Goal: Task Accomplishment & Management: Manage account settings

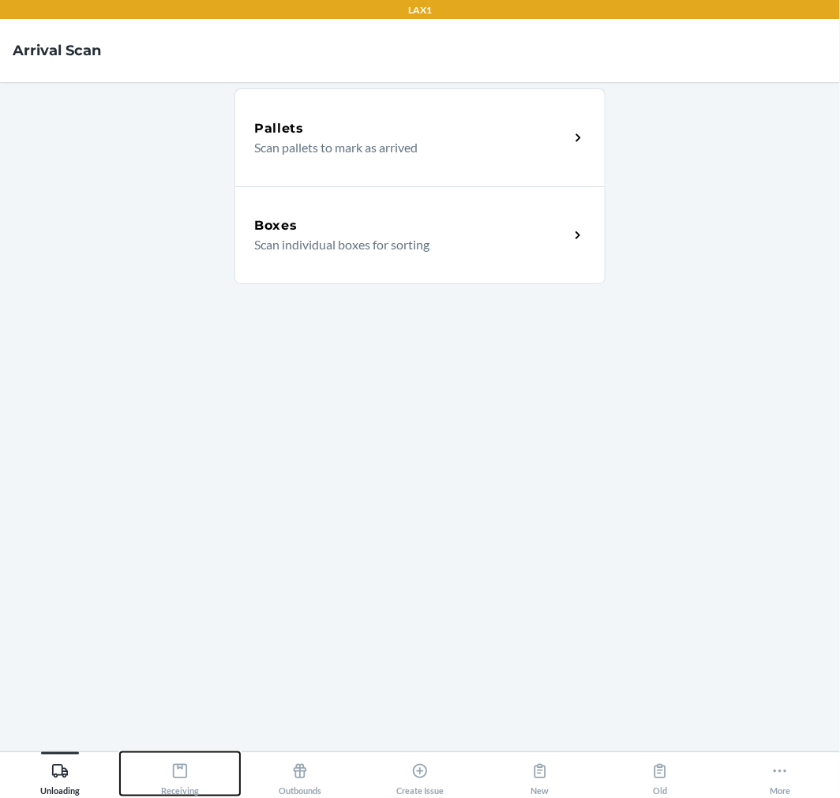
click at [178, 776] on icon at bounding box center [179, 771] width 17 height 17
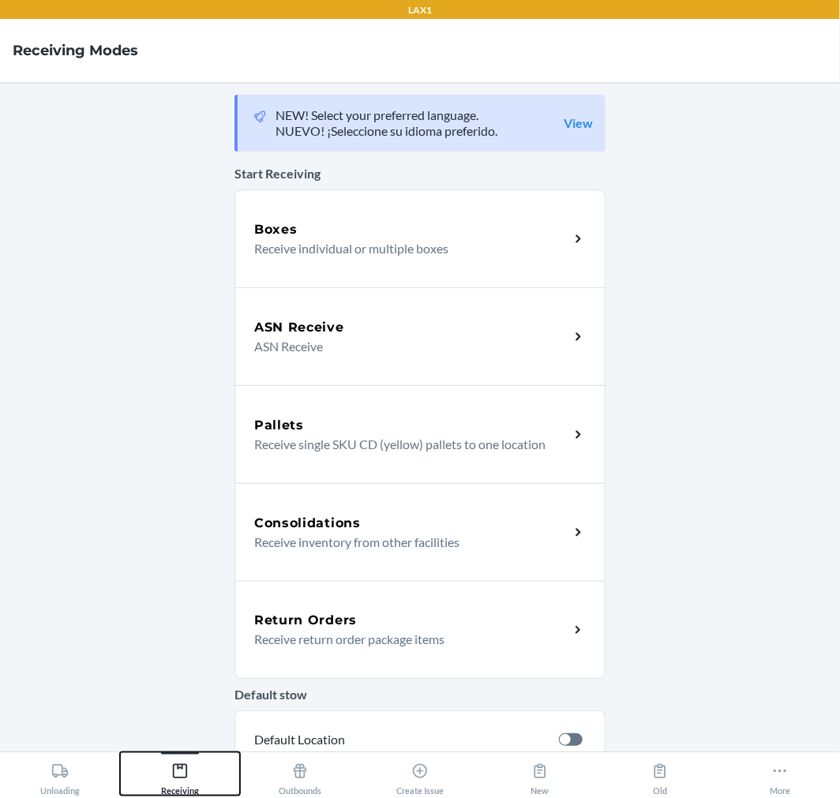
click at [179, 779] on icon at bounding box center [179, 771] width 17 height 17
click at [298, 627] on h5 "Return Orders" at bounding box center [305, 620] width 103 height 19
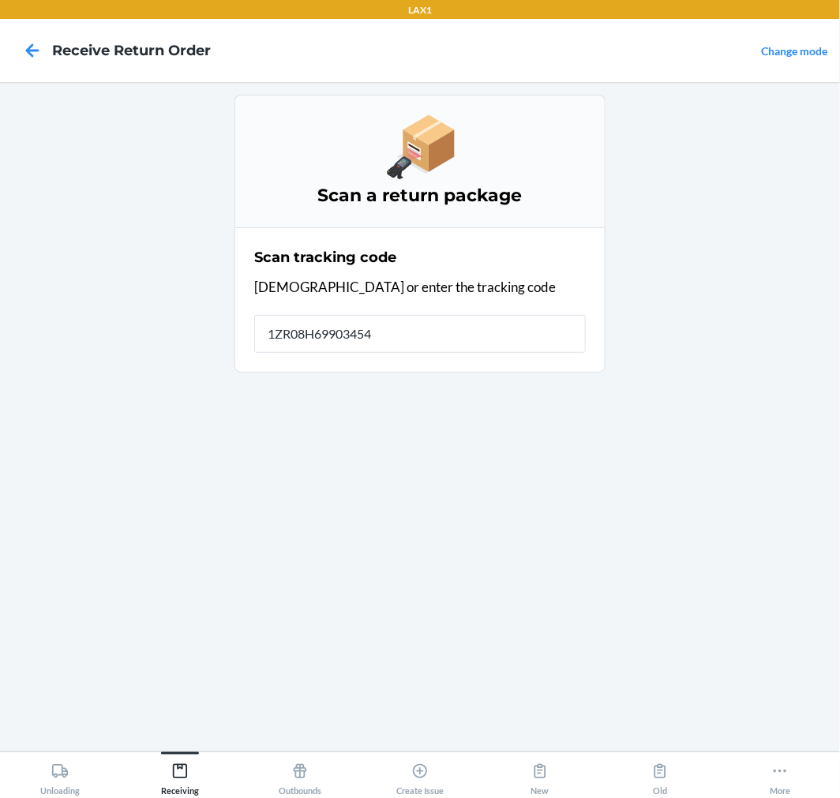
type input "1ZR08H699034543"
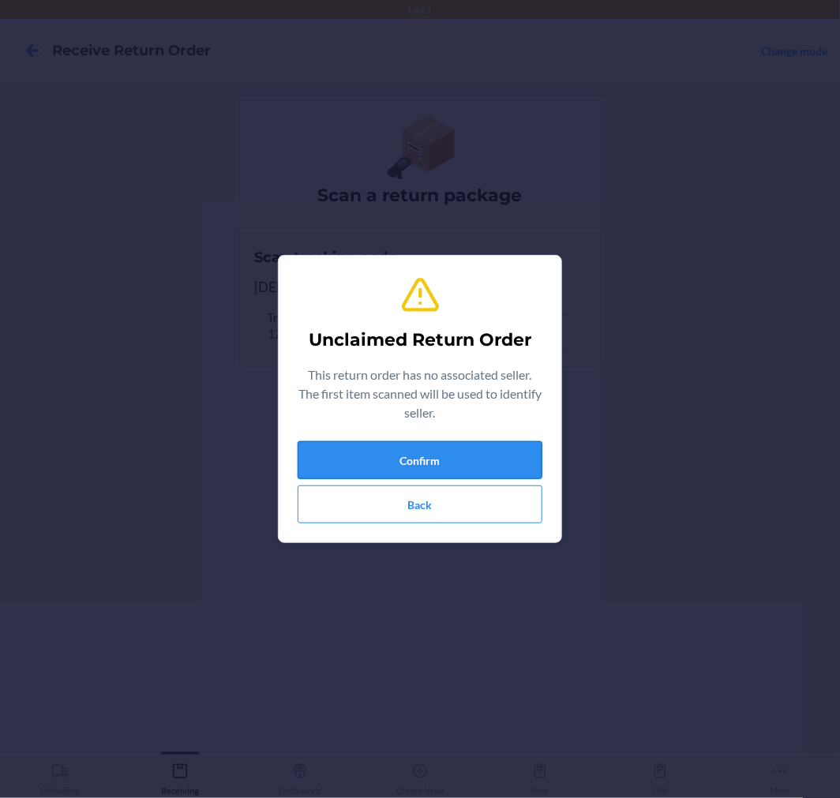
click at [522, 458] on button "Confirm" at bounding box center [420, 460] width 245 height 38
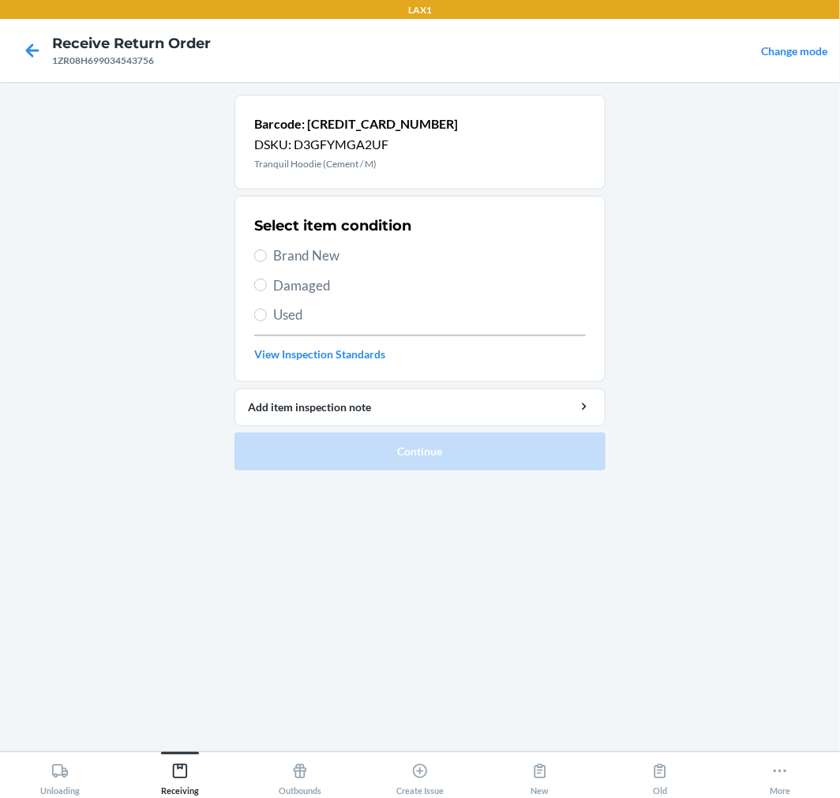
click at [306, 250] on span "Brand New" at bounding box center [429, 256] width 313 height 21
click at [267, 250] on input "Brand New" at bounding box center [260, 256] width 13 height 13
radio input "true"
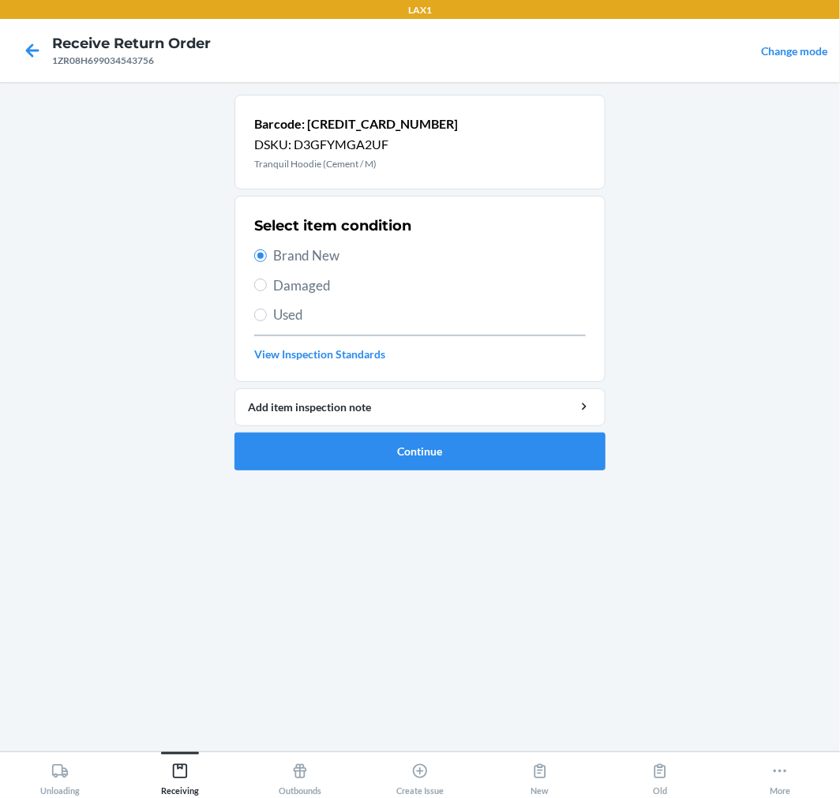
click at [512, 430] on li "Barcode: 643781585986 DSKU: D3GFYMGA2UF Tranquil Hoodie (Cement / M) Select ite…" at bounding box center [419, 283] width 371 height 376
click at [459, 443] on button "Continue" at bounding box center [419, 452] width 371 height 38
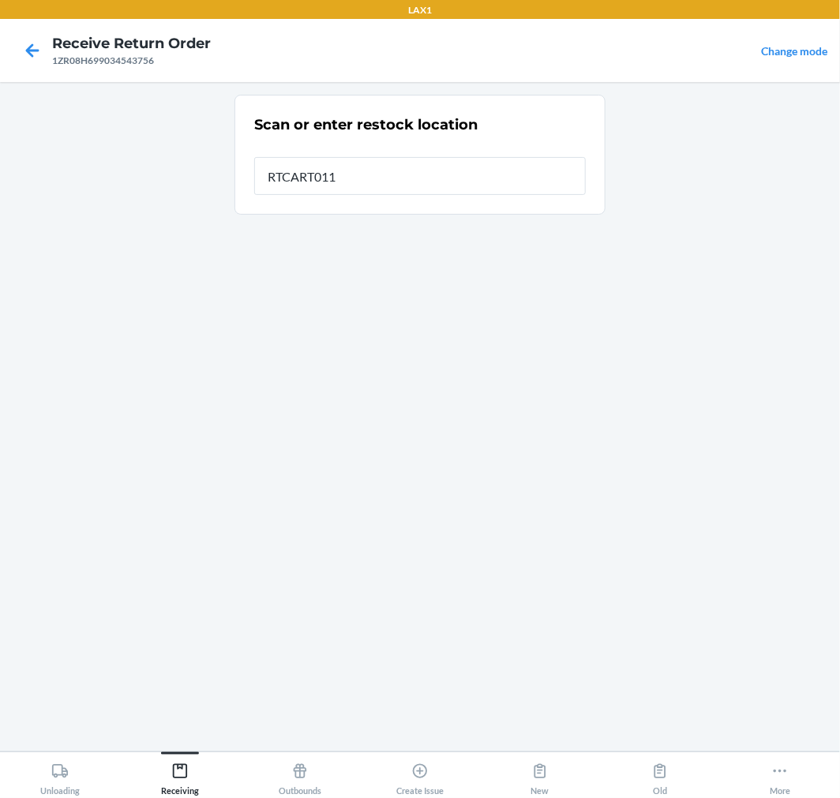
type input "RTCART011"
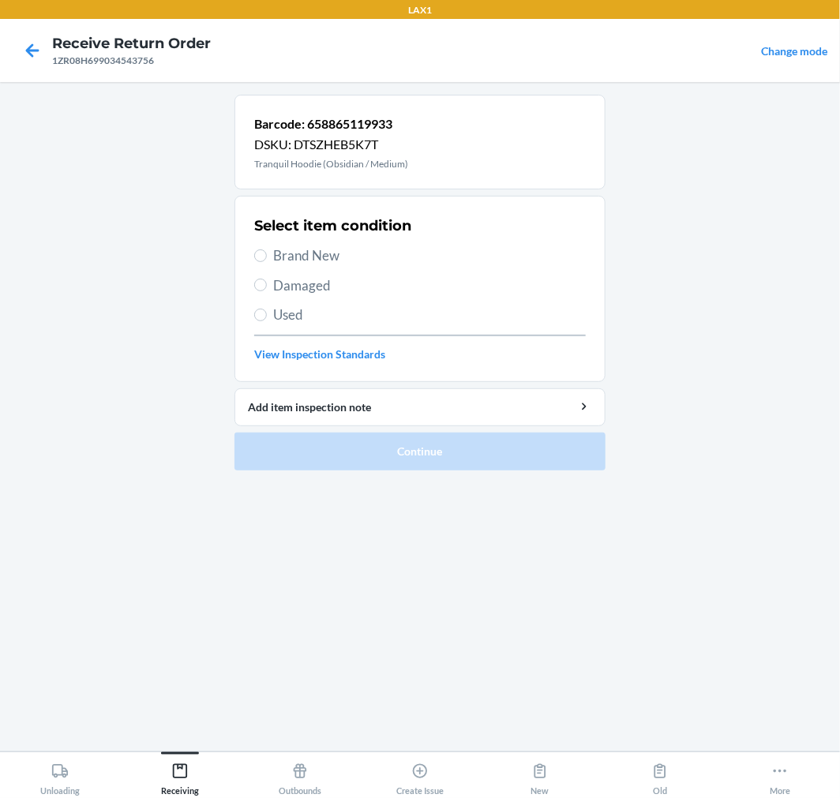
click at [308, 256] on span "Brand New" at bounding box center [429, 256] width 313 height 21
click at [267, 256] on input "Brand New" at bounding box center [260, 256] width 13 height 13
radio input "true"
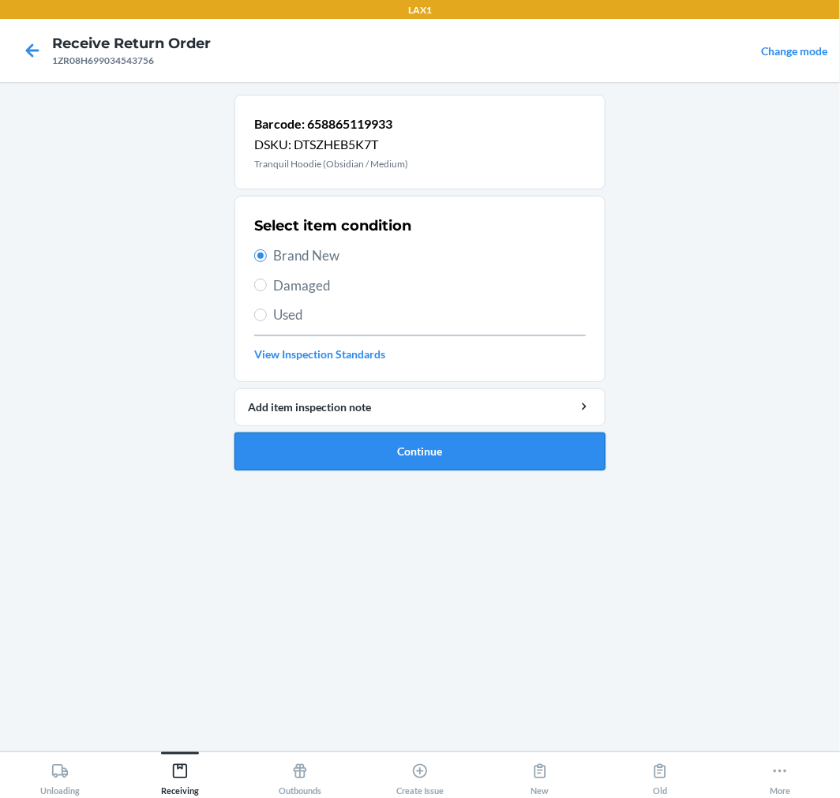
click at [559, 460] on button "Continue" at bounding box center [419, 452] width 371 height 38
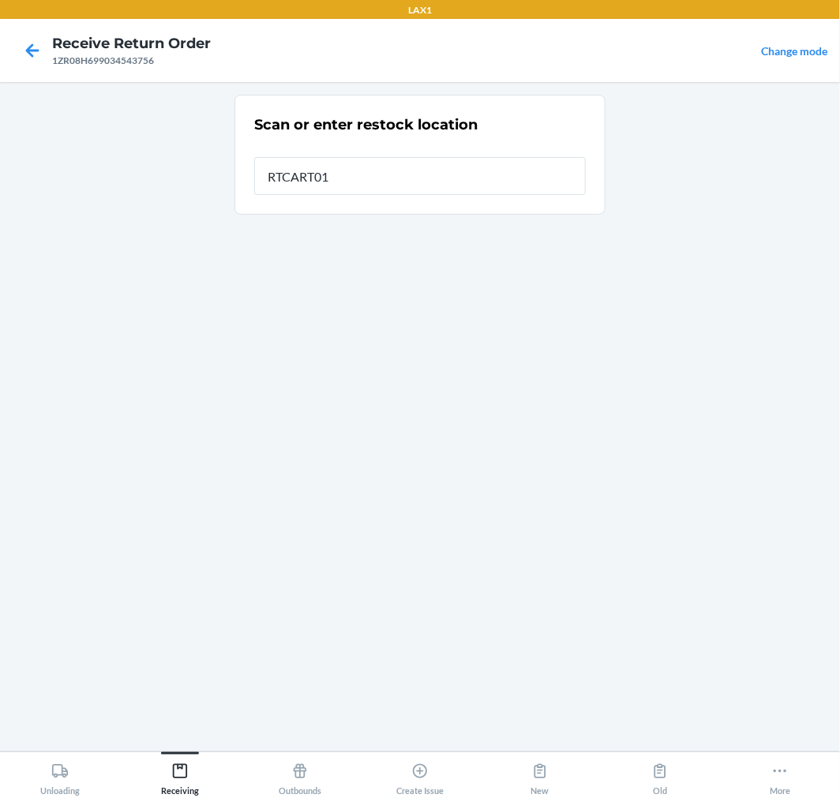
type input "RTCART011"
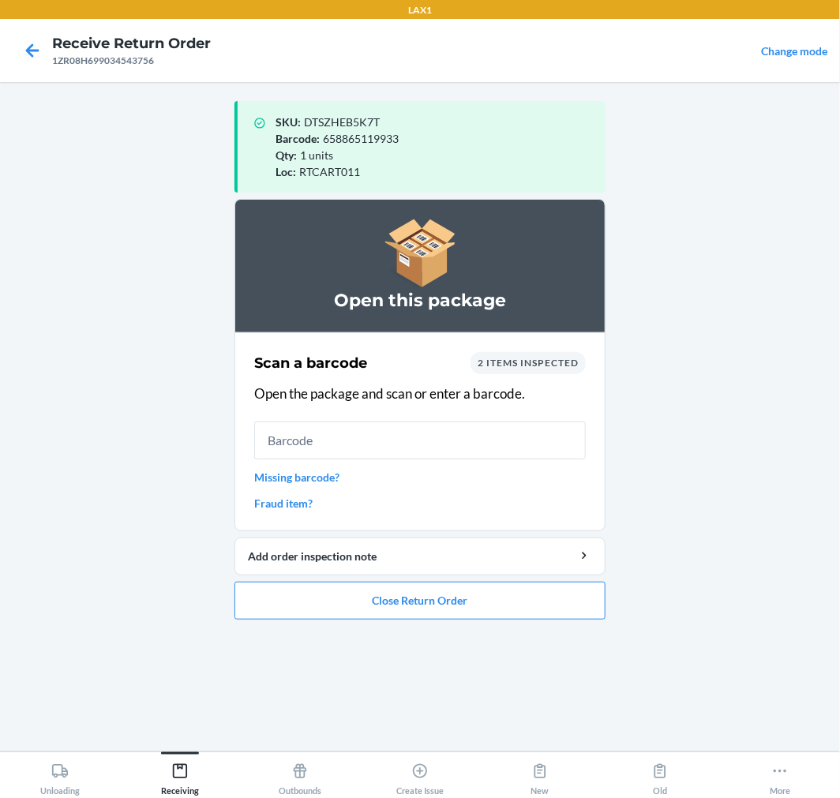
drag, startPoint x: 32, startPoint y: 347, endPoint x: 32, endPoint y: 326, distance: 21.3
click at [32, 326] on main "SKU : DTSZHEB5K7T Barcode : 658865119933 Qty : 1 units Loc : RTCART011 Open thi…" at bounding box center [420, 417] width 840 height 670
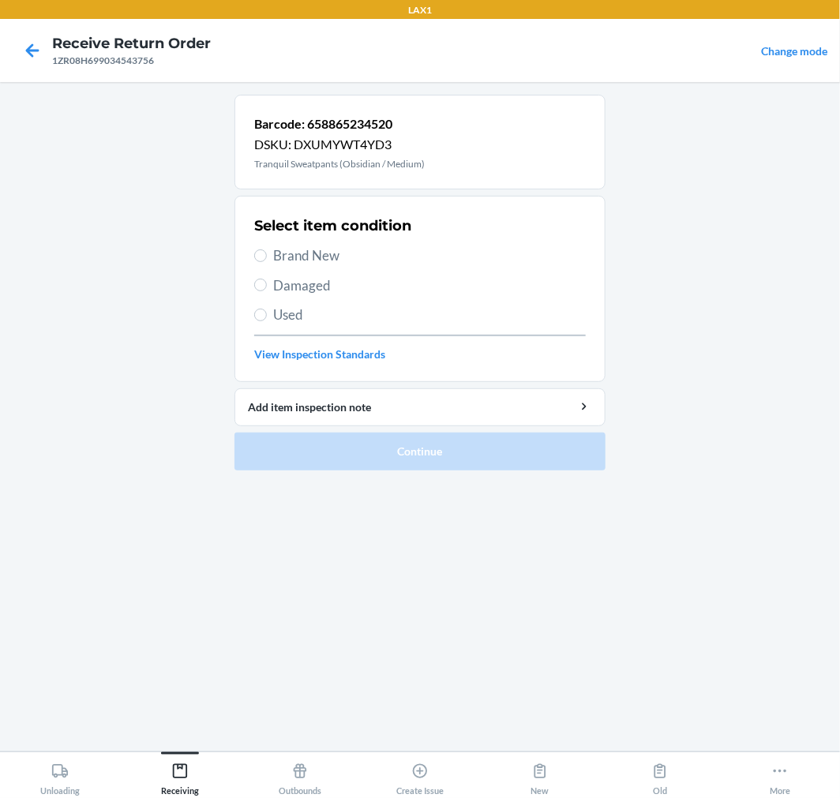
click at [271, 254] on label "Brand New" at bounding box center [420, 256] width 332 height 21
click at [267, 254] on input "Brand New" at bounding box center [260, 256] width 13 height 13
radio input "true"
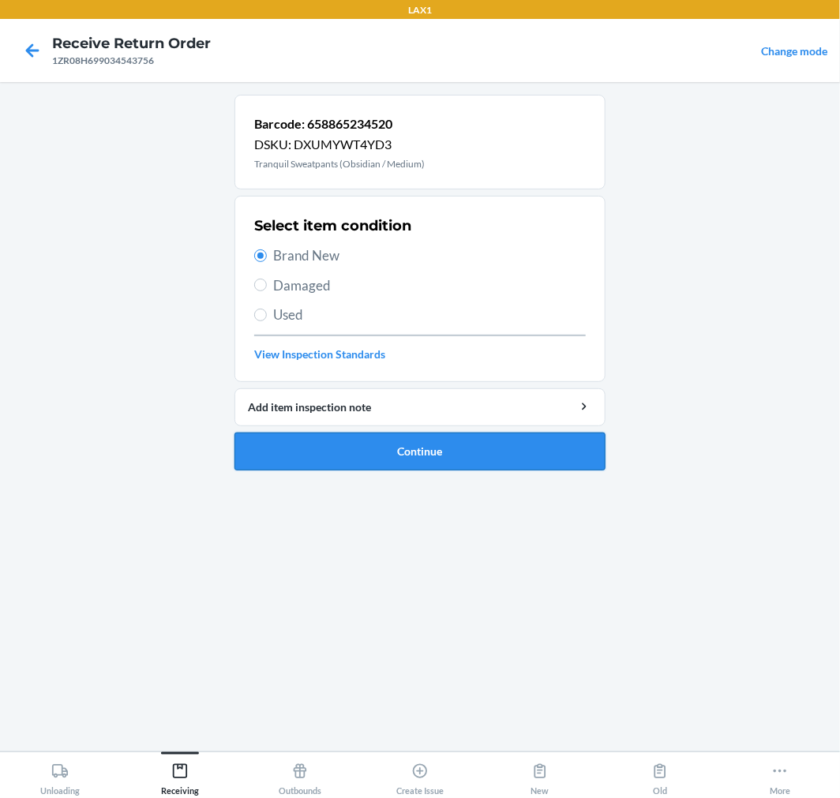
click at [508, 446] on button "Continue" at bounding box center [419, 452] width 371 height 38
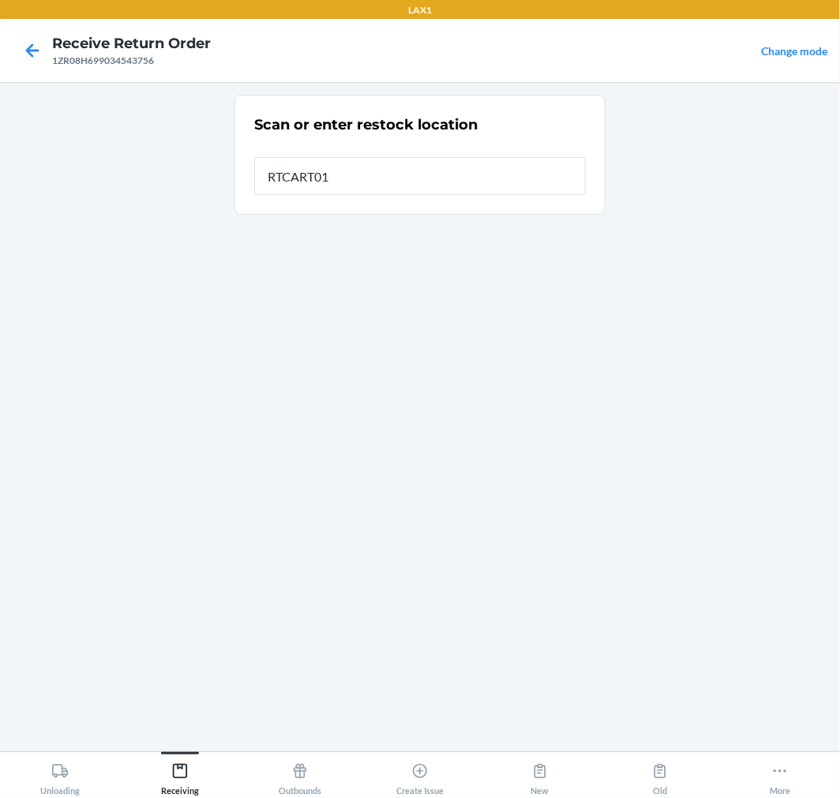
type input "RTCART011"
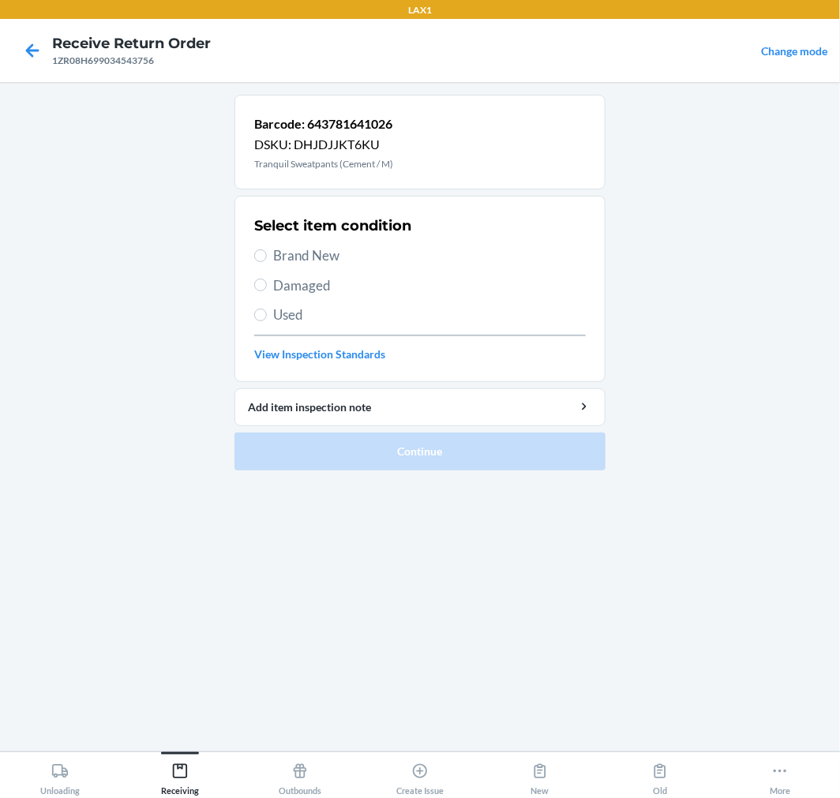
click at [336, 254] on span "Brand New" at bounding box center [429, 256] width 313 height 21
click at [267, 254] on input "Brand New" at bounding box center [260, 256] width 13 height 13
radio input "true"
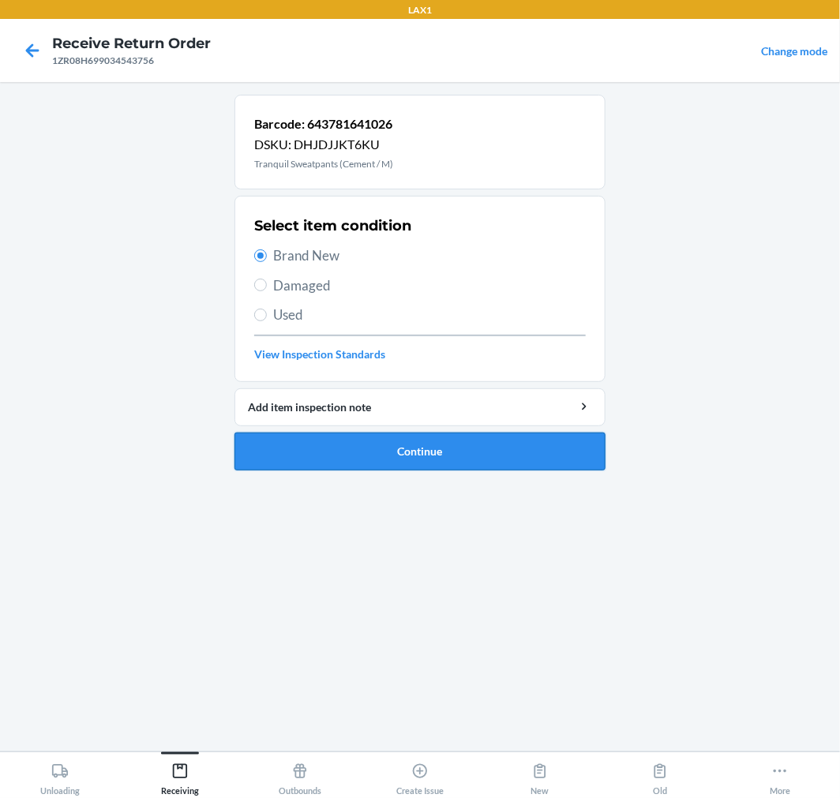
click at [531, 456] on button "Continue" at bounding box center [419, 452] width 371 height 38
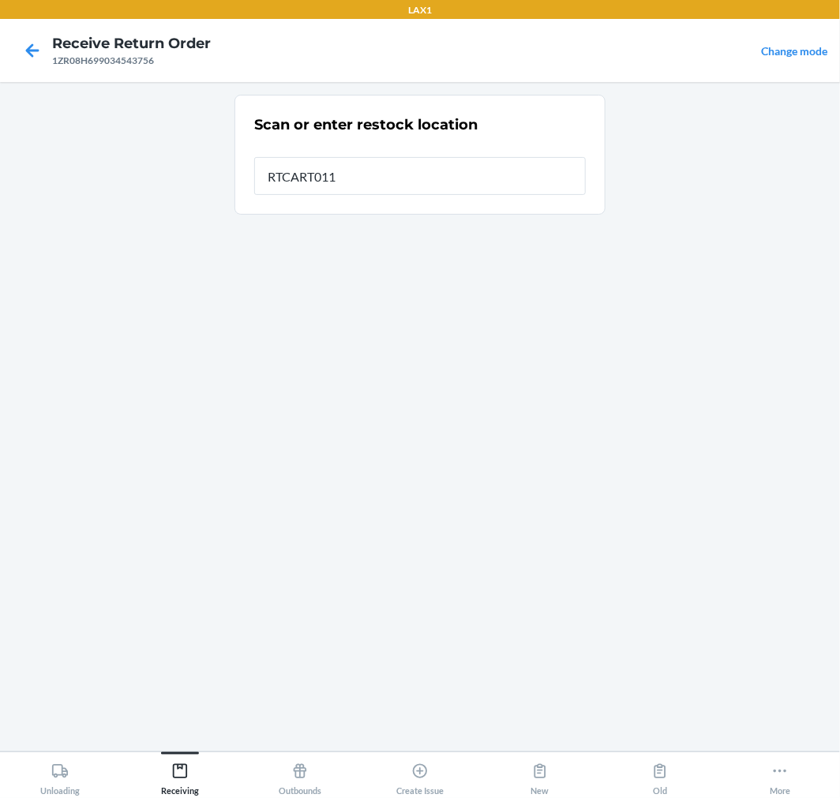
type input "RTCART011"
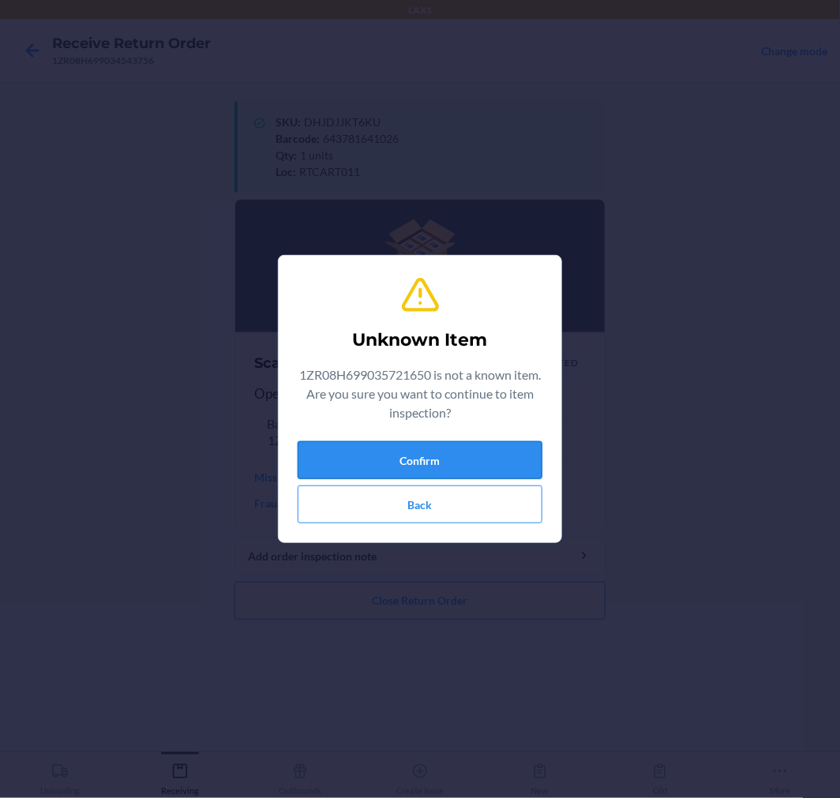
click at [388, 475] on button "Confirm" at bounding box center [420, 460] width 245 height 38
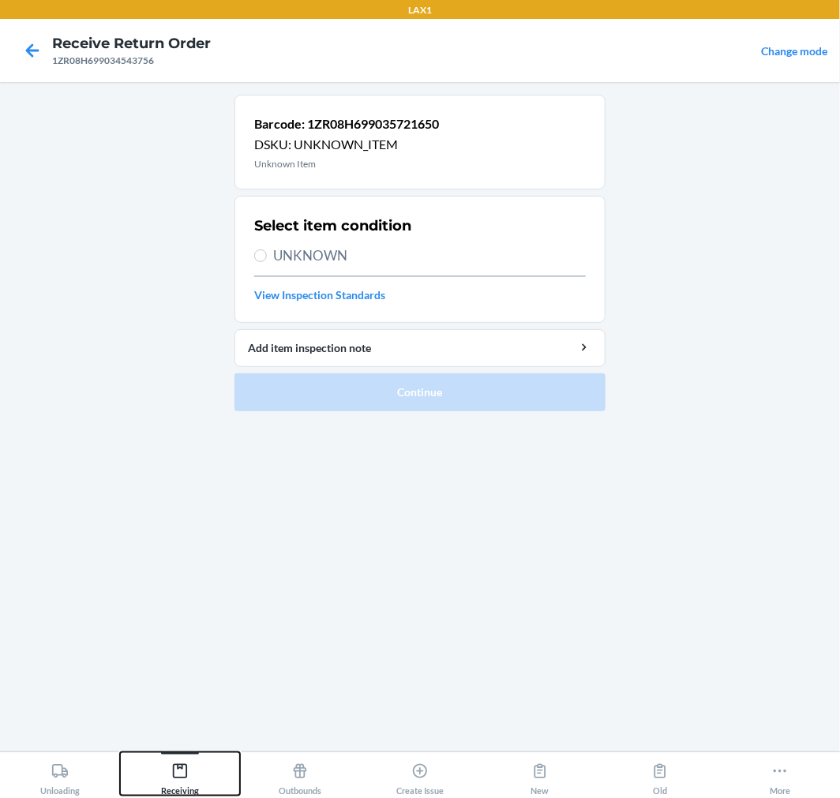
click at [192, 767] on div "Receiving" at bounding box center [180, 775] width 38 height 39
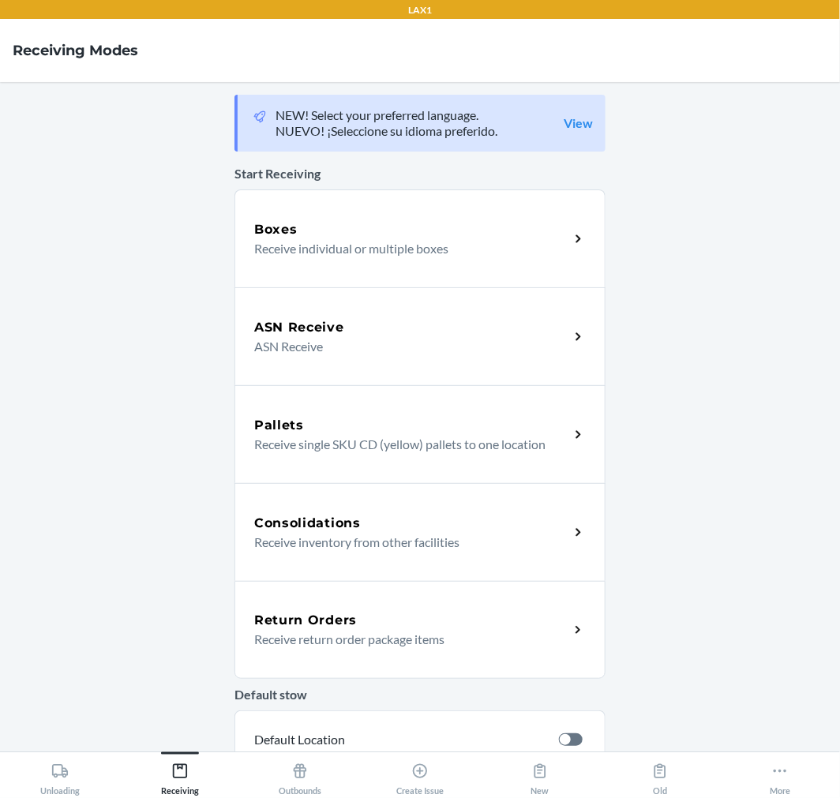
click at [313, 613] on h5 "Return Orders" at bounding box center [305, 620] width 103 height 19
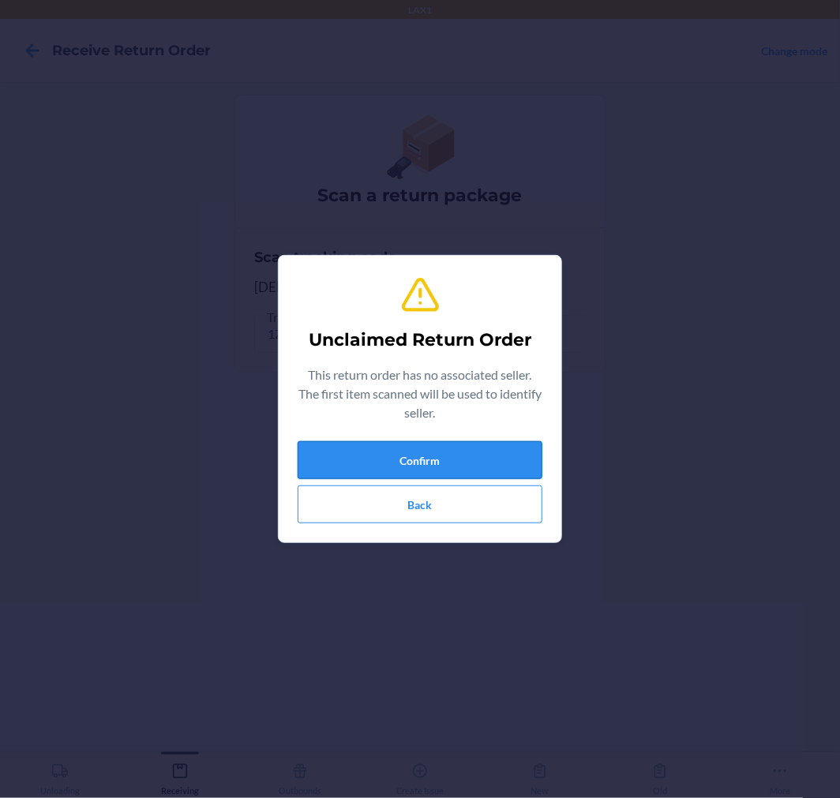
click at [400, 456] on button "Confirm" at bounding box center [420, 460] width 245 height 38
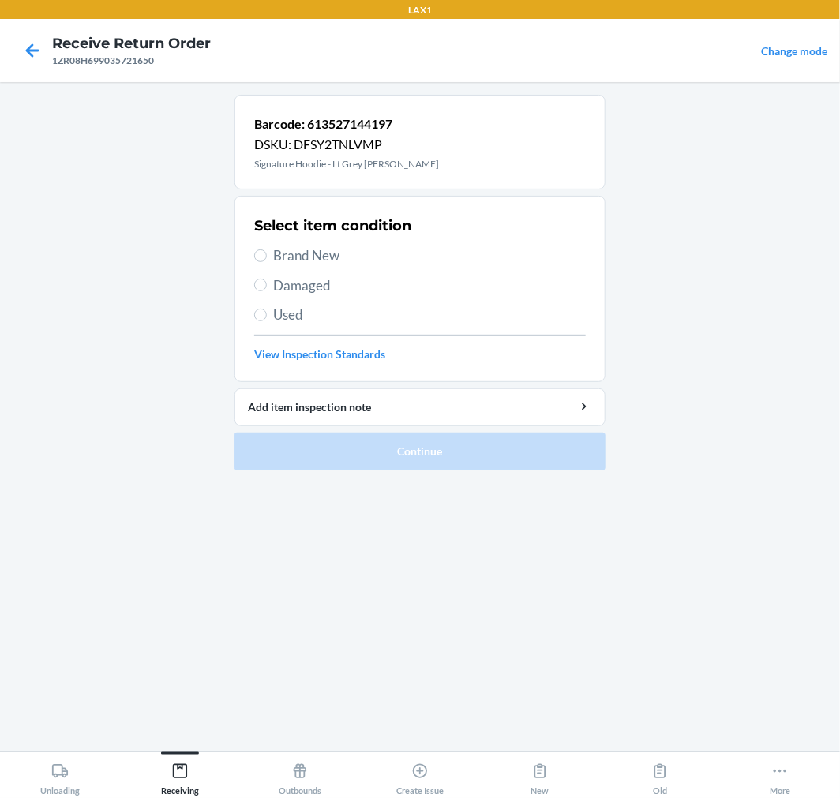
click at [309, 253] on span "Brand New" at bounding box center [429, 256] width 313 height 21
click at [267, 253] on input "Brand New" at bounding box center [260, 256] width 13 height 13
radio input "true"
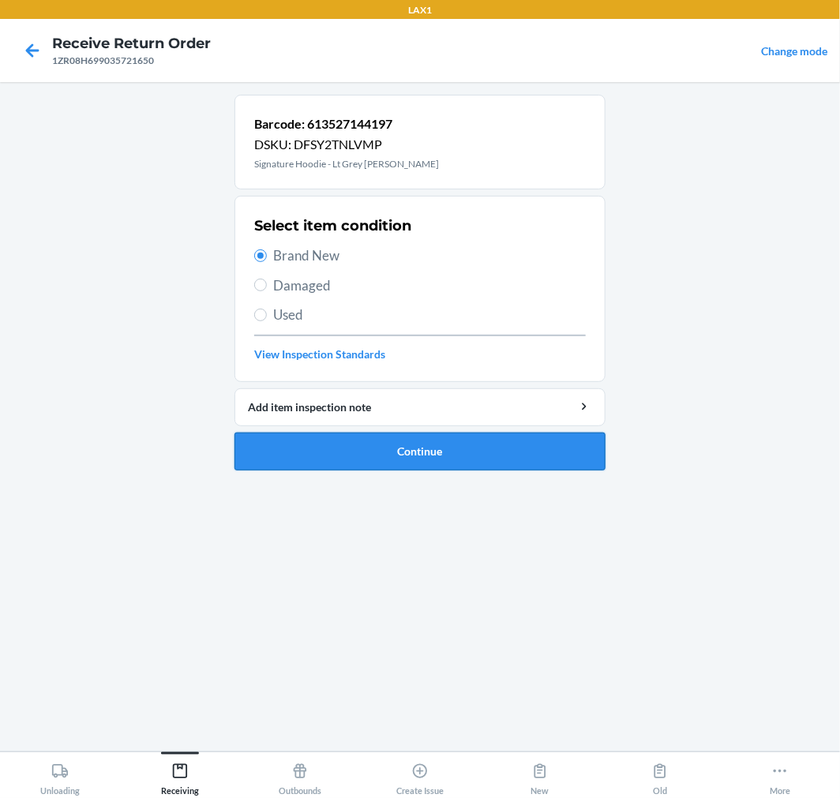
click at [430, 447] on button "Continue" at bounding box center [419, 452] width 371 height 38
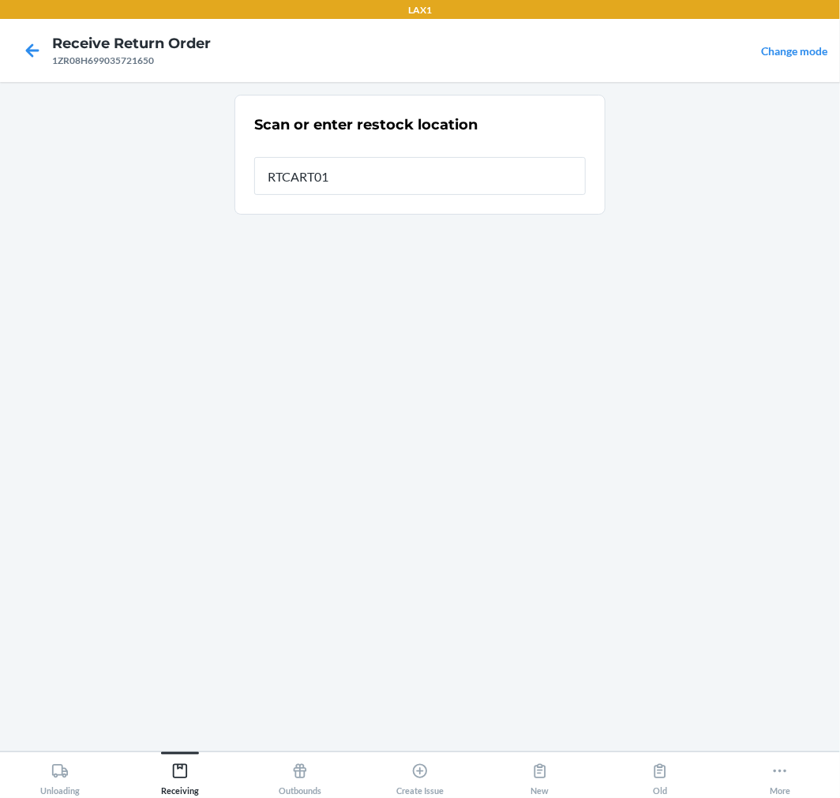
type input "RTCART011"
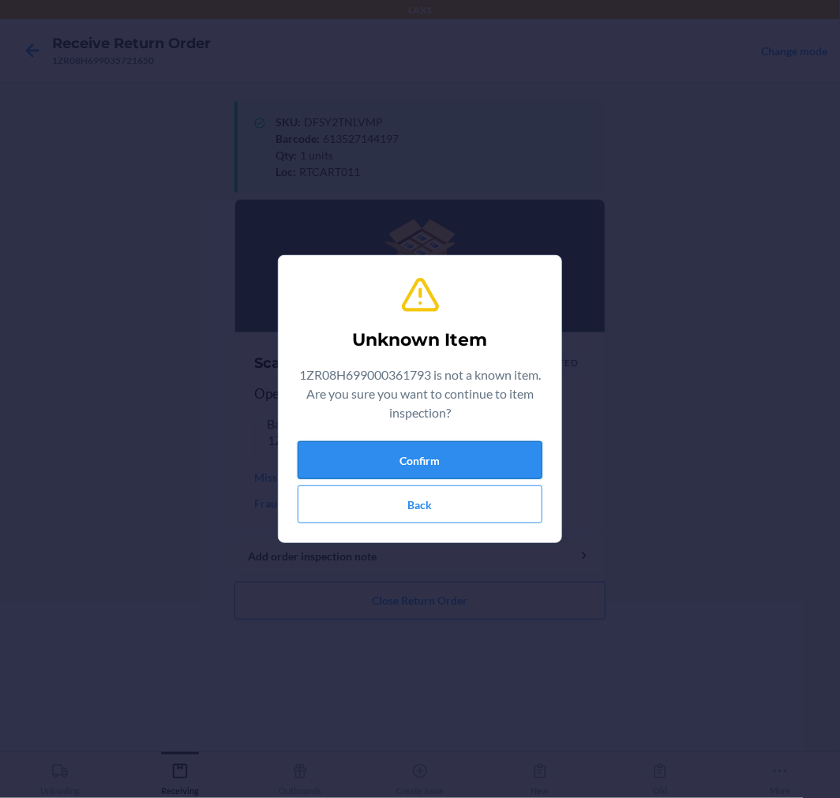
click at [439, 443] on button "Confirm" at bounding box center [420, 460] width 245 height 38
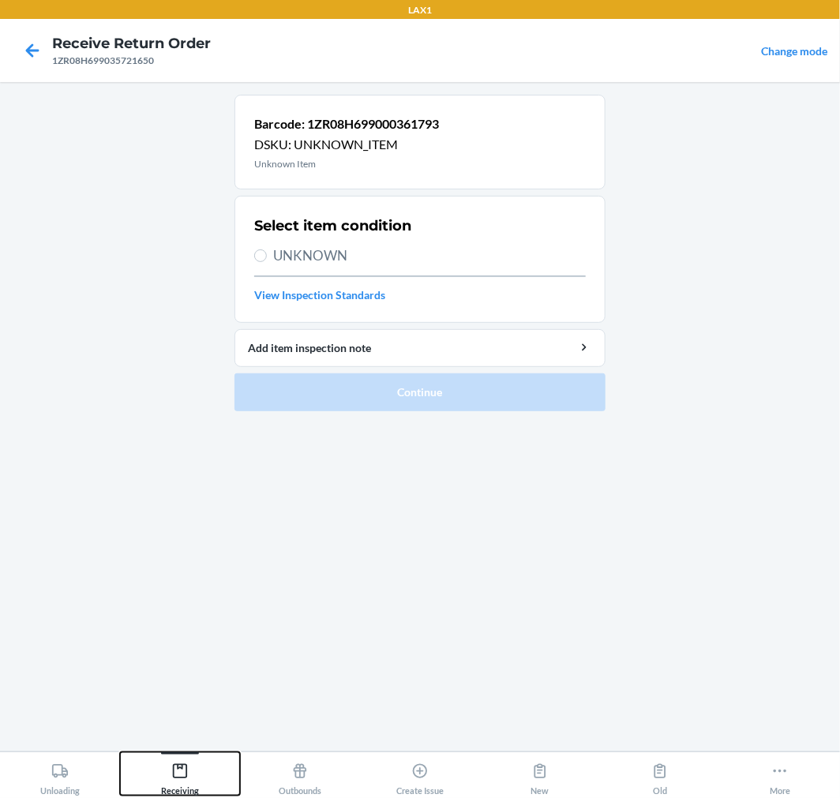
click at [184, 786] on div "Receiving" at bounding box center [180, 775] width 38 height 39
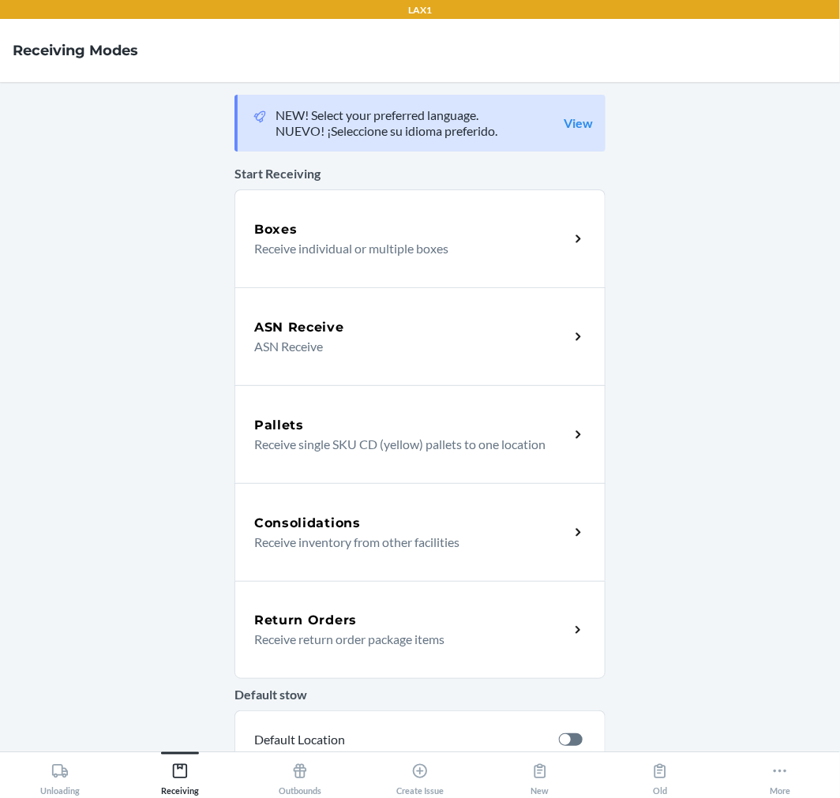
click at [374, 609] on div "Return Orders Receive return order package items" at bounding box center [419, 630] width 371 height 98
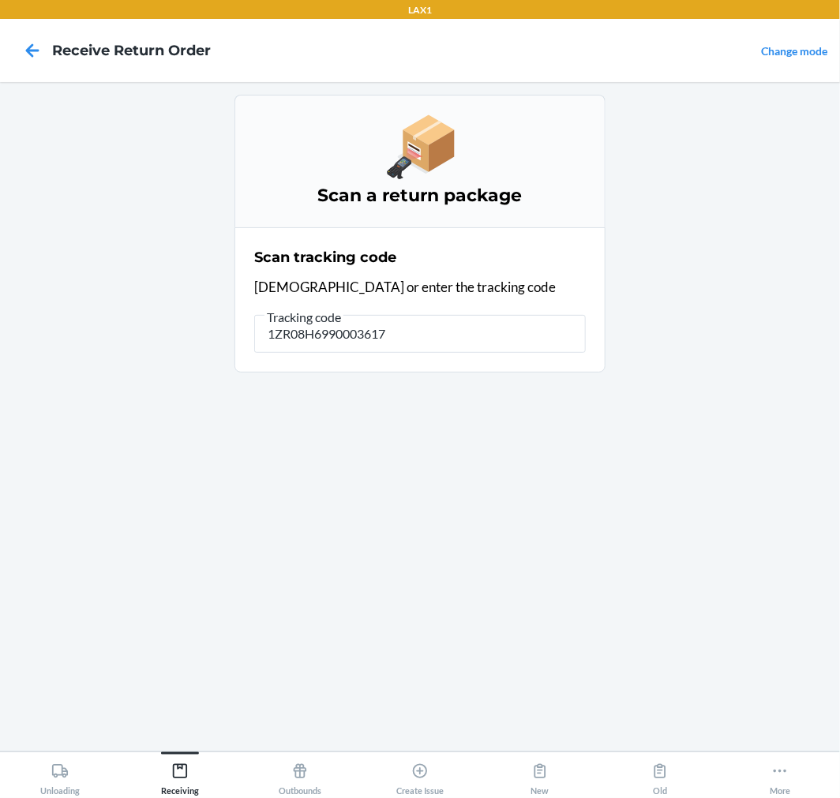
type input "1ZR08H69900036179"
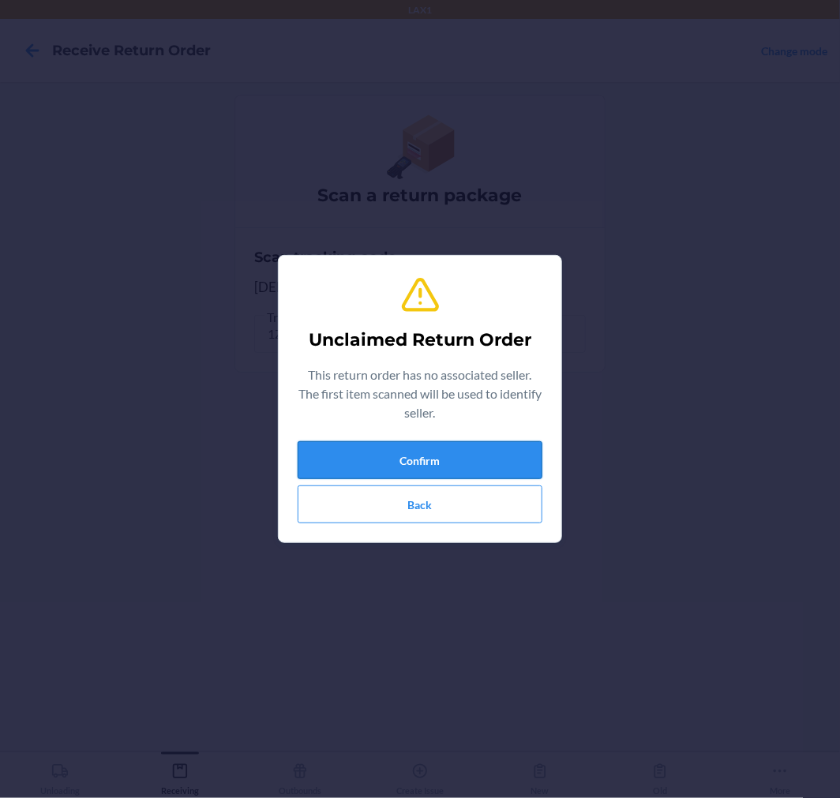
click at [407, 467] on button "Confirm" at bounding box center [420, 460] width 245 height 38
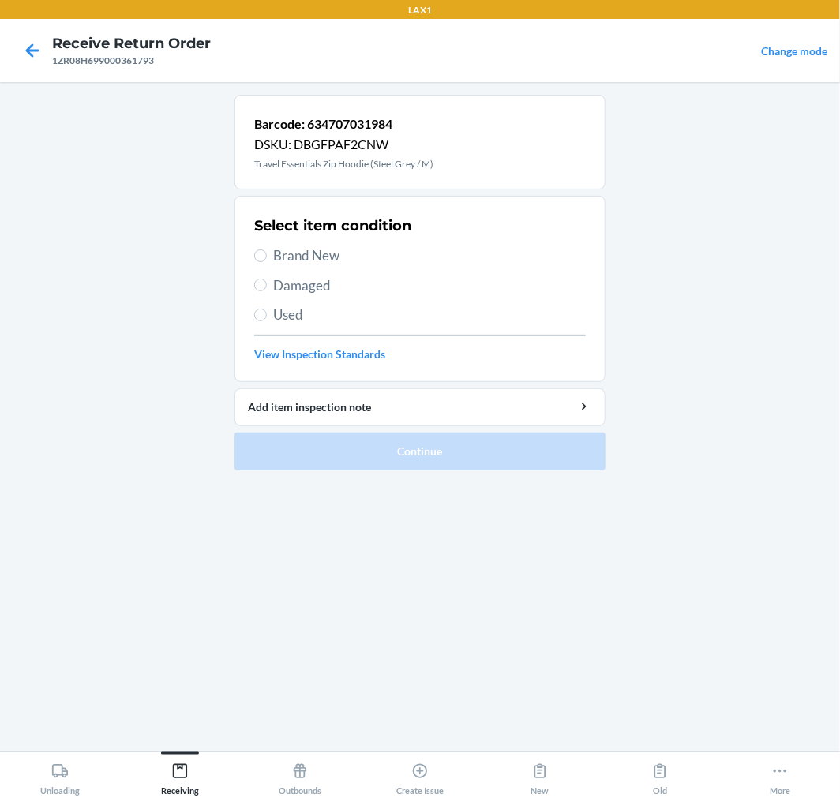
click at [298, 256] on span "Brand New" at bounding box center [429, 256] width 313 height 21
click at [267, 256] on input "Brand New" at bounding box center [260, 256] width 13 height 13
radio input "true"
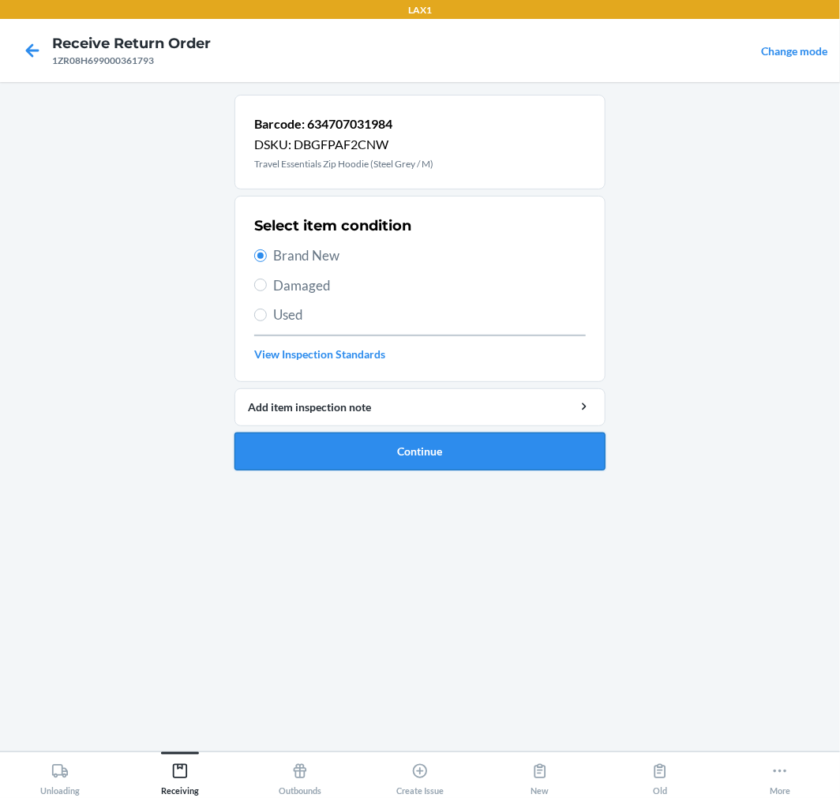
click at [470, 448] on button "Continue" at bounding box center [419, 452] width 371 height 38
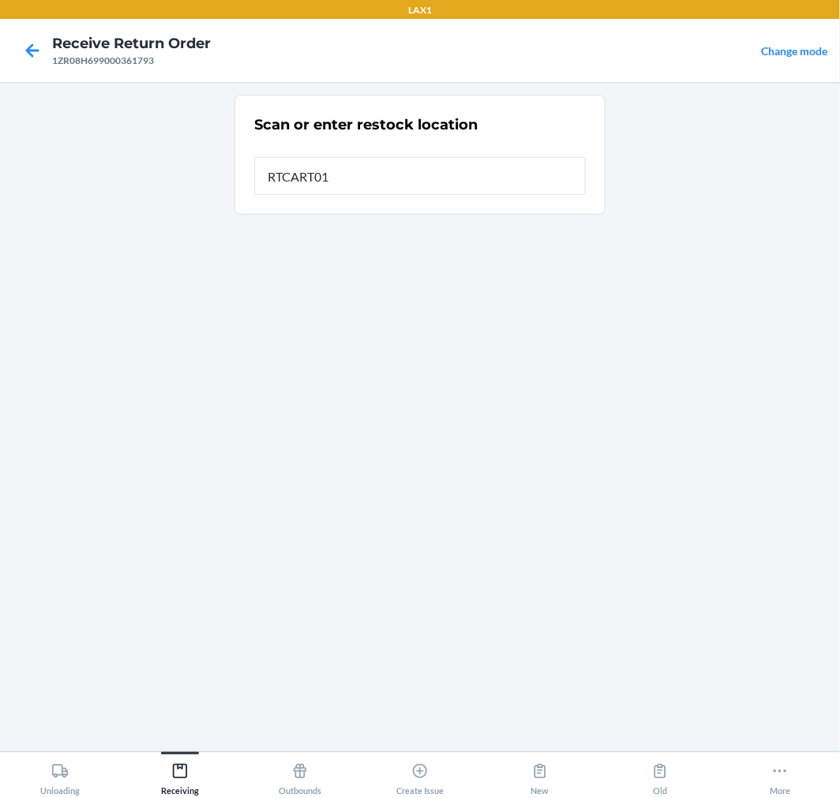
type input "RTCART011"
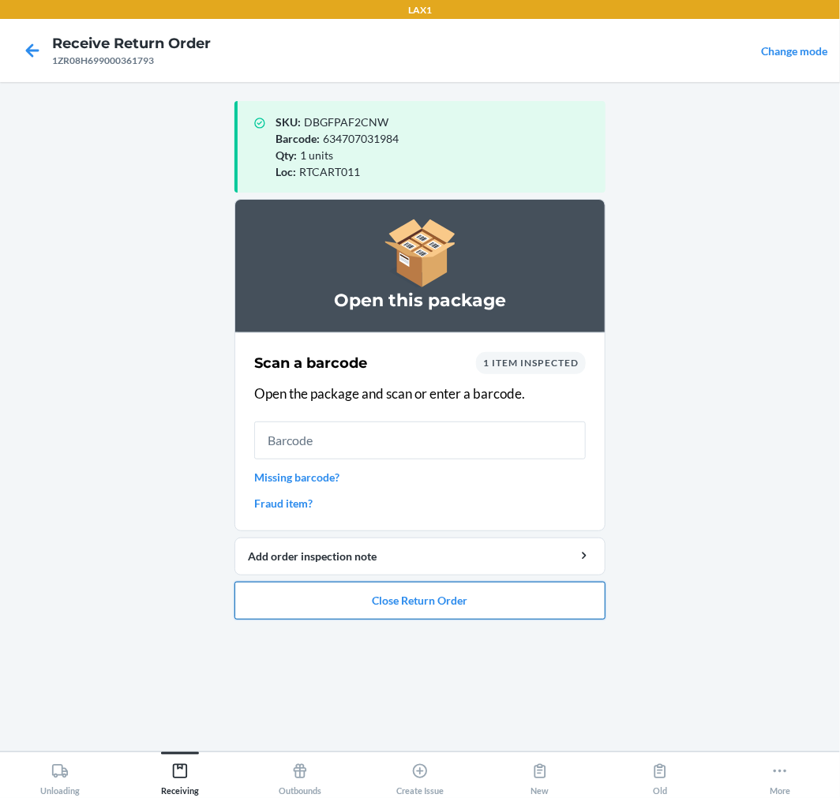
click at [411, 602] on button "Close Return Order" at bounding box center [419, 601] width 371 height 38
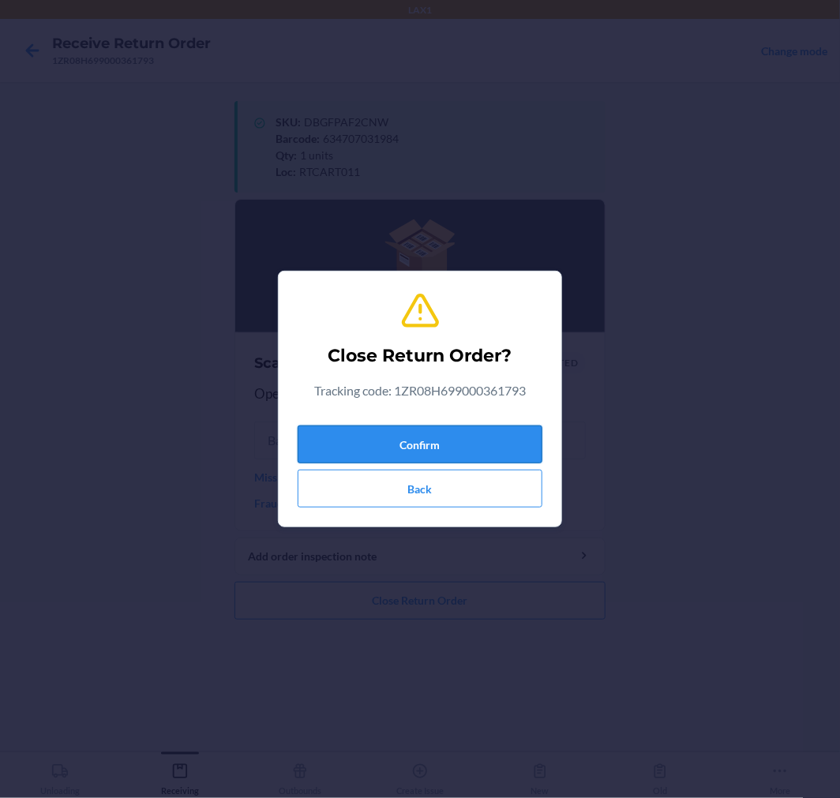
click at [446, 435] on button "Confirm" at bounding box center [420, 445] width 245 height 38
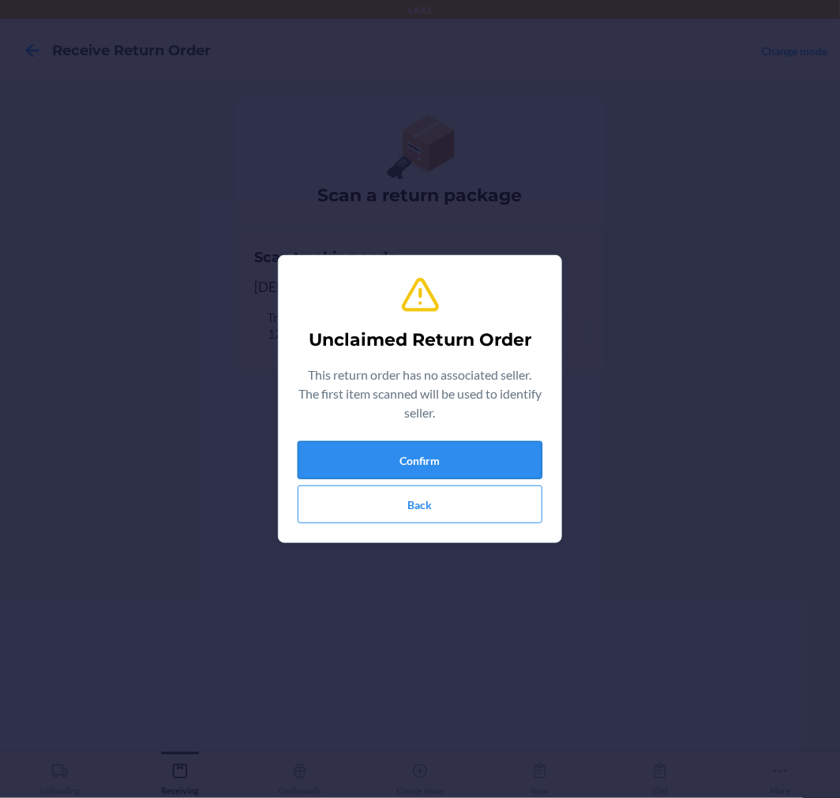
click at [444, 467] on button "Confirm" at bounding box center [420, 460] width 245 height 38
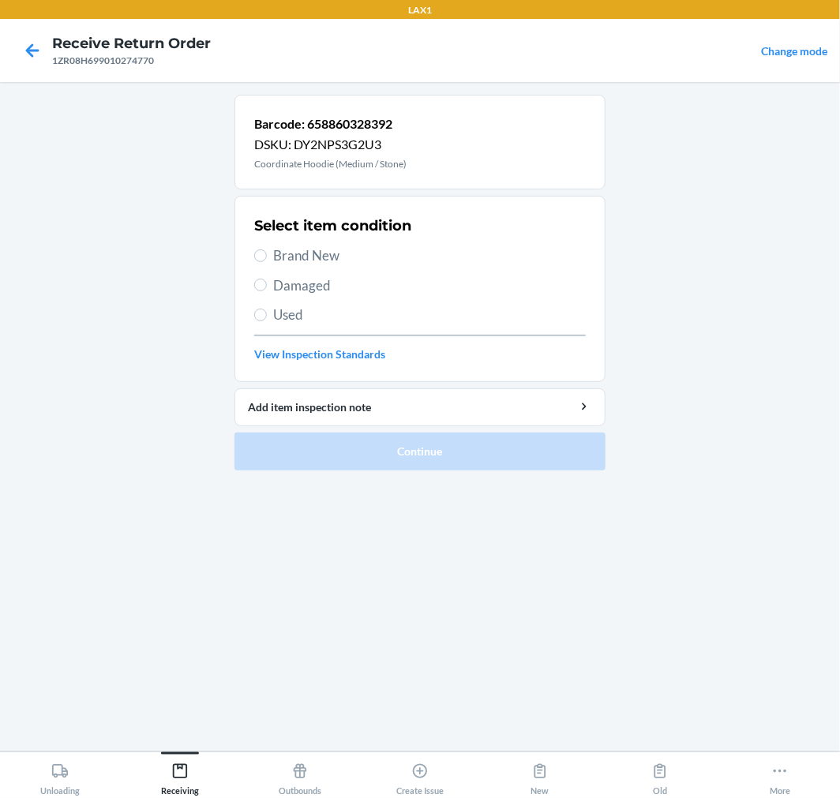
click at [319, 257] on span "Brand New" at bounding box center [429, 256] width 313 height 21
click at [267, 257] on input "Brand New" at bounding box center [260, 256] width 13 height 13
radio input "true"
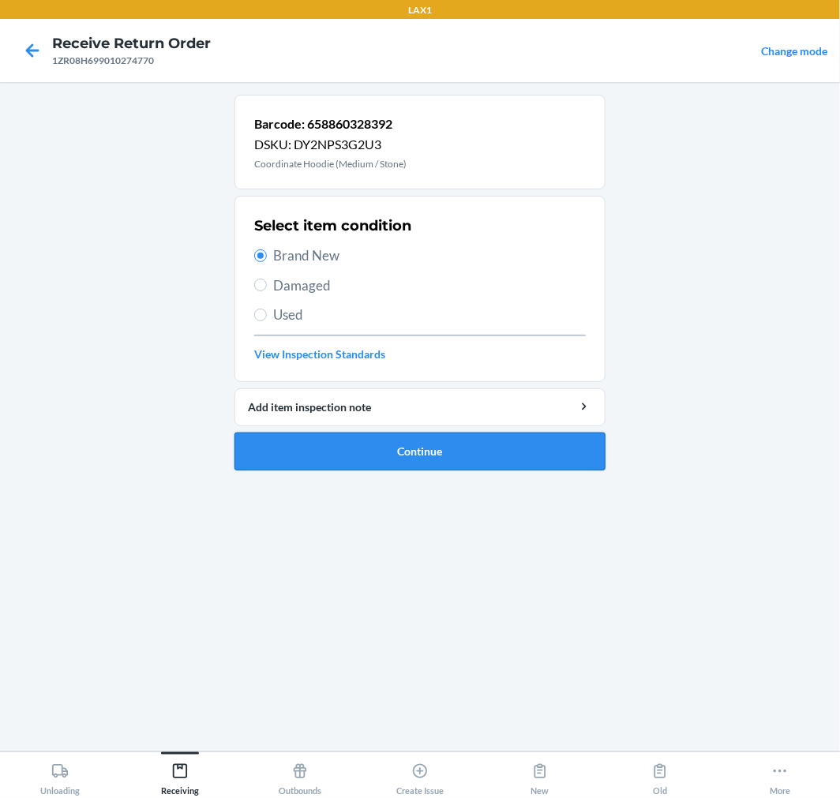
click at [439, 445] on button "Continue" at bounding box center [419, 452] width 371 height 38
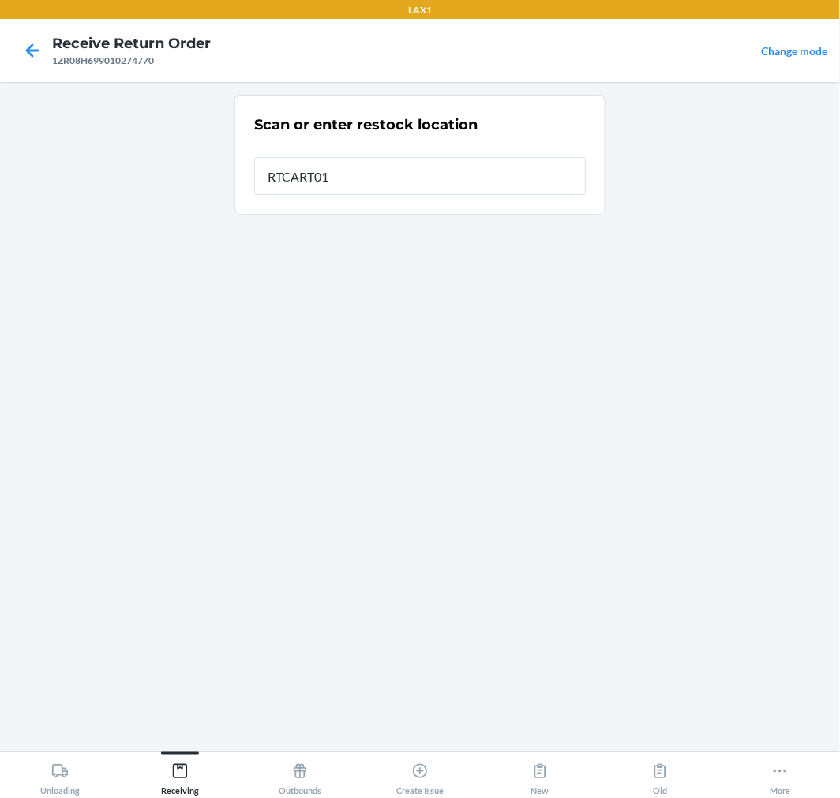
type input "RTCART011"
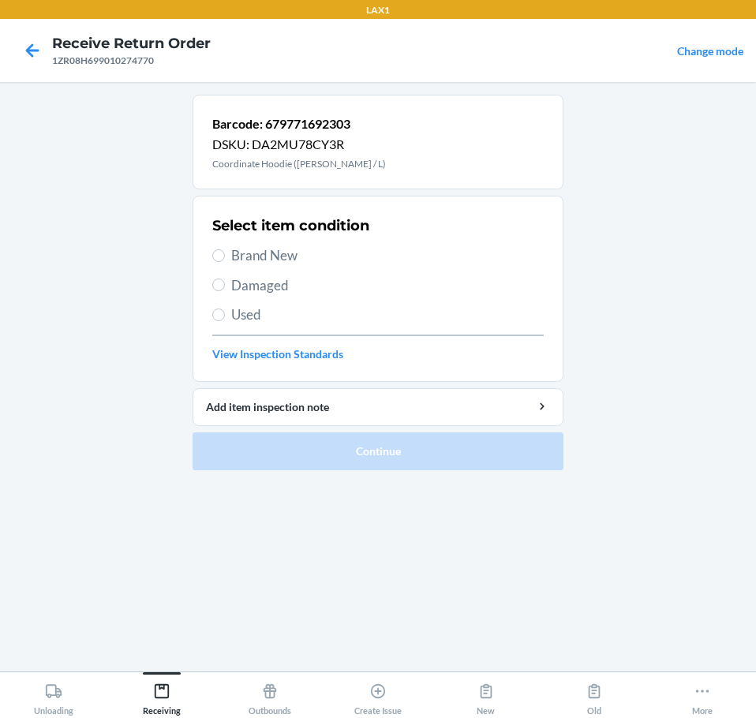
click at [254, 257] on span "Brand New" at bounding box center [387, 256] width 313 height 21
click at [225, 257] on input "Brand New" at bounding box center [218, 256] width 13 height 13
radio input "true"
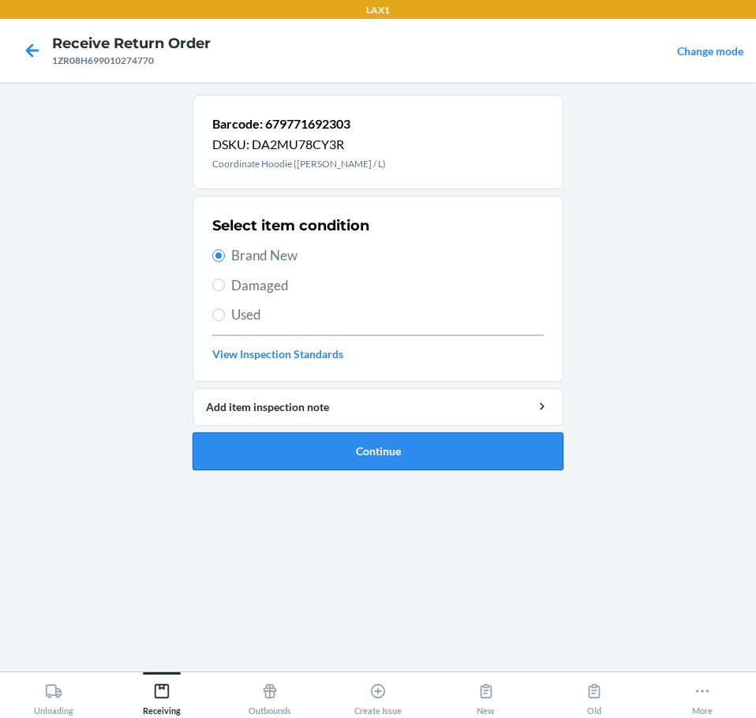
click at [409, 445] on button "Continue" at bounding box center [378, 452] width 371 height 38
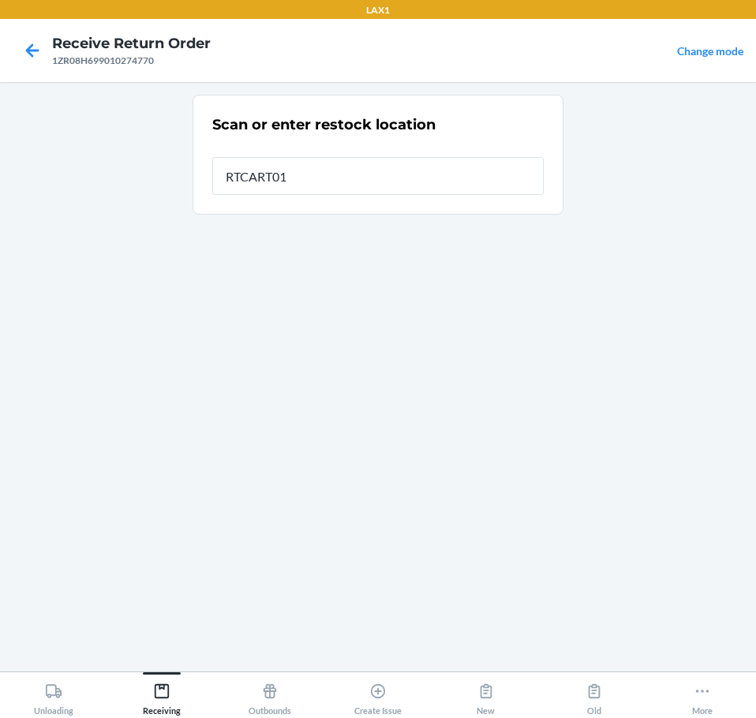
type input "RTCART011"
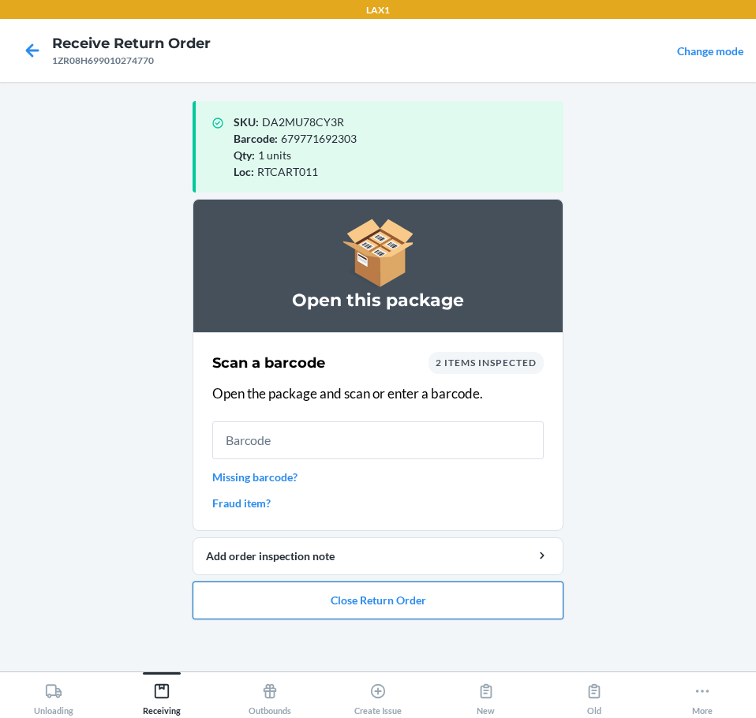
click at [395, 598] on button "Close Return Order" at bounding box center [378, 601] width 371 height 38
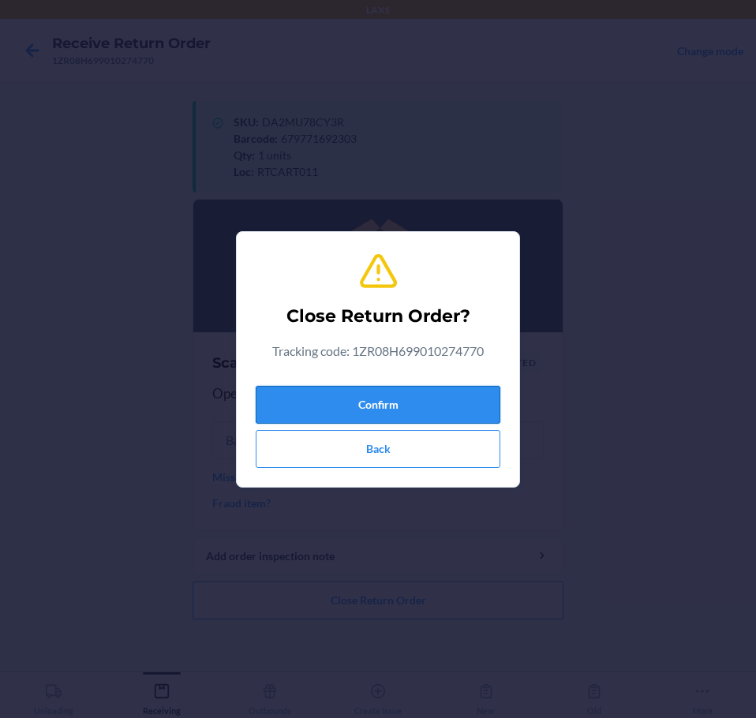
click at [443, 418] on button "Confirm" at bounding box center [378, 405] width 245 height 38
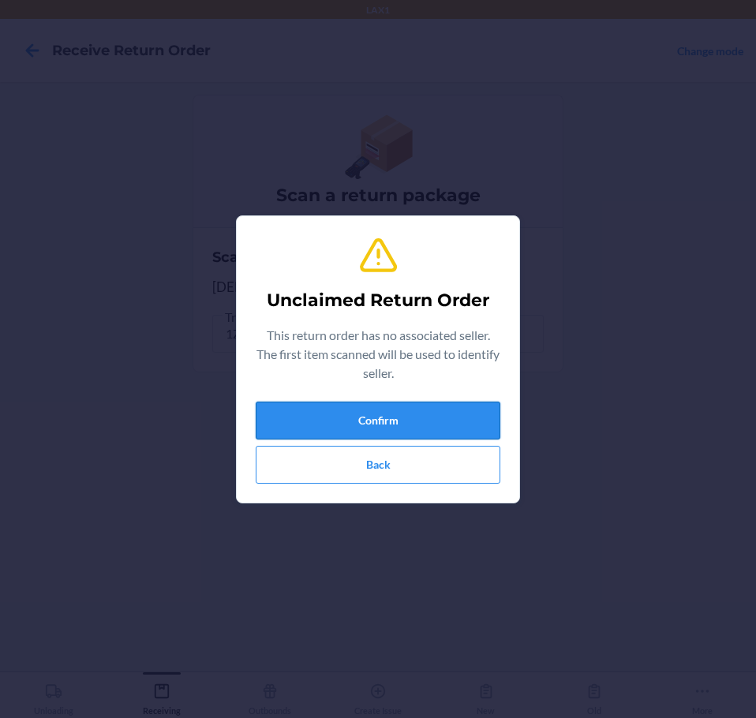
click at [452, 414] on button "Confirm" at bounding box center [378, 421] width 245 height 38
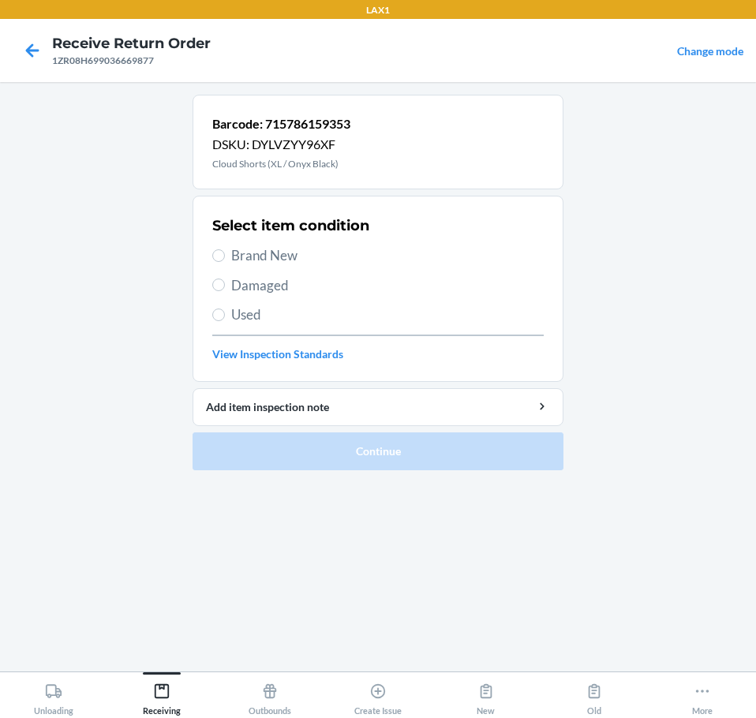
click at [241, 280] on span "Damaged" at bounding box center [387, 286] width 313 height 21
click at [225, 280] on input "Damaged" at bounding box center [218, 285] width 13 height 13
radio input "true"
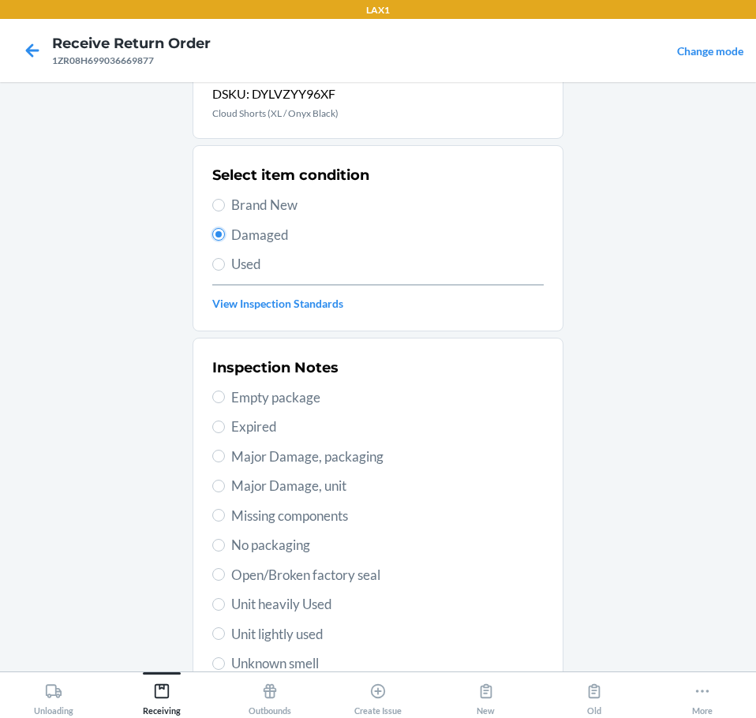
scroll to position [79, 0]
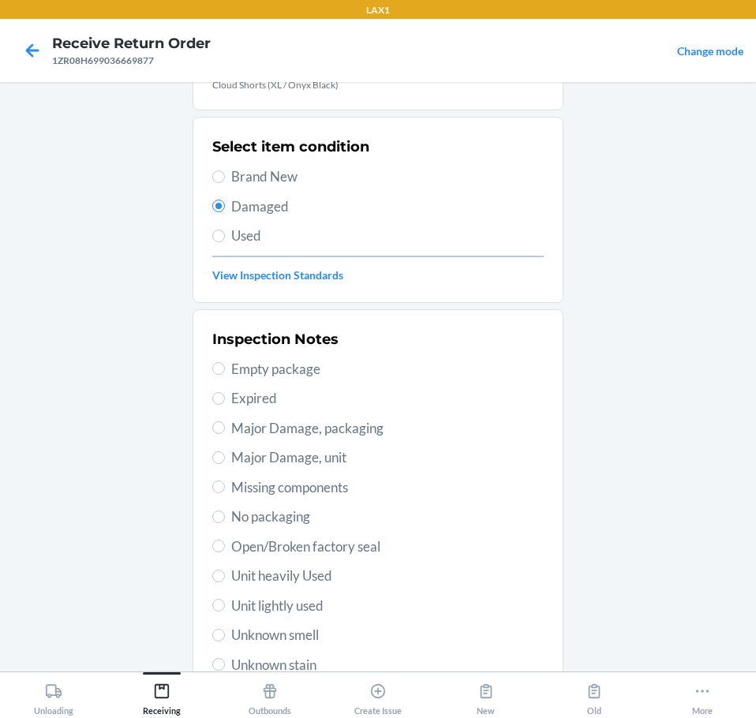
click at [306, 544] on span "Open/Broken factory seal" at bounding box center [387, 547] width 313 height 21
click at [225, 544] on input "Open/Broken factory seal" at bounding box center [218, 546] width 13 height 13
radio input "true"
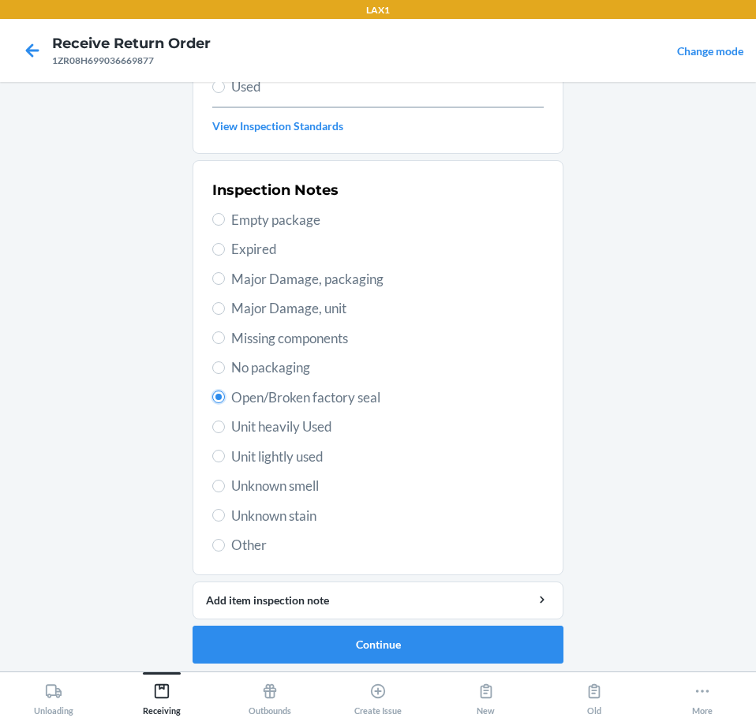
scroll to position [233, 0]
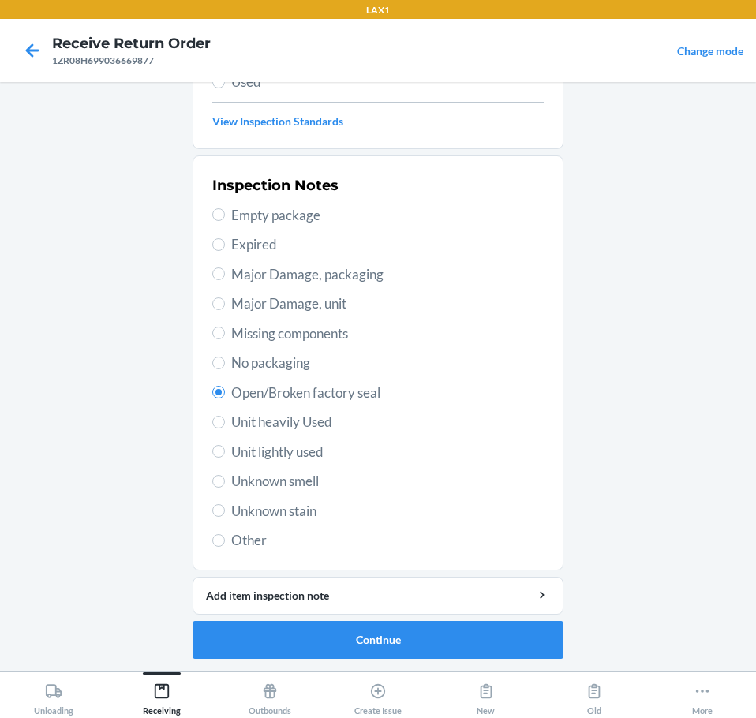
click at [285, 458] on span "Unit lightly used" at bounding box center [387, 452] width 313 height 21
click at [225, 458] on input "Unit lightly used" at bounding box center [218, 451] width 13 height 13
radio input "true"
radio input "false"
click at [297, 424] on span "Unit heavily Used" at bounding box center [387, 422] width 313 height 21
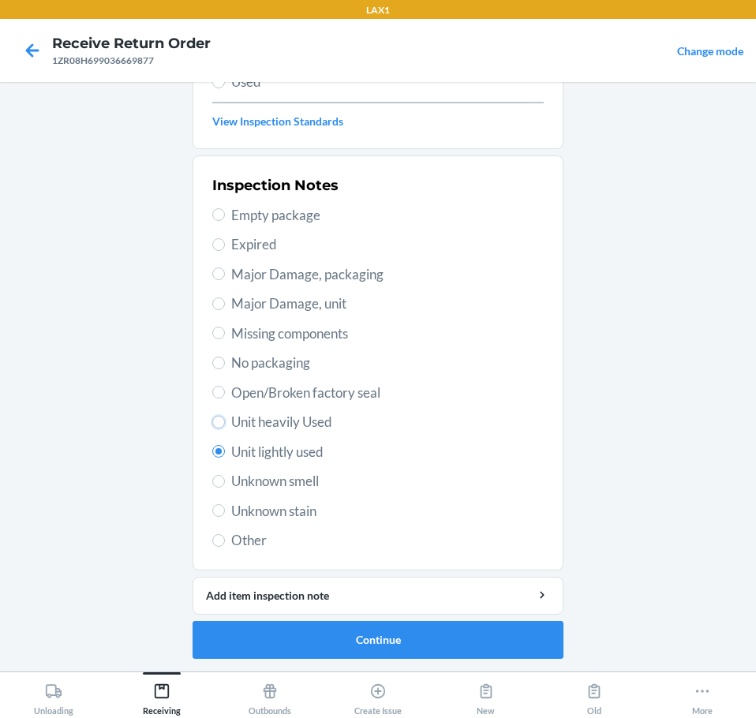
click at [225, 424] on input "Unit heavily Used" at bounding box center [218, 422] width 13 height 13
radio input "true"
radio input "false"
click at [400, 624] on button "Continue" at bounding box center [378, 640] width 371 height 38
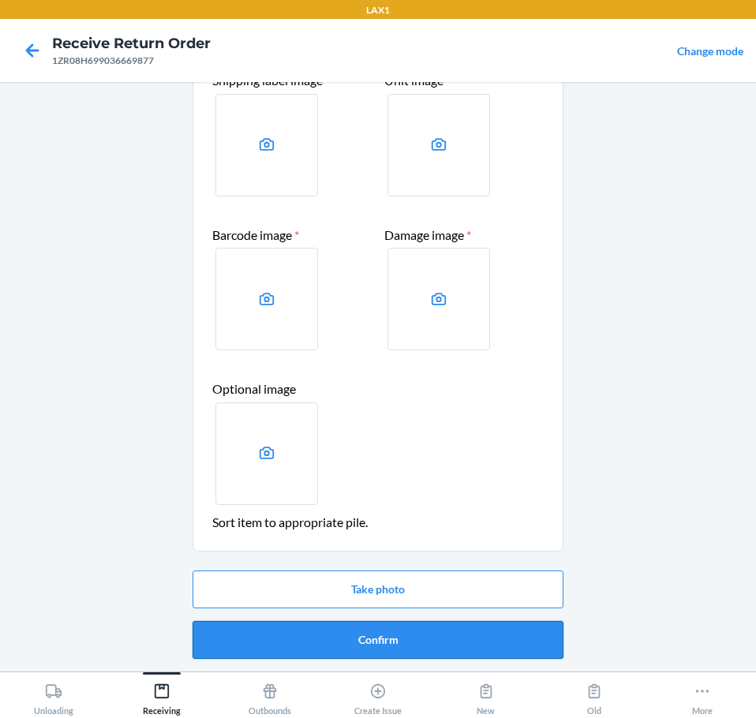
click at [442, 626] on button "Confirm" at bounding box center [378, 640] width 371 height 38
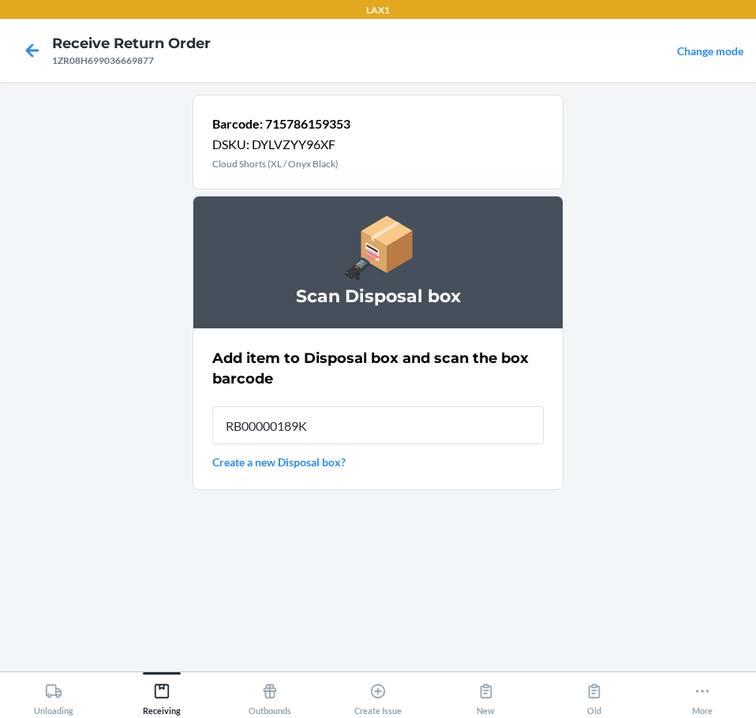
type input "RB00000189K"
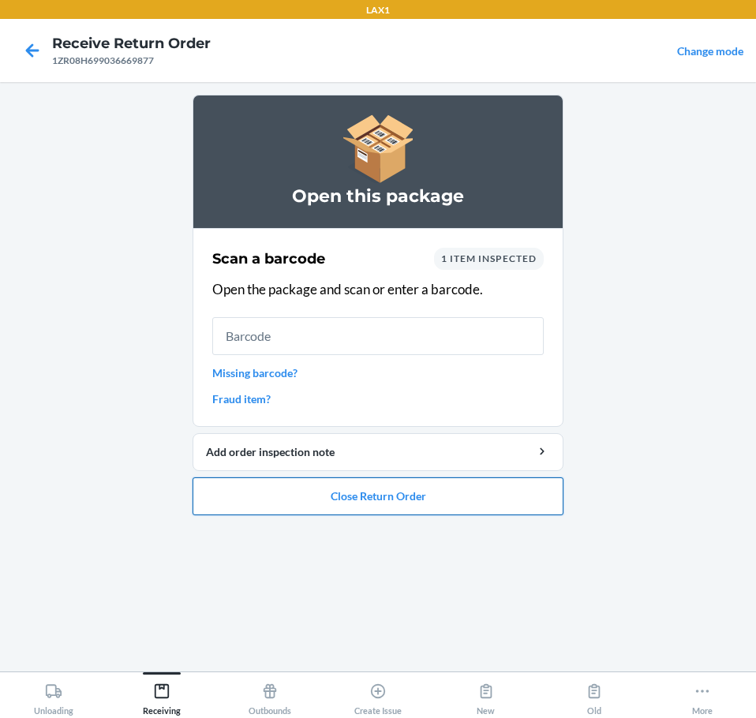
click at [400, 509] on button "Close Return Order" at bounding box center [378, 497] width 371 height 38
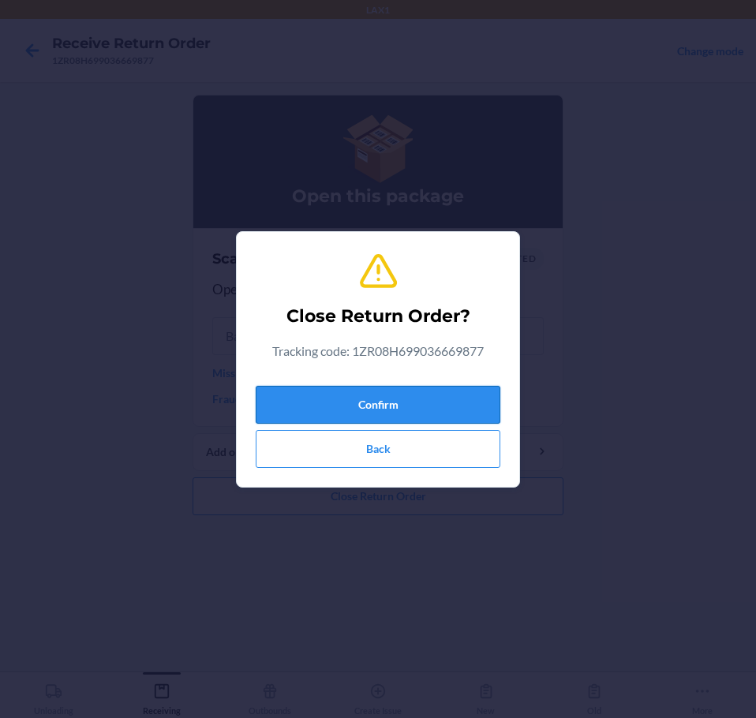
click at [401, 403] on button "Confirm" at bounding box center [378, 405] width 245 height 38
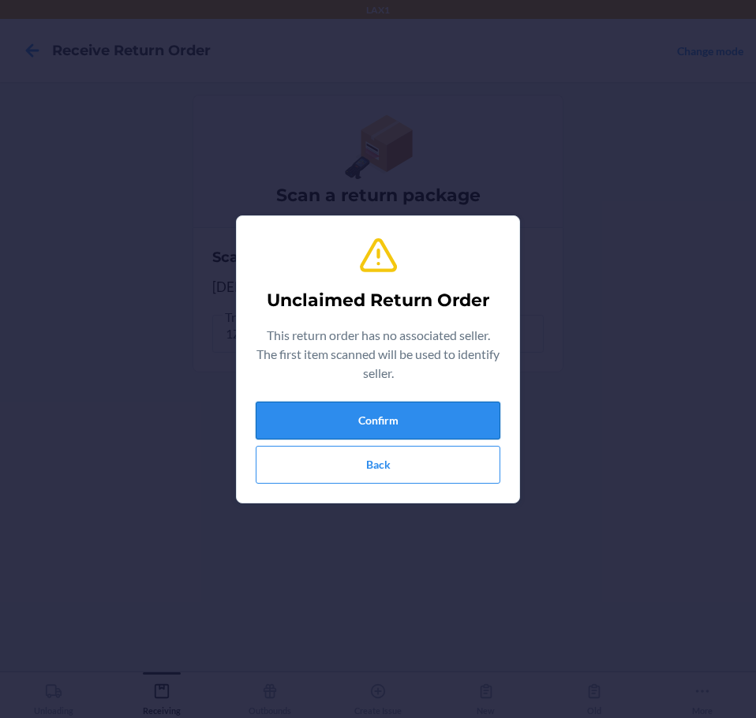
click at [396, 423] on button "Confirm" at bounding box center [378, 421] width 245 height 38
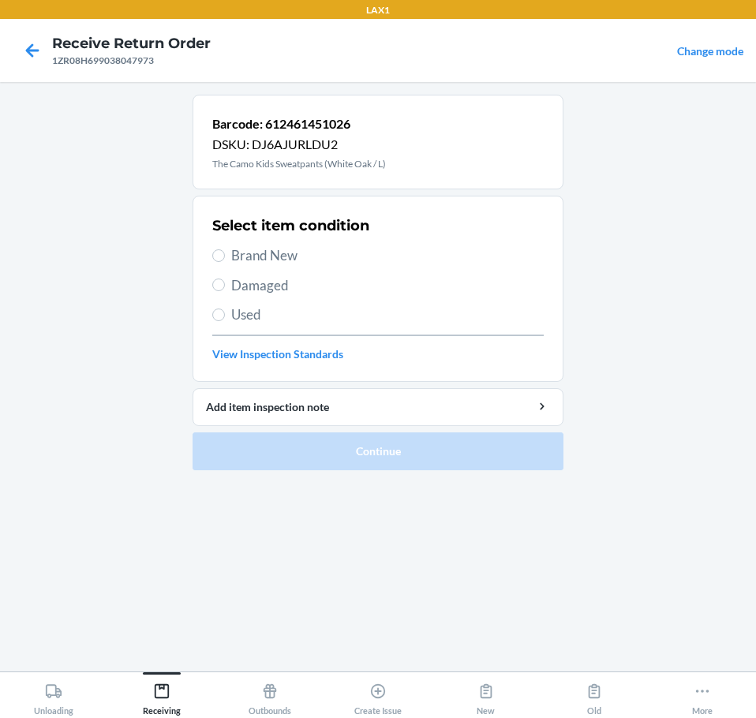
click at [283, 263] on span "Brand New" at bounding box center [387, 256] width 313 height 21
click at [225, 262] on input "Brand New" at bounding box center [218, 256] width 13 height 13
radio input "true"
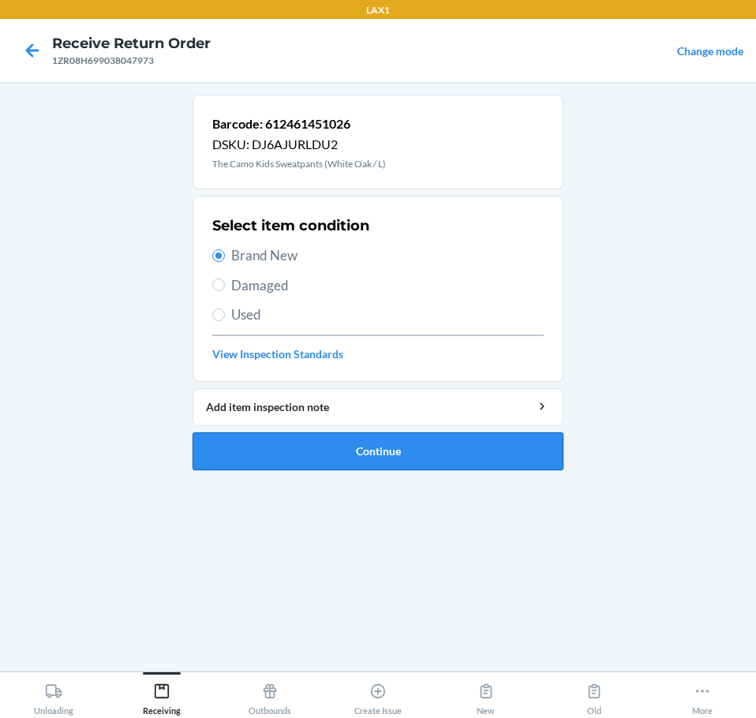
click at [416, 457] on button "Continue" at bounding box center [378, 452] width 371 height 38
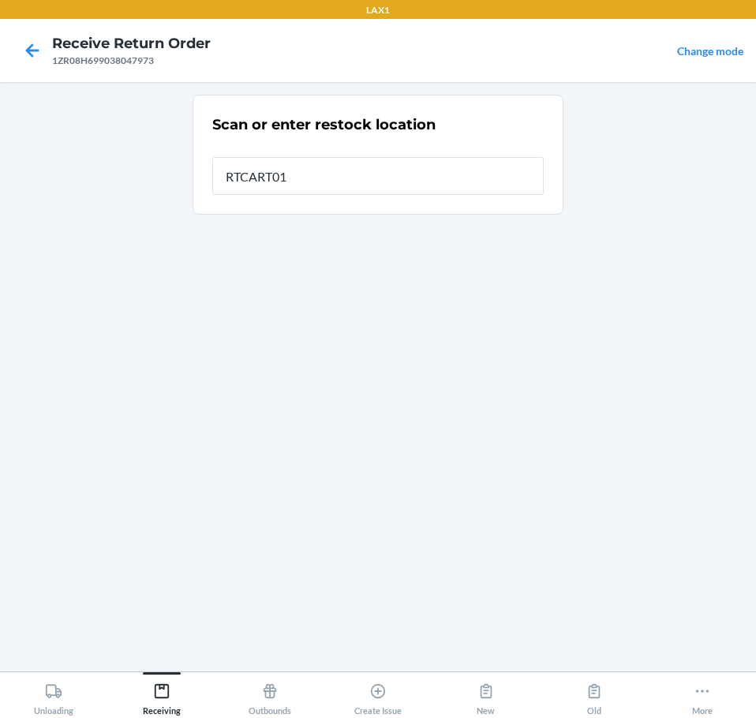
type input "RTCART011"
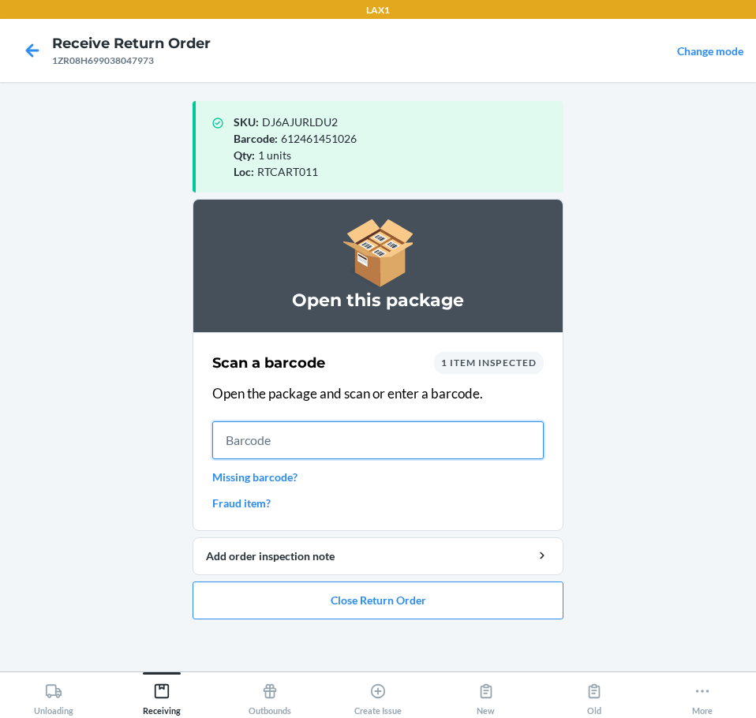
click at [407, 451] on input "text" at bounding box center [378, 441] width 332 height 38
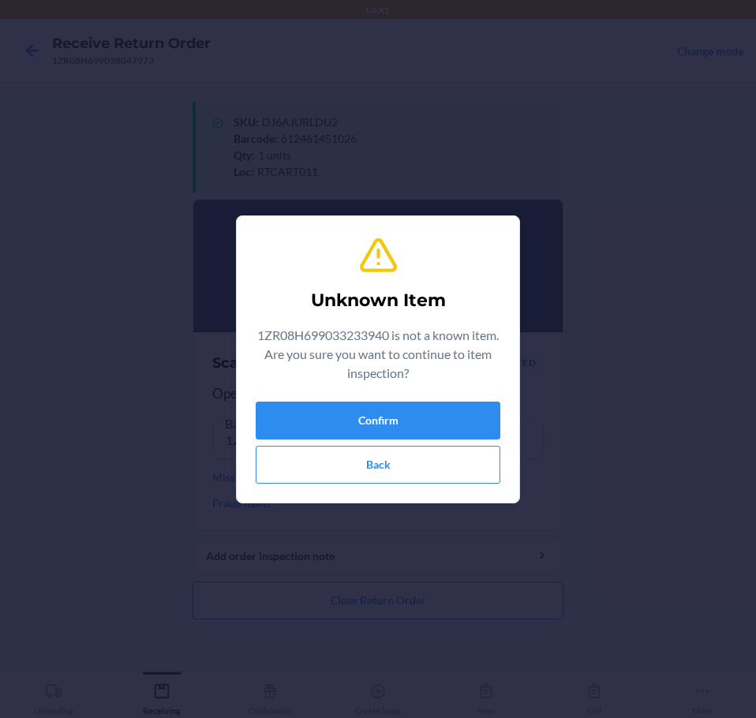
click at [587, 461] on div "Unknown Item 1ZR08H699033233940 is not a known item. Are you sure you want to c…" at bounding box center [378, 359] width 756 height 718
click at [415, 421] on button "Confirm" at bounding box center [378, 421] width 245 height 38
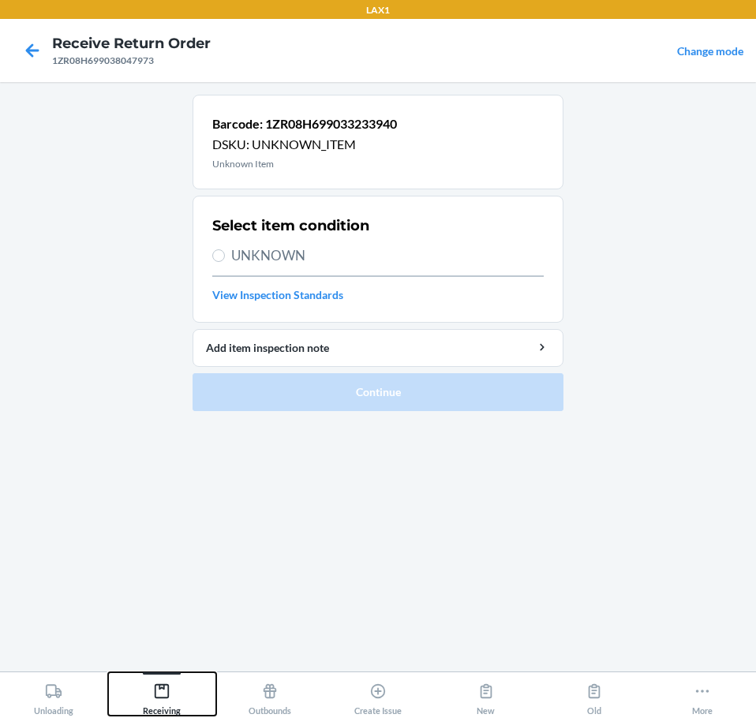
click at [172, 689] on div "Receiving" at bounding box center [162, 696] width 38 height 39
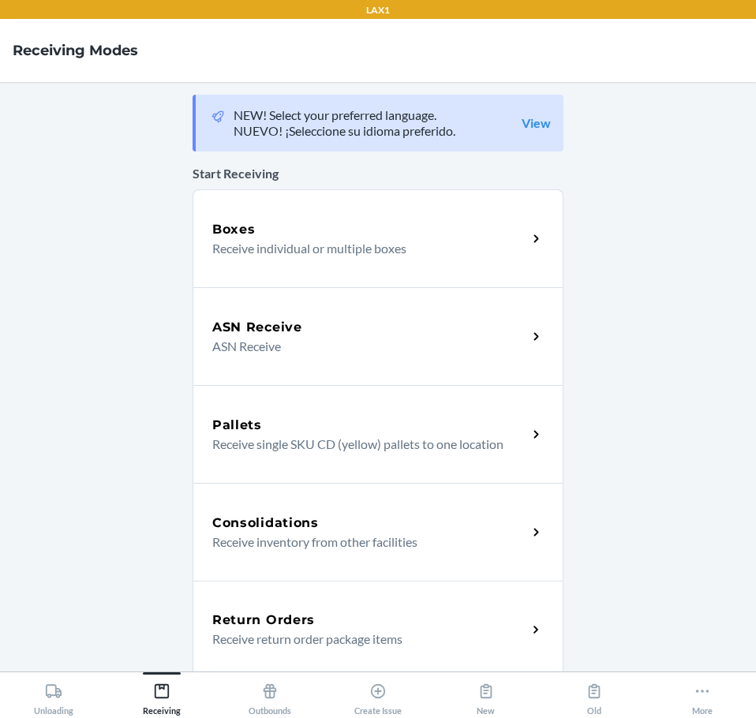
click at [245, 627] on h5 "Return Orders" at bounding box center [263, 620] width 103 height 19
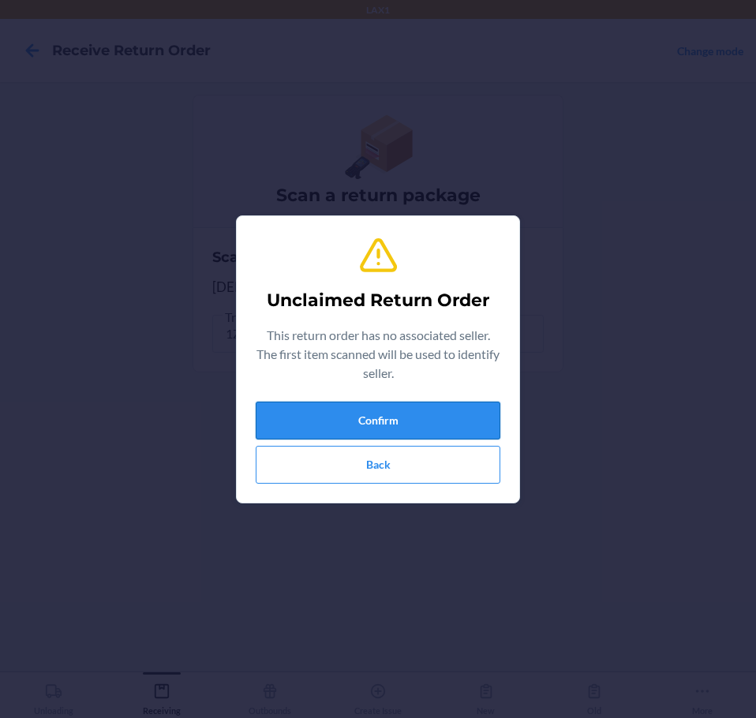
click at [371, 433] on button "Confirm" at bounding box center [378, 421] width 245 height 38
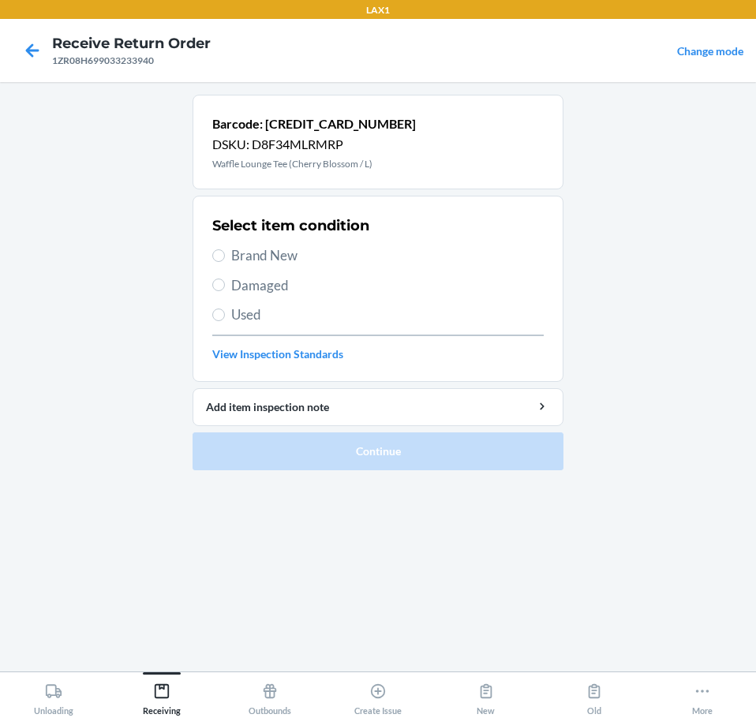
click at [275, 253] on span "Brand New" at bounding box center [387, 256] width 313 height 21
click at [225, 253] on input "Brand New" at bounding box center [218, 256] width 13 height 13
radio input "true"
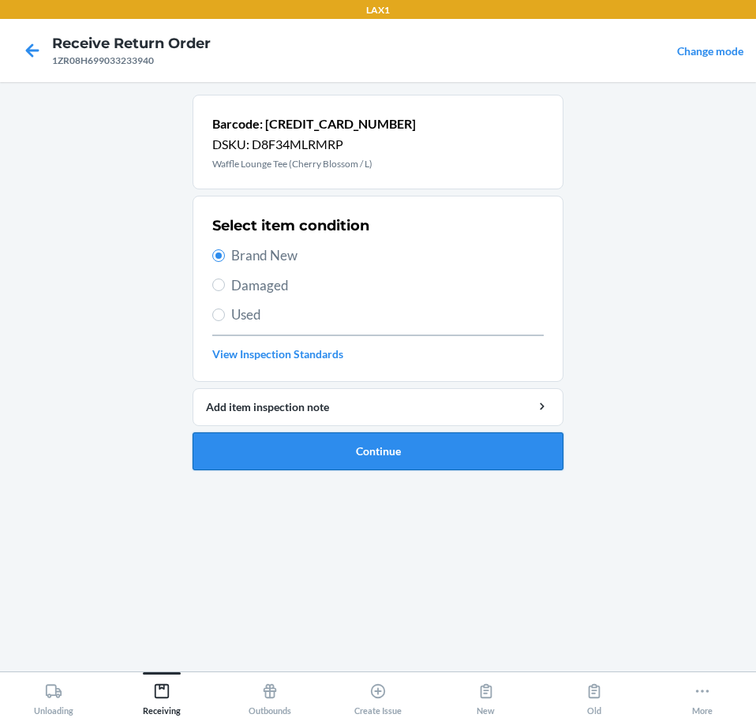
click at [459, 448] on button "Continue" at bounding box center [378, 452] width 371 height 38
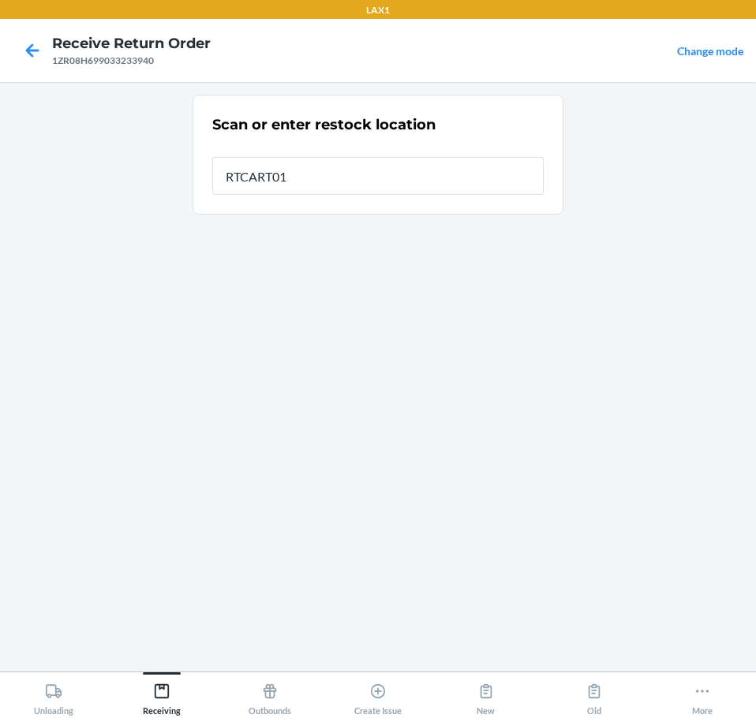
type input "RTCART011"
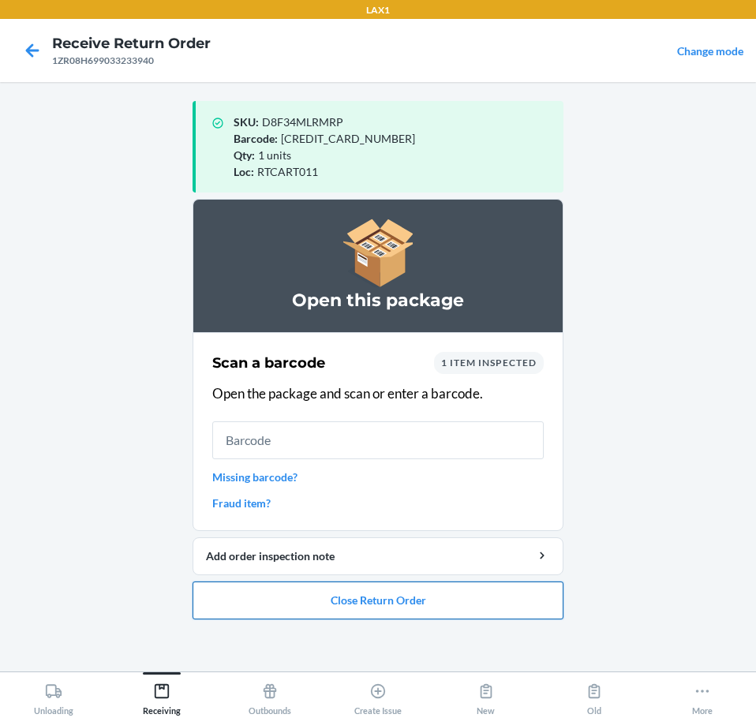
click at [450, 598] on button "Close Return Order" at bounding box center [378, 601] width 371 height 38
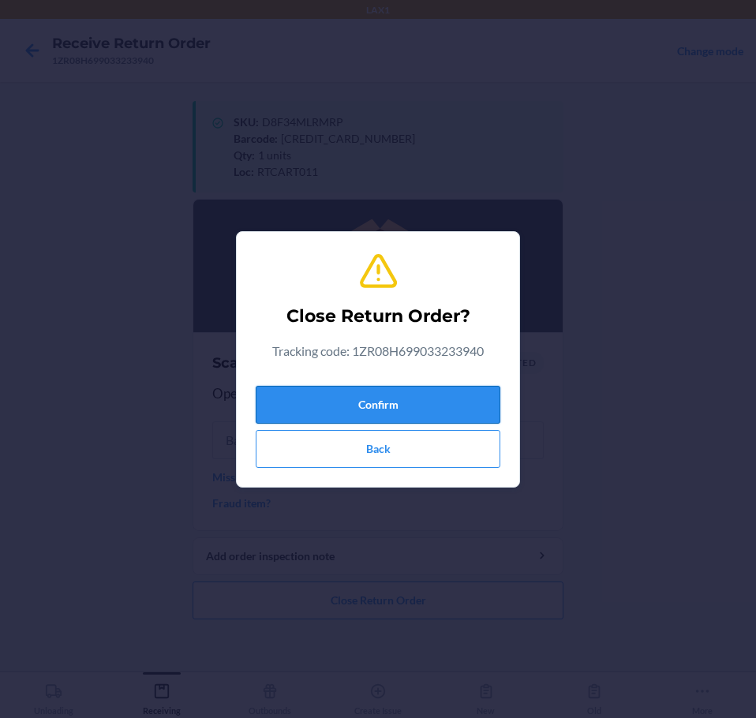
click at [417, 411] on button "Confirm" at bounding box center [378, 405] width 245 height 38
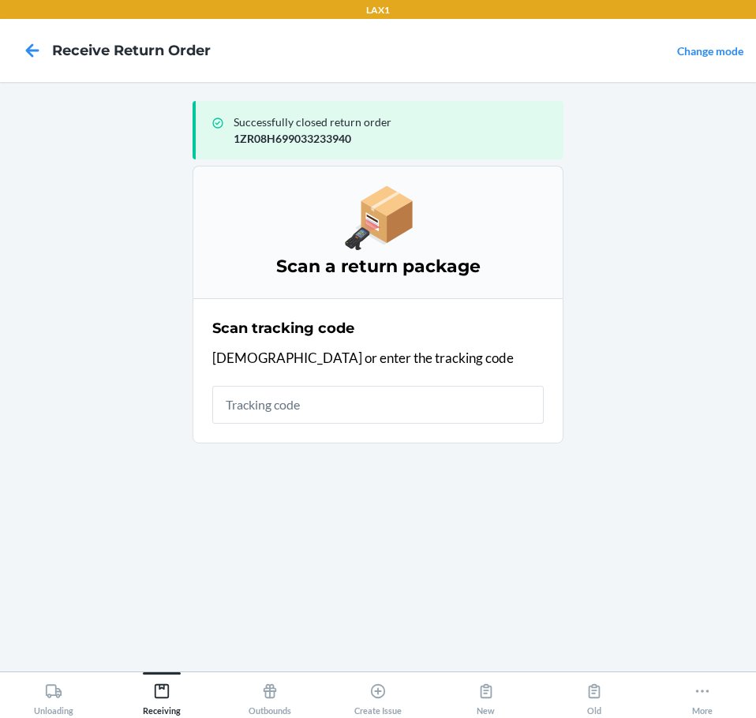
click at [388, 424] on div "Scan tracking code Scan or enter the tracking code" at bounding box center [378, 370] width 332 height 115
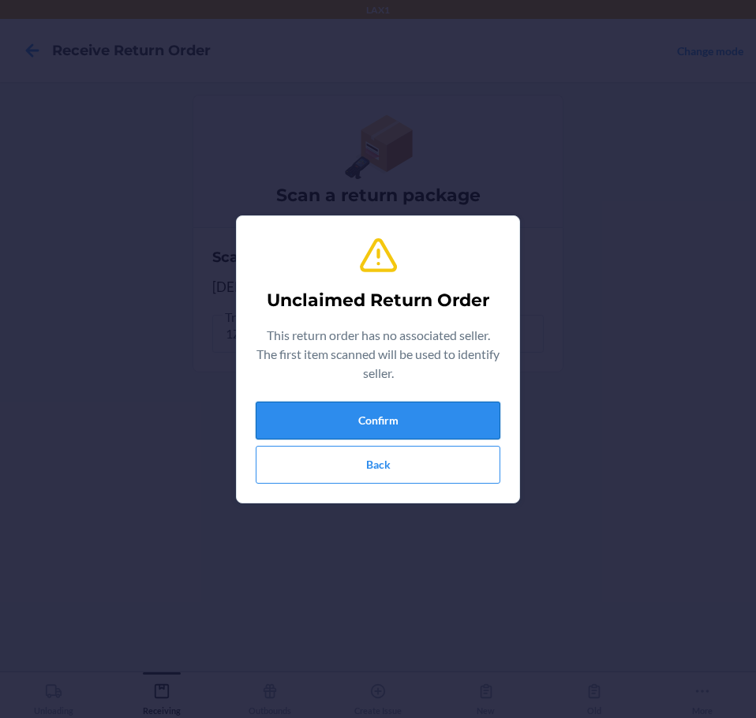
click at [399, 414] on button "Confirm" at bounding box center [378, 421] width 245 height 38
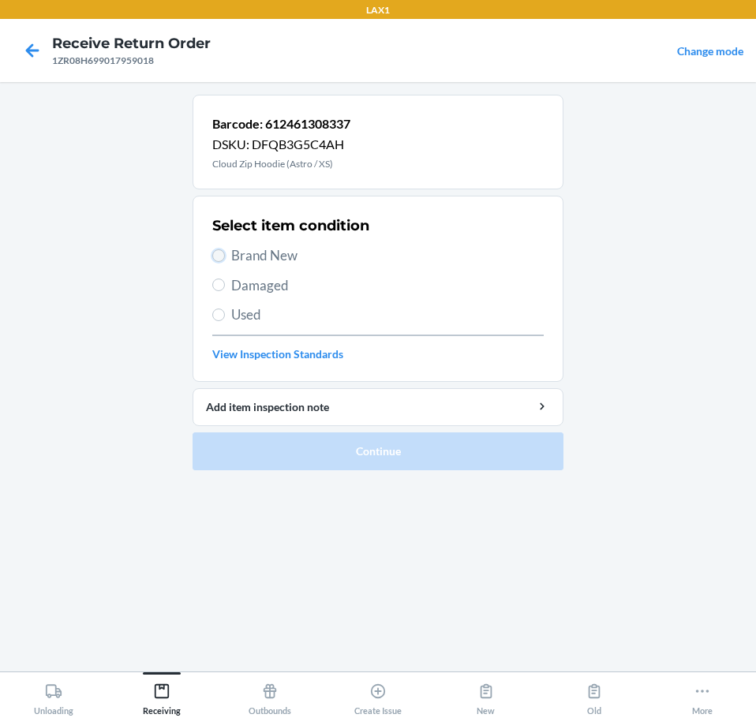
click at [217, 253] on input "Brand New" at bounding box center [218, 256] width 13 height 13
radio input "true"
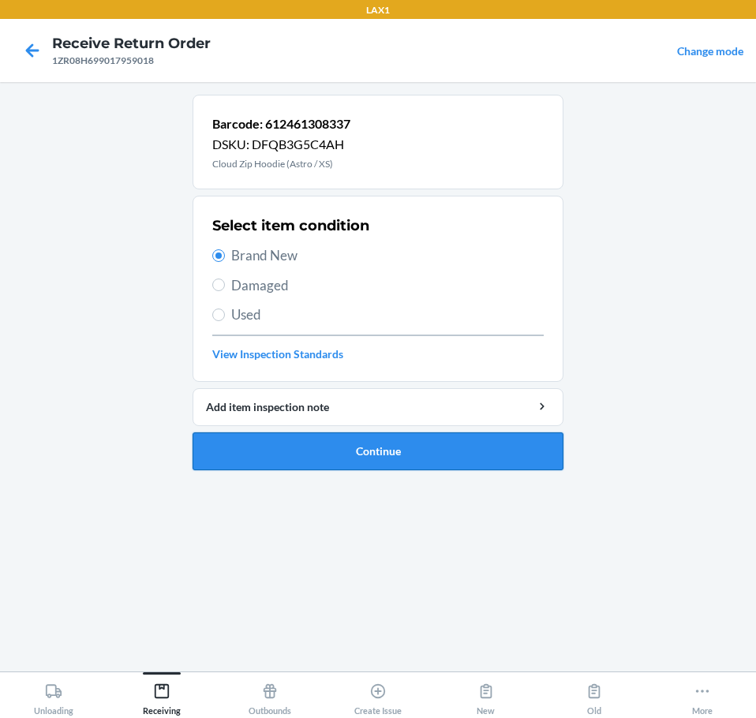
click at [437, 445] on button "Continue" at bounding box center [378, 452] width 371 height 38
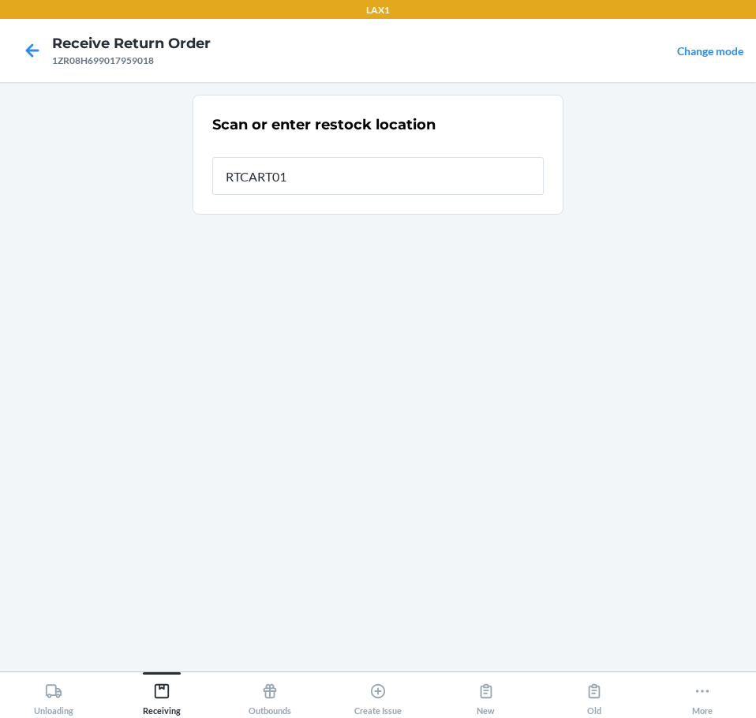
type input "RTCART011"
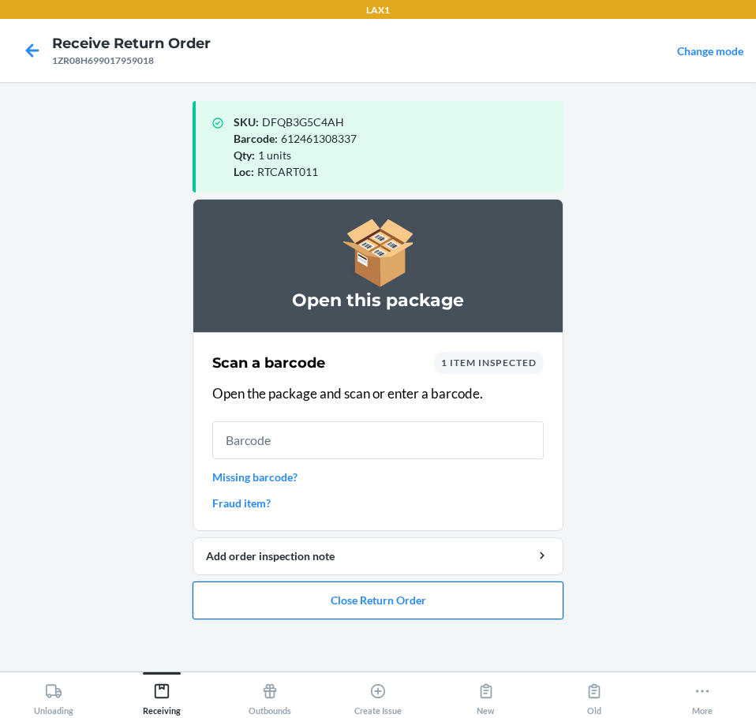
click at [369, 604] on button "Close Return Order" at bounding box center [378, 601] width 371 height 38
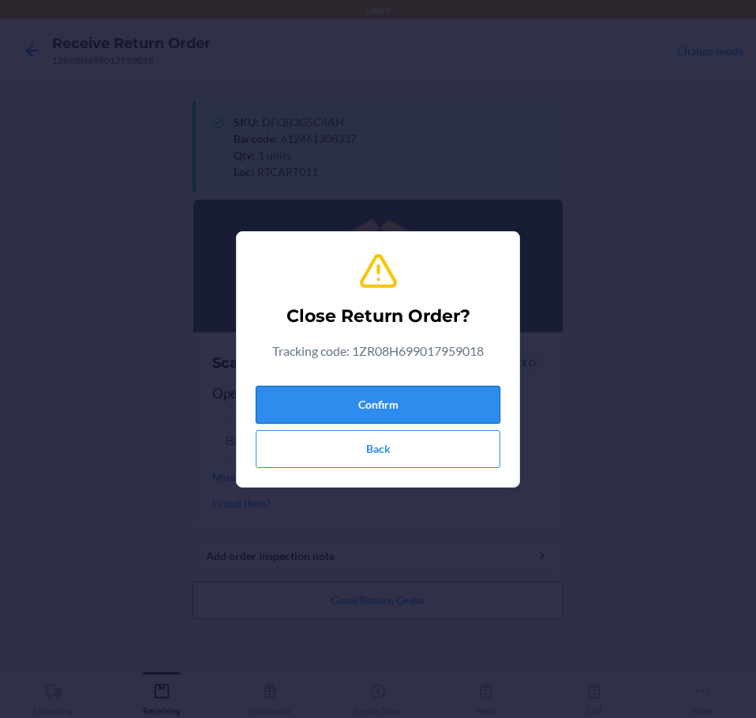
click at [417, 407] on button "Confirm" at bounding box center [378, 405] width 245 height 38
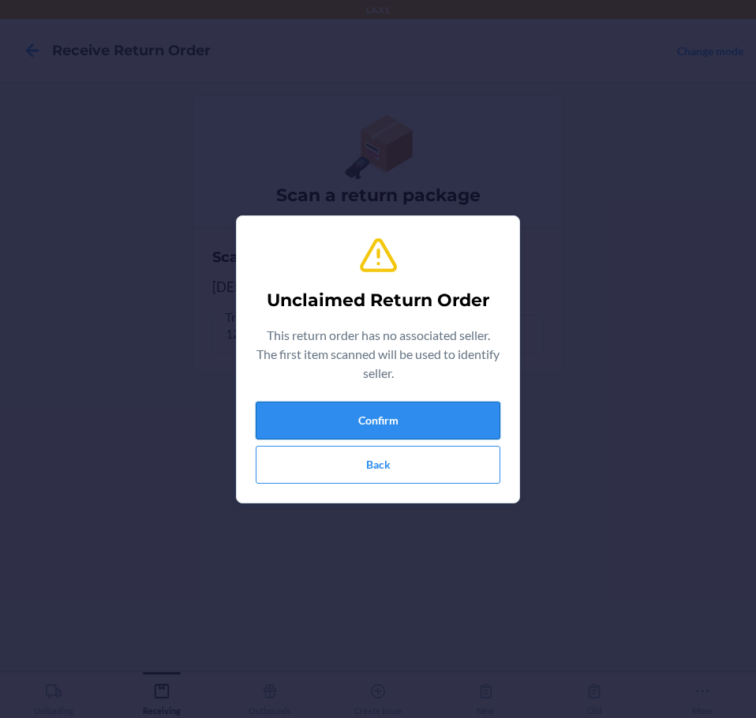
click at [415, 415] on button "Confirm" at bounding box center [378, 421] width 245 height 38
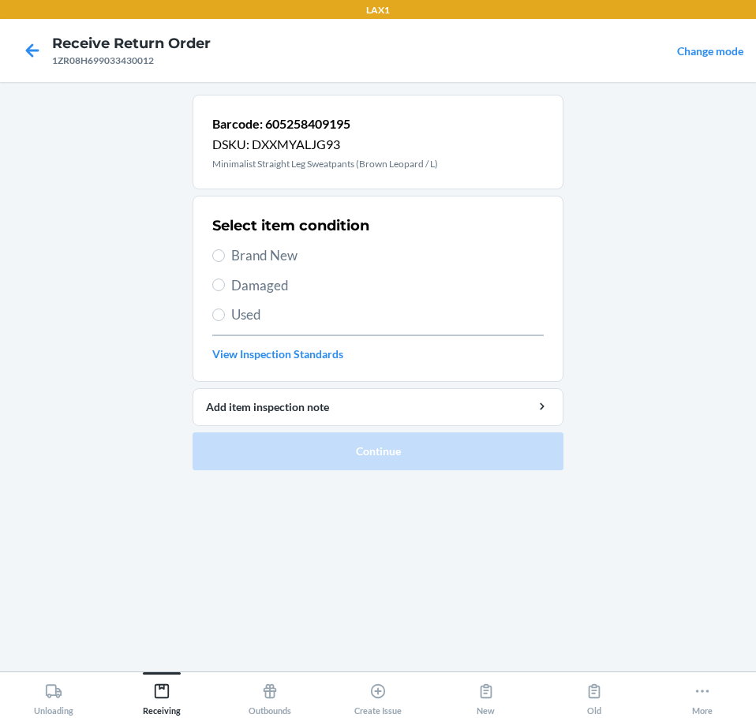
click at [239, 255] on span "Brand New" at bounding box center [387, 256] width 313 height 21
click at [225, 255] on input "Brand New" at bounding box center [218, 256] width 13 height 13
radio input "true"
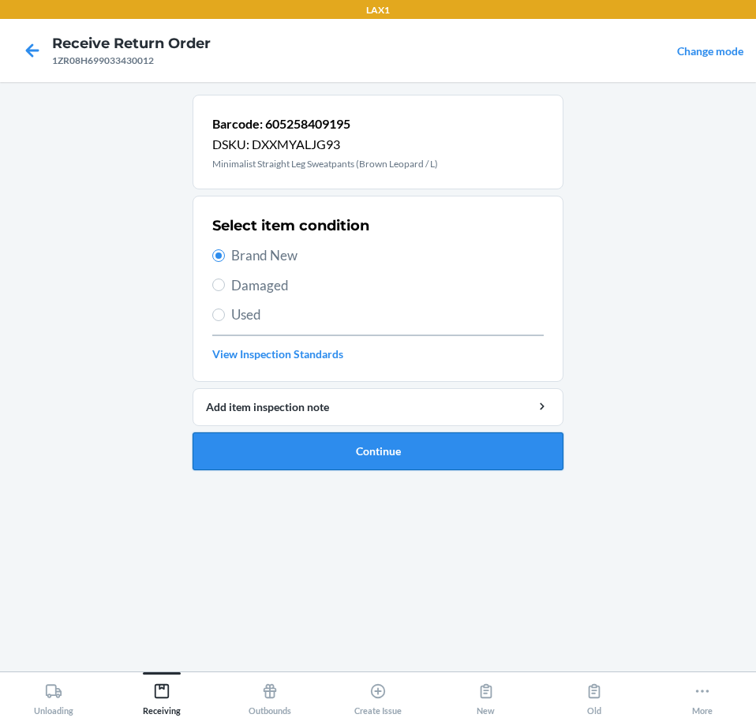
click at [431, 453] on button "Continue" at bounding box center [378, 452] width 371 height 38
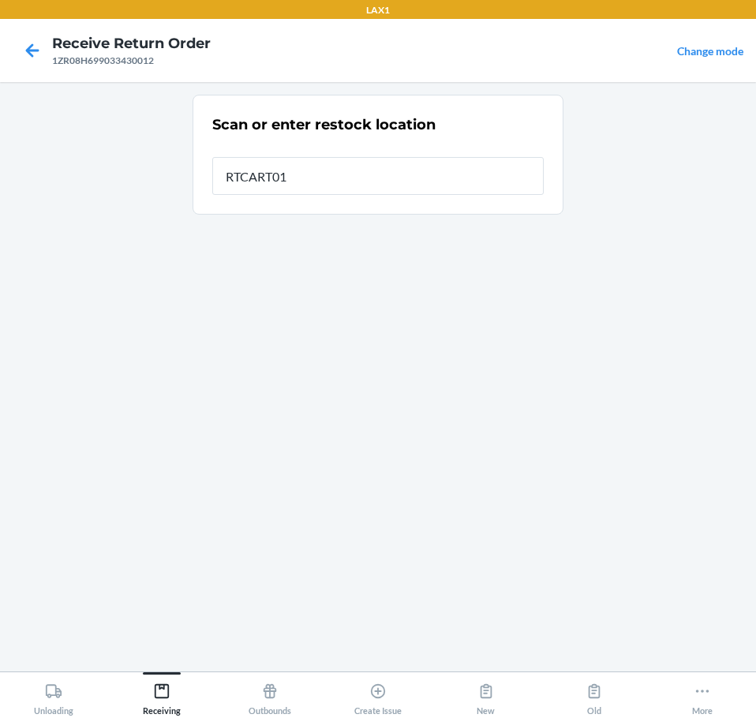
type input "RTCART011"
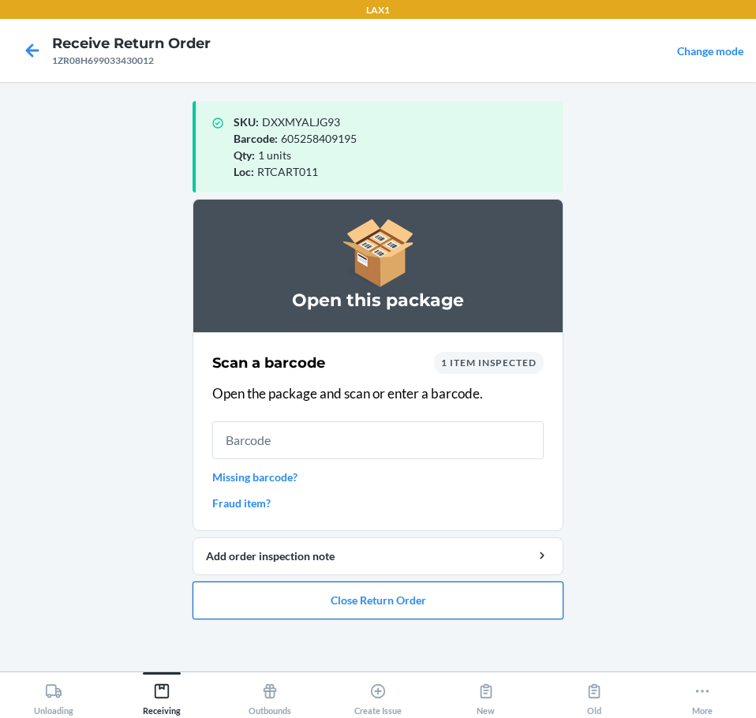
click at [403, 597] on button "Close Return Order" at bounding box center [378, 601] width 371 height 38
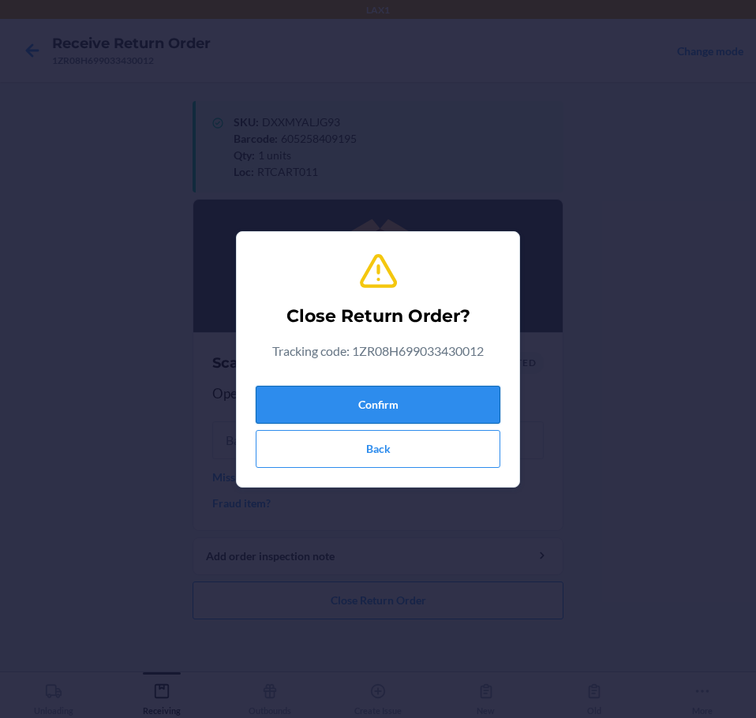
click at [377, 406] on button "Confirm" at bounding box center [378, 405] width 245 height 38
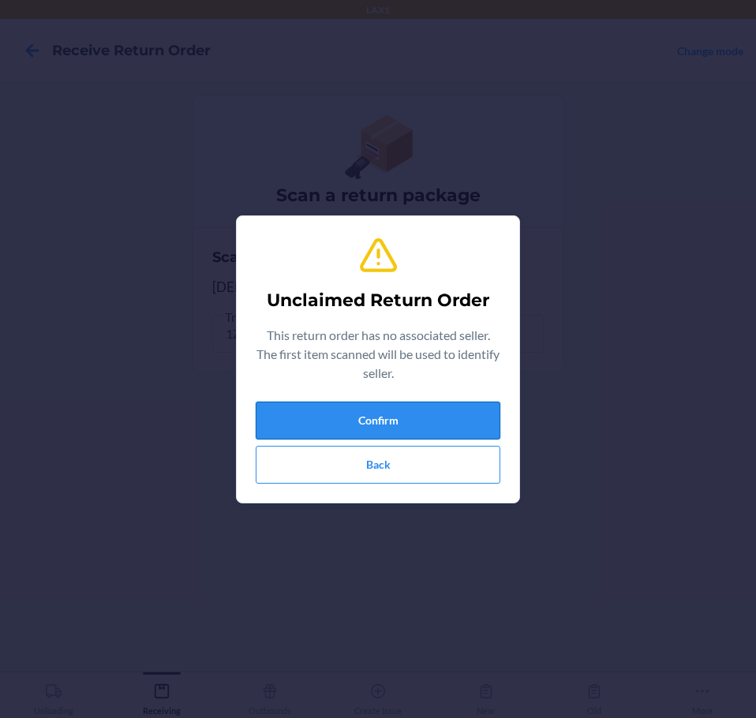
click at [394, 426] on button "Confirm" at bounding box center [378, 421] width 245 height 38
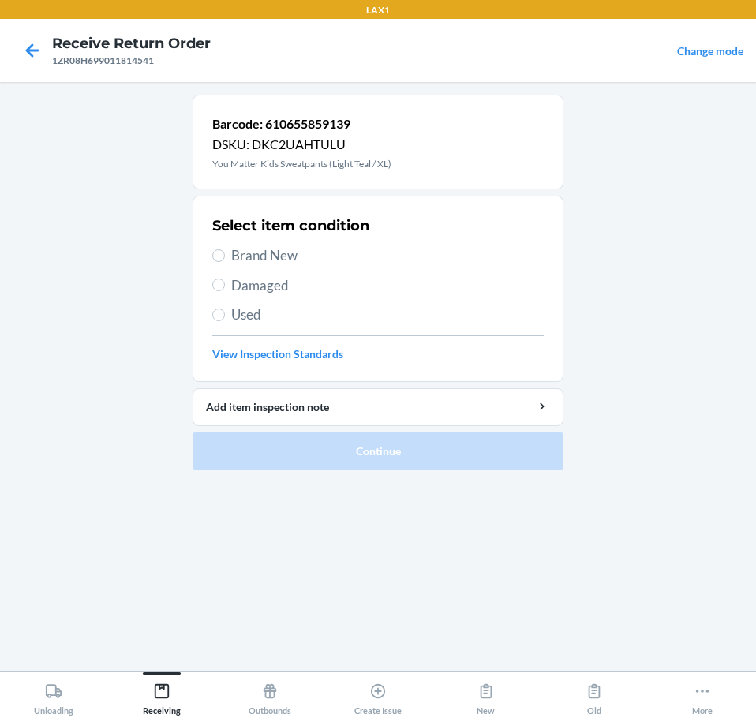
click at [271, 254] on span "Brand New" at bounding box center [387, 256] width 313 height 21
click at [225, 254] on input "Brand New" at bounding box center [218, 256] width 13 height 13
radio input "true"
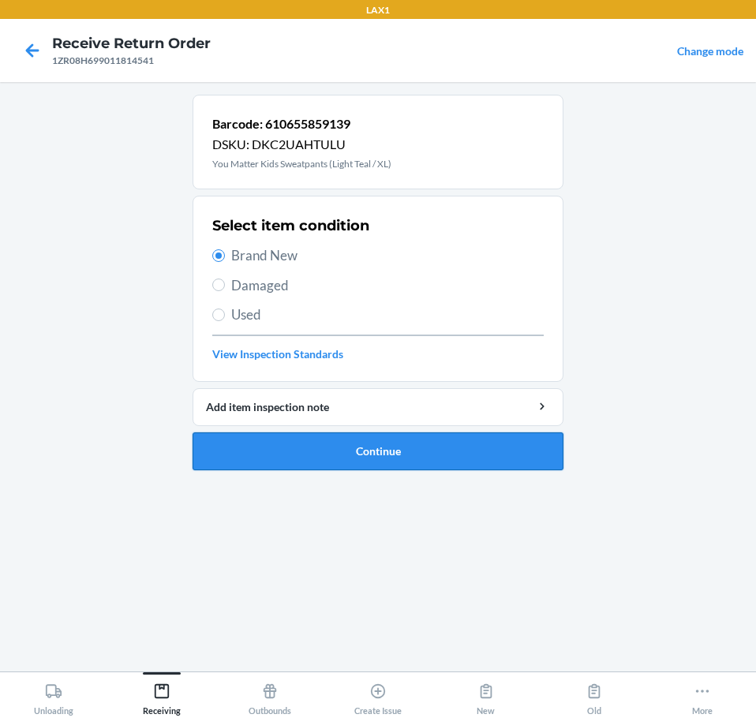
click at [489, 448] on button "Continue" at bounding box center [378, 452] width 371 height 38
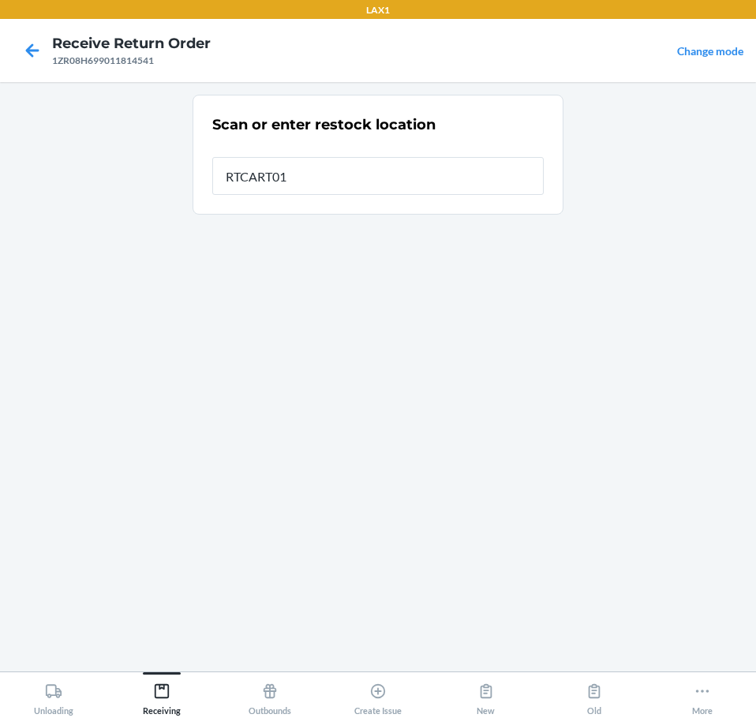
type input "RTCART011"
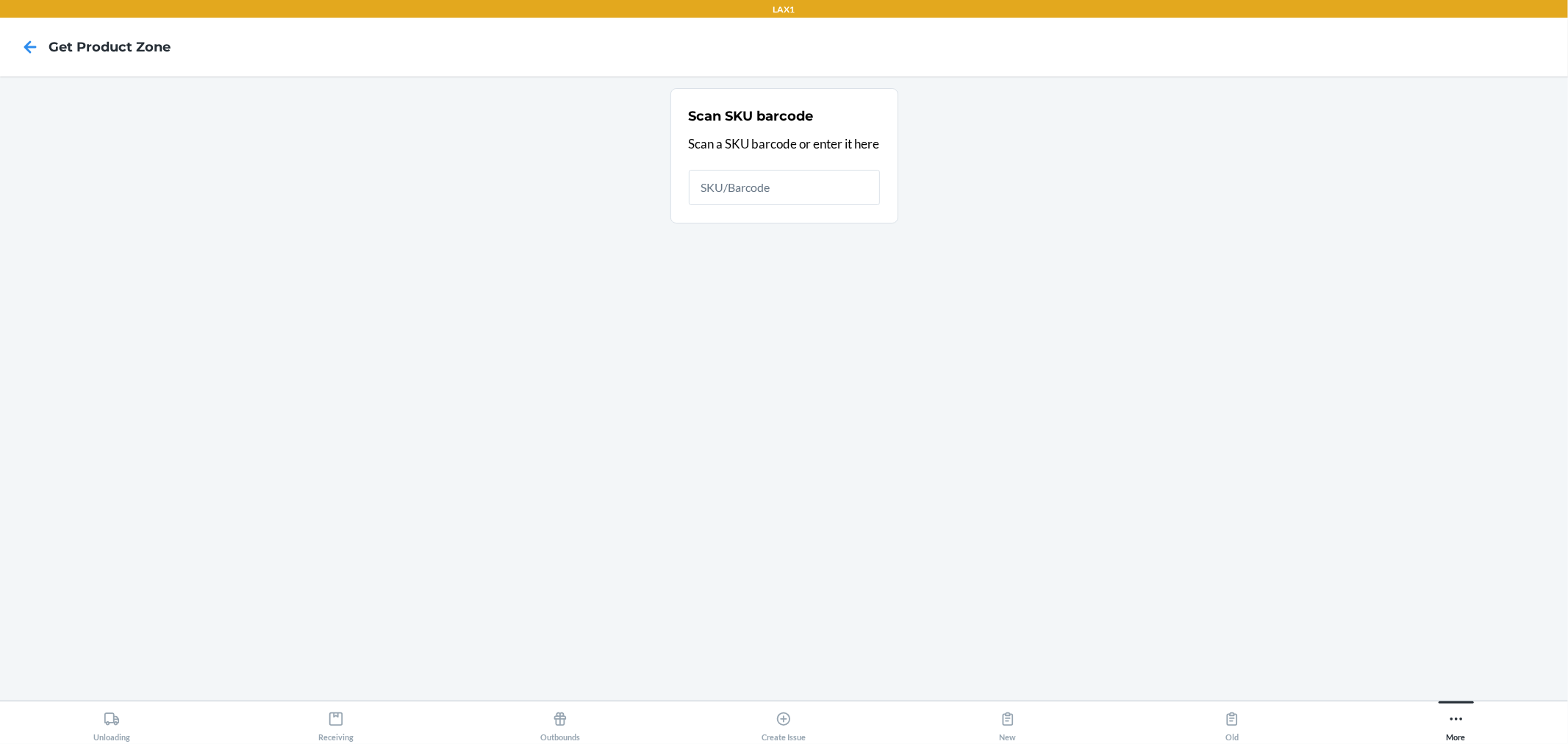
click at [781, 100] on main "Scan SKU barcode Scan a SKU barcode or enter it here" at bounding box center [784, 388] width 1568 height 624
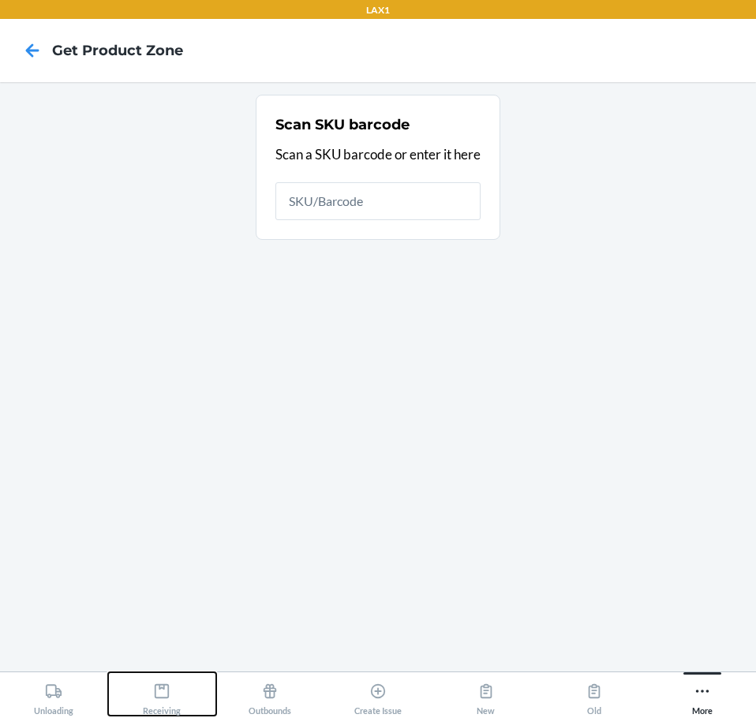
click at [167, 681] on div "Receiving" at bounding box center [162, 696] width 38 height 39
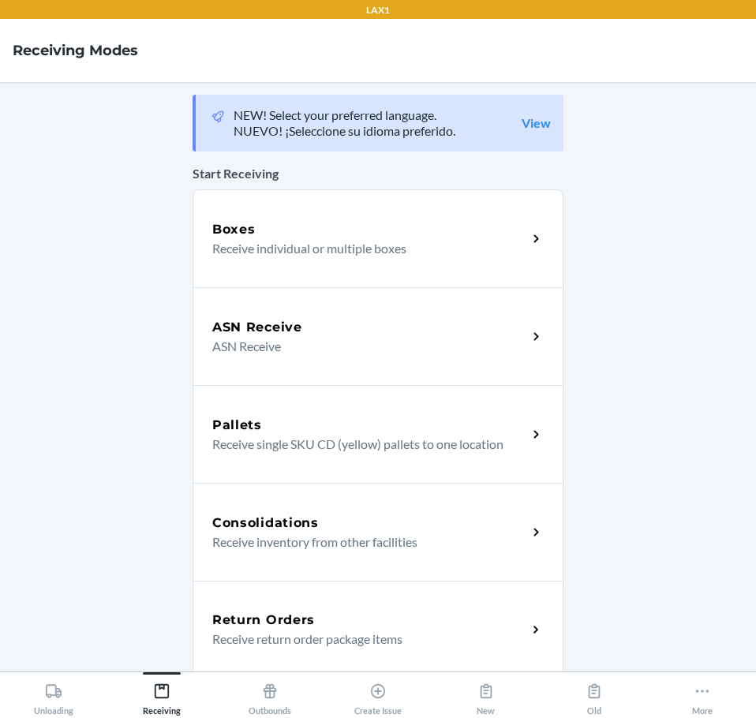
click at [291, 633] on p "Receive return order package items" at bounding box center [363, 639] width 302 height 19
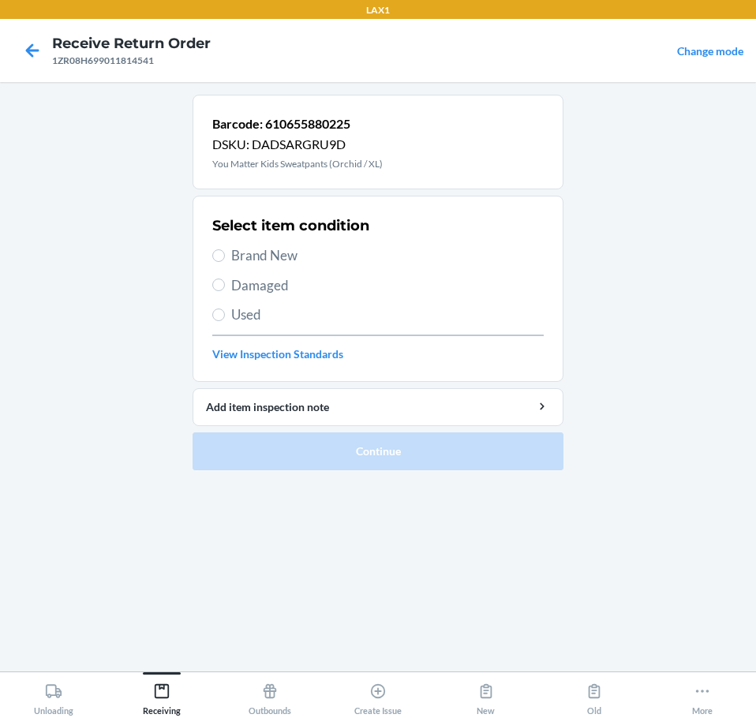
click at [277, 252] on span "Brand New" at bounding box center [387, 256] width 313 height 21
click at [225, 252] on input "Brand New" at bounding box center [218, 256] width 13 height 13
radio input "true"
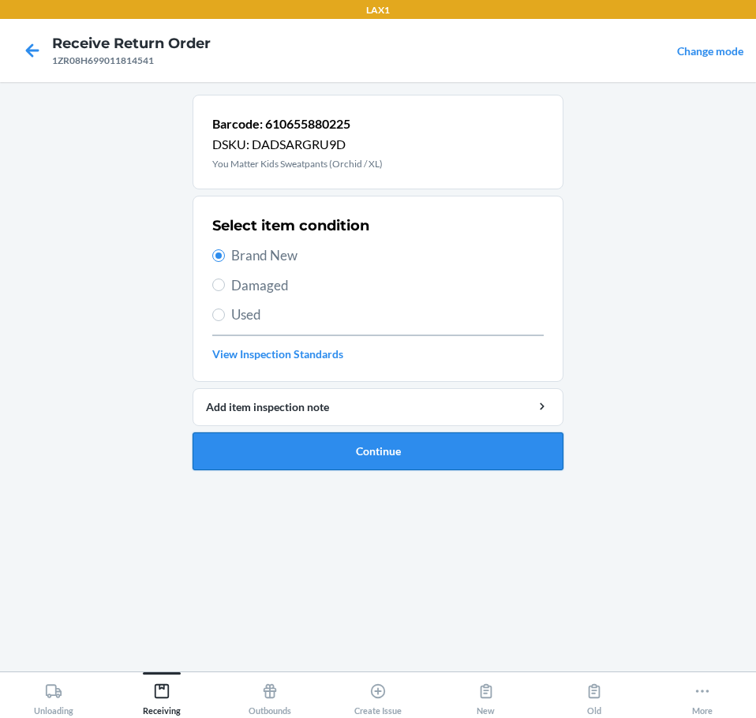
click at [419, 445] on button "Continue" at bounding box center [378, 452] width 371 height 38
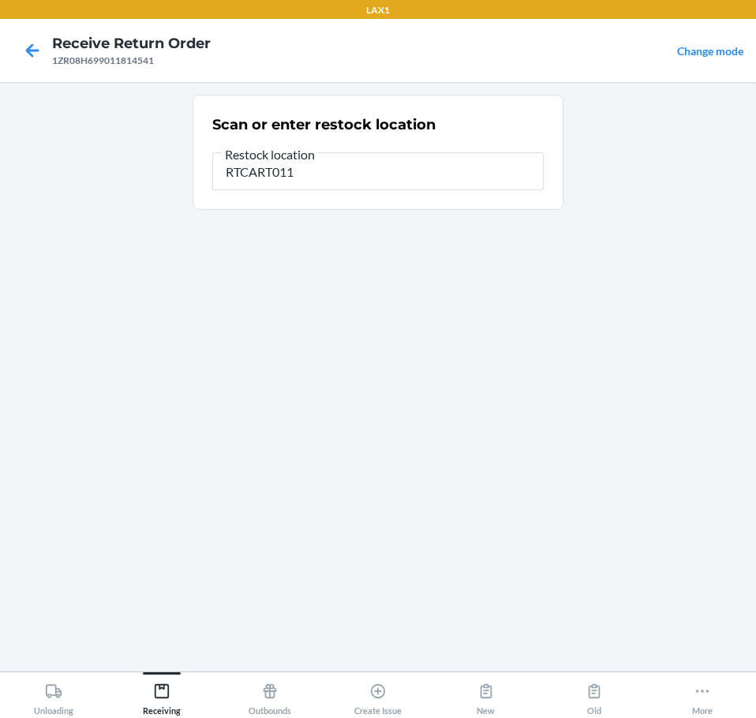
type input "RTCART011"
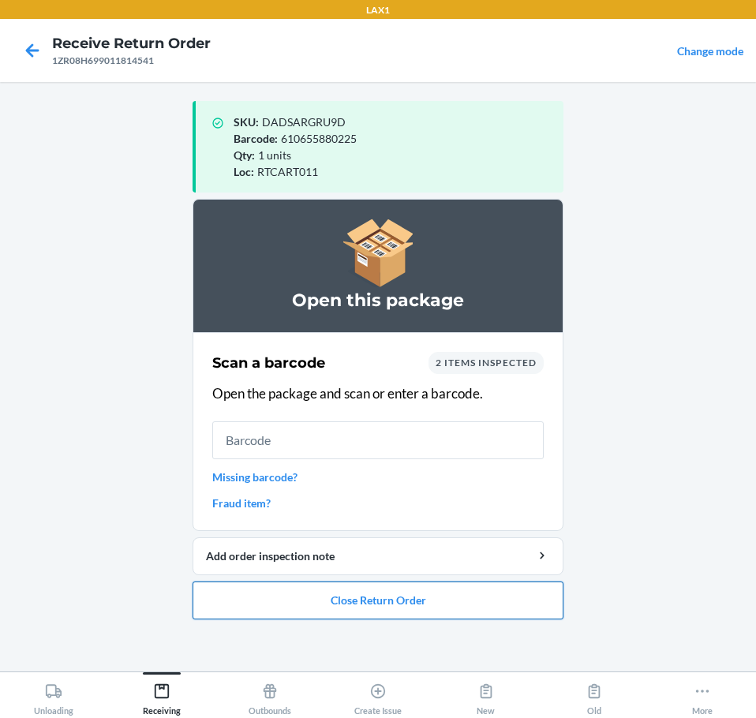
click at [403, 604] on button "Close Return Order" at bounding box center [378, 601] width 371 height 38
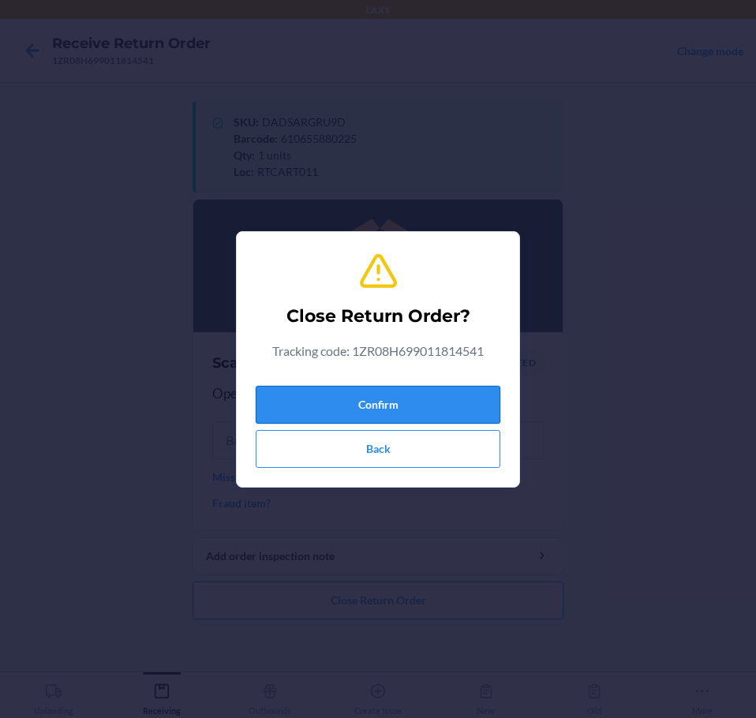
click at [420, 411] on button "Confirm" at bounding box center [378, 405] width 245 height 38
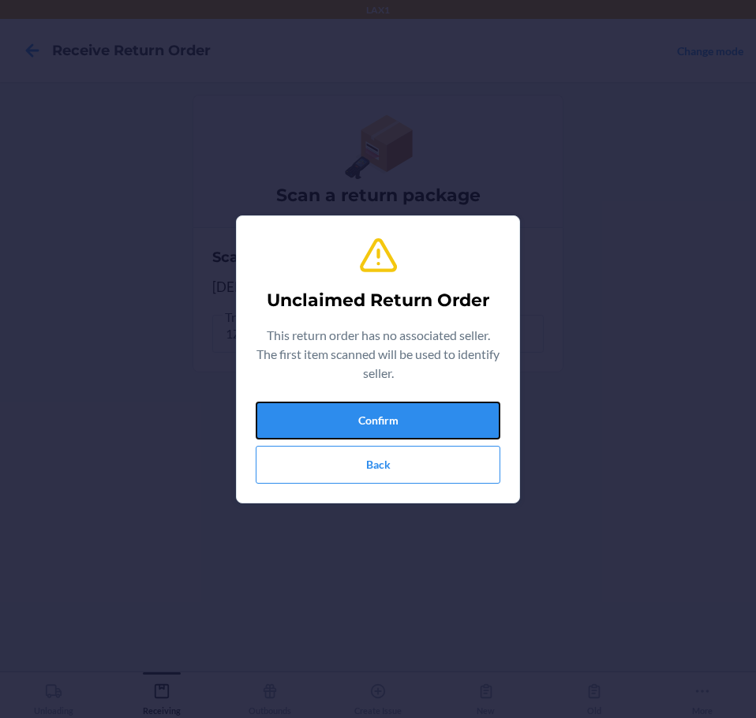
click at [420, 411] on button "Confirm" at bounding box center [378, 421] width 245 height 38
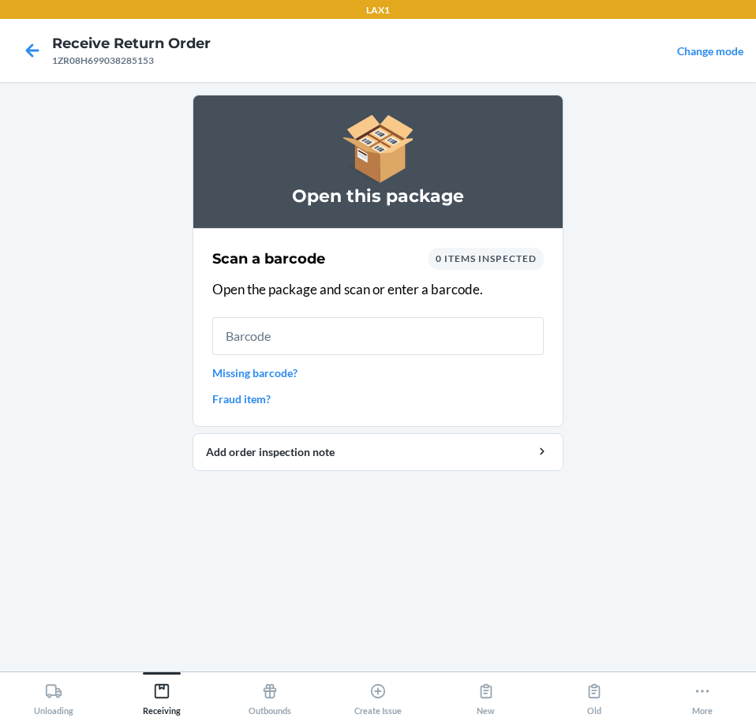
drag, startPoint x: 420, startPoint y: 411, endPoint x: 654, endPoint y: 568, distance: 282.1
click at [654, 568] on main "Open this package Scan a barcode 0 items inspected Open the package and scan or…" at bounding box center [378, 377] width 756 height 590
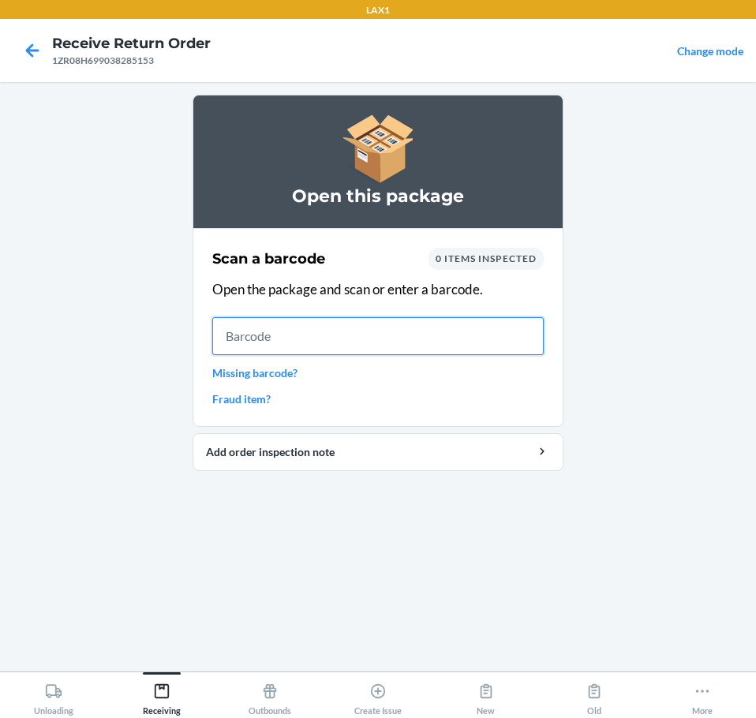
click at [362, 342] on input "text" at bounding box center [378, 336] width 332 height 38
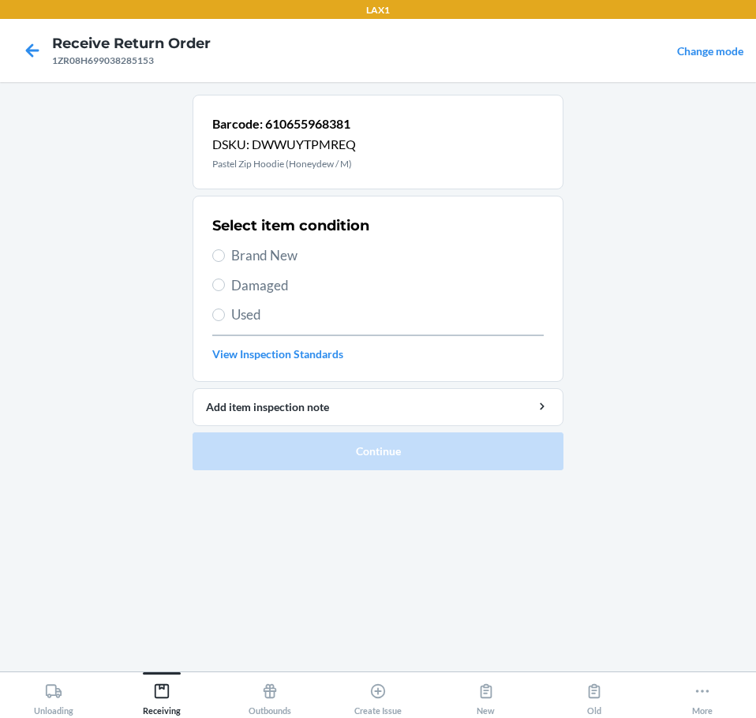
click at [253, 260] on span "Brand New" at bounding box center [387, 256] width 313 height 21
click at [225, 260] on input "Brand New" at bounding box center [218, 256] width 13 height 13
radio input "true"
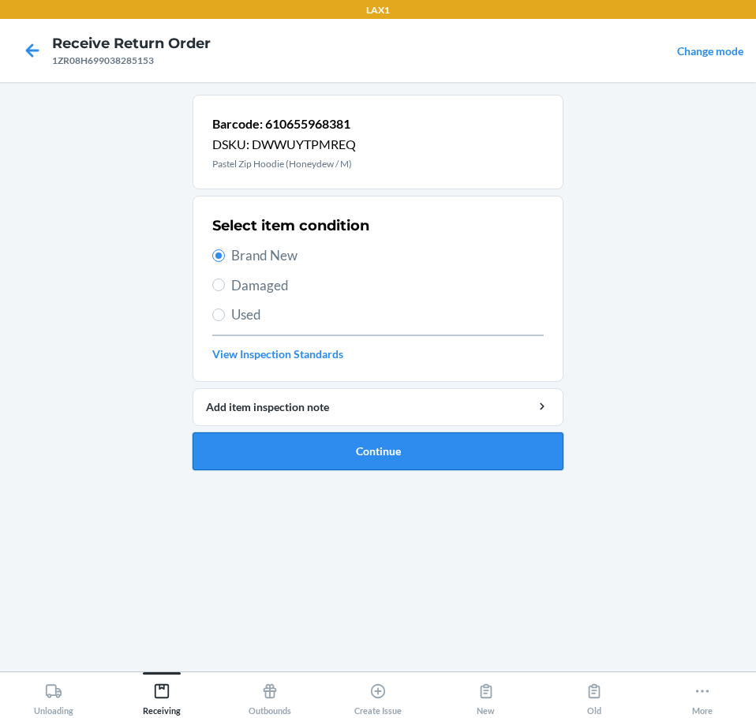
click at [379, 455] on button "Continue" at bounding box center [378, 452] width 371 height 38
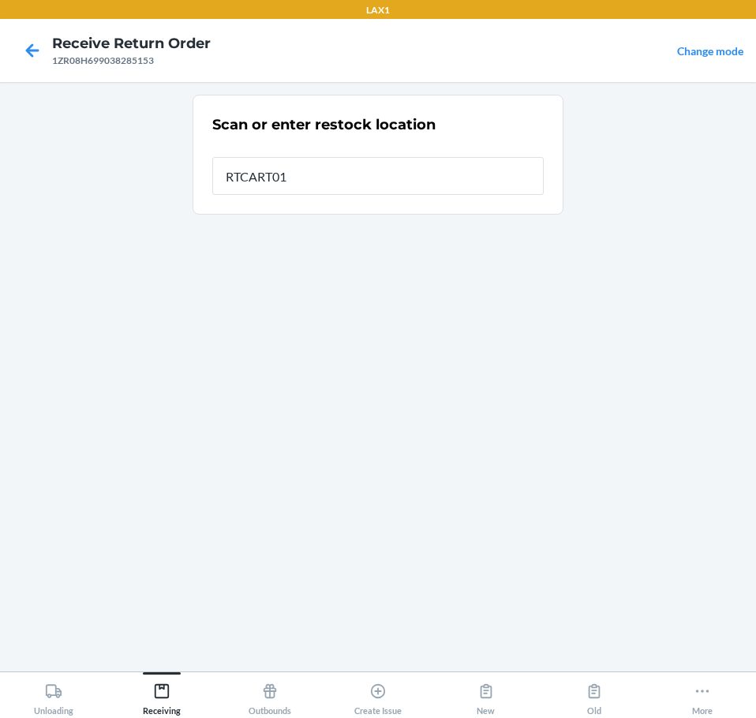
type input "RTCART011"
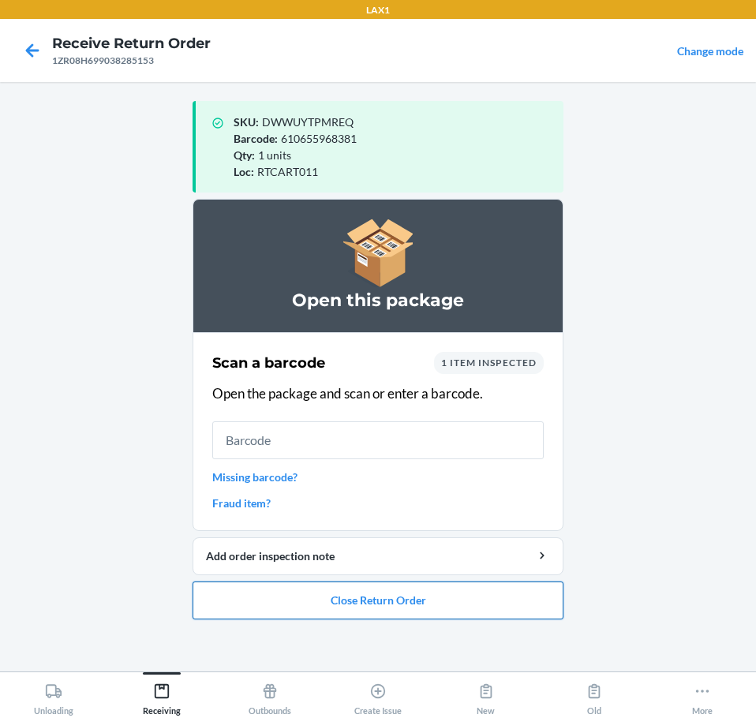
click at [352, 601] on button "Close Return Order" at bounding box center [378, 601] width 371 height 38
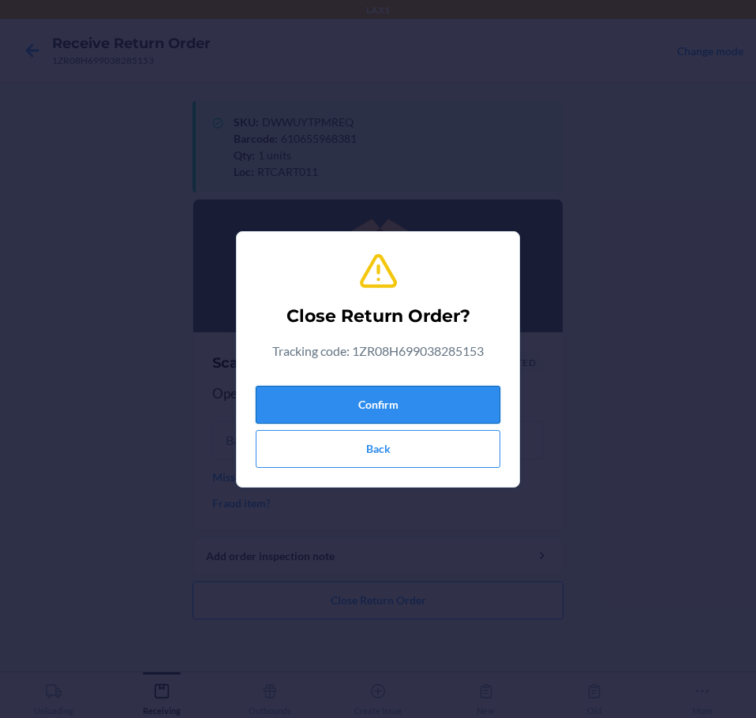
click at [422, 407] on button "Confirm" at bounding box center [378, 405] width 245 height 38
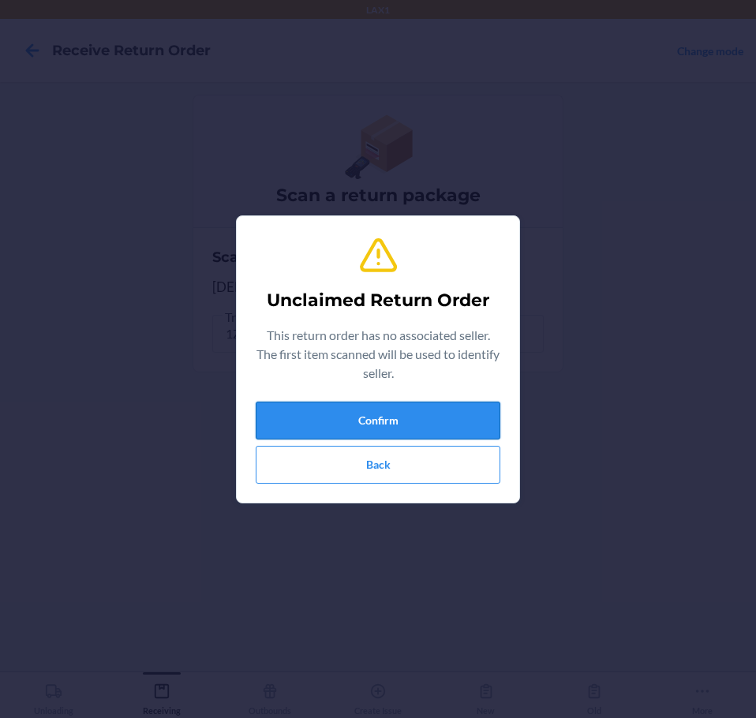
click at [365, 431] on button "Confirm" at bounding box center [378, 421] width 245 height 38
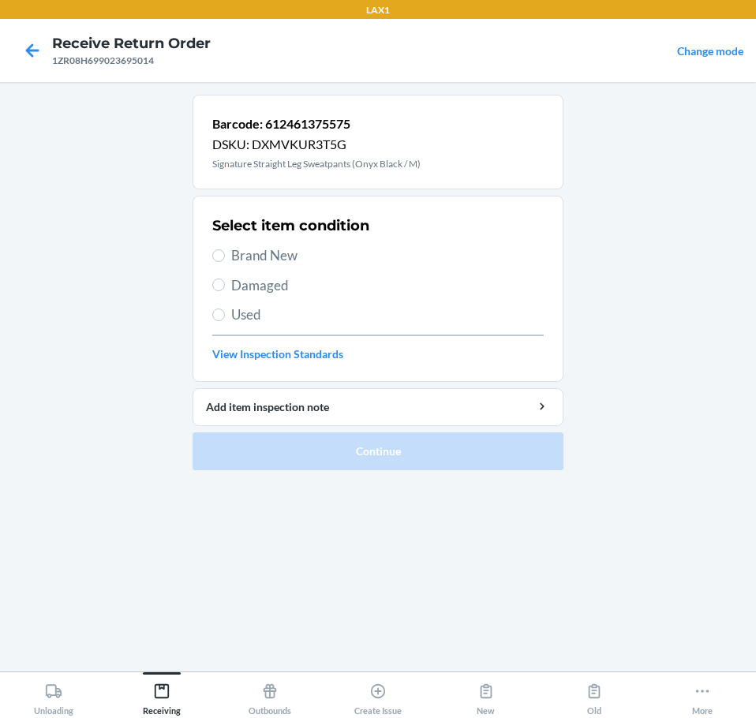
click at [273, 255] on span "Brand New" at bounding box center [387, 256] width 313 height 21
click at [225, 255] on input "Brand New" at bounding box center [218, 256] width 13 height 13
radio input "true"
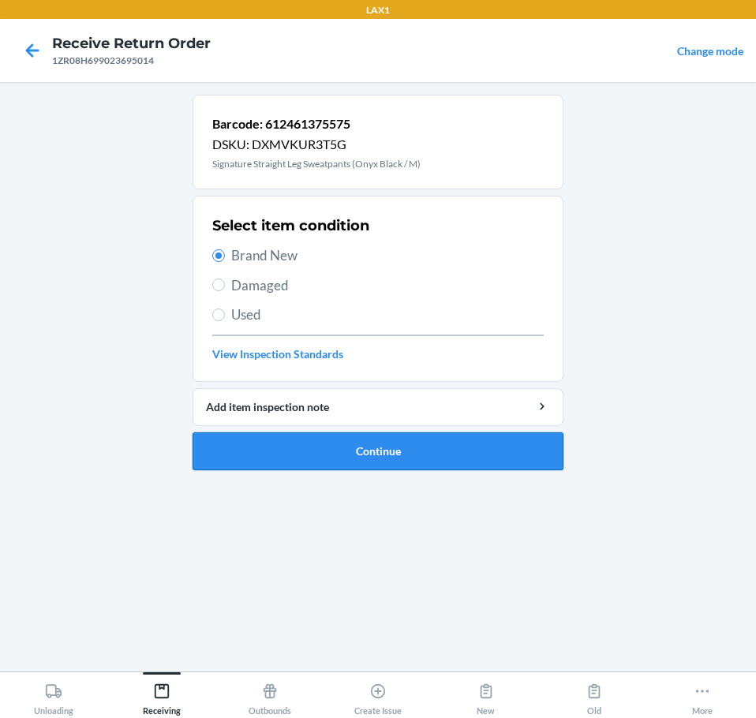
click at [450, 448] on button "Continue" at bounding box center [378, 452] width 371 height 38
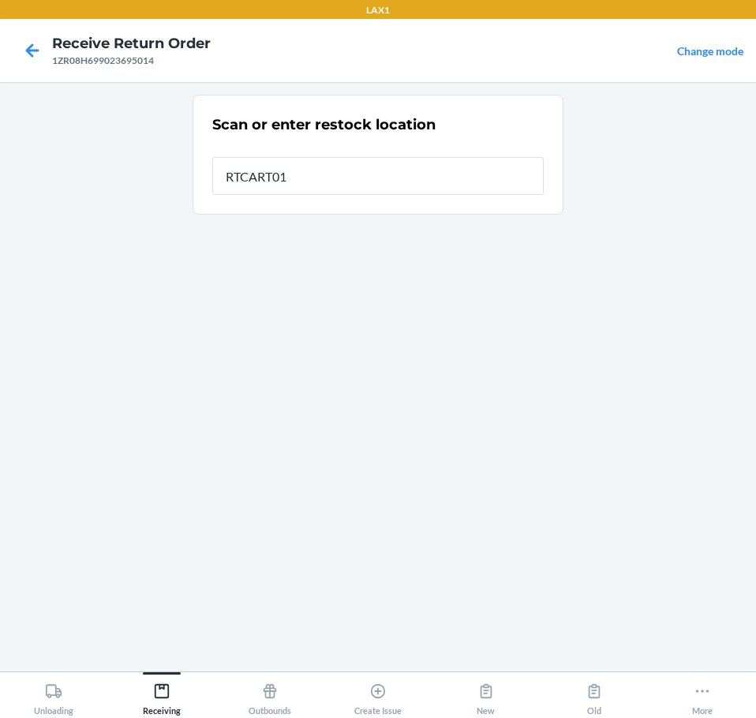
type input "RTCART011"
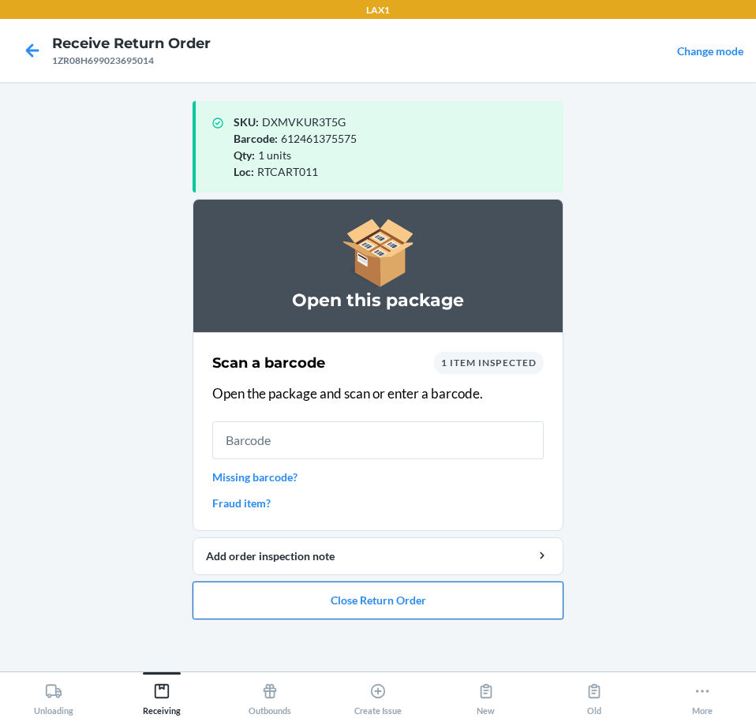
click at [422, 599] on button "Close Return Order" at bounding box center [378, 601] width 371 height 38
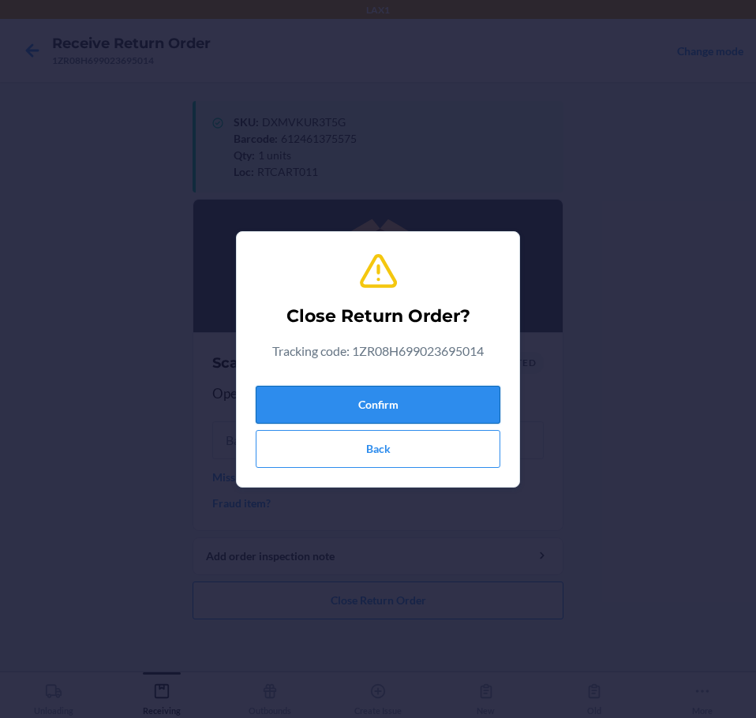
click at [407, 408] on button "Confirm" at bounding box center [378, 405] width 245 height 38
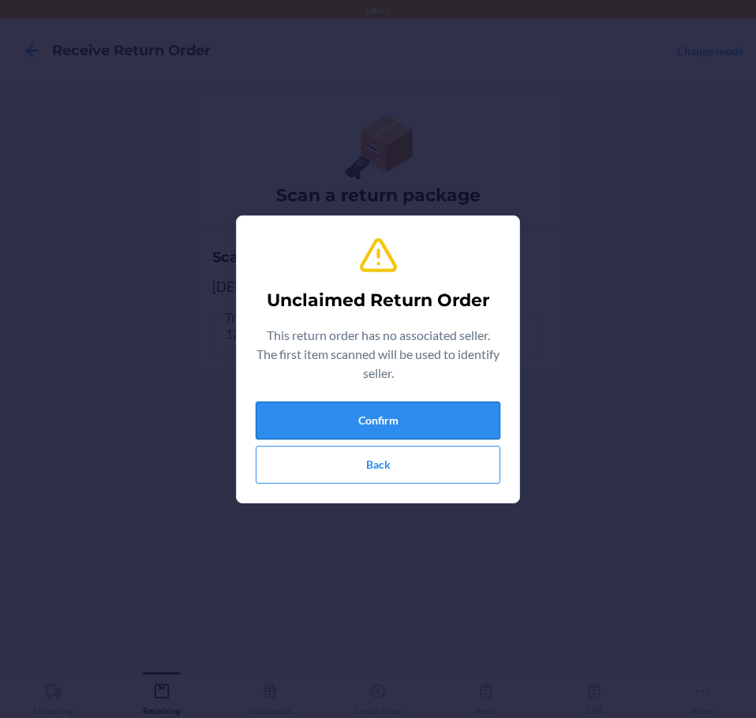
click at [402, 407] on button "Confirm" at bounding box center [378, 421] width 245 height 38
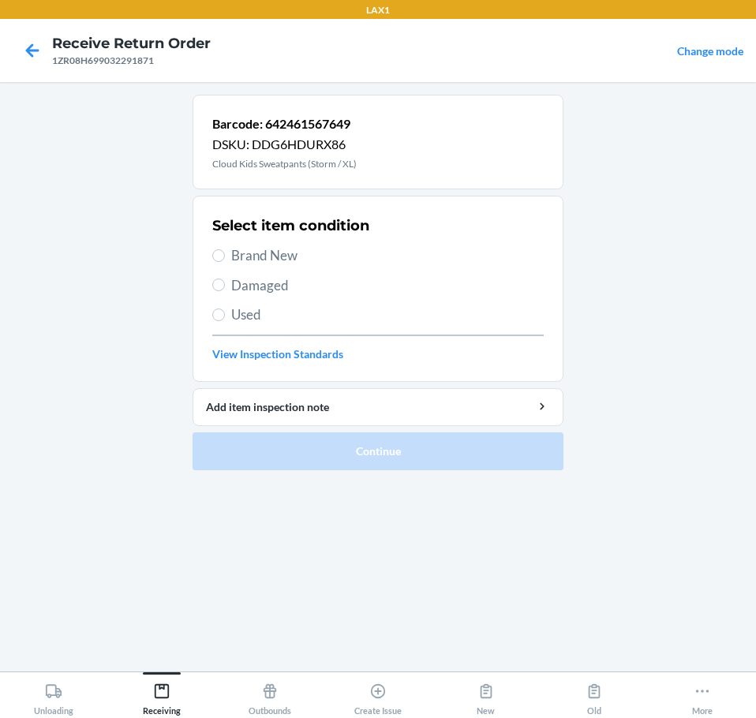
click at [261, 251] on span "Brand New" at bounding box center [387, 256] width 313 height 21
click at [225, 251] on input "Brand New" at bounding box center [218, 256] width 13 height 13
radio input "true"
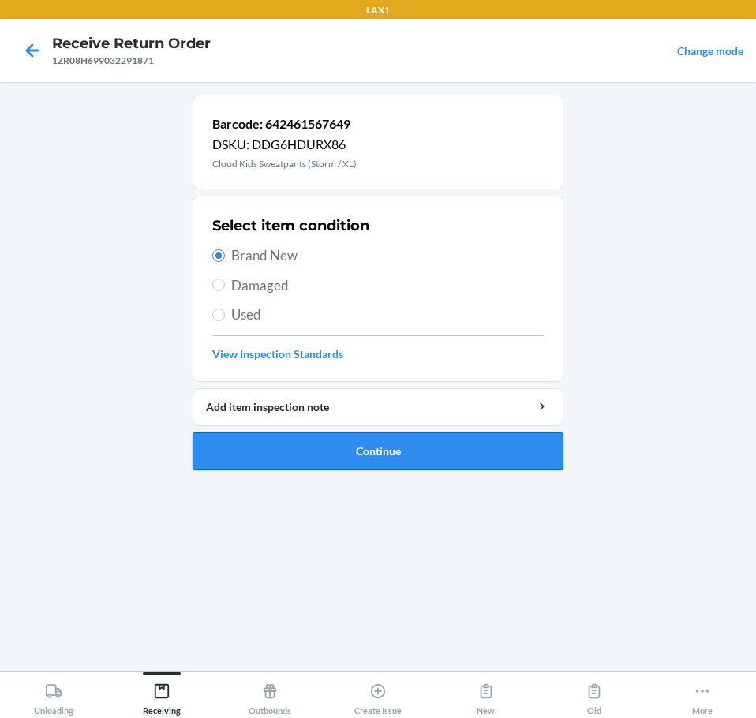
click at [431, 457] on button "Continue" at bounding box center [378, 452] width 371 height 38
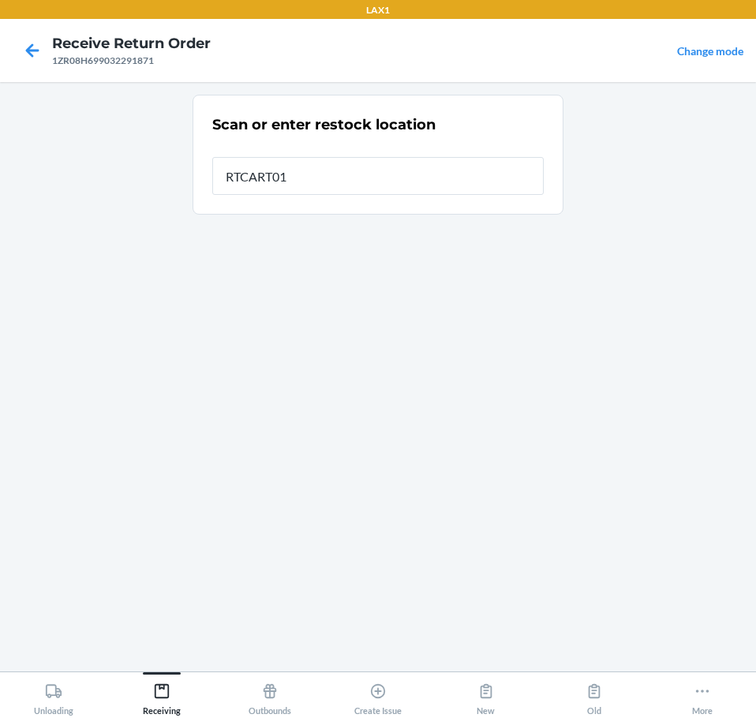
type input "RTCART011"
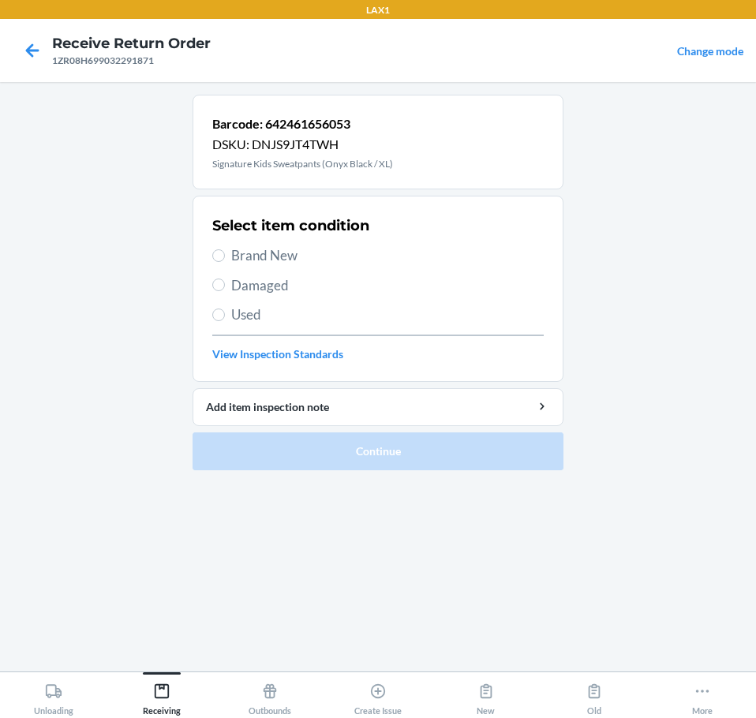
click at [261, 259] on span "Brand New" at bounding box center [387, 256] width 313 height 21
click at [225, 259] on input "Brand New" at bounding box center [218, 256] width 13 height 13
radio input "true"
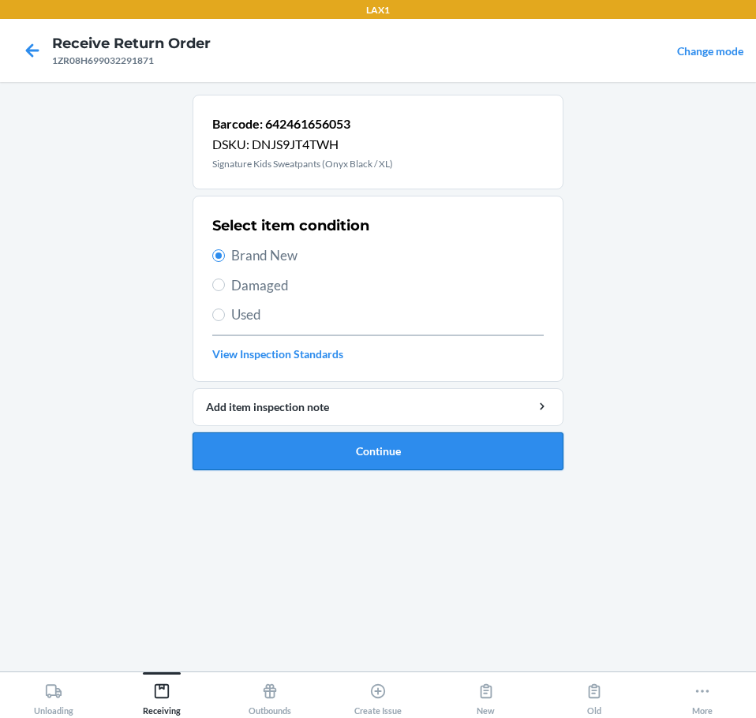
click at [414, 446] on button "Continue" at bounding box center [378, 452] width 371 height 38
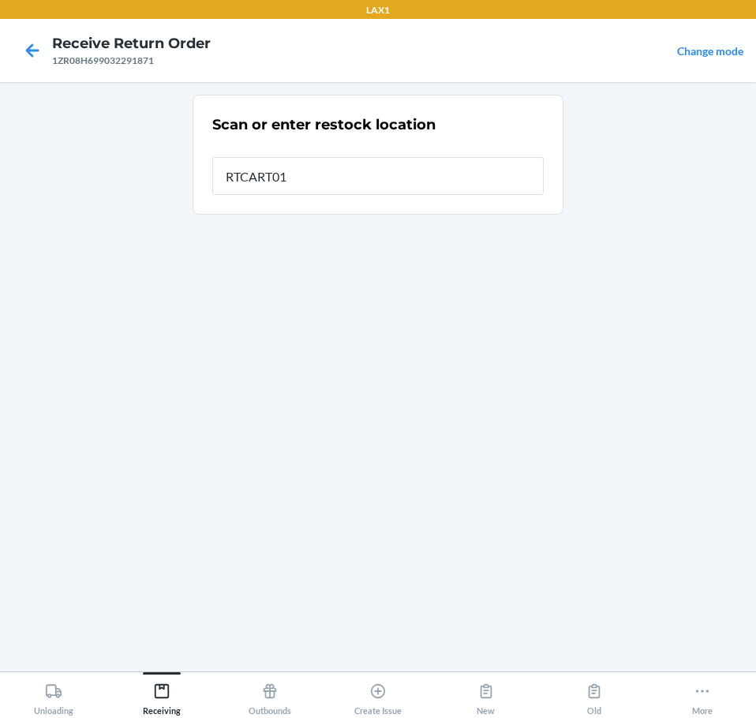
type input "RTCART011"
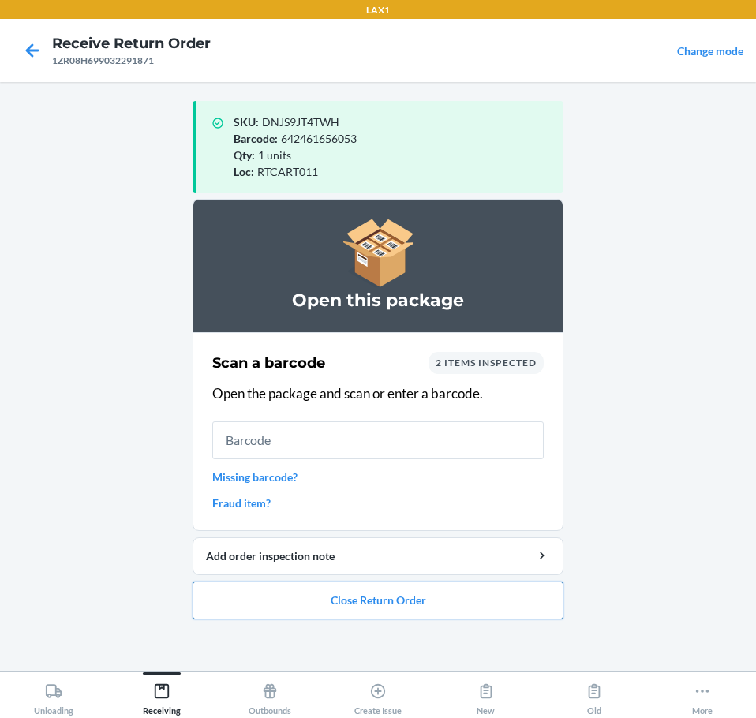
click at [364, 603] on button "Close Return Order" at bounding box center [378, 601] width 371 height 38
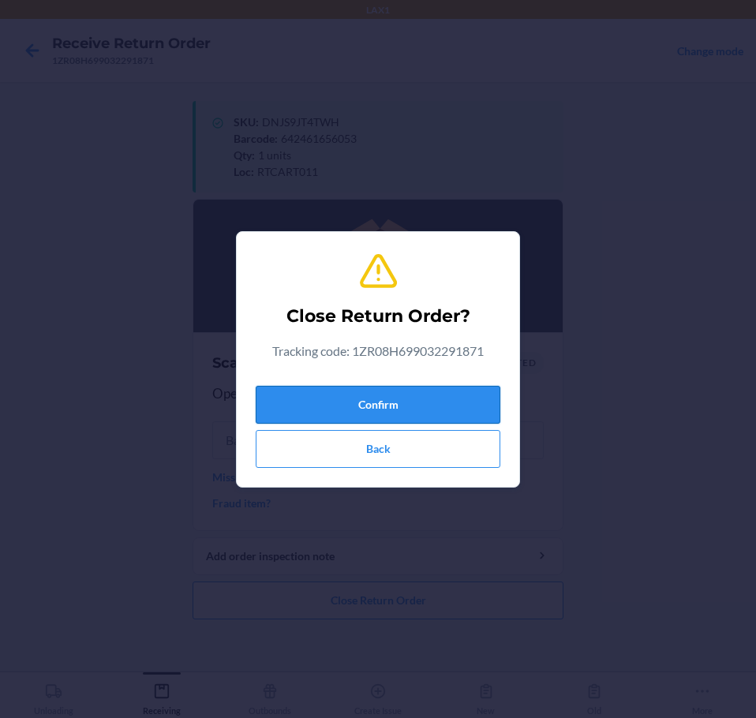
click at [385, 407] on button "Confirm" at bounding box center [378, 405] width 245 height 38
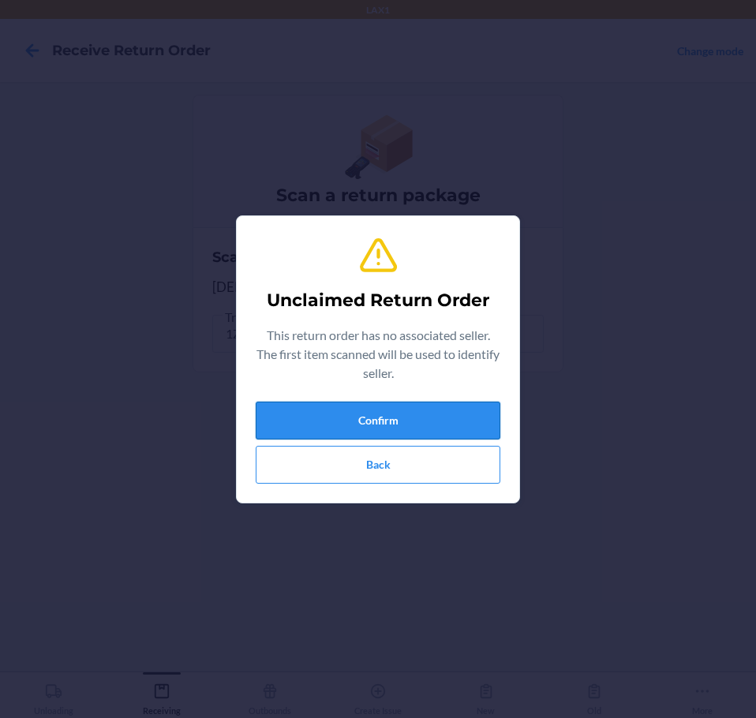
click at [361, 427] on button "Confirm" at bounding box center [378, 421] width 245 height 38
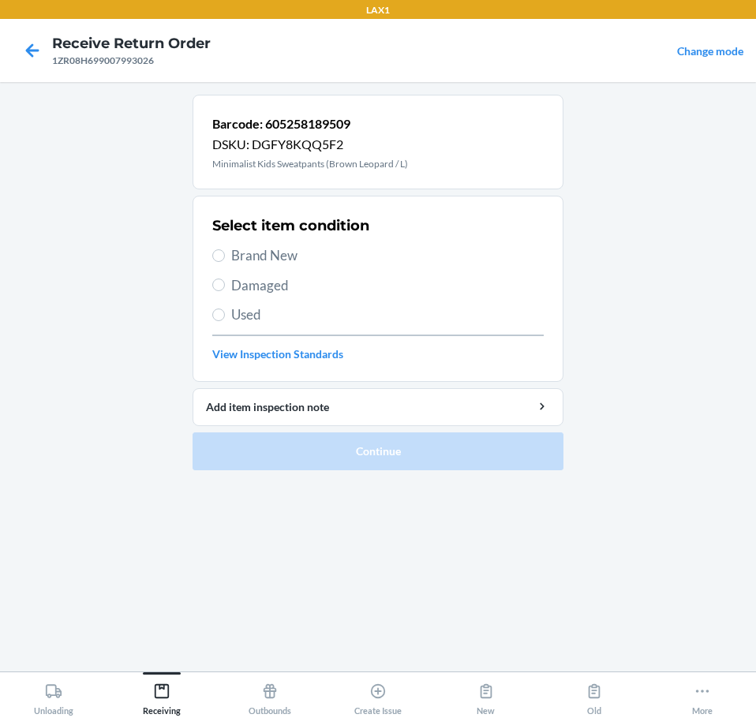
click at [253, 258] on span "Brand New" at bounding box center [387, 256] width 313 height 21
click at [225, 258] on input "Brand New" at bounding box center [218, 256] width 13 height 13
radio input "true"
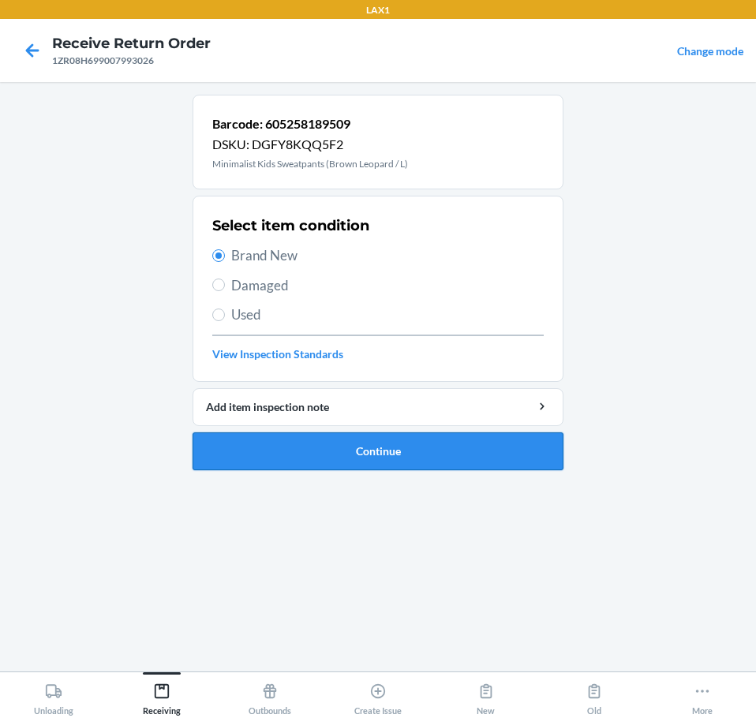
click at [412, 445] on button "Continue" at bounding box center [378, 452] width 371 height 38
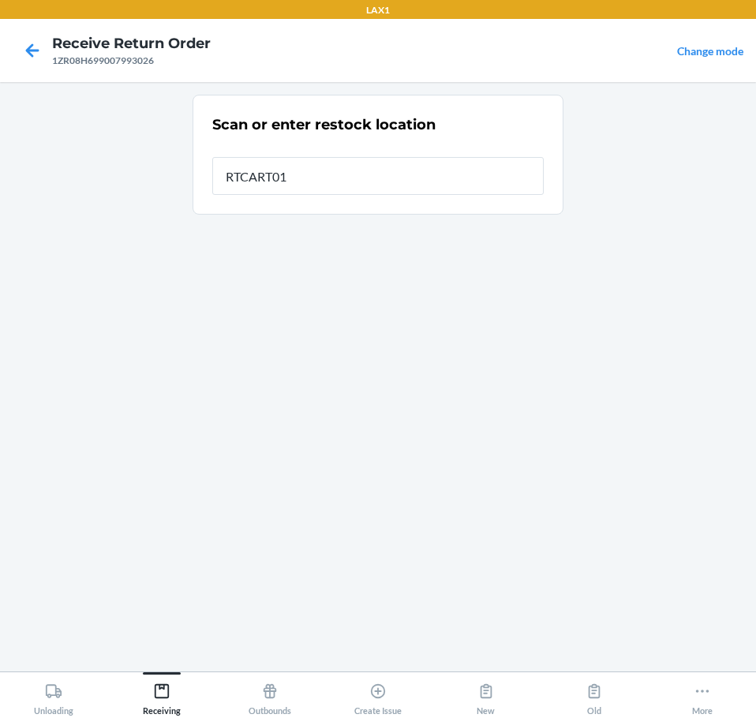
type input "RTCART011"
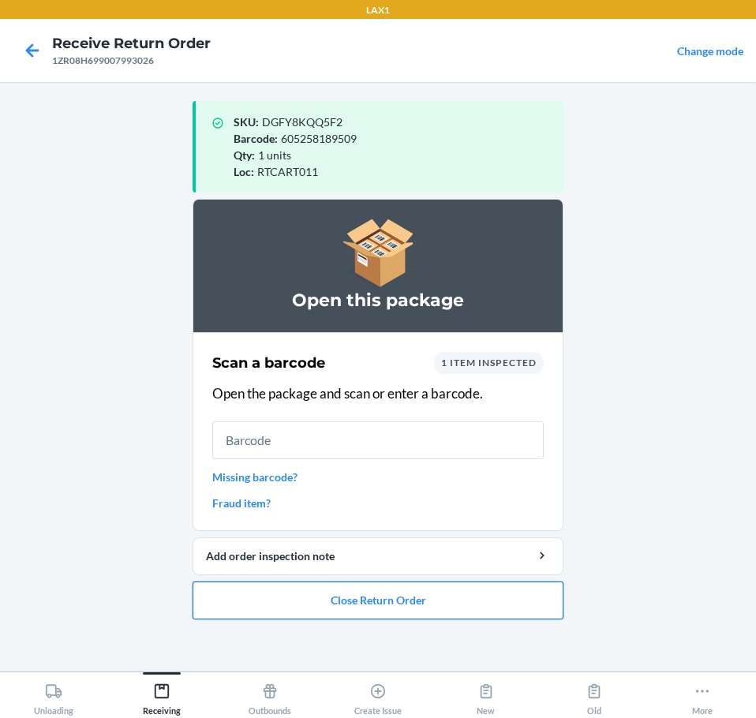
click at [403, 604] on button "Close Return Order" at bounding box center [378, 601] width 371 height 38
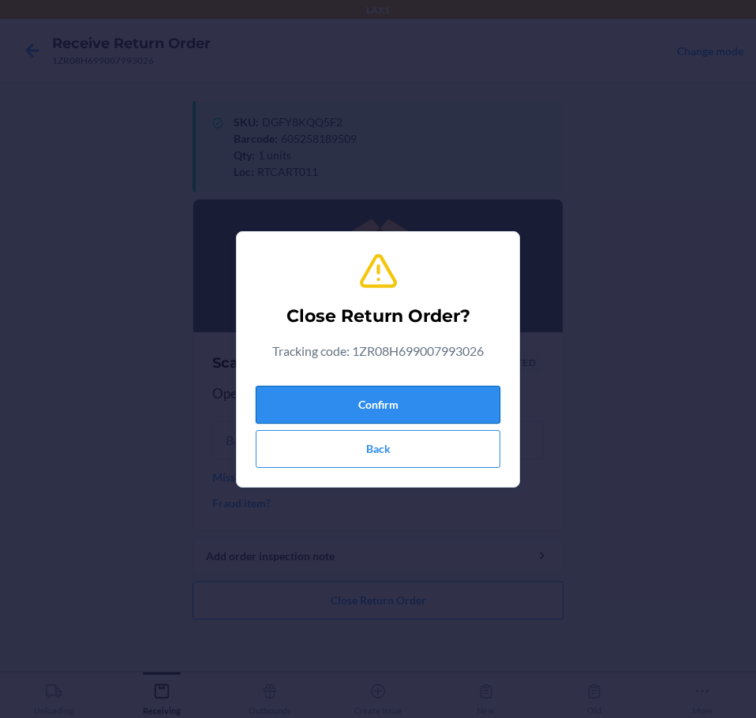
click at [381, 397] on button "Confirm" at bounding box center [378, 405] width 245 height 38
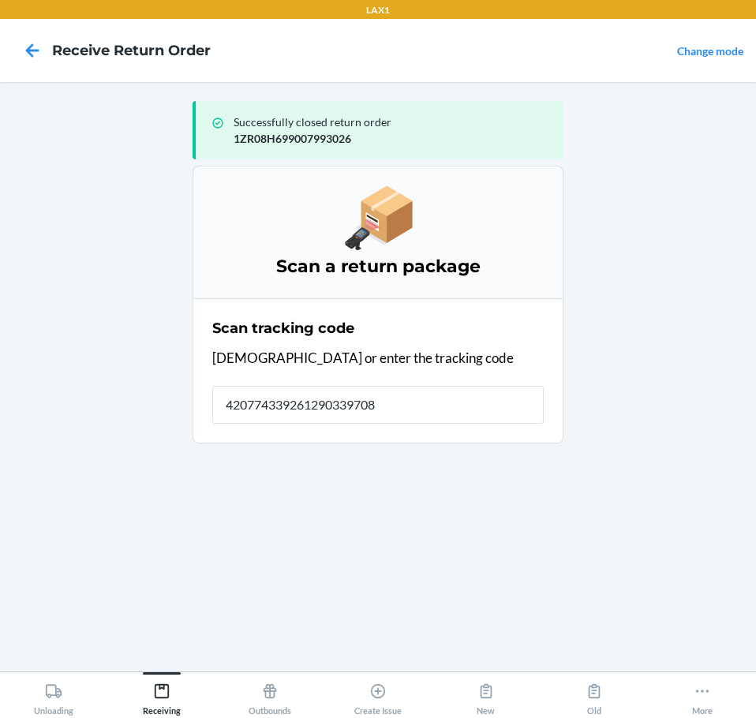
type input "4207743392612903397081"
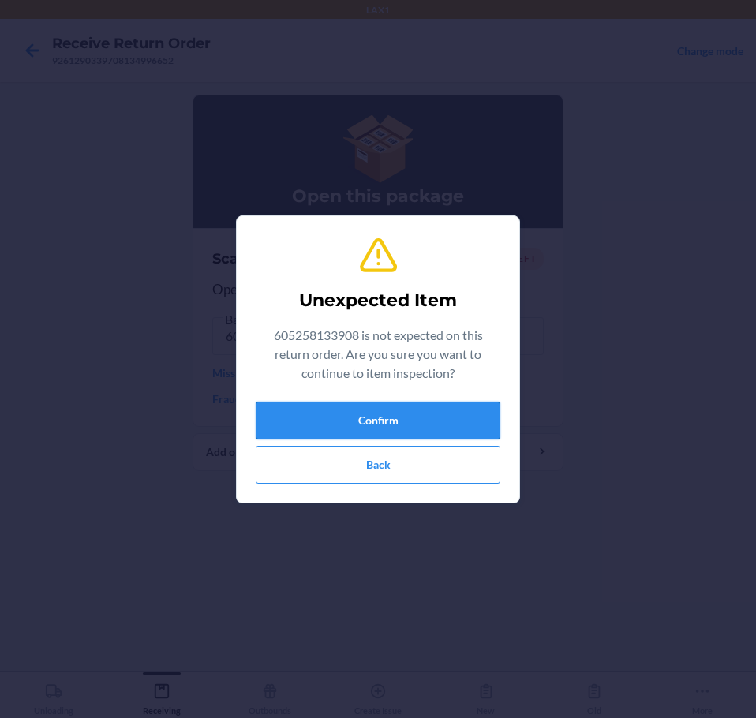
click at [380, 416] on button "Confirm" at bounding box center [378, 421] width 245 height 38
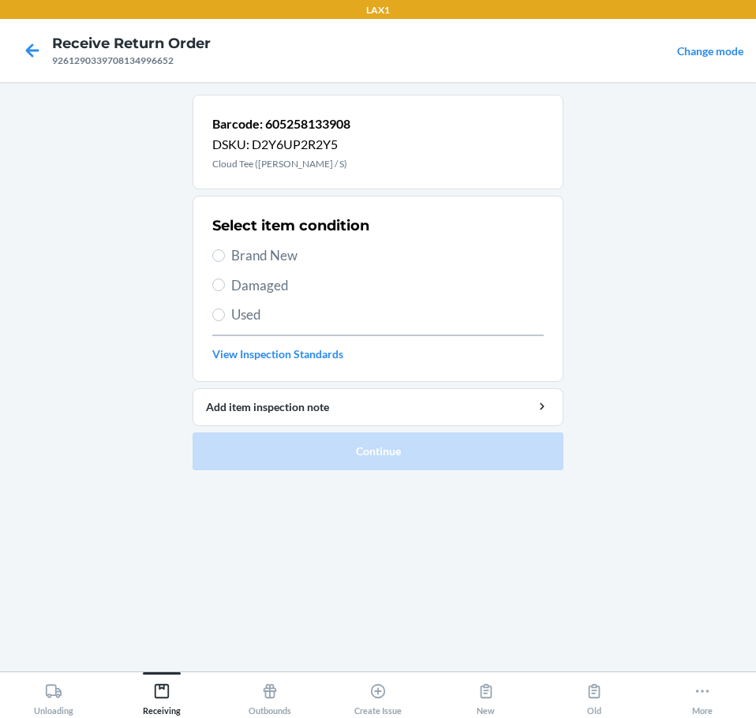
click at [275, 254] on span "Brand New" at bounding box center [387, 256] width 313 height 21
click at [225, 254] on input "Brand New" at bounding box center [218, 256] width 13 height 13
radio input "true"
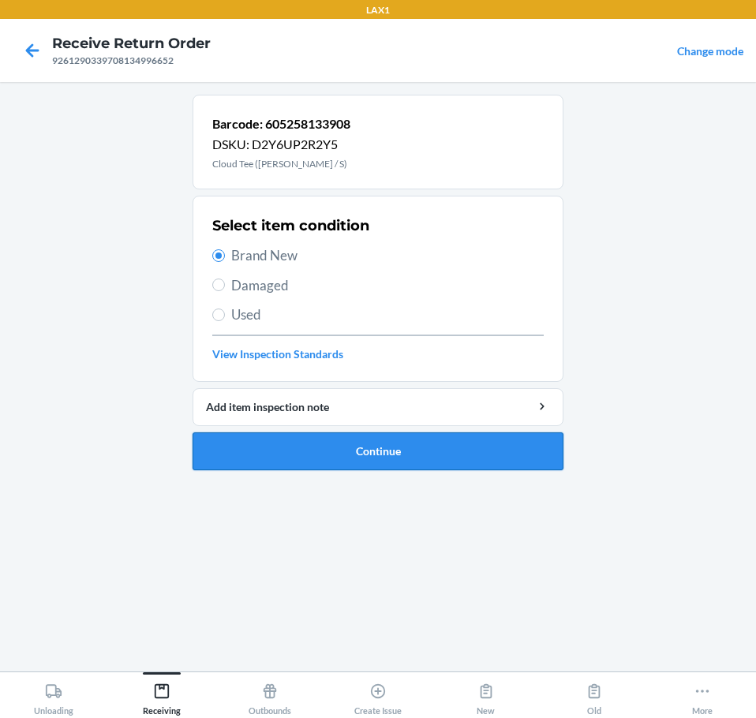
click at [467, 446] on button "Continue" at bounding box center [378, 452] width 371 height 38
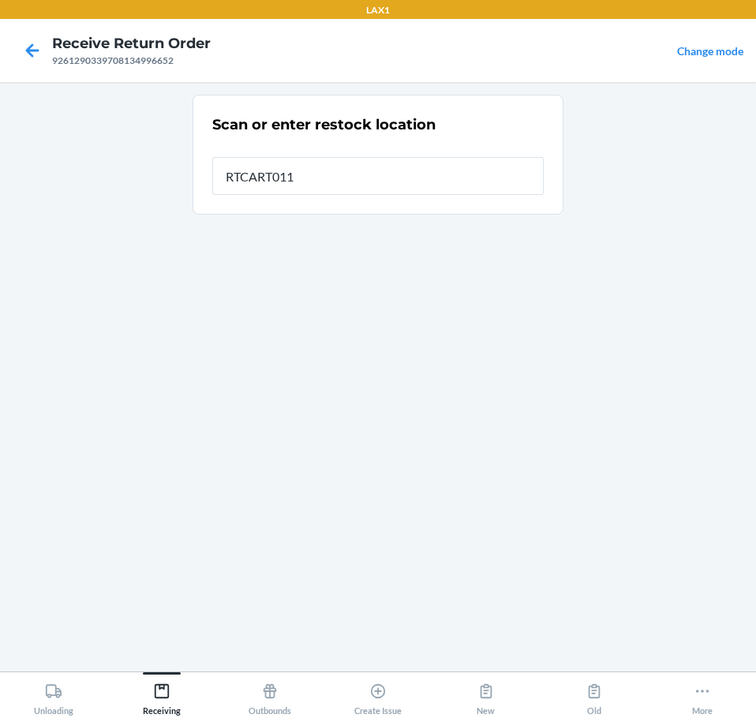
type input "RTCART011"
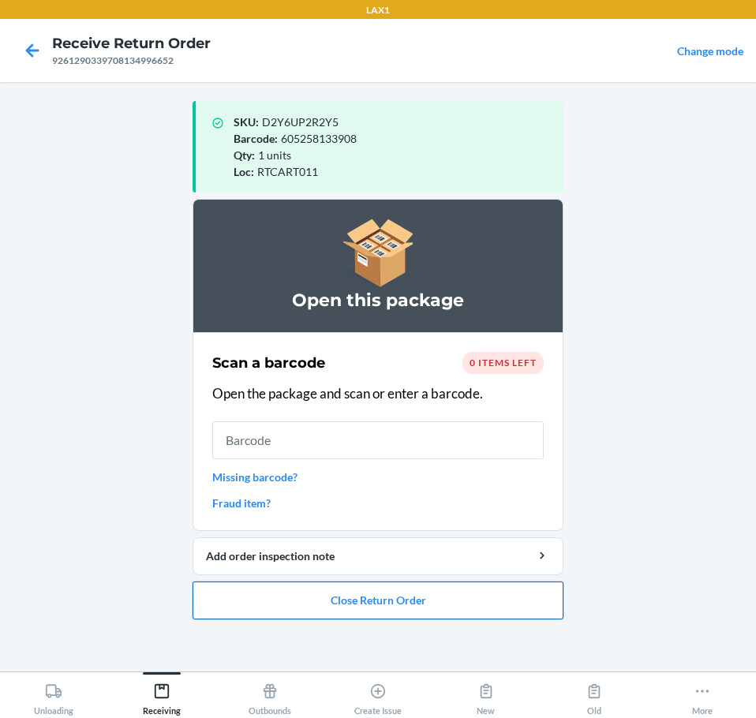
click at [456, 606] on button "Close Return Order" at bounding box center [378, 601] width 371 height 38
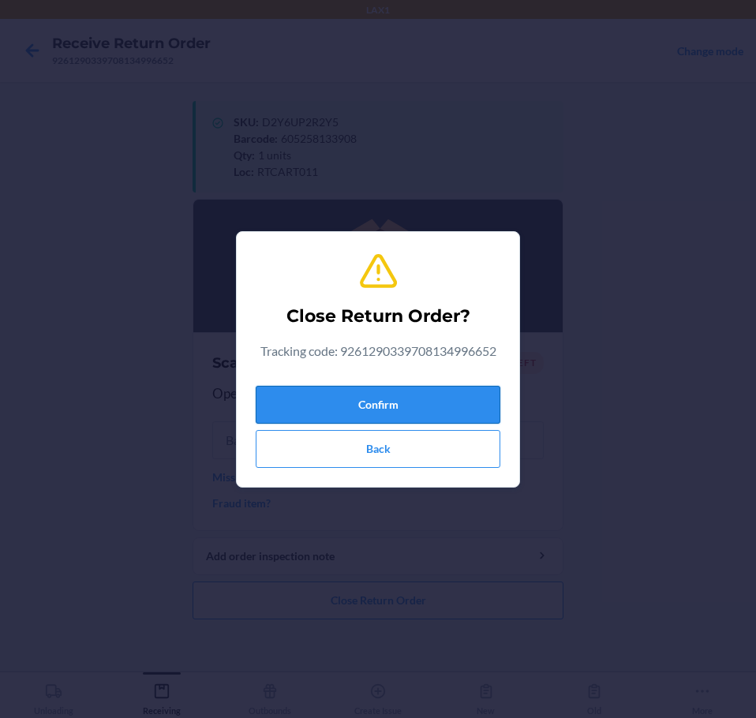
click at [445, 409] on button "Confirm" at bounding box center [378, 405] width 245 height 38
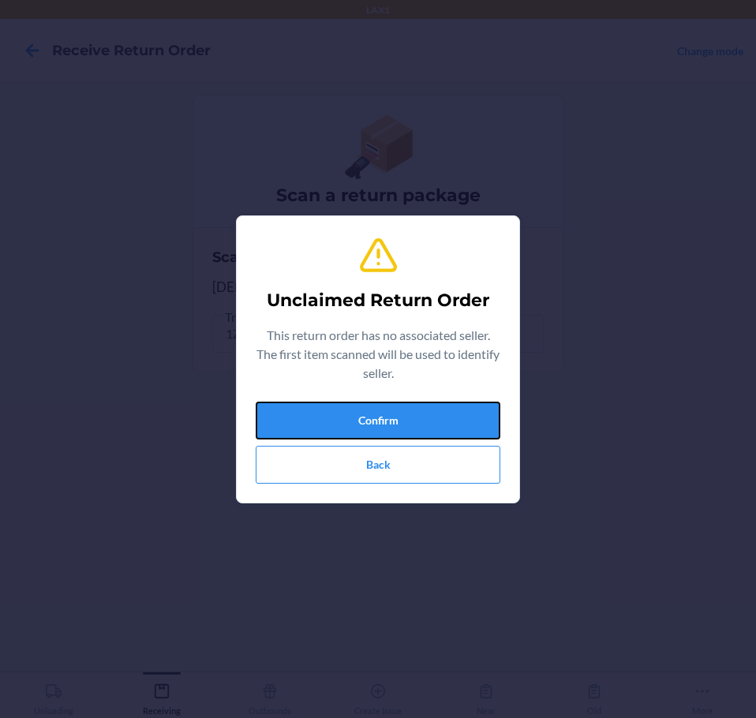
click at [445, 409] on button "Confirm" at bounding box center [378, 421] width 245 height 38
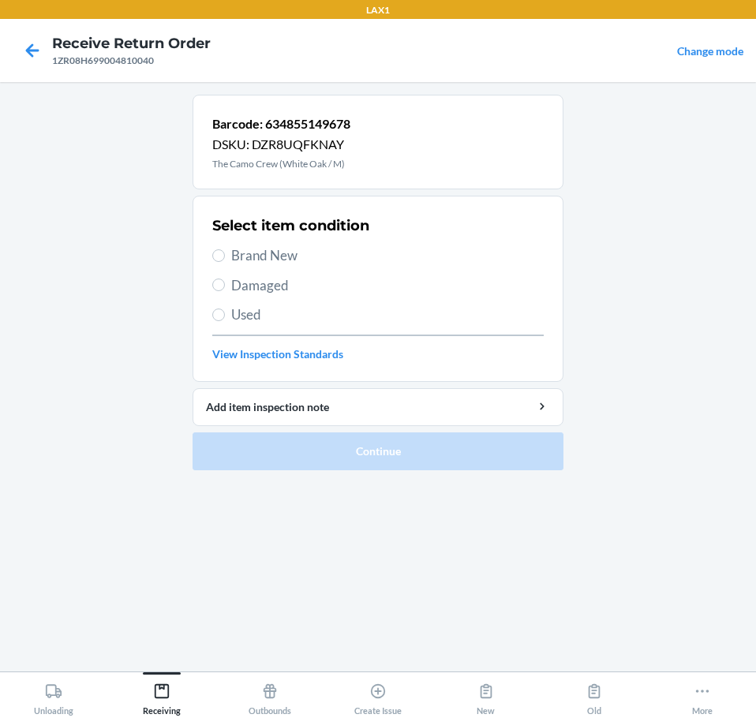
click at [276, 257] on span "Brand New" at bounding box center [387, 256] width 313 height 21
click at [225, 257] on input "Brand New" at bounding box center [218, 256] width 13 height 13
radio input "true"
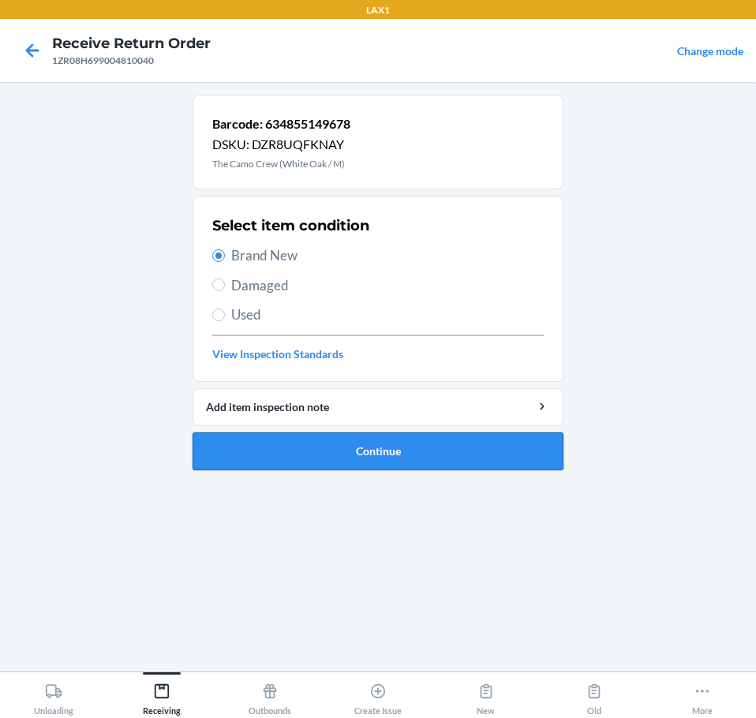
click at [475, 455] on button "Continue" at bounding box center [378, 452] width 371 height 38
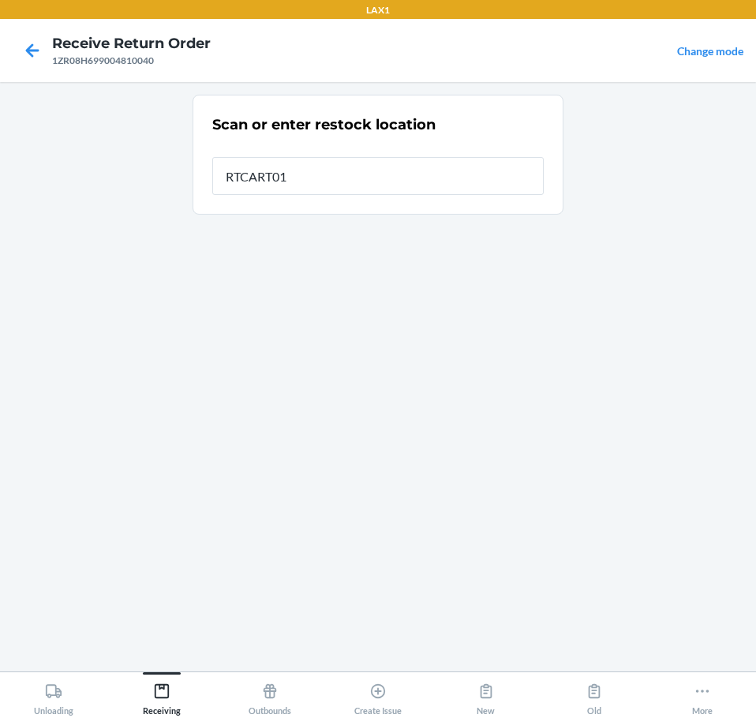
type input "RTCART011"
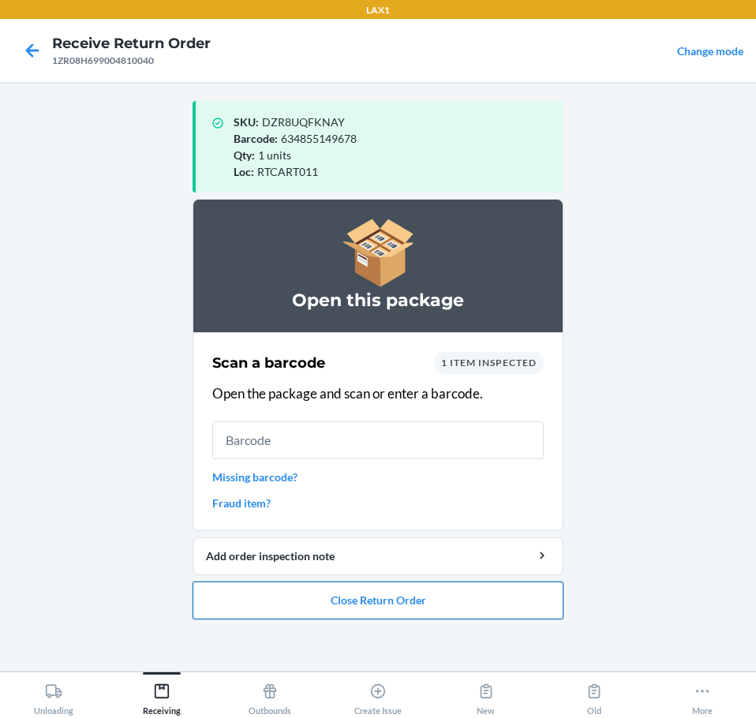
click at [403, 608] on button "Close Return Order" at bounding box center [378, 601] width 371 height 38
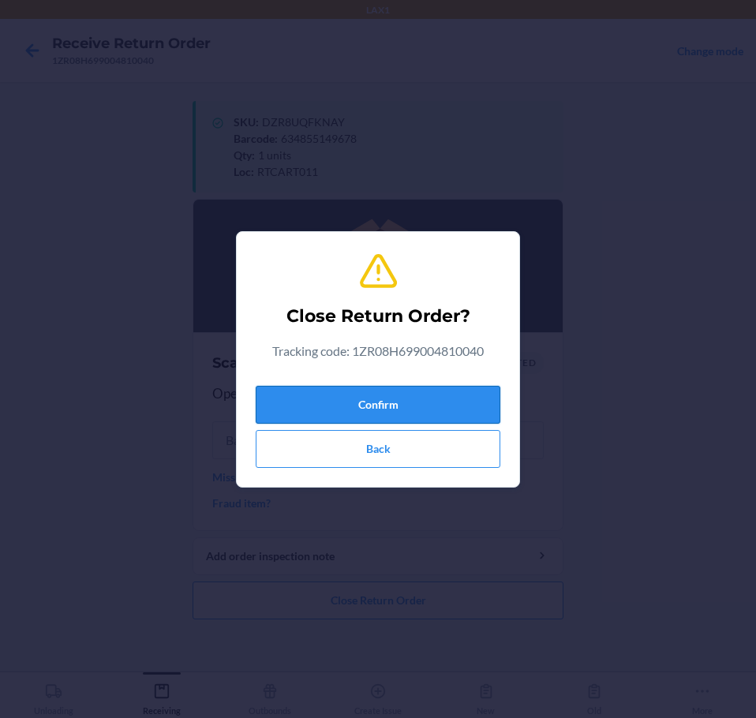
click at [442, 410] on button "Confirm" at bounding box center [378, 405] width 245 height 38
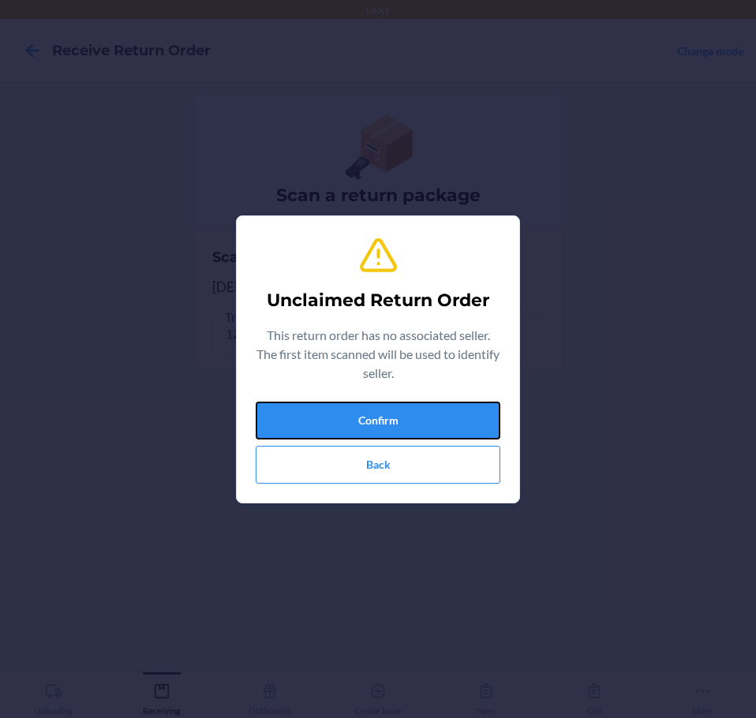
click at [442, 410] on button "Confirm" at bounding box center [378, 421] width 245 height 38
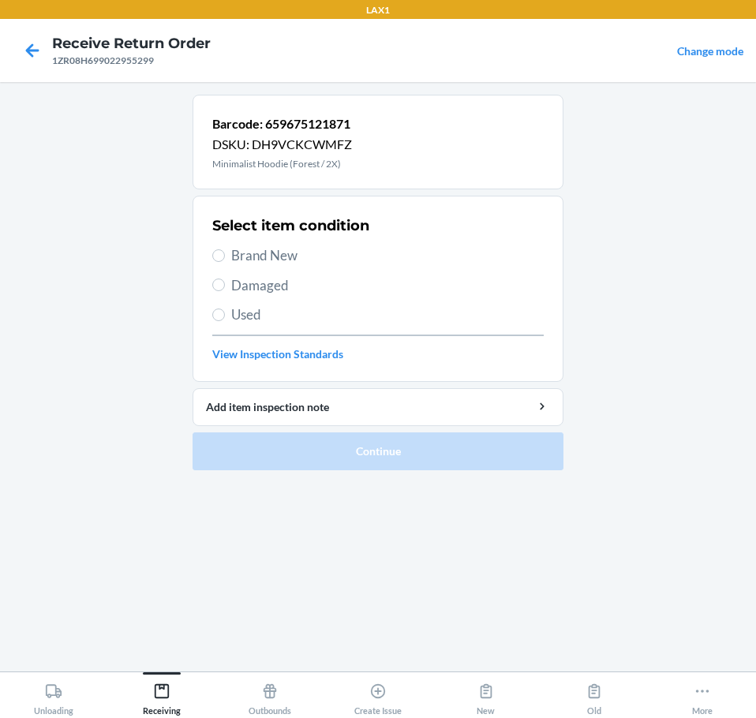
click at [250, 258] on span "Brand New" at bounding box center [387, 256] width 313 height 21
click at [225, 258] on input "Brand New" at bounding box center [218, 256] width 13 height 13
radio input "true"
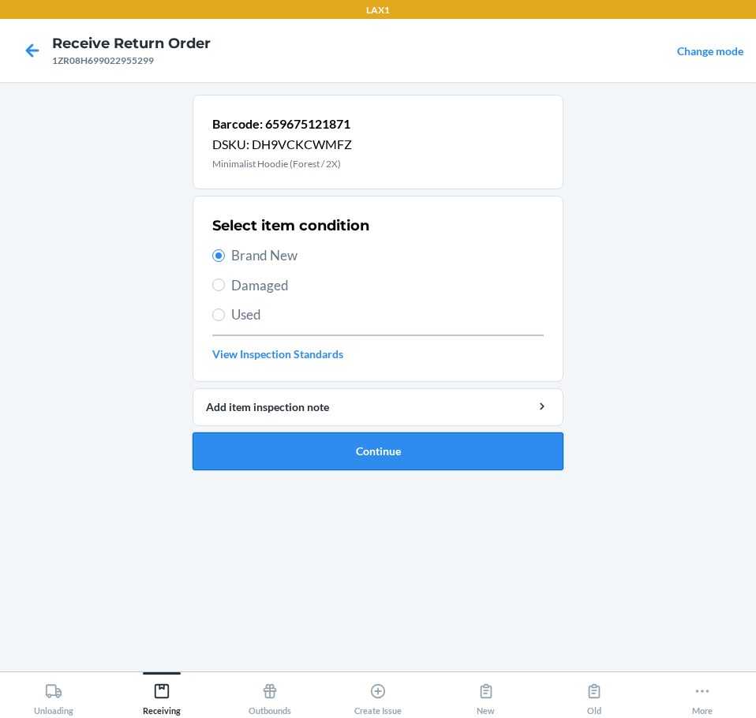
click at [377, 441] on button "Continue" at bounding box center [378, 452] width 371 height 38
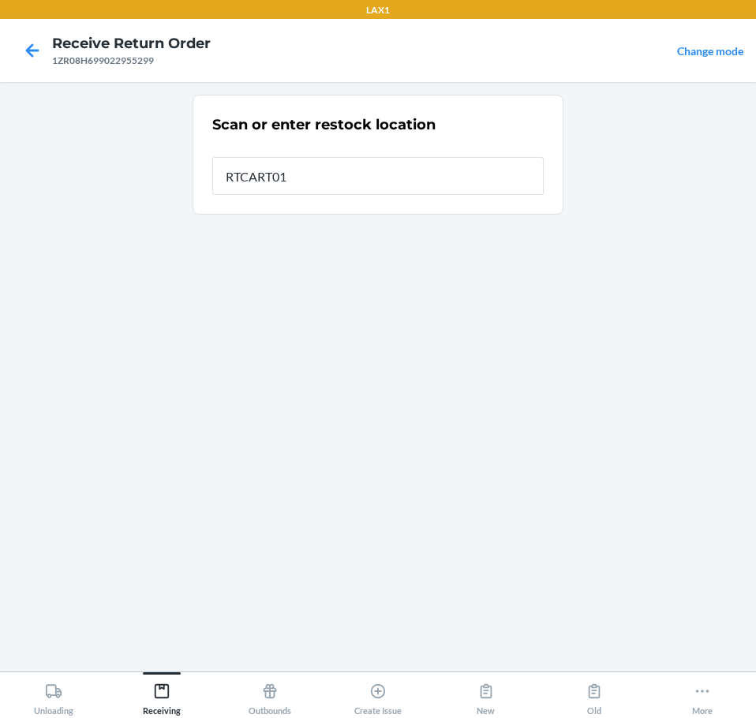
type input "RTCART011"
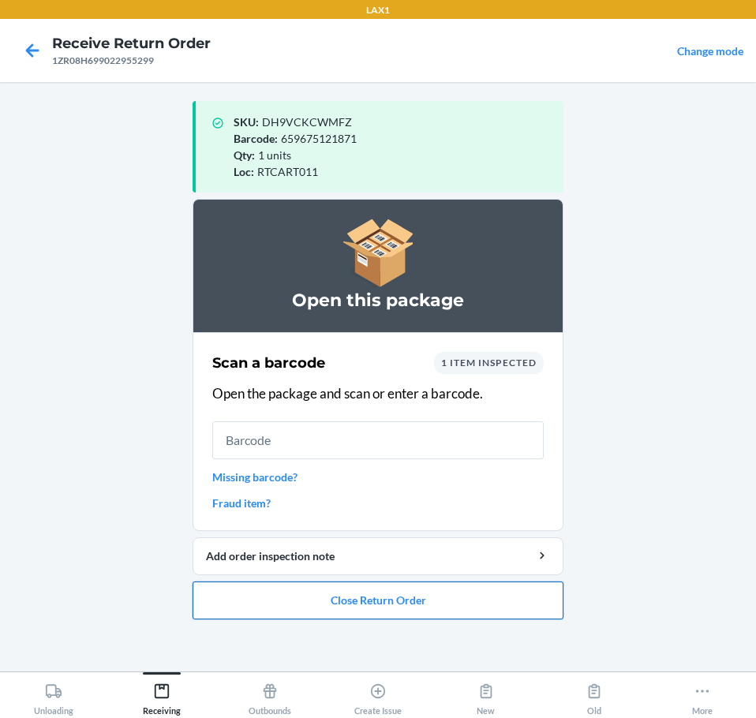
click at [364, 588] on button "Close Return Order" at bounding box center [378, 601] width 371 height 38
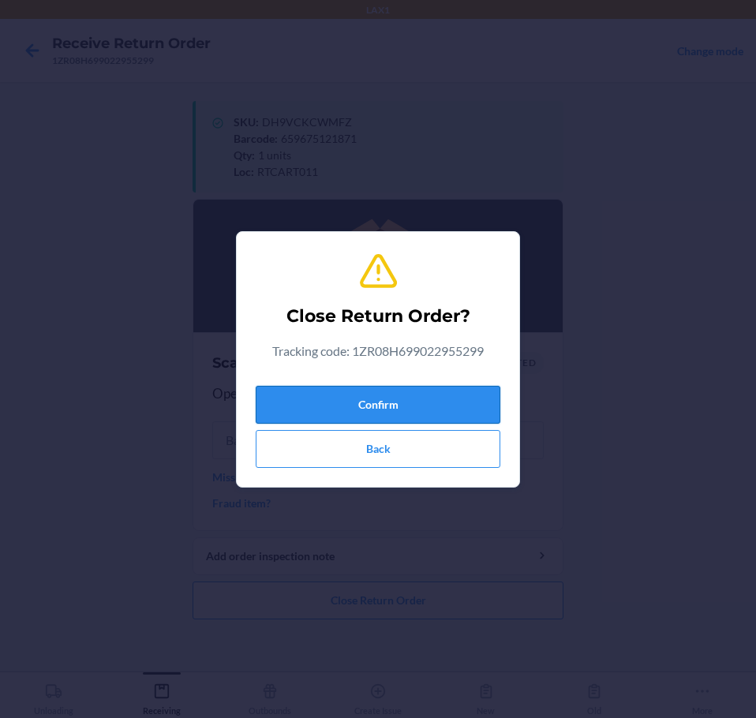
click at [369, 413] on button "Confirm" at bounding box center [378, 405] width 245 height 38
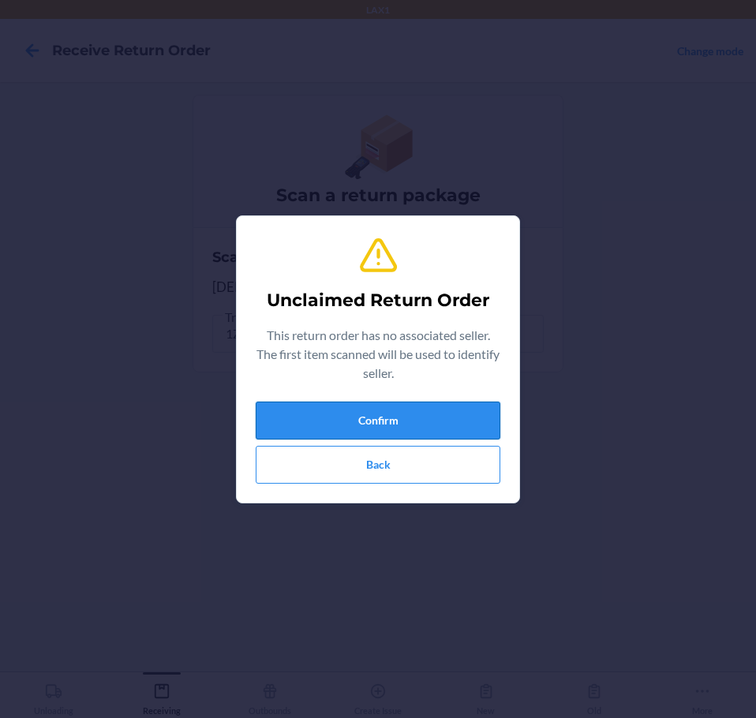
click at [336, 422] on button "Confirm" at bounding box center [378, 421] width 245 height 38
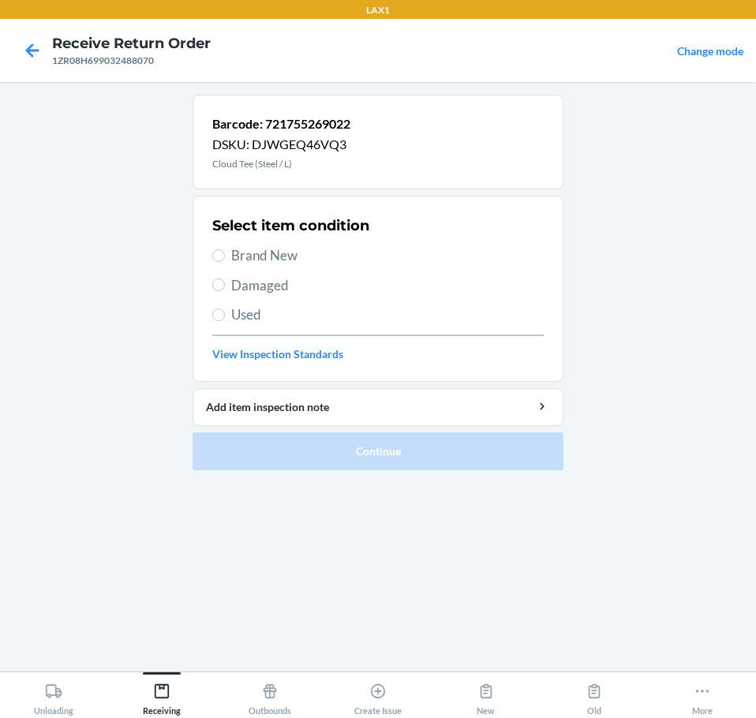
click at [275, 265] on span "Brand New" at bounding box center [387, 256] width 313 height 21
click at [225, 262] on input "Brand New" at bounding box center [218, 256] width 13 height 13
radio input "true"
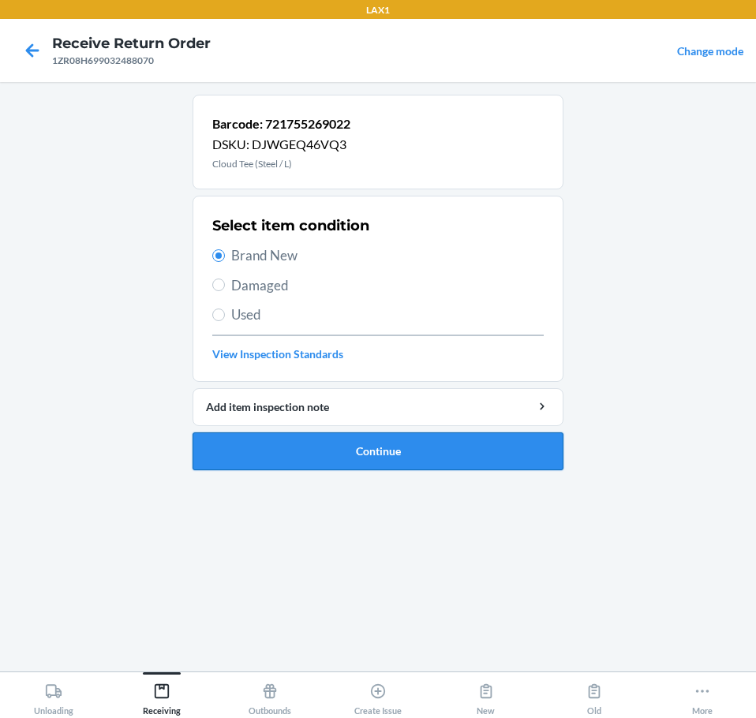
click at [445, 445] on button "Continue" at bounding box center [378, 452] width 371 height 38
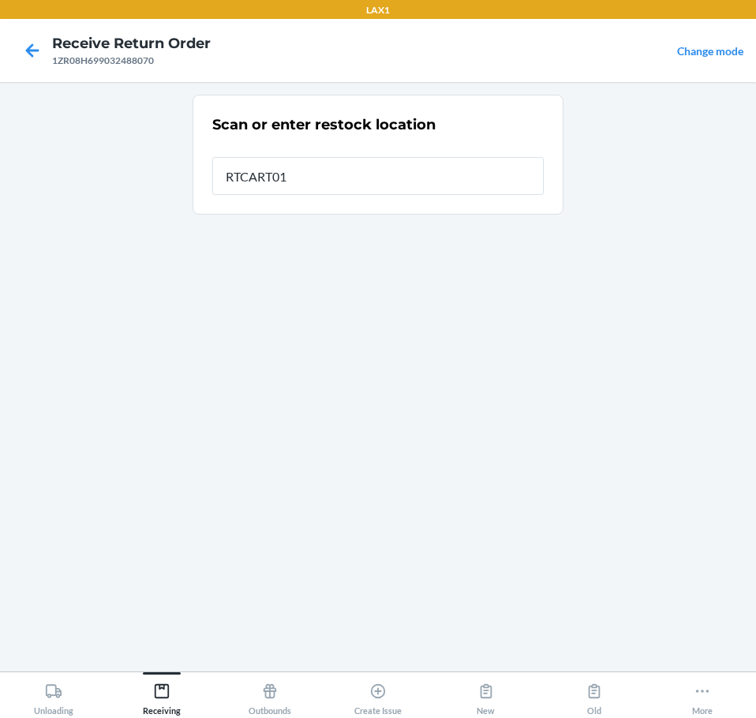
type input "RTCART011"
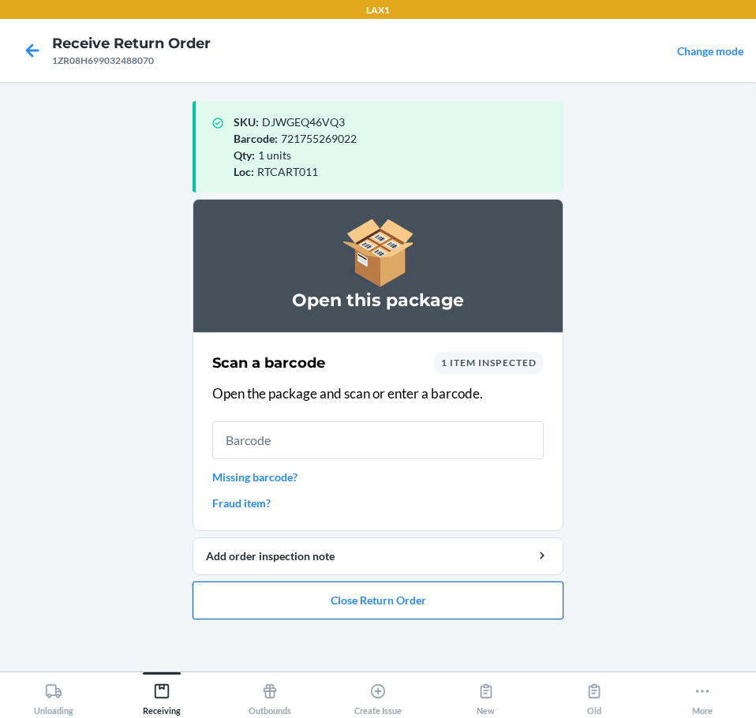
click at [403, 611] on button "Close Return Order" at bounding box center [378, 601] width 371 height 38
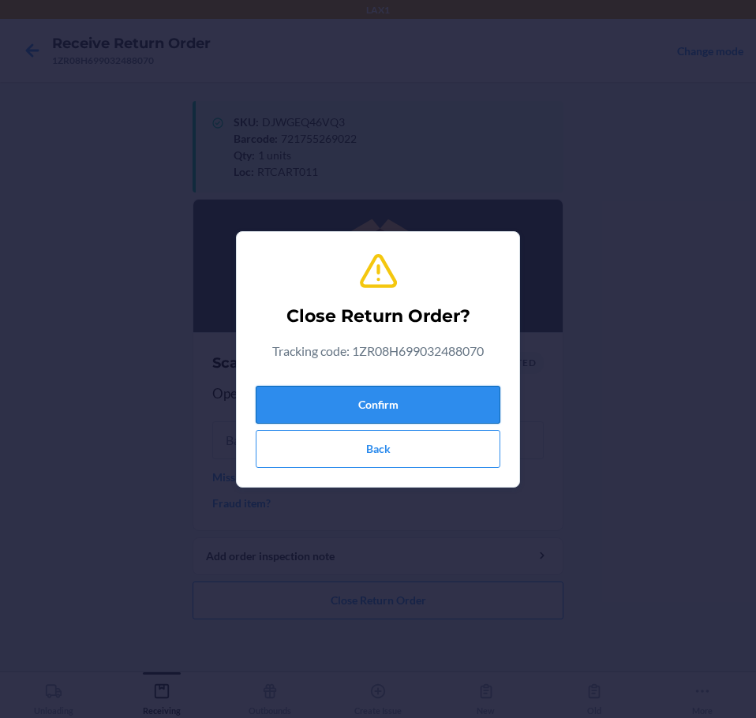
click at [392, 404] on button "Confirm" at bounding box center [378, 405] width 245 height 38
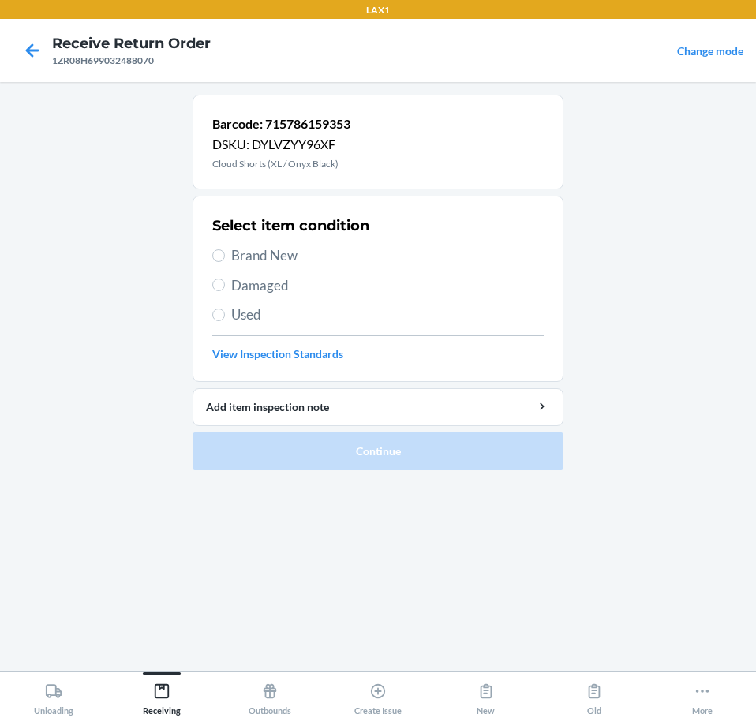
click at [276, 253] on span "Brand New" at bounding box center [387, 256] width 313 height 21
click at [225, 253] on input "Brand New" at bounding box center [218, 256] width 13 height 13
radio input "true"
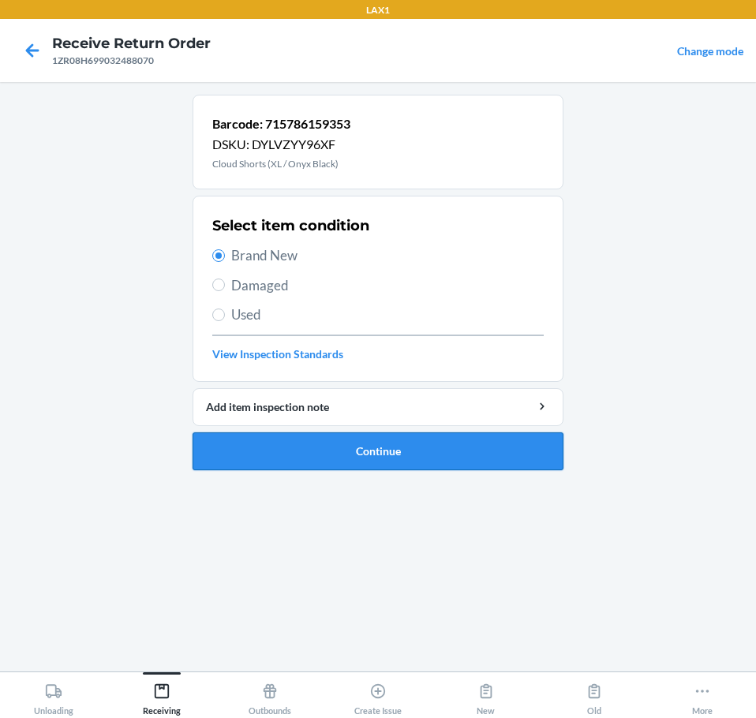
click at [381, 440] on button "Continue" at bounding box center [378, 452] width 371 height 38
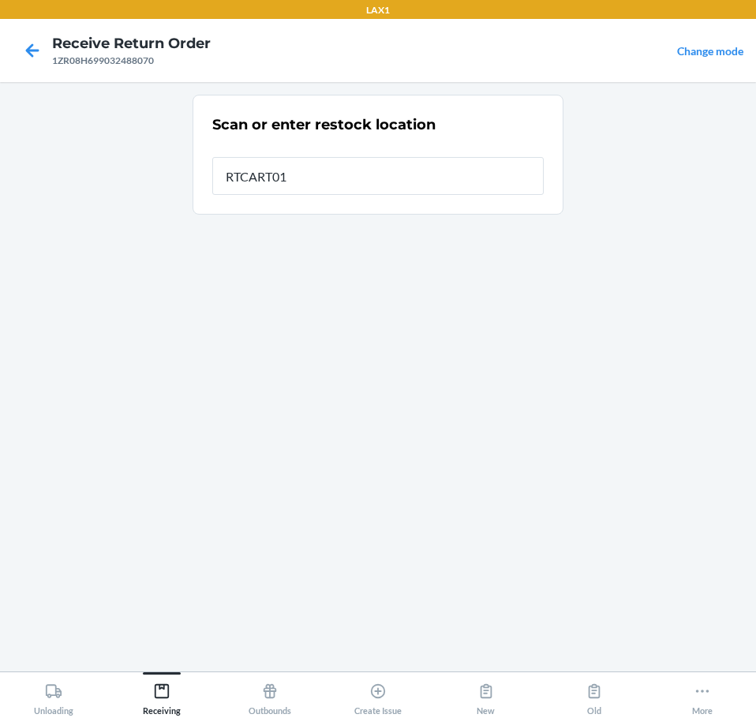
type input "RTCART011"
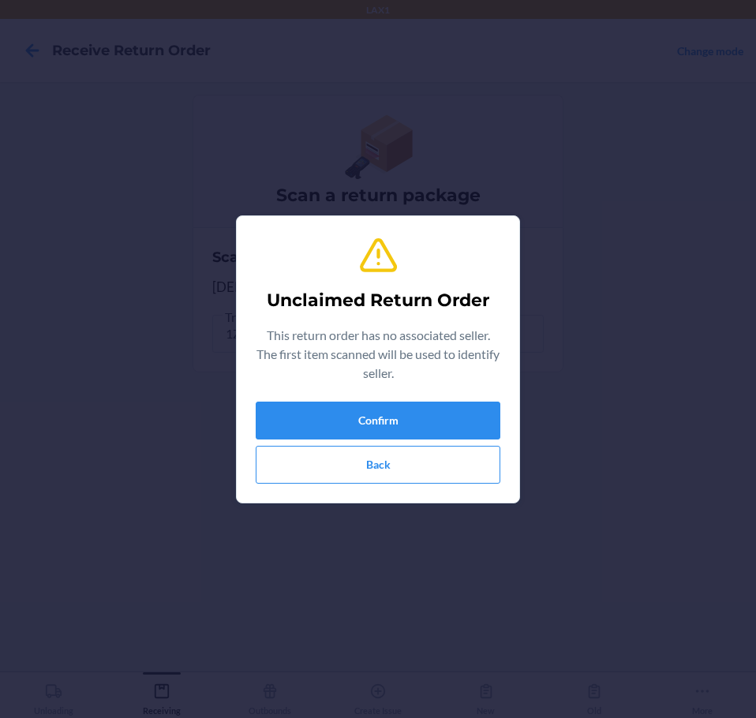
click at [381, 440] on div "Confirm Back" at bounding box center [378, 443] width 245 height 82
click at [392, 419] on button "Confirm" at bounding box center [378, 421] width 245 height 38
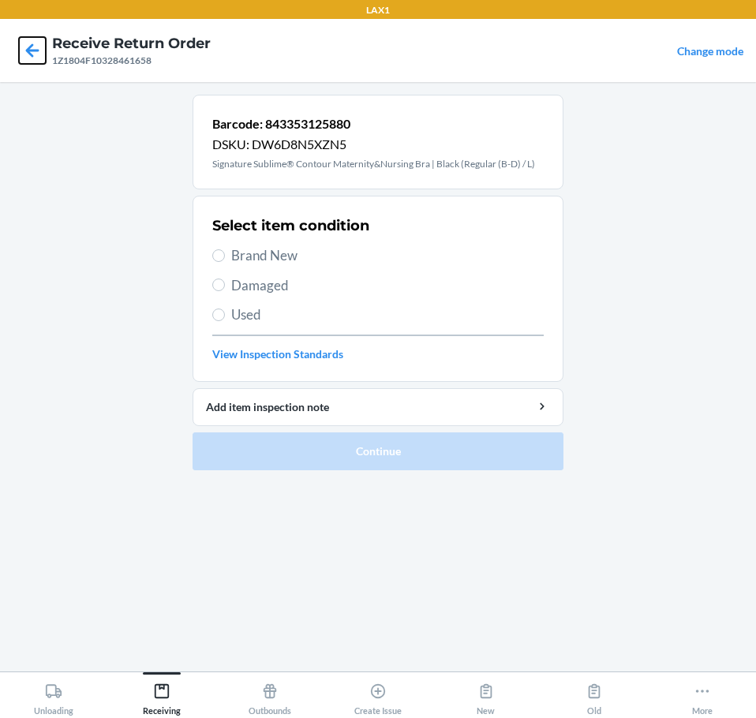
click at [32, 48] on icon at bounding box center [32, 50] width 27 height 27
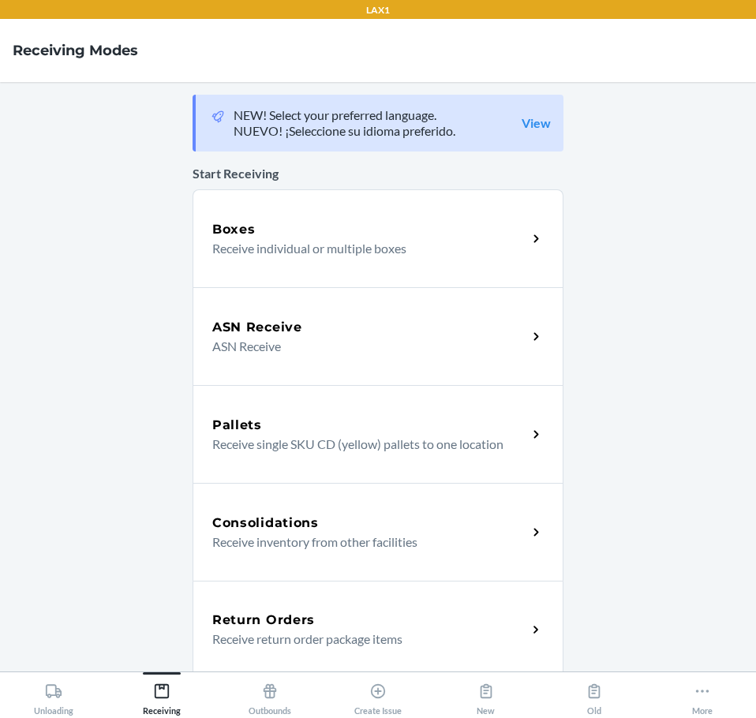
click at [397, 625] on div "Return Orders" at bounding box center [369, 620] width 315 height 19
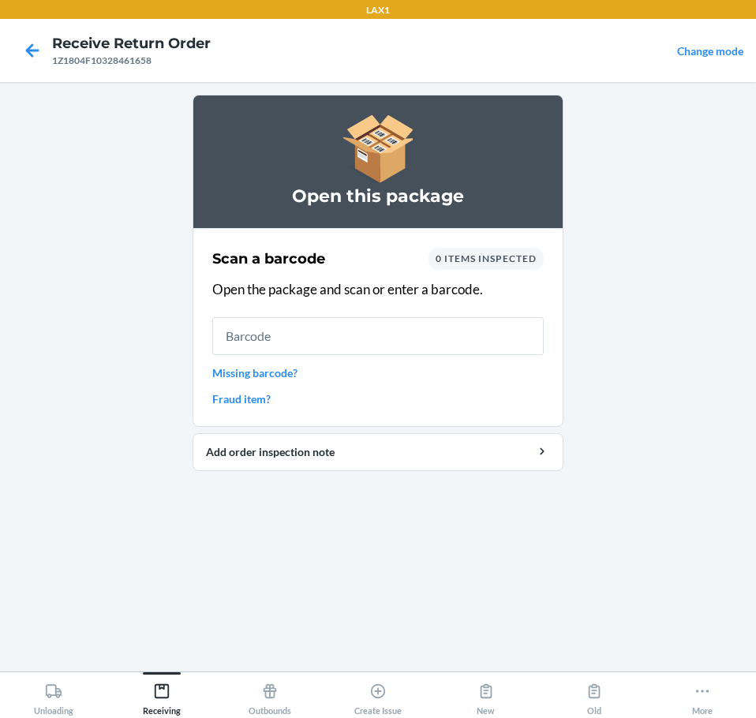
click at [477, 259] on span "0 items inspected" at bounding box center [486, 259] width 101 height 12
click at [463, 258] on span "0 items inspected" at bounding box center [486, 259] width 101 height 12
click at [448, 259] on span "0 items inspected" at bounding box center [486, 259] width 101 height 12
click at [507, 261] on span "0 items inspected" at bounding box center [486, 259] width 101 height 12
click at [482, 259] on span "0 items inspected" at bounding box center [486, 259] width 101 height 12
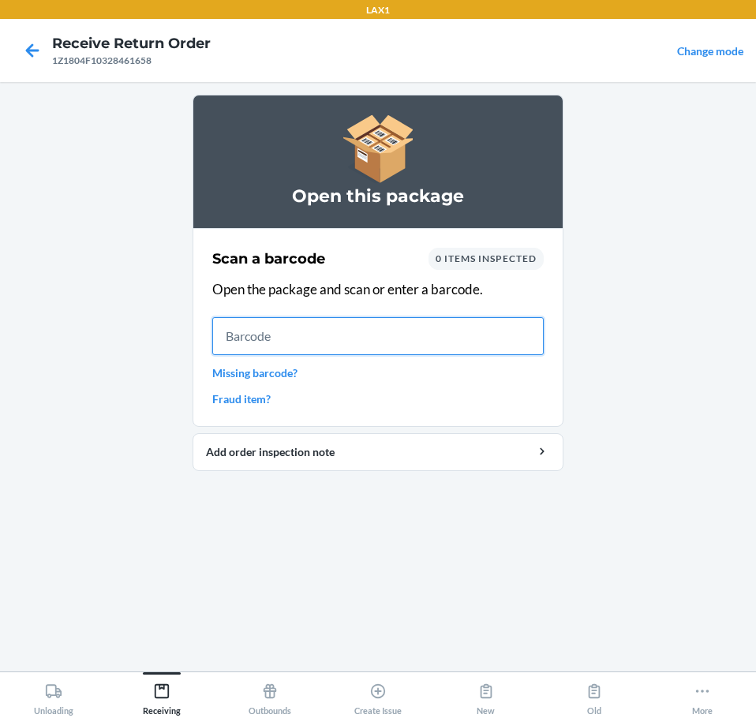
click at [278, 339] on input "text" at bounding box center [378, 336] width 332 height 38
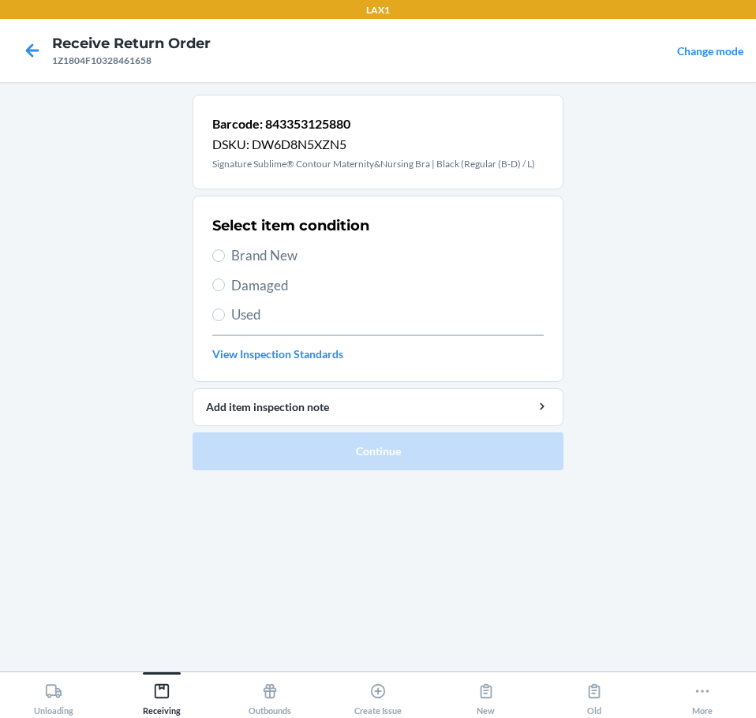
click at [236, 287] on span "Damaged" at bounding box center [387, 286] width 313 height 21
click at [225, 287] on input "Damaged" at bounding box center [218, 285] width 13 height 13
radio input "true"
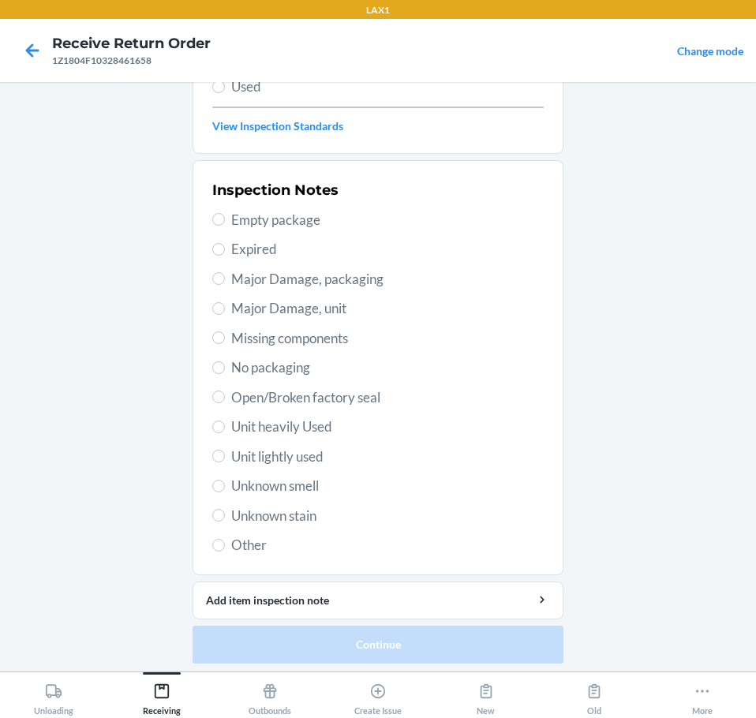
scroll to position [233, 0]
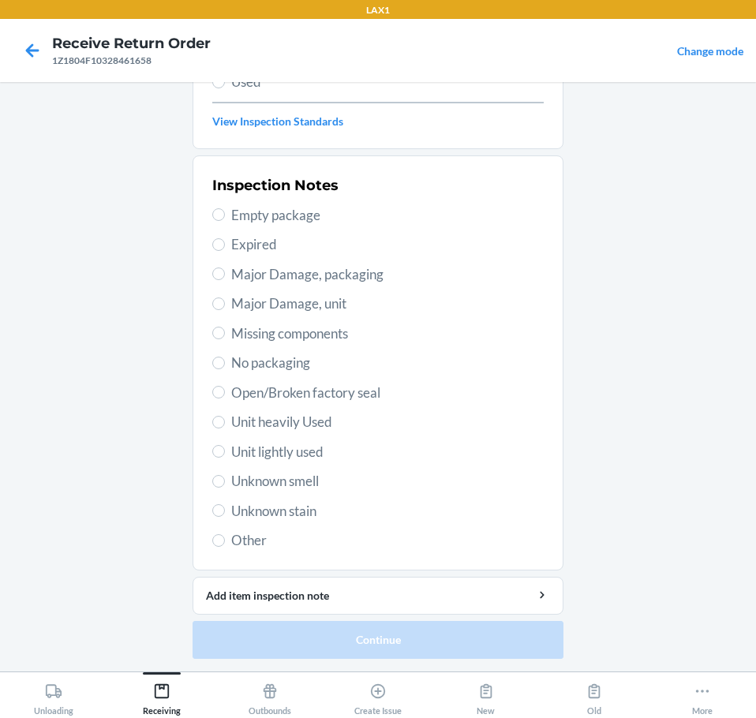
click at [288, 363] on span "No packaging" at bounding box center [387, 363] width 313 height 21
click at [225, 363] on input "No packaging" at bounding box center [218, 363] width 13 height 13
radio input "true"
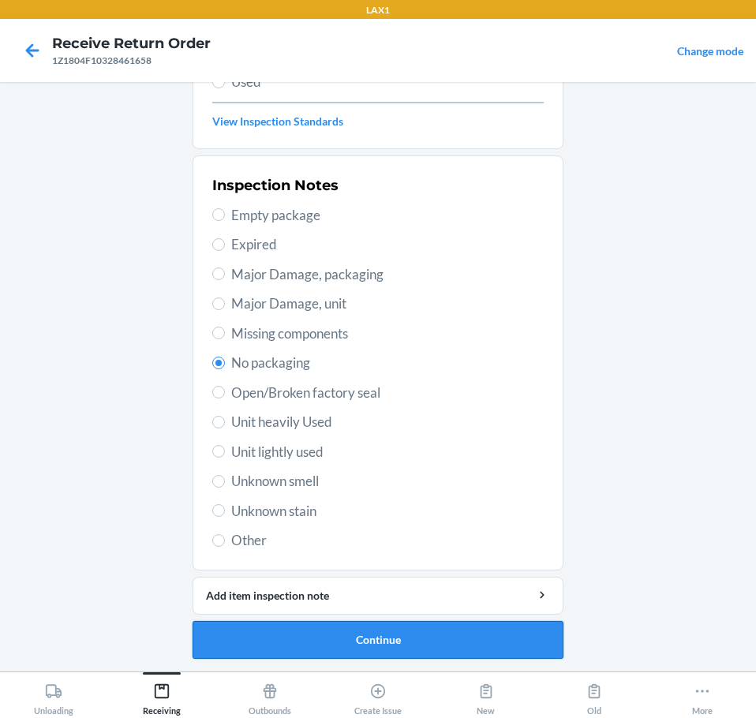
click at [418, 636] on button "Continue" at bounding box center [378, 640] width 371 height 38
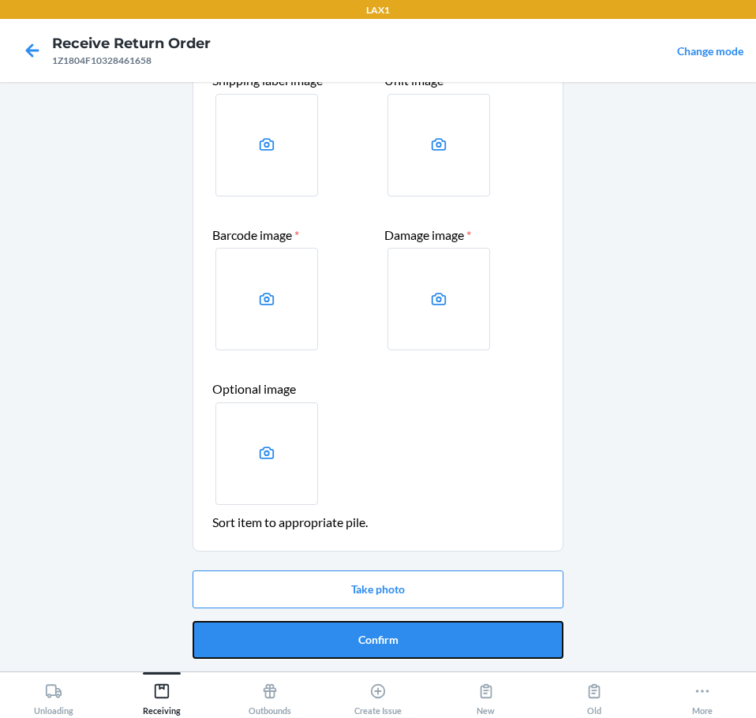
click at [418, 636] on button "Confirm" at bounding box center [378, 640] width 371 height 38
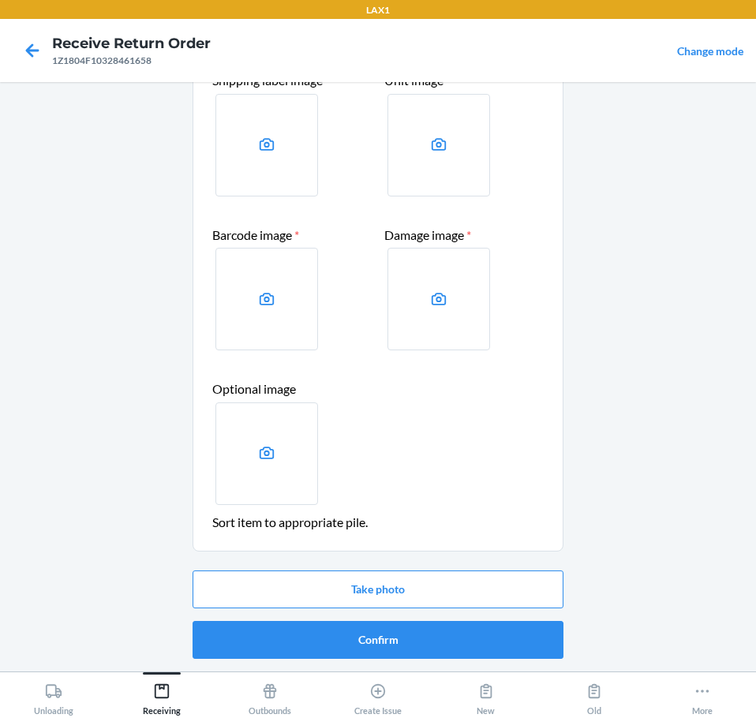
scroll to position [0, 0]
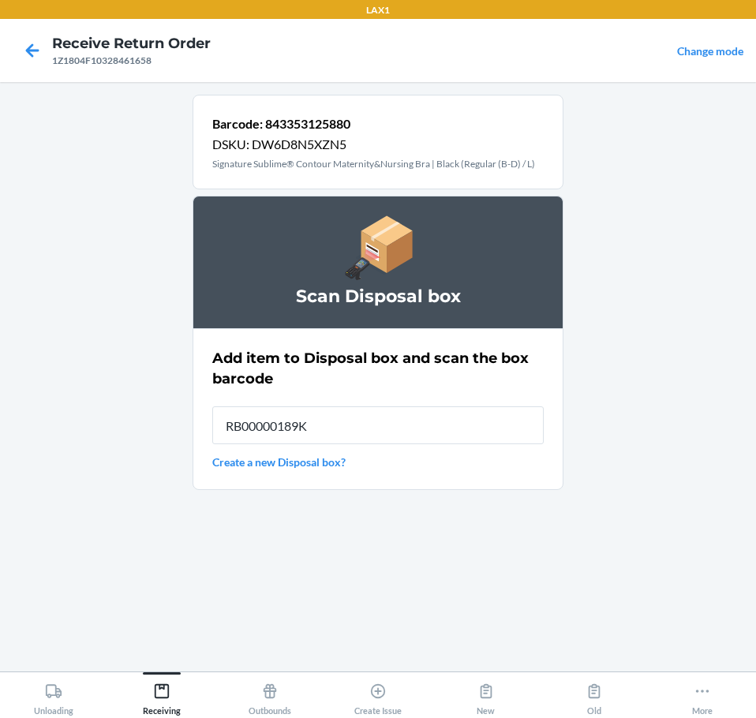
type input "RB00000189K"
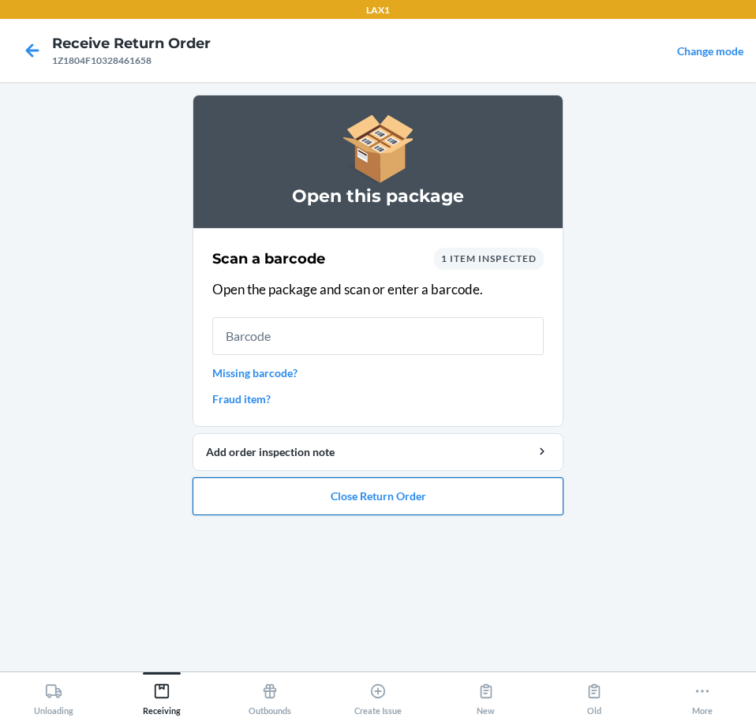
click at [447, 504] on button "Close Return Order" at bounding box center [378, 497] width 371 height 38
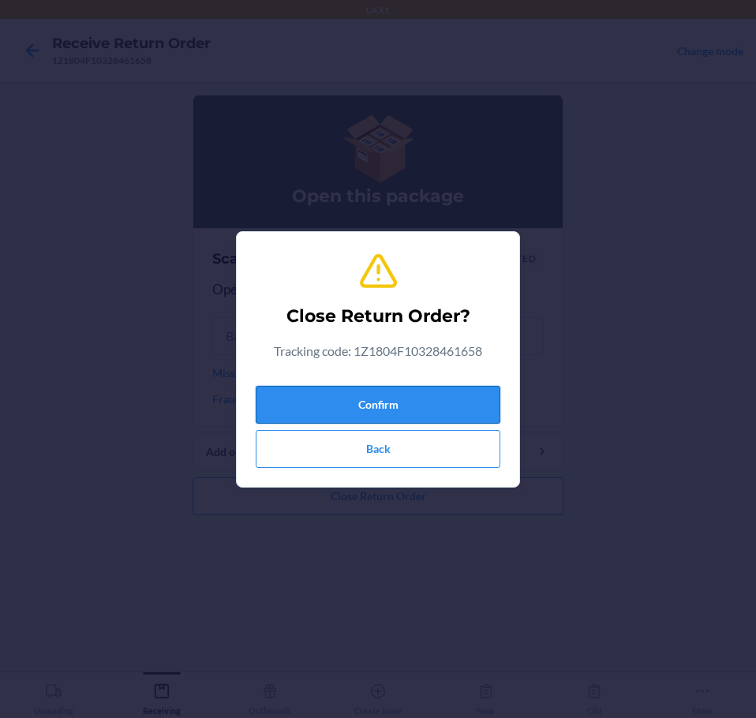
click at [441, 396] on button "Confirm" at bounding box center [378, 405] width 245 height 38
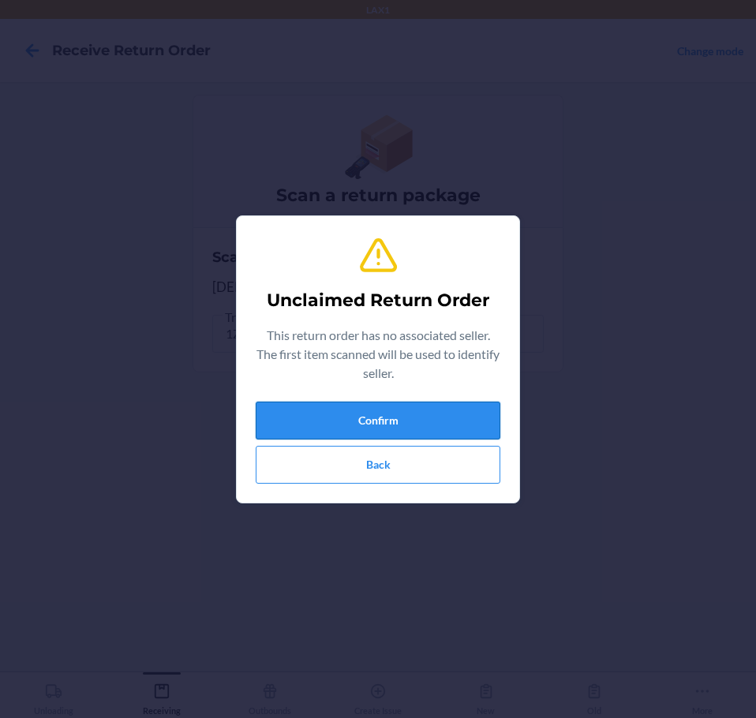
click at [445, 421] on button "Confirm" at bounding box center [378, 421] width 245 height 38
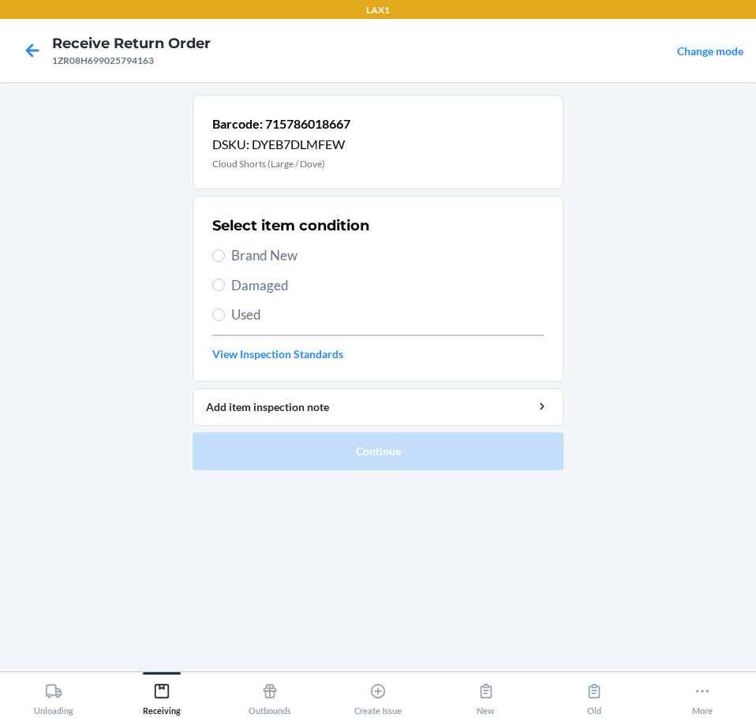
click at [268, 254] on span "Brand New" at bounding box center [387, 256] width 313 height 21
click at [225, 254] on input "Brand New" at bounding box center [218, 256] width 13 height 13
radio input "true"
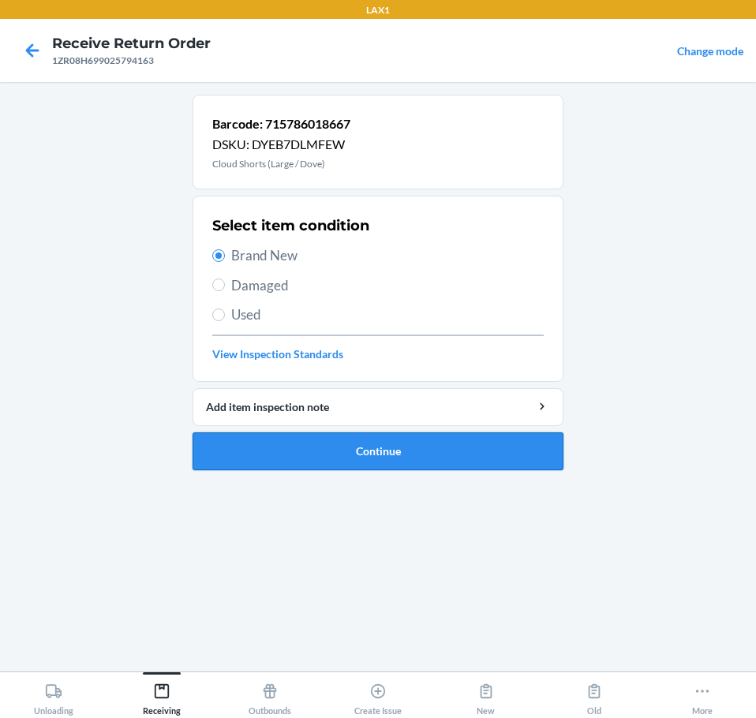
click at [433, 447] on button "Continue" at bounding box center [378, 452] width 371 height 38
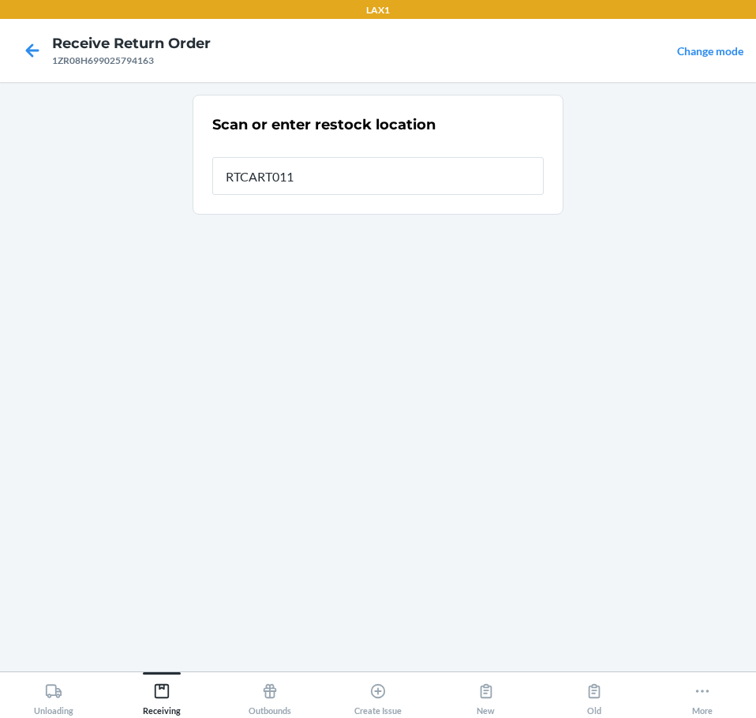
type input "RTCART011"
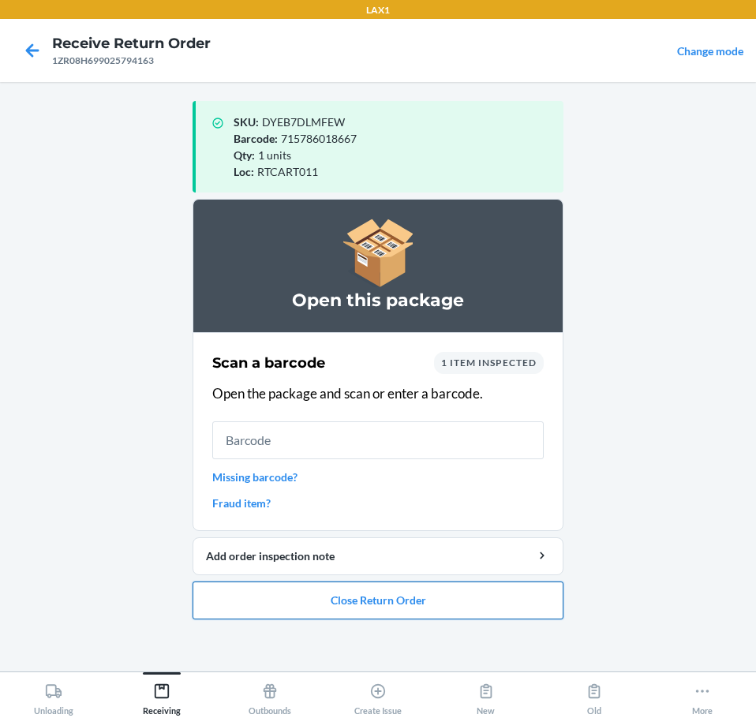
click at [380, 613] on button "Close Return Order" at bounding box center [378, 601] width 371 height 38
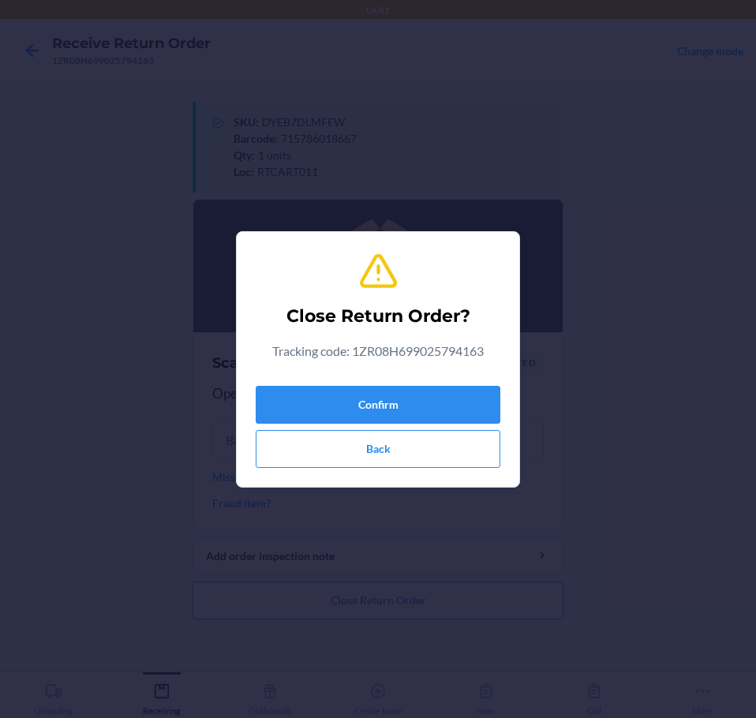
click at [374, 427] on div "Confirm Back" at bounding box center [378, 424] width 245 height 88
click at [375, 421] on button "Confirm" at bounding box center [378, 405] width 245 height 38
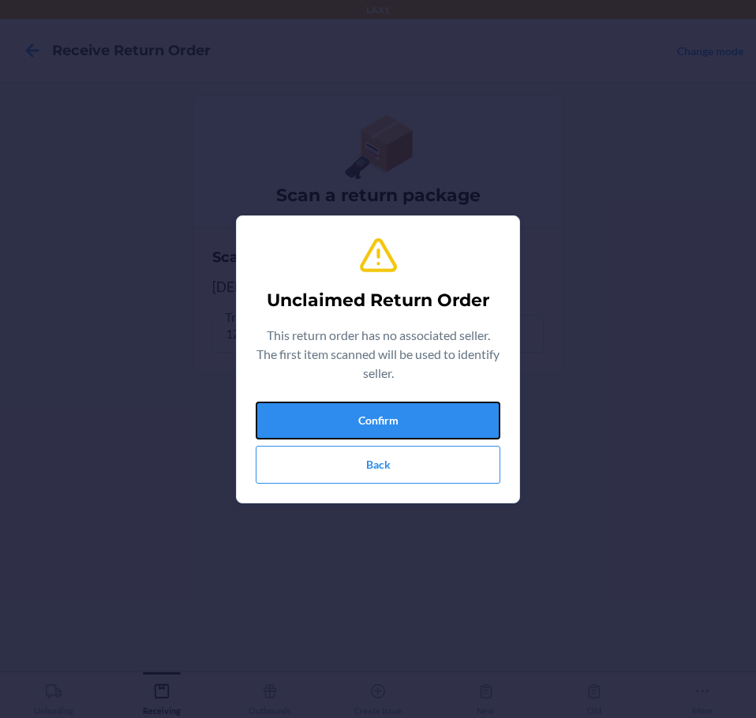
click at [375, 421] on button "Confirm" at bounding box center [378, 421] width 245 height 38
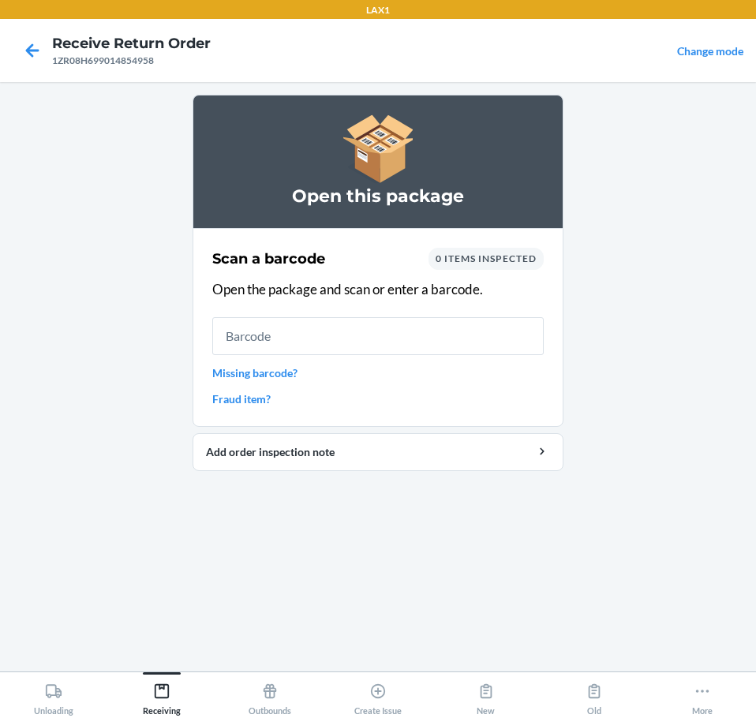
click at [281, 378] on link "Missing barcode?" at bounding box center [378, 373] width 332 height 17
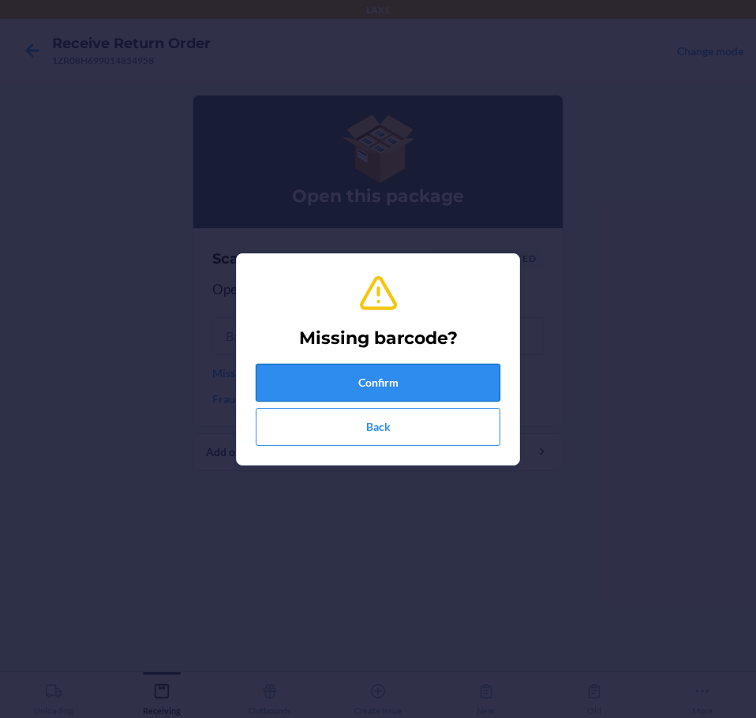
click at [356, 396] on button "Confirm" at bounding box center [378, 383] width 245 height 38
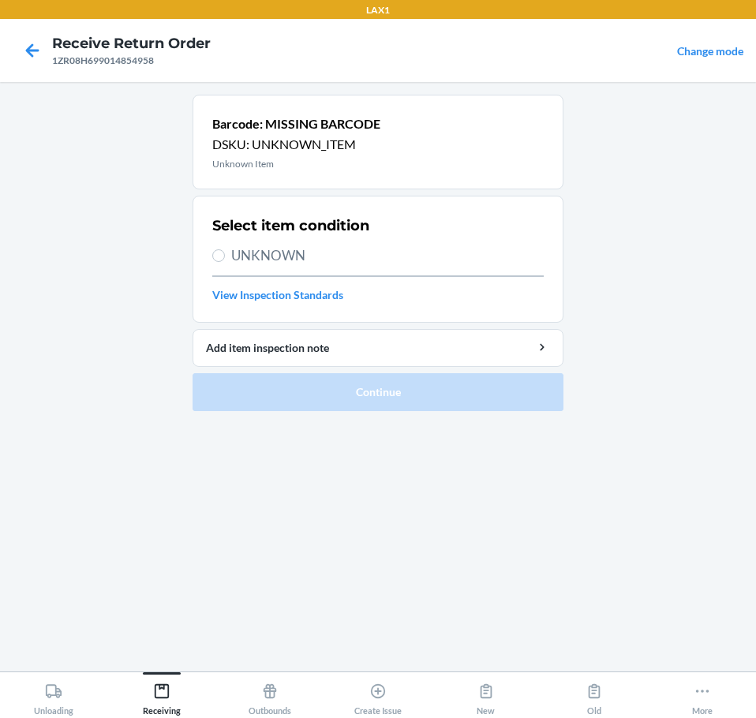
click at [286, 257] on span "UNKNOWN" at bounding box center [387, 256] width 313 height 21
click at [225, 257] on input "UNKNOWN" at bounding box center [218, 256] width 13 height 13
radio input "true"
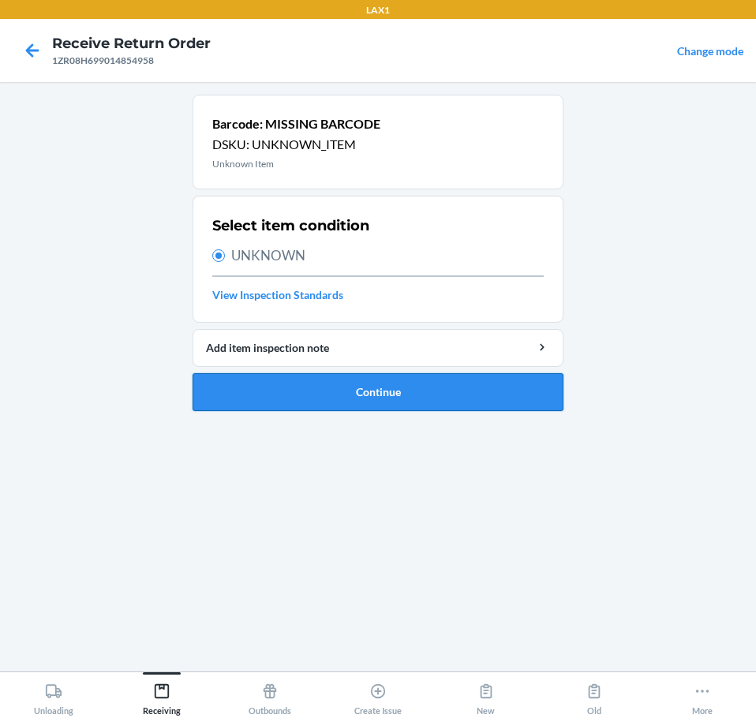
click at [415, 396] on button "Continue" at bounding box center [378, 392] width 371 height 38
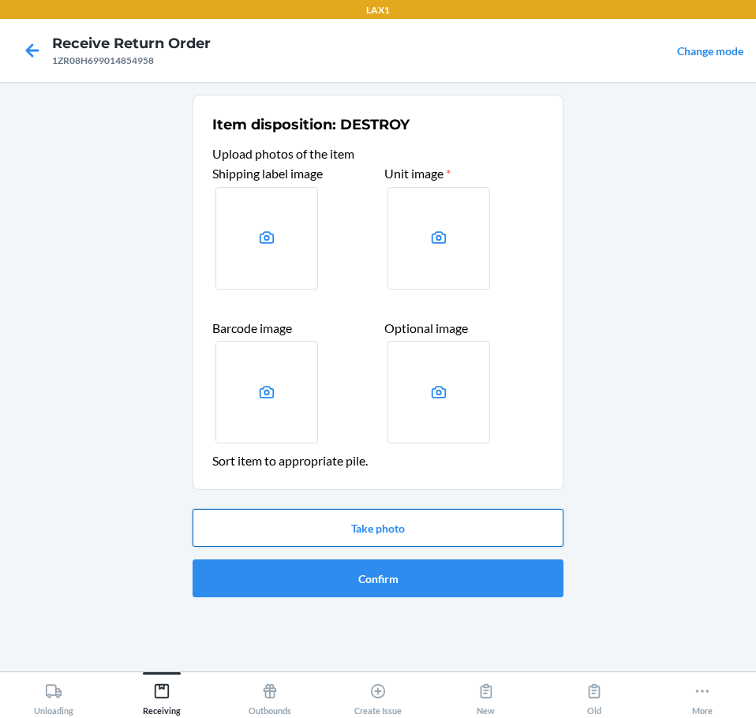
click at [420, 520] on button "Take photo" at bounding box center [378, 528] width 371 height 38
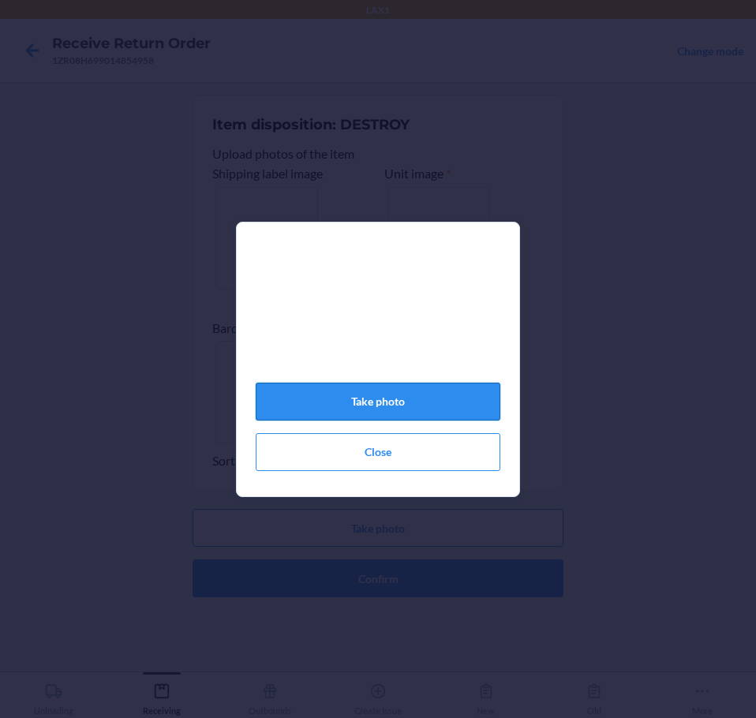
click at [447, 421] on button "Take photo" at bounding box center [378, 402] width 245 height 38
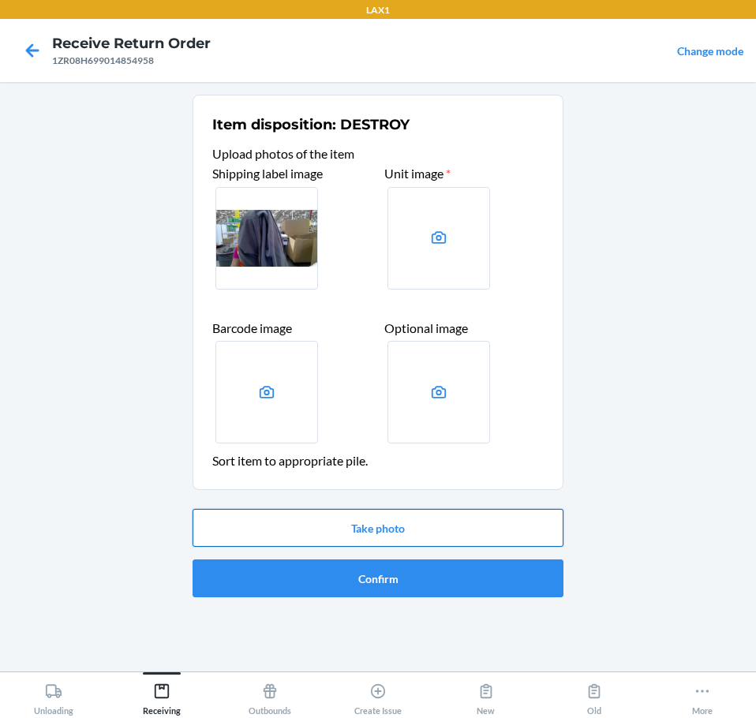
click at [418, 531] on button "Take photo" at bounding box center [378, 528] width 371 height 38
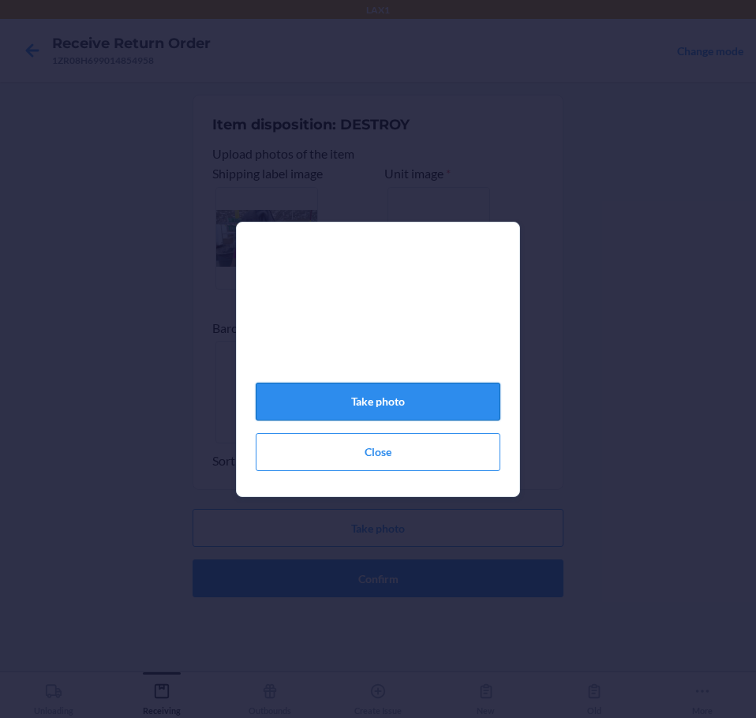
click at [392, 417] on button "Take photo" at bounding box center [378, 402] width 245 height 38
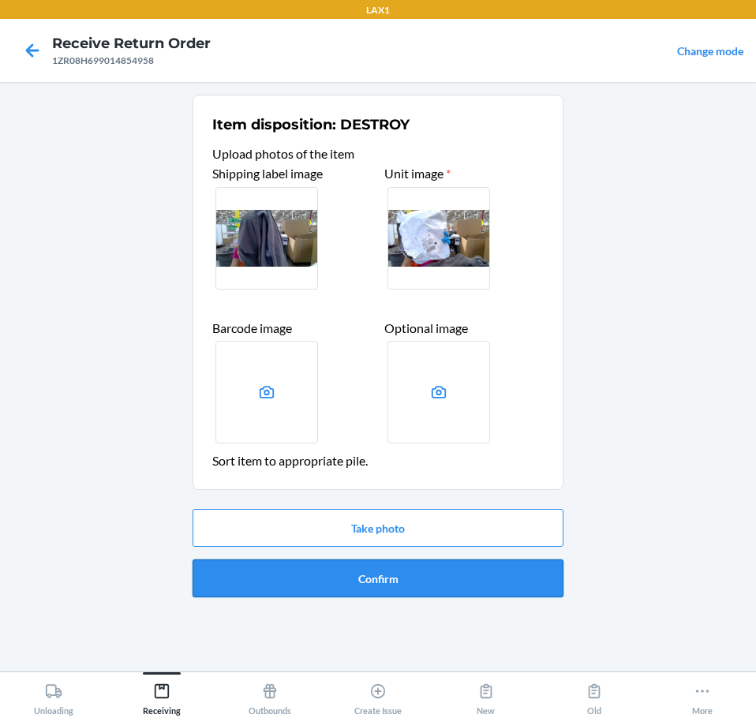
click at [388, 581] on button "Confirm" at bounding box center [378, 579] width 371 height 38
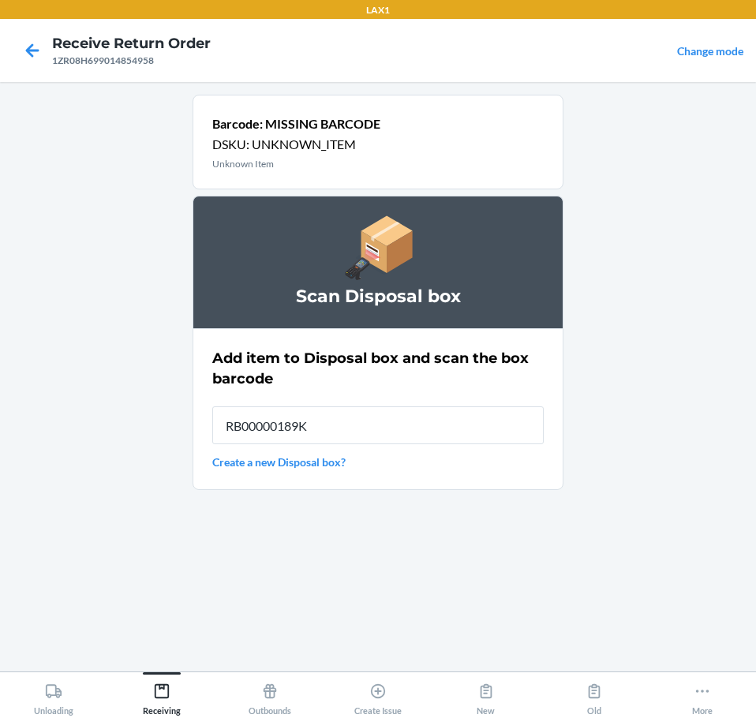
type input "RB00000189K"
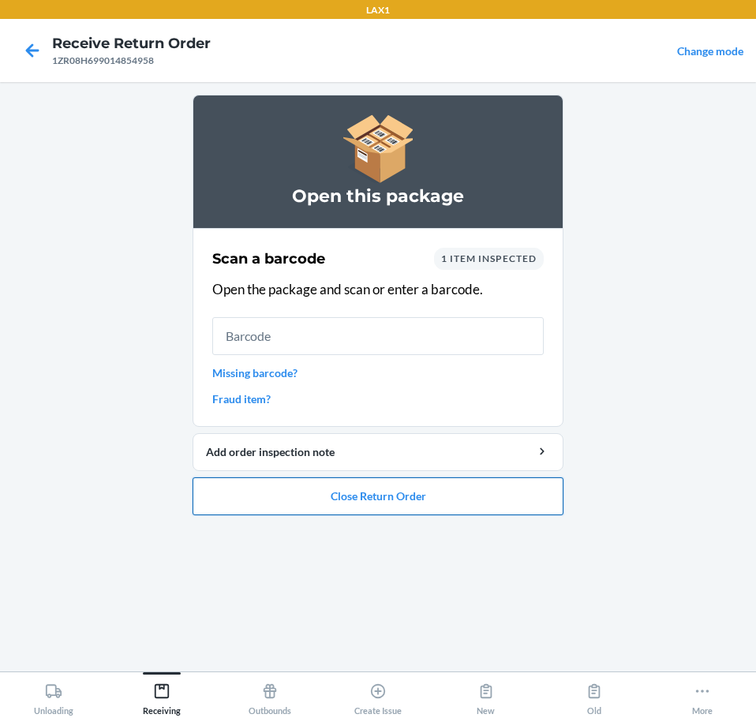
click at [415, 490] on button "Close Return Order" at bounding box center [378, 497] width 371 height 38
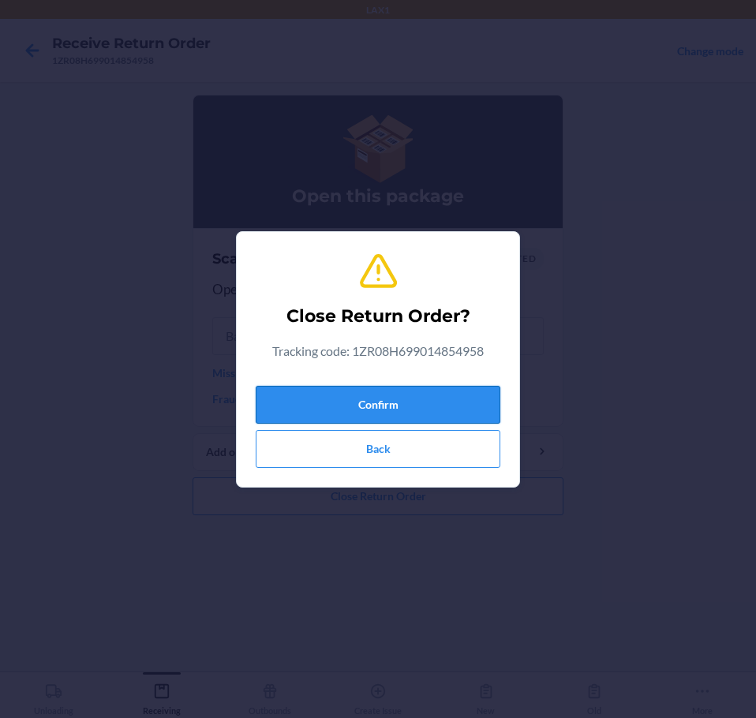
click at [438, 403] on button "Confirm" at bounding box center [378, 405] width 245 height 38
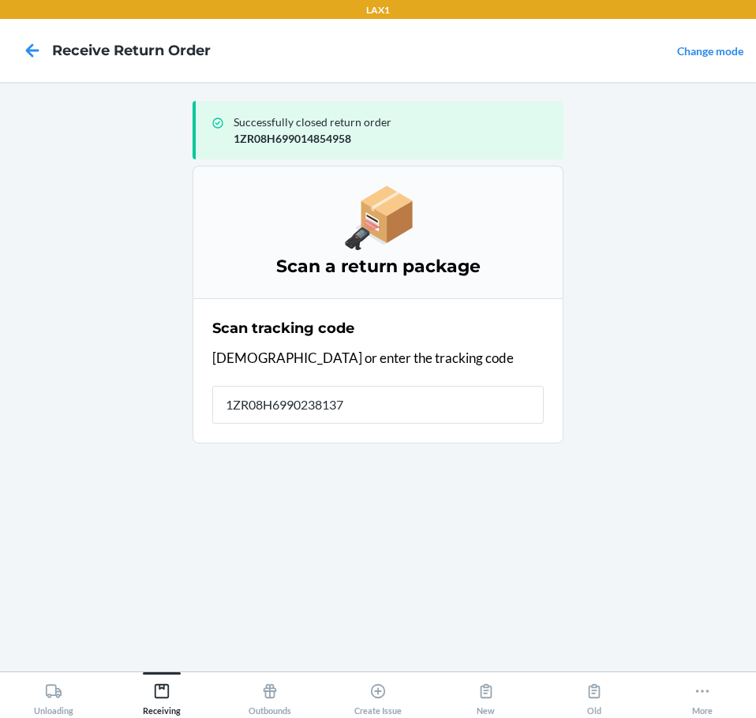
type input "[US_VEHICLE_IDENTIFICATION_NUMBER]"
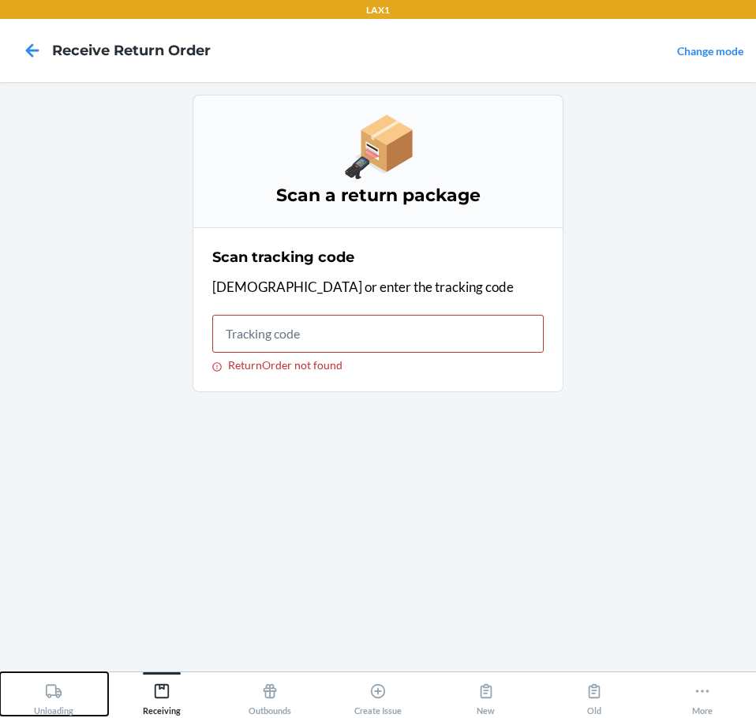
click at [68, 692] on div "Unloading" at bounding box center [53, 696] width 39 height 39
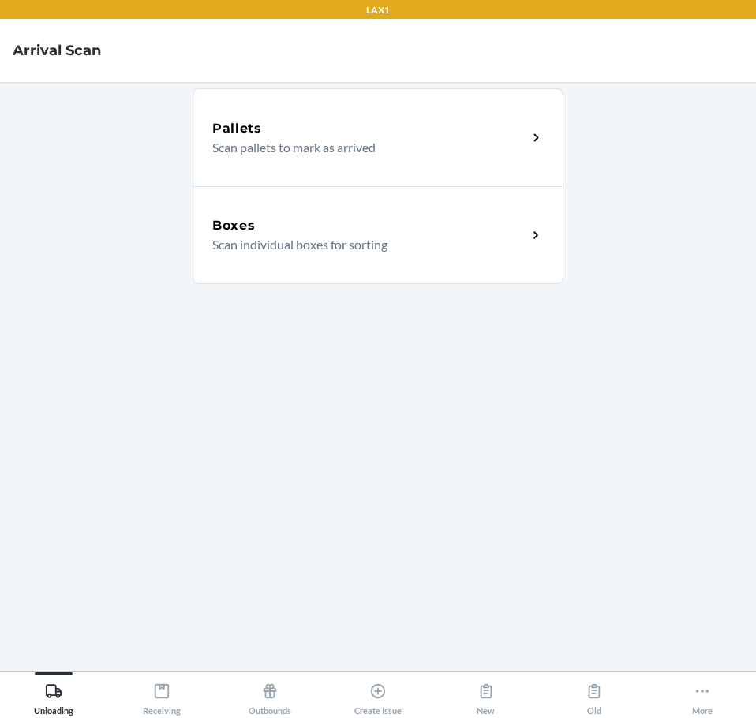
click at [342, 250] on p "Scan individual boxes for sorting" at bounding box center [363, 244] width 302 height 19
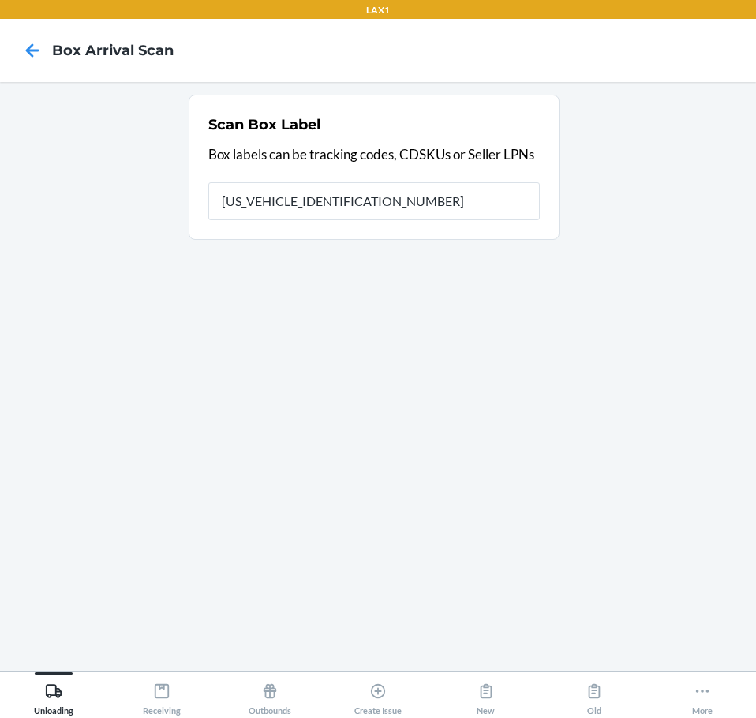
type input "1ZR08H699023813789"
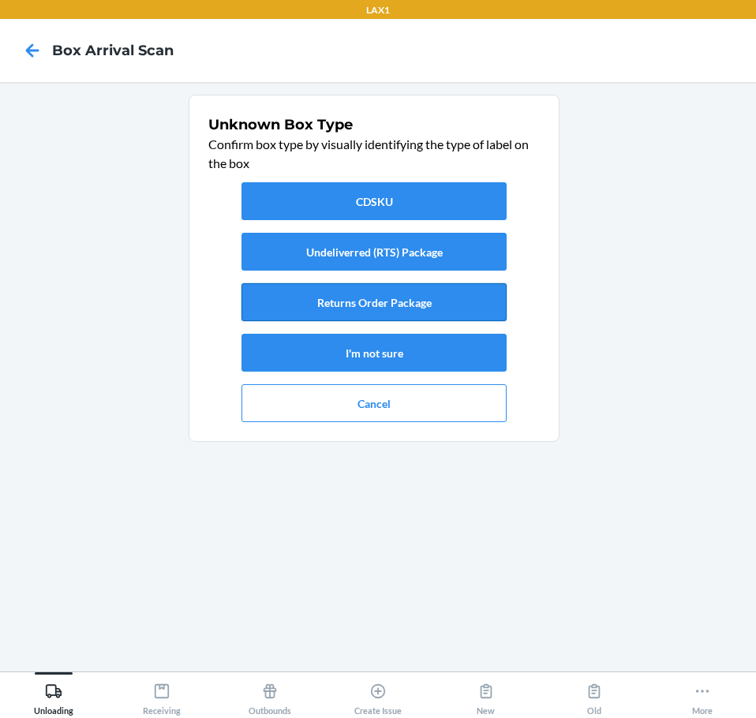
click at [368, 313] on button "Returns Order Package" at bounding box center [374, 302] width 265 height 38
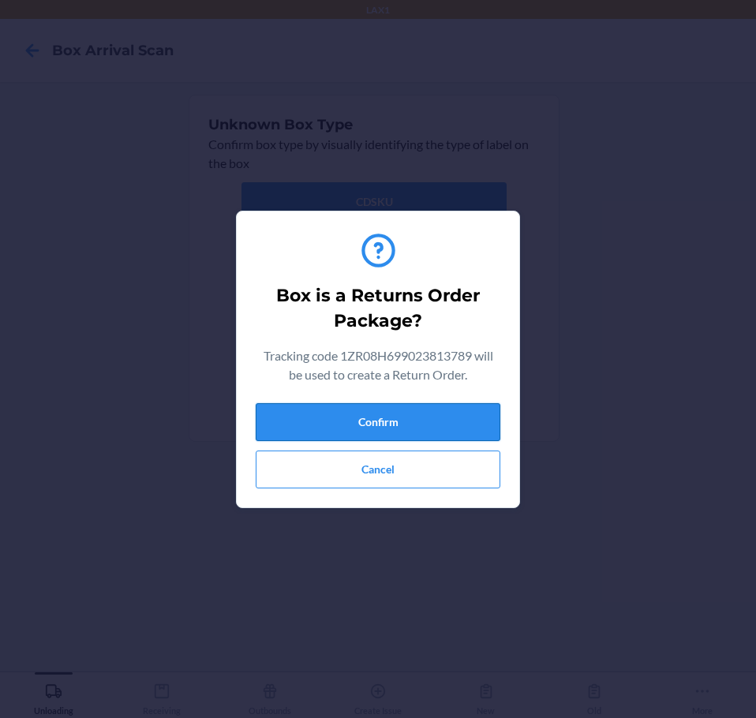
click at [400, 420] on button "Confirm" at bounding box center [378, 422] width 245 height 38
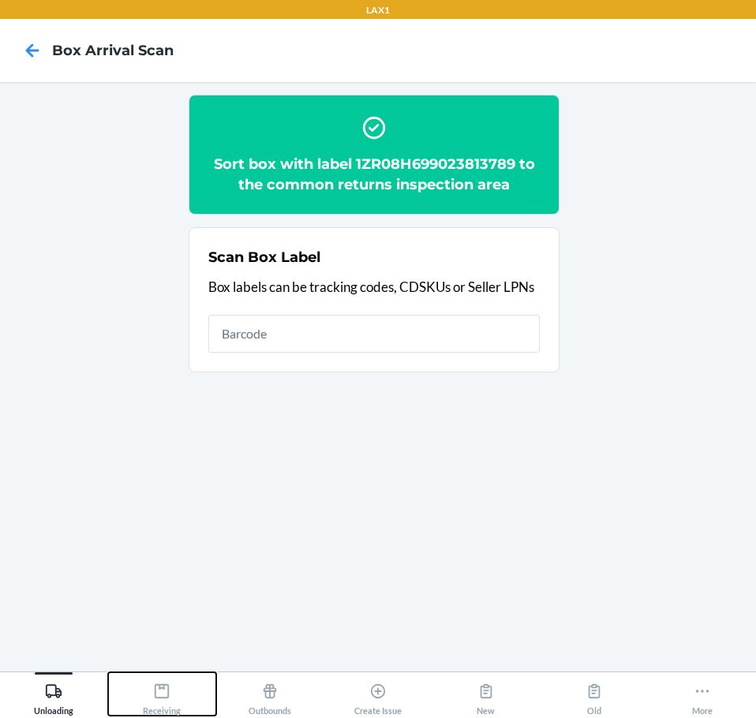
click at [161, 692] on icon at bounding box center [161, 691] width 17 height 17
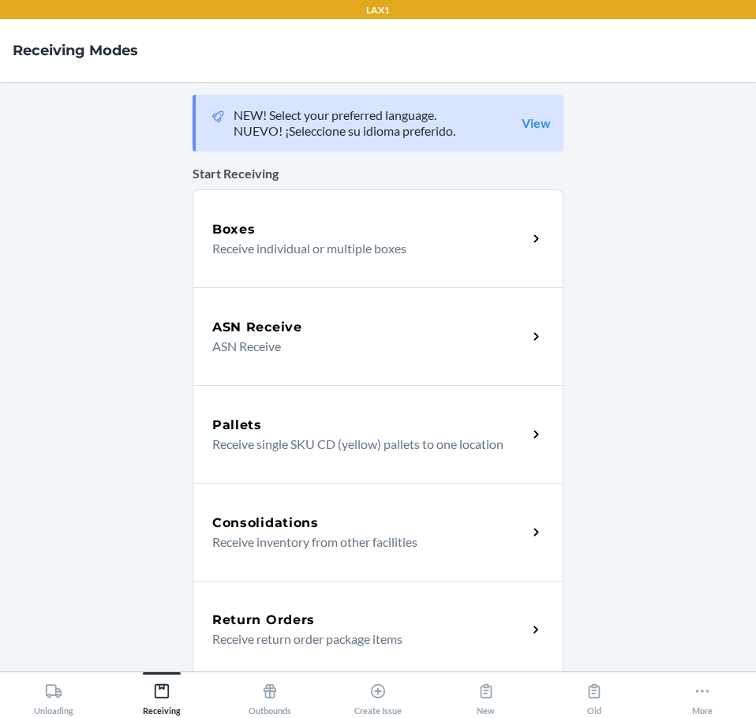
click at [316, 626] on div "Return Orders" at bounding box center [369, 620] width 315 height 19
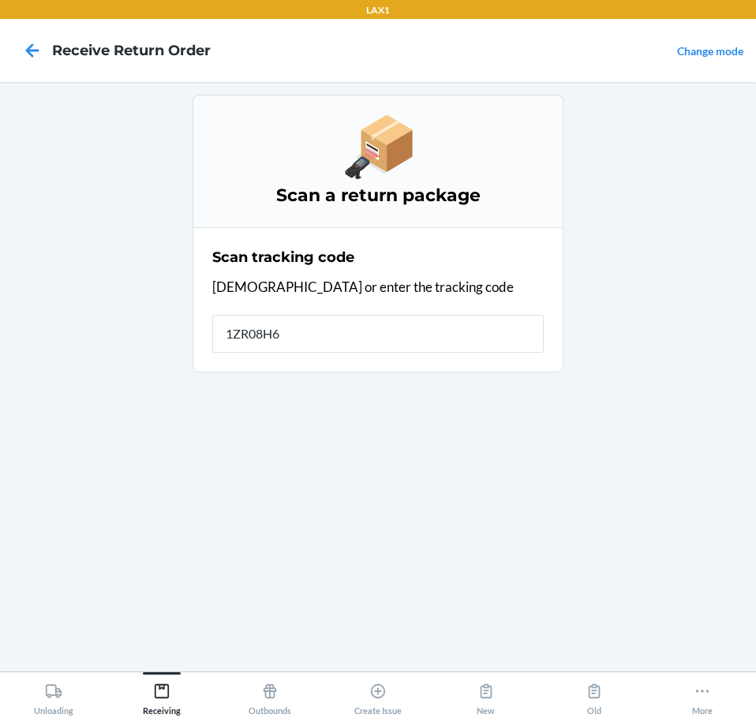
type input "1ZR08H69"
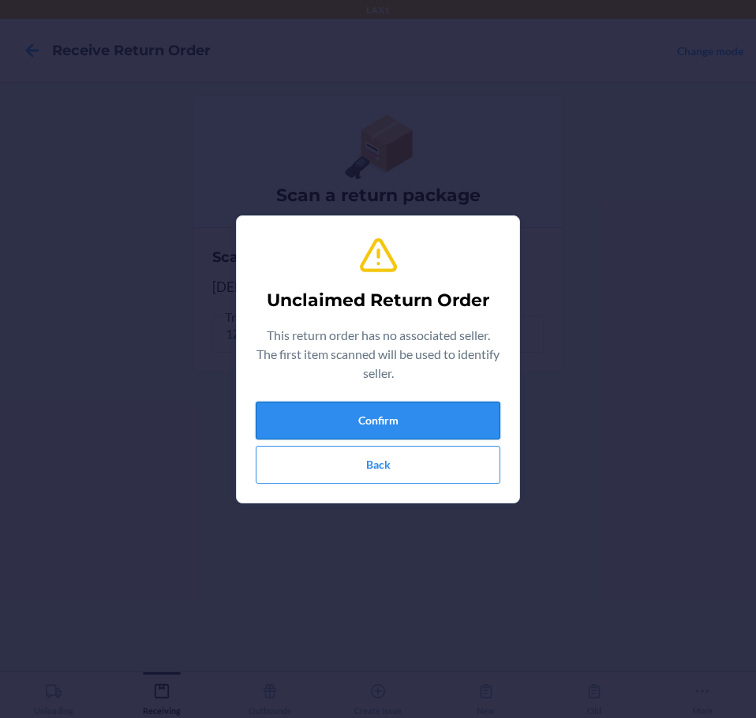
click at [442, 418] on button "Confirm" at bounding box center [378, 421] width 245 height 38
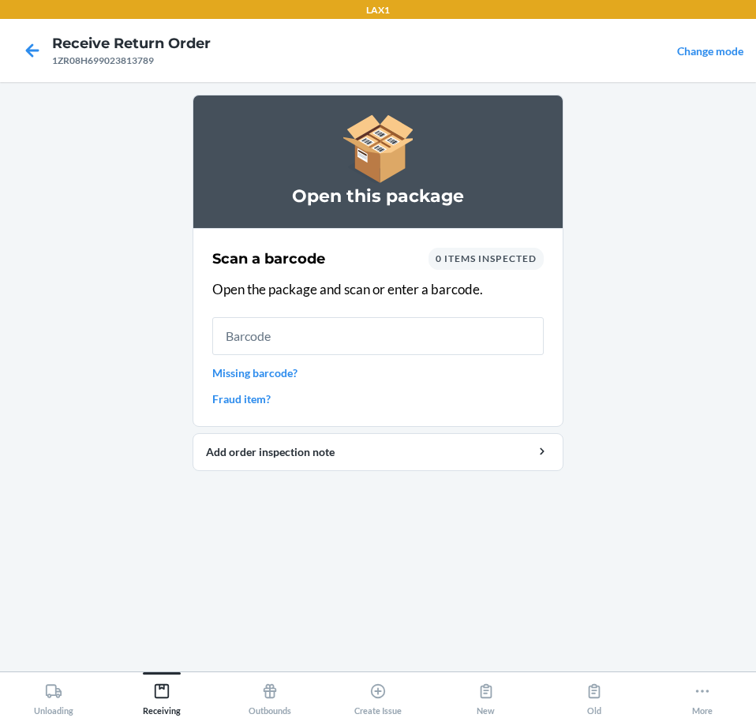
click at [290, 373] on link "Missing barcode?" at bounding box center [378, 373] width 332 height 17
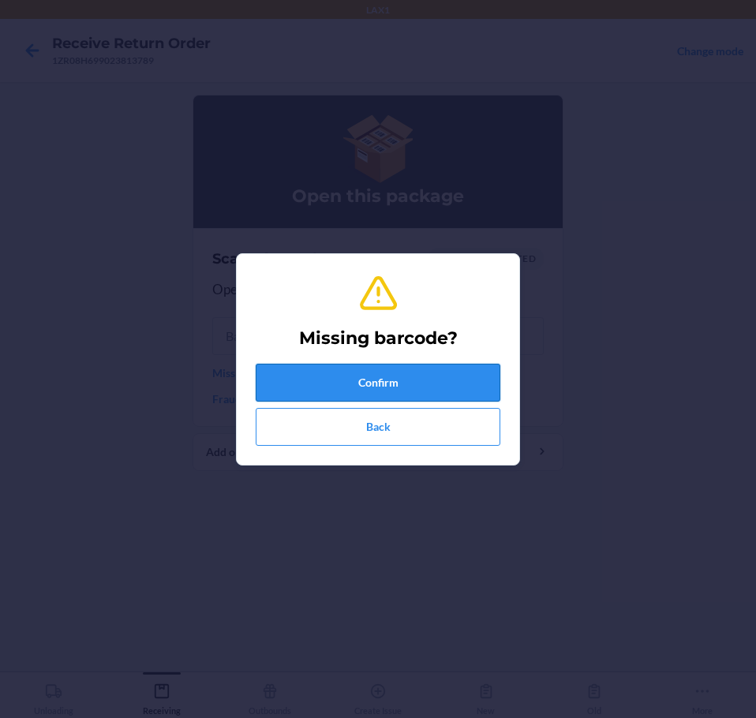
click at [313, 373] on button "Confirm" at bounding box center [378, 383] width 245 height 38
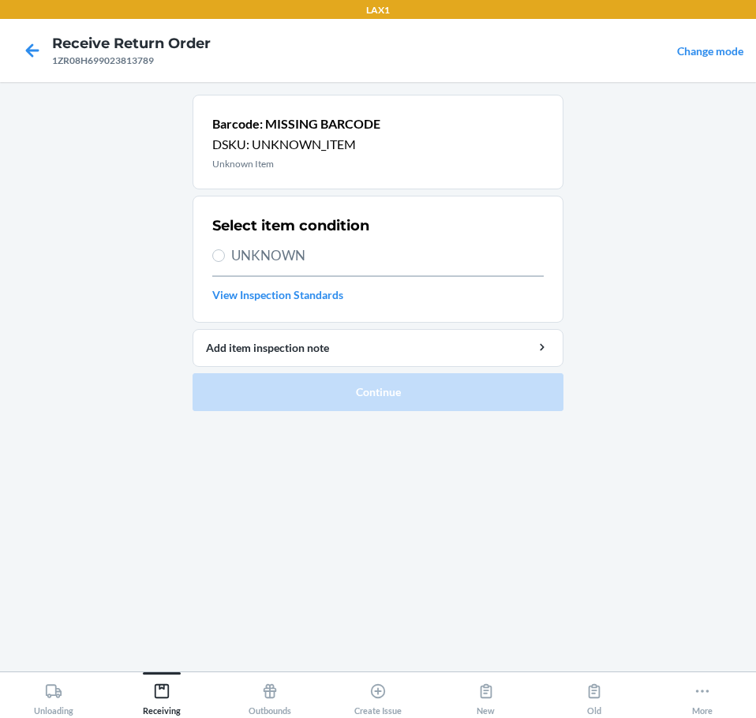
click at [268, 250] on span "UNKNOWN" at bounding box center [387, 256] width 313 height 21
click at [225, 250] on input "UNKNOWN" at bounding box center [218, 256] width 13 height 13
radio input "true"
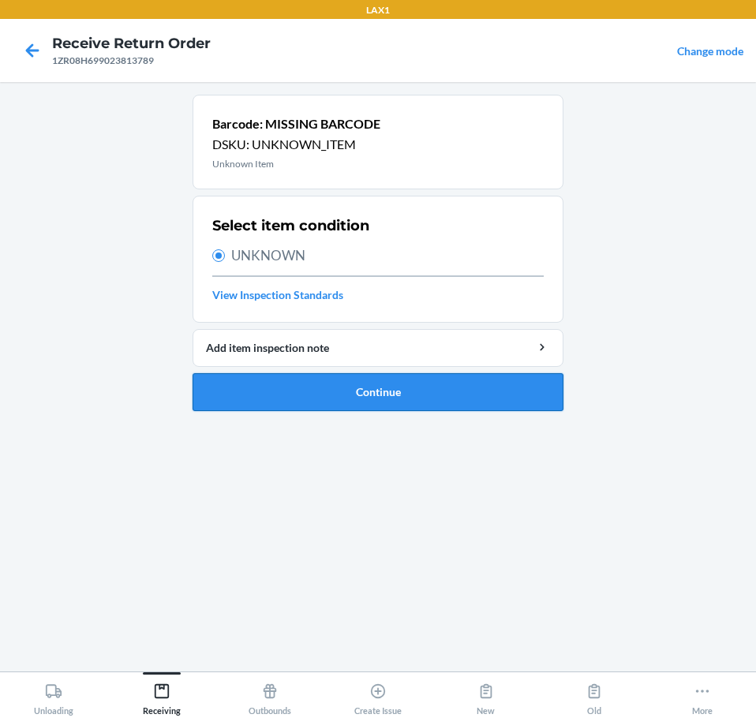
click at [396, 393] on button "Continue" at bounding box center [378, 392] width 371 height 38
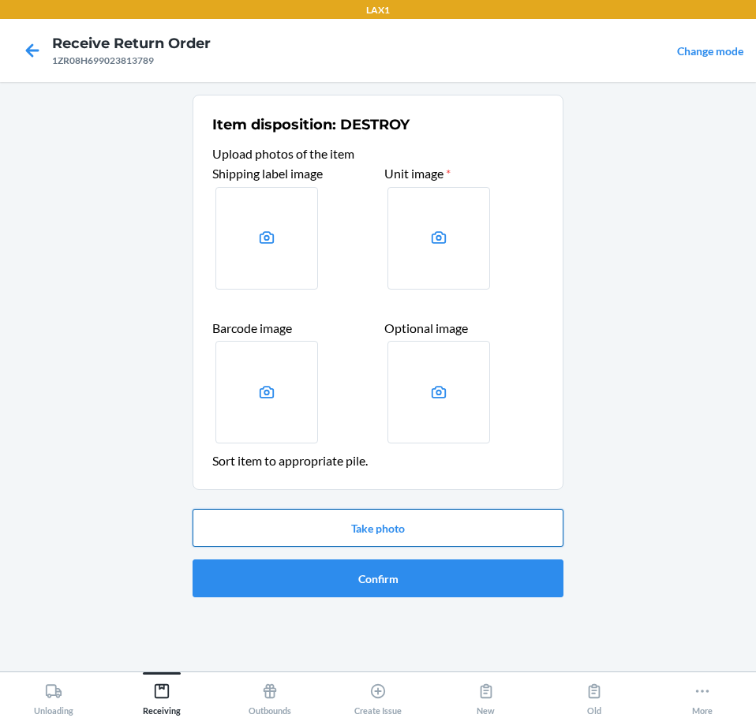
click at [413, 520] on button "Take photo" at bounding box center [378, 528] width 371 height 38
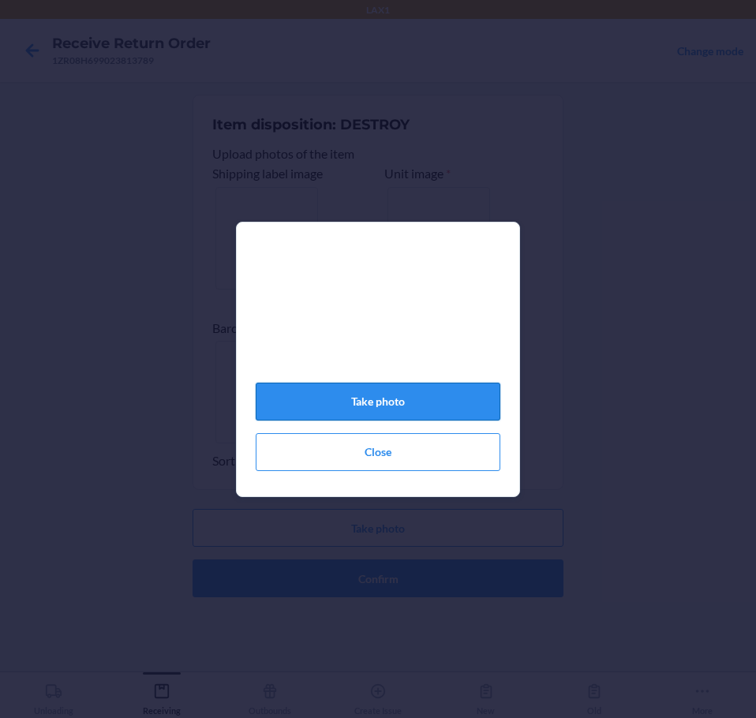
click at [430, 420] on button "Take photo" at bounding box center [378, 402] width 245 height 38
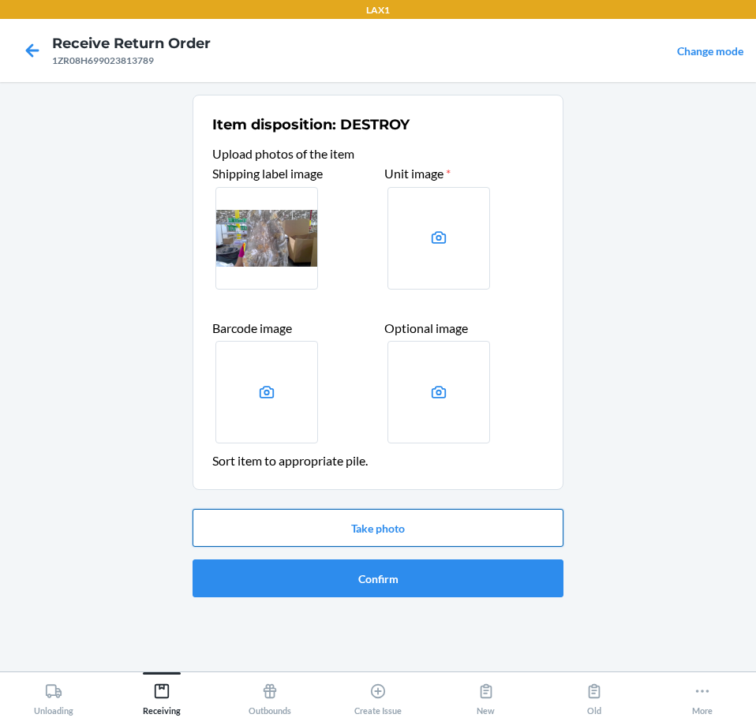
click at [414, 522] on button "Take photo" at bounding box center [378, 528] width 371 height 38
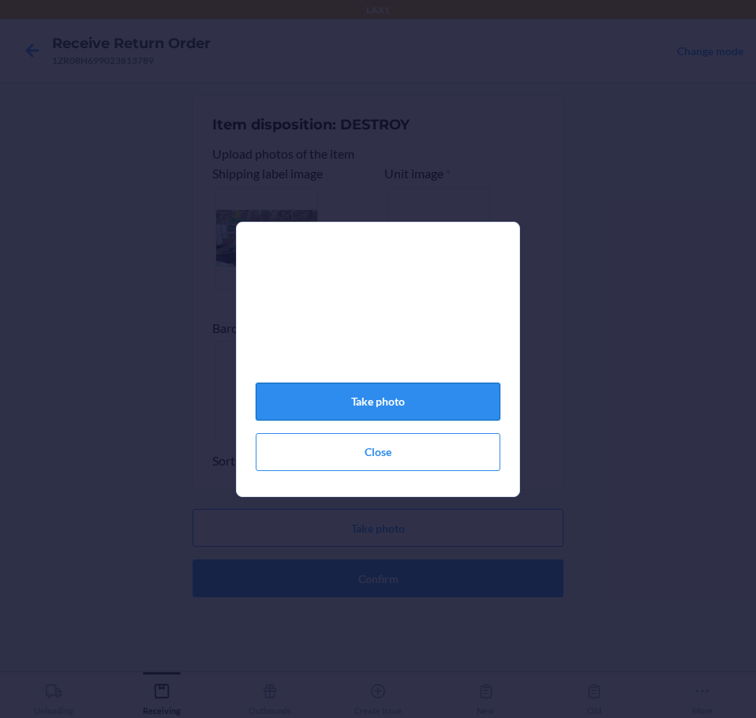
click at [445, 408] on button "Take photo" at bounding box center [378, 402] width 245 height 38
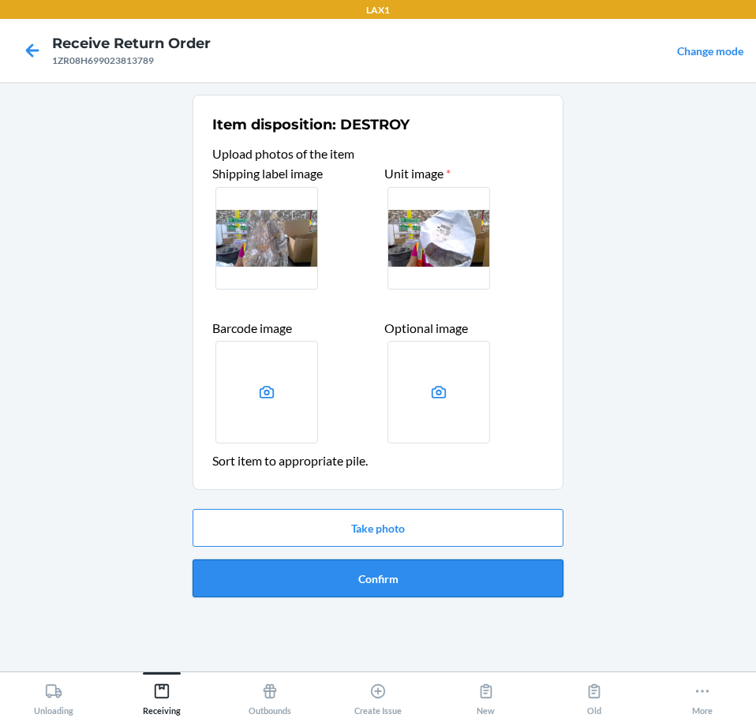
click at [454, 582] on button "Confirm" at bounding box center [378, 579] width 371 height 38
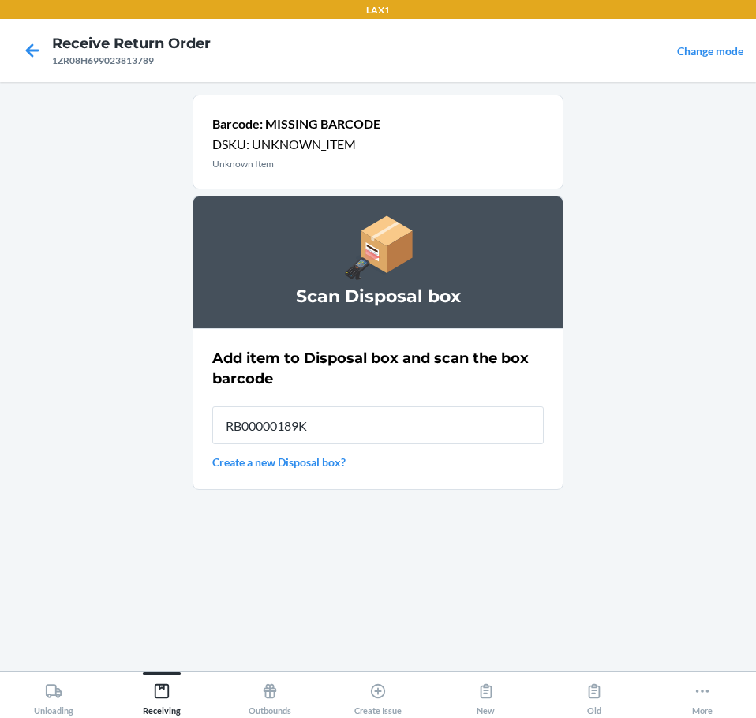
type input "RB00000189K"
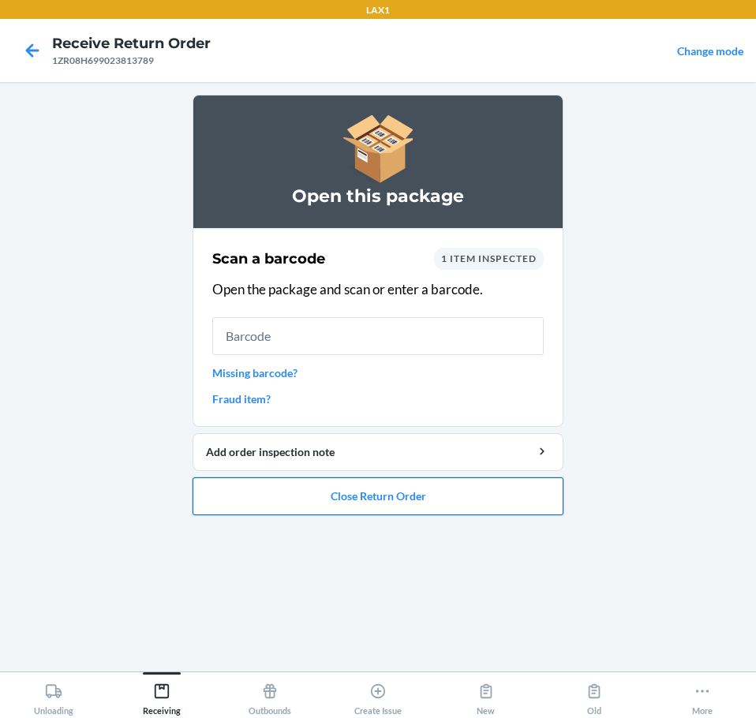
click at [386, 493] on button "Close Return Order" at bounding box center [378, 497] width 371 height 38
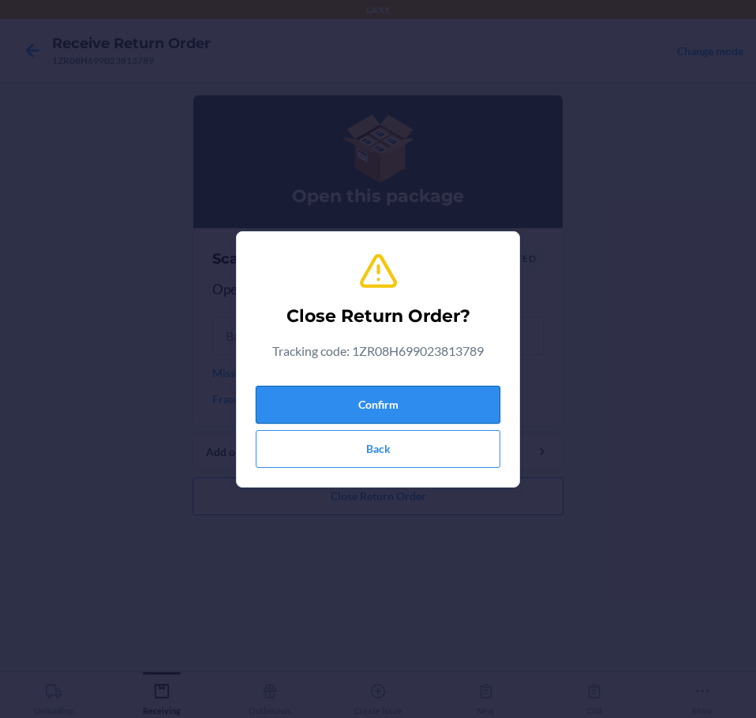
click at [407, 414] on button "Confirm" at bounding box center [378, 405] width 245 height 38
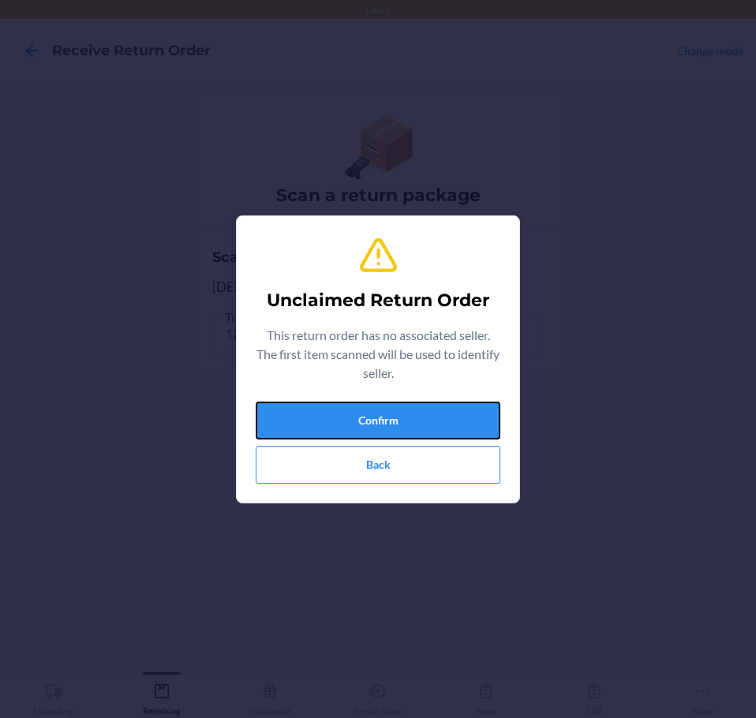
click at [407, 412] on button "Confirm" at bounding box center [378, 421] width 245 height 38
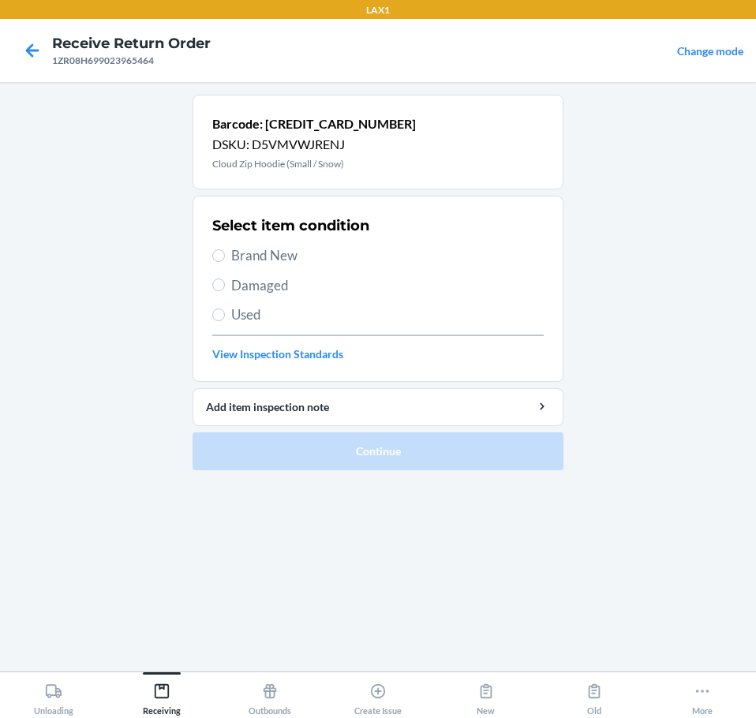
click at [212, 254] on section "Select item condition Brand New Damaged Used View Inspection Standards" at bounding box center [378, 289] width 371 height 186
click at [220, 261] on input "Brand New" at bounding box center [218, 256] width 13 height 13
radio input "true"
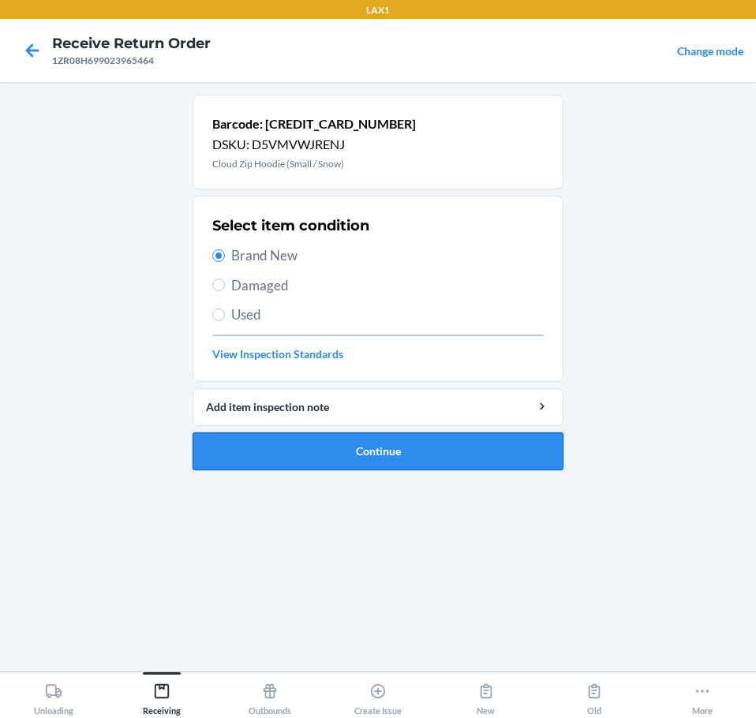
click at [379, 448] on button "Continue" at bounding box center [378, 452] width 371 height 38
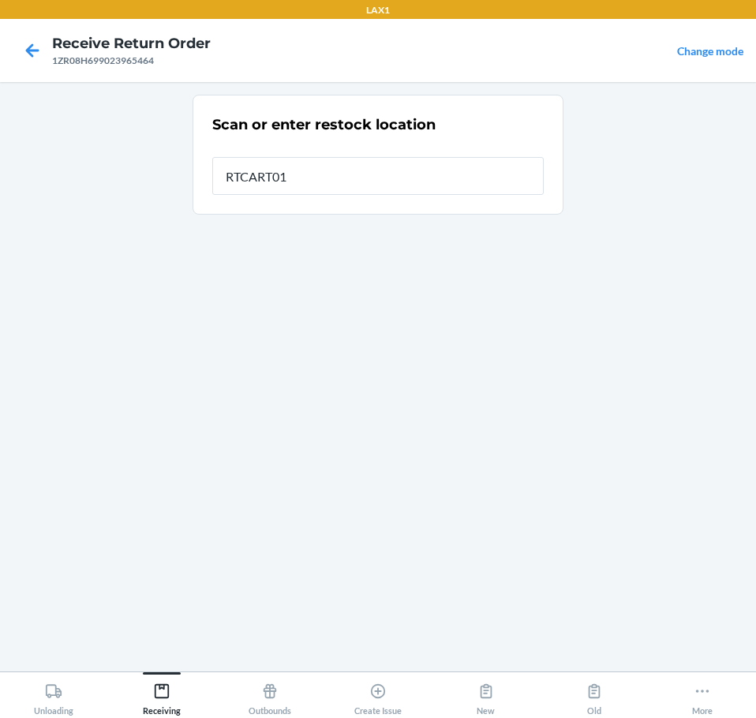
type input "RTCART011"
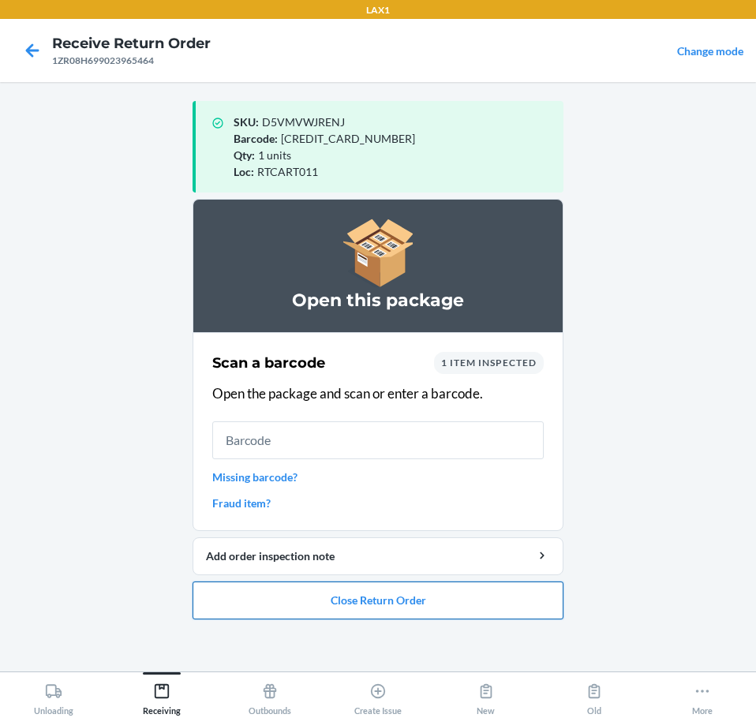
click at [433, 601] on button "Close Return Order" at bounding box center [378, 601] width 371 height 38
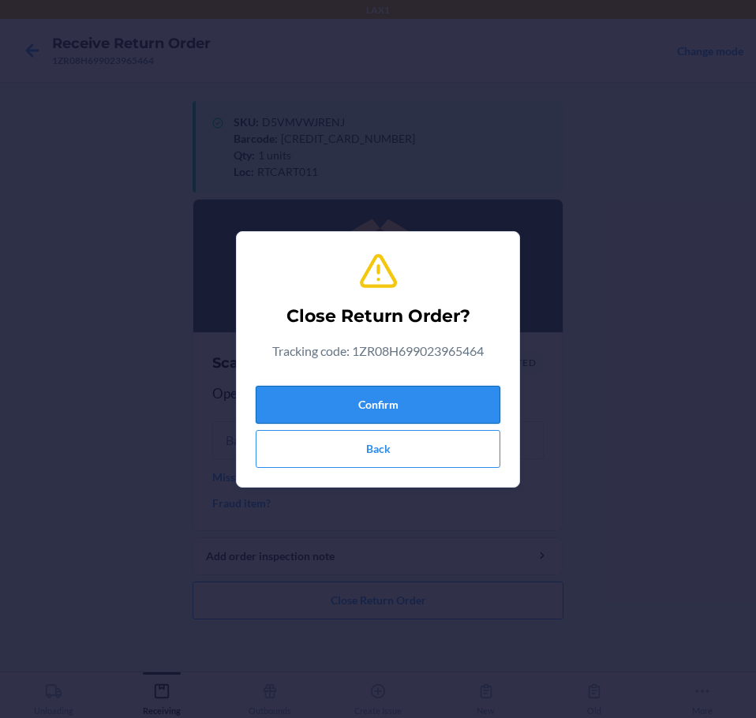
click at [389, 398] on button "Confirm" at bounding box center [378, 405] width 245 height 38
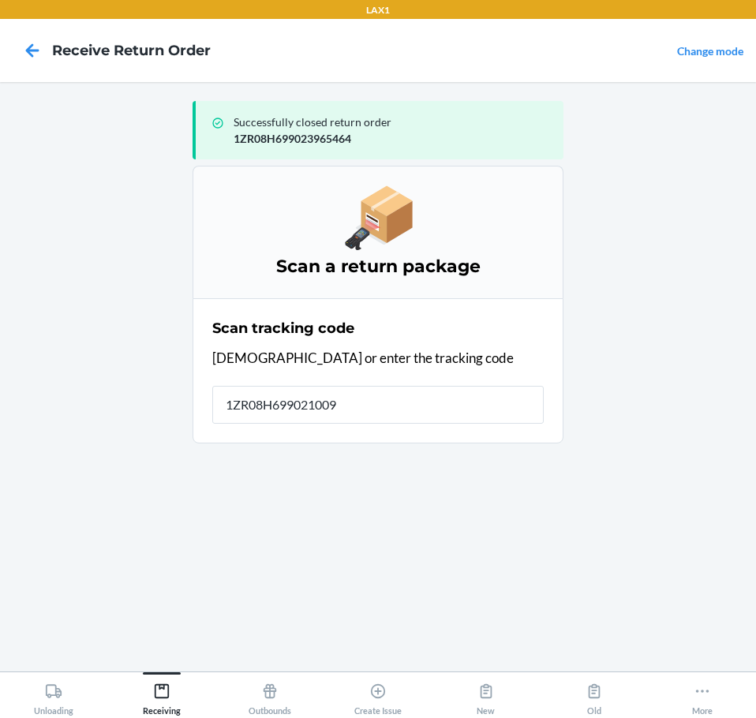
type input "1ZR08H6990210095"
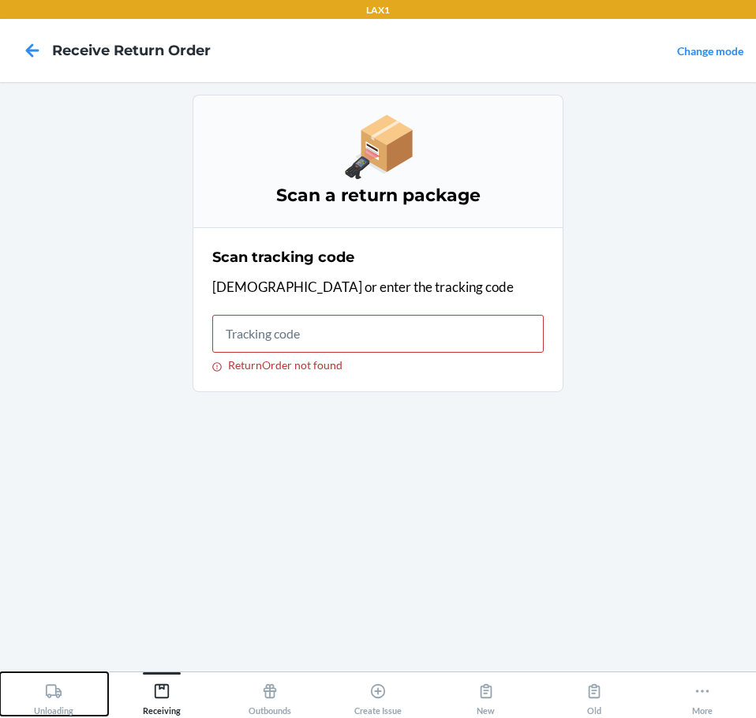
click at [63, 682] on div "Unloading" at bounding box center [53, 696] width 39 height 39
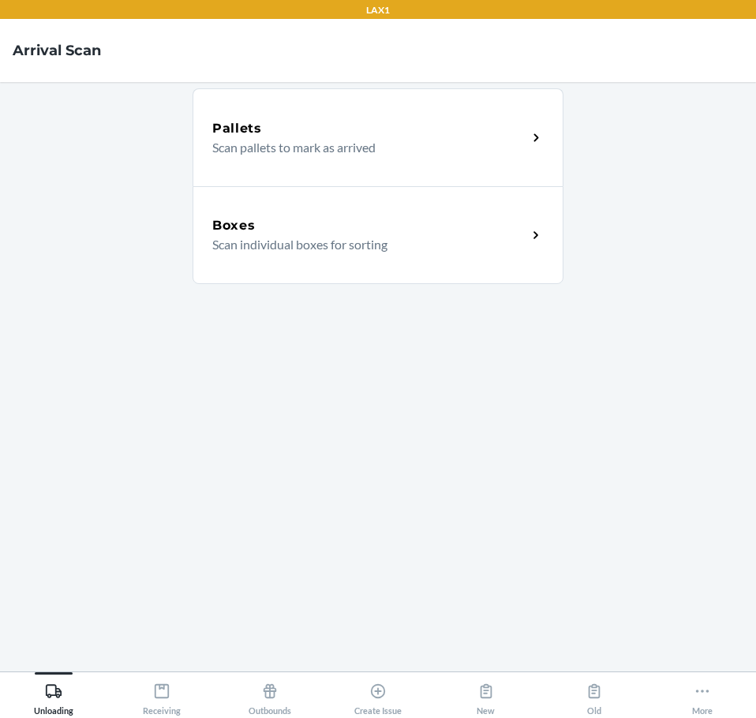
click at [306, 257] on div "Boxes Scan individual boxes for sorting" at bounding box center [378, 235] width 371 height 98
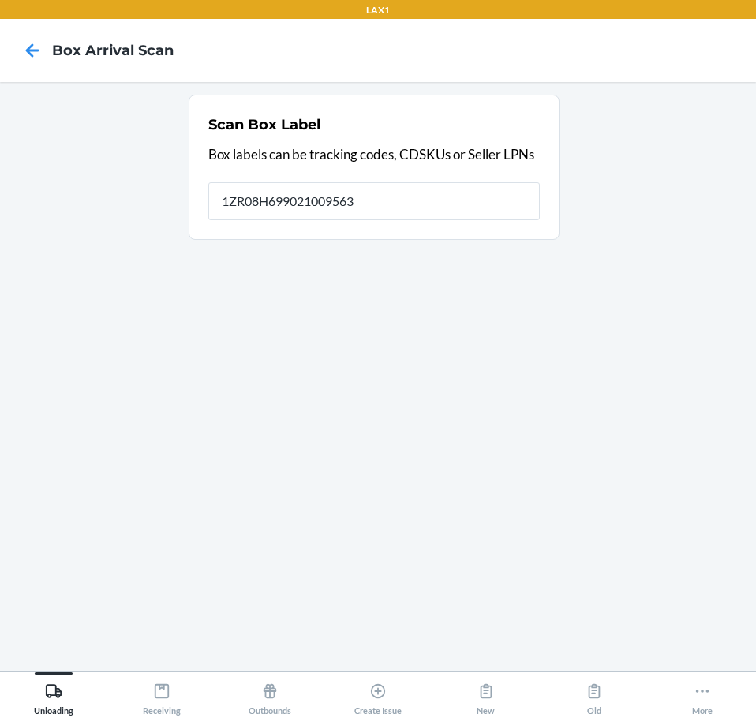
type input "1ZR08H699021009563"
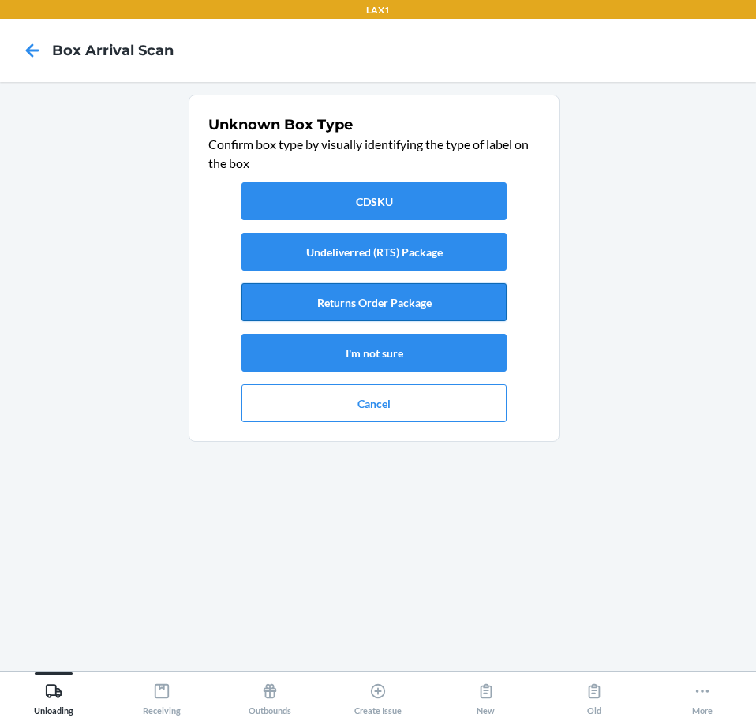
click at [343, 313] on button "Returns Order Package" at bounding box center [374, 302] width 265 height 38
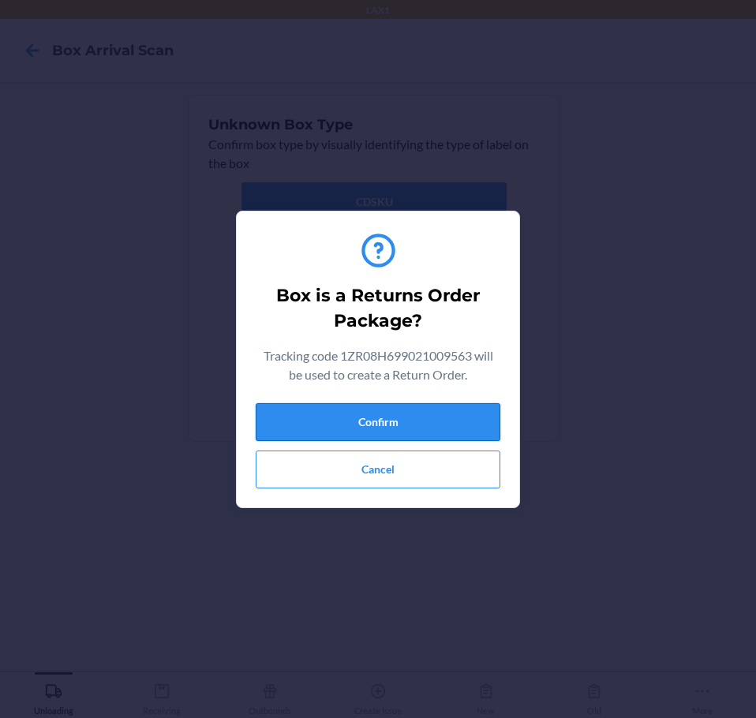
click at [410, 419] on button "Confirm" at bounding box center [378, 422] width 245 height 38
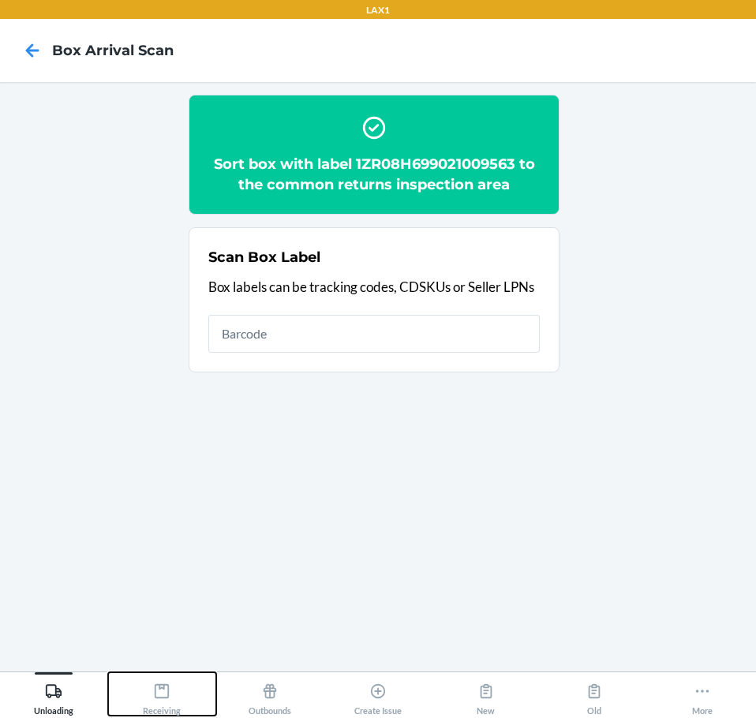
click at [159, 685] on icon at bounding box center [162, 692] width 14 height 14
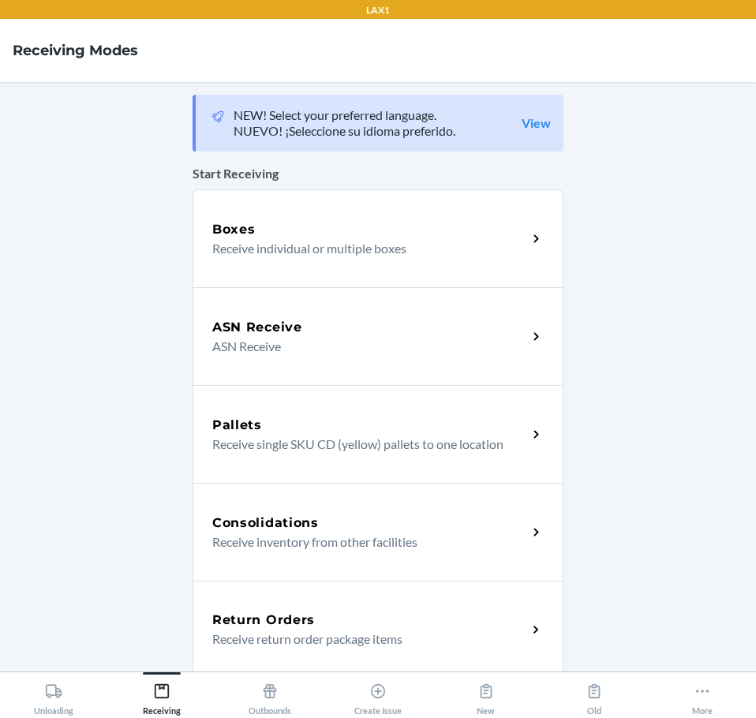
click at [317, 617] on div "Return Orders" at bounding box center [369, 620] width 315 height 19
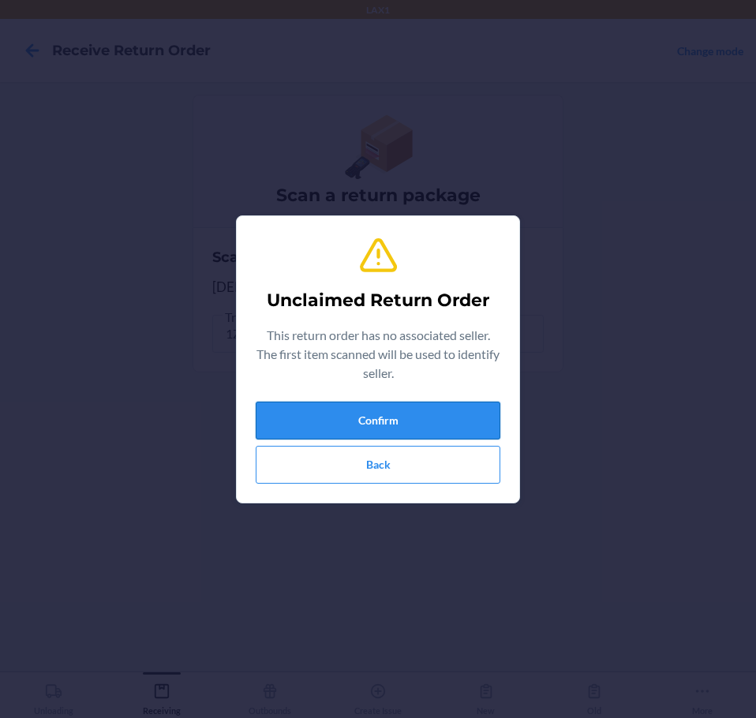
click at [441, 415] on button "Confirm" at bounding box center [378, 421] width 245 height 38
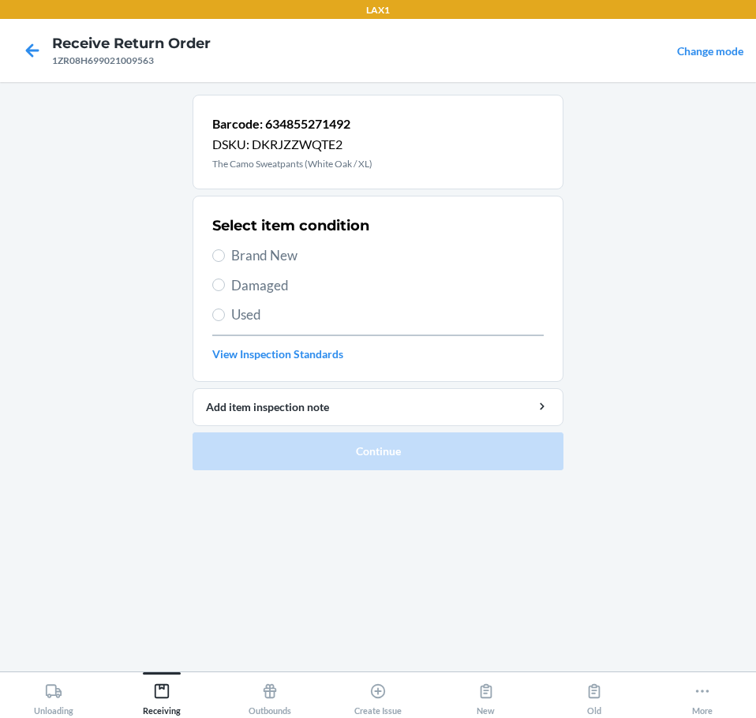
click at [242, 293] on span "Damaged" at bounding box center [387, 286] width 313 height 21
click at [225, 291] on input "Damaged" at bounding box center [218, 285] width 13 height 13
radio input "true"
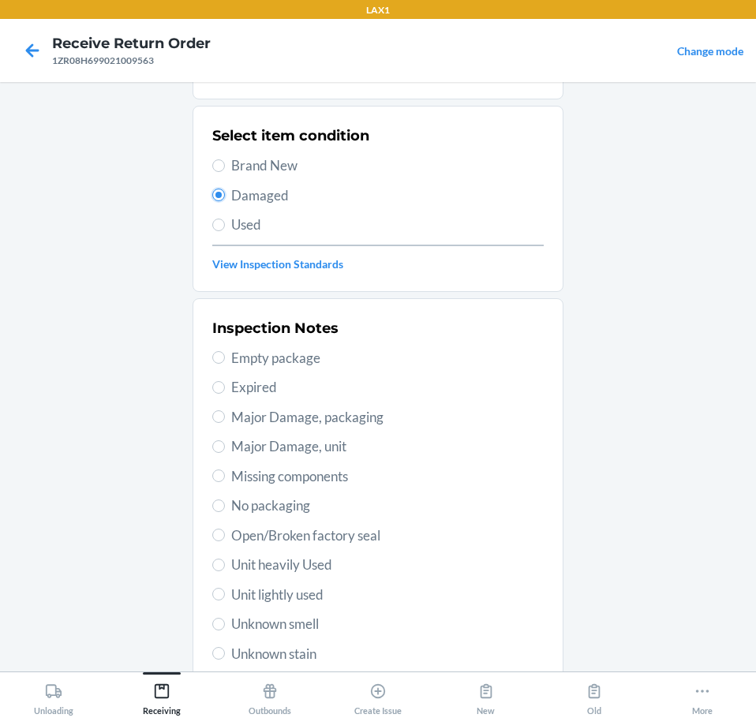
scroll to position [233, 0]
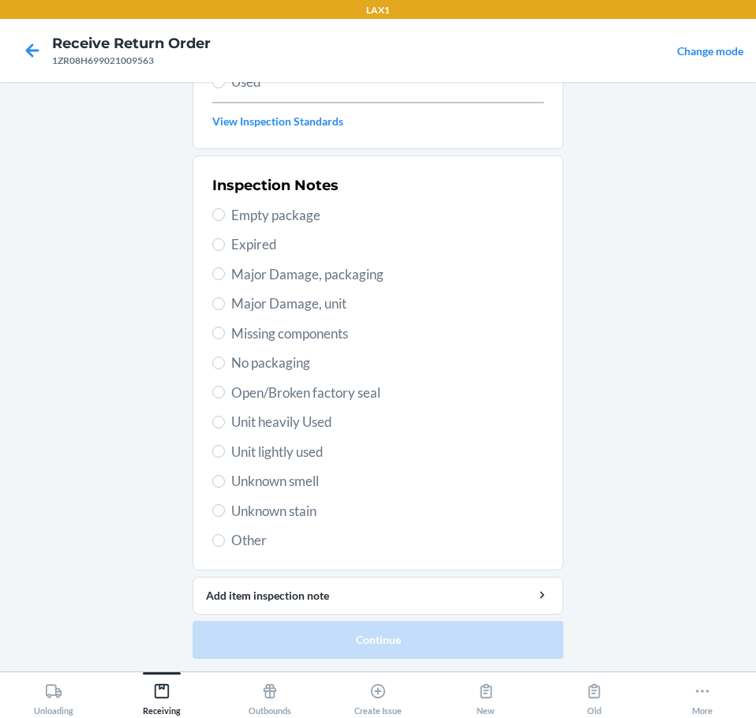
click at [325, 396] on span "Open/Broken factory seal" at bounding box center [387, 393] width 313 height 21
click at [225, 396] on input "Open/Broken factory seal" at bounding box center [218, 392] width 13 height 13
radio input "true"
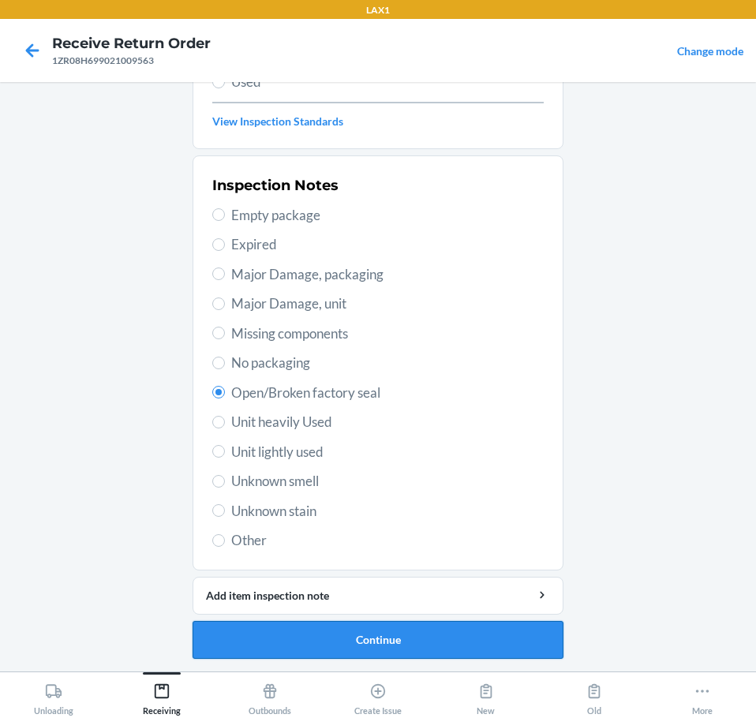
click at [410, 647] on button "Continue" at bounding box center [378, 640] width 371 height 38
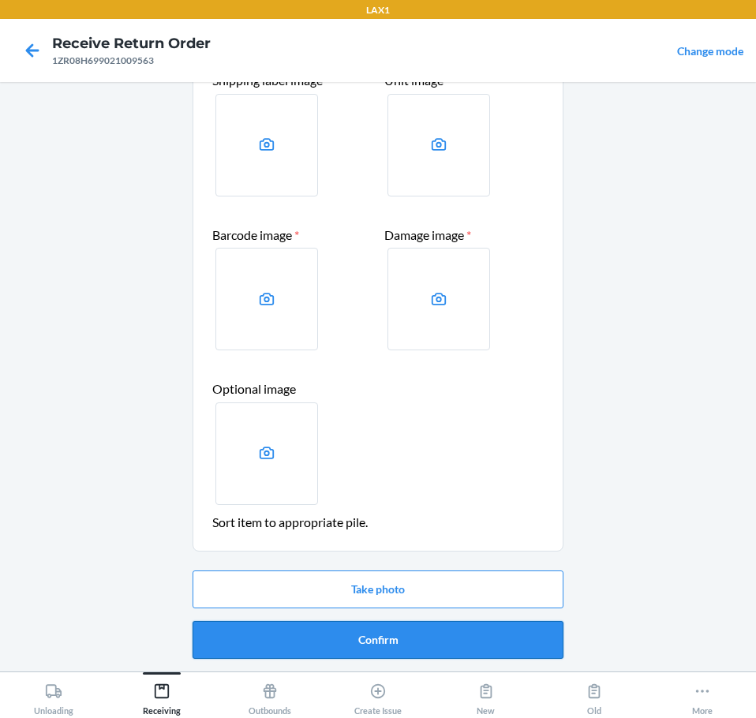
click at [423, 640] on button "Confirm" at bounding box center [378, 640] width 371 height 38
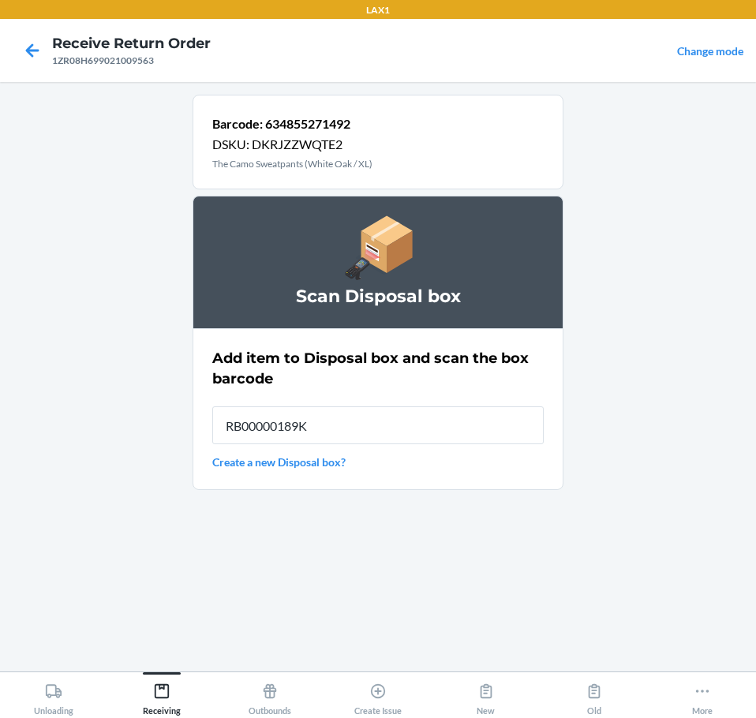
type input "RB00000189K"
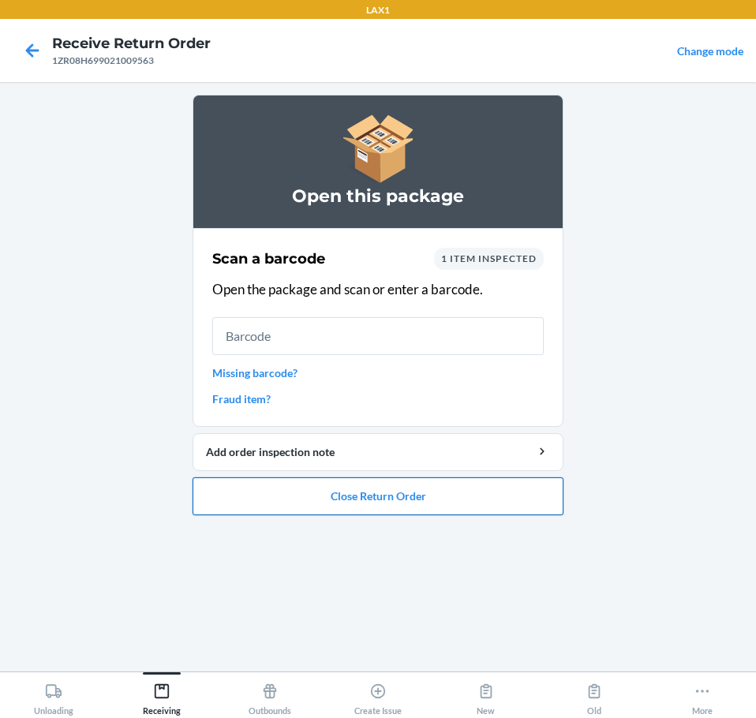
click at [388, 503] on button "Close Return Order" at bounding box center [378, 497] width 371 height 38
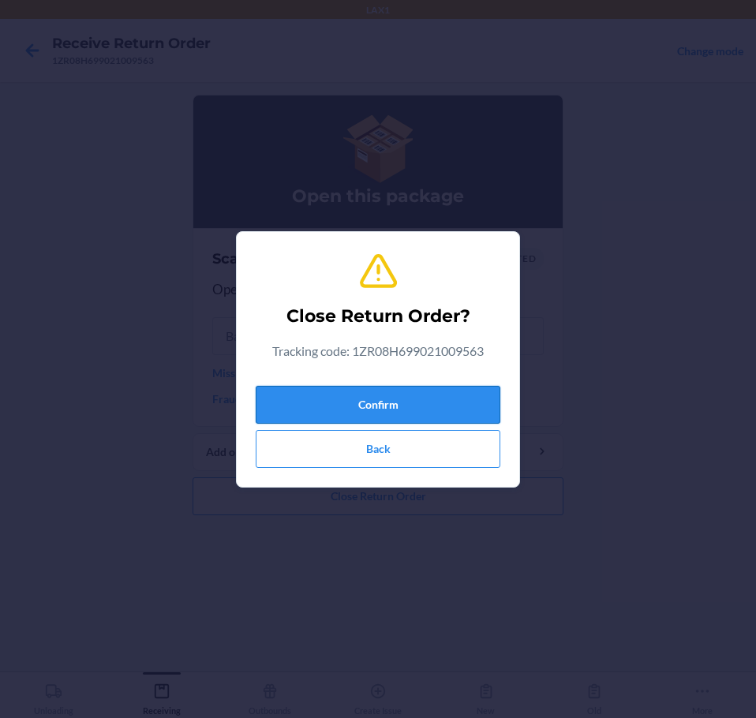
click at [374, 403] on button "Confirm" at bounding box center [378, 405] width 245 height 38
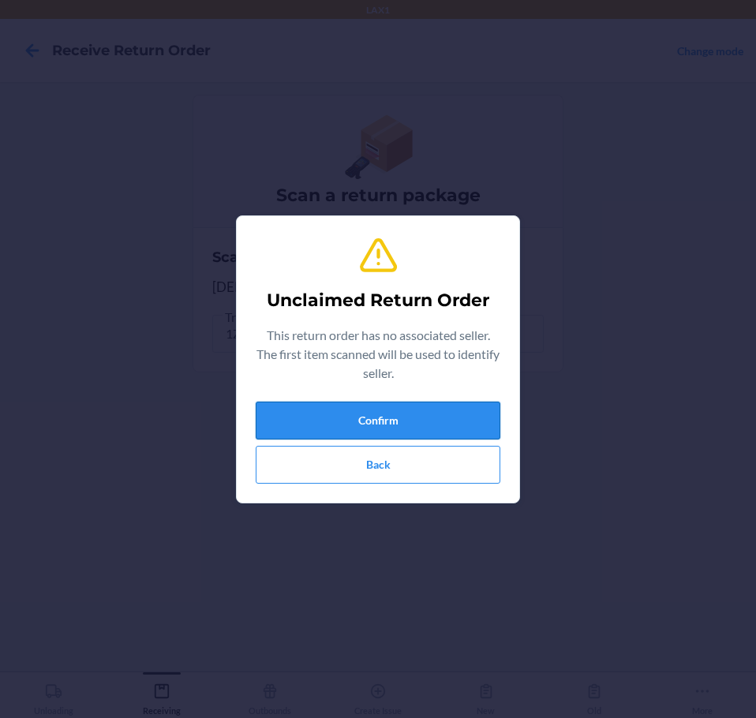
click at [392, 406] on button "Confirm" at bounding box center [378, 421] width 245 height 38
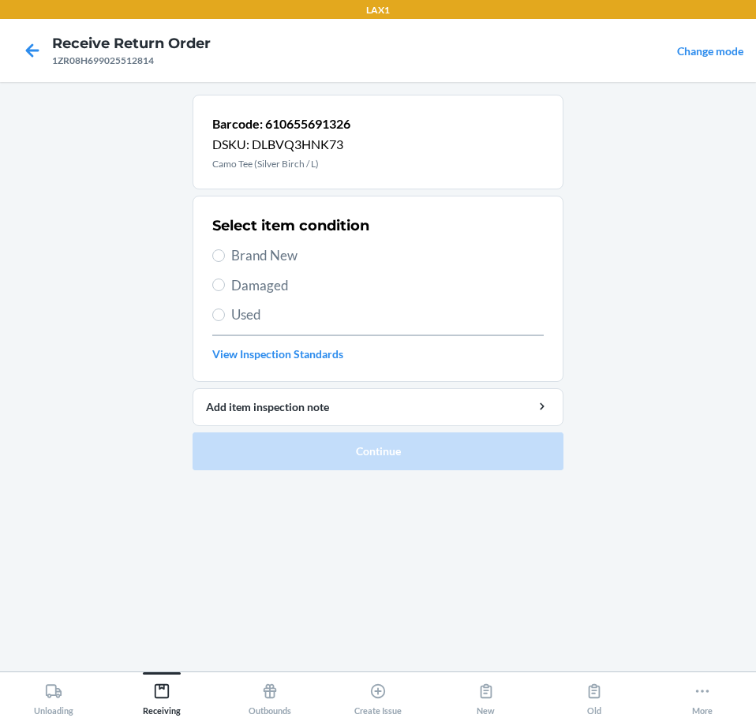
click at [253, 283] on span "Damaged" at bounding box center [387, 286] width 313 height 21
click at [225, 283] on input "Damaged" at bounding box center [218, 285] width 13 height 13
radio input "true"
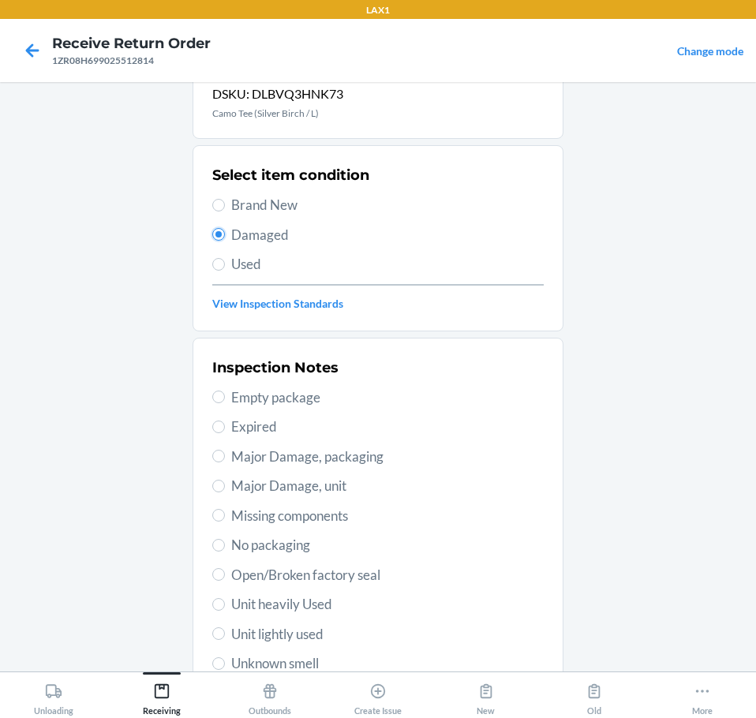
scroll to position [79, 0]
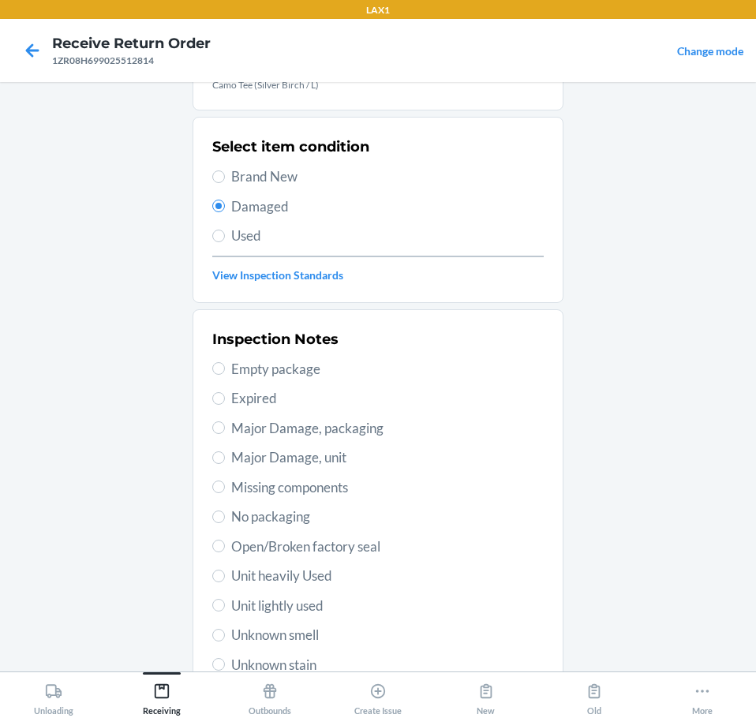
click at [261, 546] on span "Open/Broken factory seal" at bounding box center [387, 547] width 313 height 21
click at [225, 546] on input "Open/Broken factory seal" at bounding box center [218, 546] width 13 height 13
radio input "true"
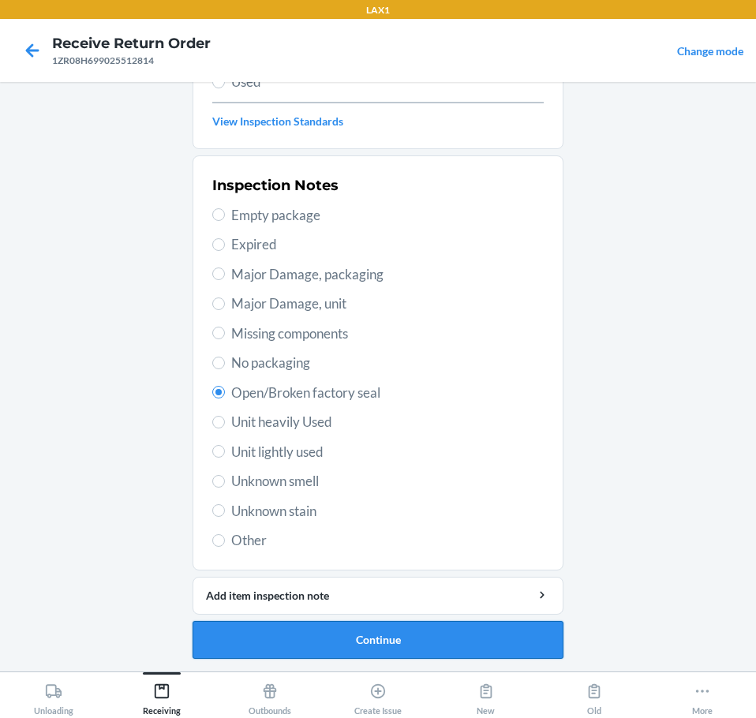
click at [258, 646] on button "Continue" at bounding box center [378, 640] width 371 height 38
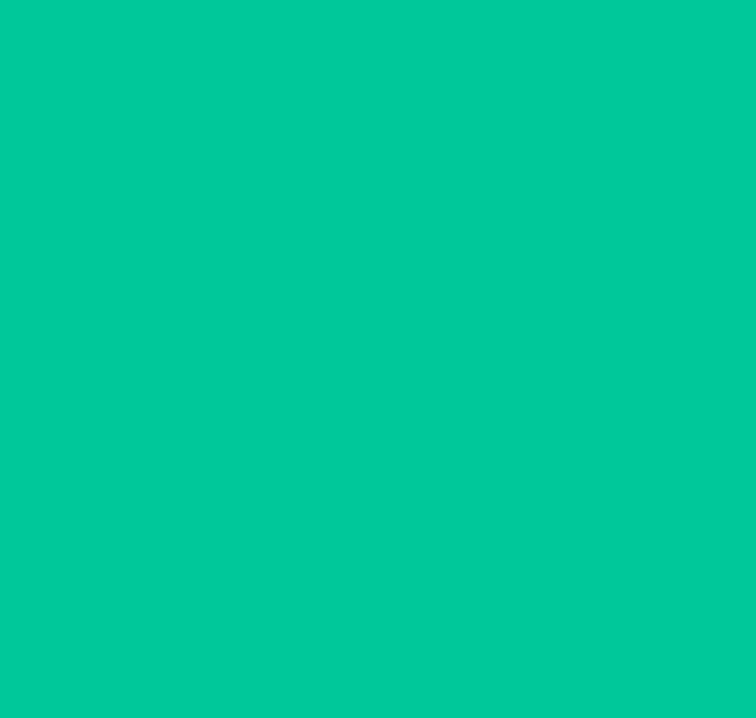
click at [258, 646] on button "Confirm" at bounding box center [378, 640] width 371 height 38
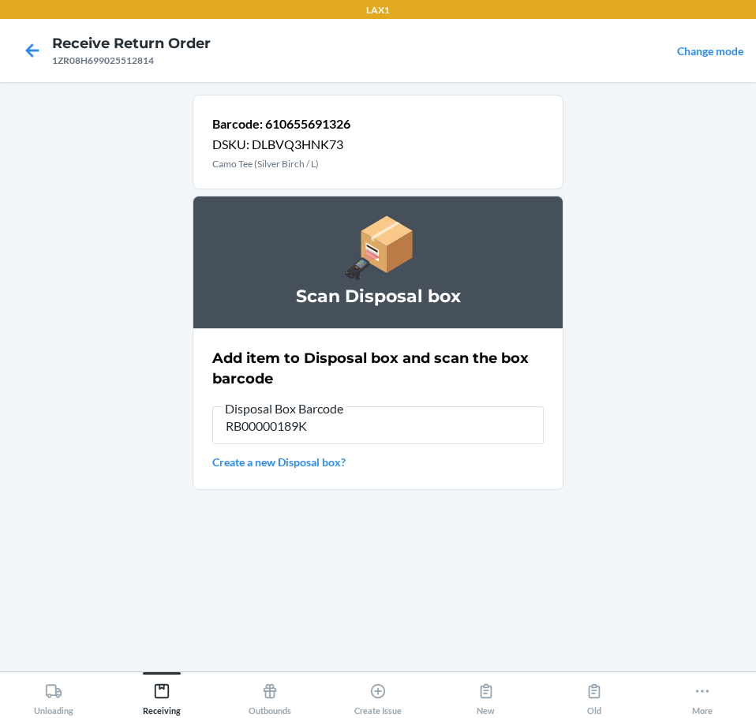
type input "RB00000189K"
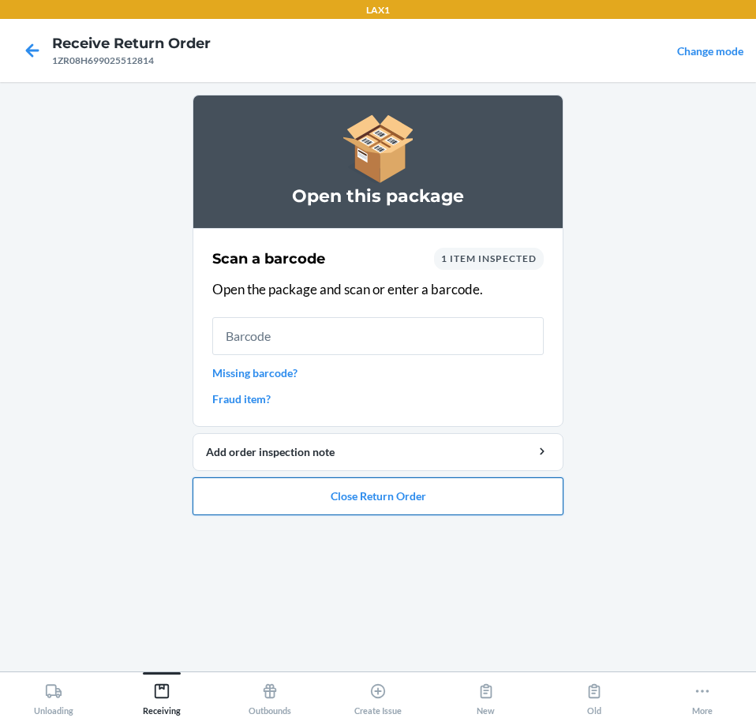
click at [384, 503] on button "Close Return Order" at bounding box center [378, 497] width 371 height 38
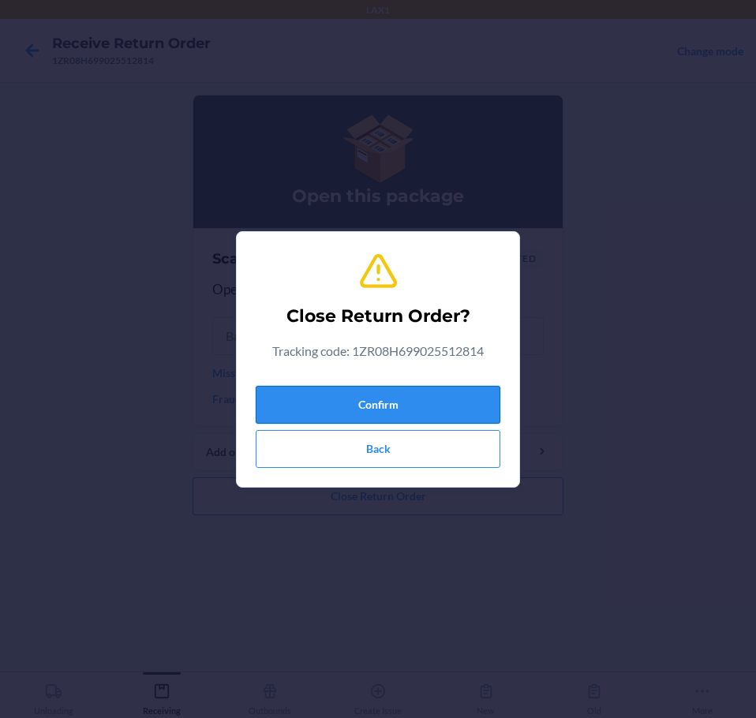
click at [387, 395] on button "Confirm" at bounding box center [378, 405] width 245 height 38
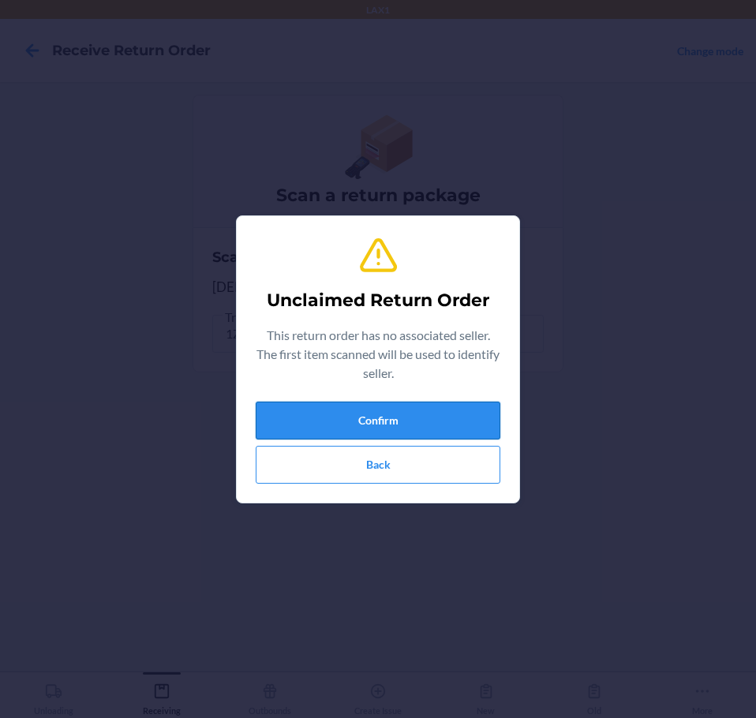
click at [392, 426] on button "Confirm" at bounding box center [378, 421] width 245 height 38
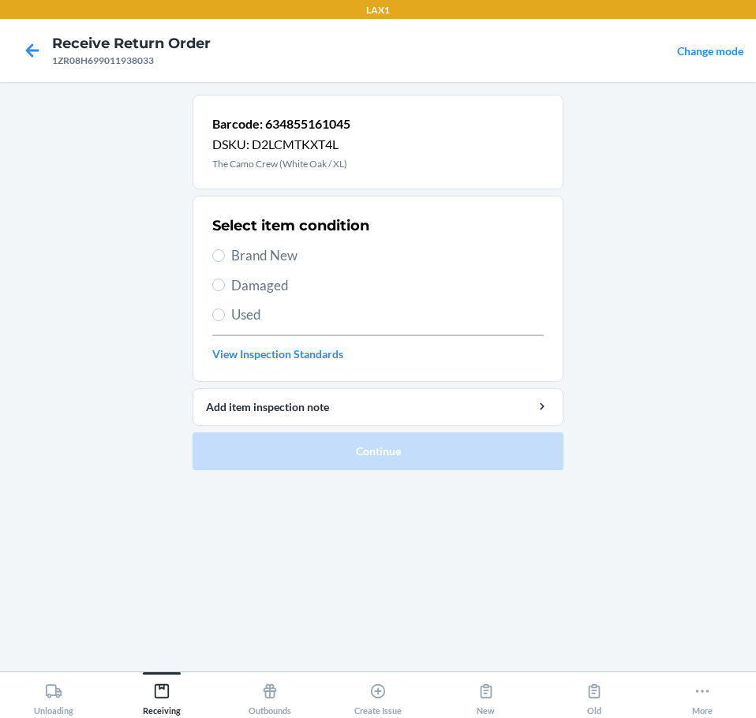
click at [253, 285] on span "Damaged" at bounding box center [387, 286] width 313 height 21
click at [225, 285] on input "Damaged" at bounding box center [218, 285] width 13 height 13
radio input "true"
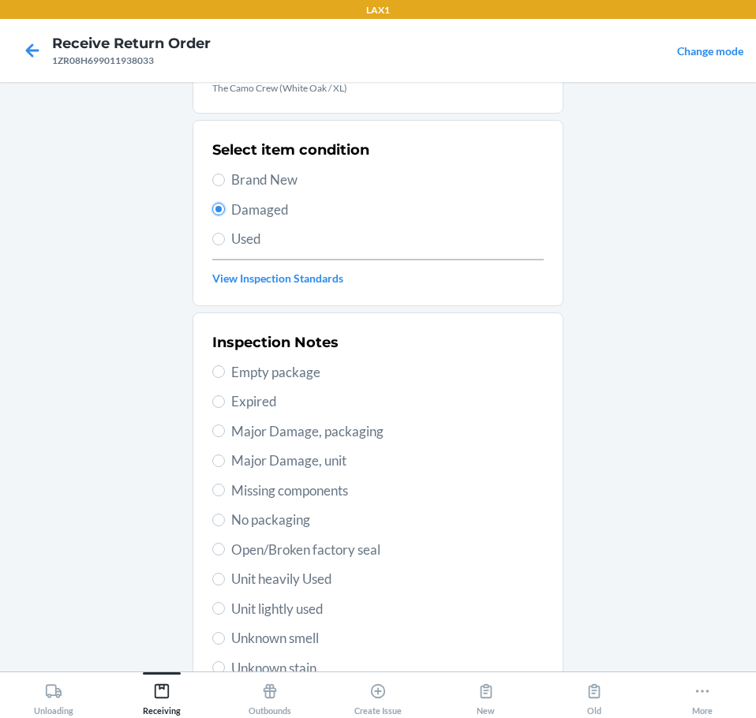
scroll to position [233, 0]
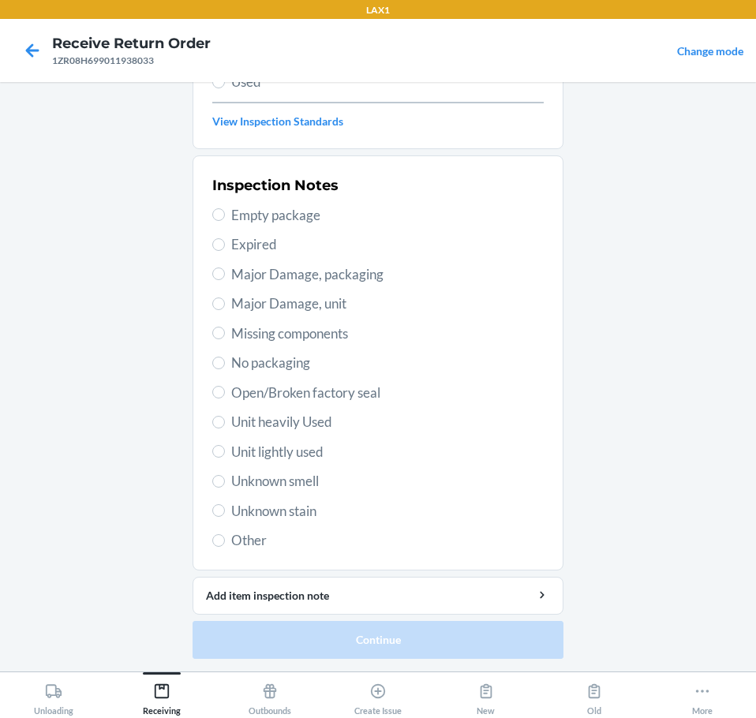
click at [283, 422] on span "Unit heavily Used" at bounding box center [387, 422] width 313 height 21
click at [225, 422] on input "Unit heavily Used" at bounding box center [218, 422] width 13 height 13
radio input "true"
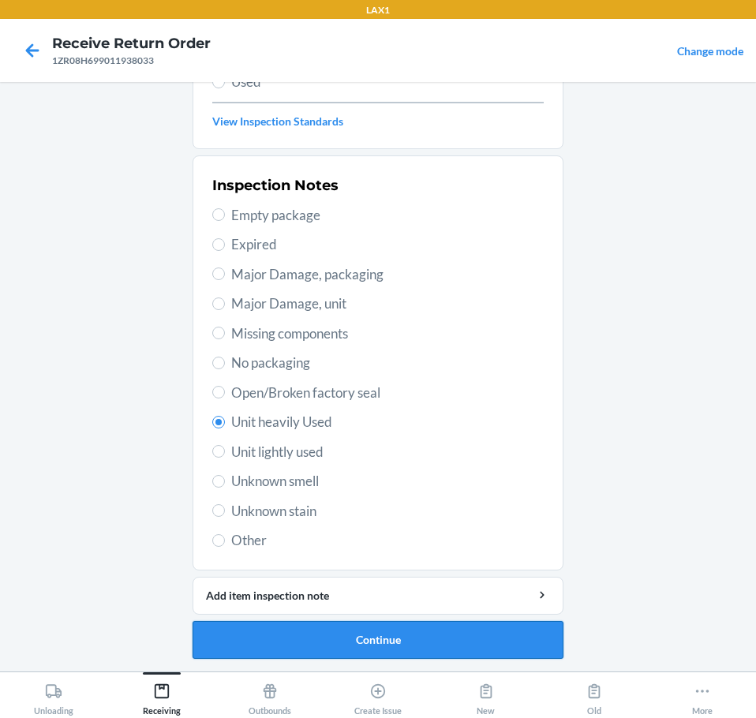
click at [393, 646] on button "Continue" at bounding box center [378, 640] width 371 height 38
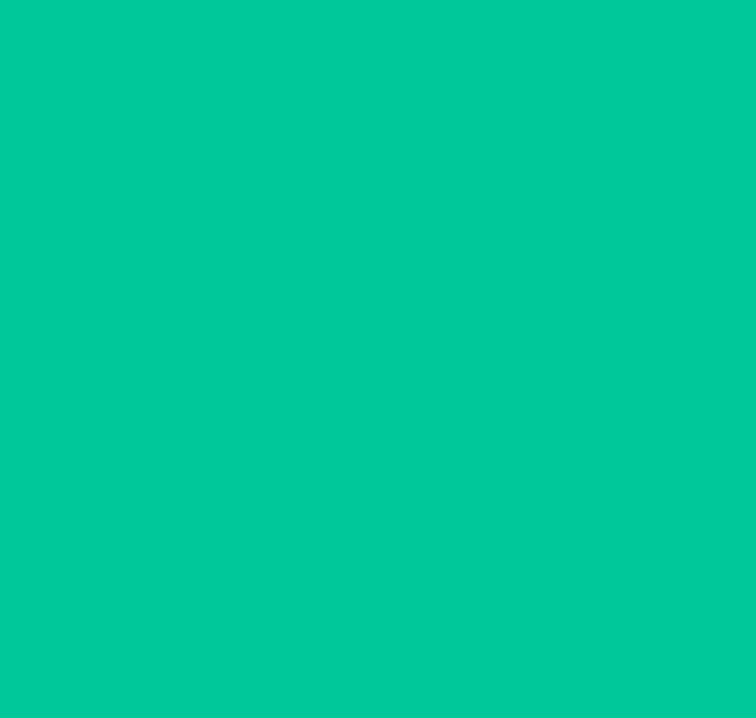
scroll to position [93, 0]
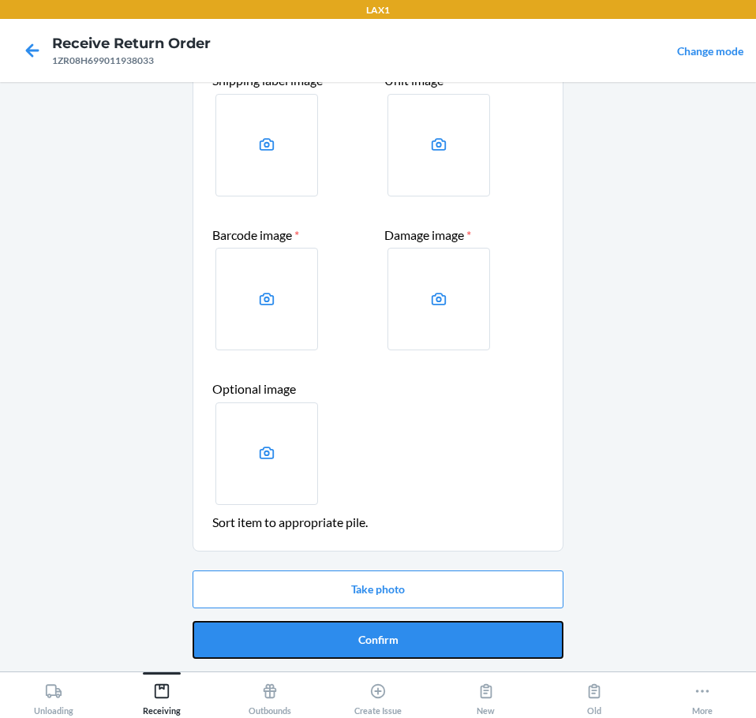
click at [393, 646] on button "Confirm" at bounding box center [378, 640] width 371 height 38
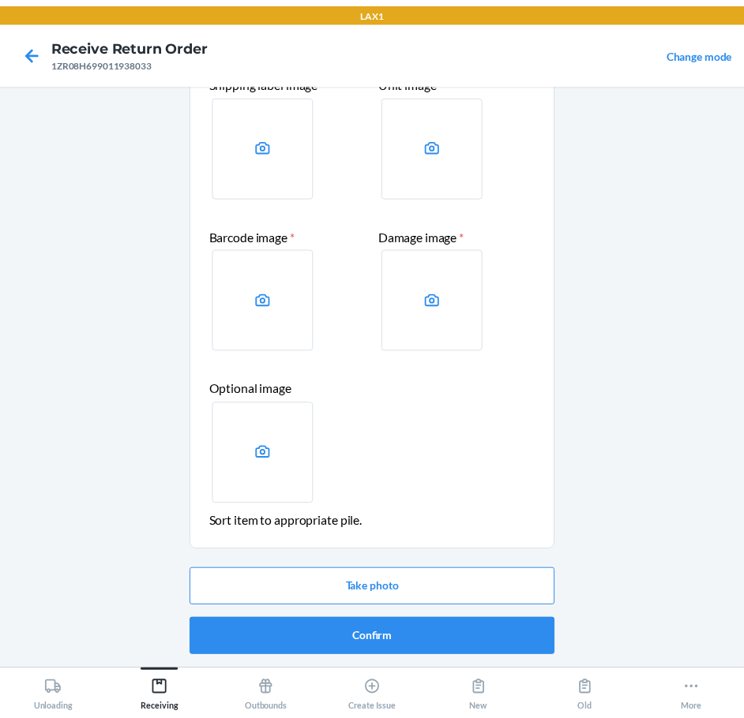
scroll to position [0, 0]
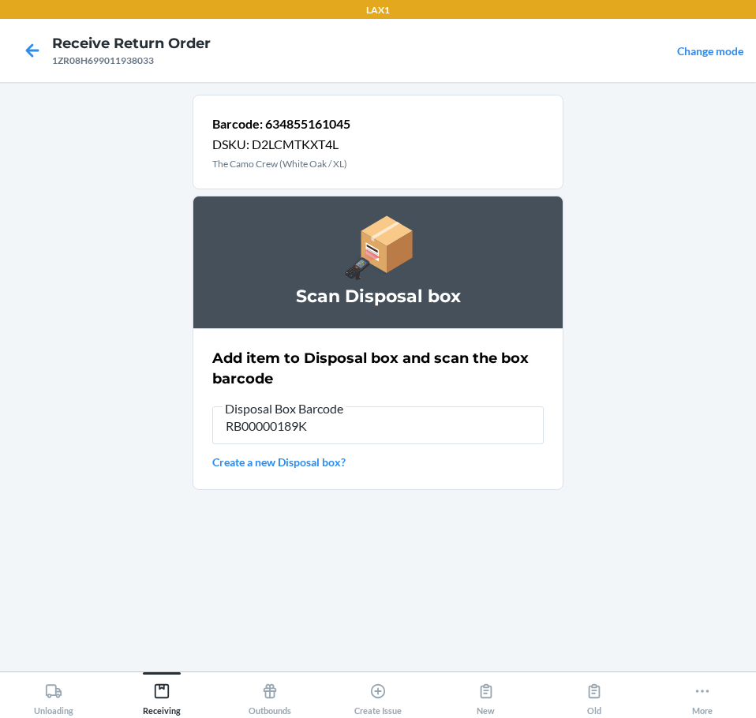
type input "RB00000189K"
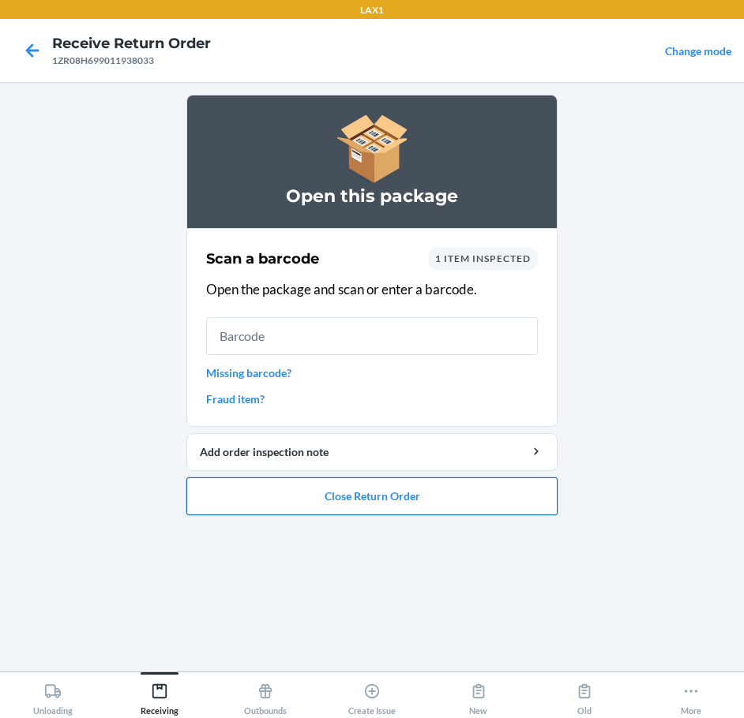
click at [448, 494] on button "Close Return Order" at bounding box center [371, 497] width 371 height 38
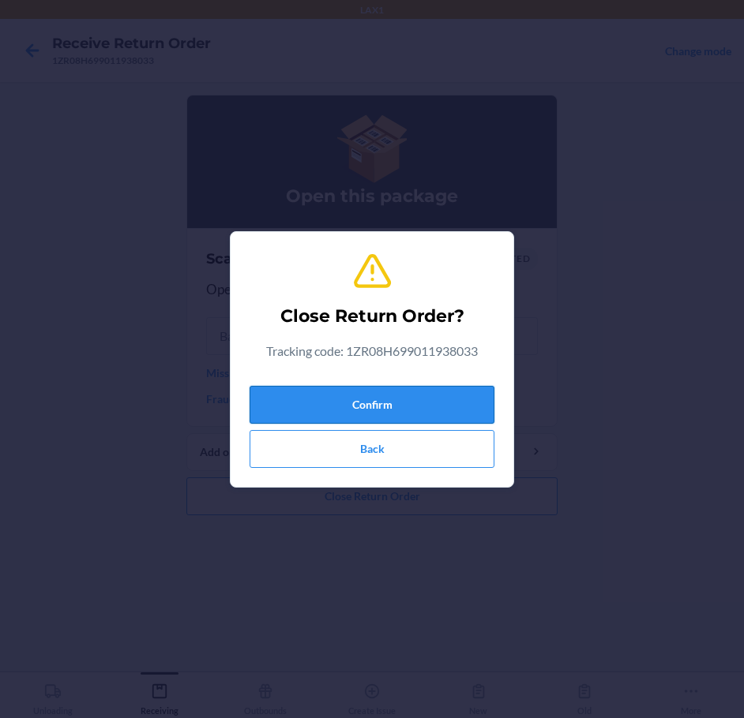
click at [467, 409] on button "Confirm" at bounding box center [372, 405] width 245 height 38
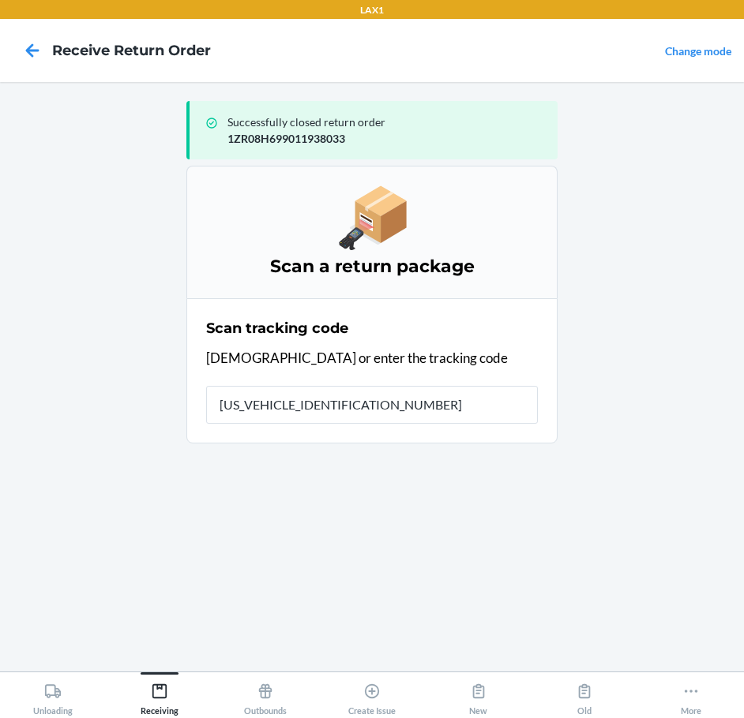
type input "1ZR08H699013062314"
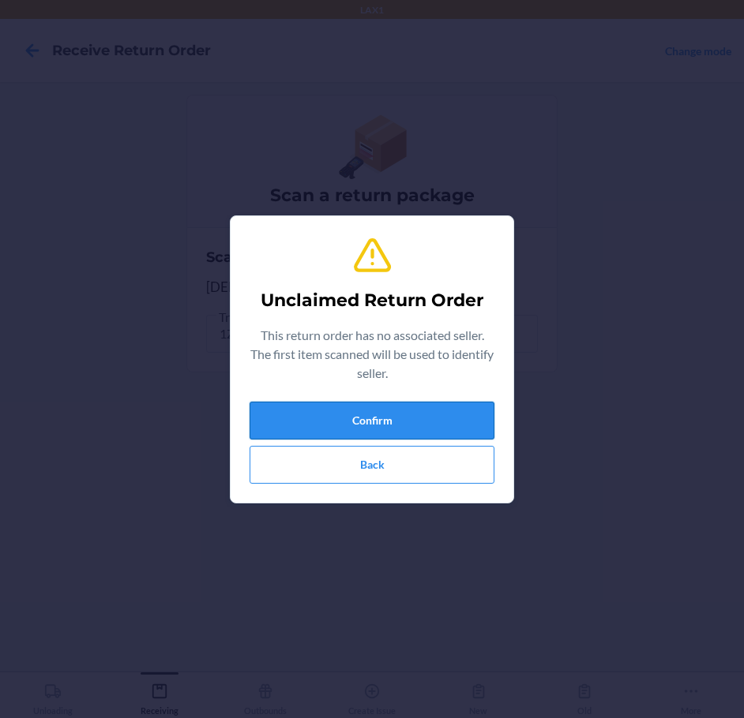
click at [429, 410] on button "Confirm" at bounding box center [372, 421] width 245 height 38
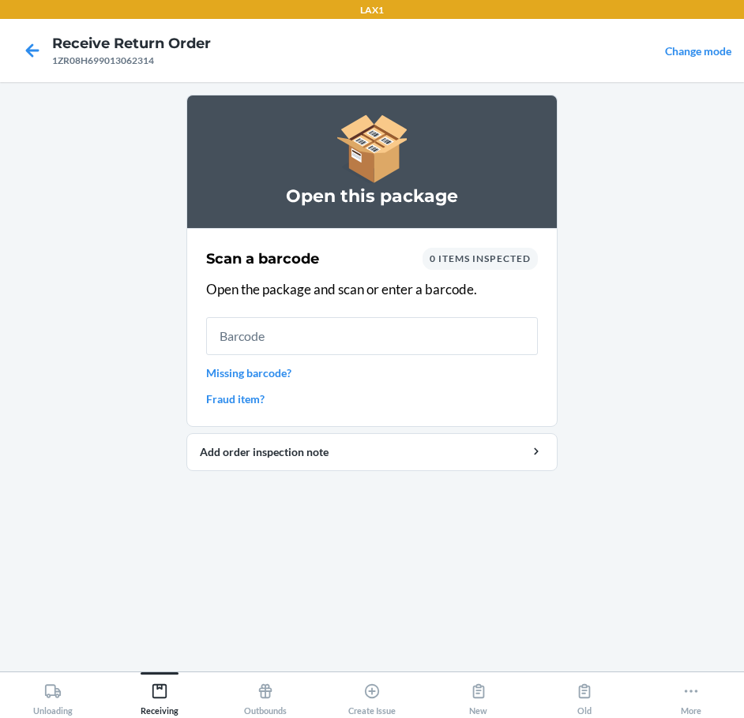
click at [335, 550] on div "Open this package Scan a barcode 0 items inspected Open the package and scan or…" at bounding box center [371, 377] width 371 height 565
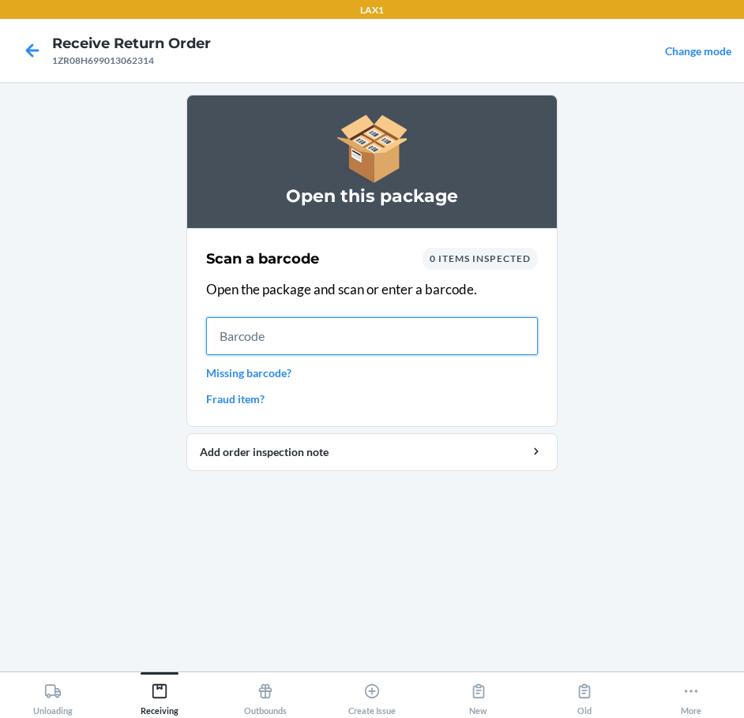
click at [373, 336] on input "text" at bounding box center [372, 336] width 332 height 38
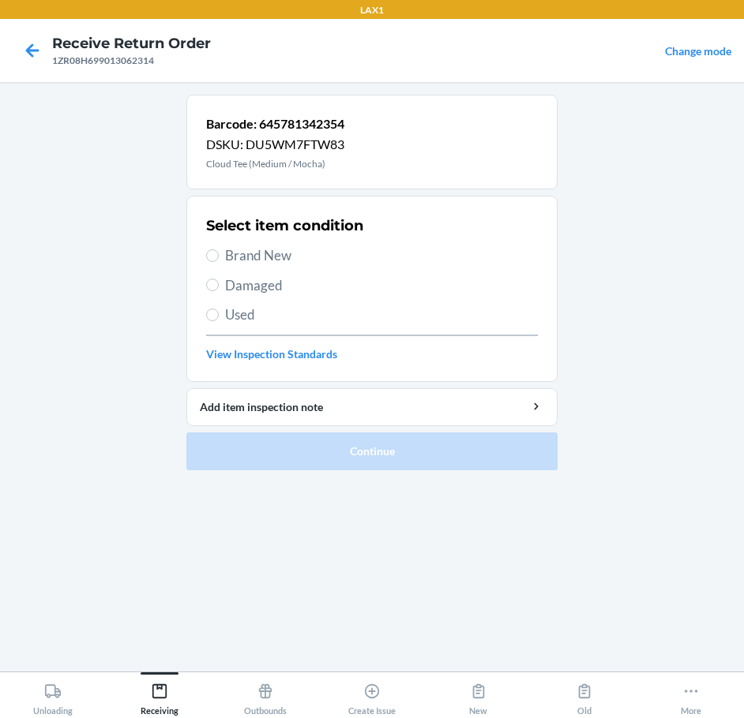
click at [216, 264] on label "Brand New" at bounding box center [372, 256] width 332 height 21
click at [216, 262] on input "Brand New" at bounding box center [212, 256] width 13 height 13
radio input "true"
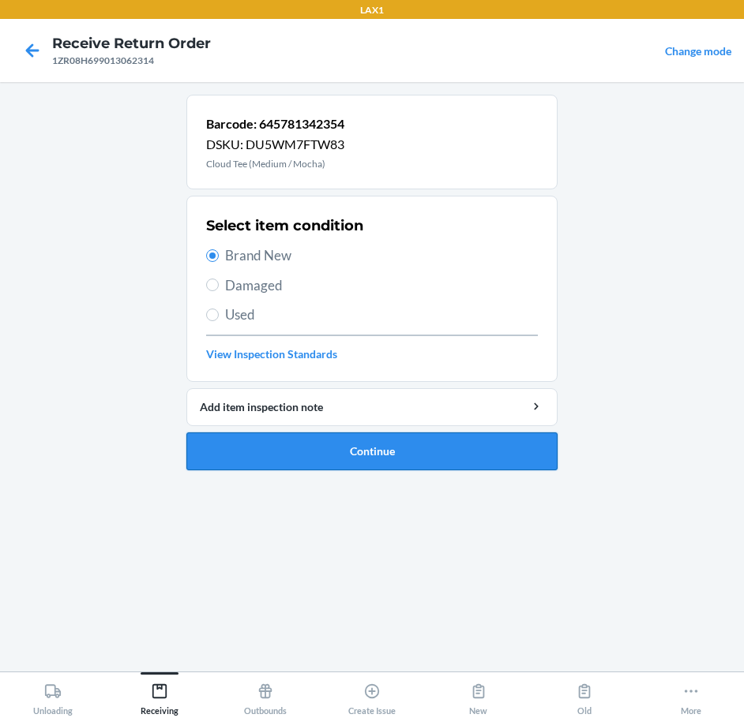
click at [369, 446] on button "Continue" at bounding box center [371, 452] width 371 height 38
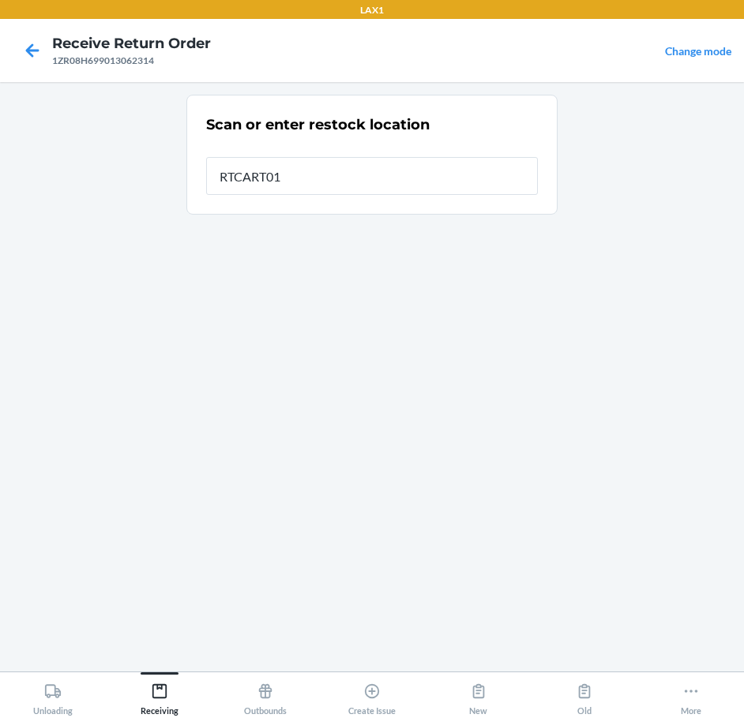
type input "RTCART011"
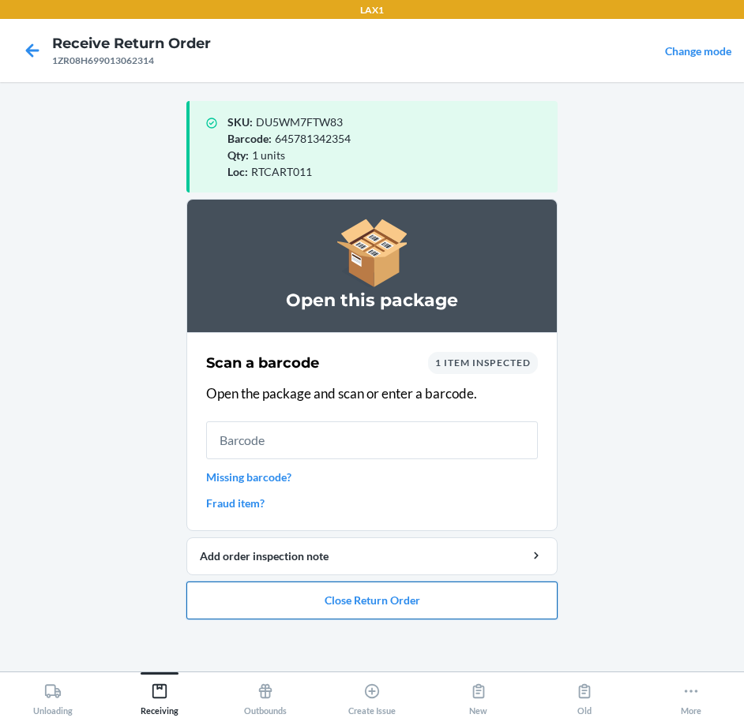
click at [370, 597] on button "Close Return Order" at bounding box center [371, 601] width 371 height 38
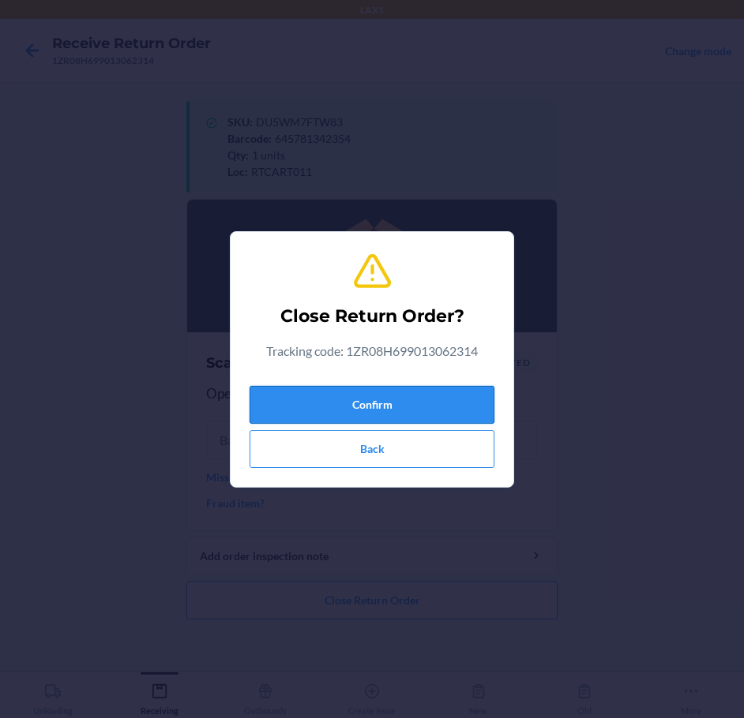
click at [413, 410] on button "Confirm" at bounding box center [372, 405] width 245 height 38
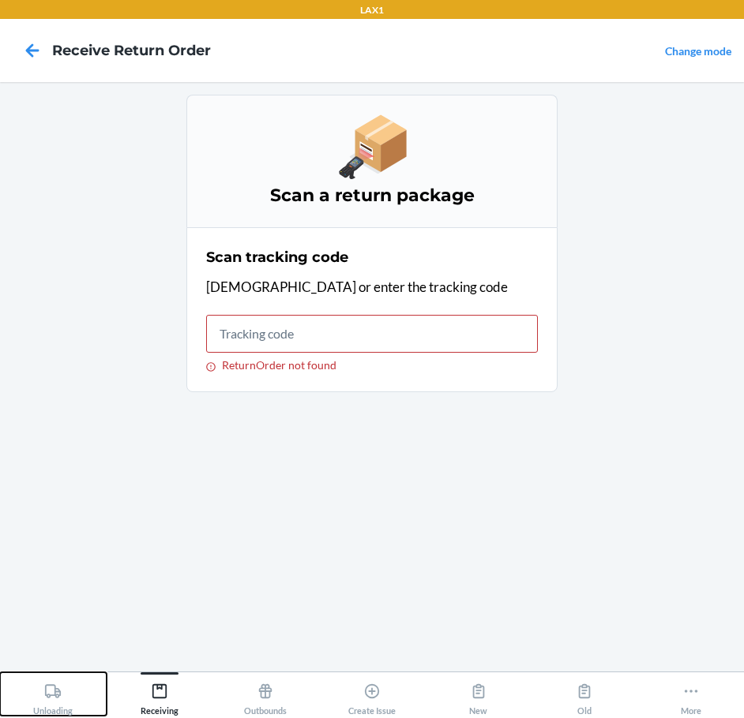
click at [57, 689] on icon at bounding box center [53, 691] width 16 height 13
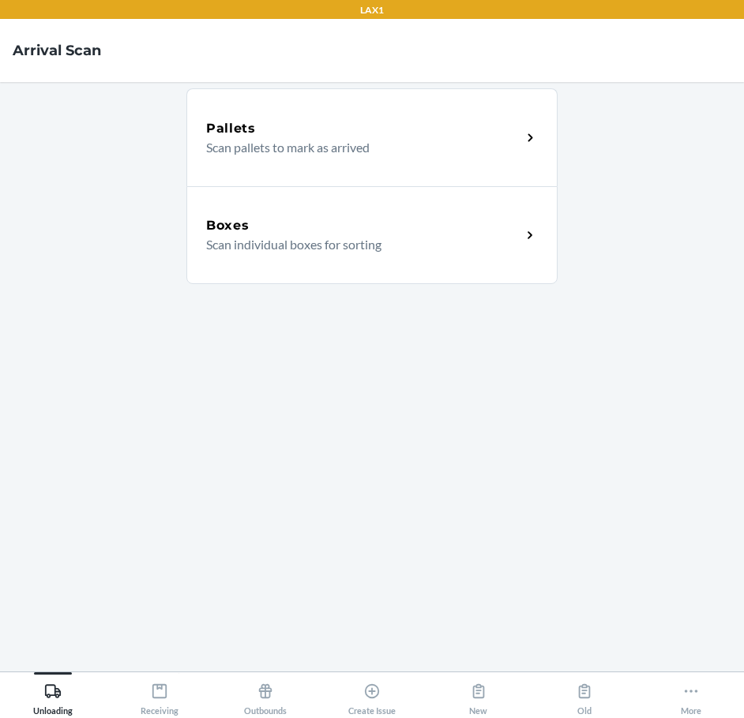
click at [287, 245] on p "Scan individual boxes for sorting" at bounding box center [357, 244] width 302 height 19
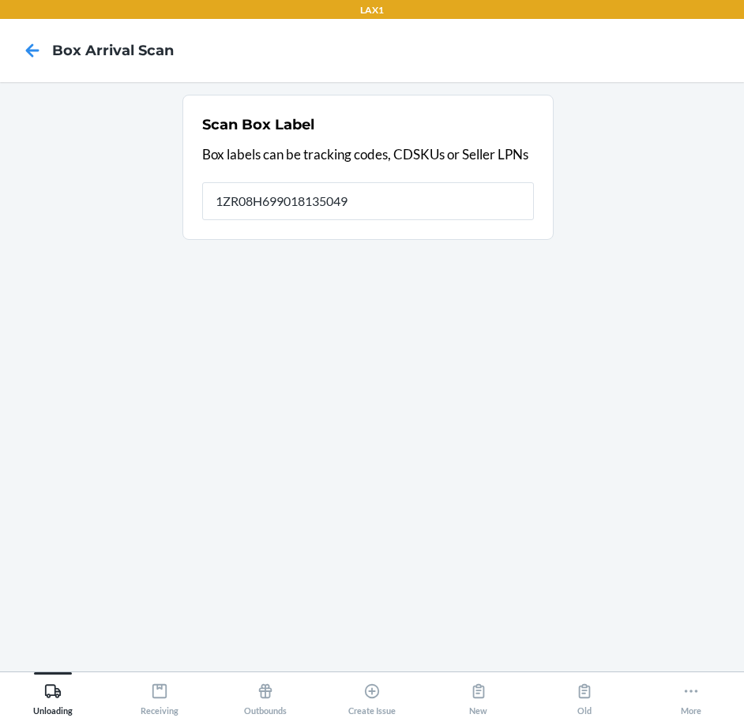
type input "1ZR08H699018135049"
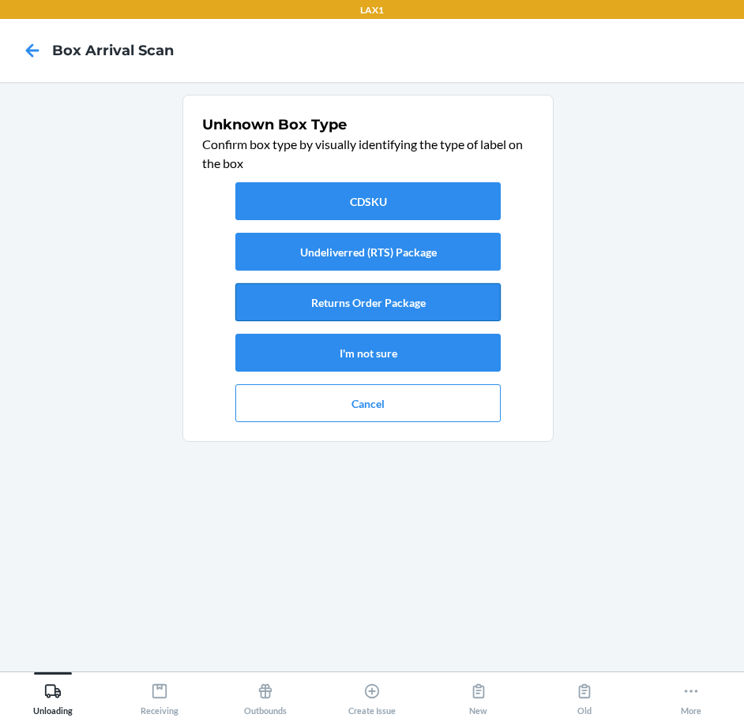
click at [426, 295] on button "Returns Order Package" at bounding box center [367, 302] width 265 height 38
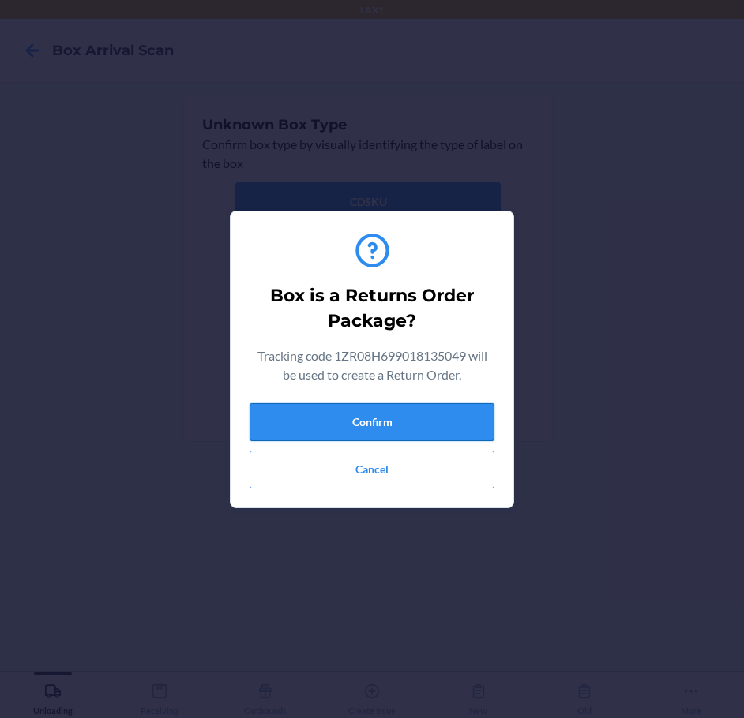
click at [441, 419] on button "Confirm" at bounding box center [372, 422] width 245 height 38
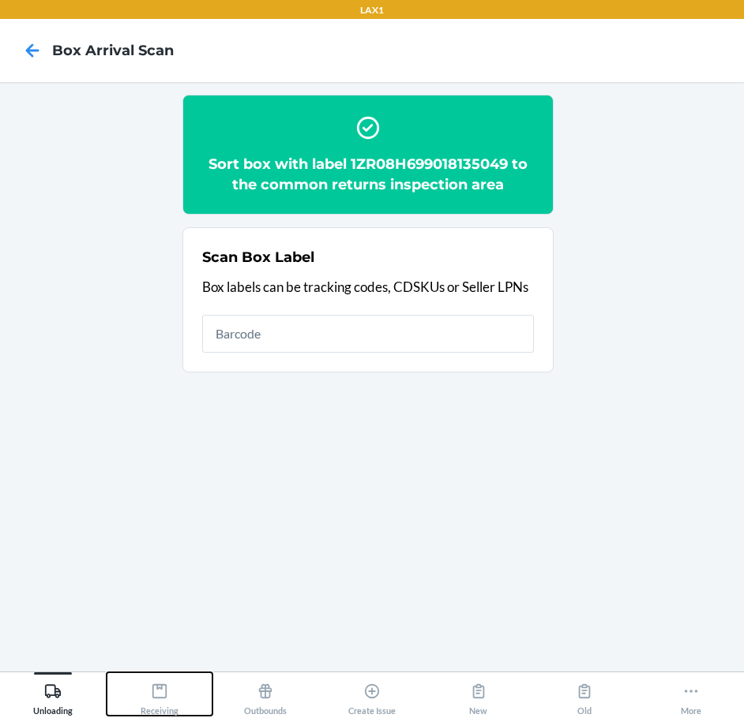
click at [171, 689] on div "Receiving" at bounding box center [160, 696] width 38 height 39
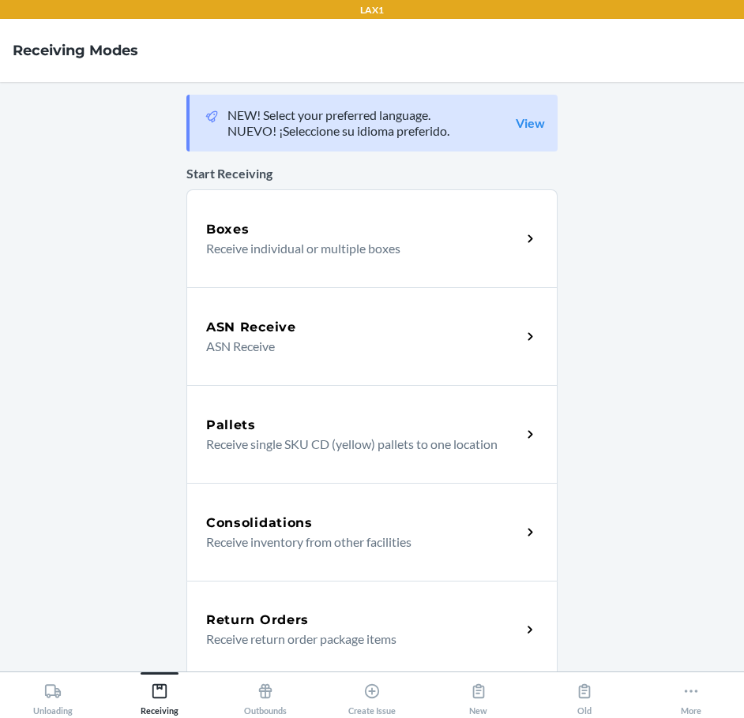
click at [332, 616] on div "Return Orders" at bounding box center [363, 620] width 315 height 19
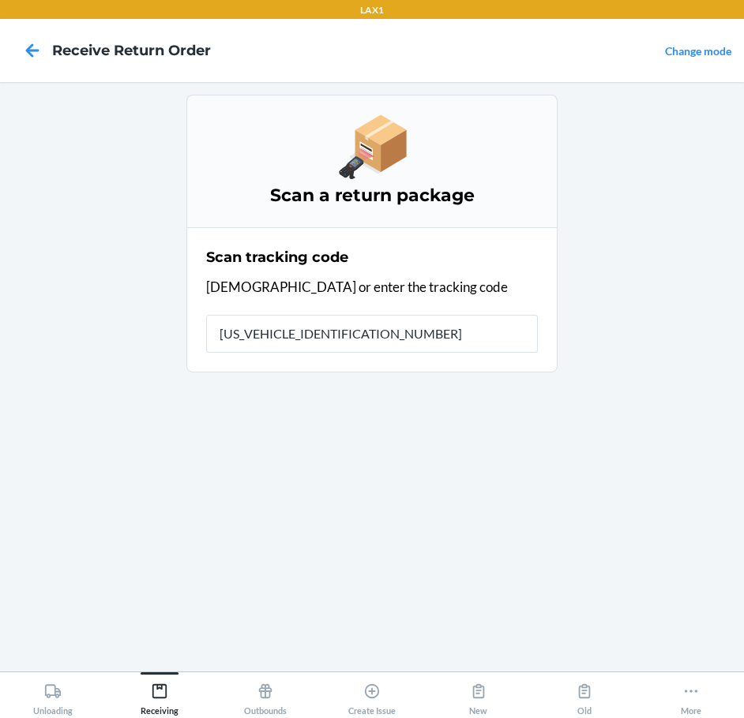
type input "1ZR08H699018135049"
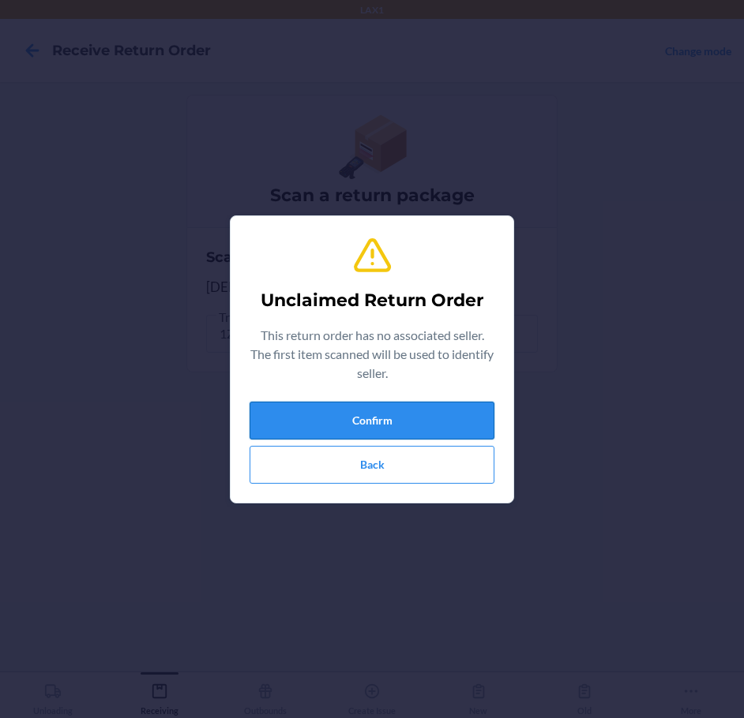
click at [429, 429] on button "Confirm" at bounding box center [372, 421] width 245 height 38
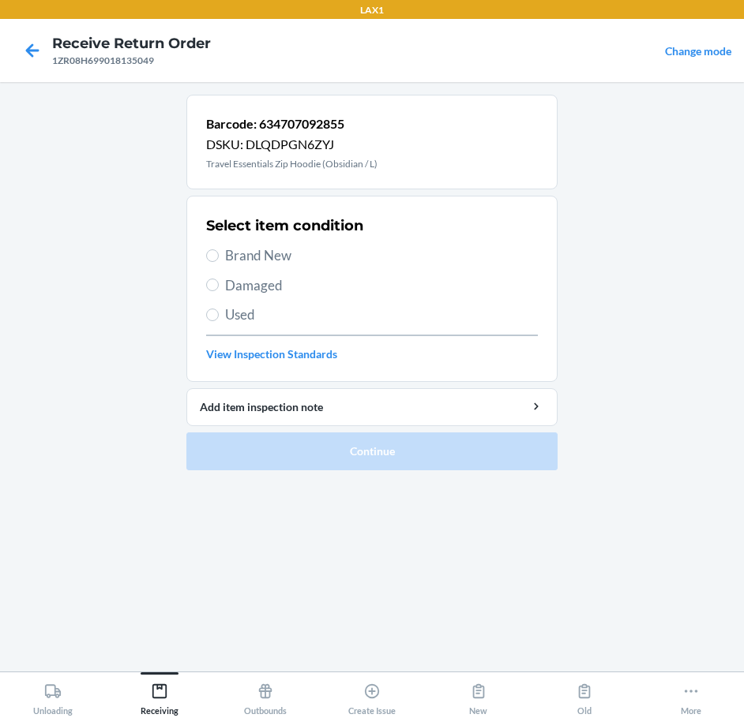
click at [260, 254] on span "Brand New" at bounding box center [381, 256] width 313 height 21
click at [219, 254] on input "Brand New" at bounding box center [212, 256] width 13 height 13
radio input "true"
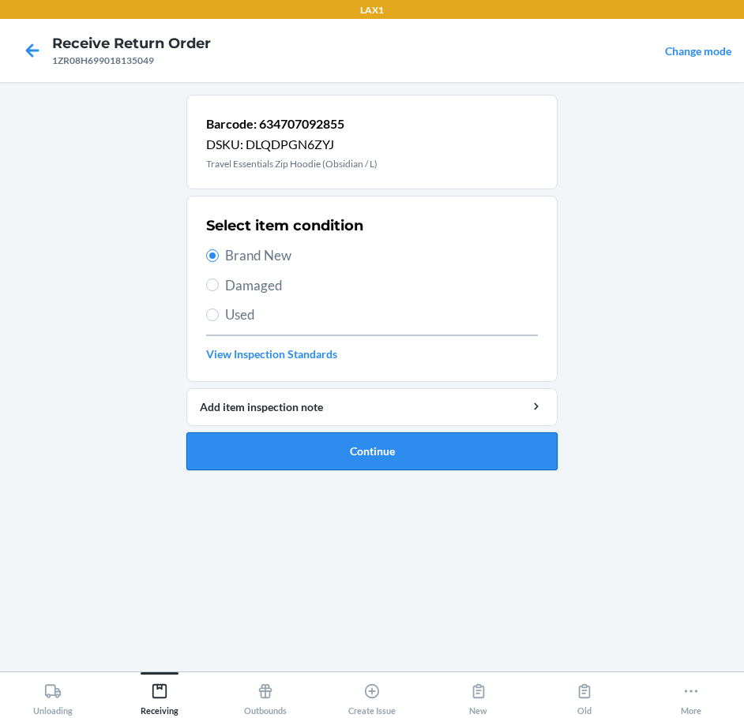
click at [445, 447] on button "Continue" at bounding box center [371, 452] width 371 height 38
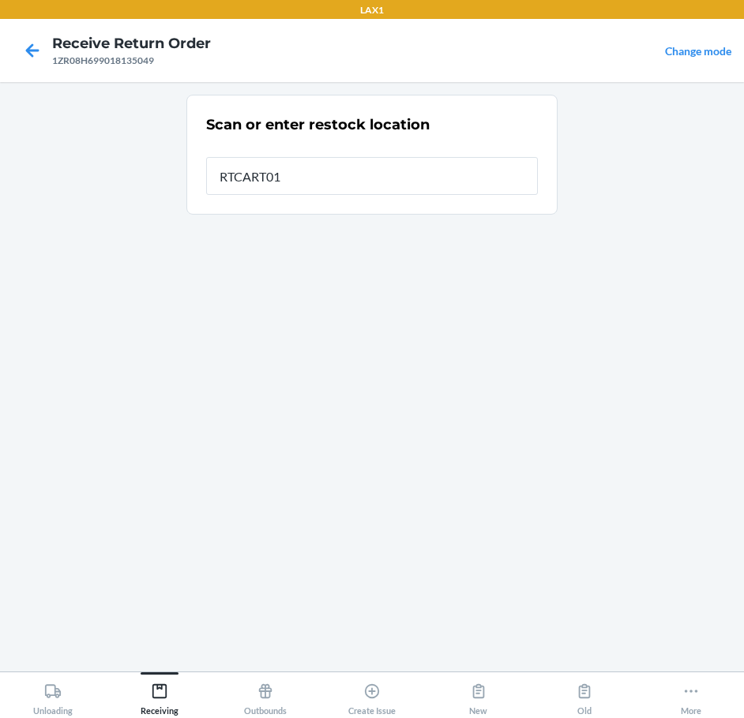
type input "RTCART011"
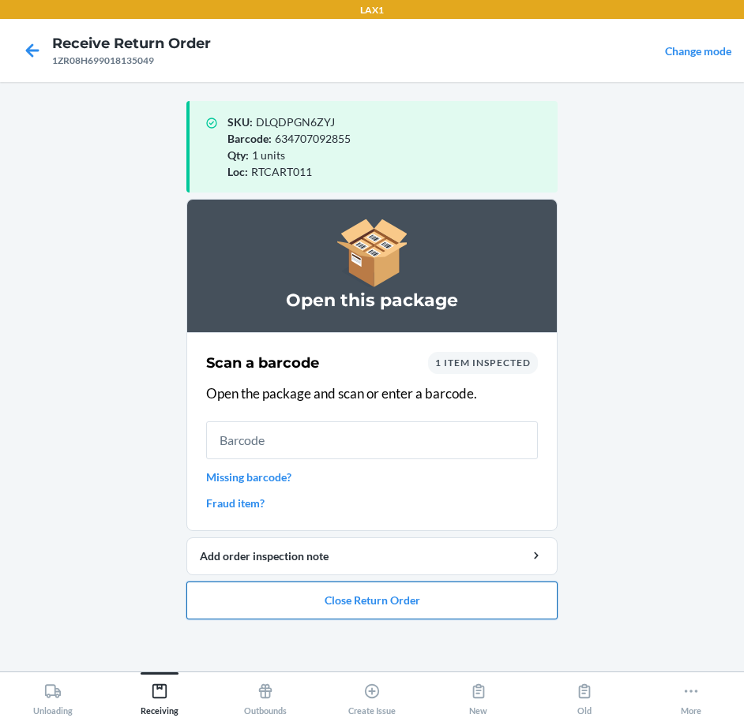
click at [362, 600] on button "Close Return Order" at bounding box center [371, 601] width 371 height 38
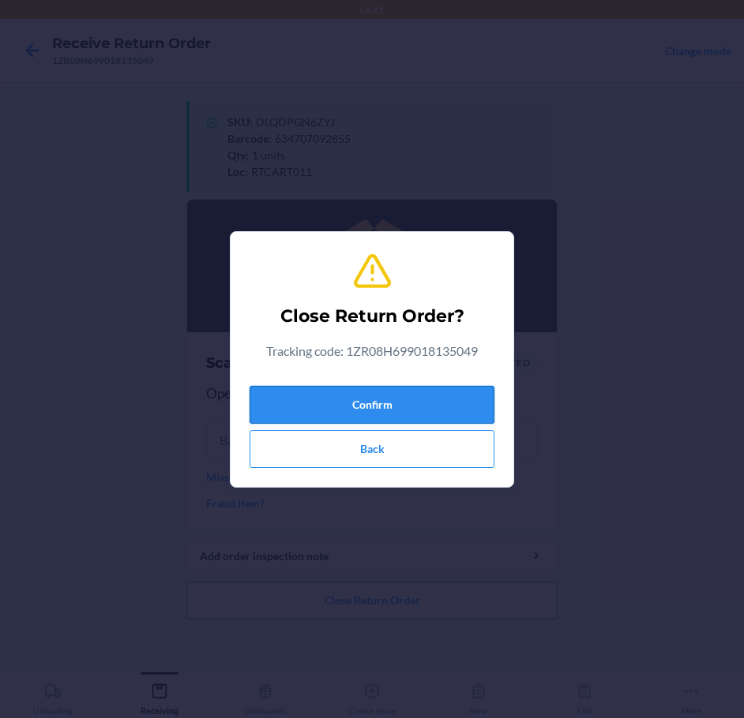
click at [433, 408] on button "Confirm" at bounding box center [372, 405] width 245 height 38
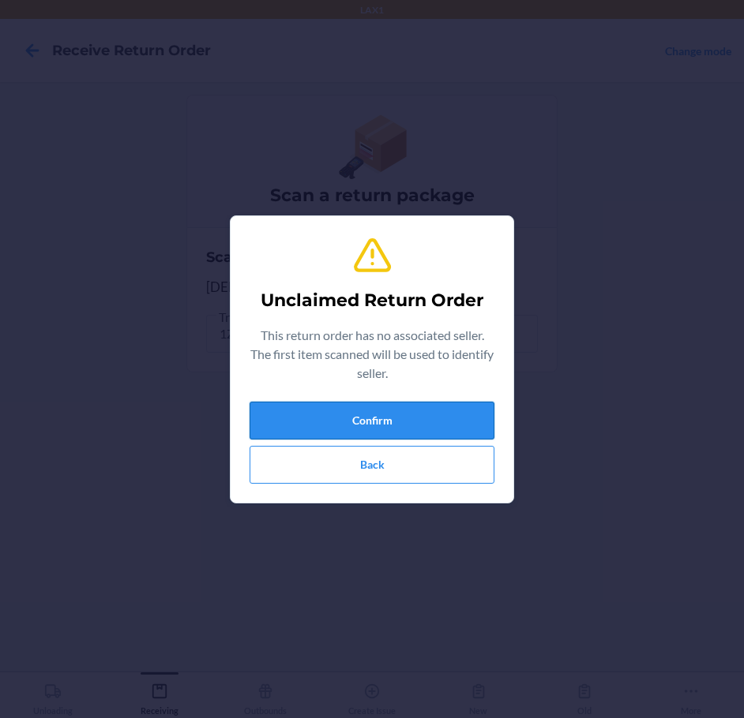
click at [456, 422] on button "Confirm" at bounding box center [372, 421] width 245 height 38
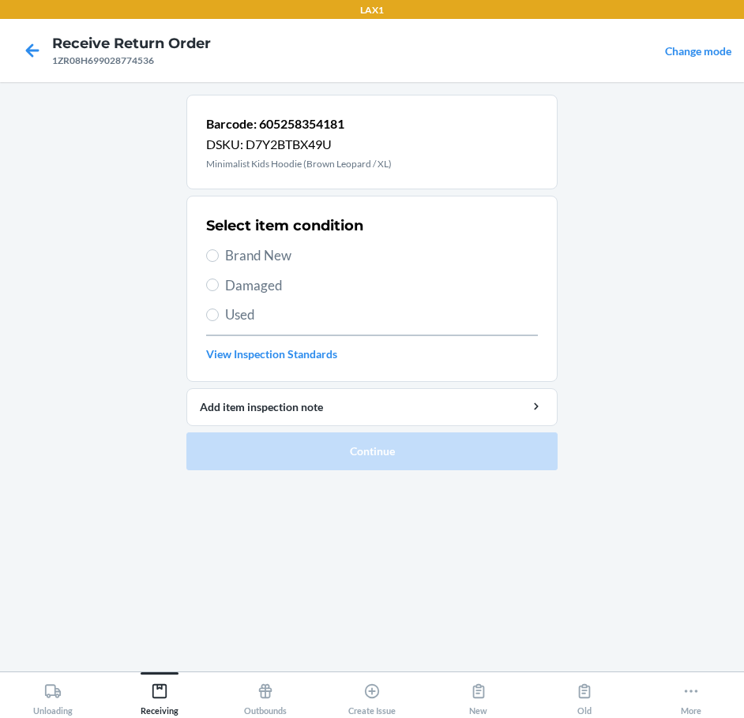
click at [252, 262] on span "Brand New" at bounding box center [381, 256] width 313 height 21
click at [219, 262] on input "Brand New" at bounding box center [212, 256] width 13 height 13
radio input "true"
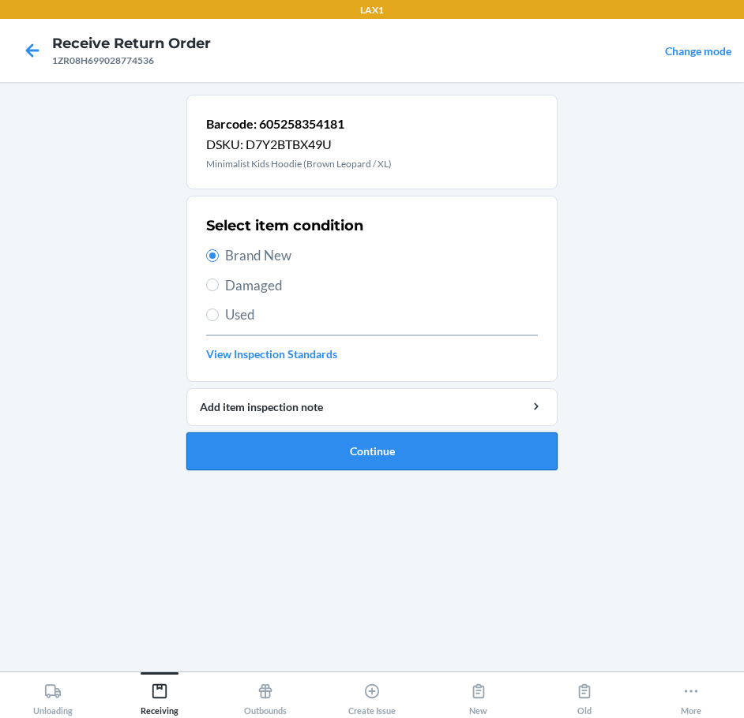
click at [392, 444] on button "Continue" at bounding box center [371, 452] width 371 height 38
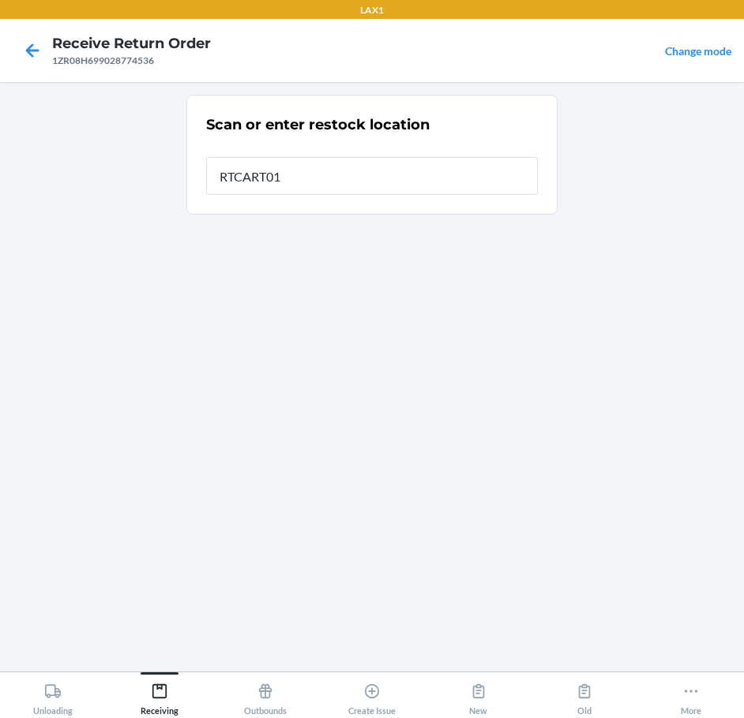
type input "RTCART011"
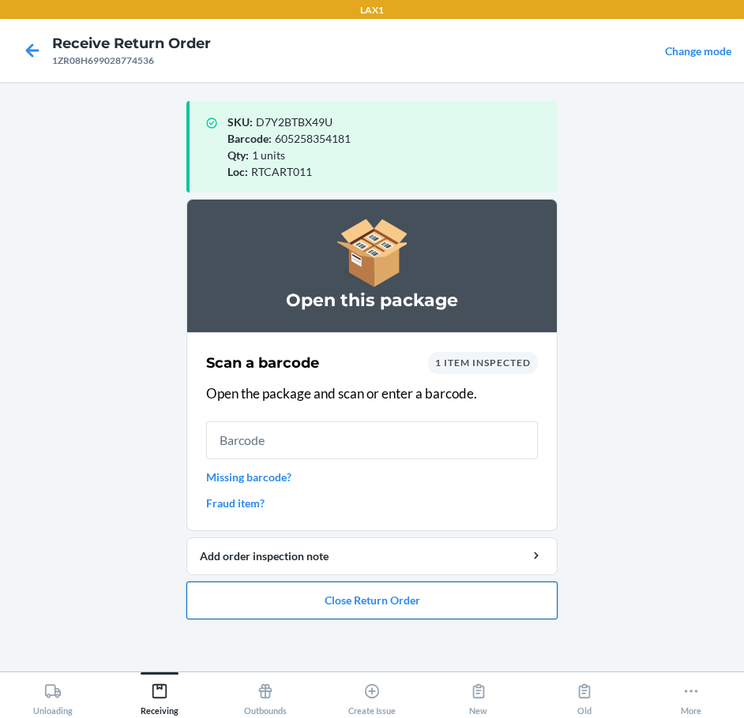
click at [365, 603] on button "Close Return Order" at bounding box center [371, 601] width 371 height 38
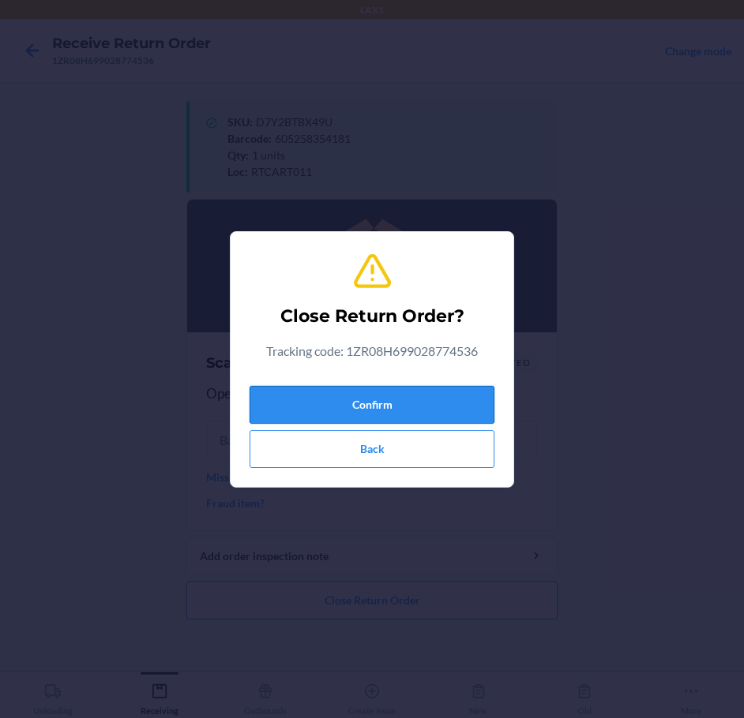
click at [427, 398] on button "Confirm" at bounding box center [372, 405] width 245 height 38
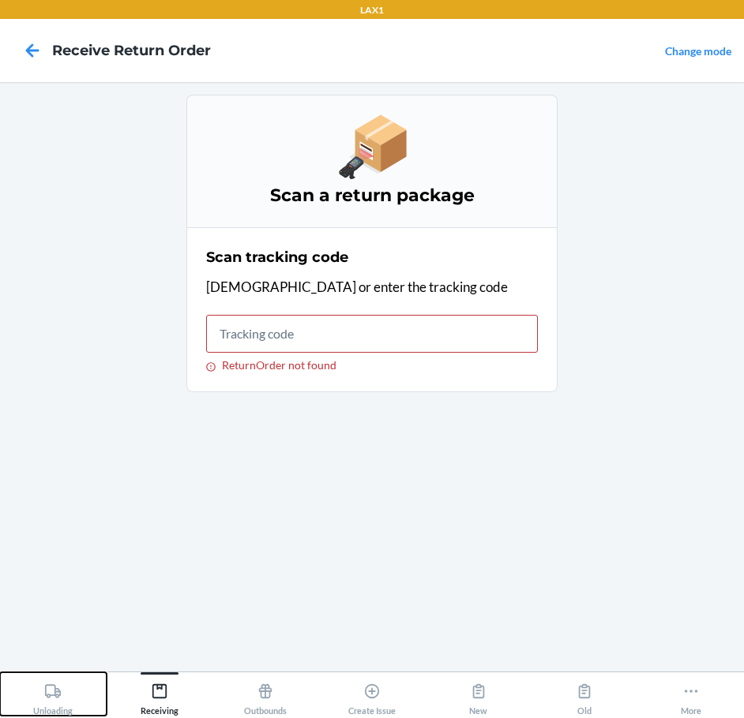
click at [64, 695] on div "Unloading" at bounding box center [52, 696] width 39 height 39
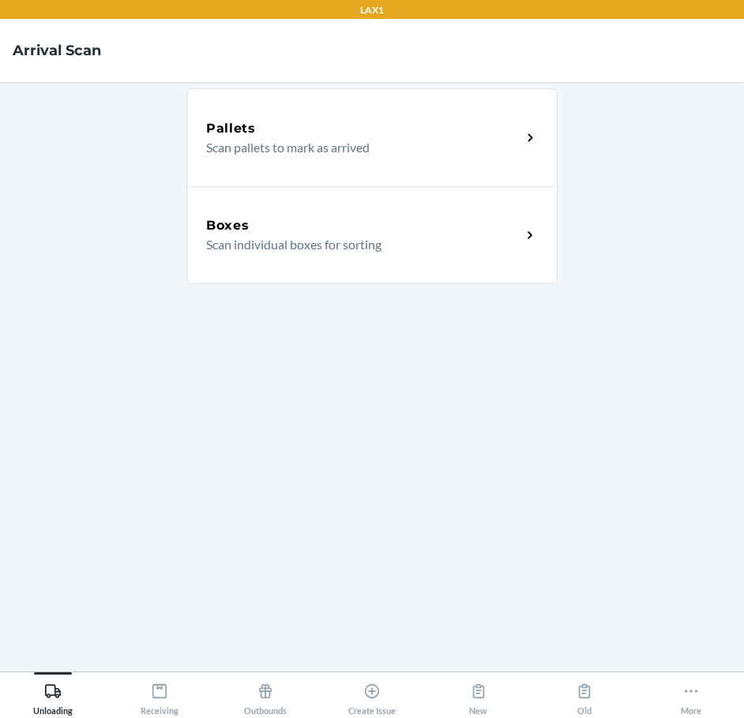
click at [335, 249] on p "Scan individual boxes for sorting" at bounding box center [357, 244] width 302 height 19
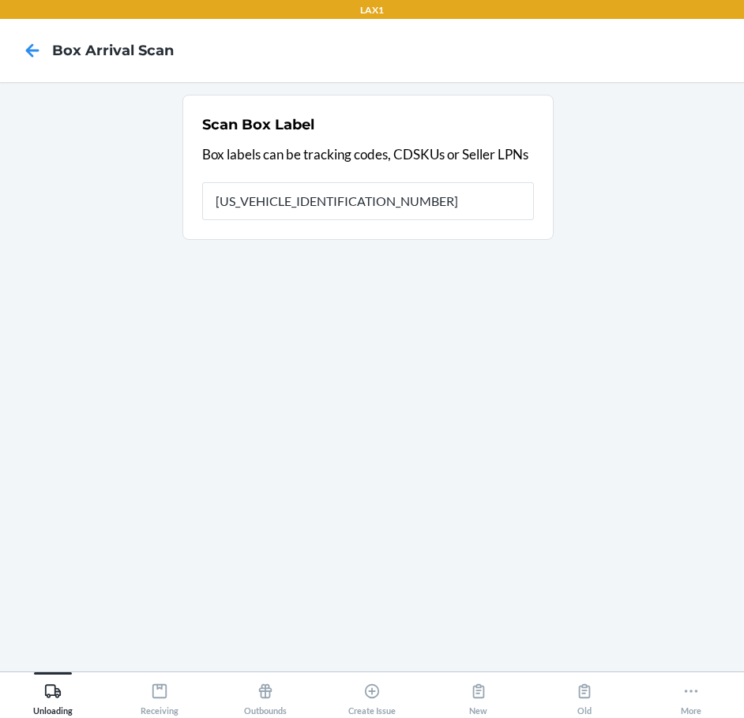
type input "1ZR08H699008937540"
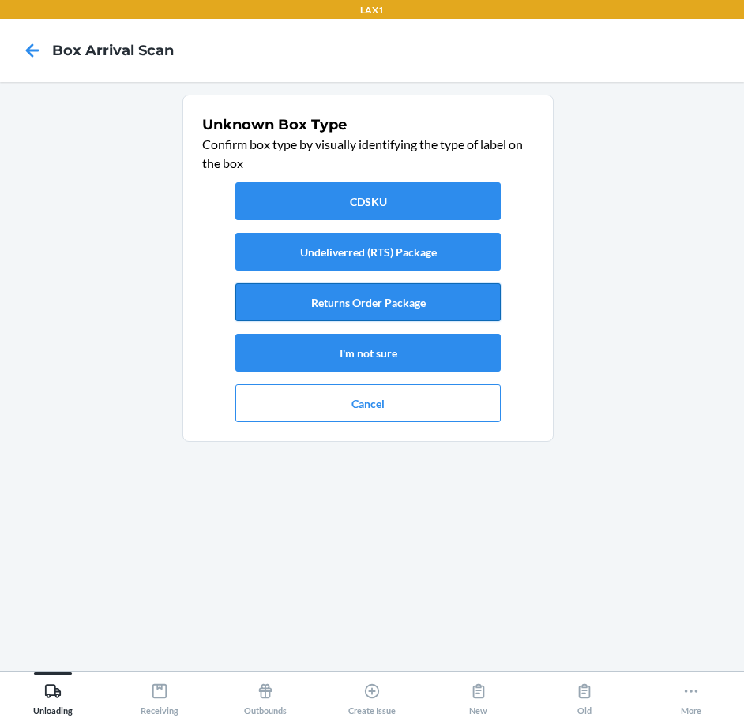
click at [380, 296] on button "Returns Order Package" at bounding box center [367, 302] width 265 height 38
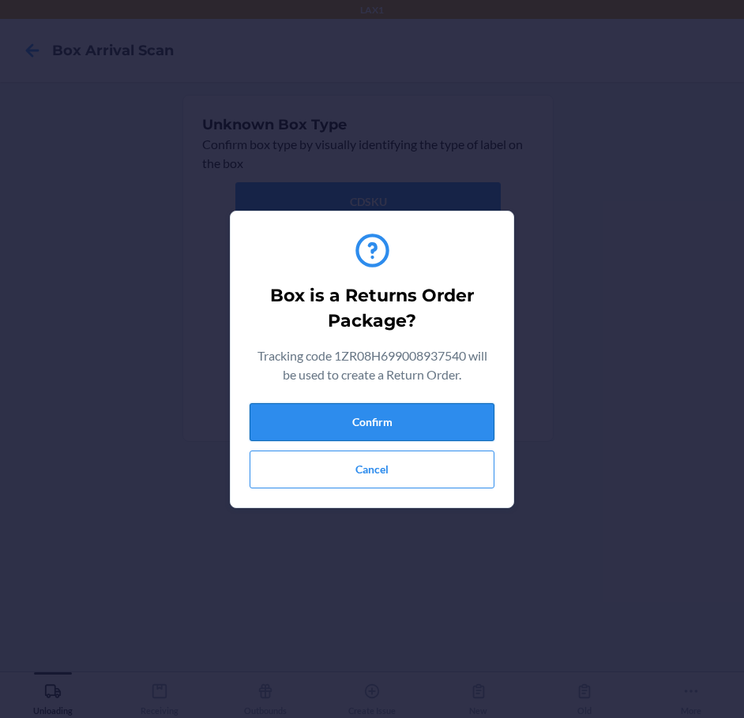
click at [381, 418] on button "Confirm" at bounding box center [372, 422] width 245 height 38
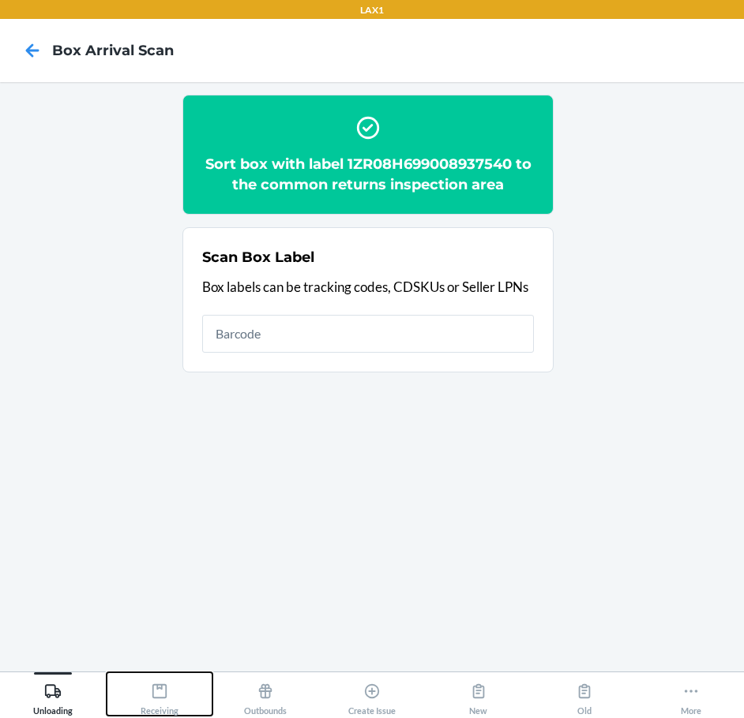
click at [172, 686] on div "Receiving" at bounding box center [160, 696] width 38 height 39
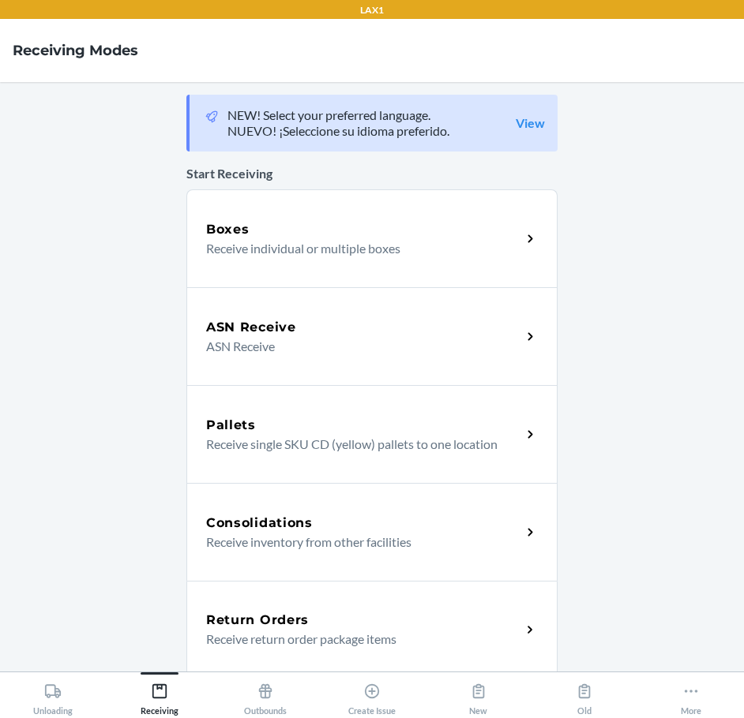
click at [322, 630] on p "Receive return order package items" at bounding box center [357, 639] width 302 height 19
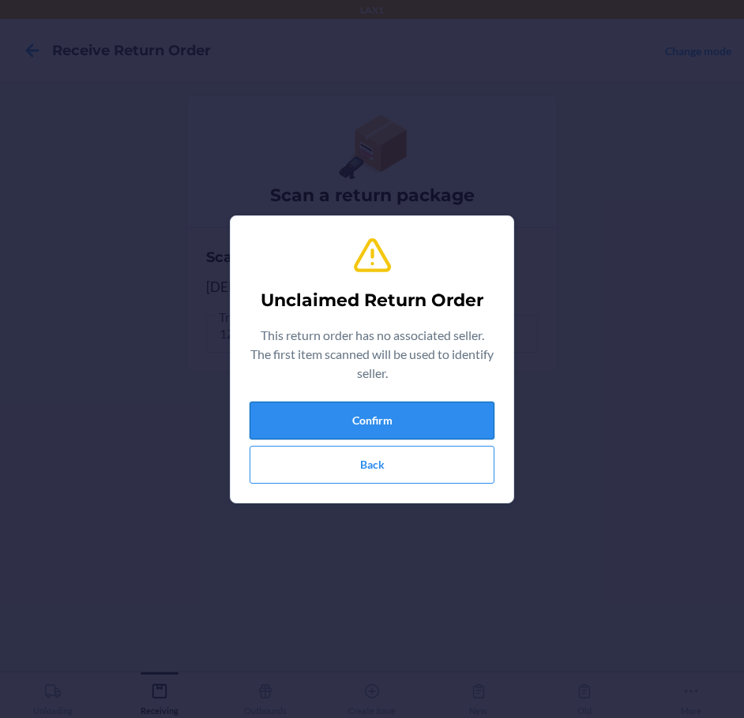
click at [410, 417] on button "Confirm" at bounding box center [372, 421] width 245 height 38
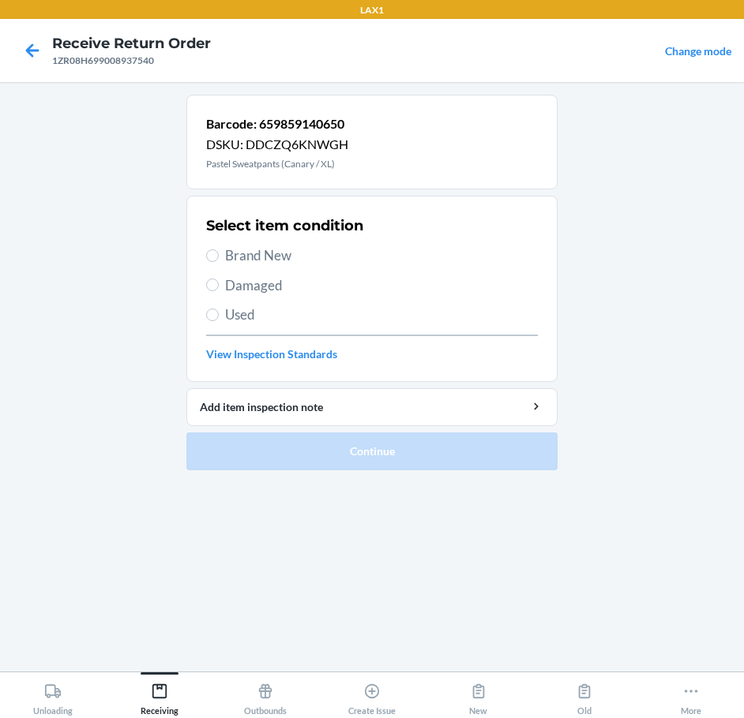
click at [276, 258] on span "Brand New" at bounding box center [381, 256] width 313 height 21
click at [219, 258] on input "Brand New" at bounding box center [212, 256] width 13 height 13
radio input "true"
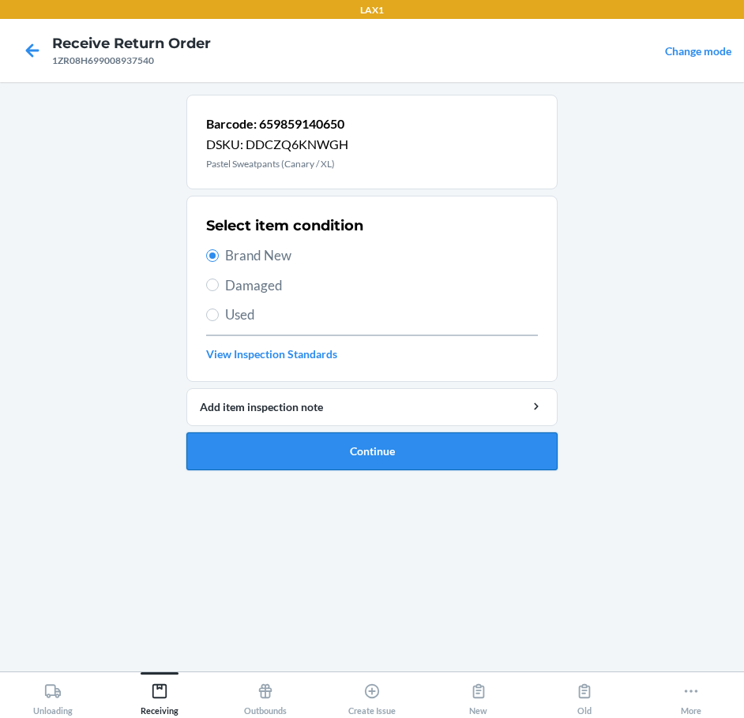
click at [441, 441] on button "Continue" at bounding box center [371, 452] width 371 height 38
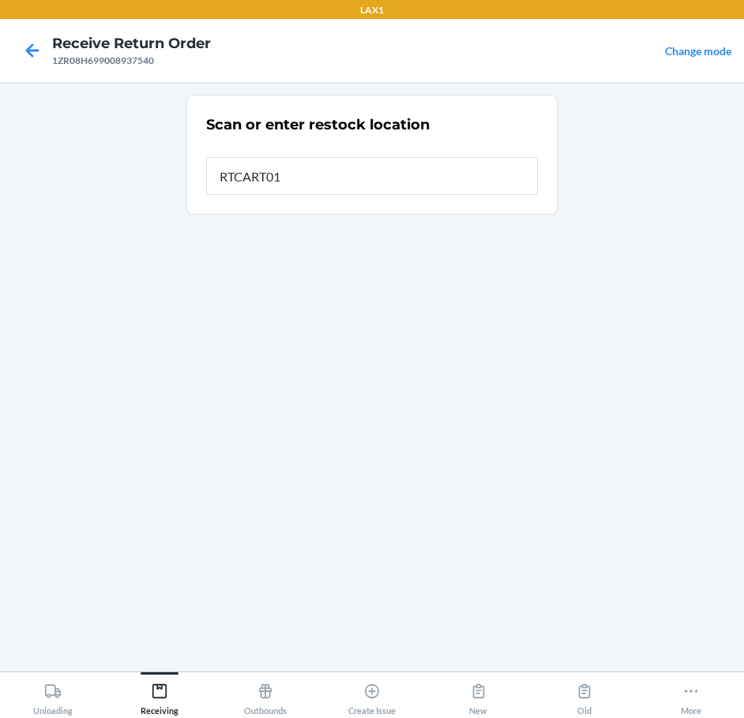
type input "RTCART011"
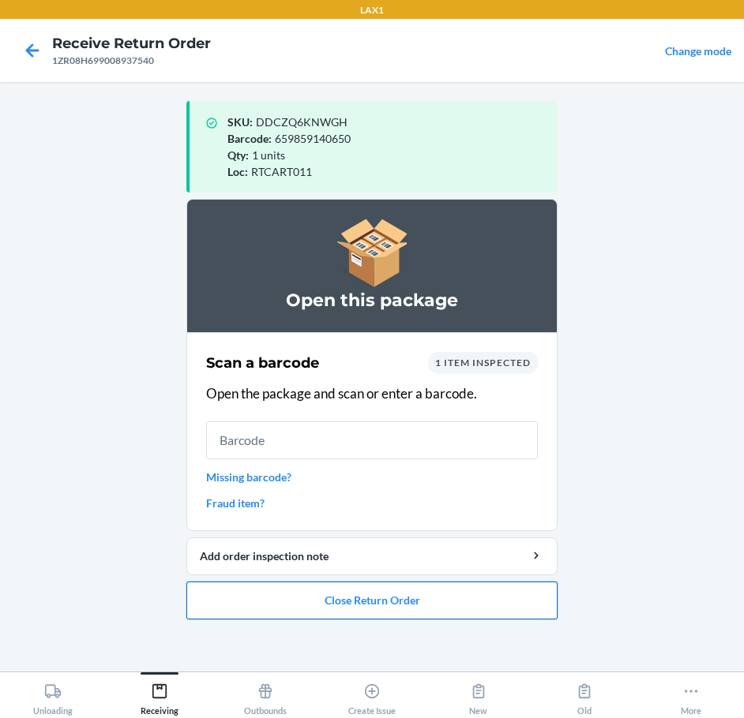
click at [437, 588] on button "Close Return Order" at bounding box center [371, 601] width 371 height 38
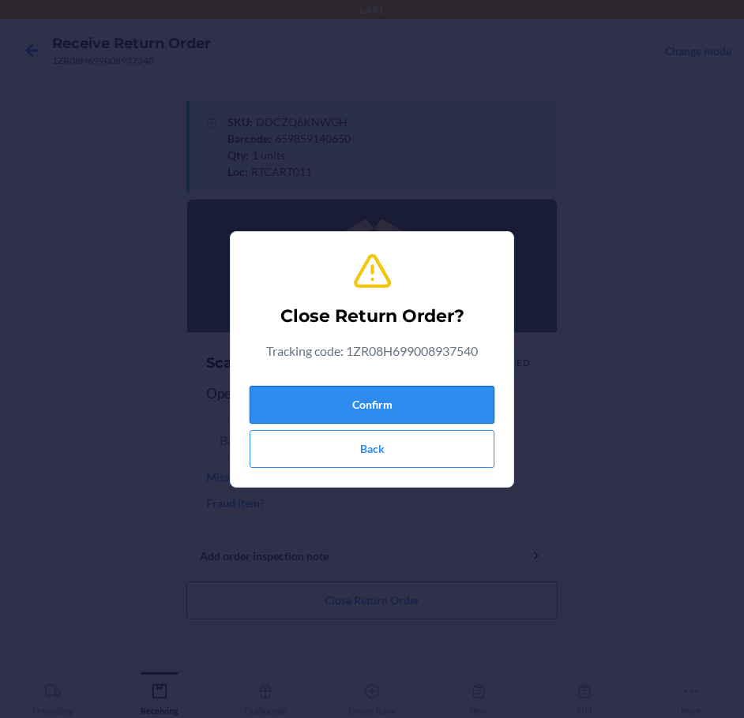
click at [430, 421] on button "Confirm" at bounding box center [372, 405] width 245 height 38
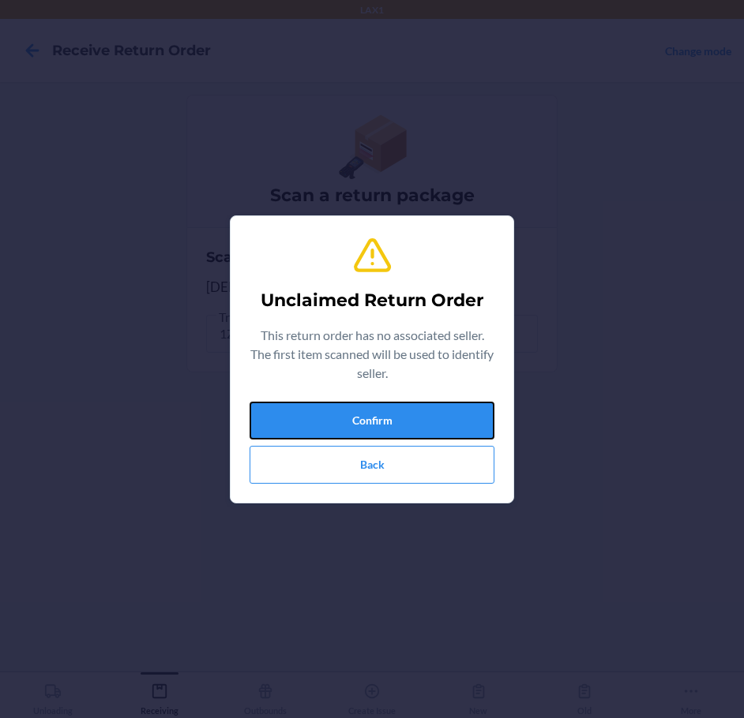
click at [430, 421] on button "Confirm" at bounding box center [372, 421] width 245 height 38
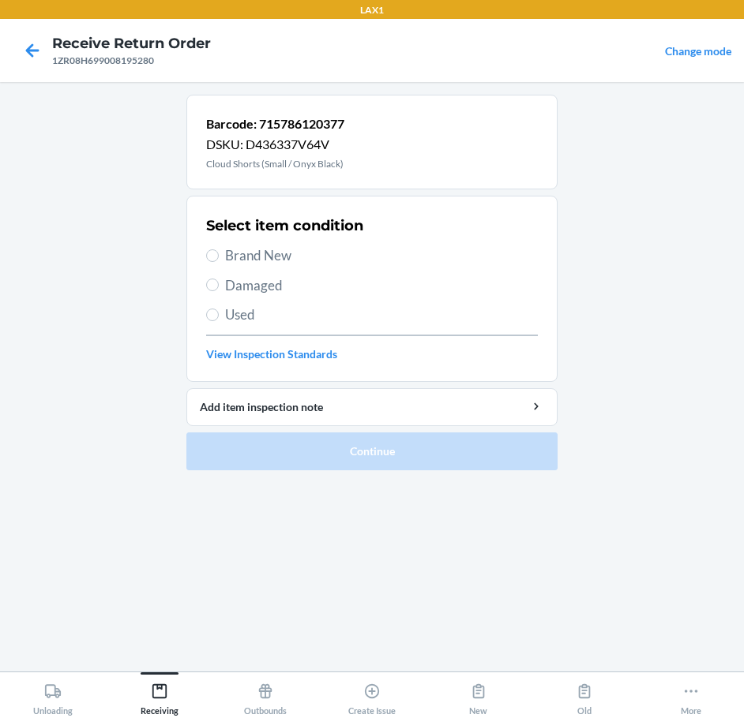
click at [223, 257] on label "Brand New" at bounding box center [372, 256] width 332 height 21
click at [219, 257] on input "Brand New" at bounding box center [212, 256] width 13 height 13
radio input "true"
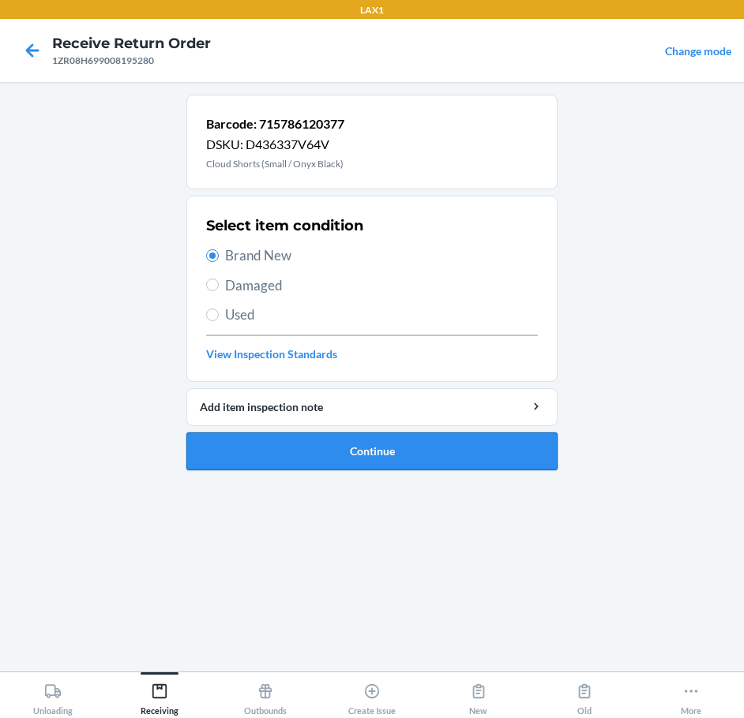
click at [373, 452] on button "Continue" at bounding box center [371, 452] width 371 height 38
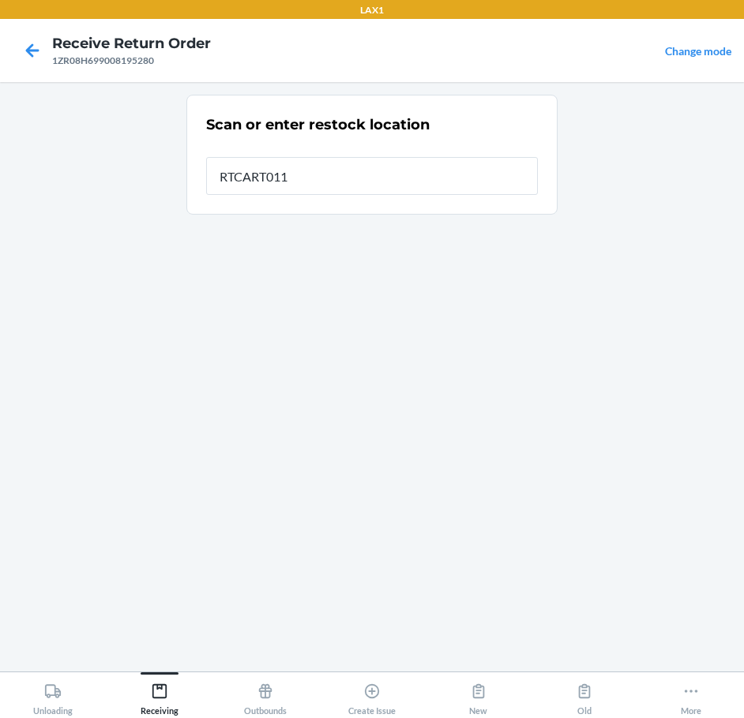
type input "RTCART011"
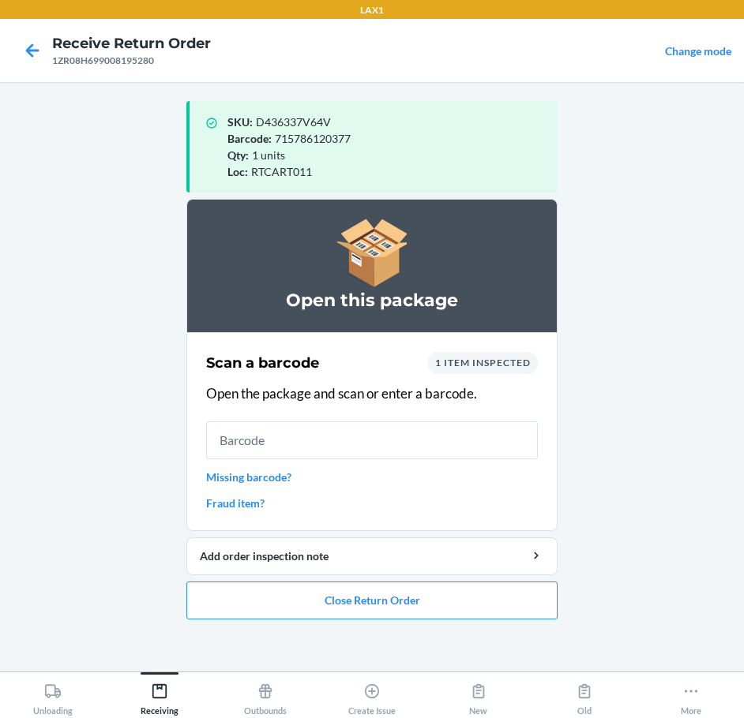
click at [280, 481] on link "Missing barcode?" at bounding box center [372, 477] width 332 height 17
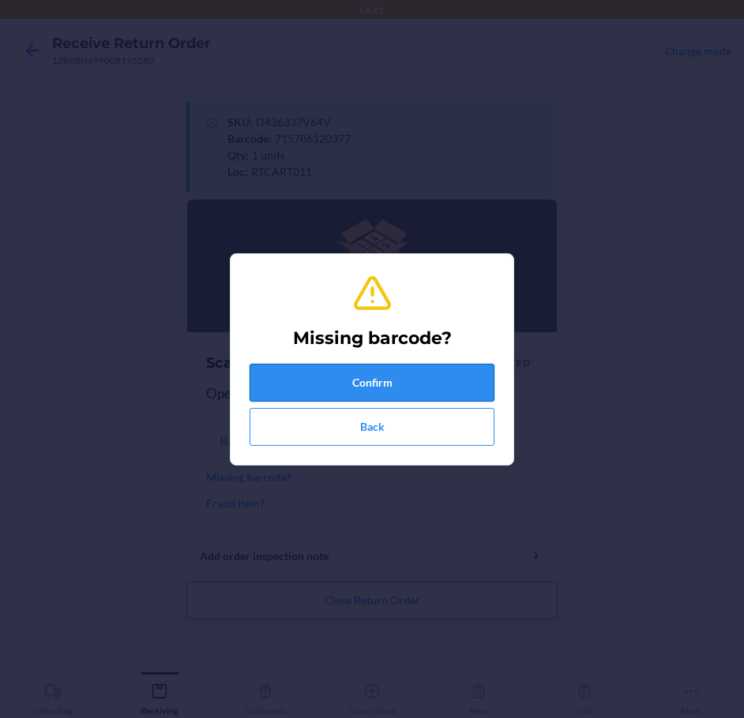
click at [355, 382] on button "Confirm" at bounding box center [372, 383] width 245 height 38
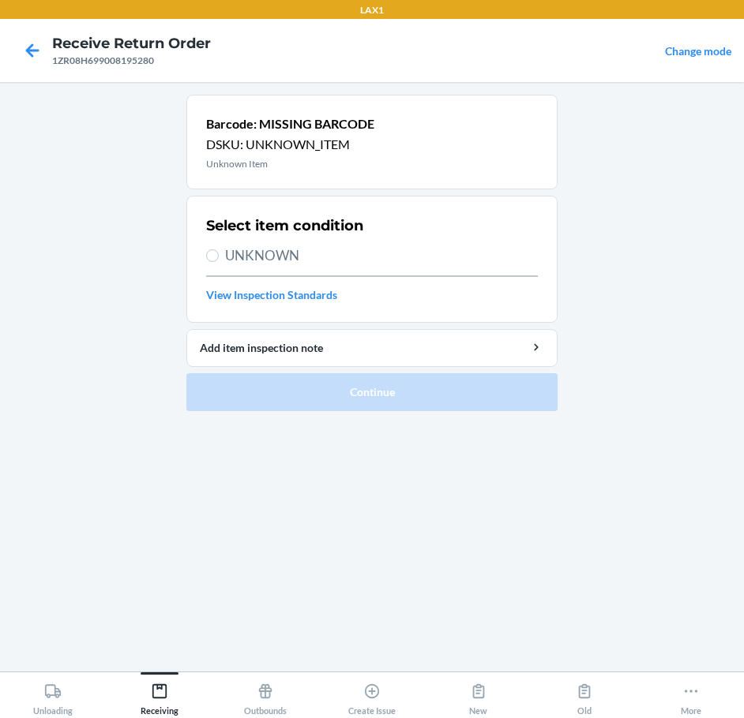
click at [283, 257] on span "UNKNOWN" at bounding box center [381, 256] width 313 height 21
click at [219, 257] on input "UNKNOWN" at bounding box center [212, 256] width 13 height 13
radio input "true"
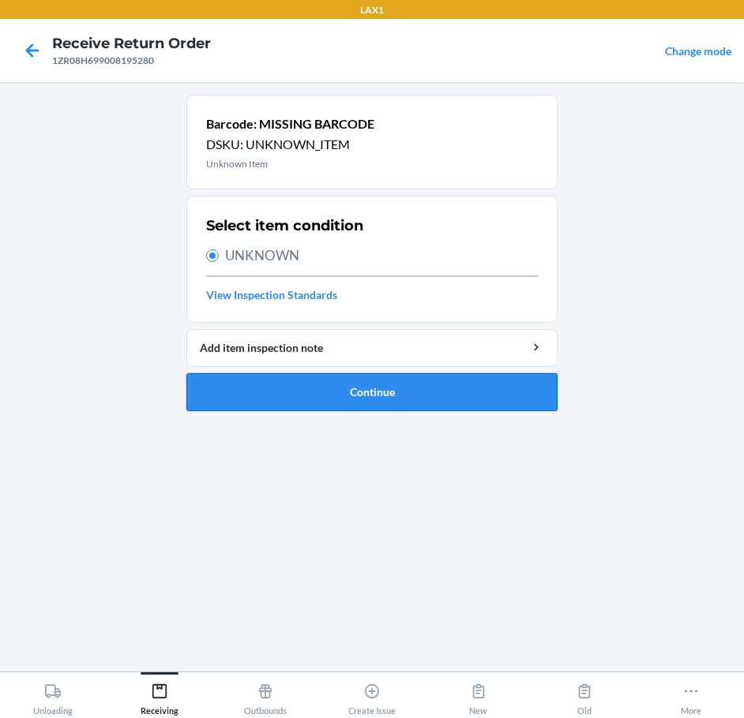
click at [367, 394] on button "Continue" at bounding box center [371, 392] width 371 height 38
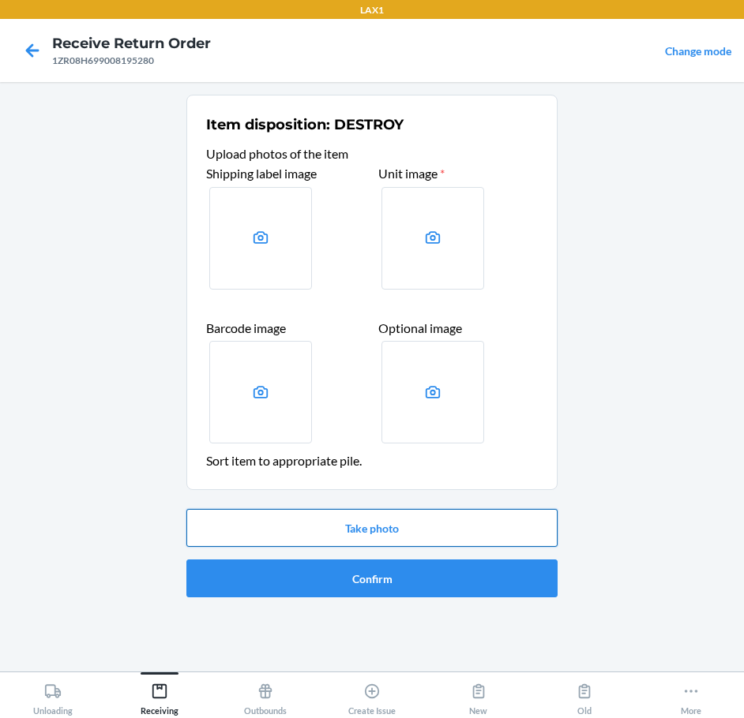
click at [383, 523] on button "Take photo" at bounding box center [371, 528] width 371 height 38
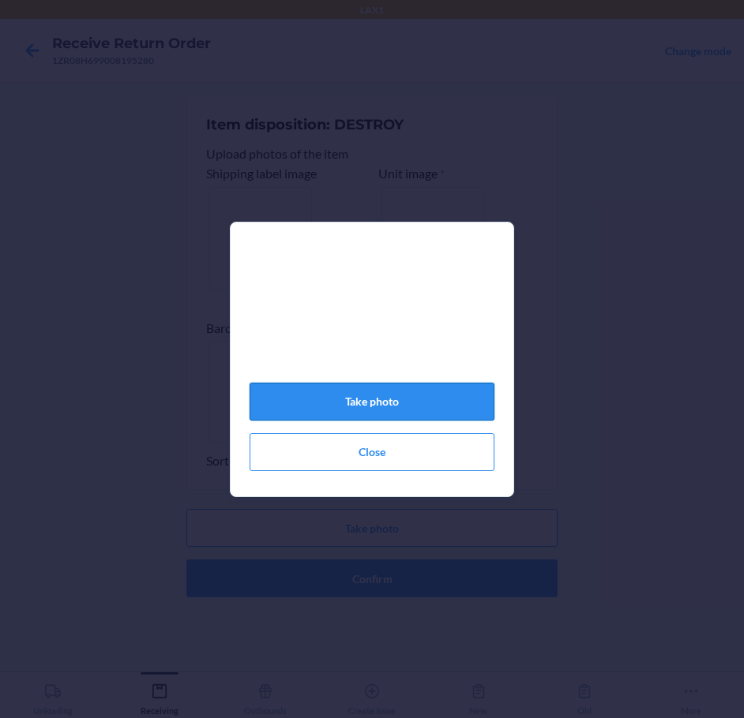
click at [432, 411] on button "Take photo" at bounding box center [372, 402] width 245 height 38
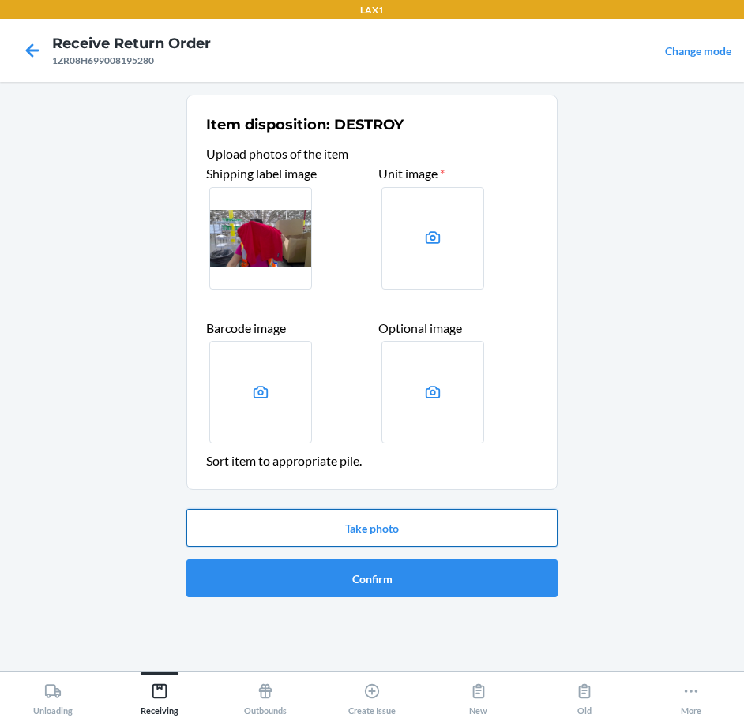
click at [428, 523] on button "Take photo" at bounding box center [371, 528] width 371 height 38
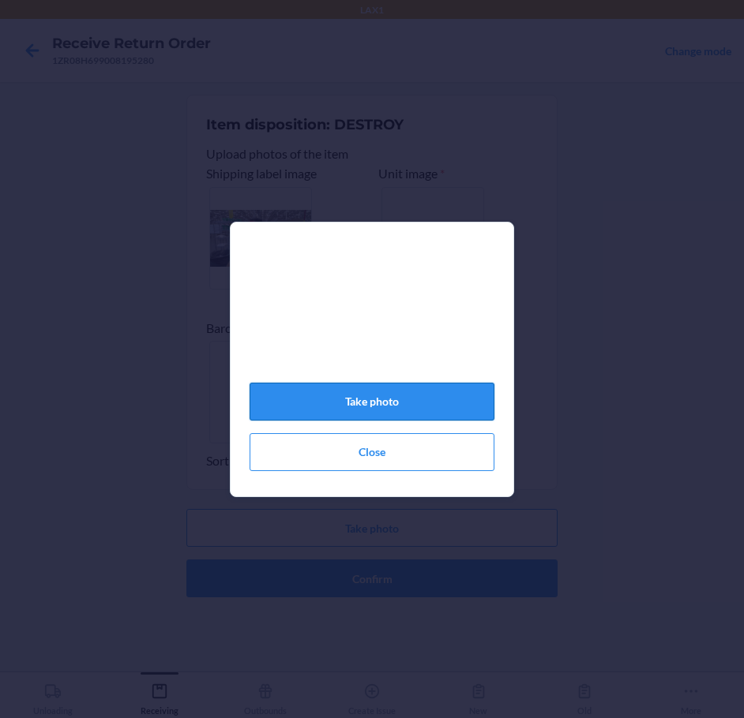
click at [452, 404] on button "Take photo" at bounding box center [372, 402] width 245 height 38
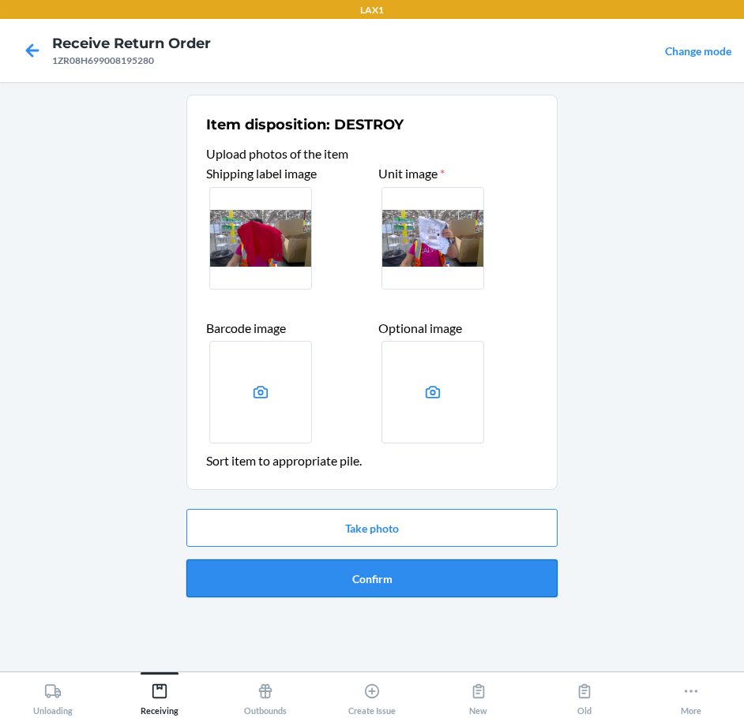
click at [471, 583] on button "Confirm" at bounding box center [371, 579] width 371 height 38
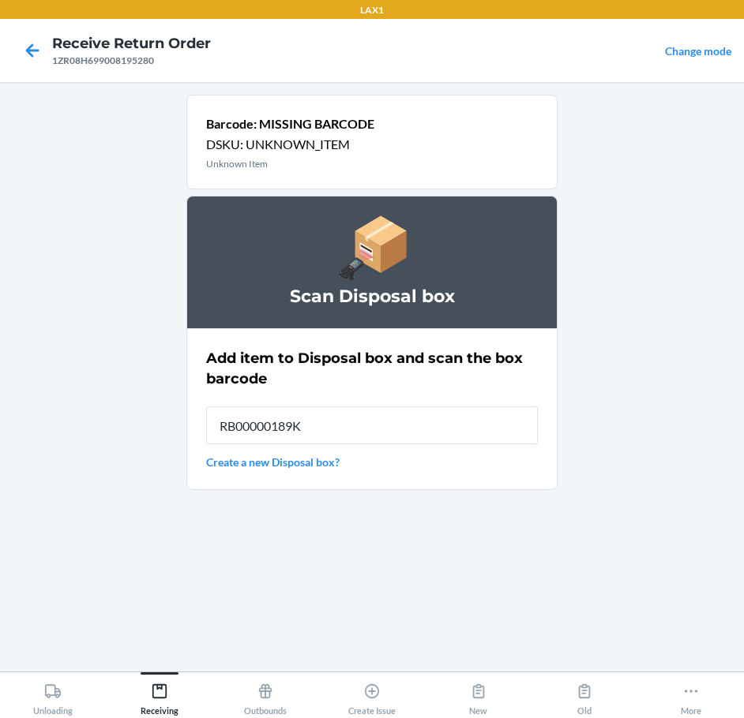
type input "RB00000189K"
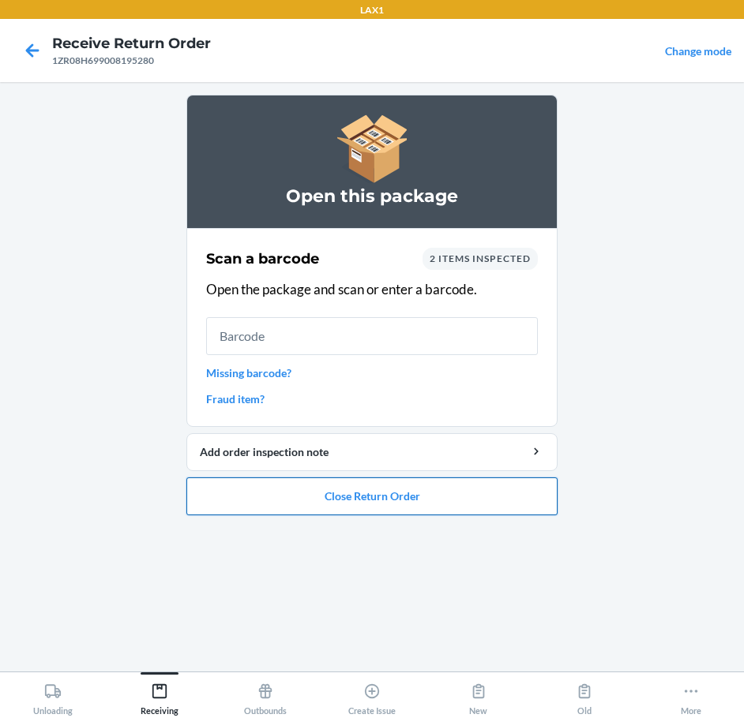
click at [339, 500] on button "Close Return Order" at bounding box center [371, 497] width 371 height 38
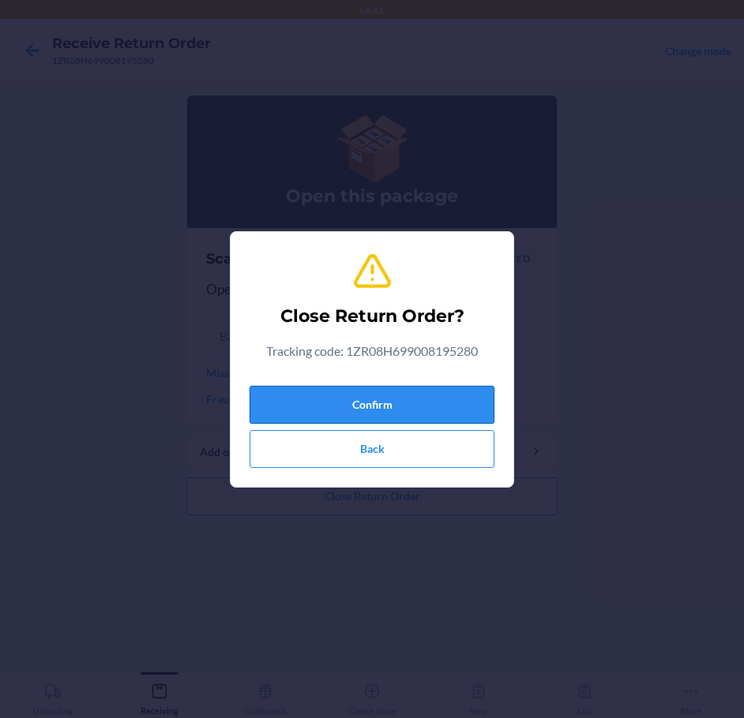
click at [403, 415] on button "Confirm" at bounding box center [372, 405] width 245 height 38
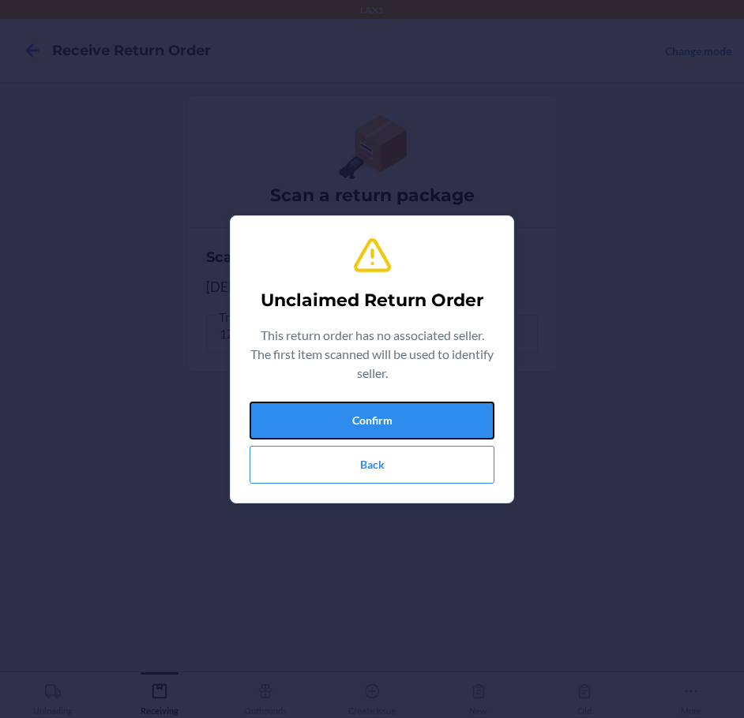
click at [443, 541] on div "Unclaimed Return Order This return order has no associated seller. The first it…" at bounding box center [372, 359] width 744 height 718
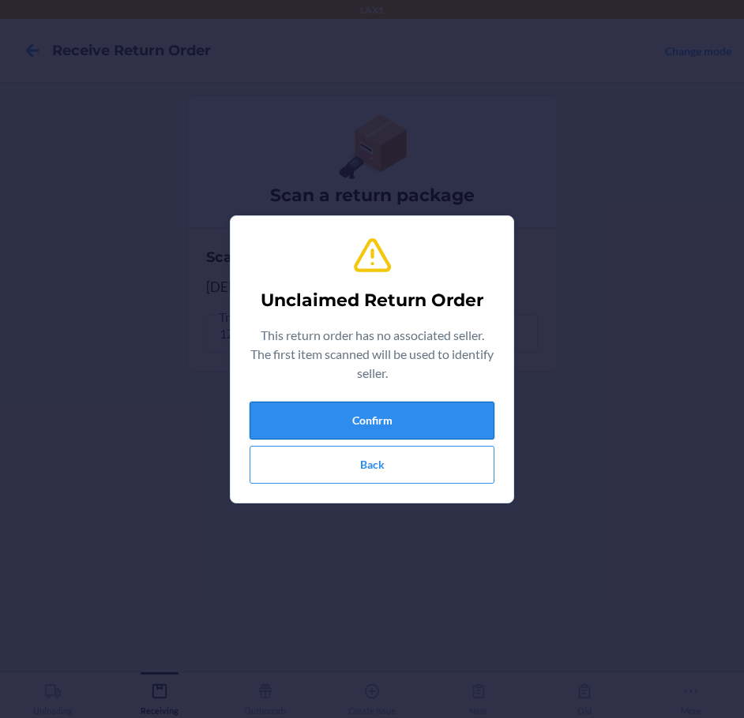
click at [474, 418] on button "Confirm" at bounding box center [372, 421] width 245 height 38
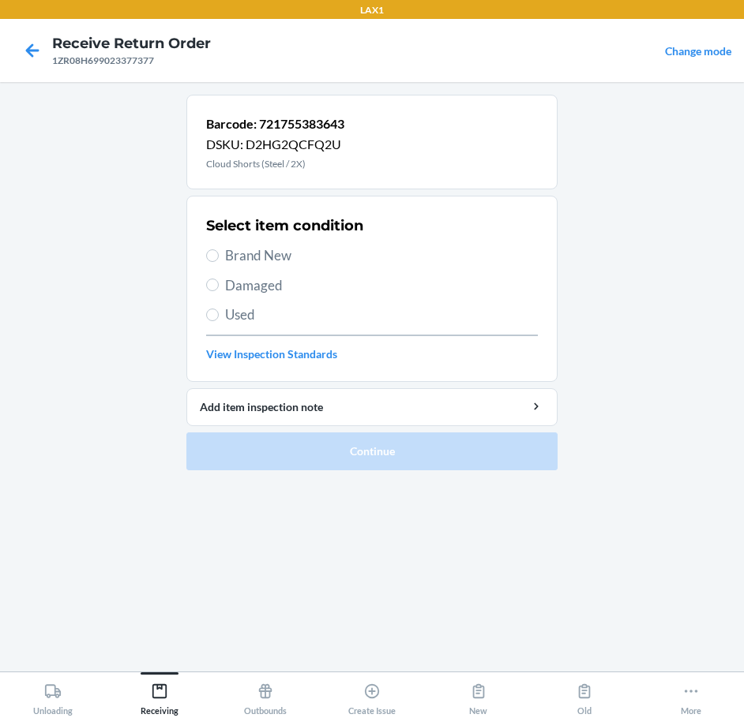
click at [271, 257] on span "Brand New" at bounding box center [381, 256] width 313 height 21
click at [219, 257] on input "Brand New" at bounding box center [212, 256] width 13 height 13
radio input "true"
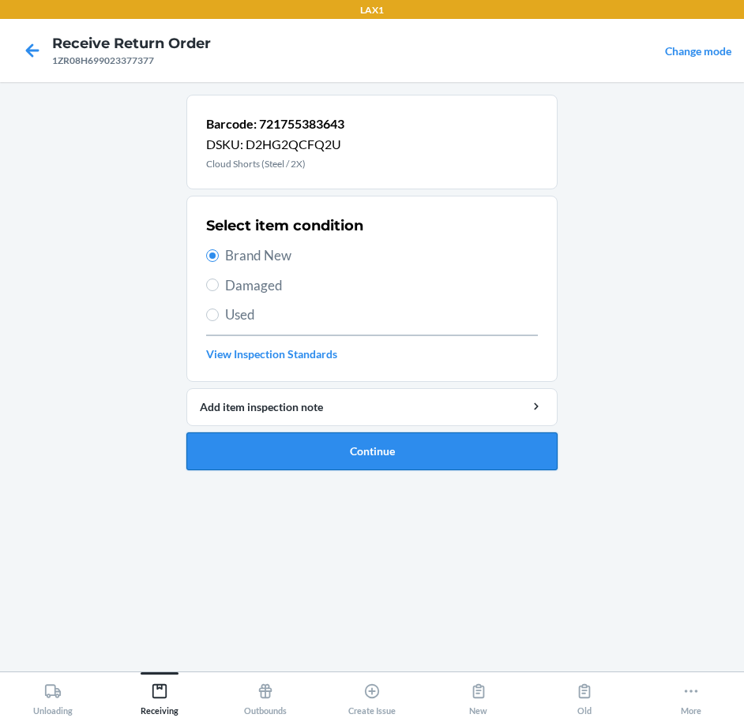
click at [453, 445] on button "Continue" at bounding box center [371, 452] width 371 height 38
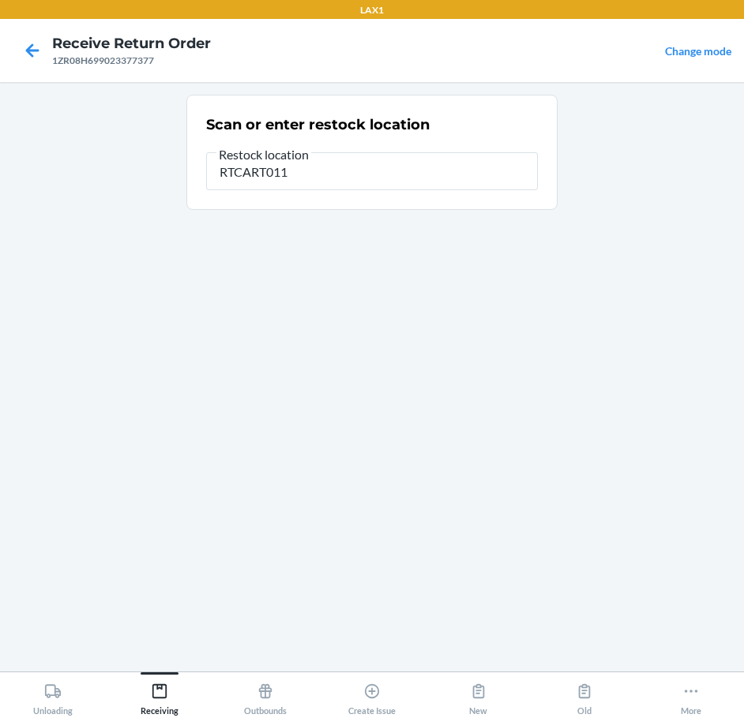
type input "RTCART011"
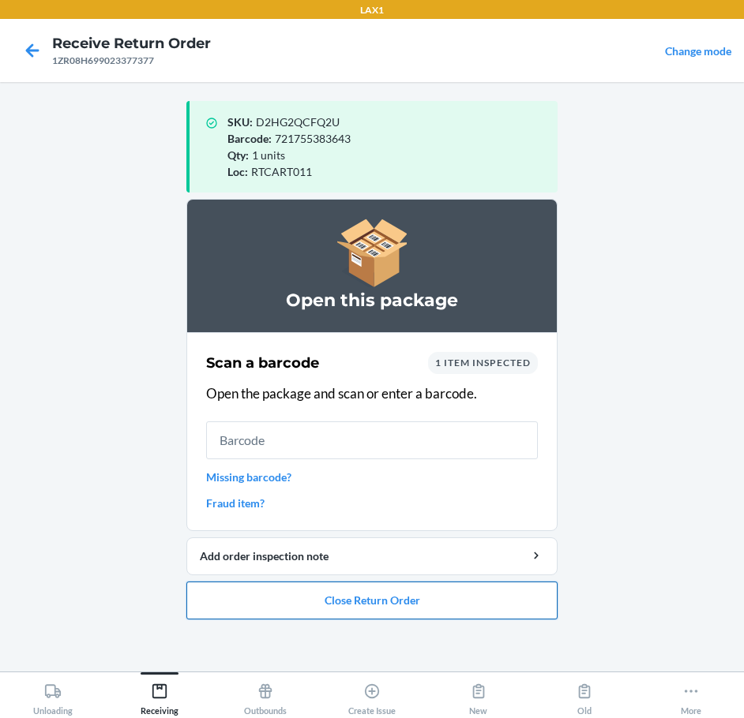
click at [349, 610] on button "Close Return Order" at bounding box center [371, 601] width 371 height 38
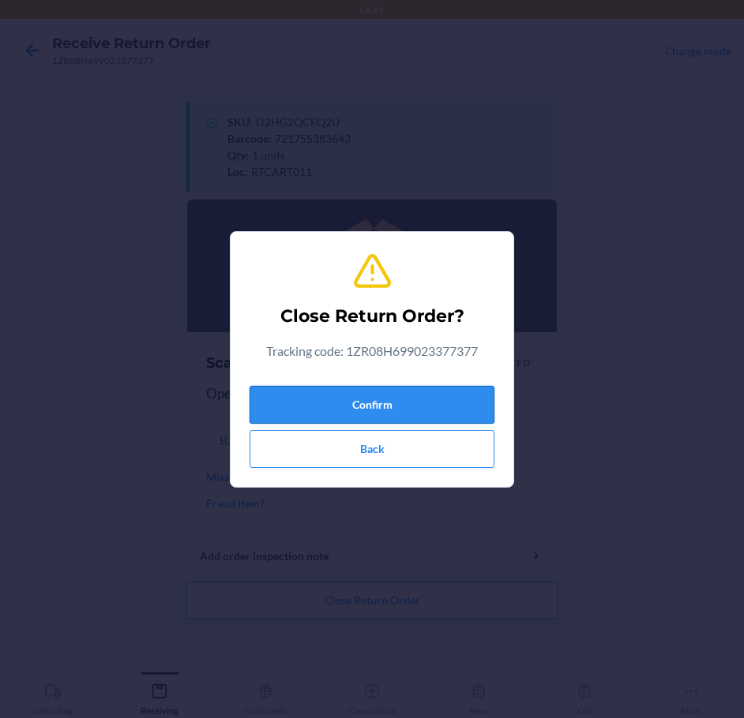
click at [362, 409] on button "Confirm" at bounding box center [372, 405] width 245 height 38
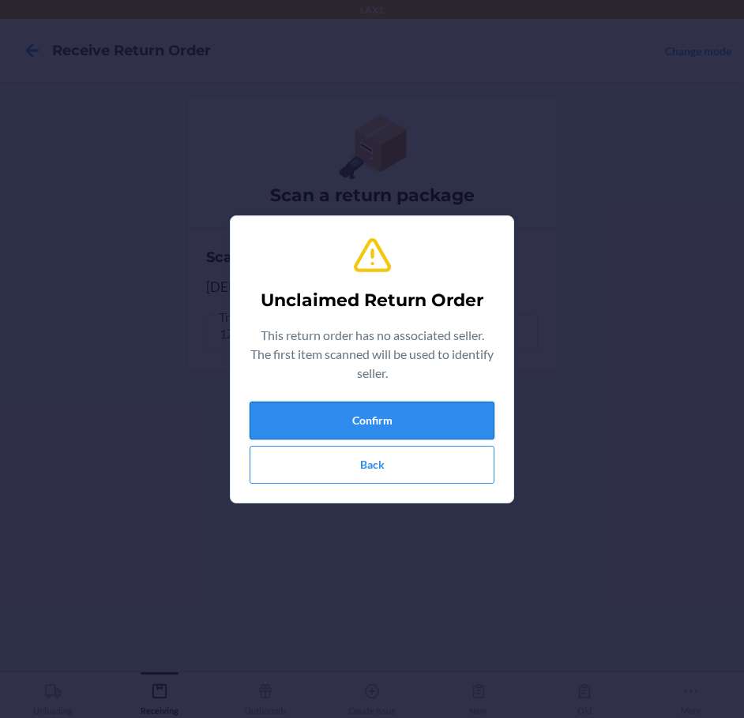
click at [400, 425] on button "Confirm" at bounding box center [372, 421] width 245 height 38
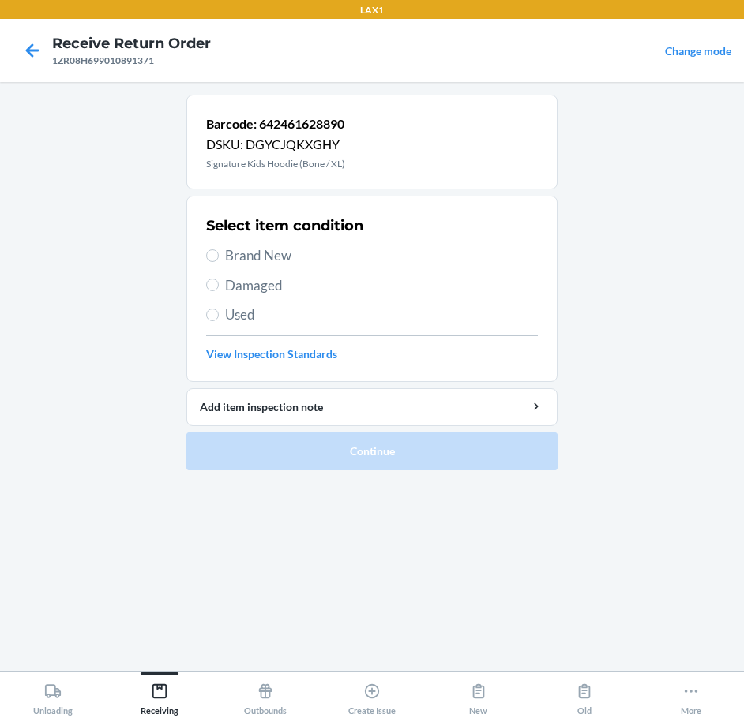
click at [281, 264] on span "Brand New" at bounding box center [381, 256] width 313 height 21
click at [219, 262] on input "Brand New" at bounding box center [212, 256] width 13 height 13
radio input "true"
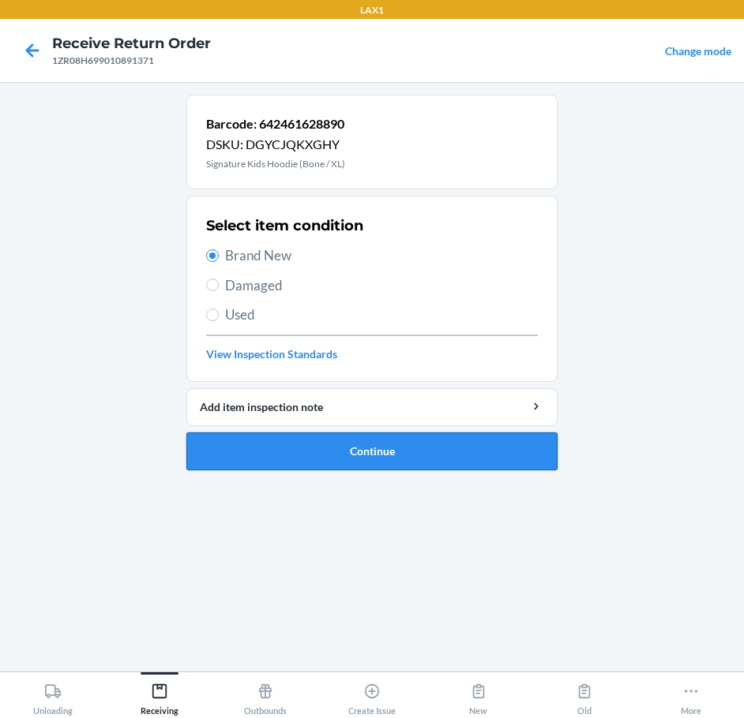
click at [407, 447] on button "Continue" at bounding box center [371, 452] width 371 height 38
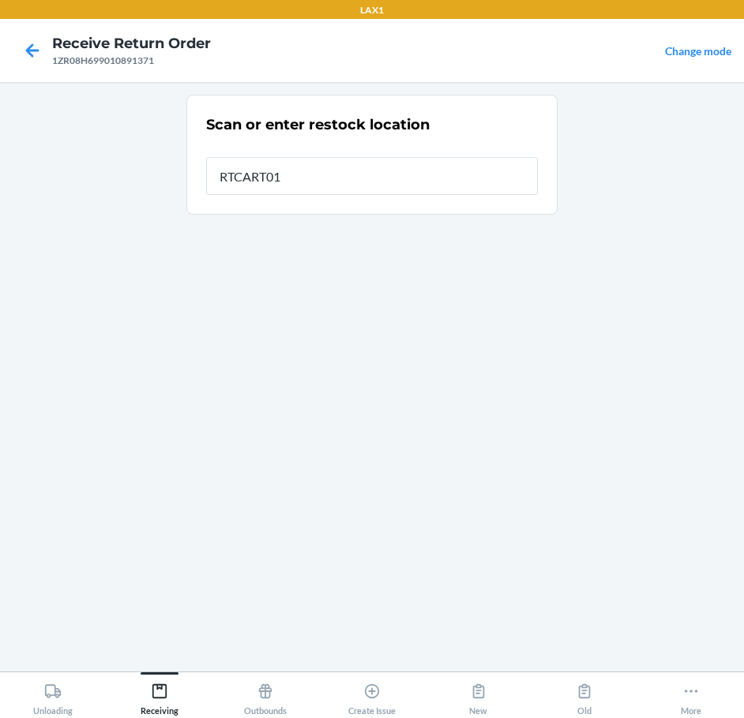
type input "RTCART011"
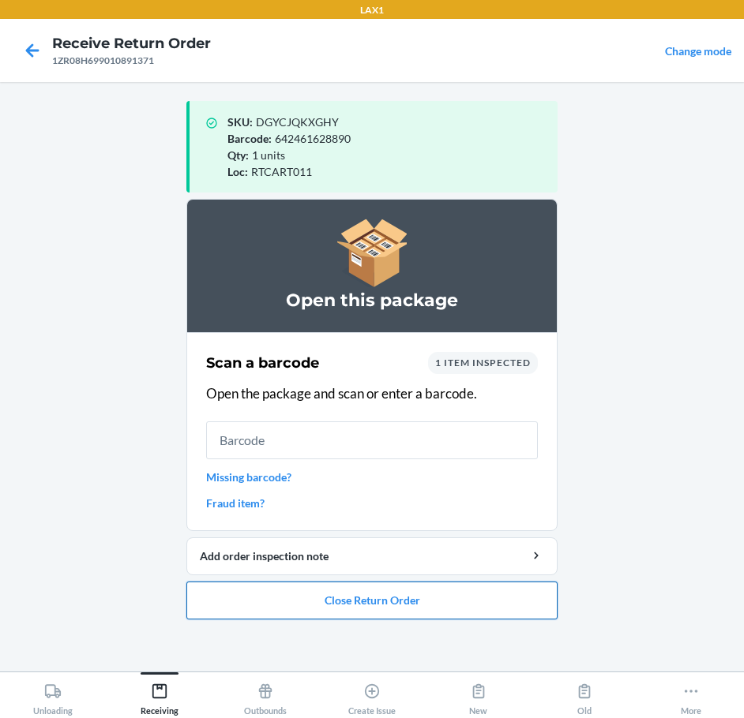
click at [386, 587] on button "Close Return Order" at bounding box center [371, 601] width 371 height 38
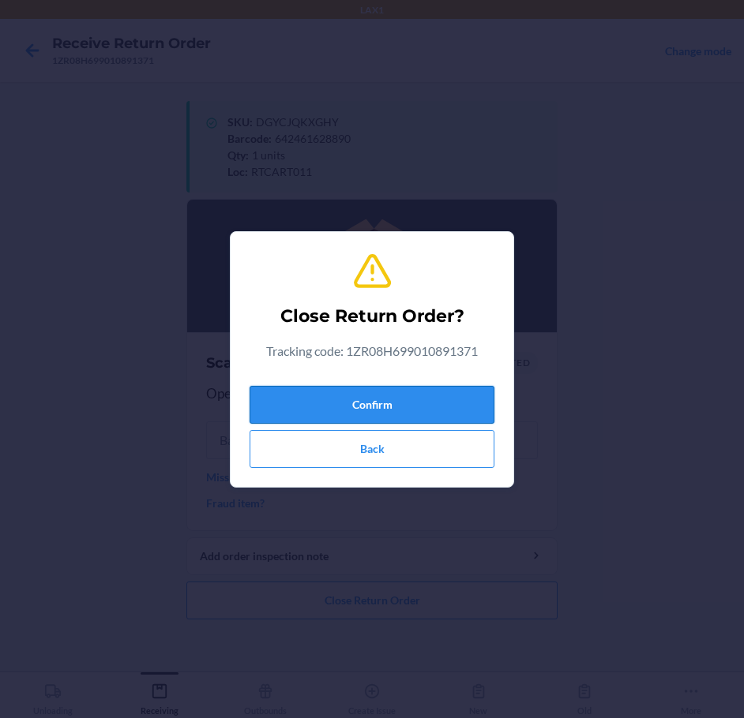
click at [418, 416] on button "Confirm" at bounding box center [372, 405] width 245 height 38
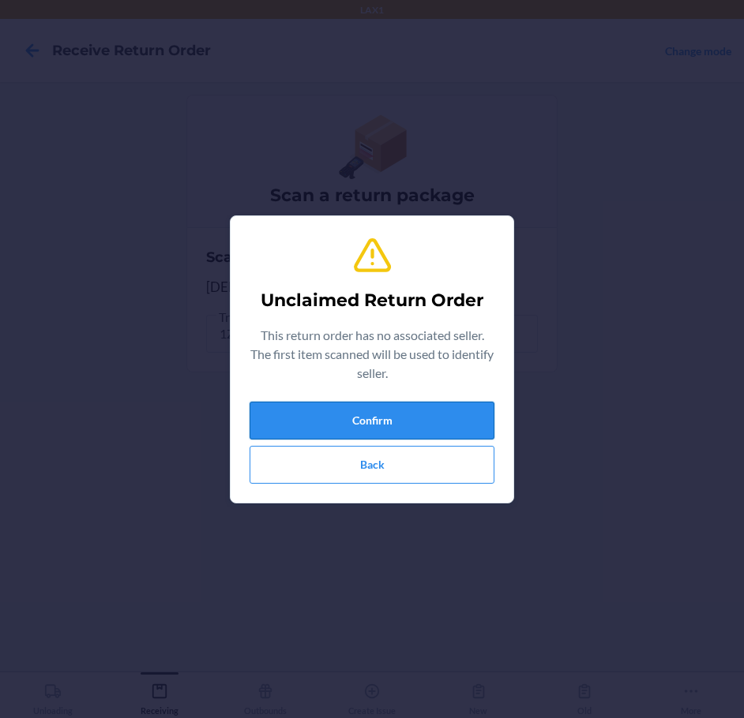
click at [432, 424] on button "Confirm" at bounding box center [372, 421] width 245 height 38
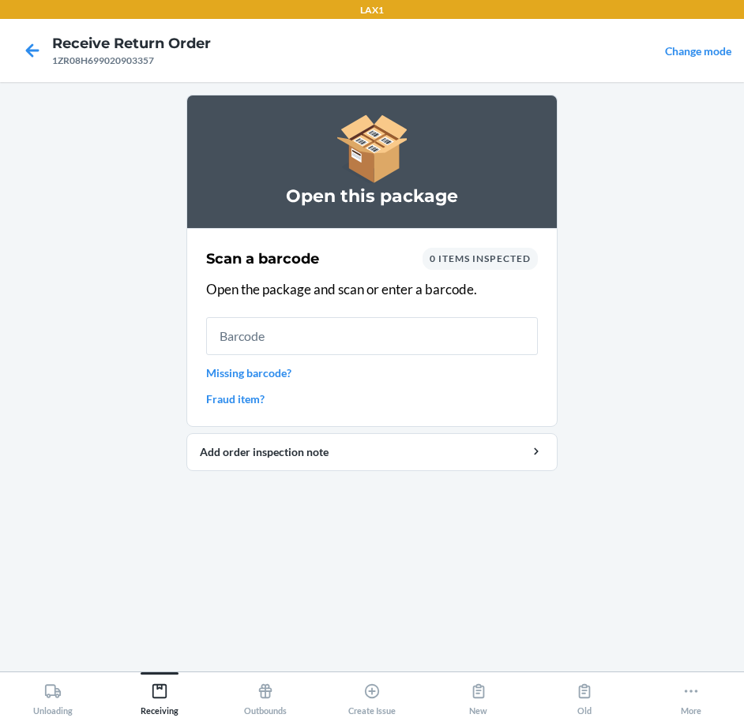
click at [286, 377] on link "Missing barcode?" at bounding box center [372, 373] width 332 height 17
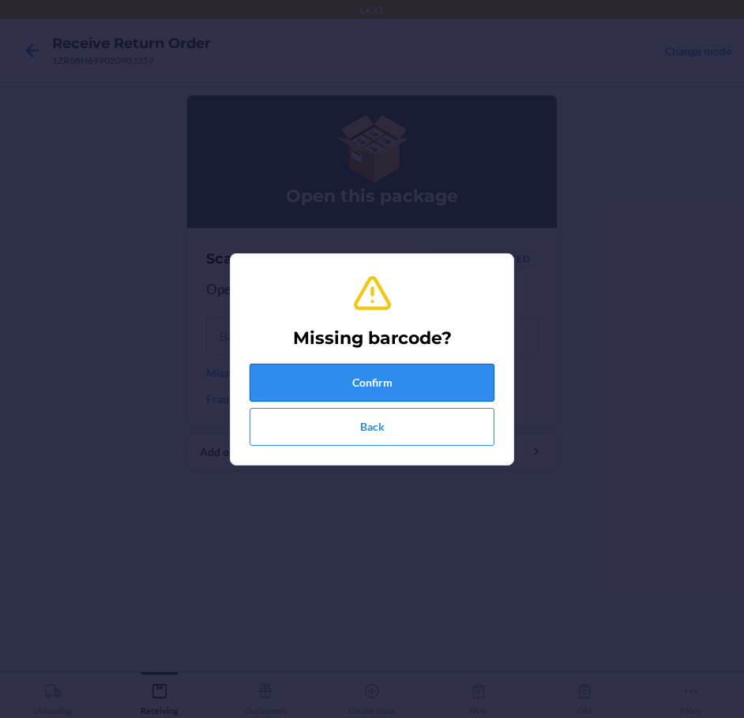
click at [299, 385] on button "Confirm" at bounding box center [372, 383] width 245 height 38
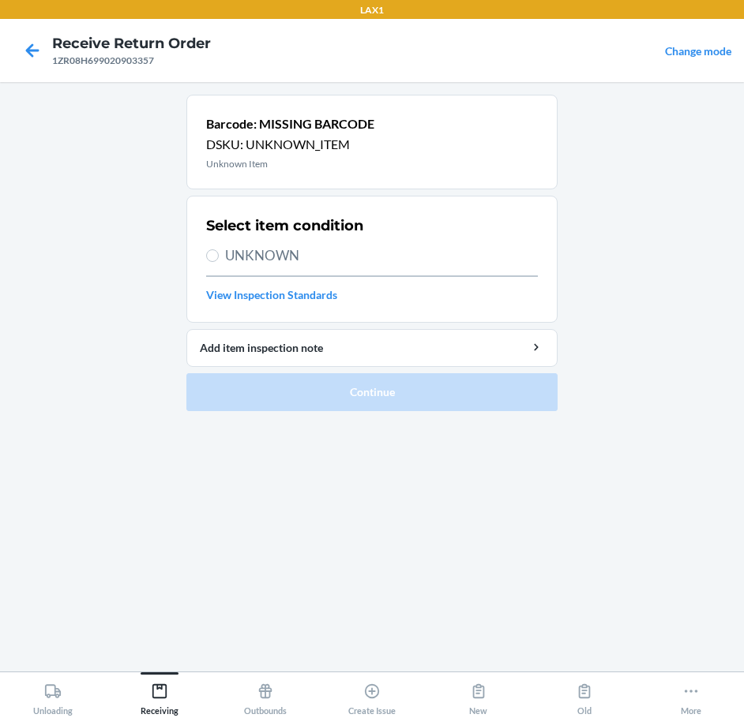
click at [271, 262] on span "UNKNOWN" at bounding box center [381, 256] width 313 height 21
click at [219, 262] on input "UNKNOWN" at bounding box center [212, 256] width 13 height 13
radio input "true"
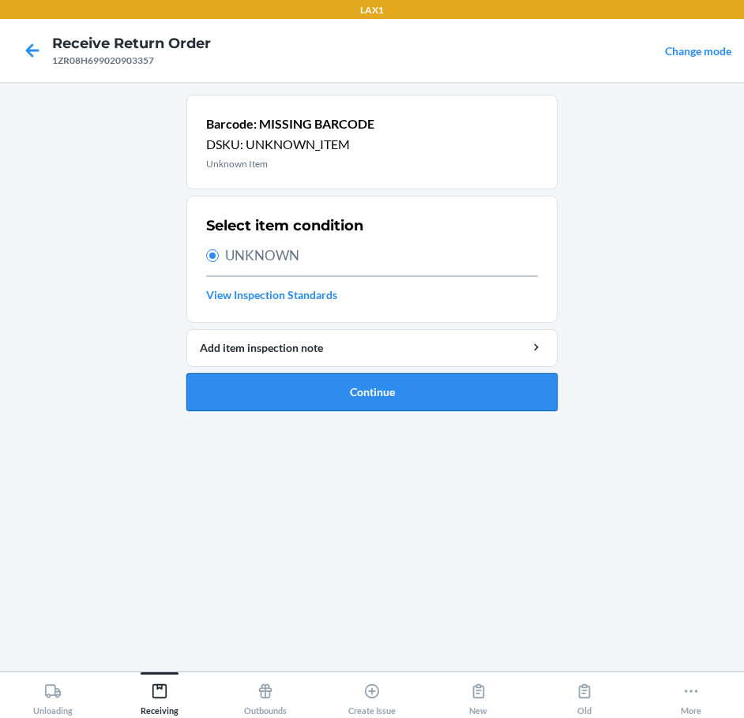
click at [424, 403] on button "Continue" at bounding box center [371, 392] width 371 height 38
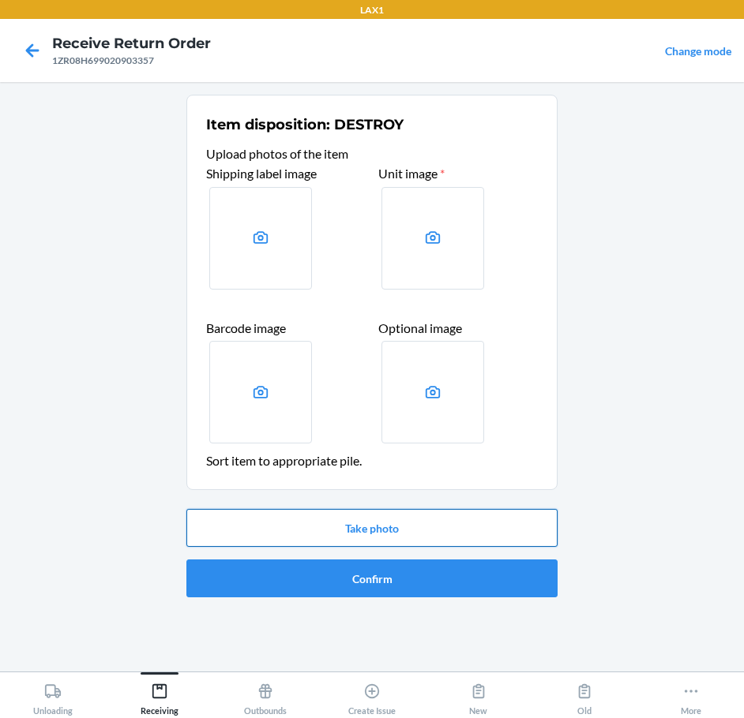
click at [411, 529] on button "Take photo" at bounding box center [371, 528] width 371 height 38
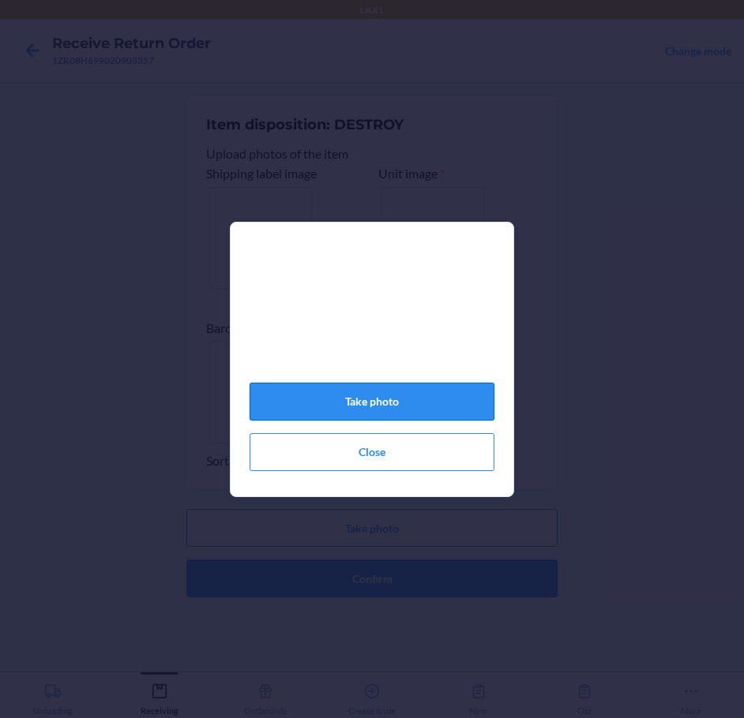
click at [408, 398] on button "Take photo" at bounding box center [372, 402] width 245 height 38
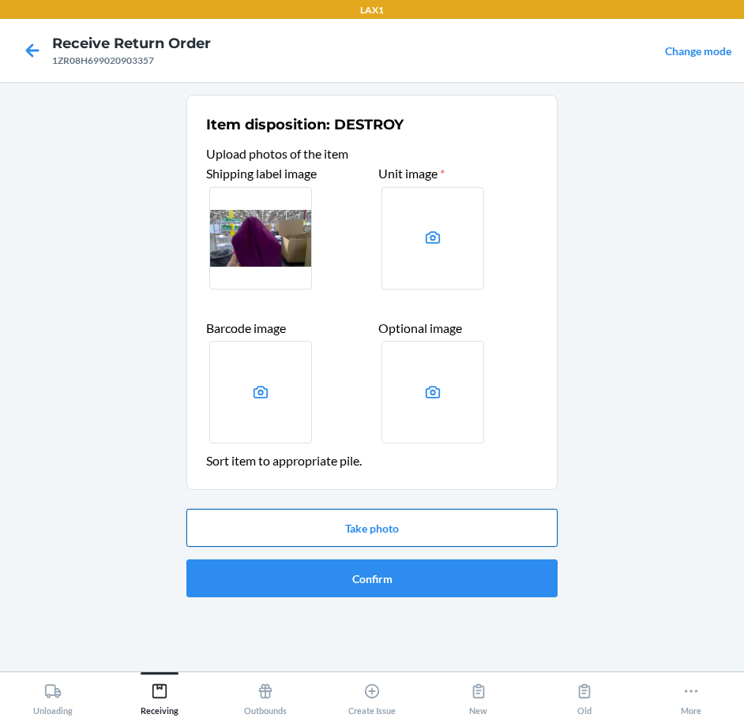
click at [381, 530] on button "Take photo" at bounding box center [371, 528] width 371 height 38
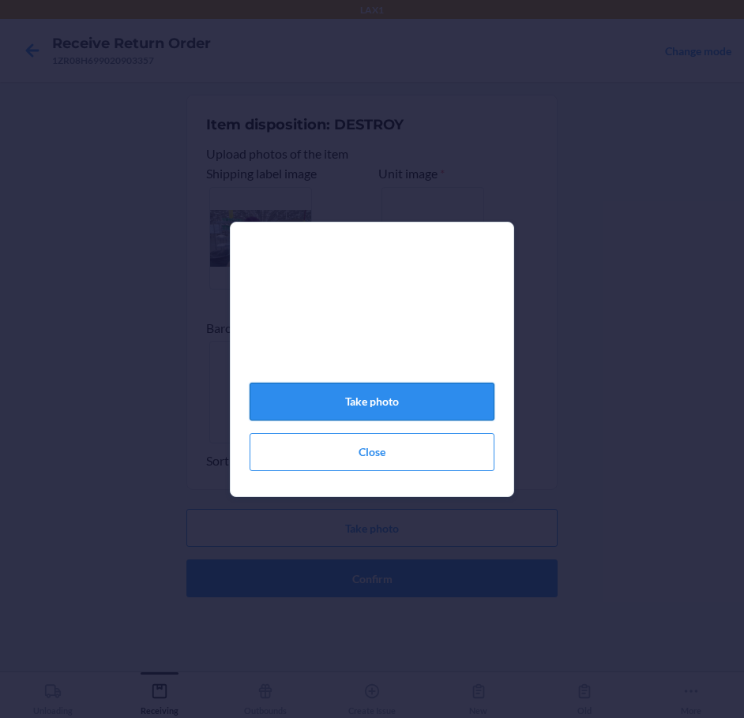
click at [405, 411] on button "Take photo" at bounding box center [372, 402] width 245 height 38
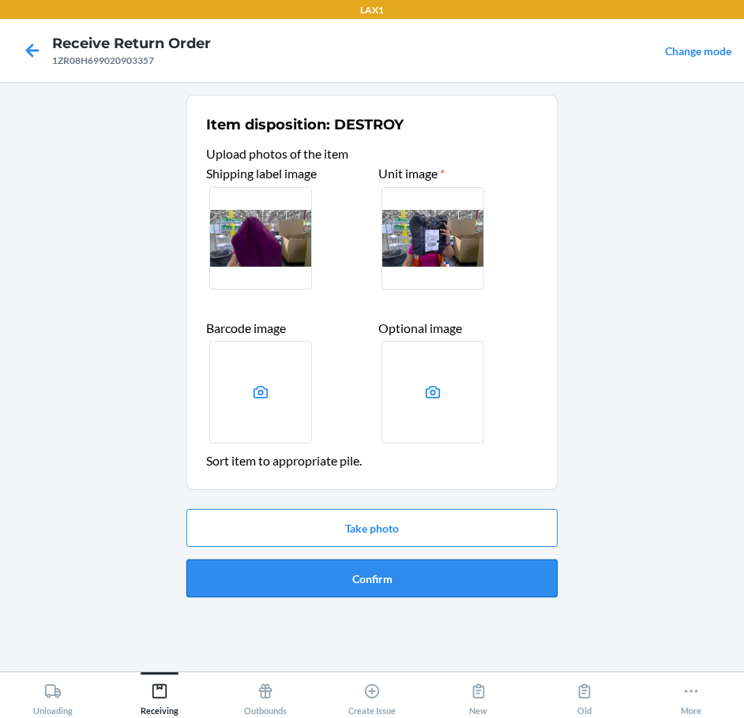
click at [414, 583] on button "Confirm" at bounding box center [371, 579] width 371 height 38
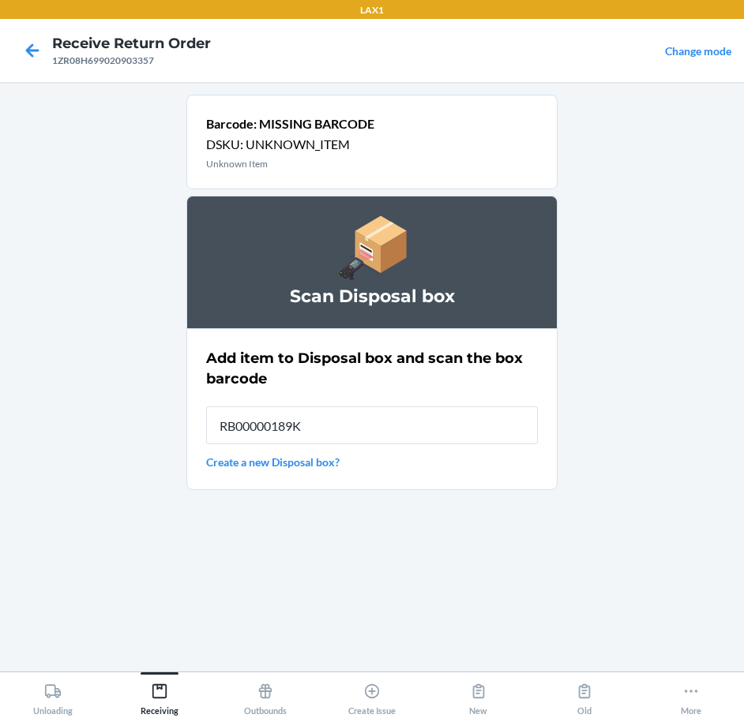
type input "RB00000189K"
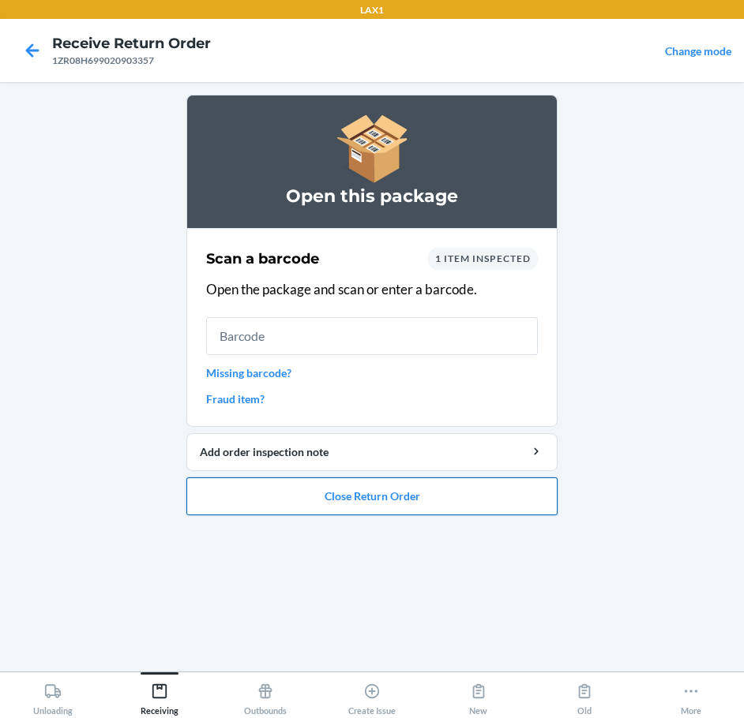
click at [379, 497] on button "Close Return Order" at bounding box center [371, 497] width 371 height 38
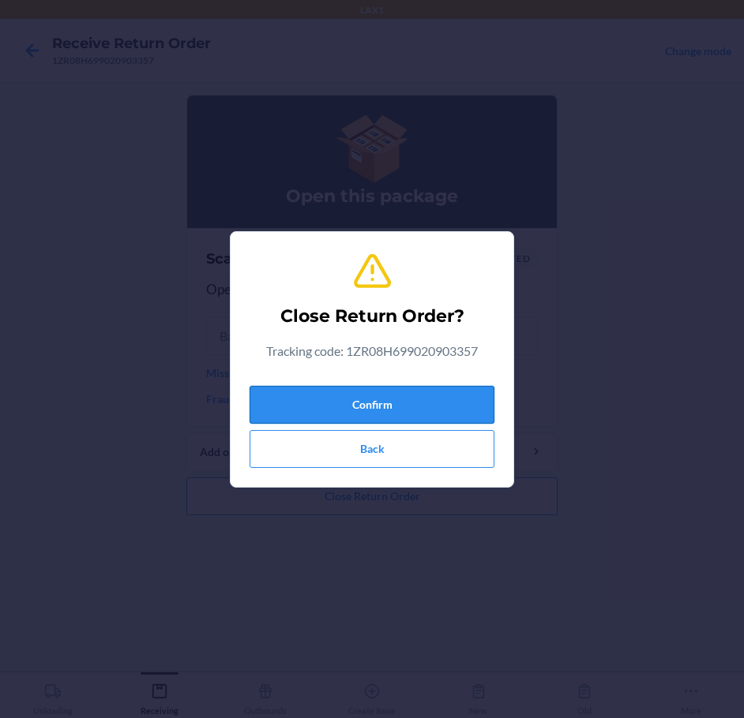
click at [378, 408] on button "Confirm" at bounding box center [372, 405] width 245 height 38
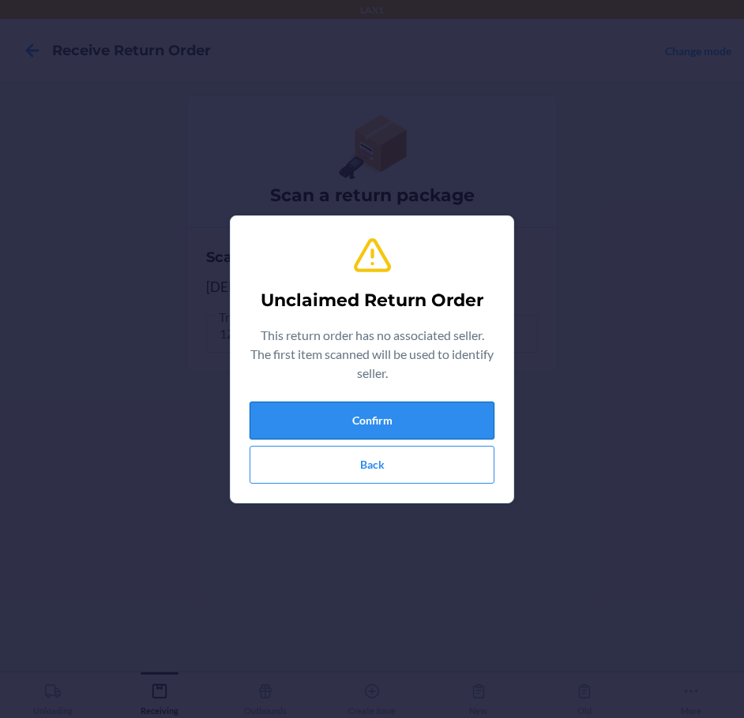
drag, startPoint x: 376, startPoint y: 420, endPoint x: 376, endPoint y: 407, distance: 13.4
click at [376, 409] on button "Confirm" at bounding box center [372, 421] width 245 height 38
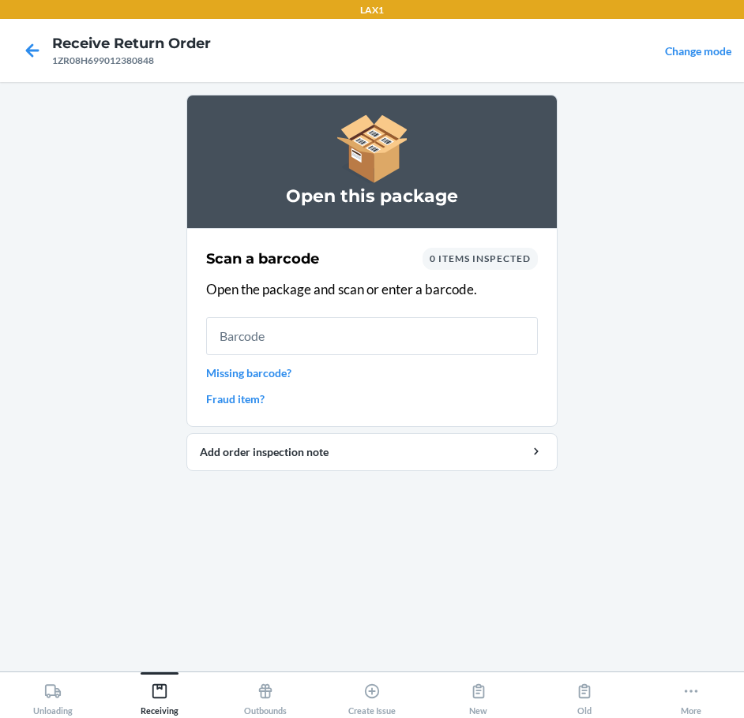
click at [277, 376] on link "Missing barcode?" at bounding box center [372, 373] width 332 height 17
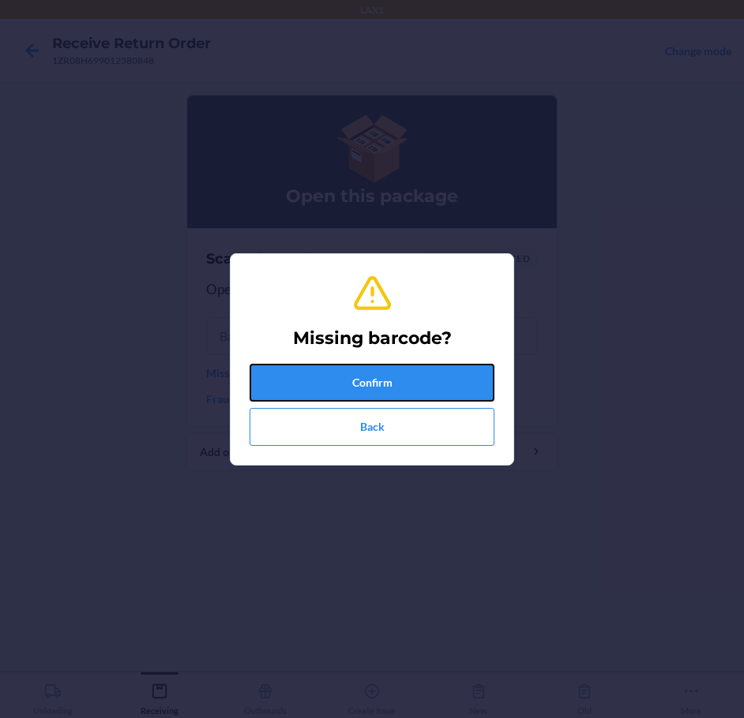
click at [277, 376] on button "Confirm" at bounding box center [372, 383] width 245 height 38
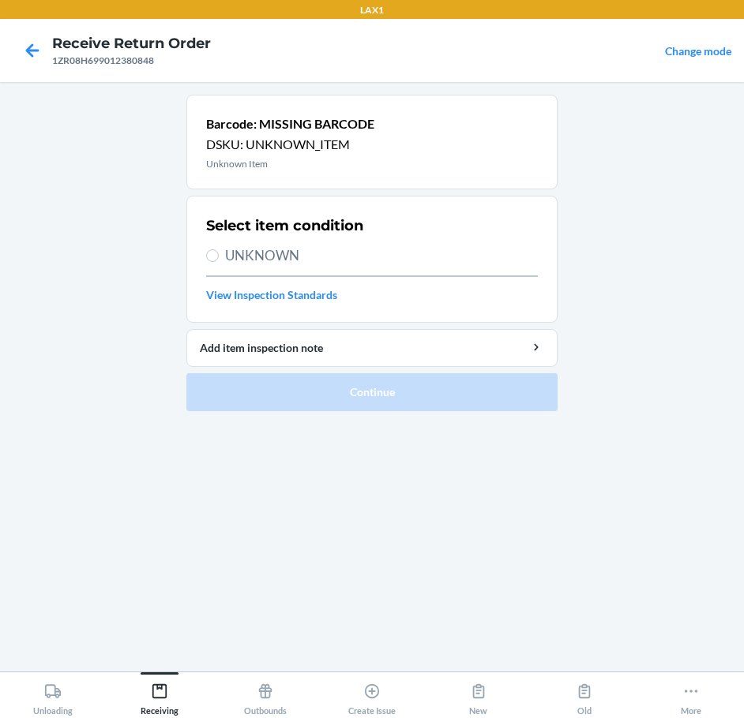
click at [292, 250] on span "UNKNOWN" at bounding box center [381, 256] width 313 height 21
click at [219, 250] on input "UNKNOWN" at bounding box center [212, 256] width 13 height 13
radio input "true"
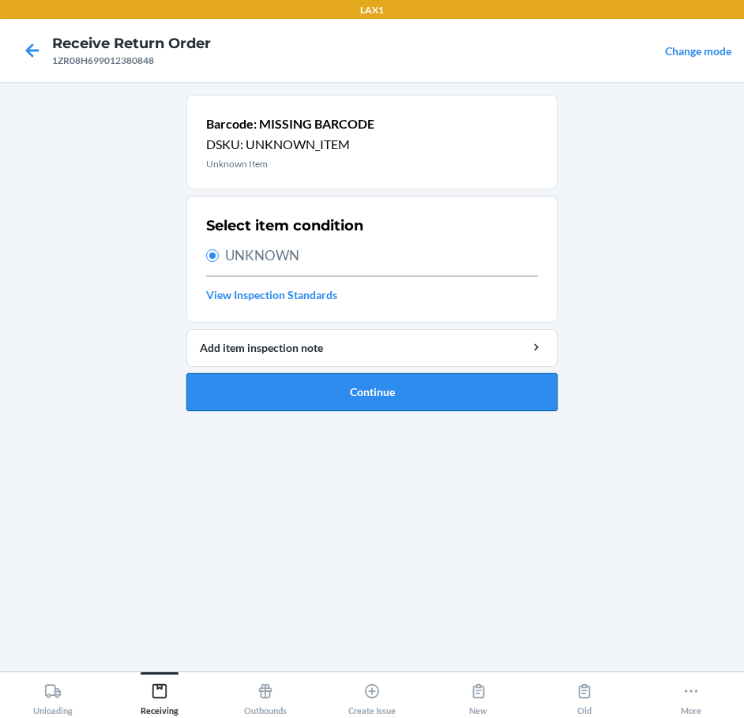
click at [396, 389] on button "Continue" at bounding box center [371, 392] width 371 height 38
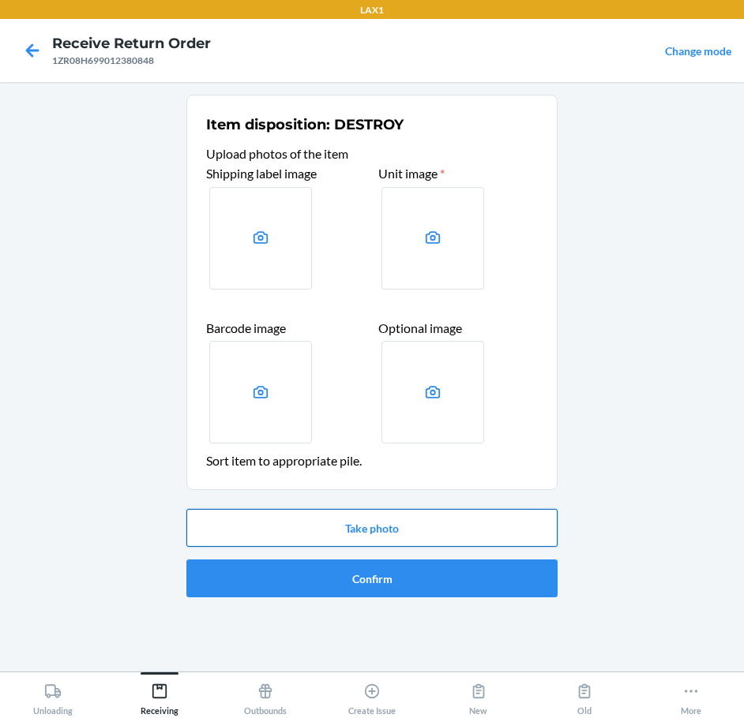
click at [437, 513] on button "Take photo" at bounding box center [371, 528] width 371 height 38
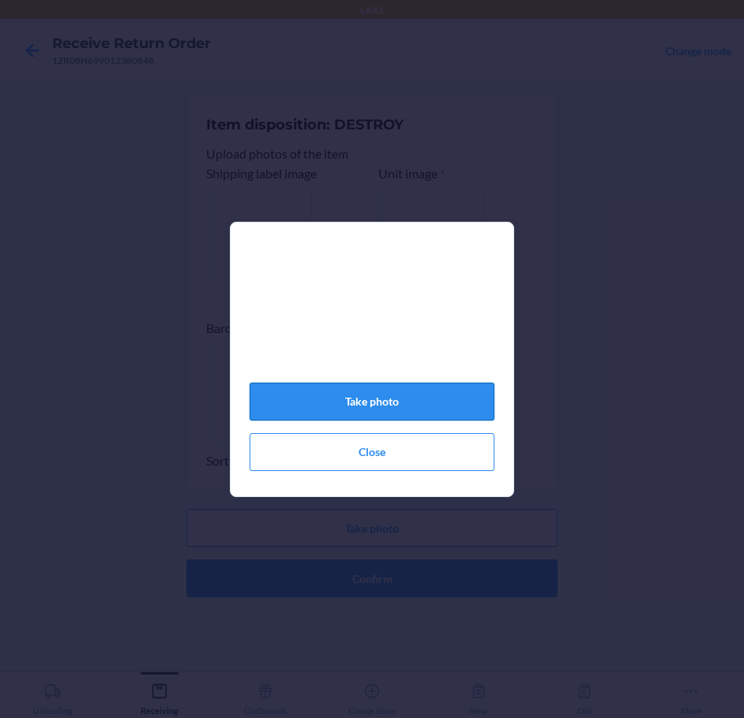
click at [437, 417] on button "Take photo" at bounding box center [372, 402] width 245 height 38
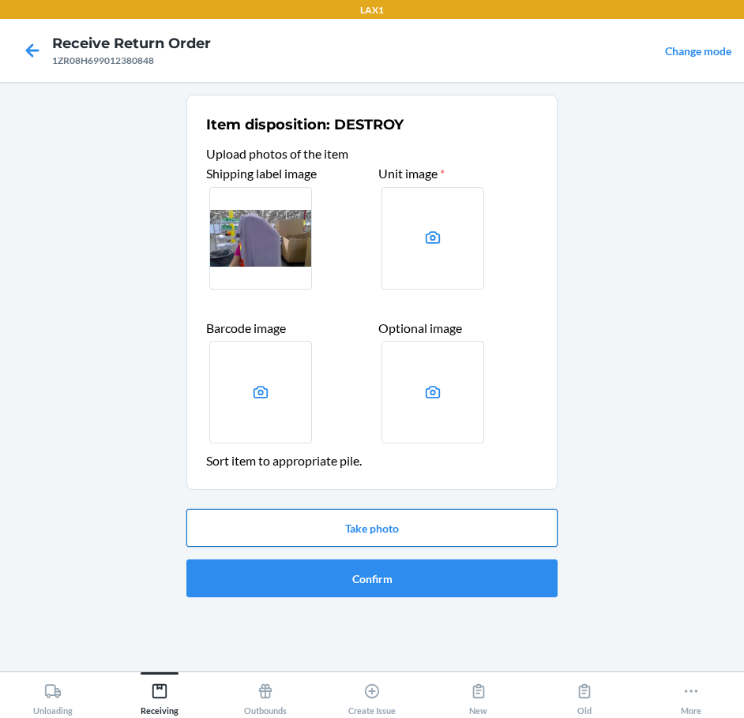
click at [416, 522] on button "Take photo" at bounding box center [371, 528] width 371 height 38
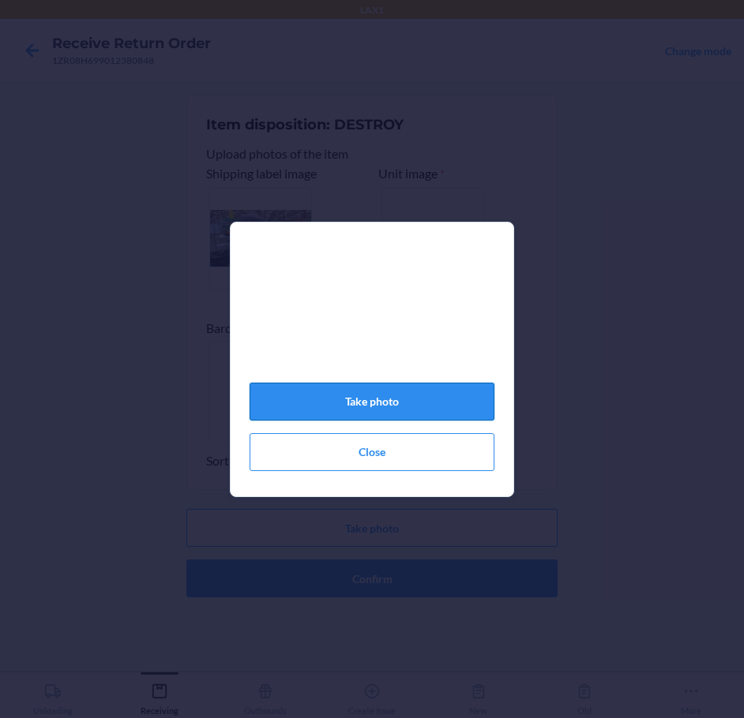
click at [433, 418] on button "Take photo" at bounding box center [372, 402] width 245 height 38
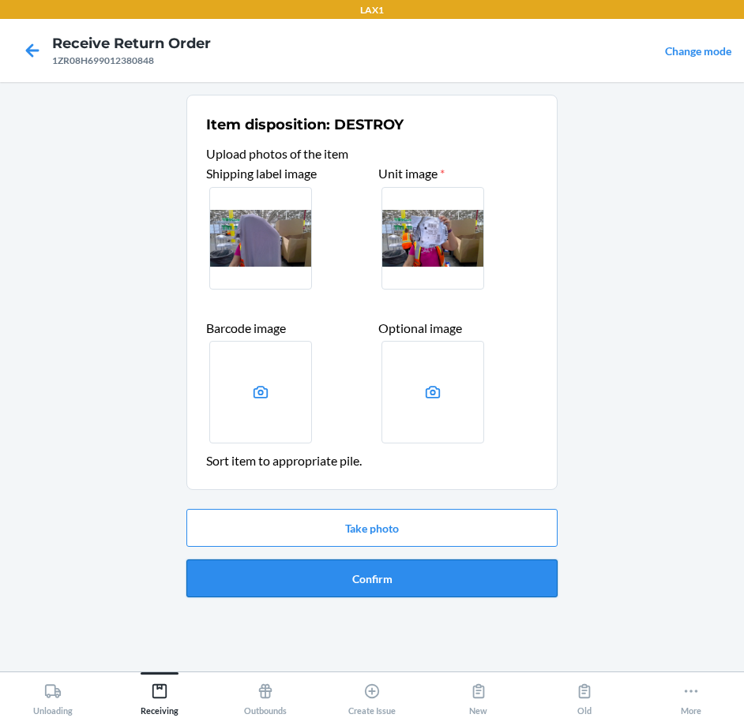
click at [442, 583] on button "Confirm" at bounding box center [371, 579] width 371 height 38
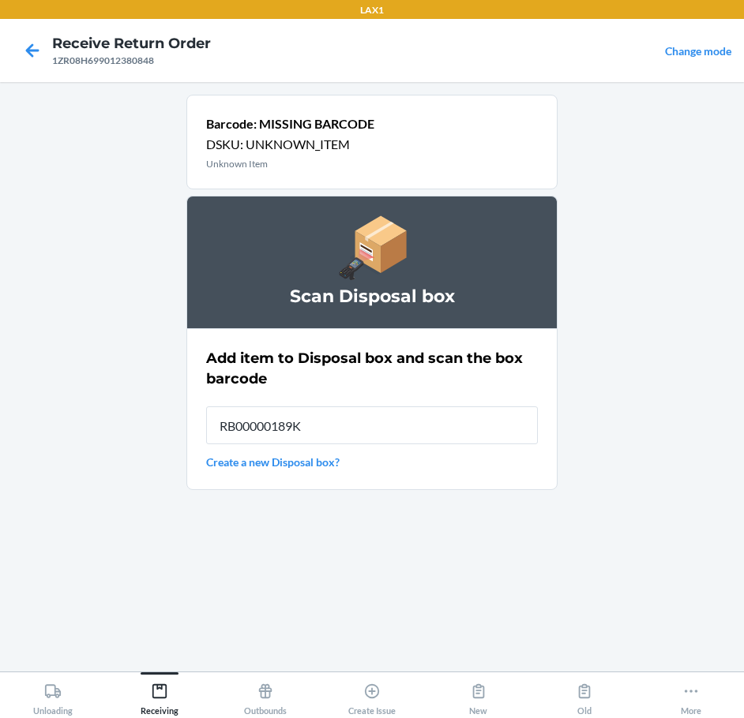
type input "RB00000189K"
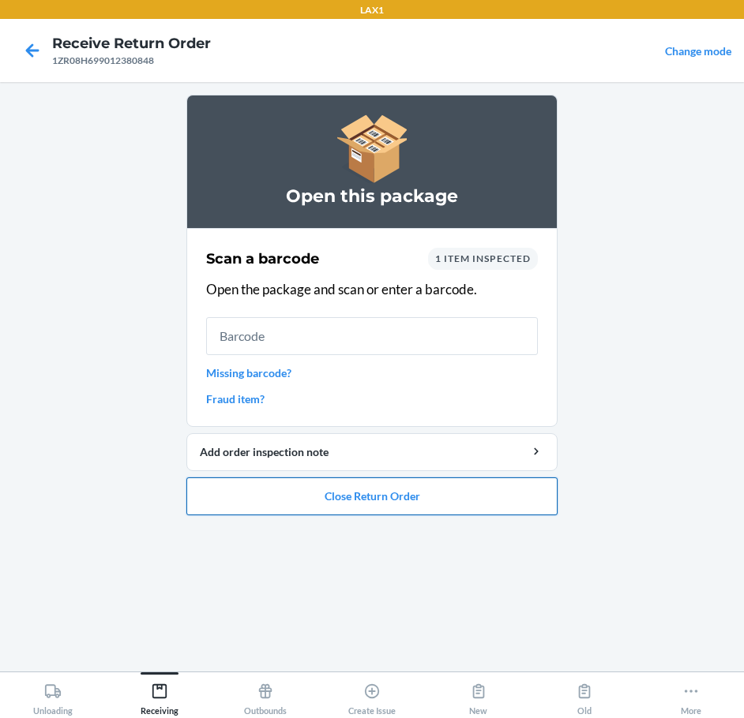
click at [424, 501] on button "Close Return Order" at bounding box center [371, 497] width 371 height 38
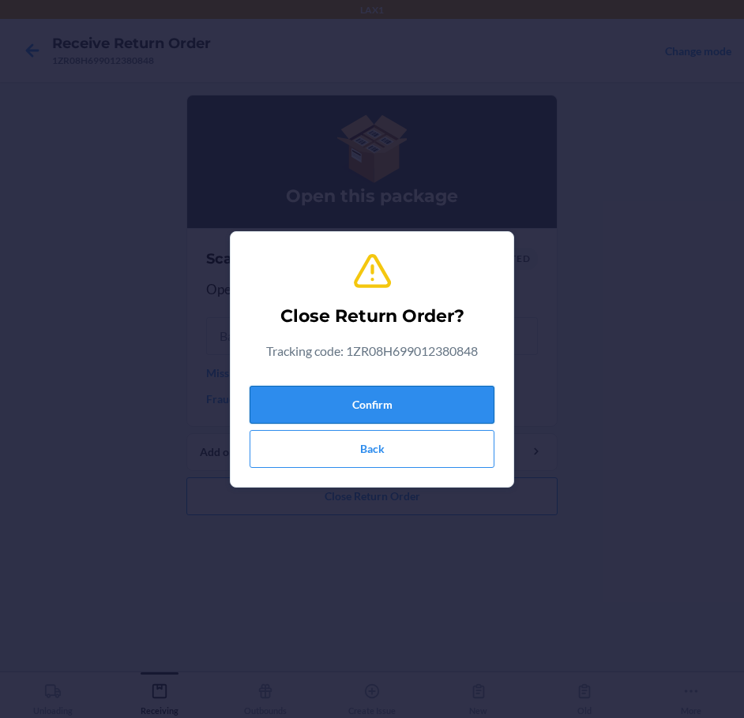
click at [425, 401] on button "Confirm" at bounding box center [372, 405] width 245 height 38
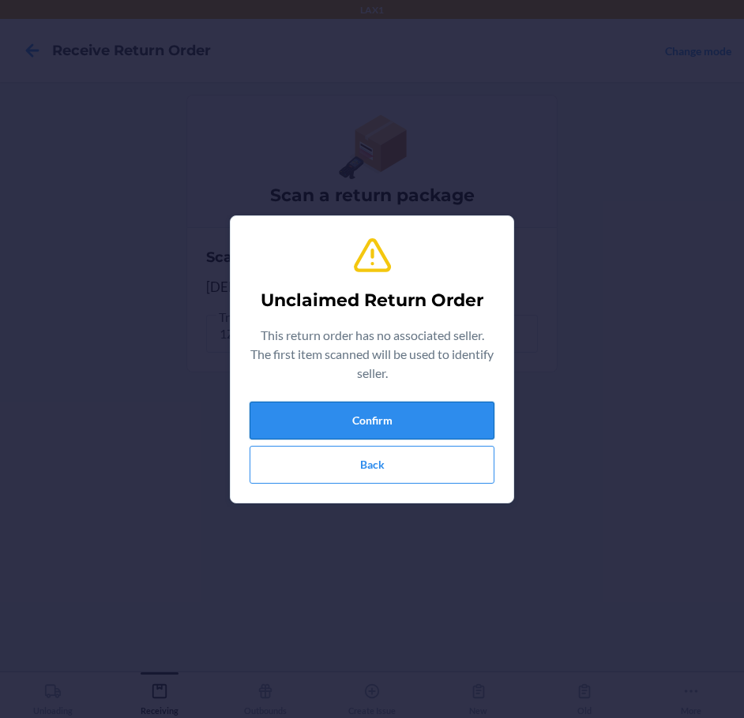
click at [430, 430] on button "Confirm" at bounding box center [372, 421] width 245 height 38
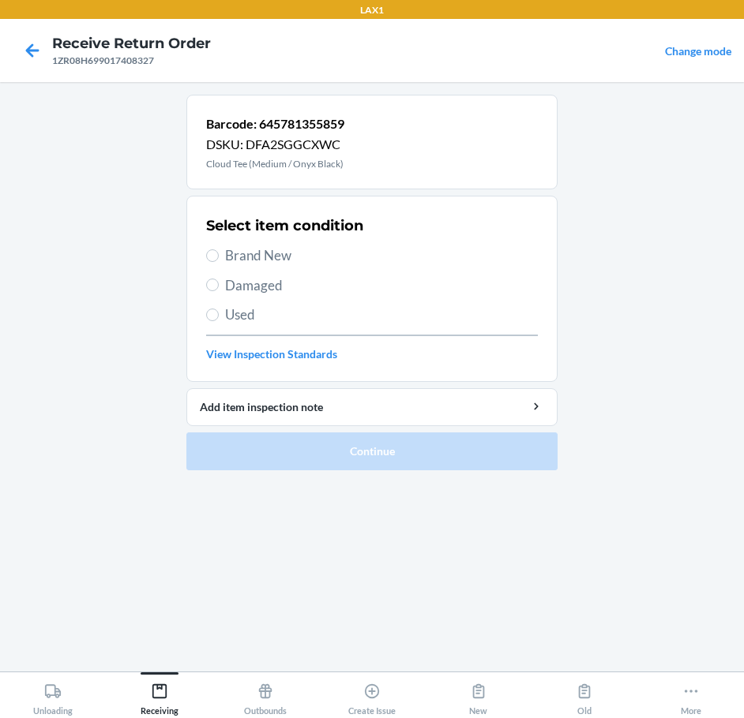
click at [237, 257] on span "Brand New" at bounding box center [381, 256] width 313 height 21
click at [219, 257] on input "Brand New" at bounding box center [212, 256] width 13 height 13
radio input "true"
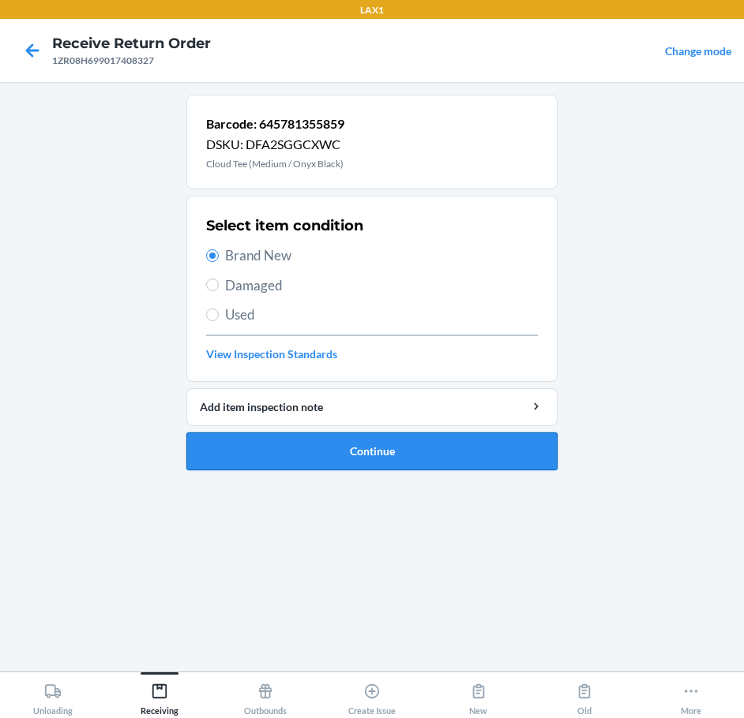
click at [432, 448] on button "Continue" at bounding box center [371, 452] width 371 height 38
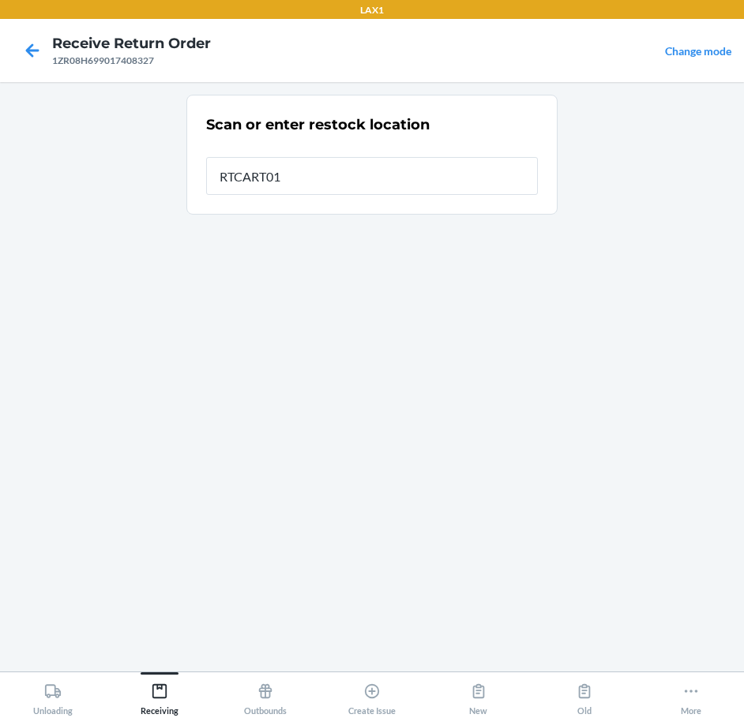
type input "RTCART011"
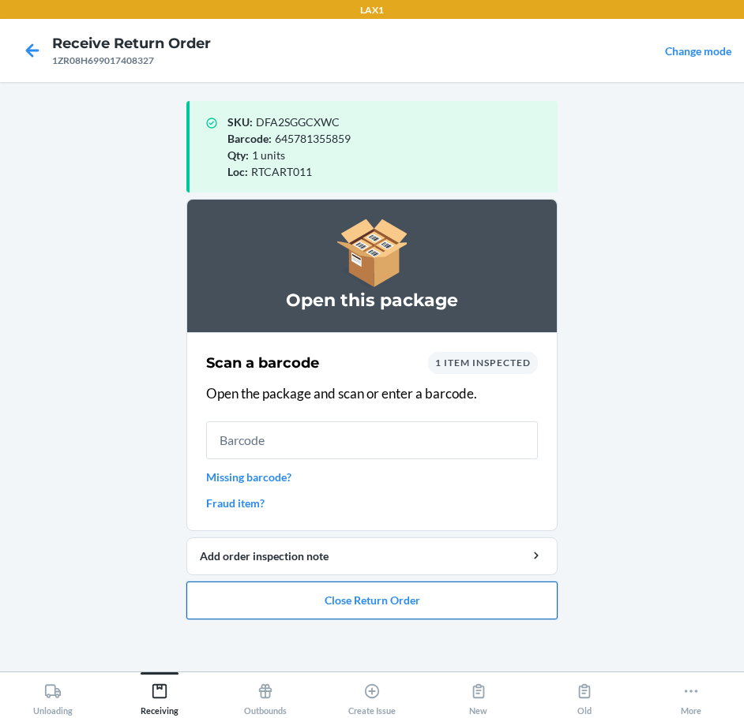
click at [370, 600] on button "Close Return Order" at bounding box center [371, 601] width 371 height 38
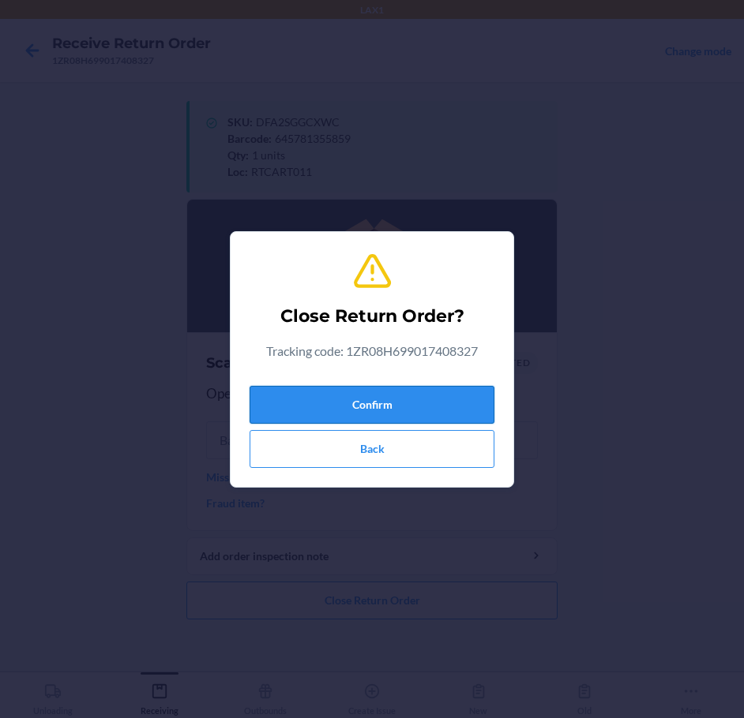
click at [428, 407] on button "Confirm" at bounding box center [372, 405] width 245 height 38
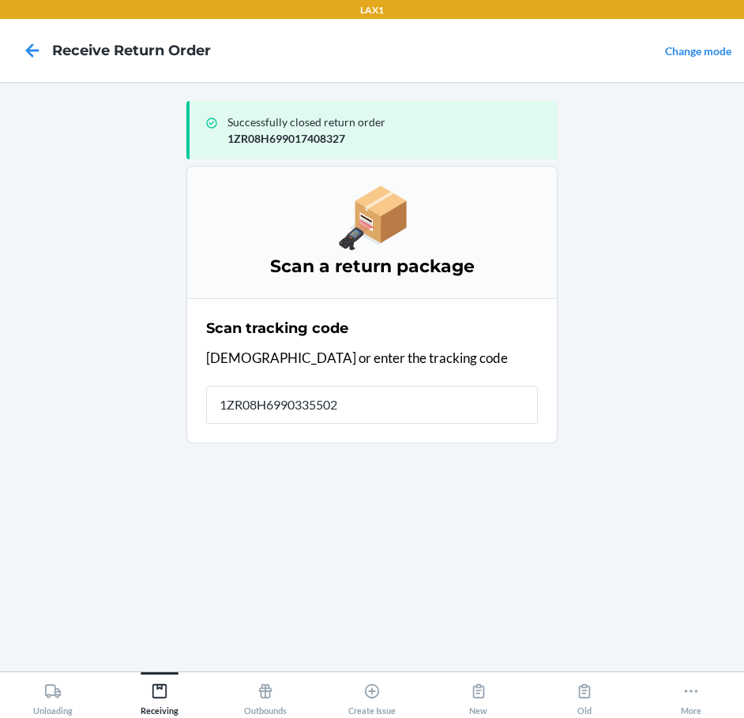
type input "[US_VEHICLE_IDENTIFICATION_NUMBER]"
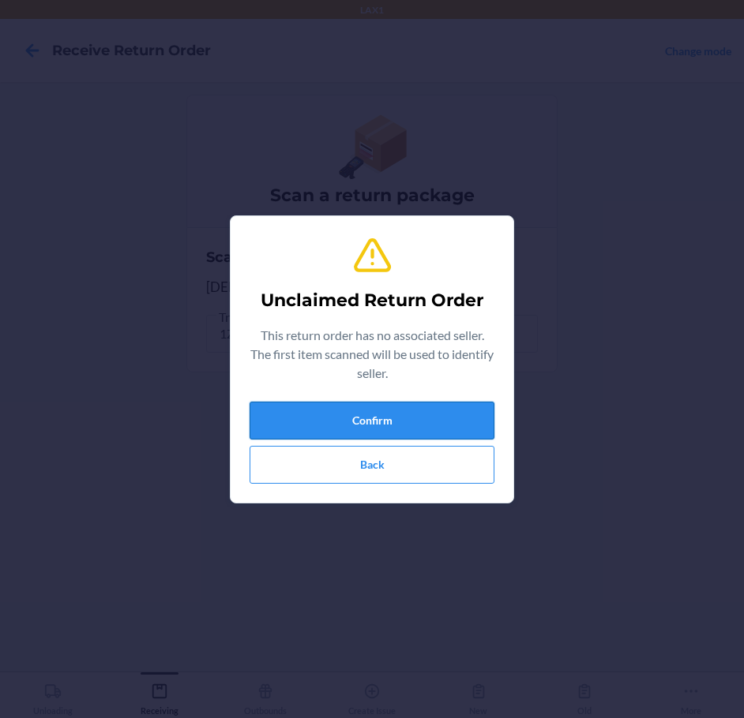
click at [423, 425] on button "Confirm" at bounding box center [372, 421] width 245 height 38
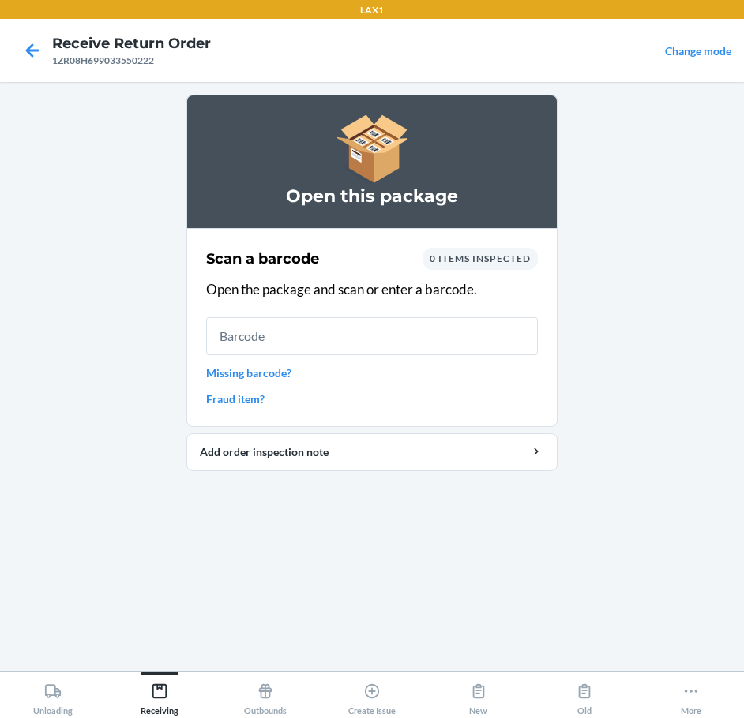
click at [283, 373] on link "Missing barcode?" at bounding box center [372, 373] width 332 height 17
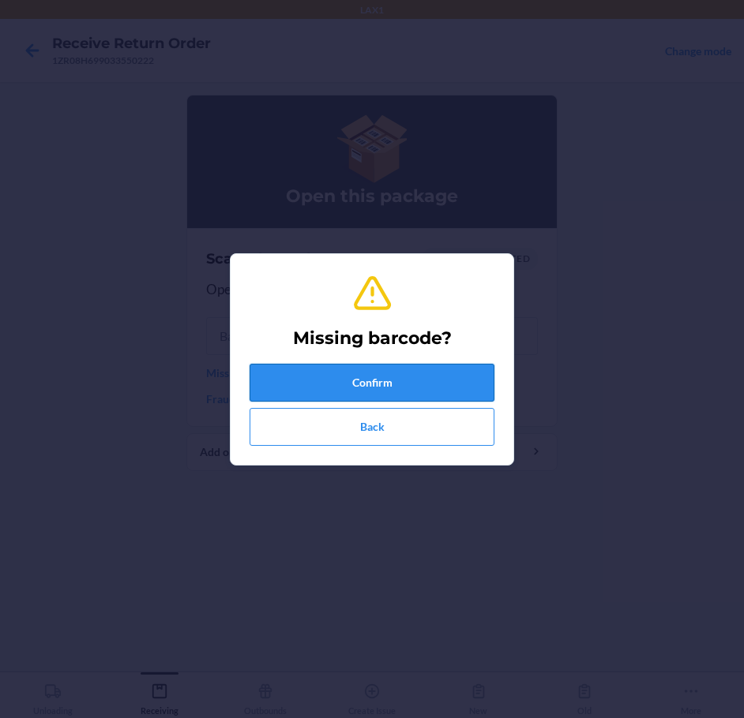
click at [369, 374] on button "Confirm" at bounding box center [372, 383] width 245 height 38
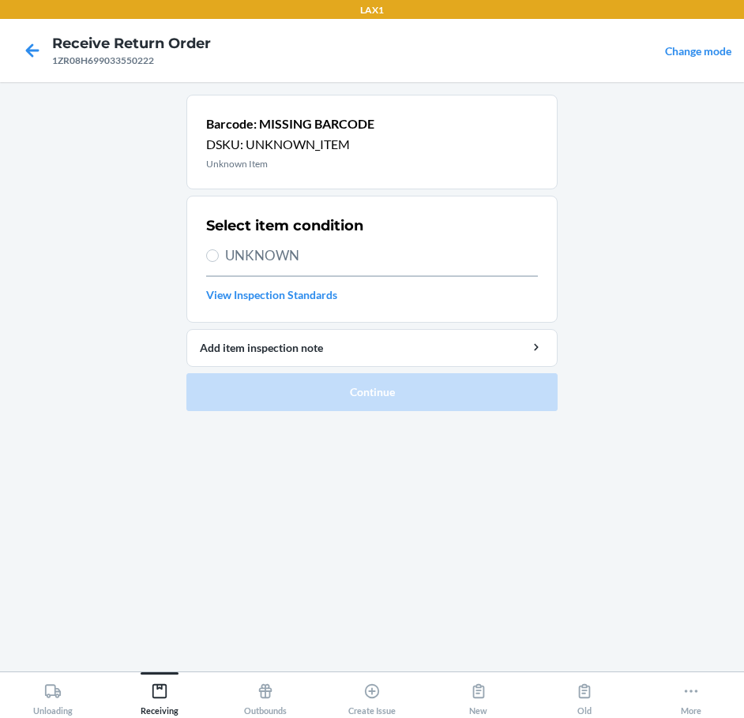
click at [274, 250] on span "UNKNOWN" at bounding box center [381, 256] width 313 height 21
click at [219, 250] on input "UNKNOWN" at bounding box center [212, 256] width 13 height 13
radio input "true"
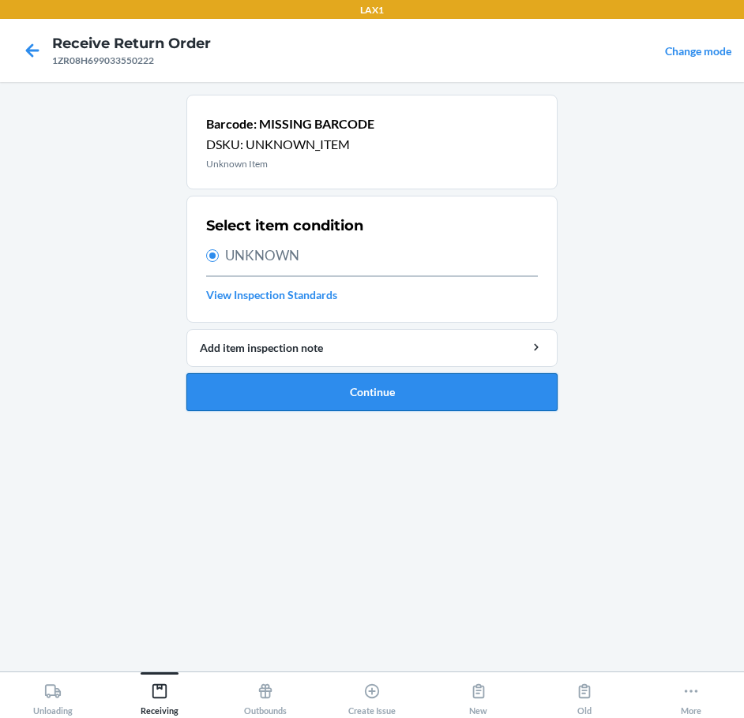
click at [385, 396] on button "Continue" at bounding box center [371, 392] width 371 height 38
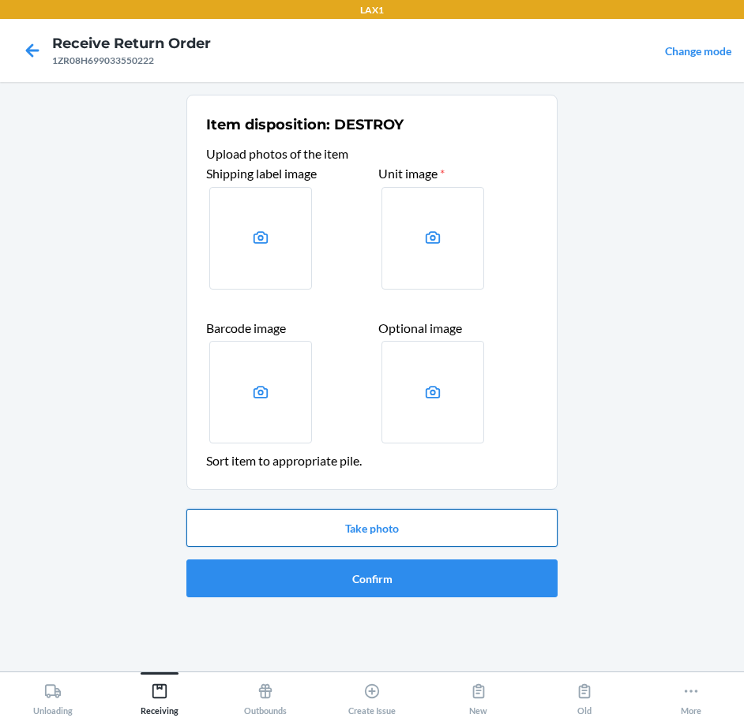
click at [374, 530] on button "Take photo" at bounding box center [371, 528] width 371 height 38
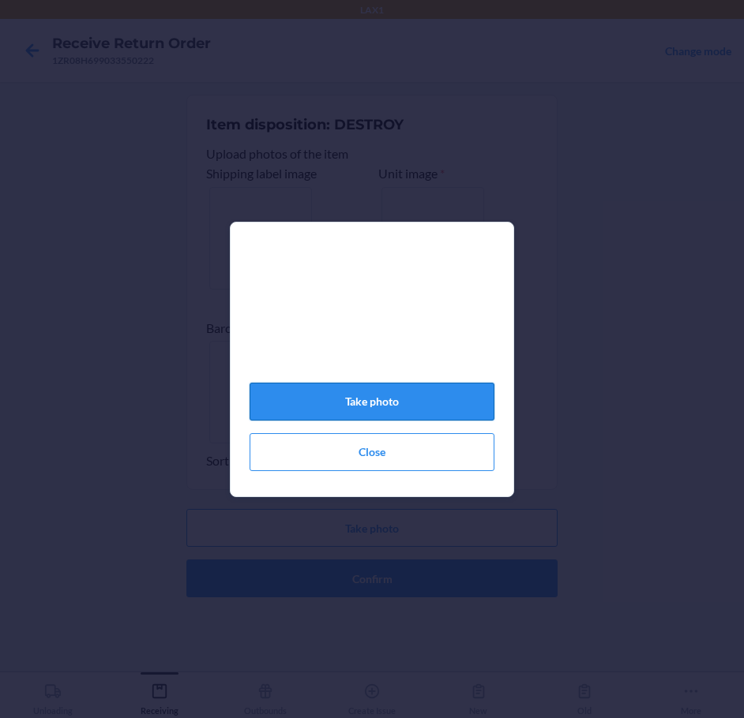
click at [396, 414] on button "Take photo" at bounding box center [372, 402] width 245 height 38
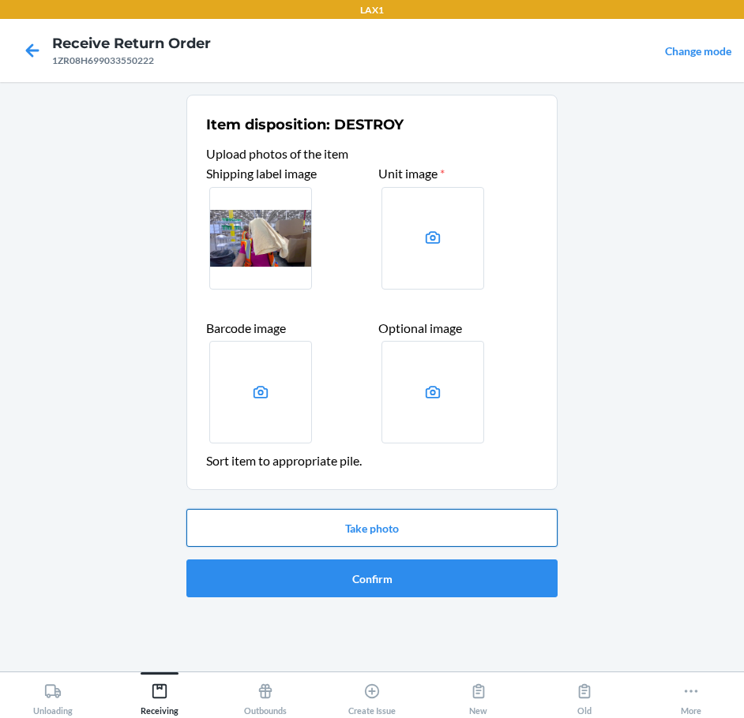
click at [467, 529] on button "Take photo" at bounding box center [371, 528] width 371 height 38
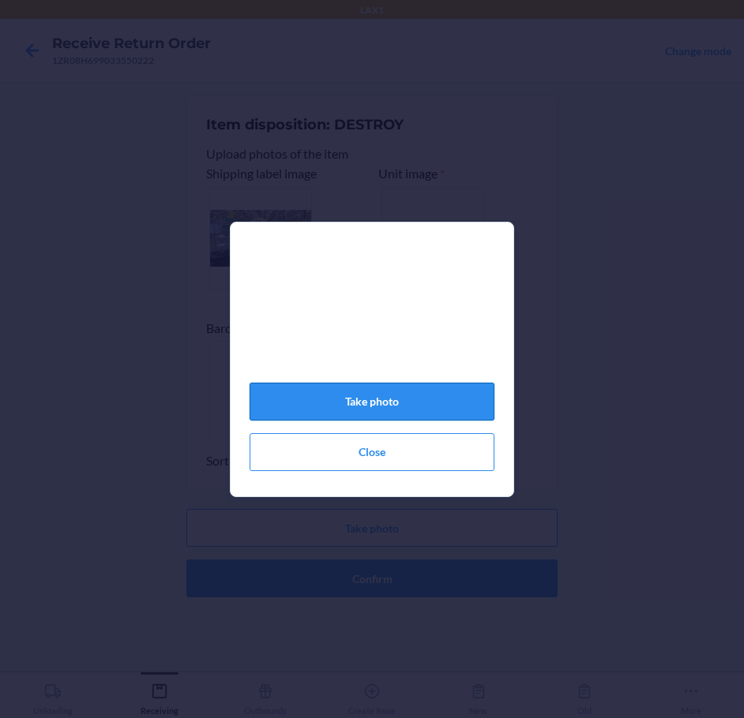
click at [440, 421] on button "Take photo" at bounding box center [372, 402] width 245 height 38
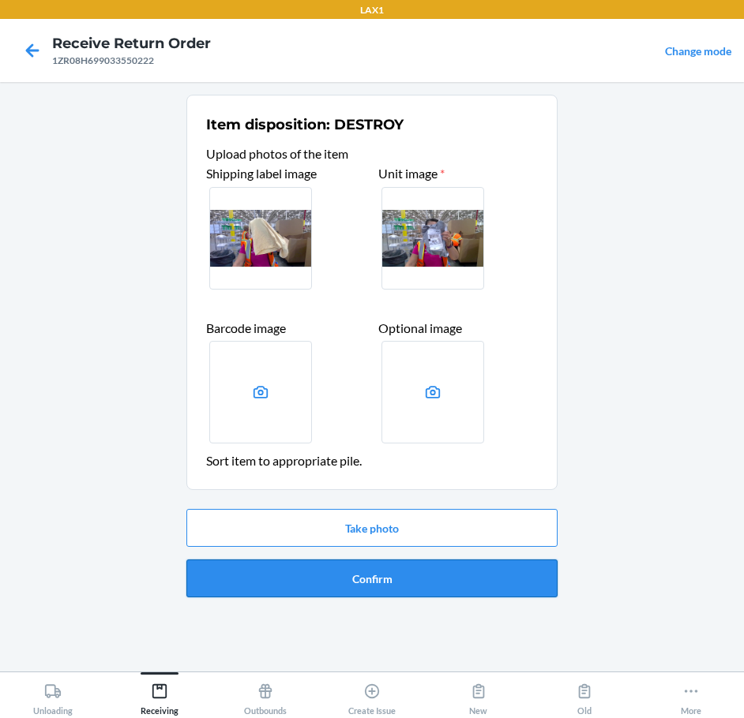
click at [493, 583] on button "Confirm" at bounding box center [371, 579] width 371 height 38
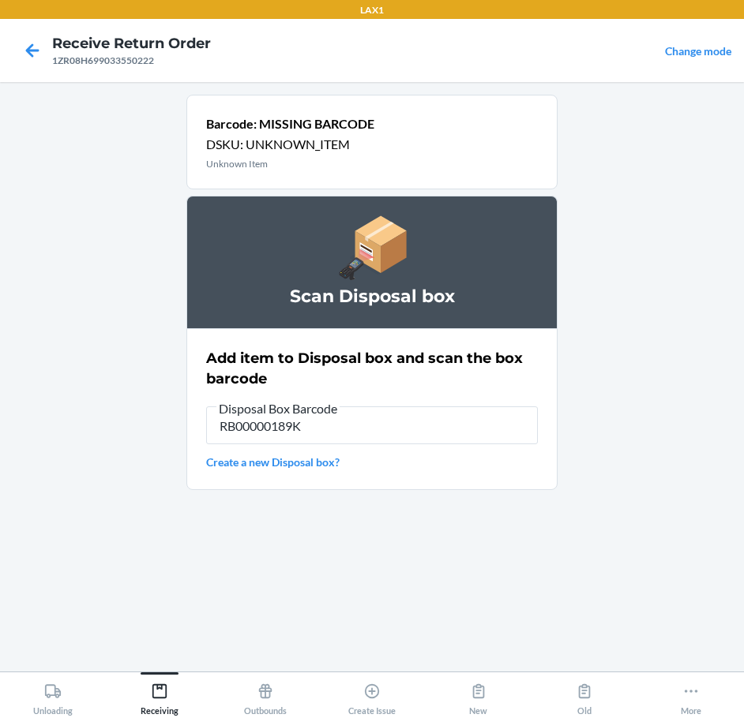
type input "RB00000189K"
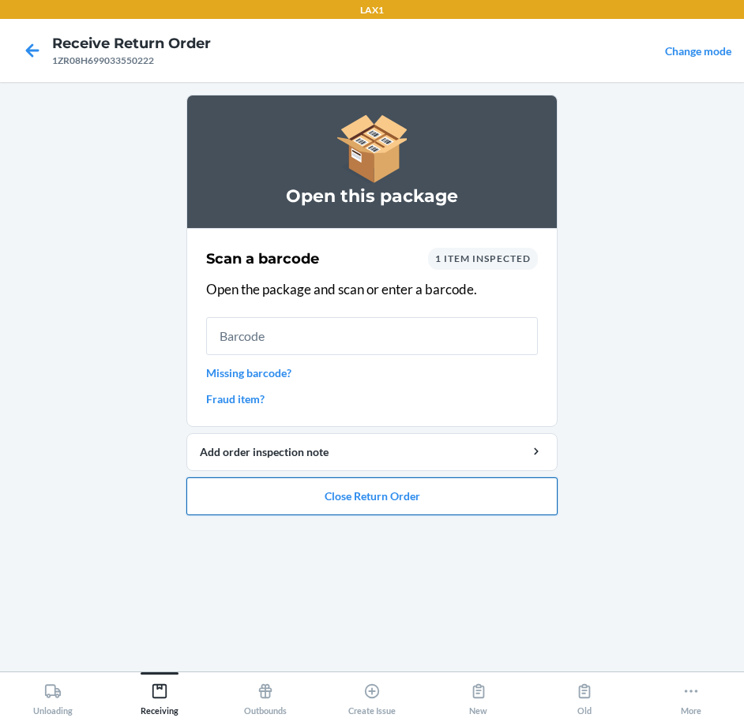
click at [417, 513] on button "Close Return Order" at bounding box center [371, 497] width 371 height 38
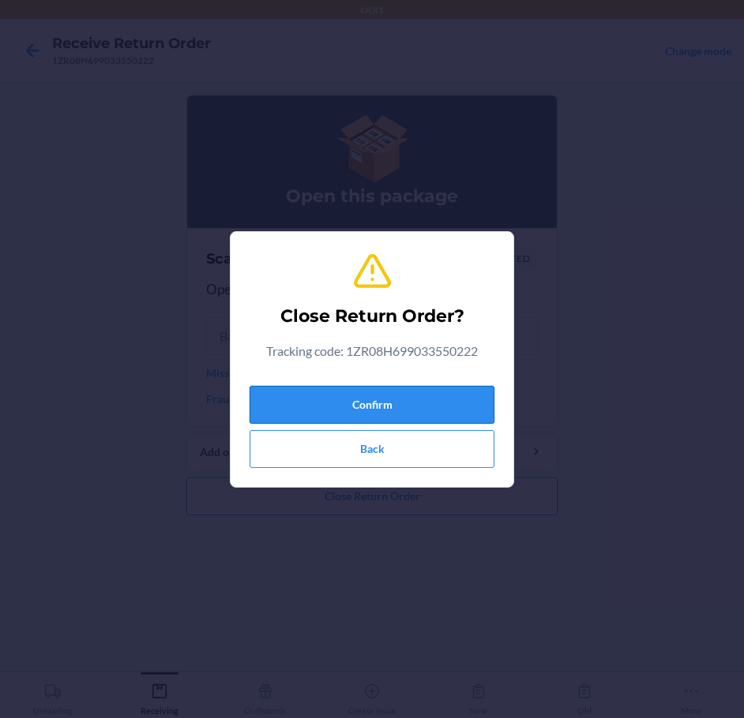
click at [425, 398] on button "Confirm" at bounding box center [372, 405] width 245 height 38
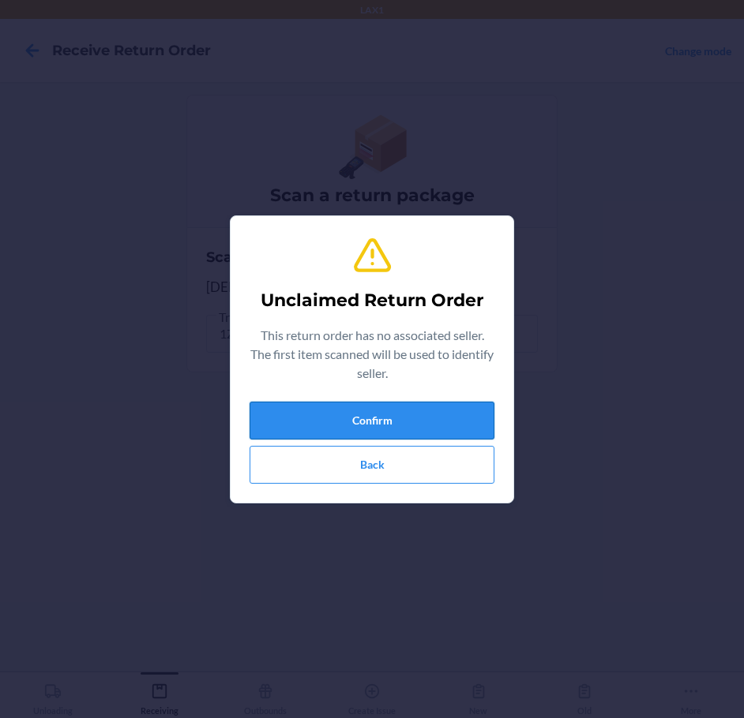
click at [457, 411] on button "Confirm" at bounding box center [372, 421] width 245 height 38
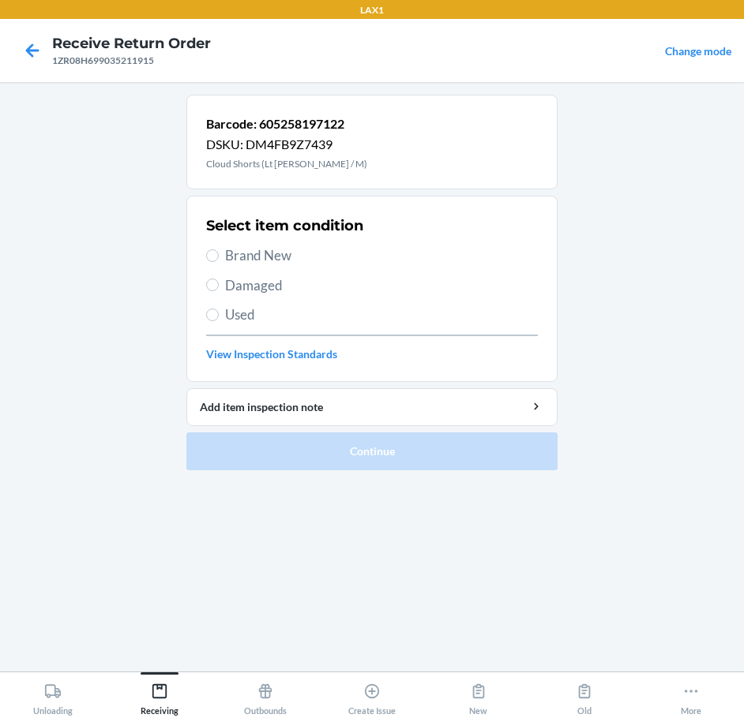
click at [219, 259] on label "Brand New" at bounding box center [372, 256] width 332 height 21
click at [219, 259] on input "Brand New" at bounding box center [212, 256] width 13 height 13
radio input "true"
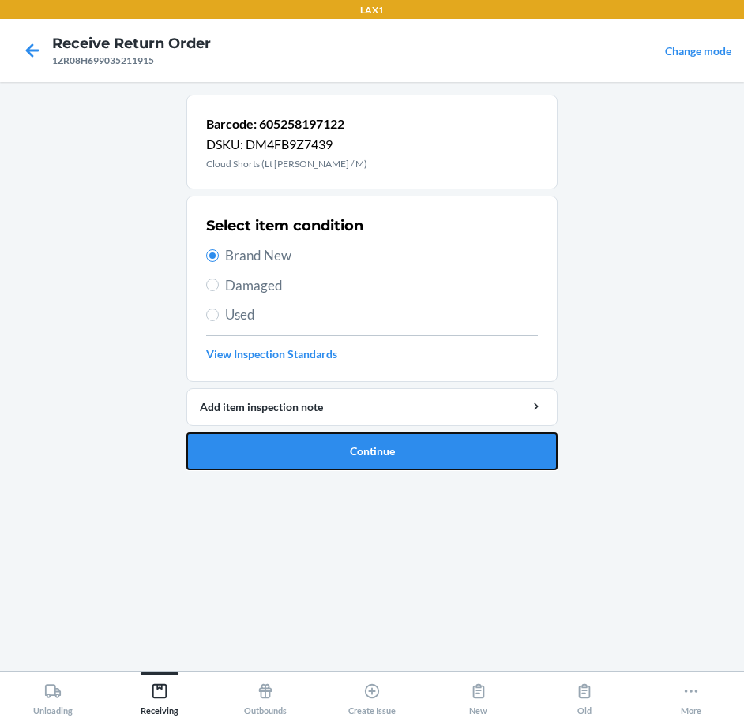
click at [452, 437] on button "Continue" at bounding box center [371, 452] width 371 height 38
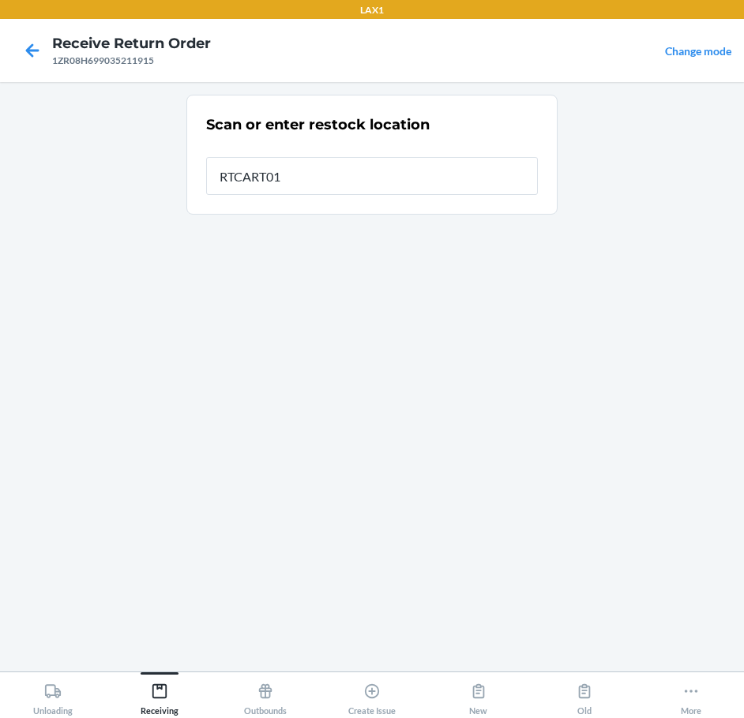
type input "RTCART011"
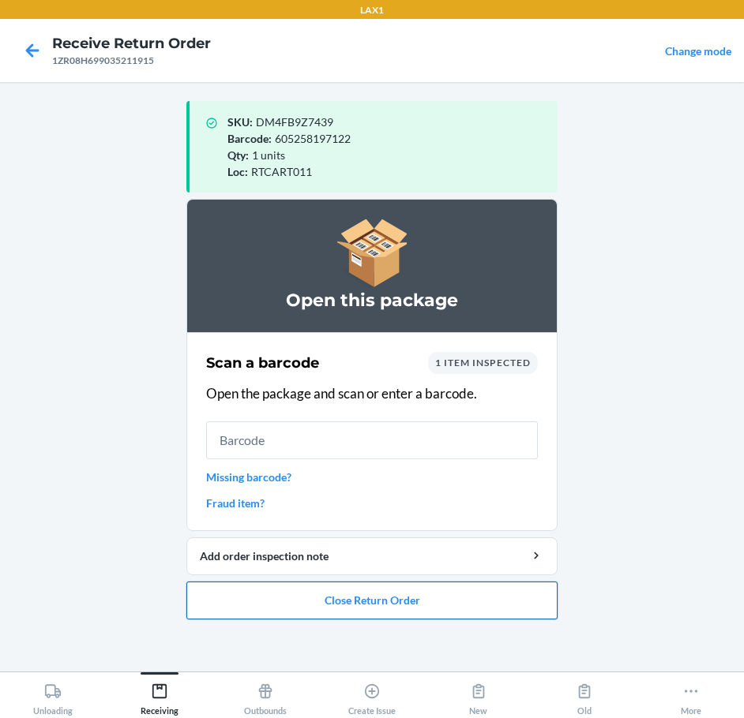
click at [370, 611] on button "Close Return Order" at bounding box center [371, 601] width 371 height 38
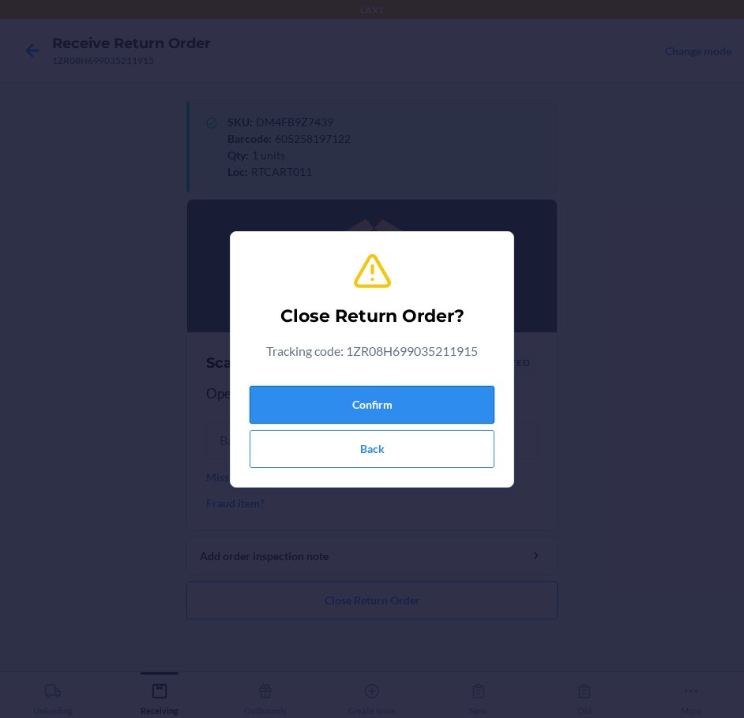
click at [359, 401] on button "Confirm" at bounding box center [372, 405] width 245 height 38
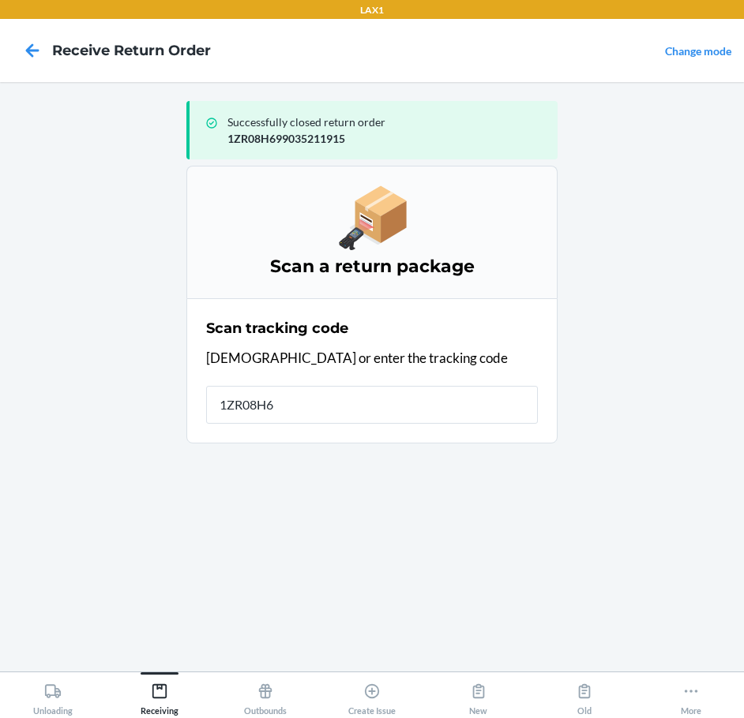
type input "1ZR08H69"
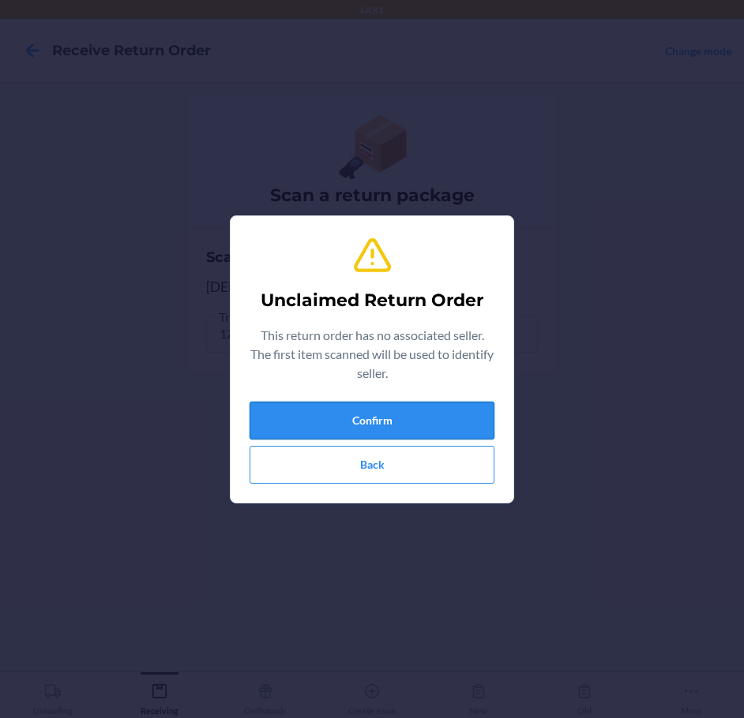
click at [317, 413] on button "Confirm" at bounding box center [372, 421] width 245 height 38
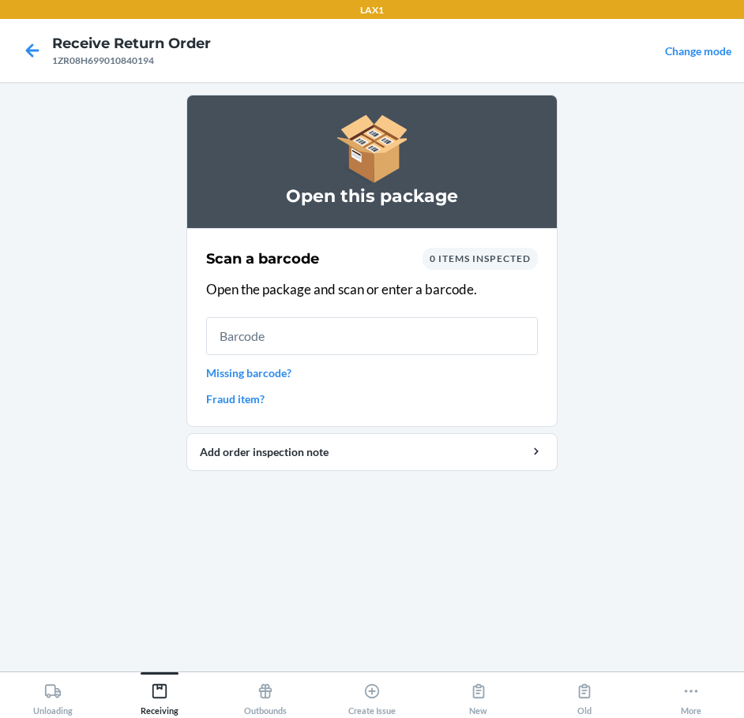
click at [265, 384] on div "Scan a barcode 0 items inspected Open the package and scan or enter a barcode. …" at bounding box center [372, 327] width 332 height 169
click at [264, 373] on link "Missing barcode?" at bounding box center [372, 373] width 332 height 17
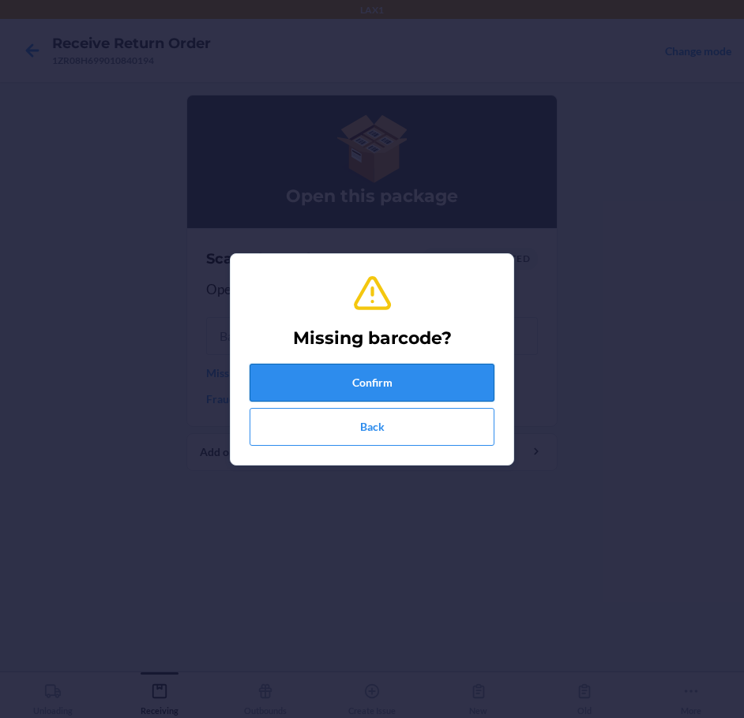
click at [286, 373] on button "Confirm" at bounding box center [372, 383] width 245 height 38
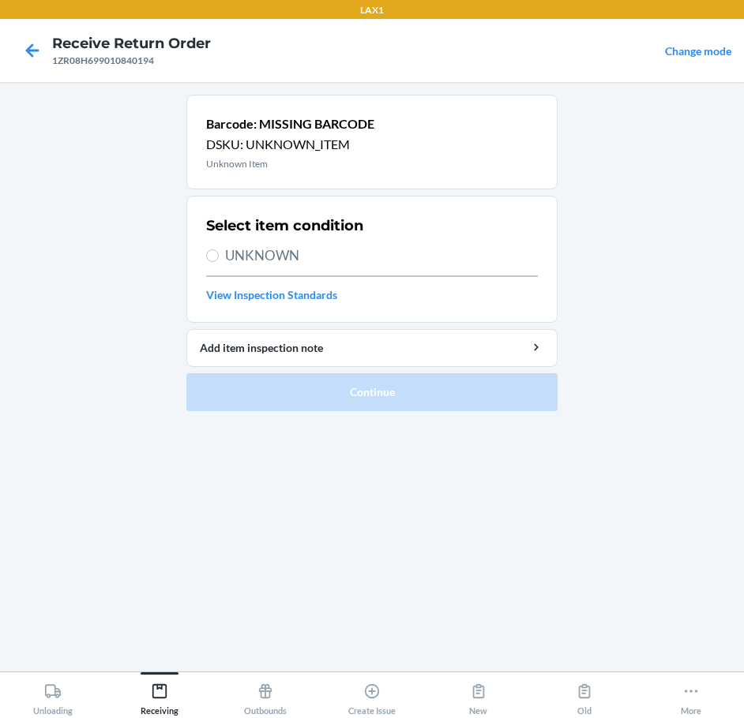
click at [248, 259] on span "UNKNOWN" at bounding box center [381, 256] width 313 height 21
click at [219, 259] on input "UNKNOWN" at bounding box center [212, 256] width 13 height 13
radio input "true"
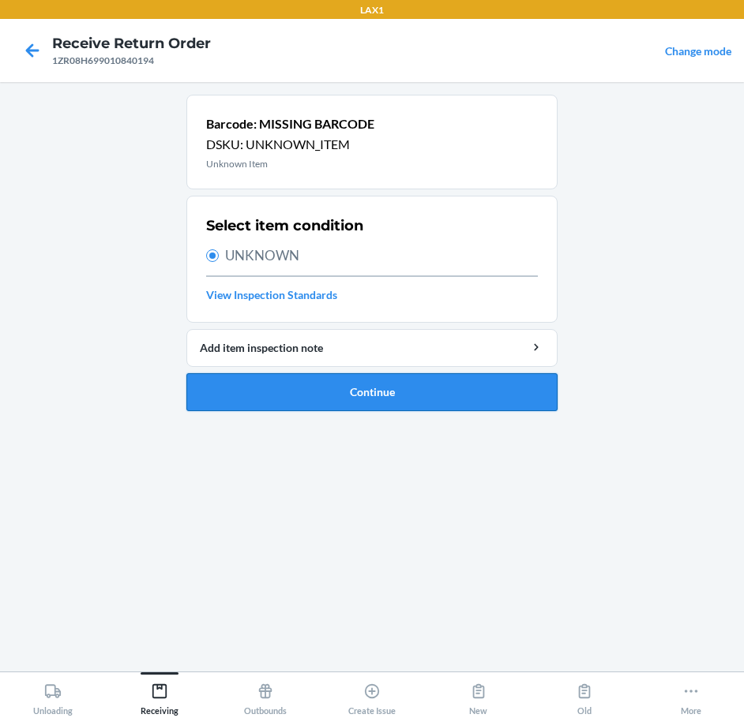
click at [328, 389] on button "Continue" at bounding box center [371, 392] width 371 height 38
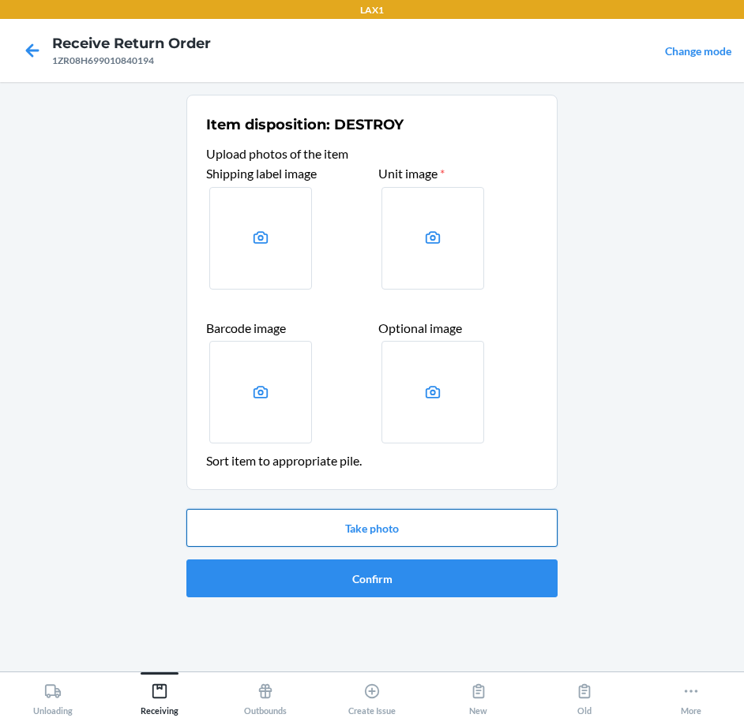
click at [381, 535] on button "Take photo" at bounding box center [371, 528] width 371 height 38
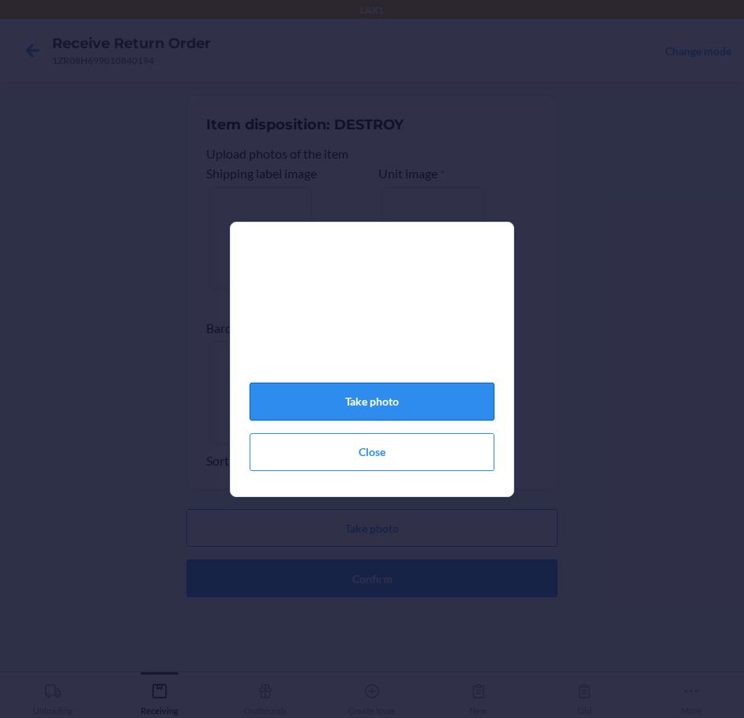
click at [399, 420] on button "Take photo" at bounding box center [372, 402] width 245 height 38
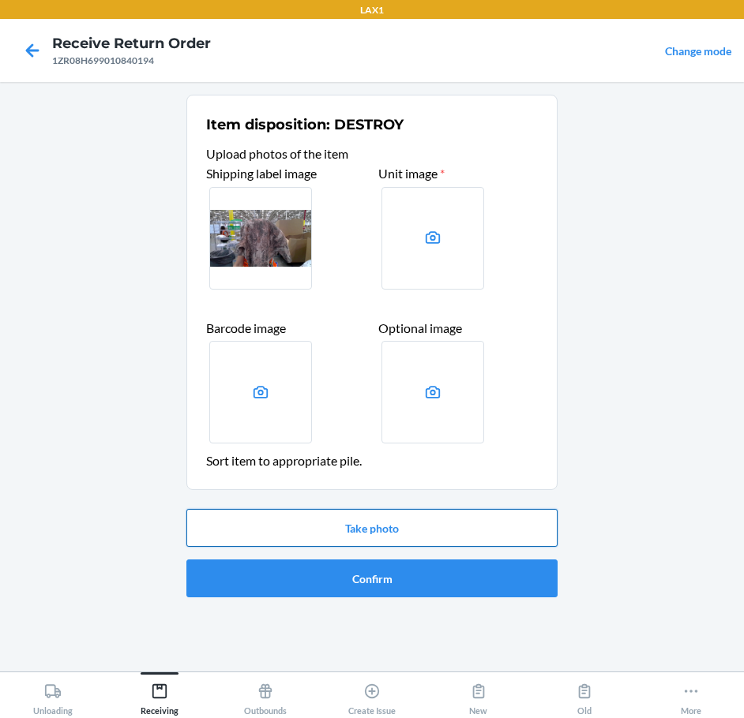
click at [438, 543] on button "Take photo" at bounding box center [371, 528] width 371 height 38
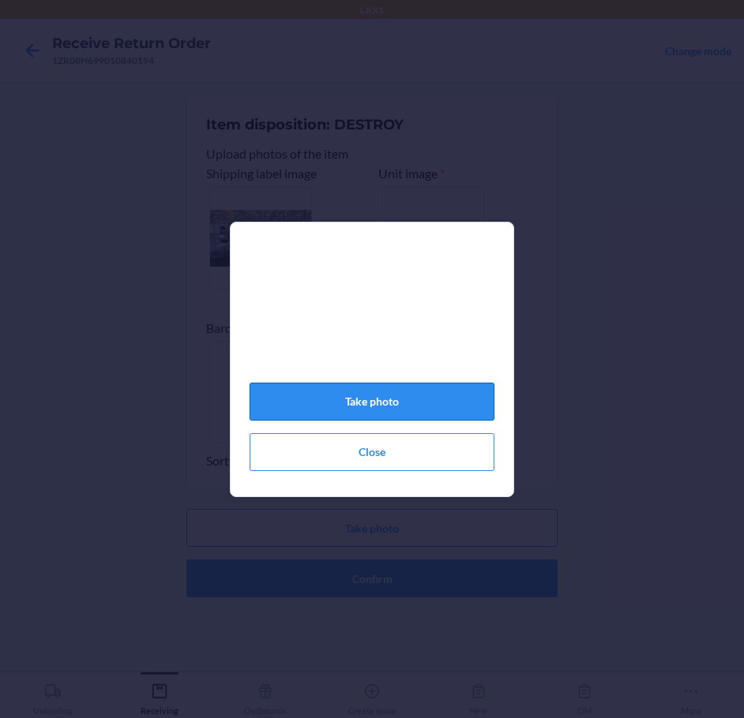
click at [415, 419] on button "Take photo" at bounding box center [372, 402] width 245 height 38
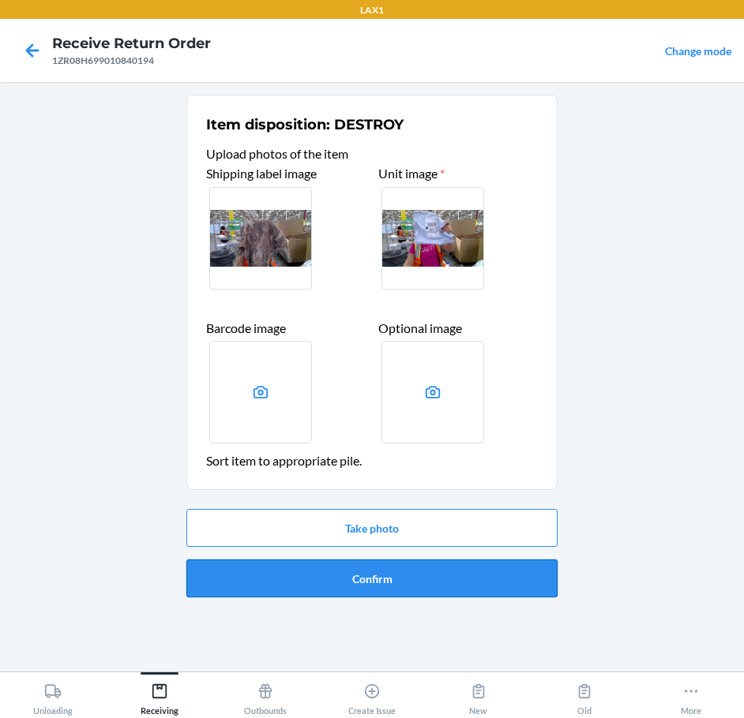
click at [462, 576] on button "Confirm" at bounding box center [371, 579] width 371 height 38
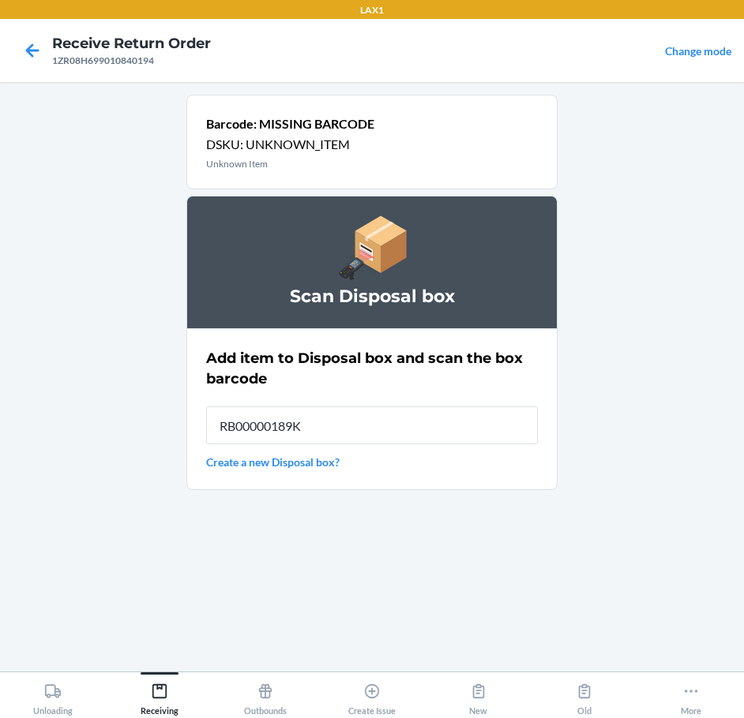
type input "RB00000189K"
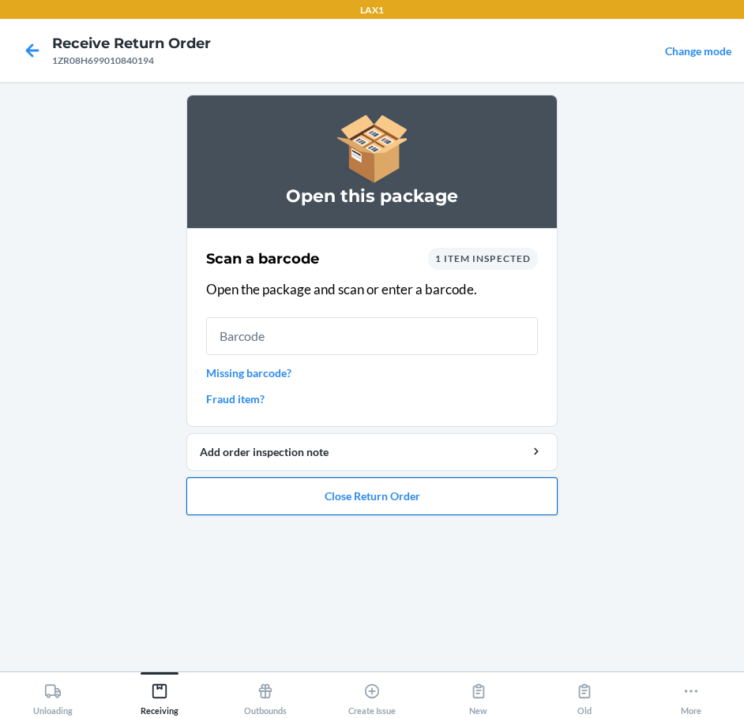
click at [376, 487] on button "Close Return Order" at bounding box center [371, 497] width 371 height 38
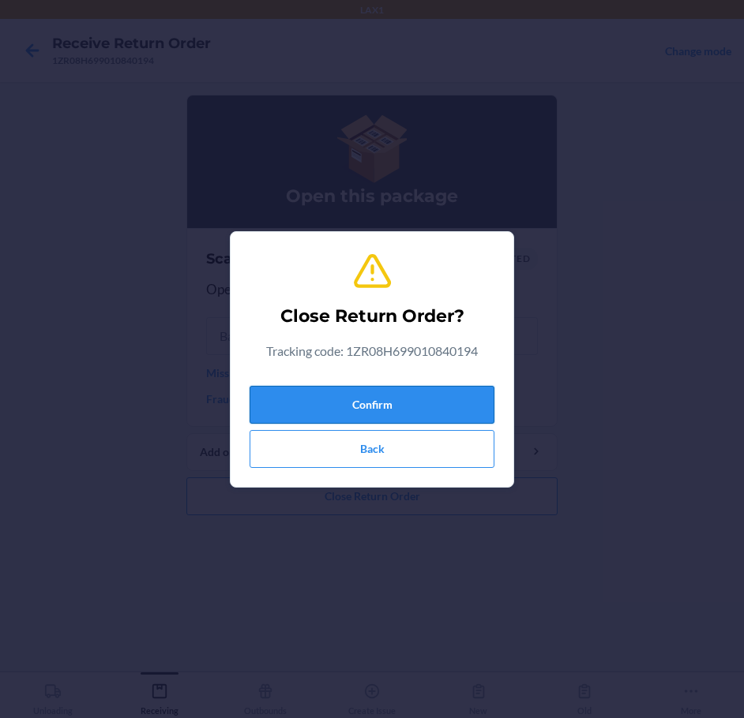
click at [391, 388] on button "Confirm" at bounding box center [372, 405] width 245 height 38
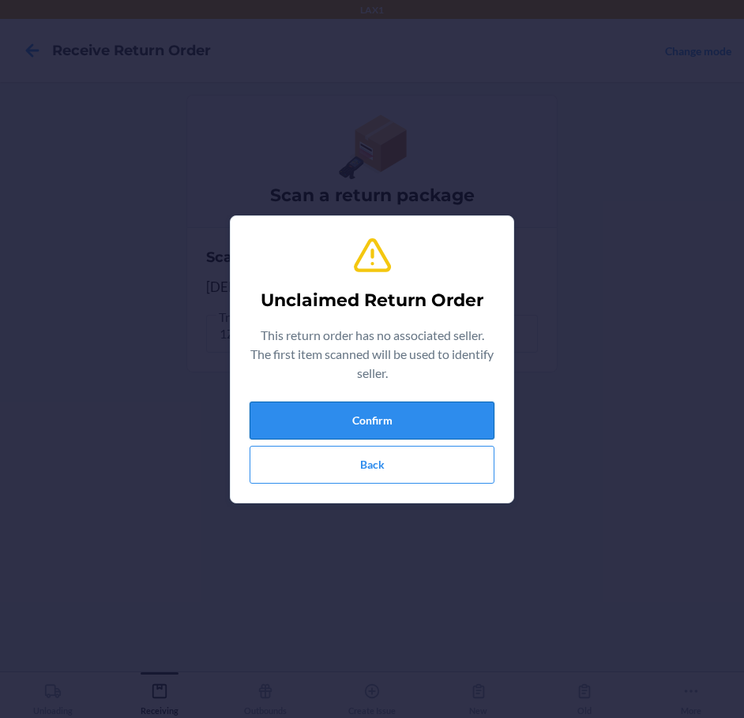
click at [384, 426] on button "Confirm" at bounding box center [372, 421] width 245 height 38
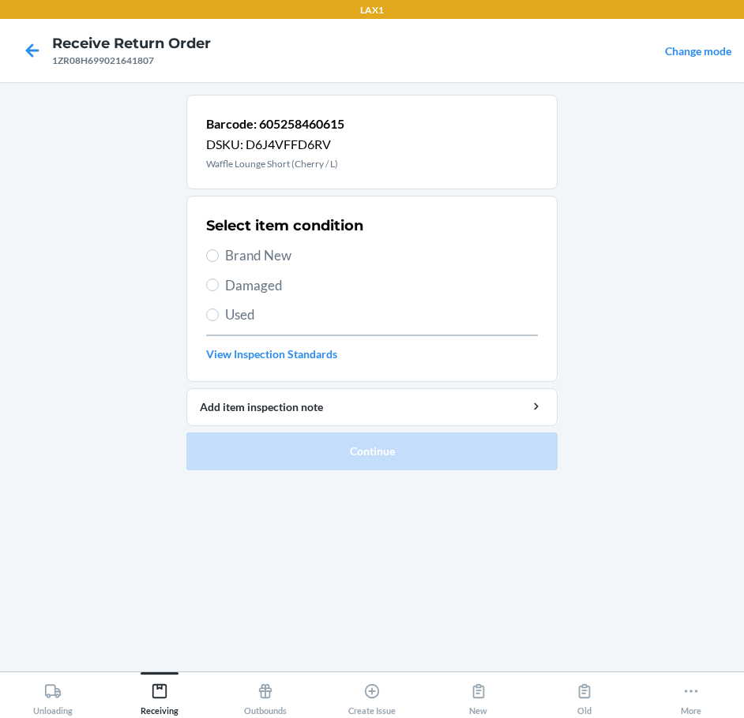
click at [275, 255] on span "Brand New" at bounding box center [381, 256] width 313 height 21
click at [219, 255] on input "Brand New" at bounding box center [212, 256] width 13 height 13
radio input "true"
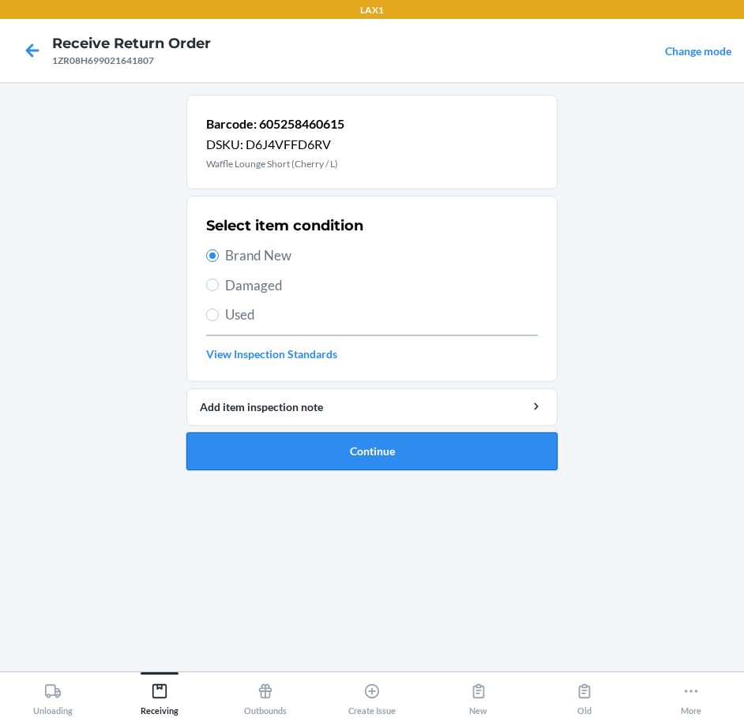
click at [430, 460] on button "Continue" at bounding box center [371, 452] width 371 height 38
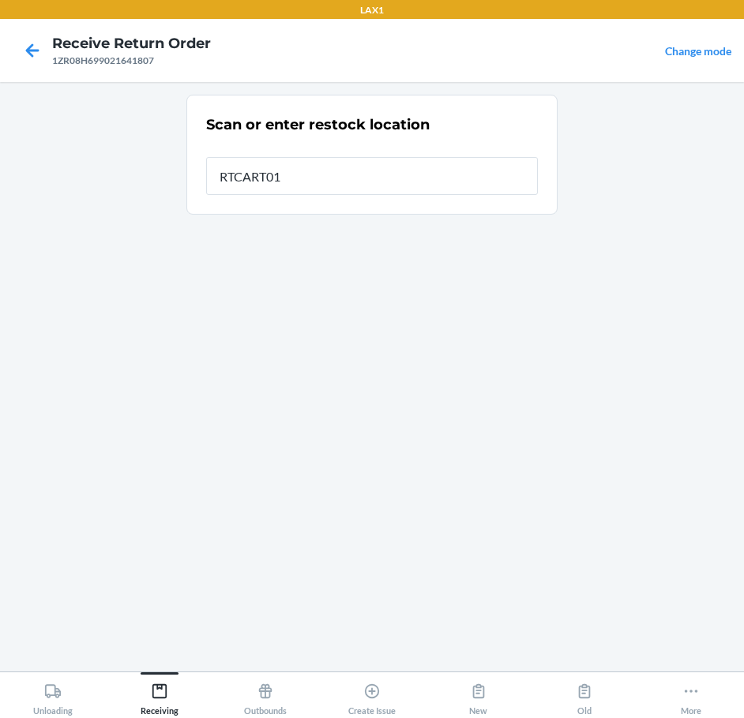
type input "RTCART011"
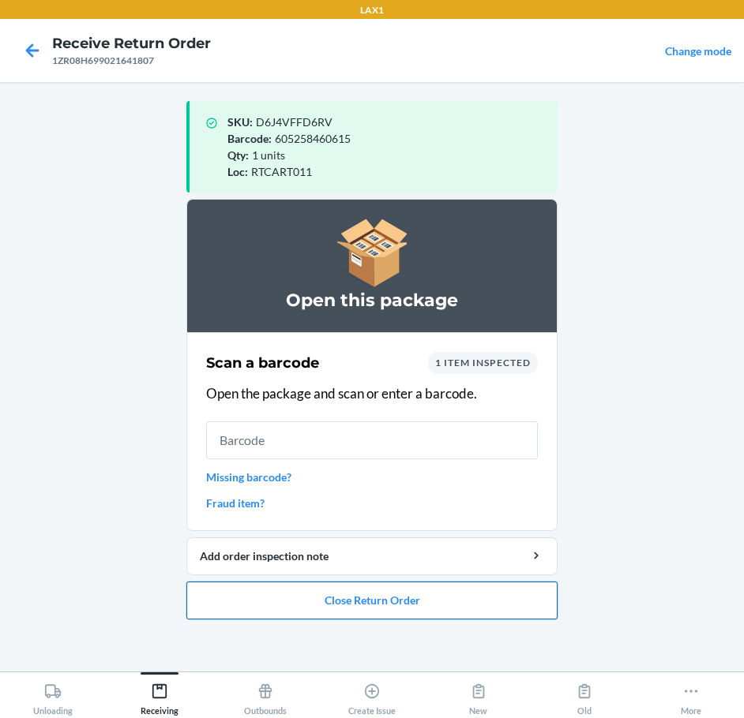
click at [363, 602] on button "Close Return Order" at bounding box center [371, 601] width 371 height 38
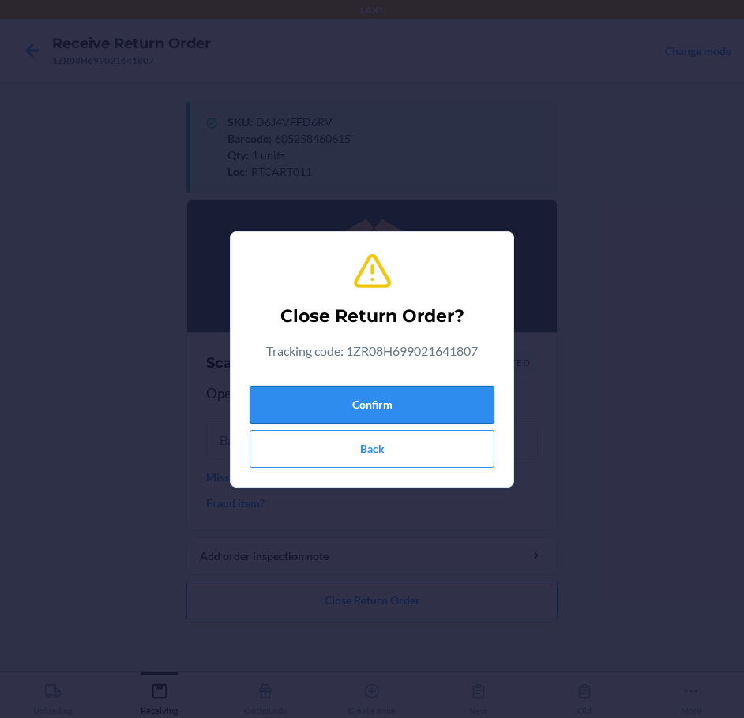
click at [425, 397] on button "Confirm" at bounding box center [372, 405] width 245 height 38
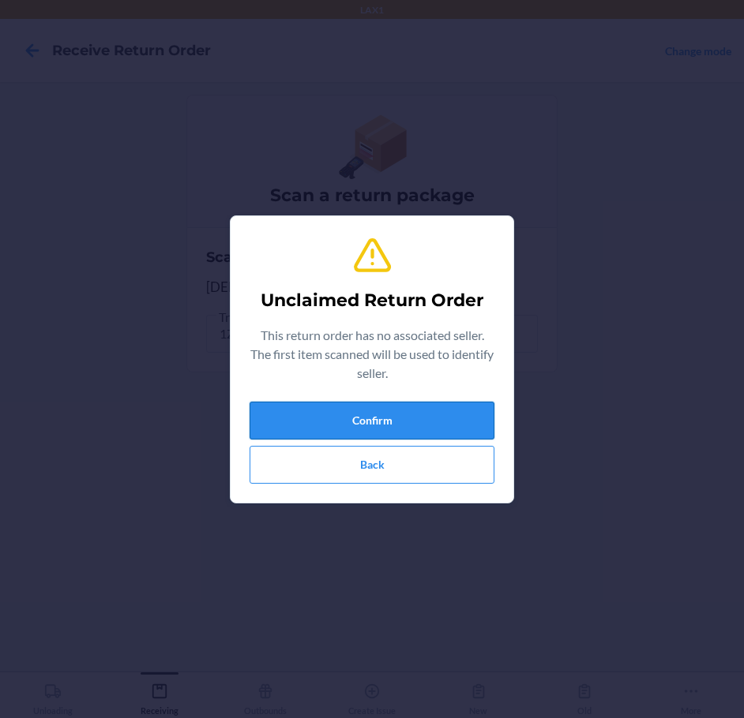
click at [454, 414] on button "Confirm" at bounding box center [372, 421] width 245 height 38
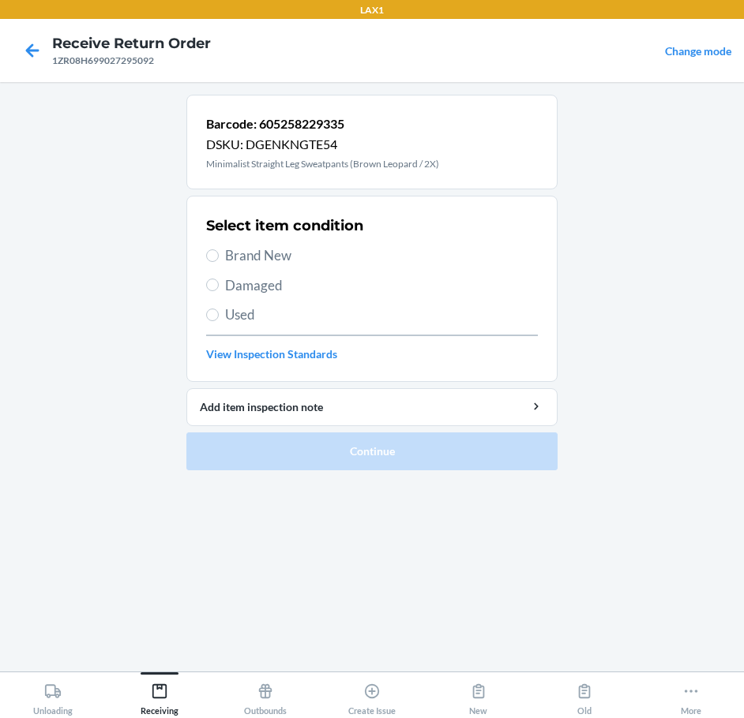
click at [249, 284] on span "Damaged" at bounding box center [381, 286] width 313 height 21
click at [219, 284] on input "Damaged" at bounding box center [212, 285] width 13 height 13
radio input "true"
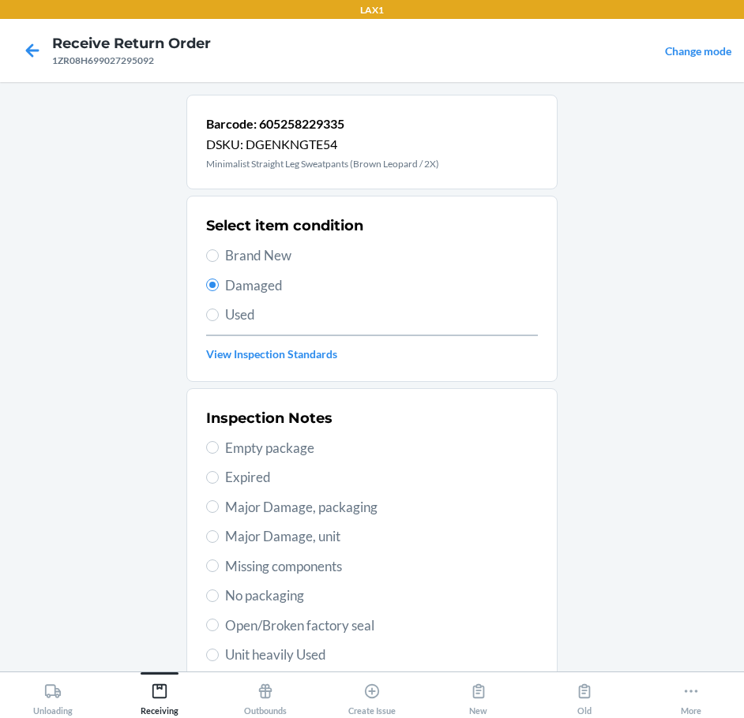
click at [246, 256] on span "Brand New" at bounding box center [381, 256] width 313 height 21
click at [219, 256] on input "Brand New" at bounding box center [212, 256] width 13 height 13
radio input "true"
radio input "false"
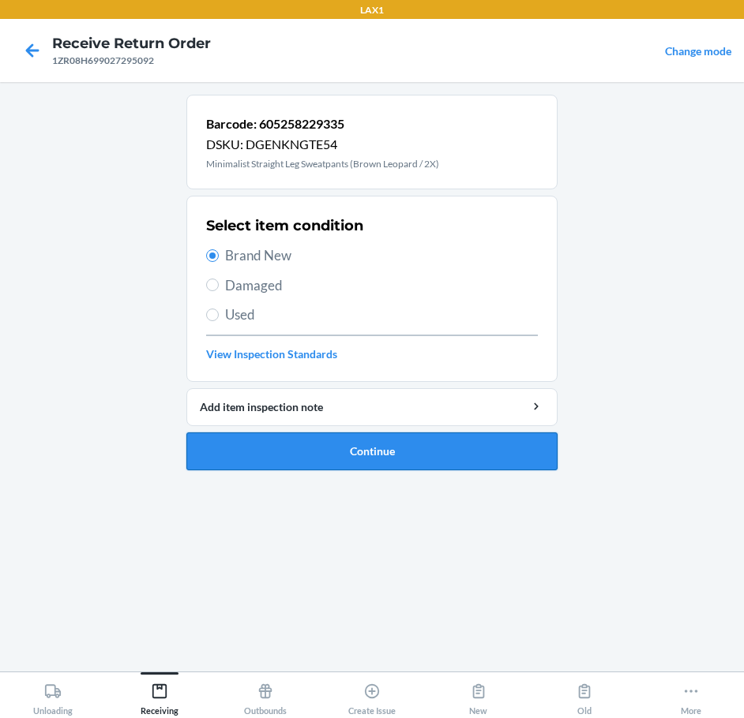
click at [396, 446] on button "Continue" at bounding box center [371, 452] width 371 height 38
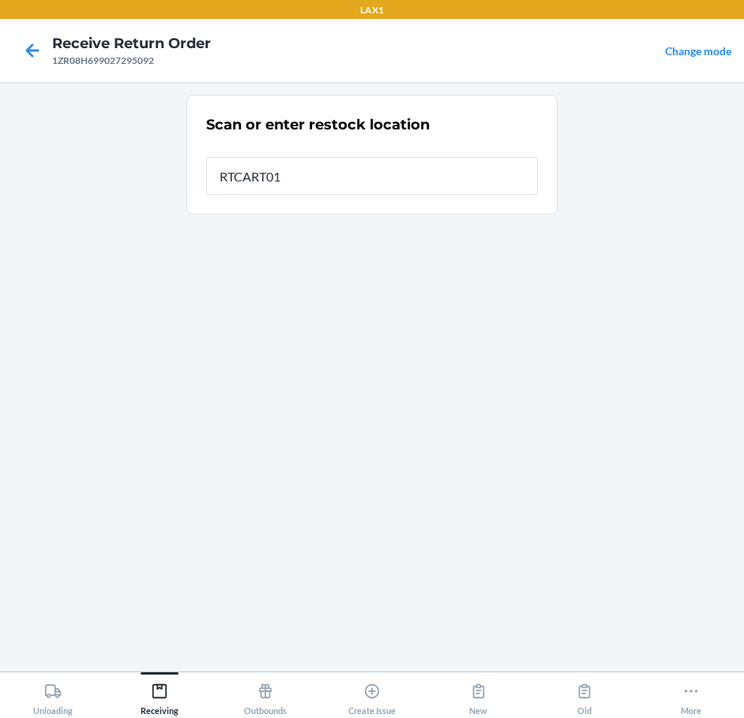
type input "RTCART011"
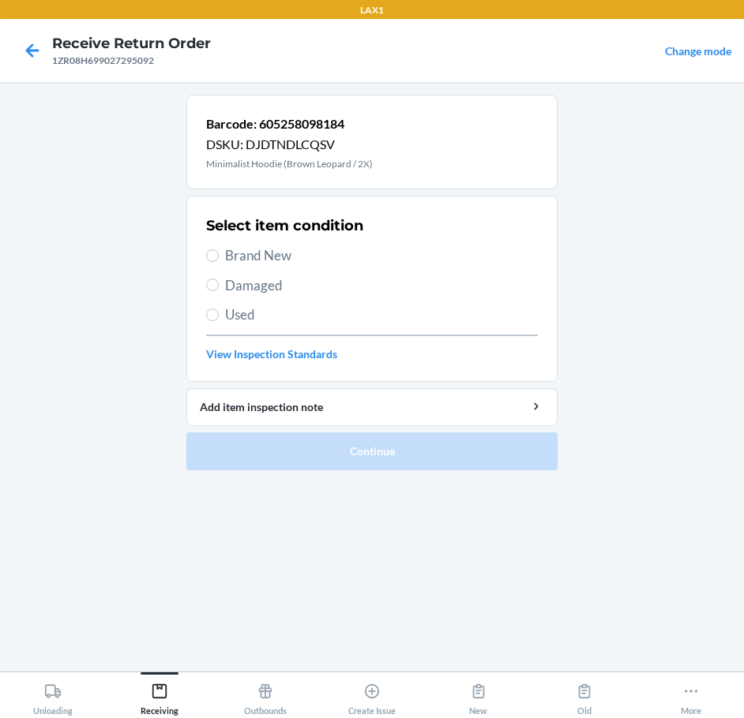
click at [275, 257] on span "Brand New" at bounding box center [381, 256] width 313 height 21
click at [219, 257] on input "Brand New" at bounding box center [212, 256] width 13 height 13
radio input "true"
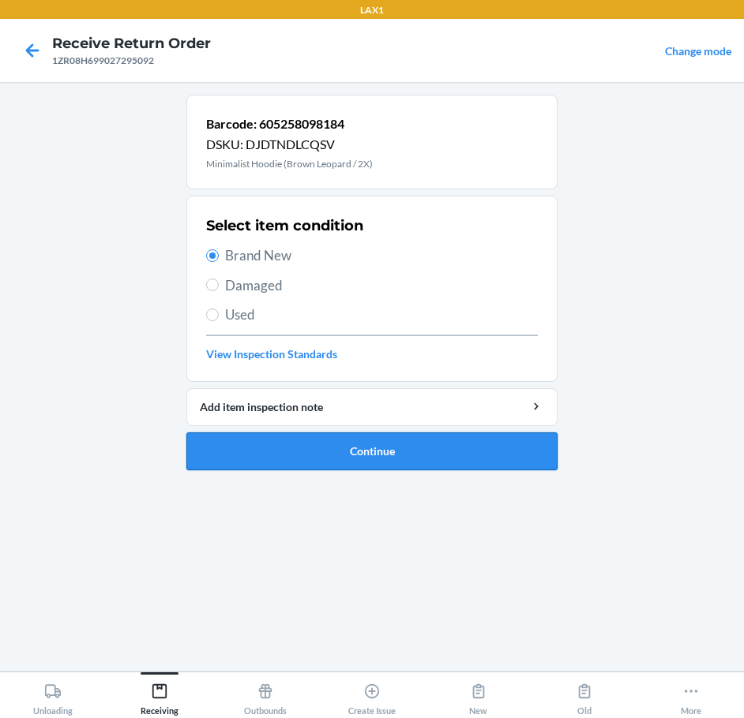
click at [411, 451] on button "Continue" at bounding box center [371, 452] width 371 height 38
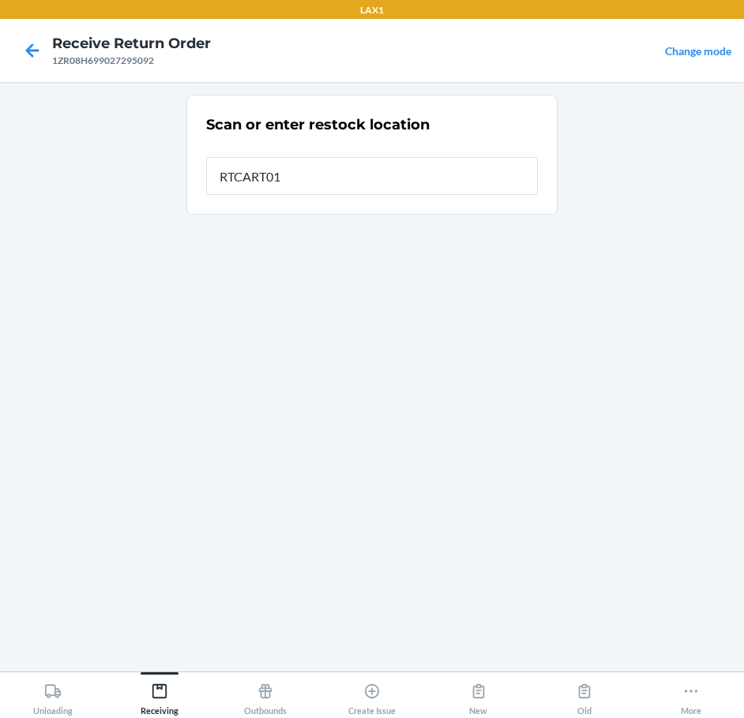
type input "RTCART011"
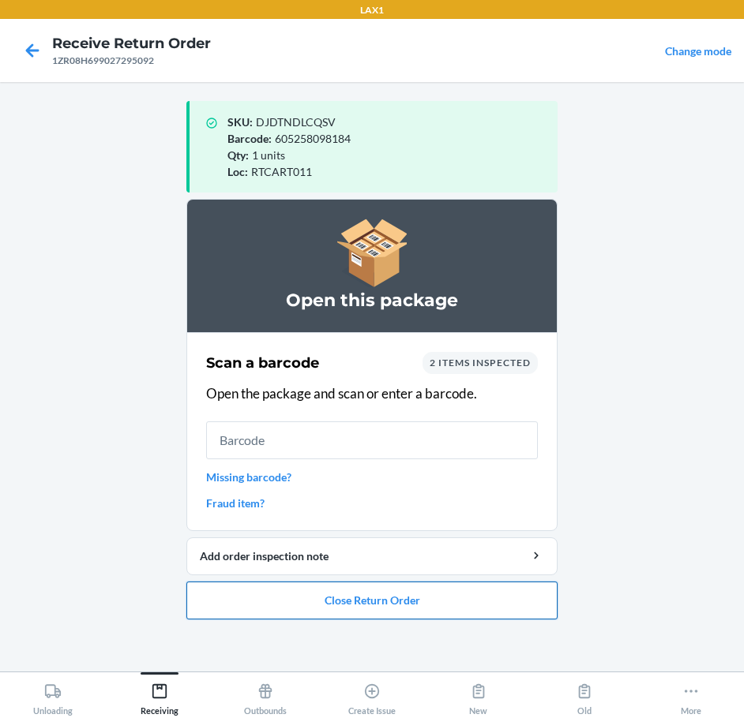
click at [449, 602] on button "Close Return Order" at bounding box center [371, 601] width 371 height 38
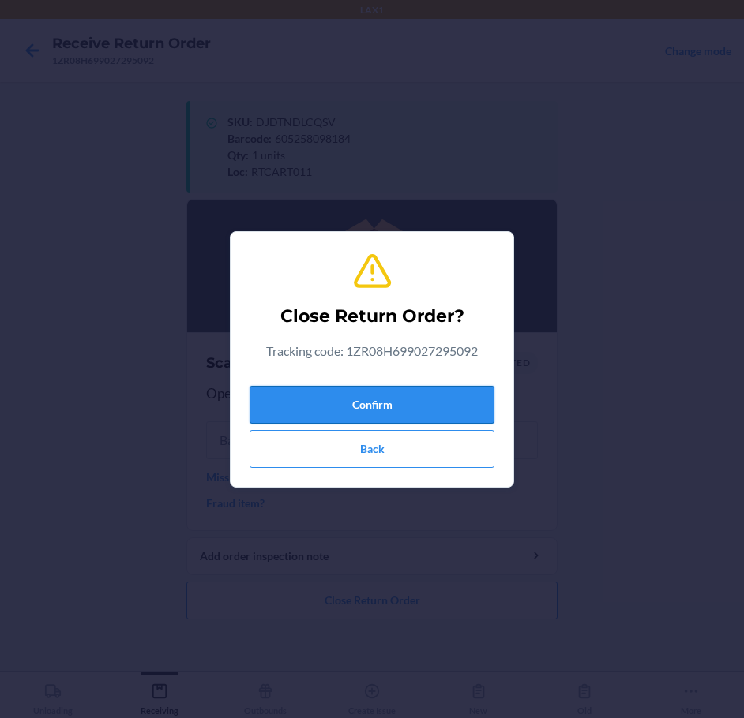
click at [401, 393] on button "Confirm" at bounding box center [372, 405] width 245 height 38
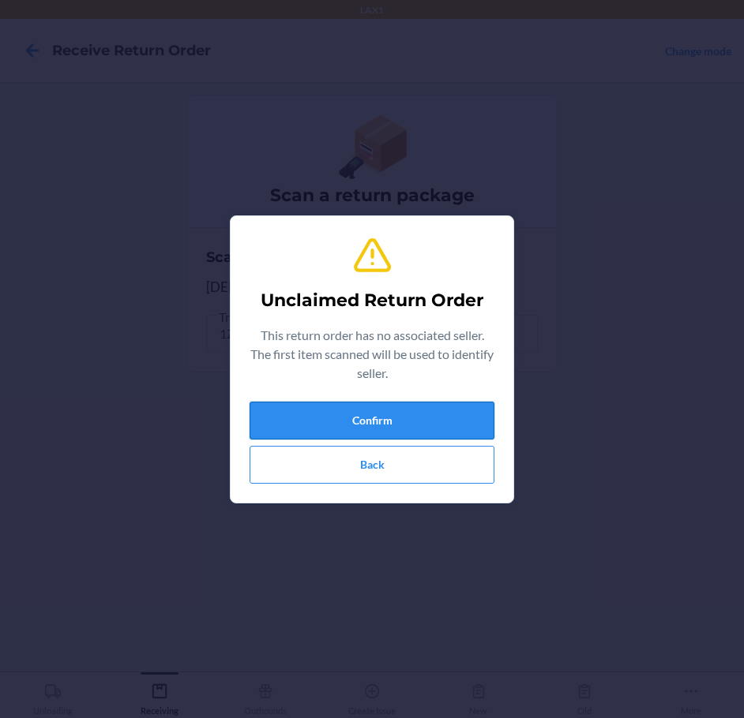
click at [439, 418] on button "Confirm" at bounding box center [372, 421] width 245 height 38
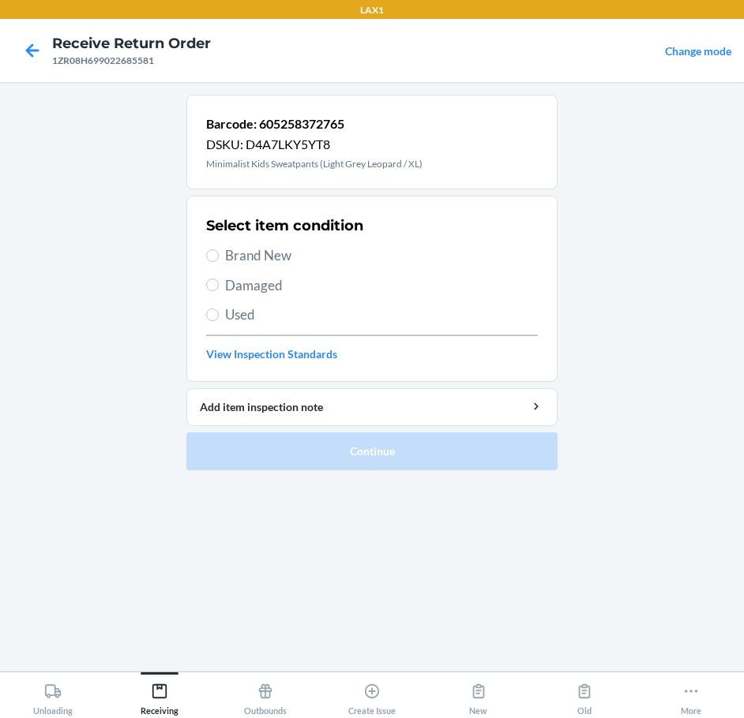
click at [283, 254] on span "Brand New" at bounding box center [381, 256] width 313 height 21
click at [219, 254] on input "Brand New" at bounding box center [212, 256] width 13 height 13
radio input "true"
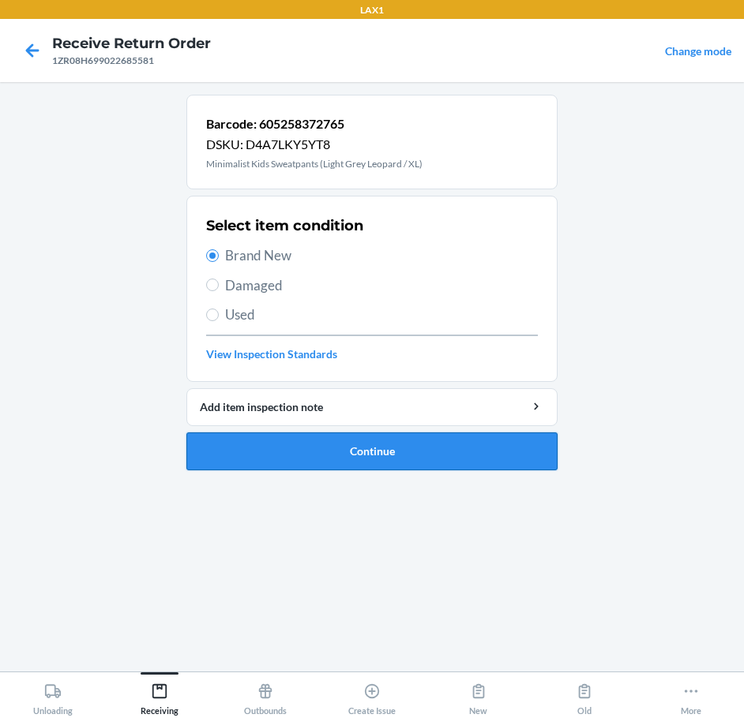
click at [426, 448] on button "Continue" at bounding box center [371, 452] width 371 height 38
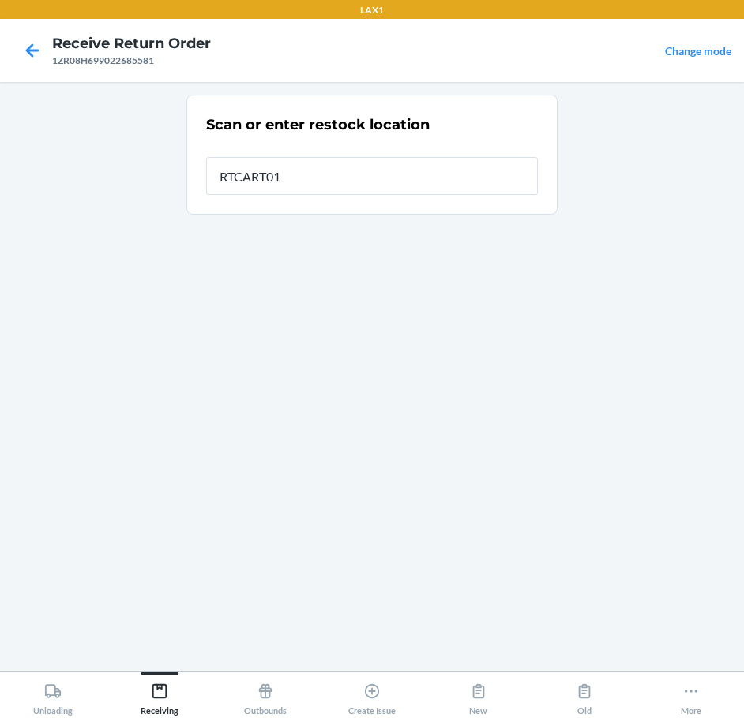
type input "RTCART011"
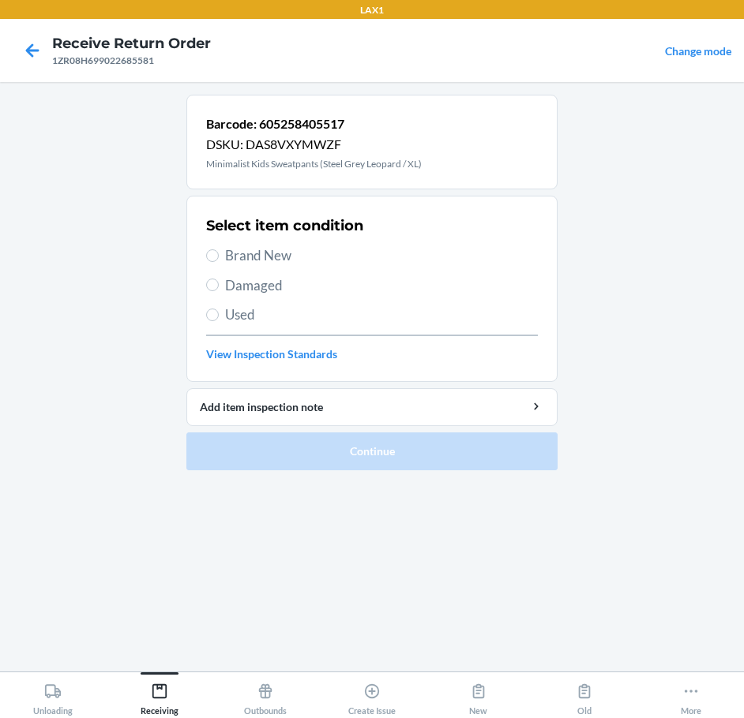
click at [252, 261] on span "Brand New" at bounding box center [381, 256] width 313 height 21
click at [219, 261] on input "Brand New" at bounding box center [212, 256] width 13 height 13
radio input "true"
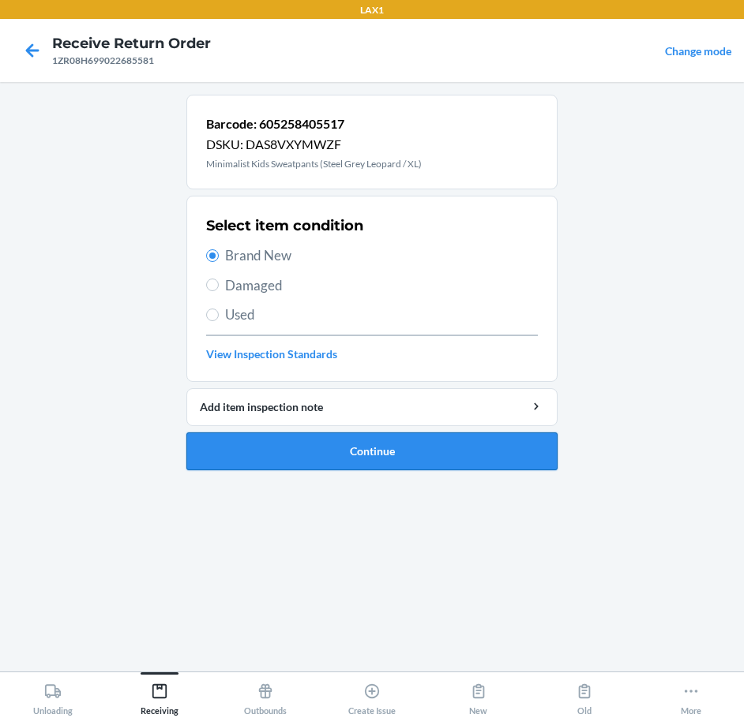
click at [392, 450] on button "Continue" at bounding box center [371, 452] width 371 height 38
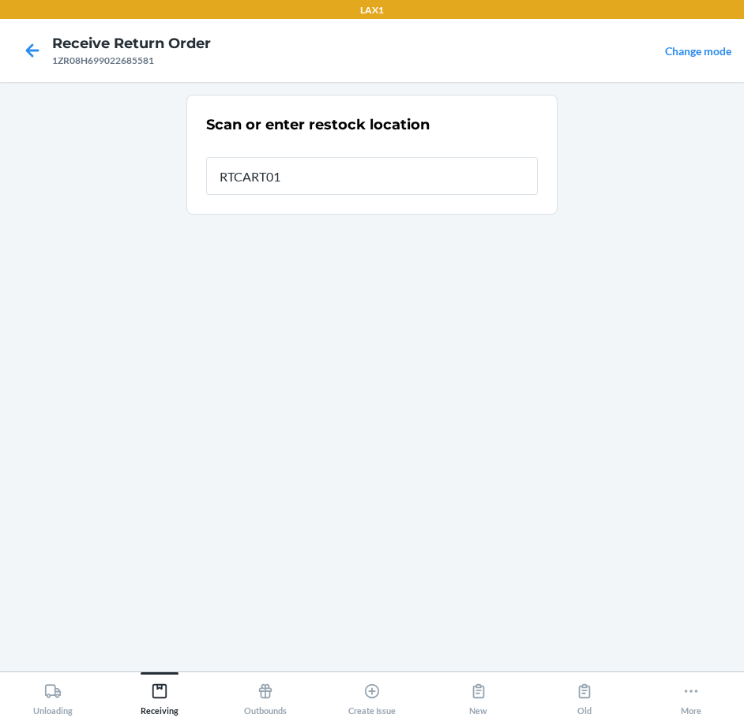
type input "RTCART011"
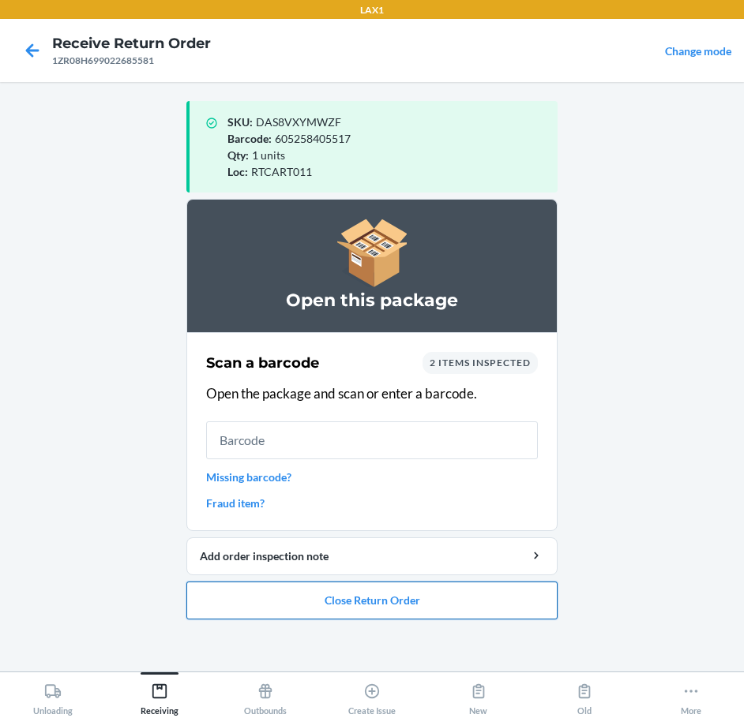
click at [429, 598] on button "Close Return Order" at bounding box center [371, 601] width 371 height 38
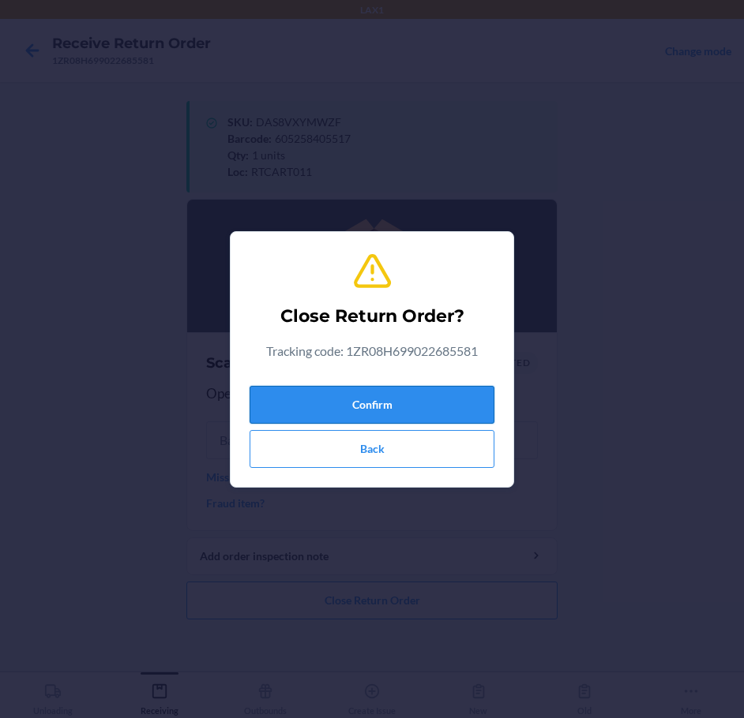
click at [437, 411] on button "Confirm" at bounding box center [372, 405] width 245 height 38
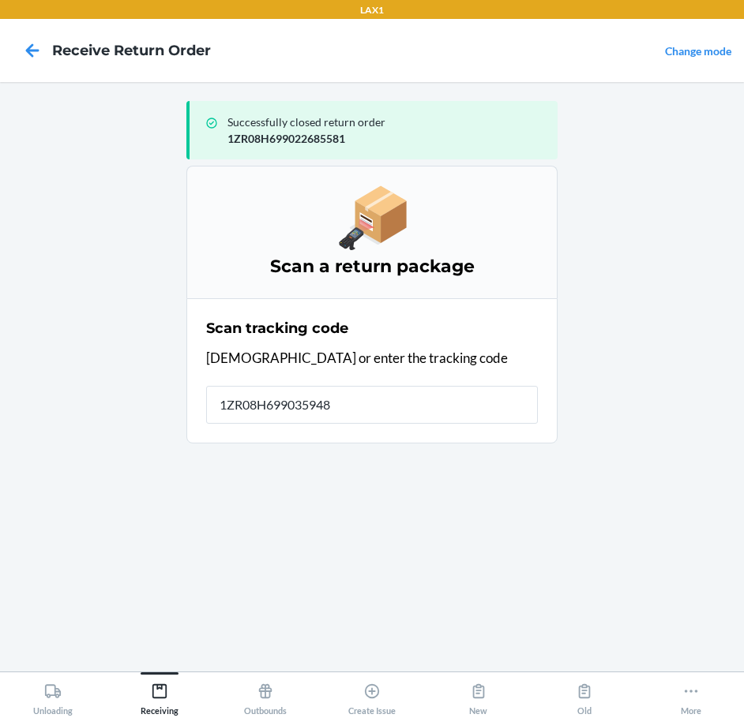
type input "1ZR08H6990359482"
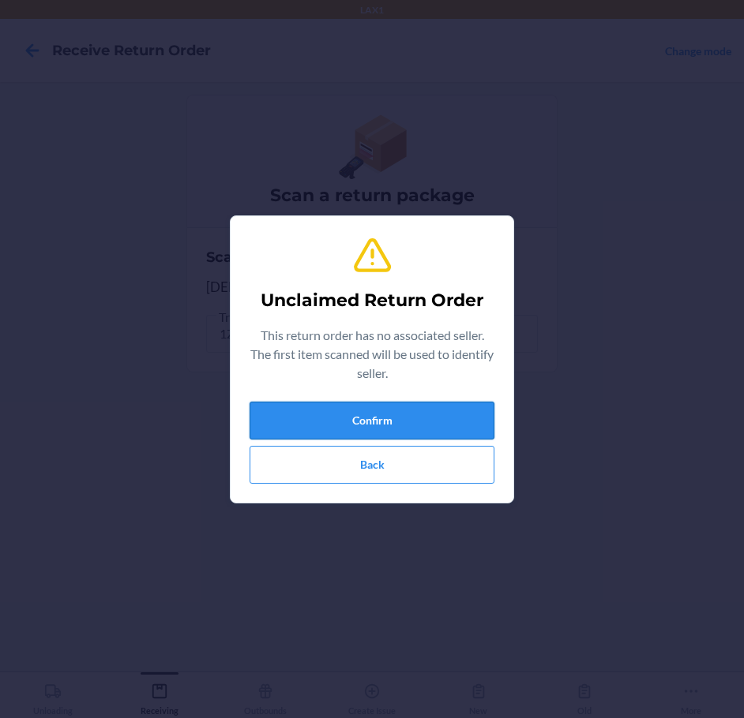
click at [437, 410] on button "Confirm" at bounding box center [372, 421] width 245 height 38
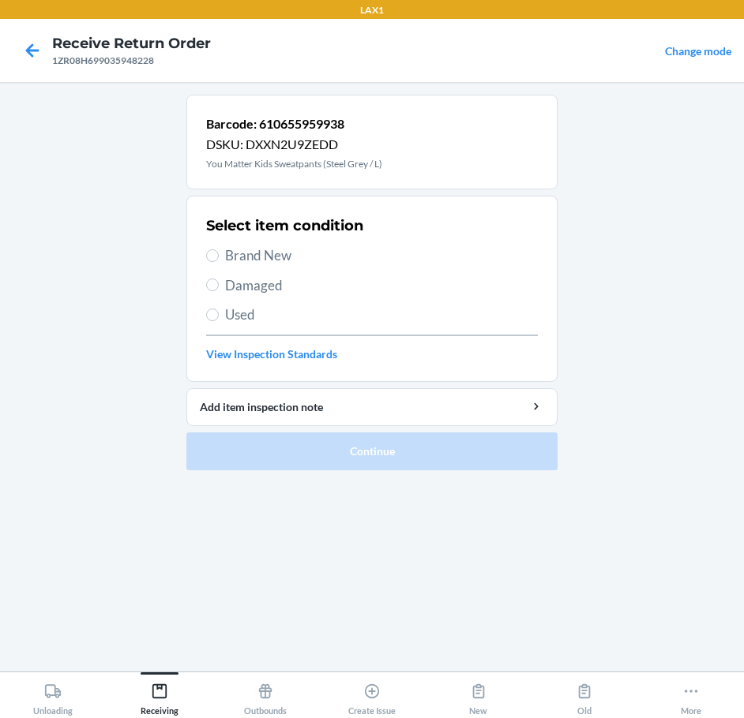
click at [261, 249] on span "Brand New" at bounding box center [381, 256] width 313 height 21
click at [219, 250] on input "Brand New" at bounding box center [212, 256] width 13 height 13
radio input "true"
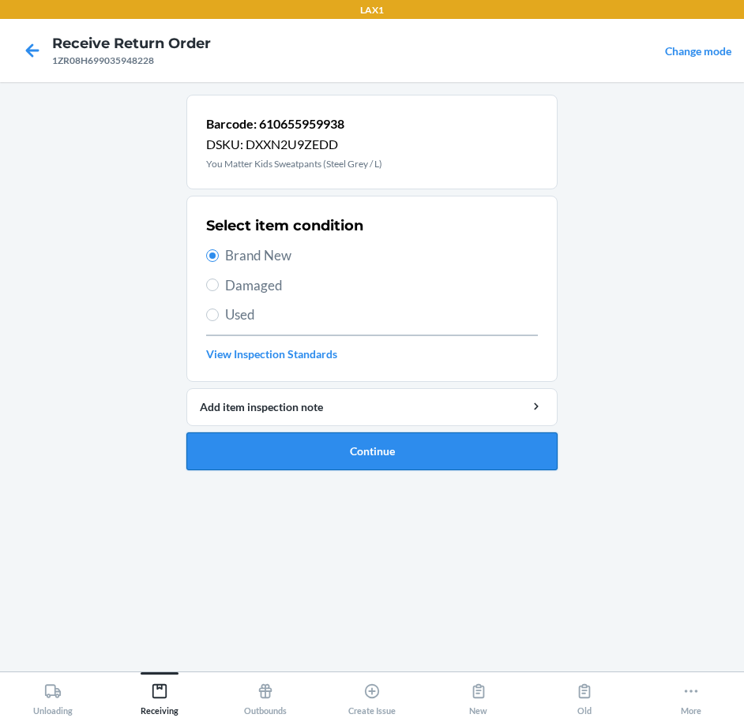
click at [459, 455] on button "Continue" at bounding box center [371, 452] width 371 height 38
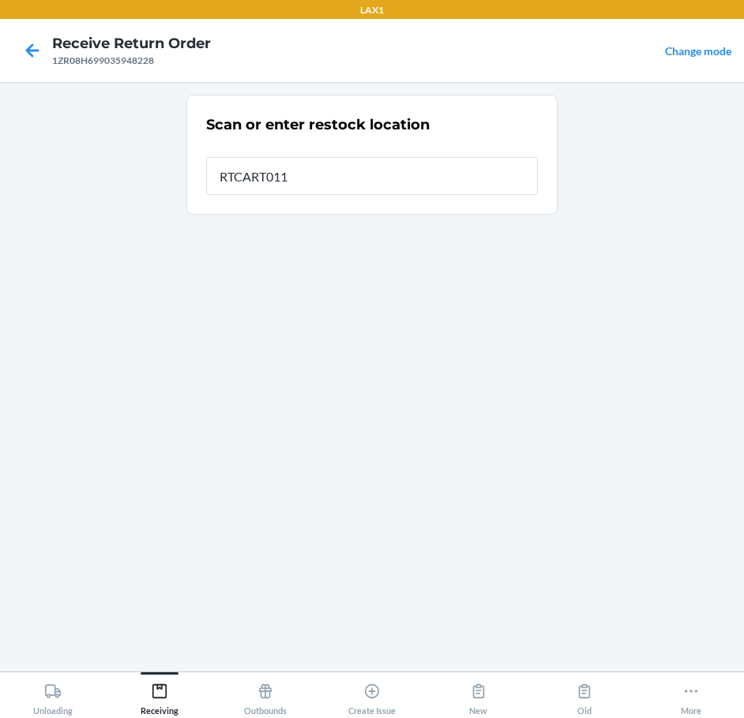
type input "RTCART011"
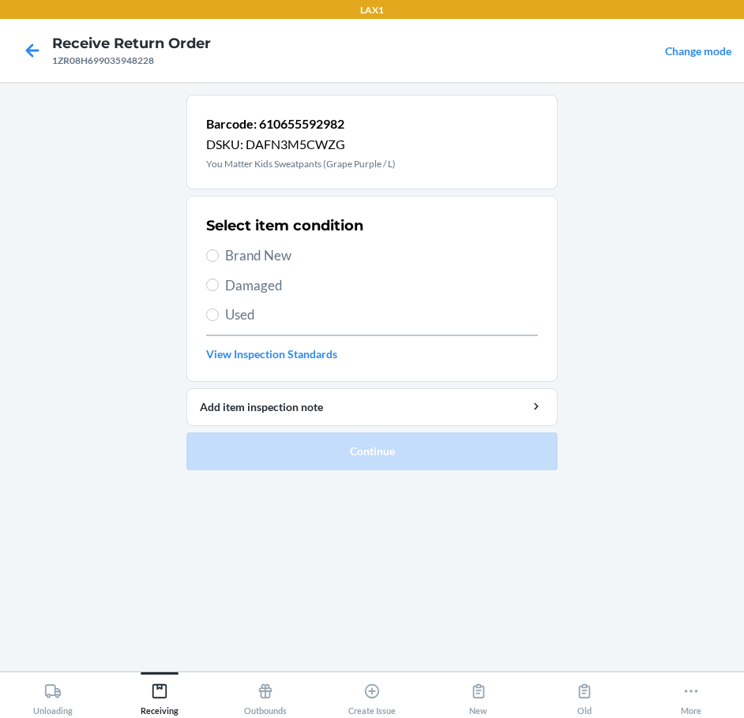
click at [252, 268] on div "Select item condition Brand New Damaged Used View Inspection Standards" at bounding box center [372, 289] width 332 height 156
click at [265, 252] on span "Brand New" at bounding box center [381, 256] width 313 height 21
click at [219, 252] on input "Brand New" at bounding box center [212, 256] width 13 height 13
radio input "true"
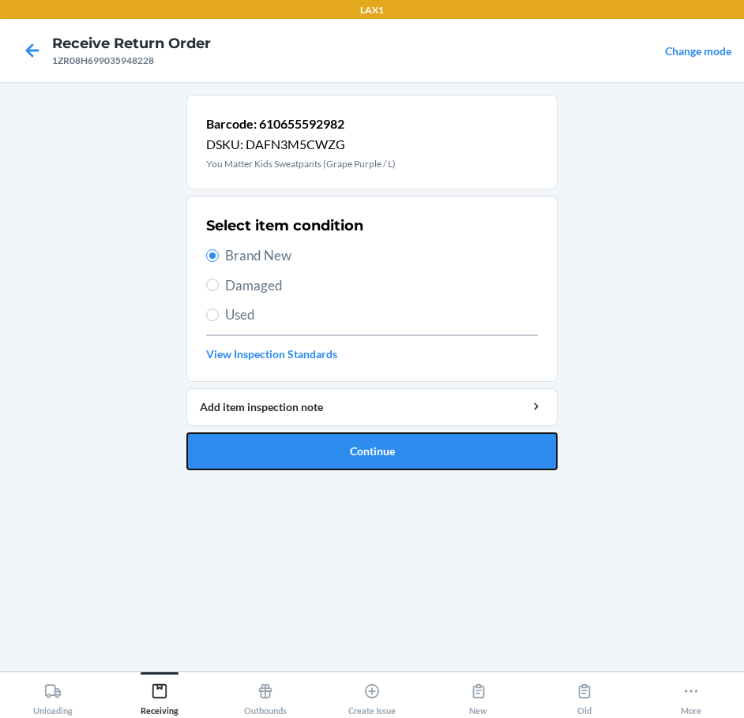
click at [419, 446] on button "Continue" at bounding box center [371, 452] width 371 height 38
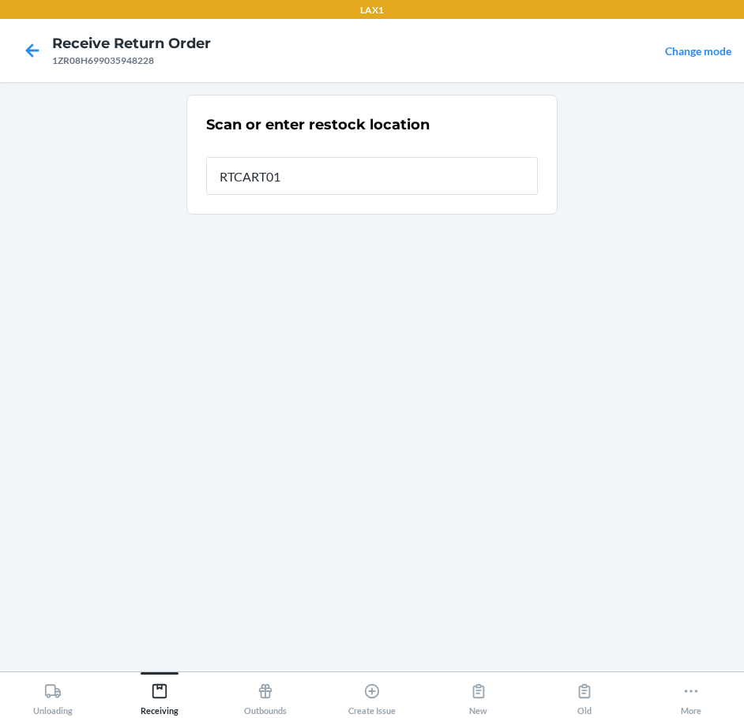
type input "RTCART011"
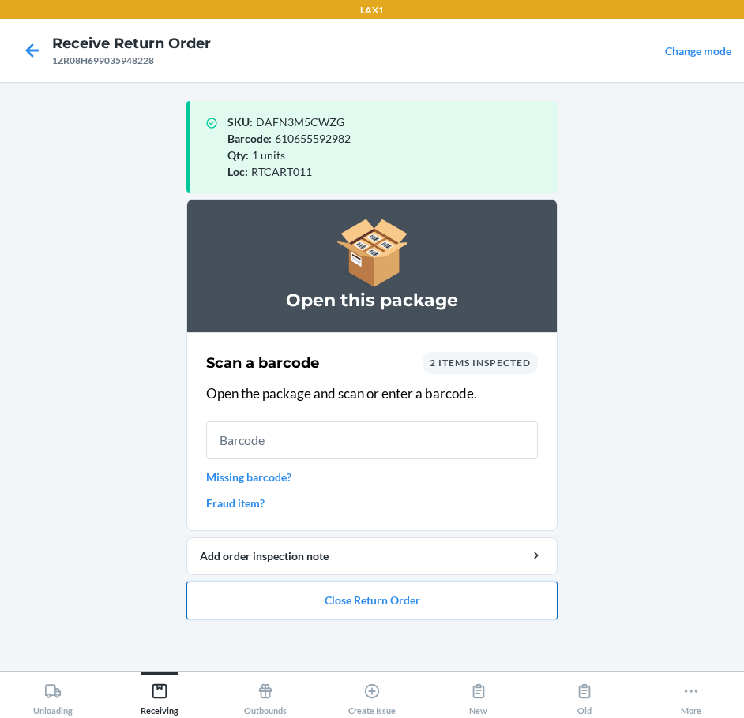
click at [386, 609] on button "Close Return Order" at bounding box center [371, 601] width 371 height 38
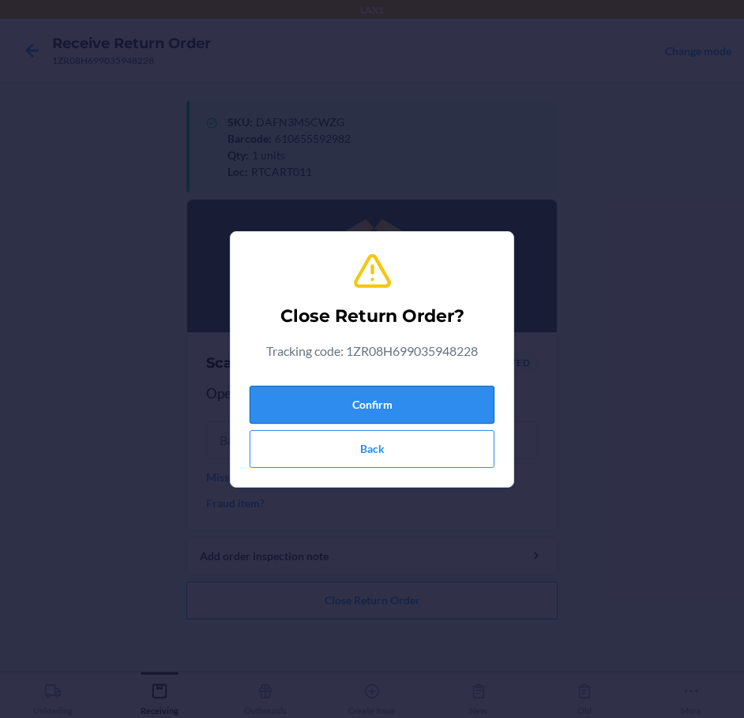
click at [410, 406] on button "Confirm" at bounding box center [372, 405] width 245 height 38
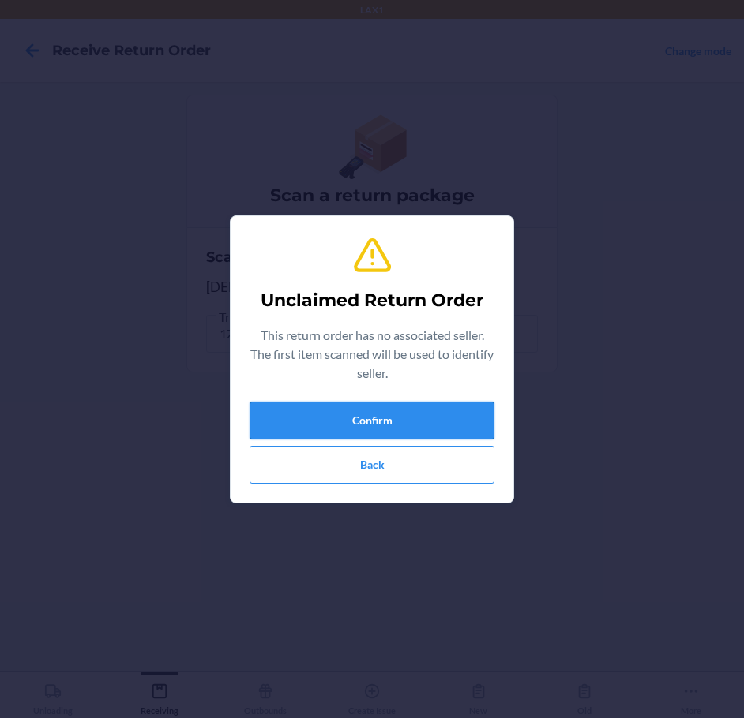
click at [395, 409] on button "Confirm" at bounding box center [372, 421] width 245 height 38
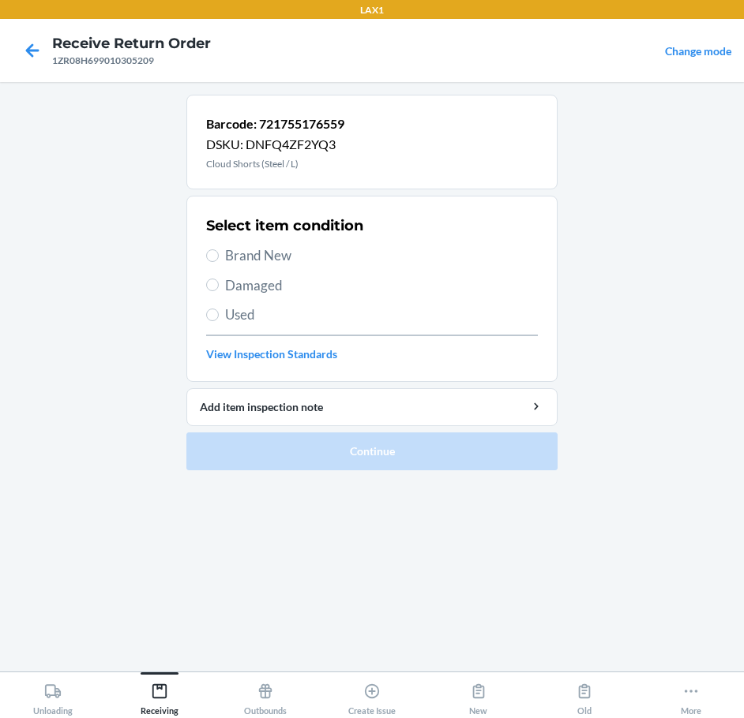
click at [225, 258] on span "Brand New" at bounding box center [381, 256] width 313 height 21
click at [219, 258] on input "Brand New" at bounding box center [212, 256] width 13 height 13
radio input "true"
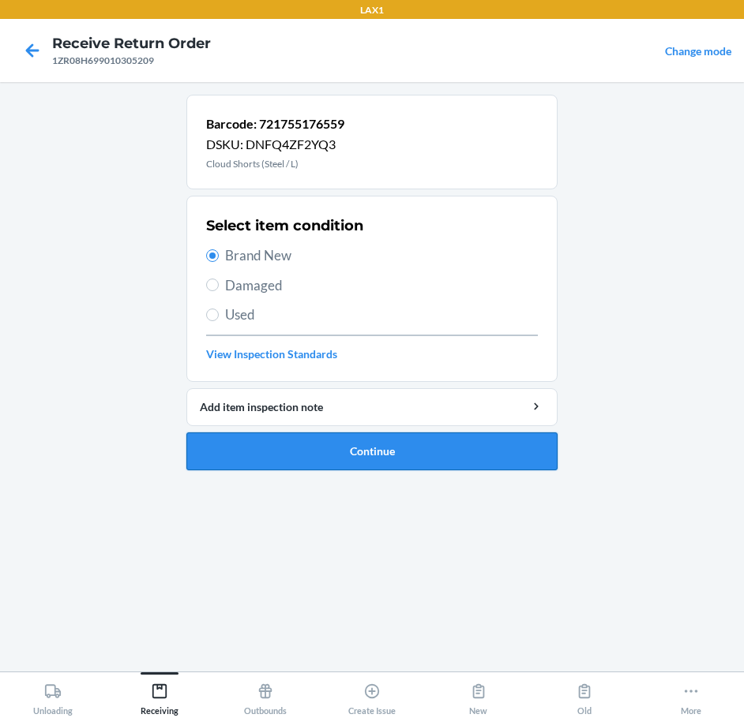
click at [349, 445] on button "Continue" at bounding box center [371, 452] width 371 height 38
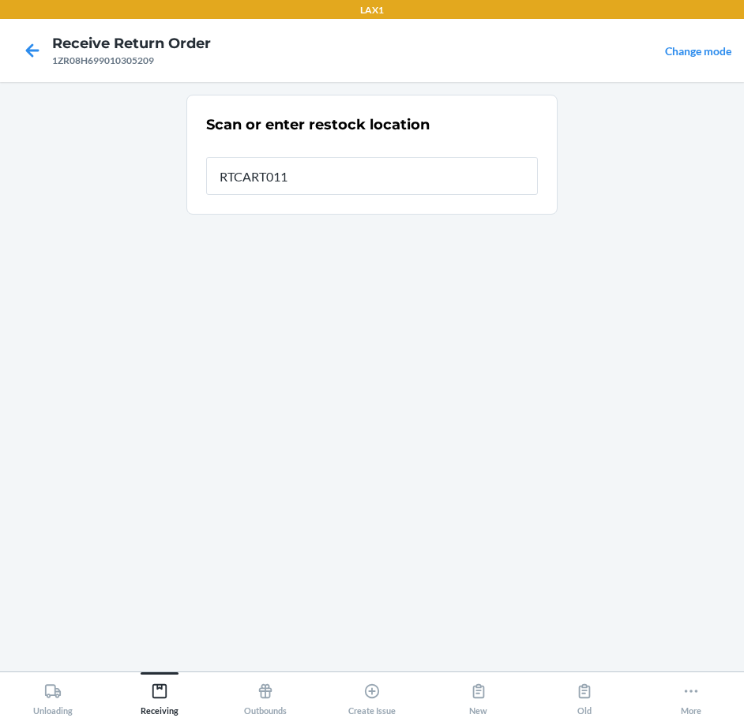
type input "RTCART011"
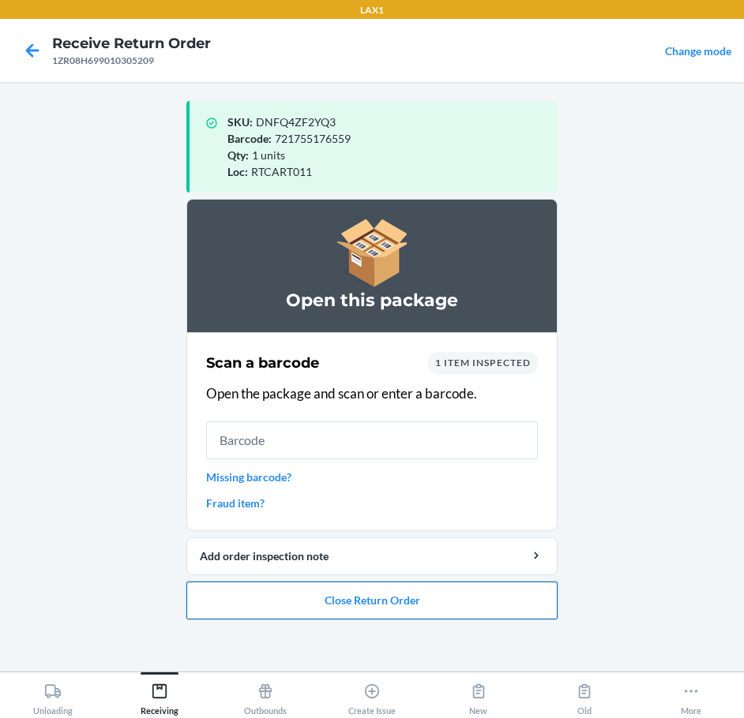
click at [467, 595] on button "Close Return Order" at bounding box center [371, 601] width 371 height 38
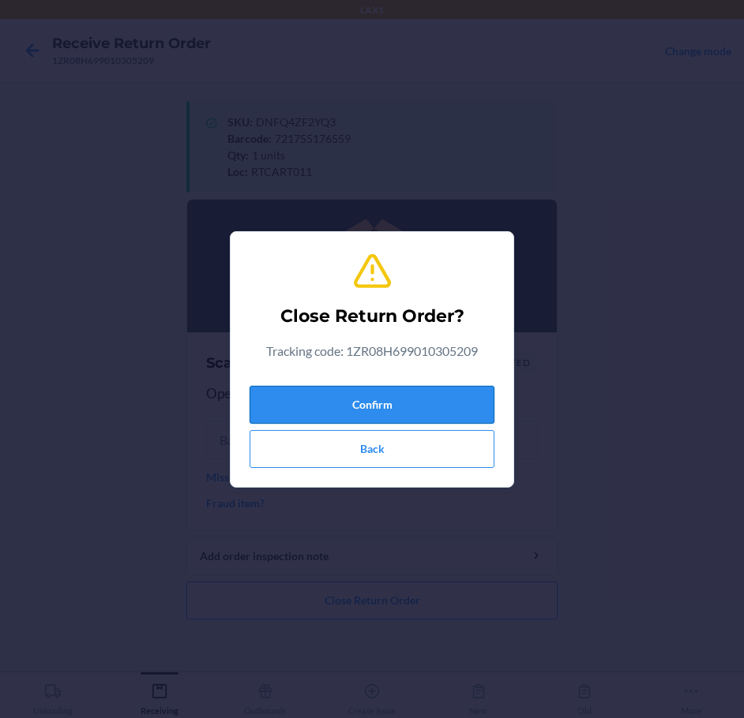
click at [445, 406] on button "Confirm" at bounding box center [372, 405] width 245 height 38
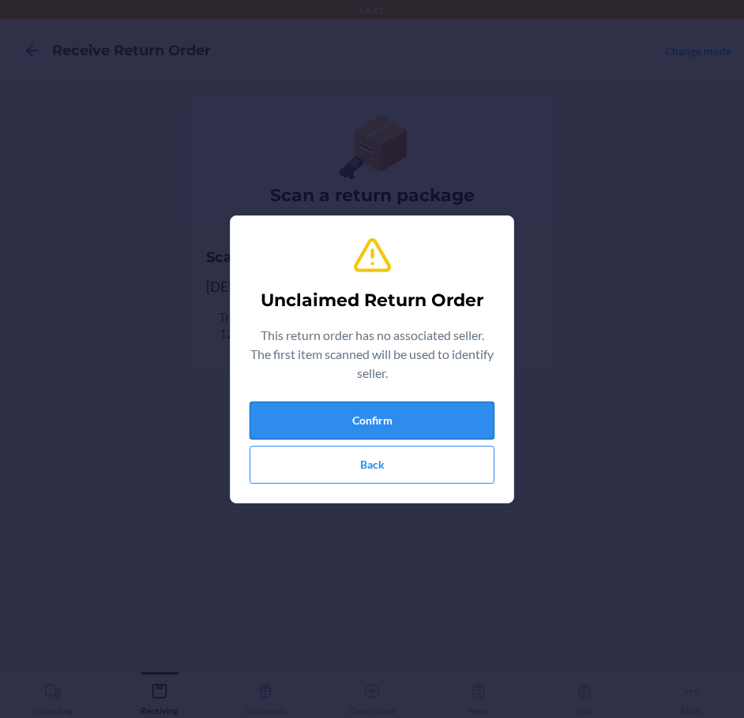
click at [434, 436] on button "Confirm" at bounding box center [372, 421] width 245 height 38
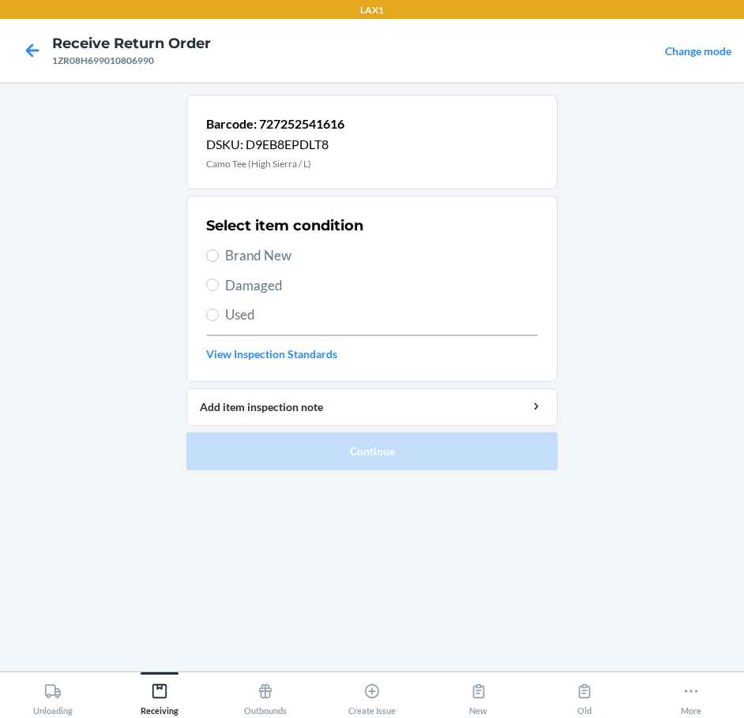
click at [227, 255] on span "Brand New" at bounding box center [381, 256] width 313 height 21
click at [219, 255] on input "Brand New" at bounding box center [212, 256] width 13 height 13
radio input "true"
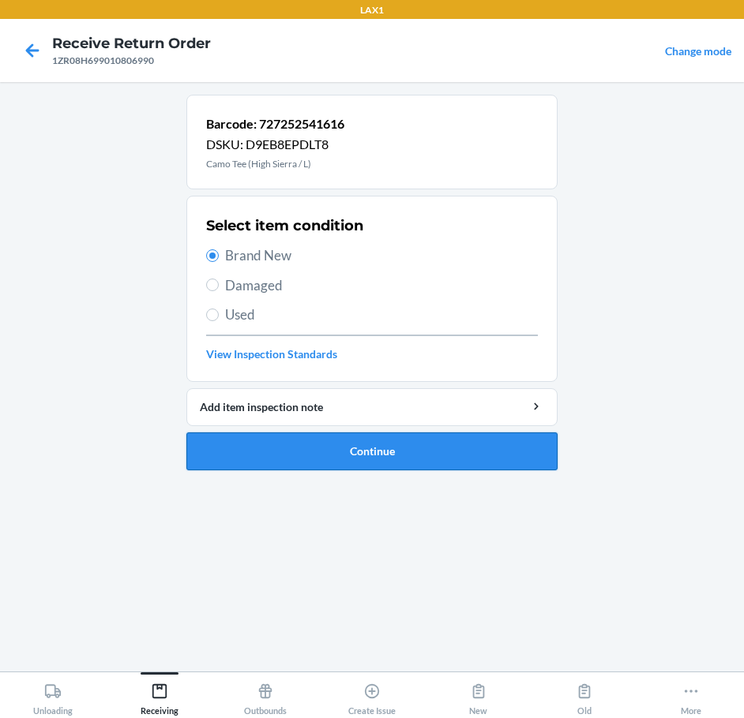
click at [384, 448] on button "Continue" at bounding box center [371, 452] width 371 height 38
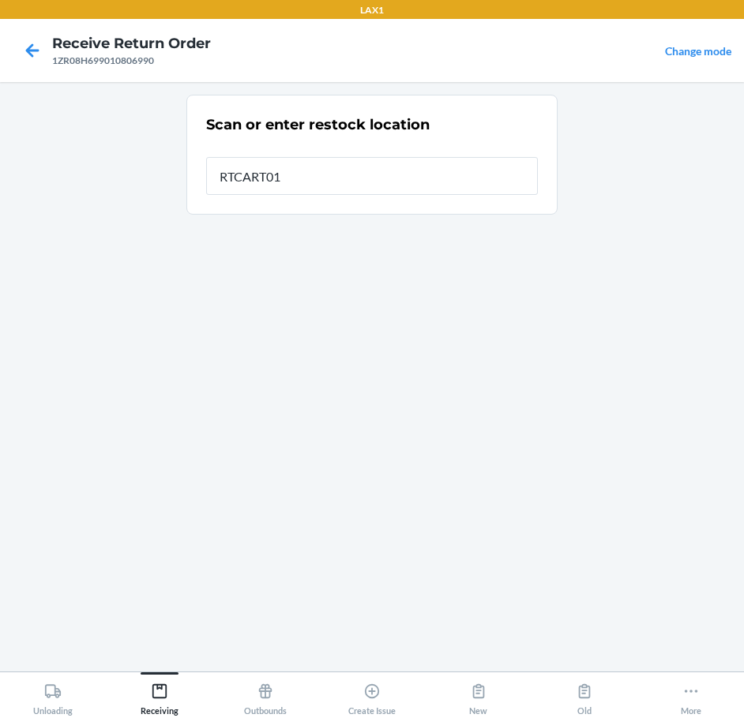
type input "RTCART011"
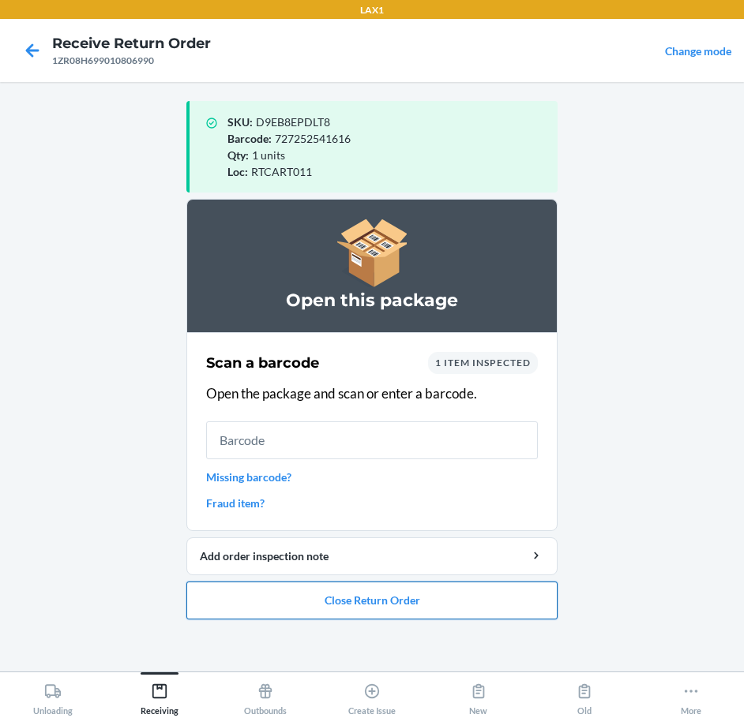
click at [387, 609] on button "Close Return Order" at bounding box center [371, 601] width 371 height 38
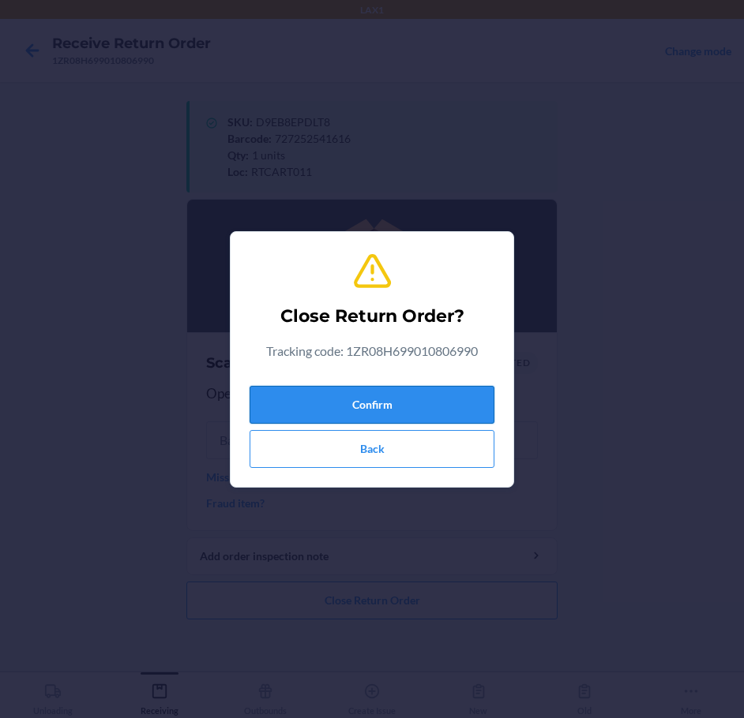
click at [358, 403] on button "Confirm" at bounding box center [372, 405] width 245 height 38
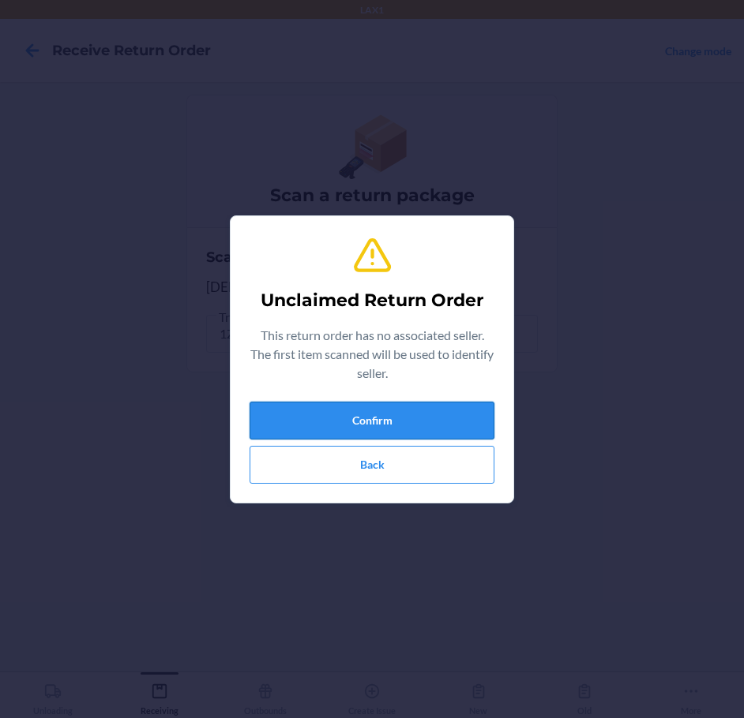
click at [413, 416] on button "Confirm" at bounding box center [372, 421] width 245 height 38
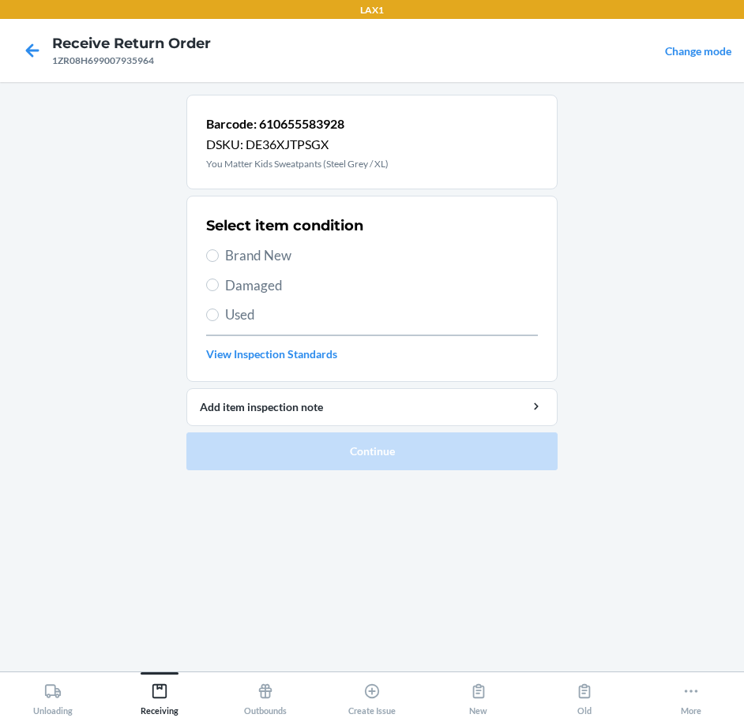
click at [263, 282] on span "Damaged" at bounding box center [381, 286] width 313 height 21
click at [219, 282] on input "Damaged" at bounding box center [212, 285] width 13 height 13
radio input "true"
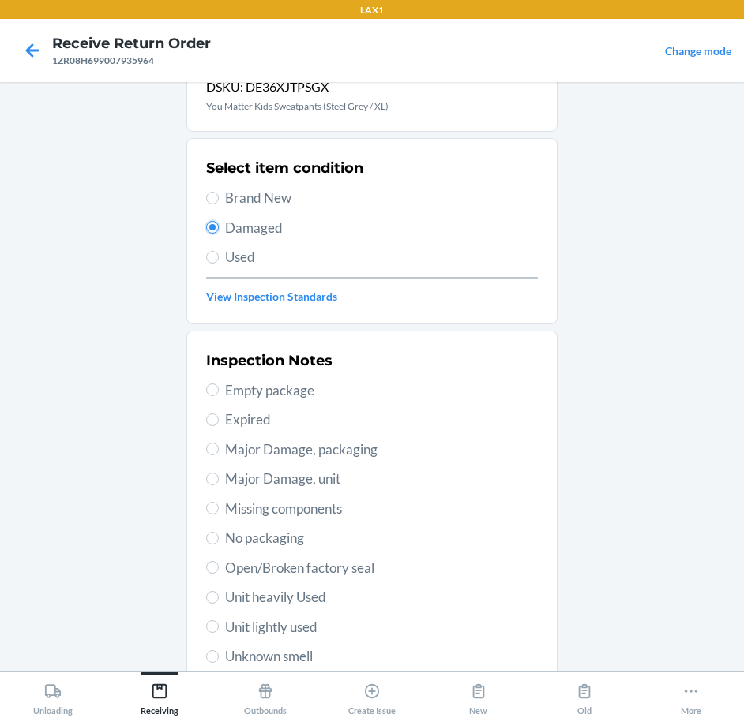
scroll to position [158, 0]
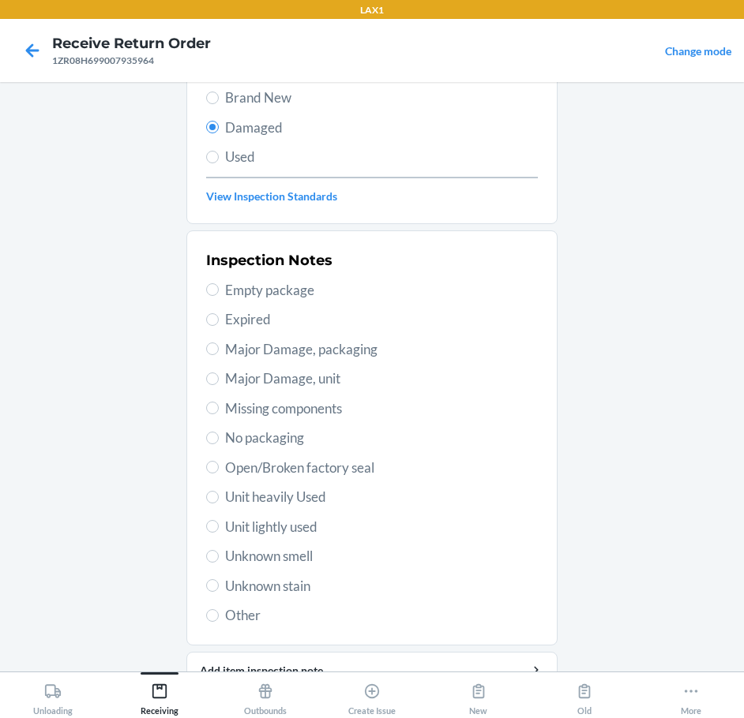
click at [280, 496] on span "Unit heavily Used" at bounding box center [381, 497] width 313 height 21
click at [219, 496] on input "Unit heavily Used" at bounding box center [212, 497] width 13 height 13
radio input "true"
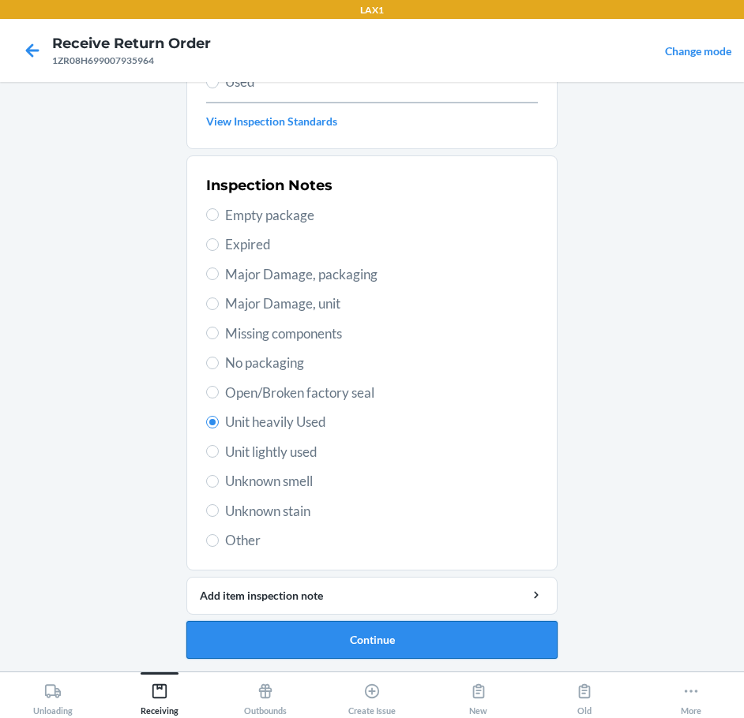
click at [353, 649] on button "Continue" at bounding box center [371, 640] width 371 height 38
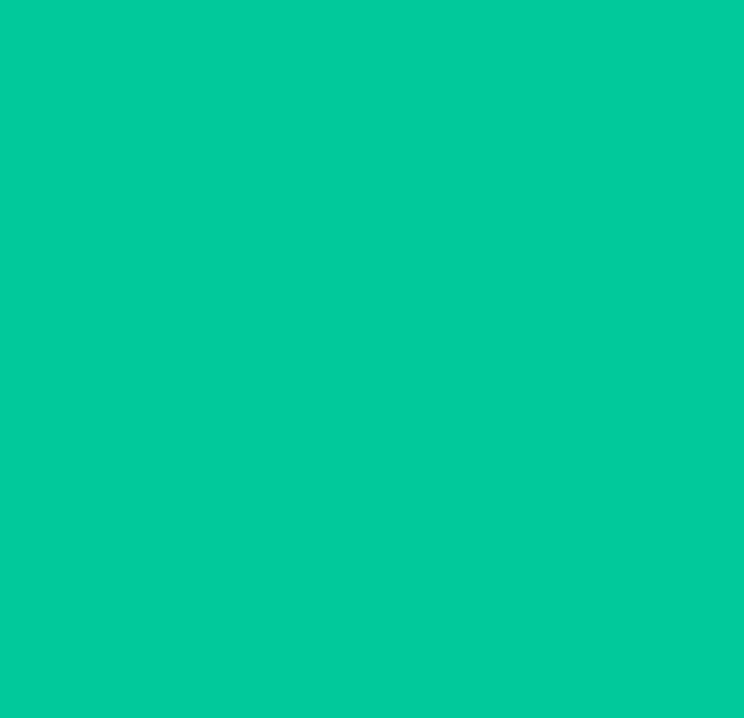
scroll to position [93, 0]
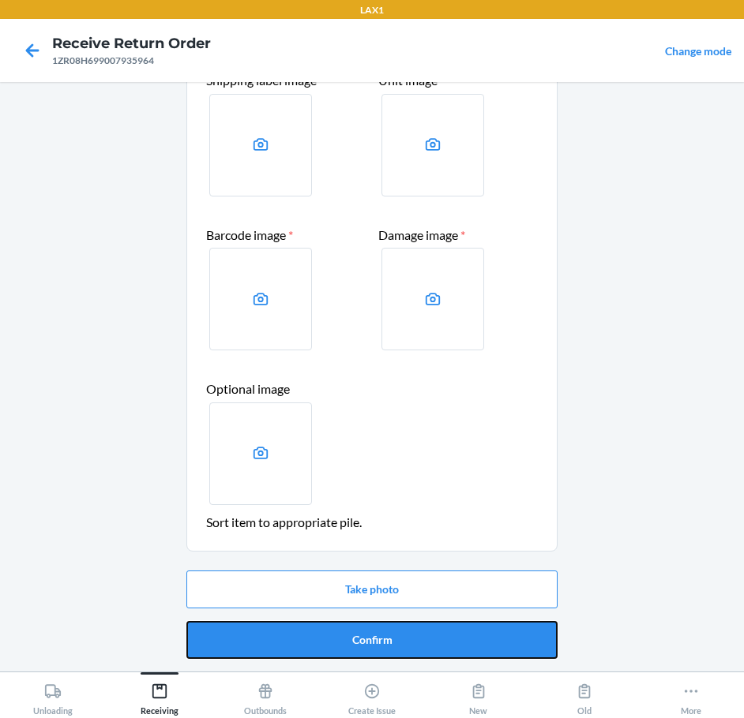
click at [353, 649] on button "Confirm" at bounding box center [371, 640] width 371 height 38
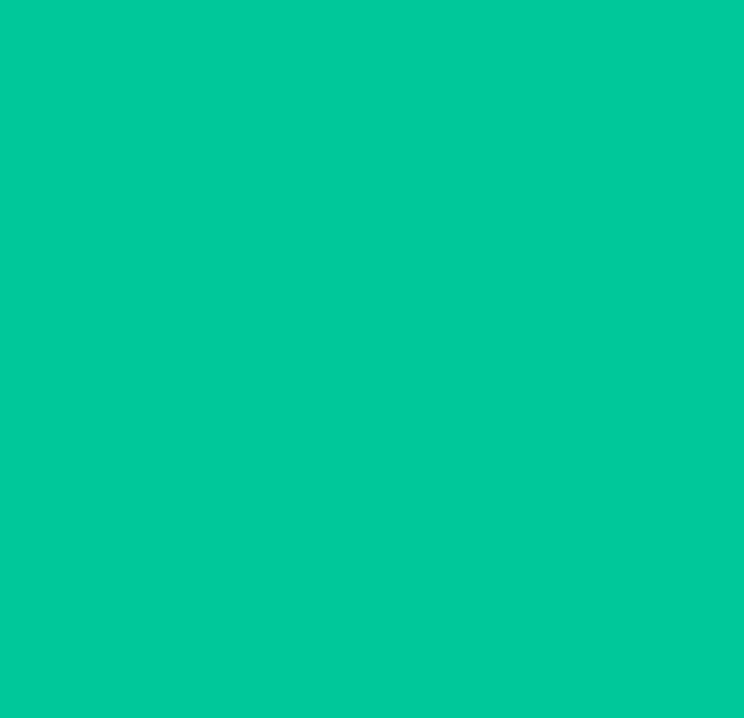
scroll to position [0, 0]
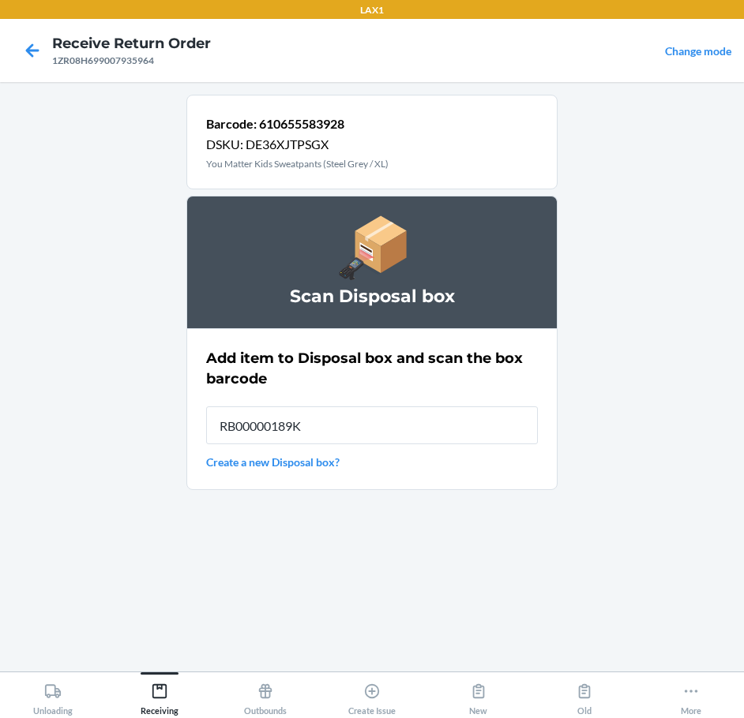
type input "RB00000189K"
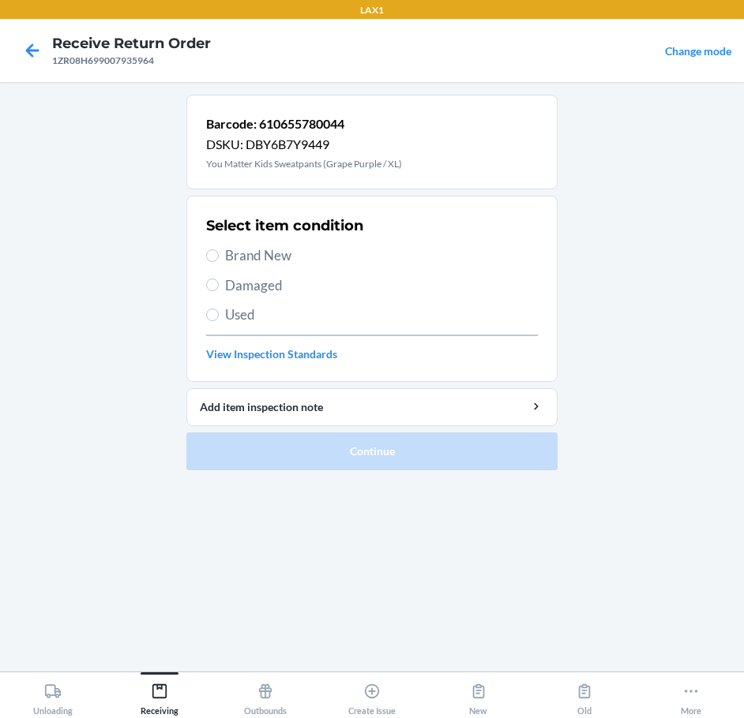
click at [265, 253] on span "Brand New" at bounding box center [381, 256] width 313 height 21
click at [219, 253] on input "Brand New" at bounding box center [212, 256] width 13 height 13
radio input "true"
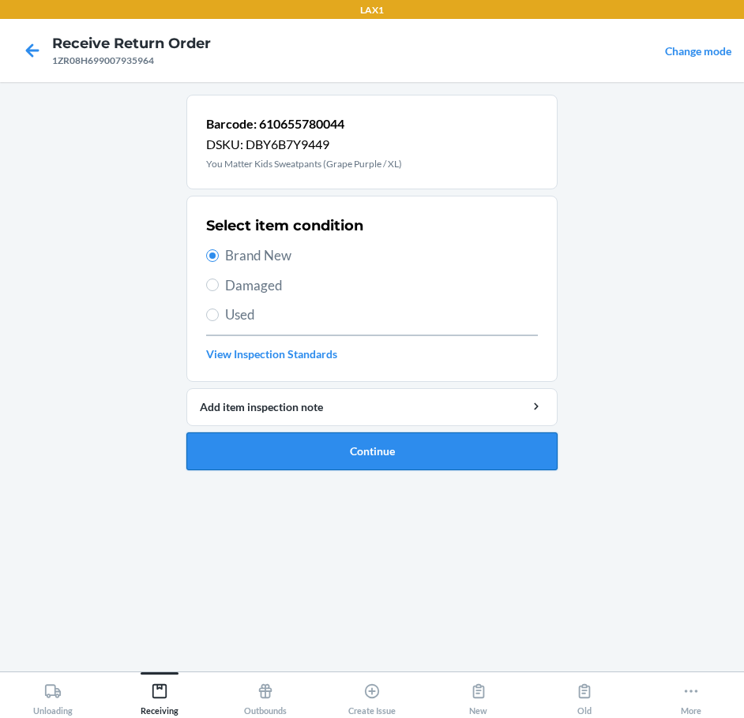
click at [390, 446] on button "Continue" at bounding box center [371, 452] width 371 height 38
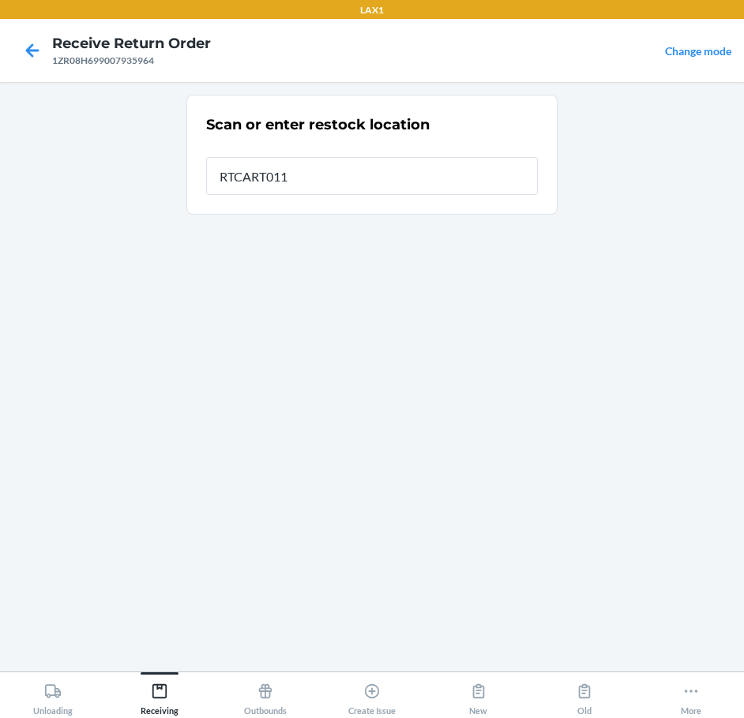
type input "RTCART011"
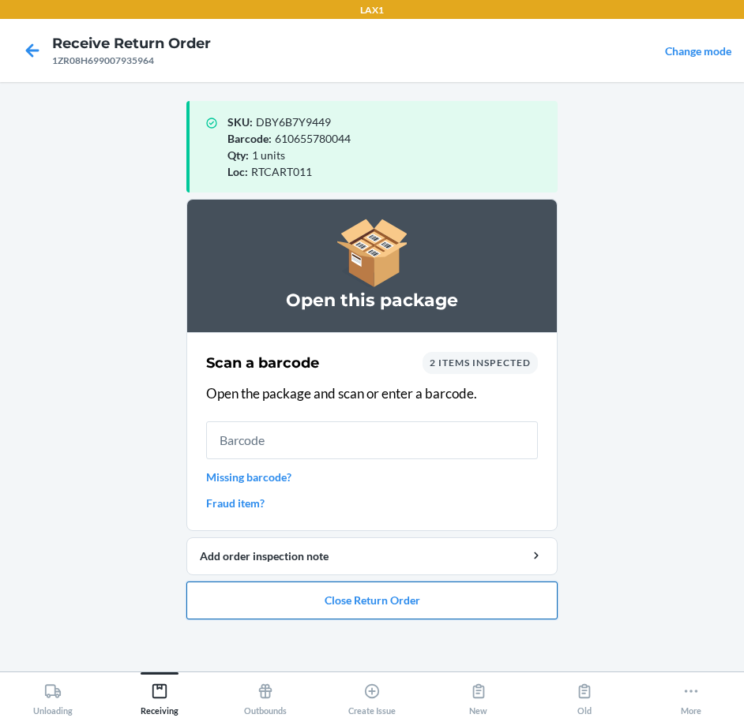
click at [405, 600] on button "Close Return Order" at bounding box center [371, 601] width 371 height 38
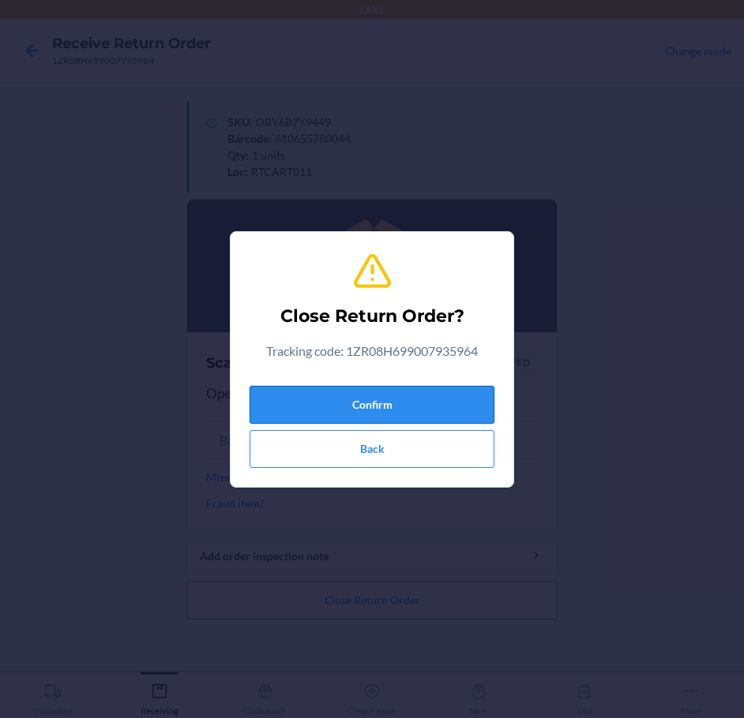
click at [388, 415] on button "Confirm" at bounding box center [372, 405] width 245 height 38
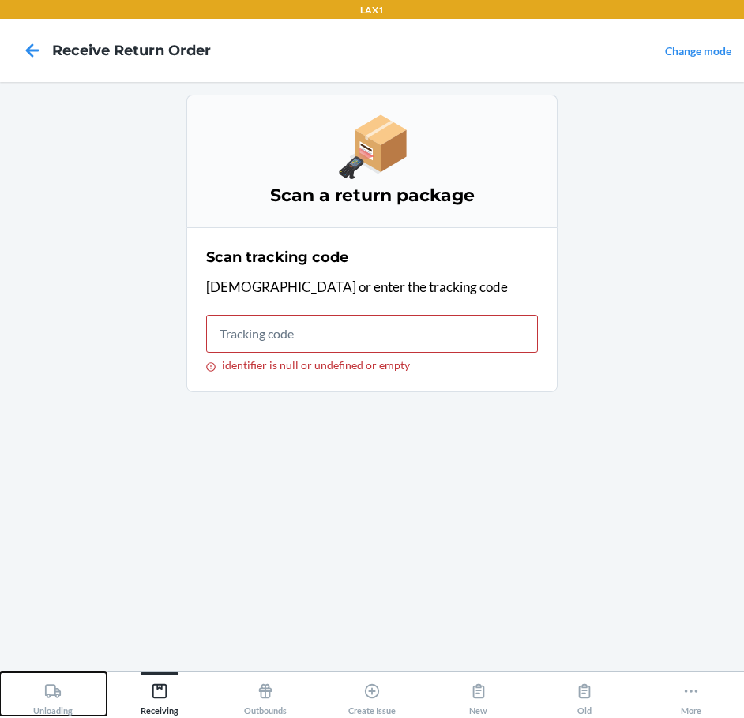
click at [57, 697] on icon at bounding box center [53, 691] width 16 height 13
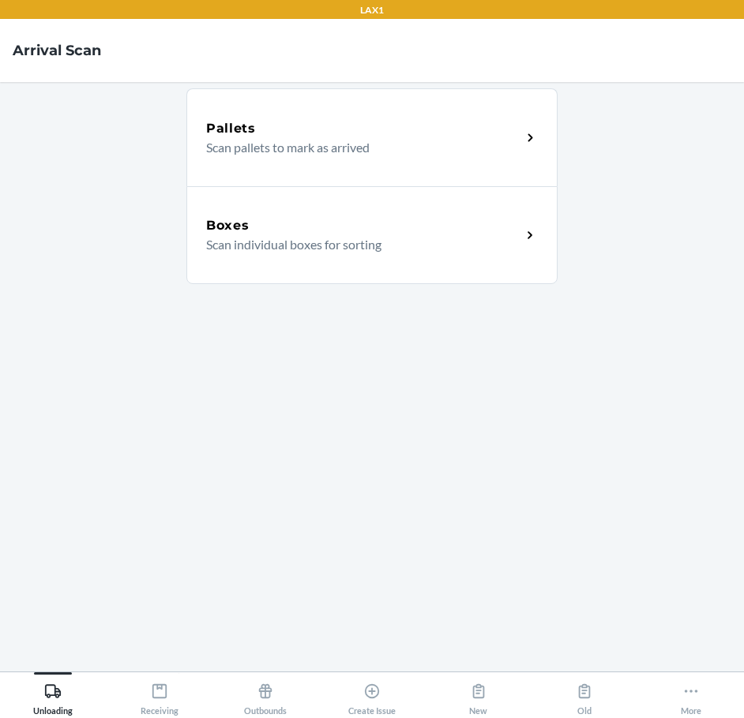
click at [313, 253] on p "Scan individual boxes for sorting" at bounding box center [357, 244] width 302 height 19
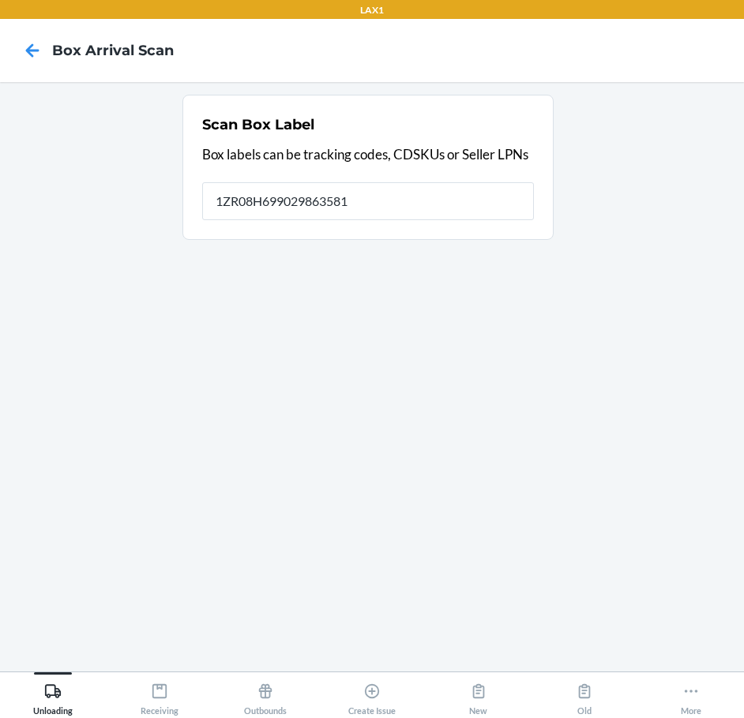
type input "1ZR08H699029863581"
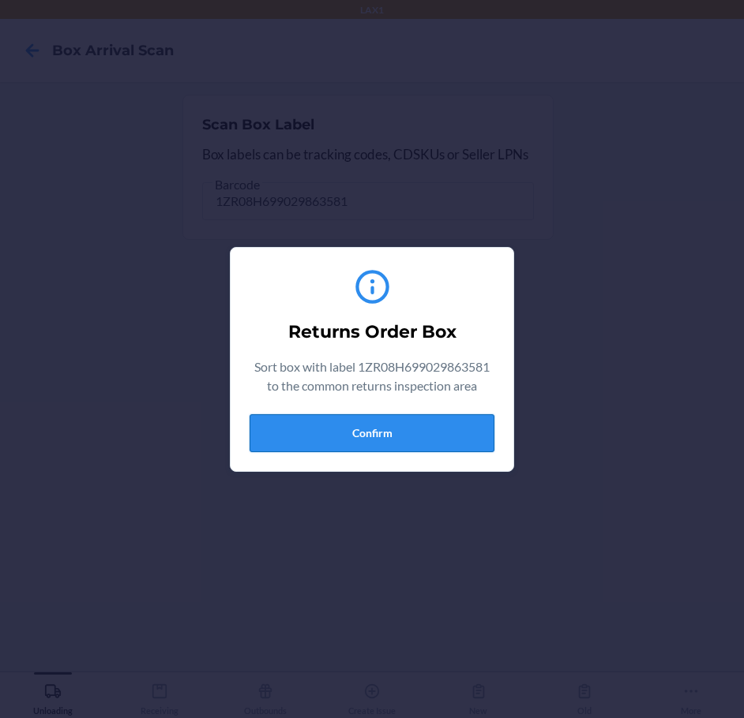
click at [453, 439] on button "Confirm" at bounding box center [372, 434] width 245 height 38
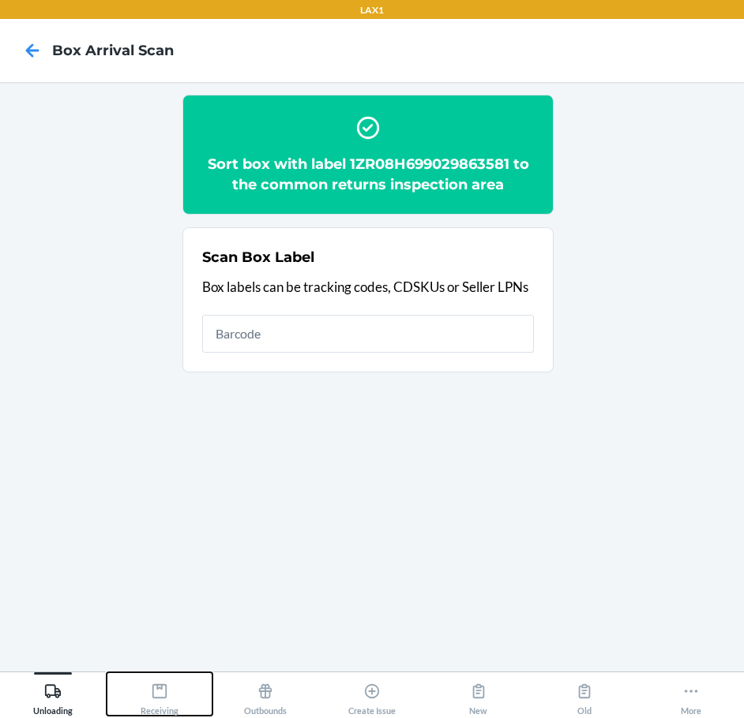
click at [161, 691] on icon at bounding box center [159, 691] width 17 height 17
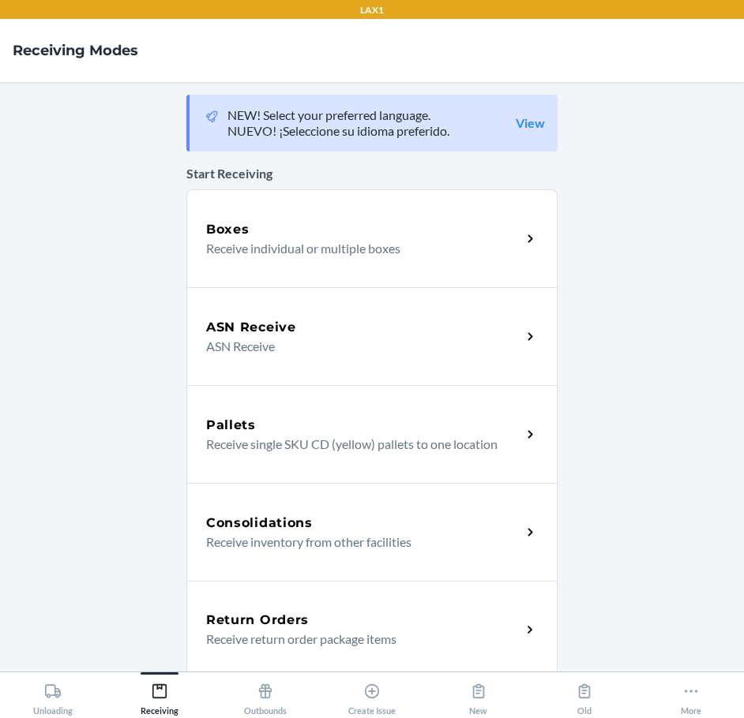
click at [317, 621] on div "Return Orders" at bounding box center [363, 620] width 315 height 19
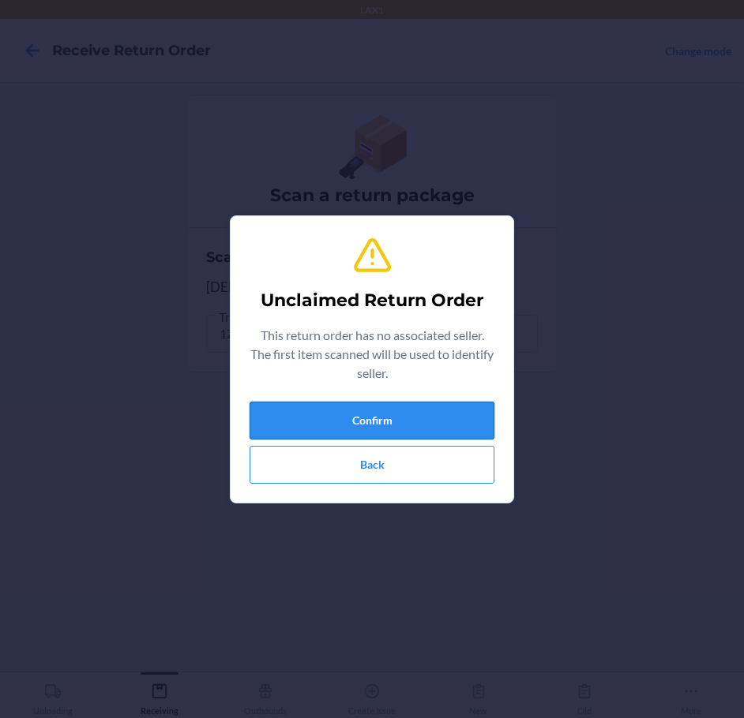
click at [424, 410] on button "Confirm" at bounding box center [372, 421] width 245 height 38
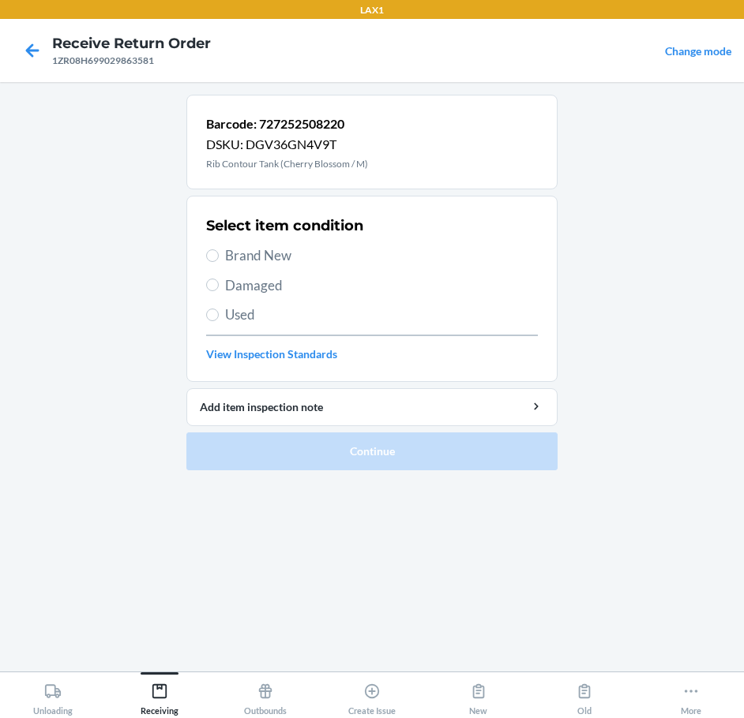
click at [244, 290] on span "Damaged" at bounding box center [381, 286] width 313 height 21
click at [219, 290] on input "Damaged" at bounding box center [212, 285] width 13 height 13
radio input "true"
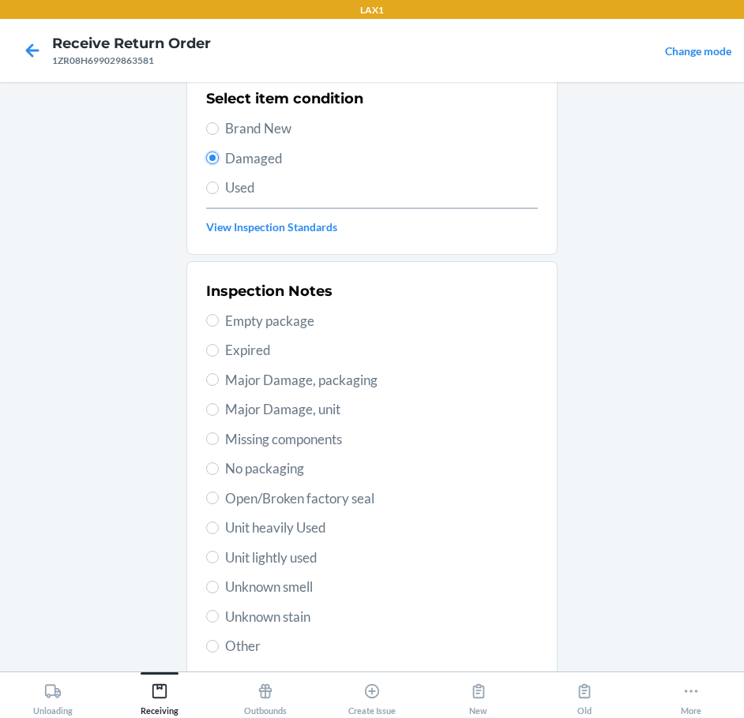
scroll to position [233, 0]
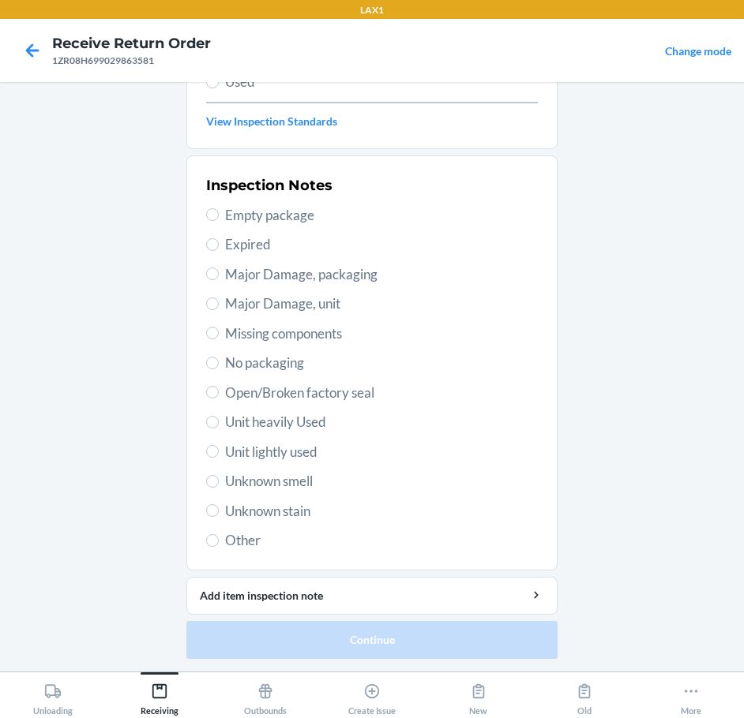
click at [297, 418] on span "Unit heavily Used" at bounding box center [381, 422] width 313 height 21
click at [219, 418] on input "Unit heavily Used" at bounding box center [212, 422] width 13 height 13
radio input "true"
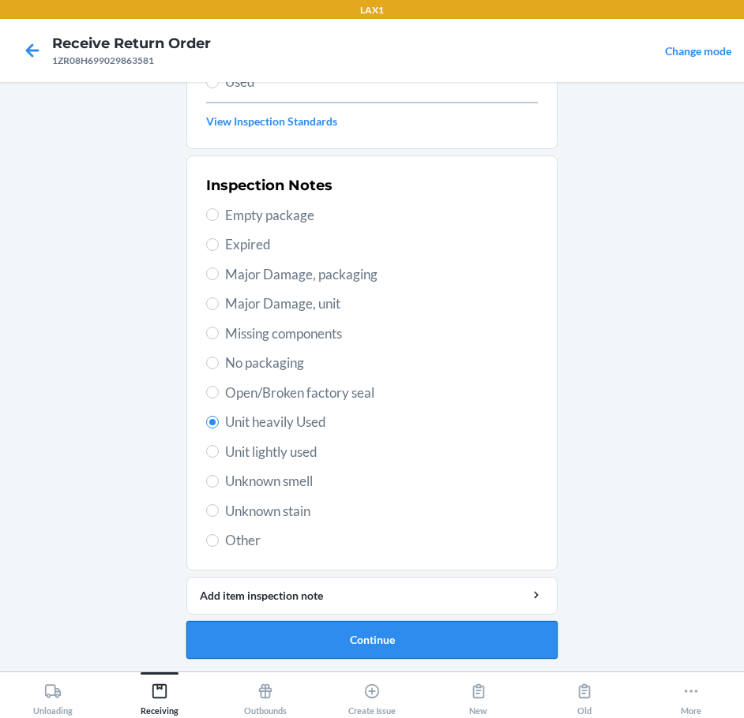
click at [403, 643] on button "Continue" at bounding box center [371, 640] width 371 height 38
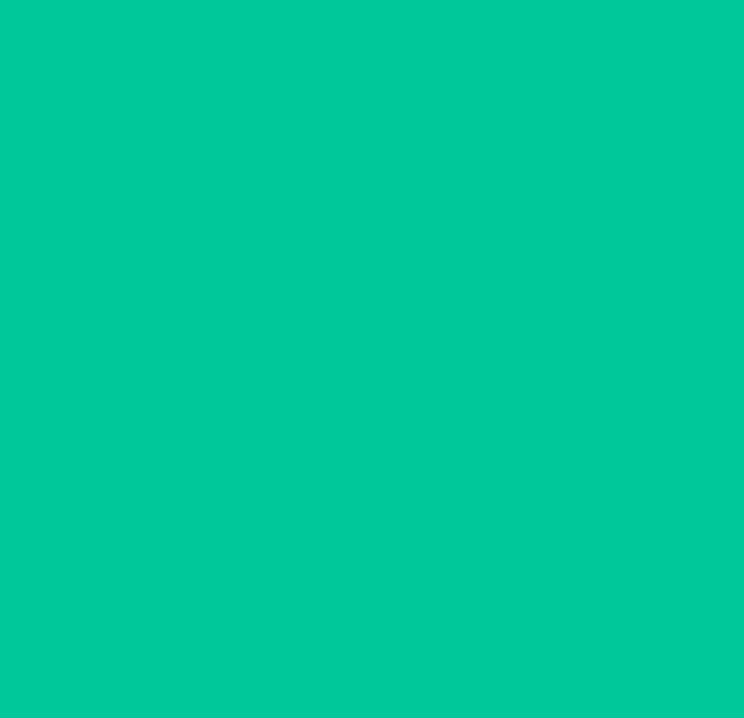
scroll to position [93, 0]
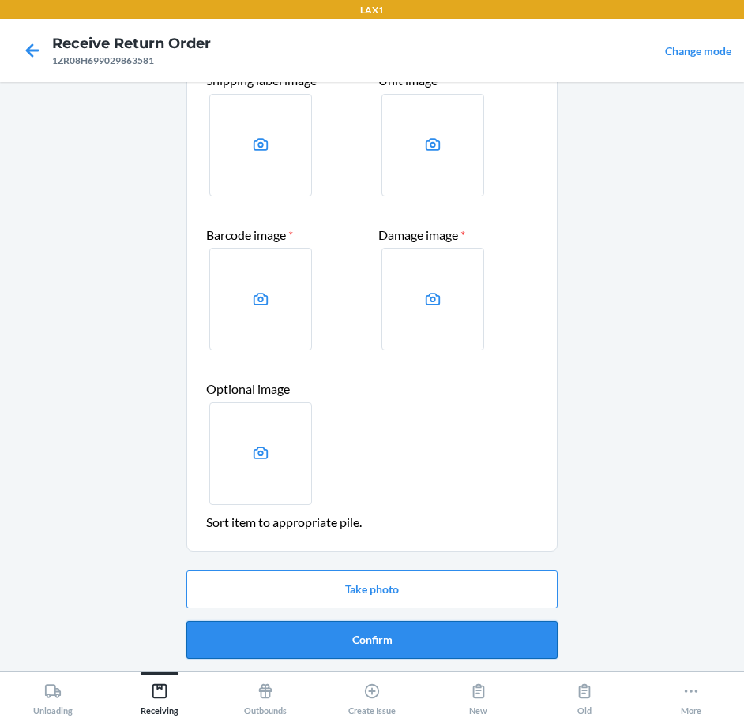
click at [403, 641] on button "Confirm" at bounding box center [371, 640] width 371 height 38
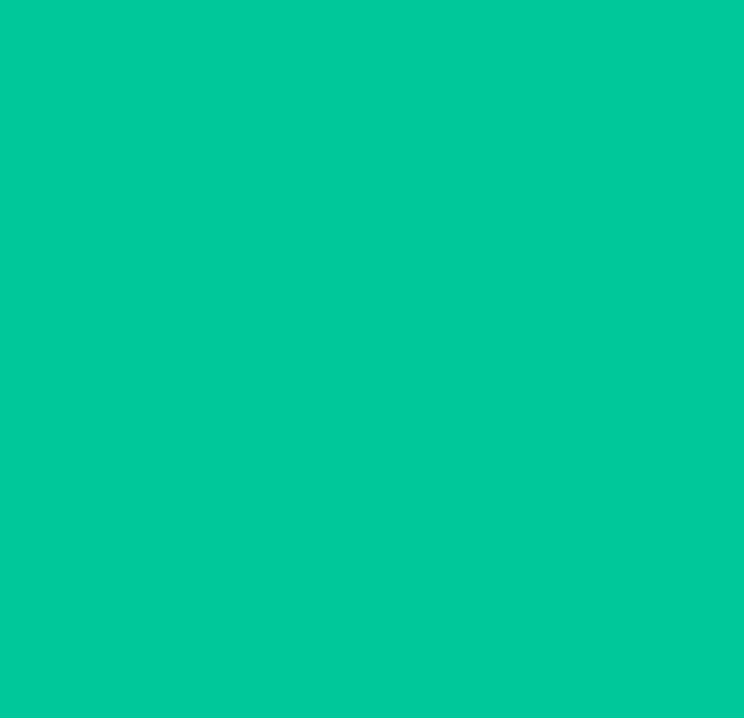
scroll to position [0, 0]
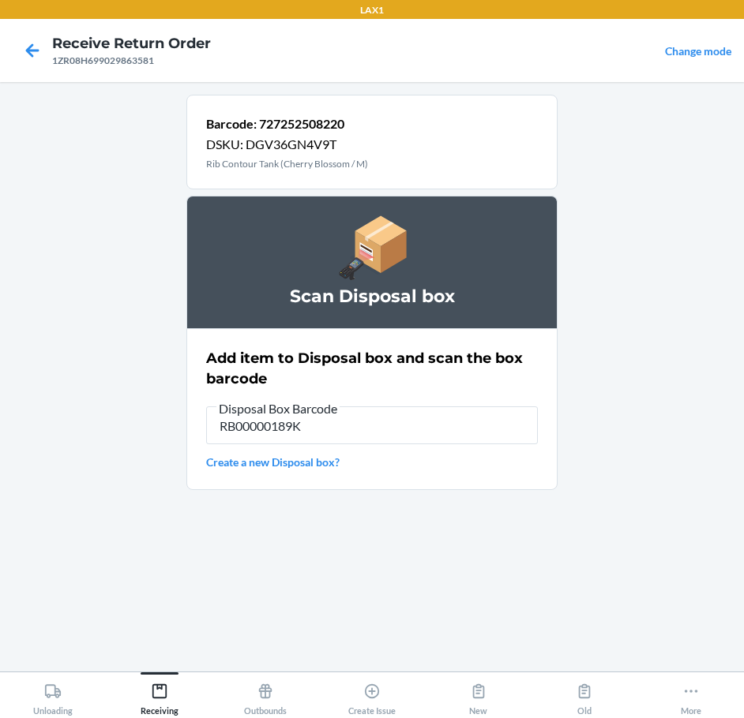
type input "RB00000189K"
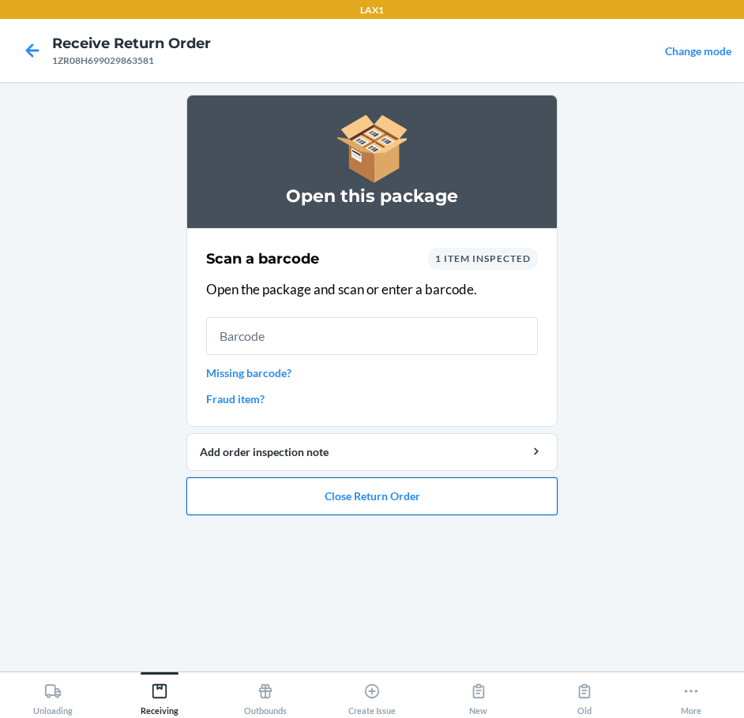
click at [419, 493] on button "Close Return Order" at bounding box center [371, 497] width 371 height 38
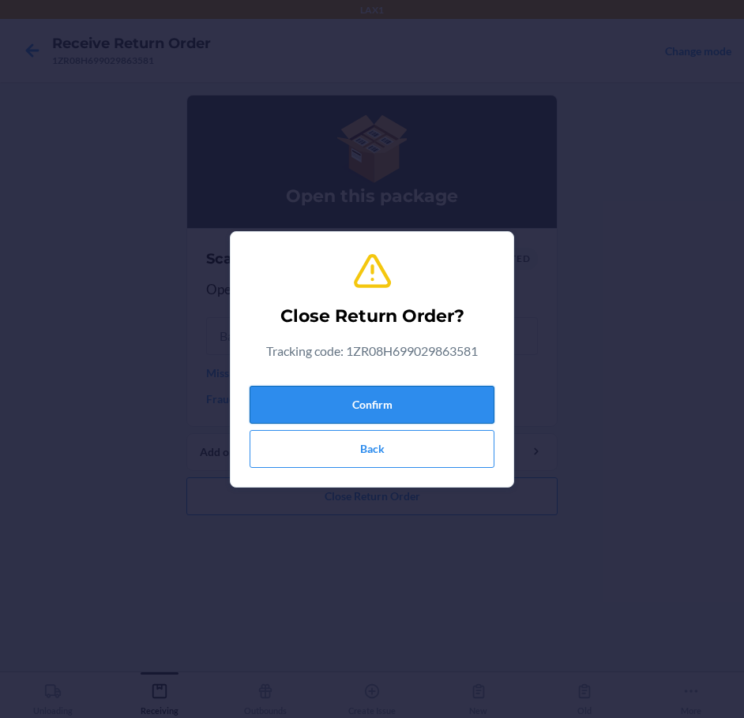
click at [411, 400] on button "Confirm" at bounding box center [372, 405] width 245 height 38
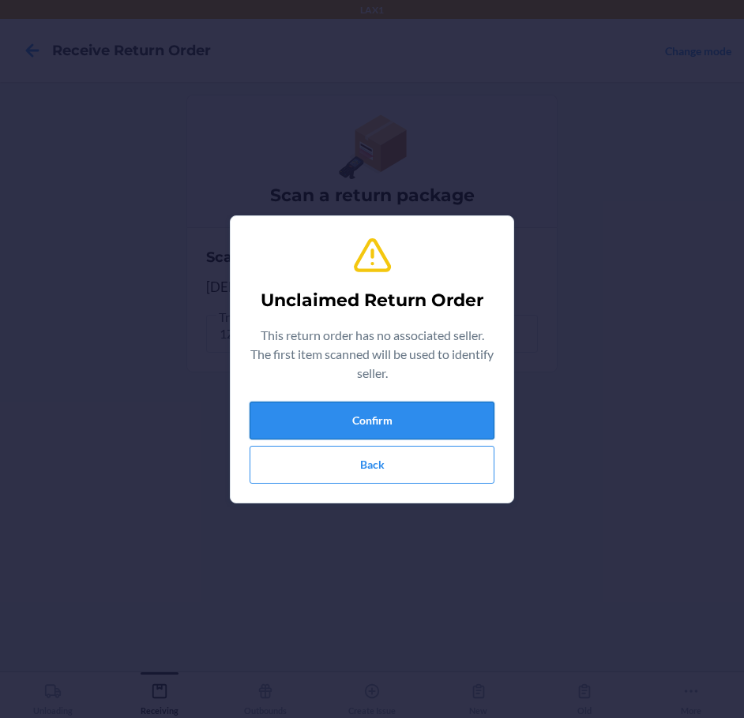
click at [383, 415] on button "Confirm" at bounding box center [372, 421] width 245 height 38
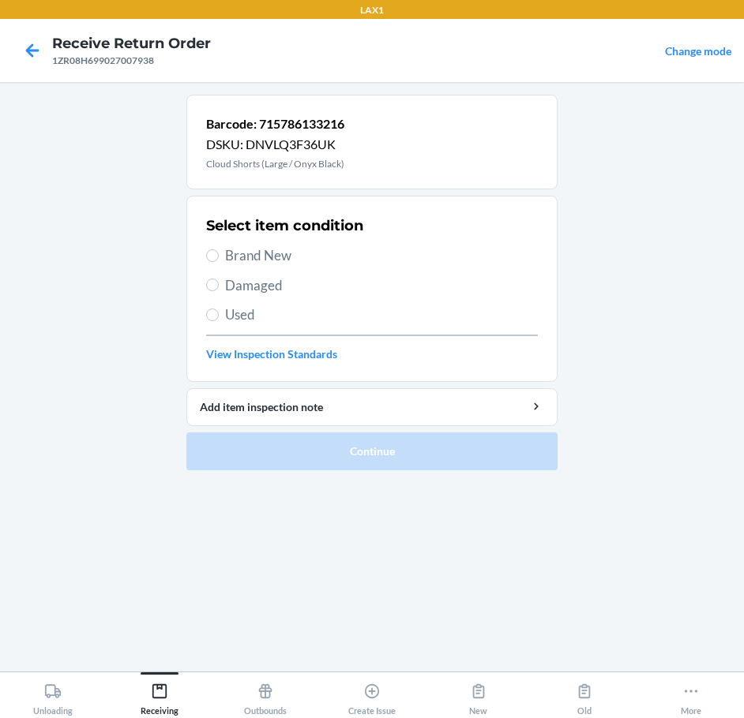
click at [204, 287] on section "Select item condition Brand New Damaged Used View Inspection Standards" at bounding box center [371, 289] width 371 height 186
click at [205, 287] on section "Select item condition Brand New Damaged Used View Inspection Standards" at bounding box center [371, 289] width 371 height 186
click at [209, 287] on input "Damaged" at bounding box center [212, 285] width 13 height 13
radio input "true"
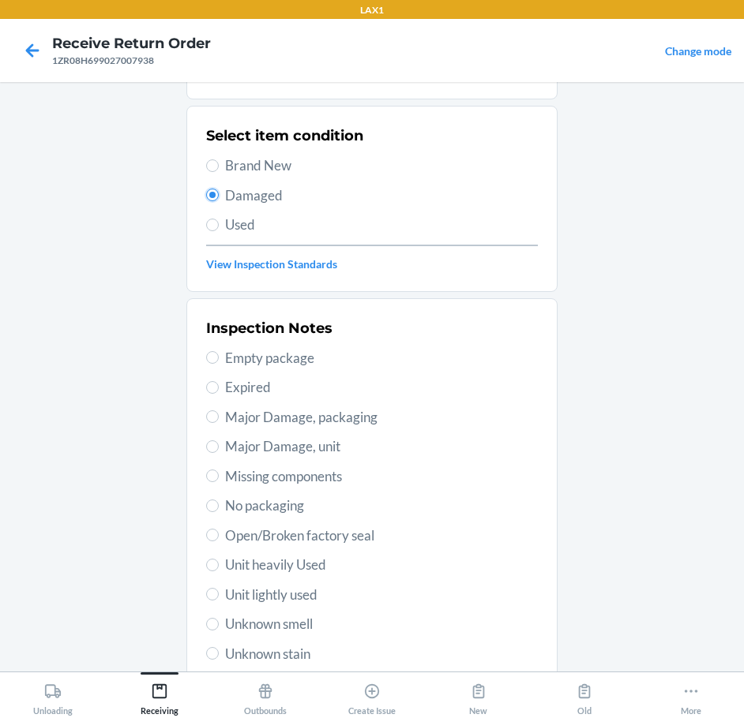
scroll to position [233, 0]
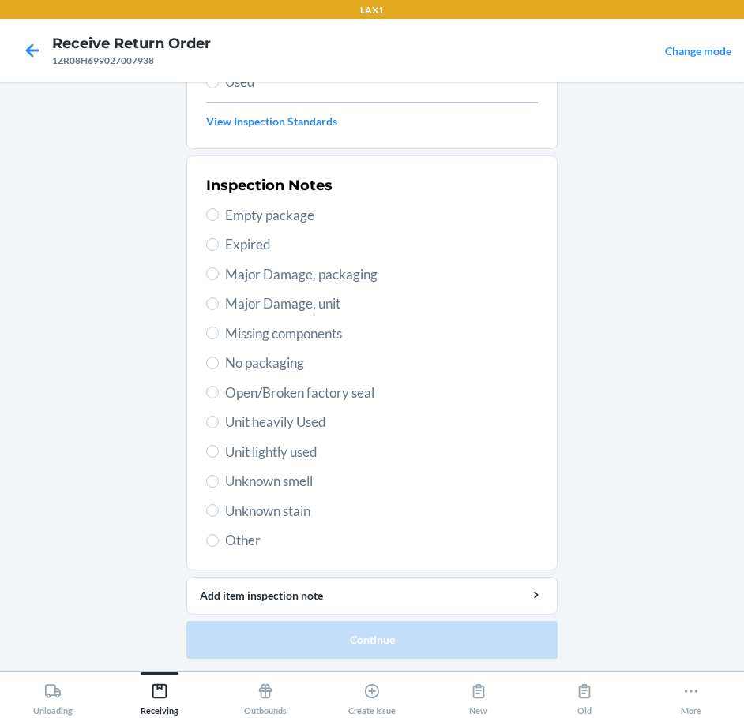
click at [290, 387] on span "Open/Broken factory seal" at bounding box center [381, 393] width 313 height 21
click at [219, 387] on input "Open/Broken factory seal" at bounding box center [212, 392] width 13 height 13
radio input "true"
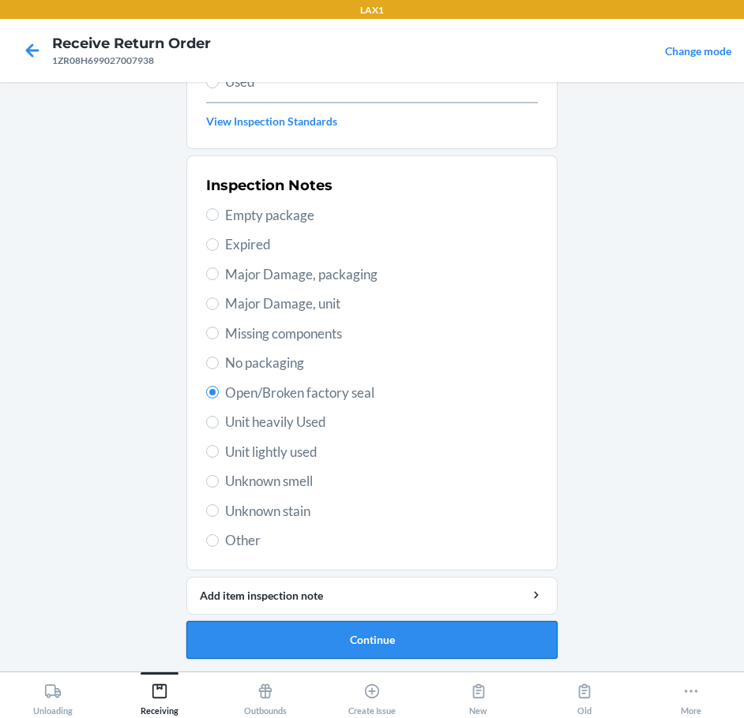
click at [428, 640] on button "Continue" at bounding box center [371, 640] width 371 height 38
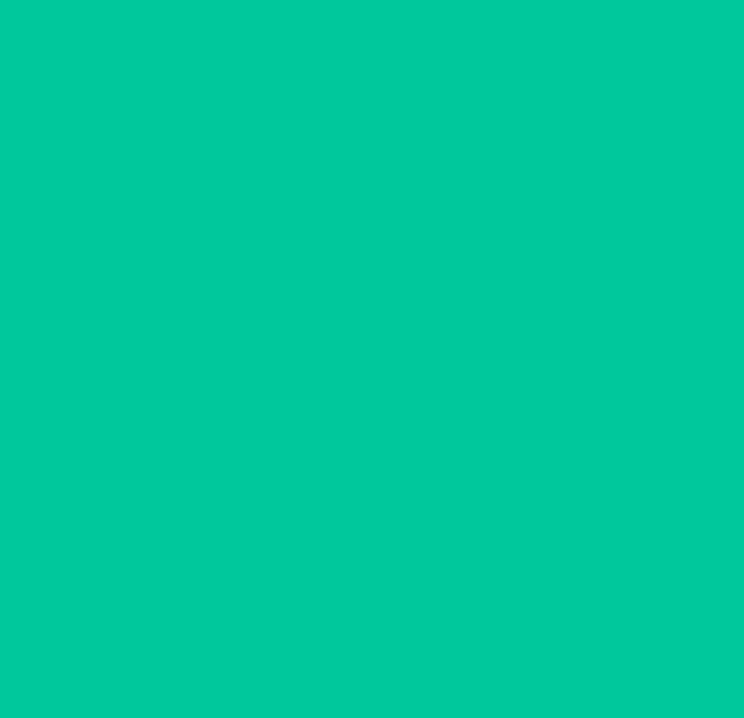
scroll to position [93, 0]
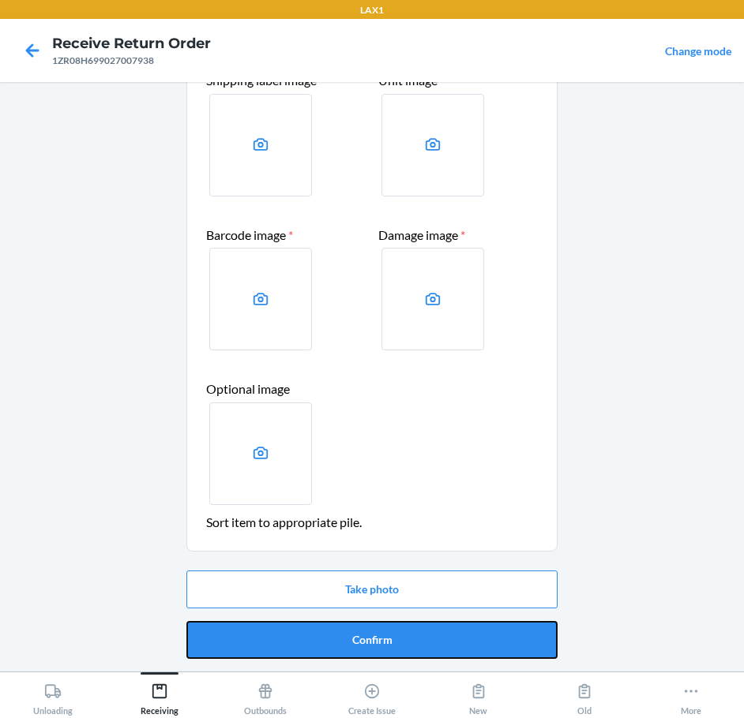
click at [428, 640] on button "Confirm" at bounding box center [371, 640] width 371 height 38
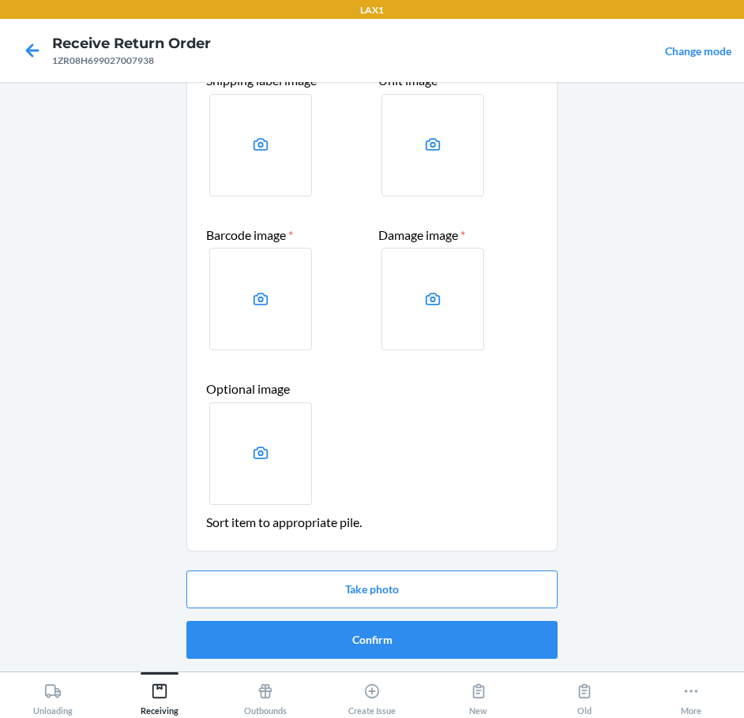
scroll to position [0, 0]
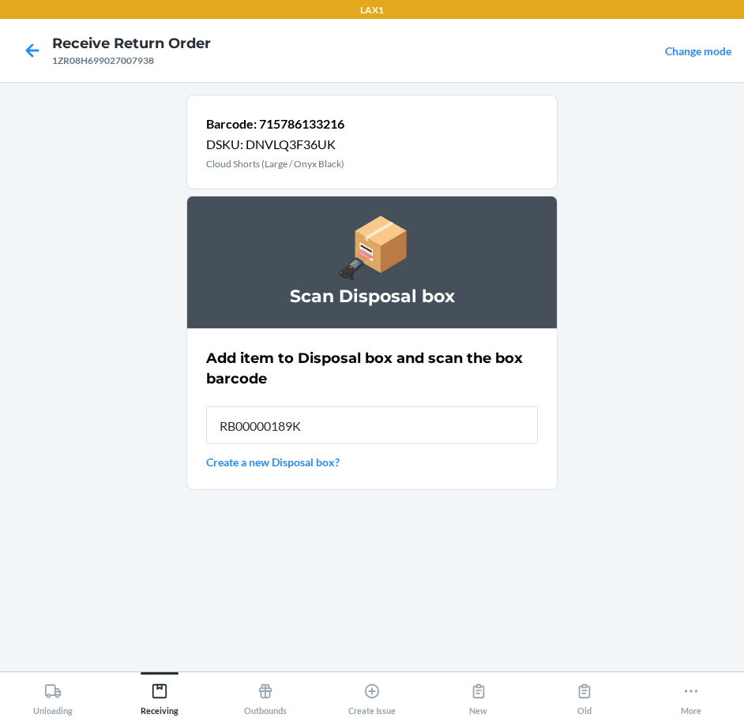
type input "RB00000189K"
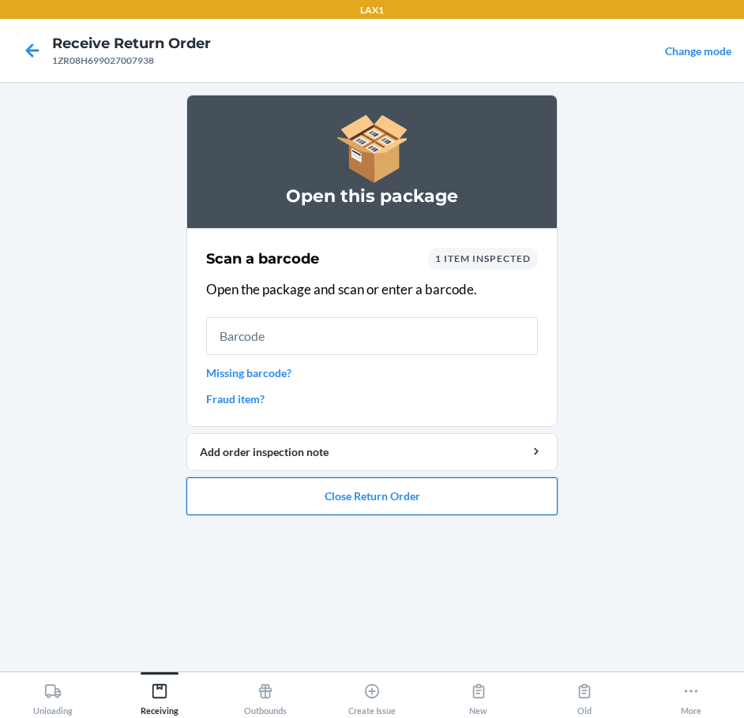
click at [323, 493] on button "Close Return Order" at bounding box center [371, 497] width 371 height 38
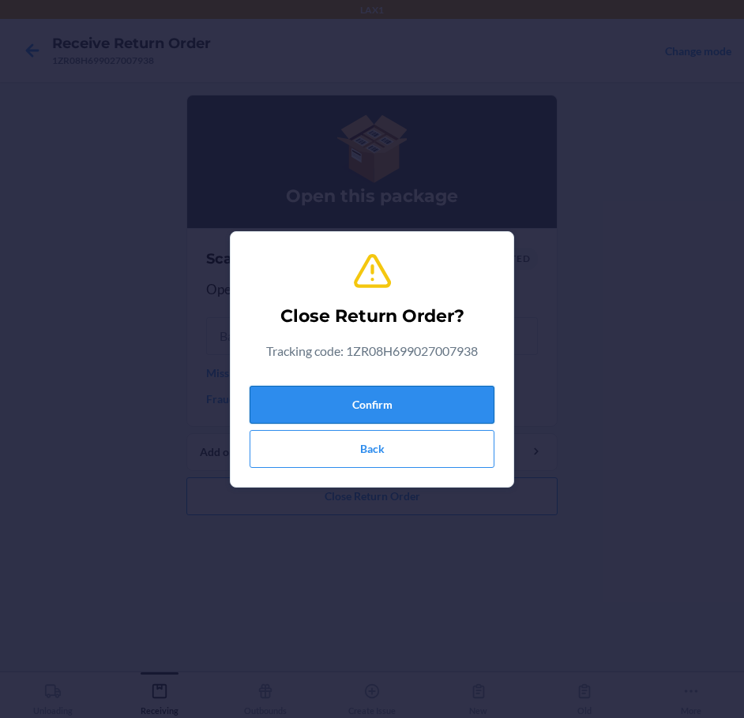
click at [345, 411] on button "Confirm" at bounding box center [372, 405] width 245 height 38
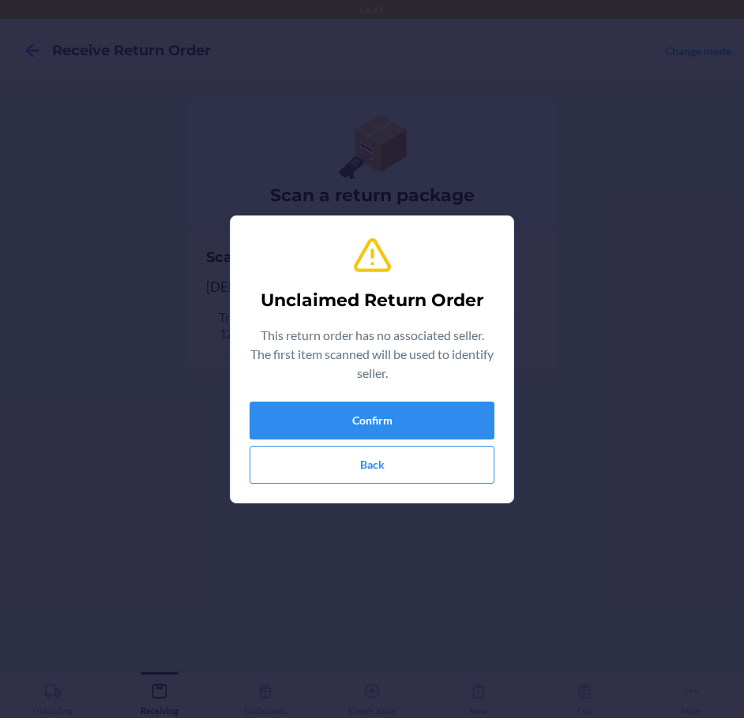
type input "605258016119"
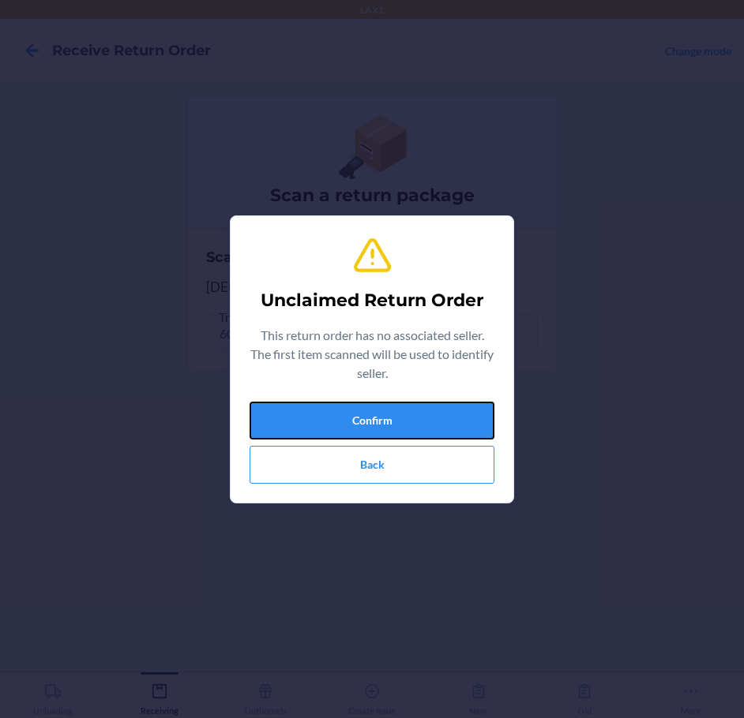
click at [345, 411] on button "Confirm" at bounding box center [372, 421] width 245 height 38
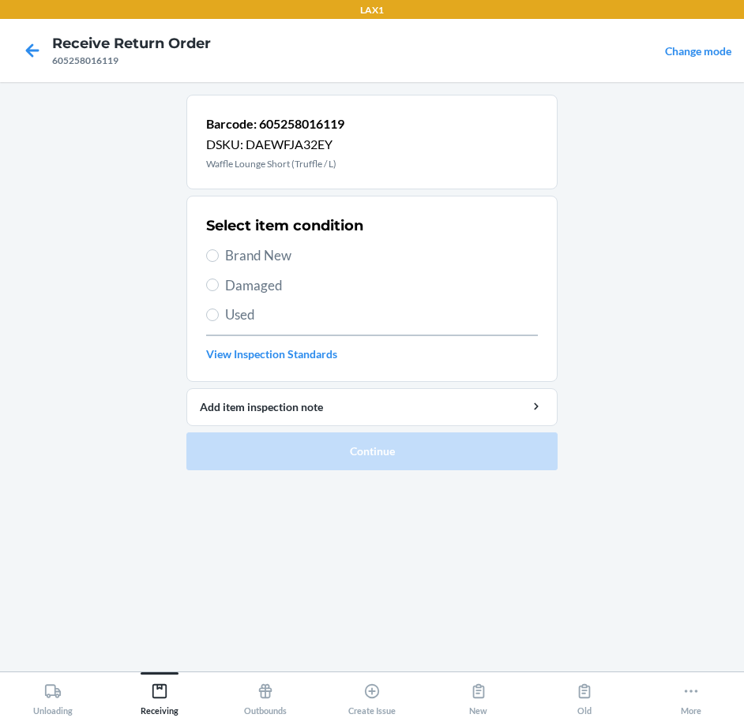
click at [277, 258] on span "Brand New" at bounding box center [381, 256] width 313 height 21
click at [219, 258] on input "Brand New" at bounding box center [212, 256] width 13 height 13
radio input "true"
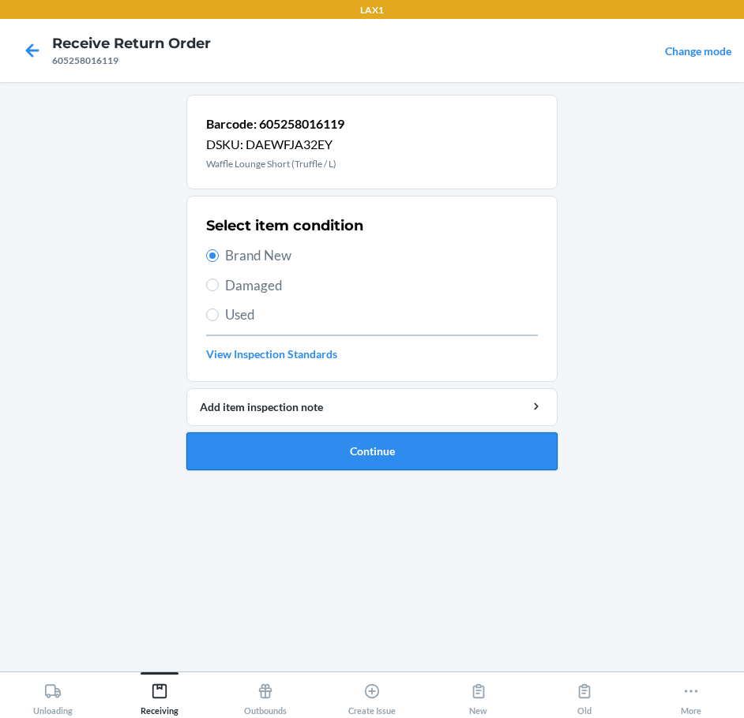
click at [461, 450] on button "Continue" at bounding box center [371, 452] width 371 height 38
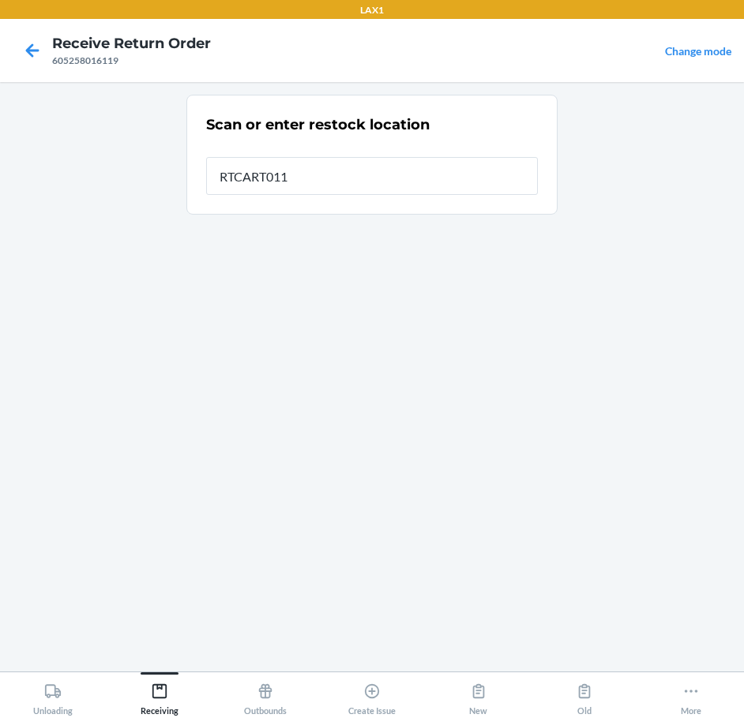
type input "RTCART011"
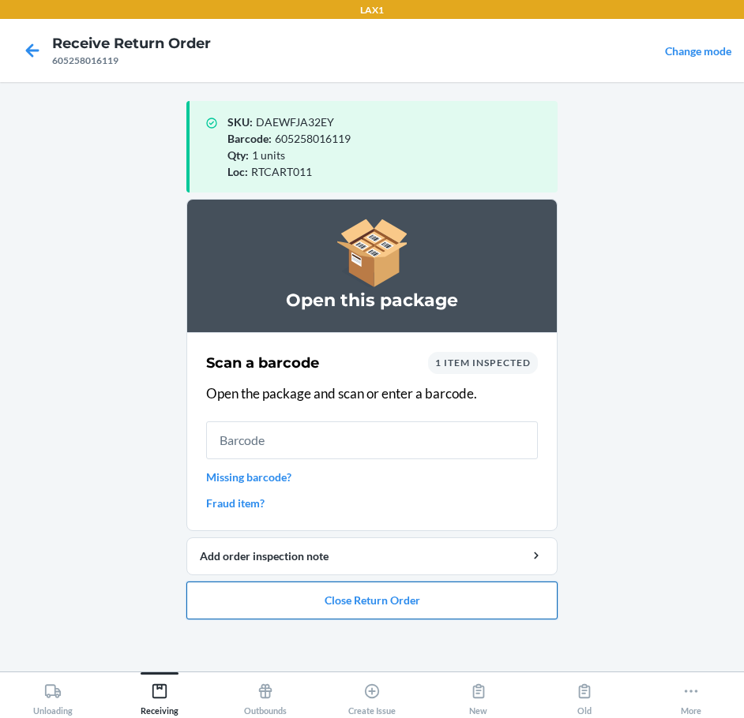
click at [434, 598] on button "Close Return Order" at bounding box center [371, 601] width 371 height 38
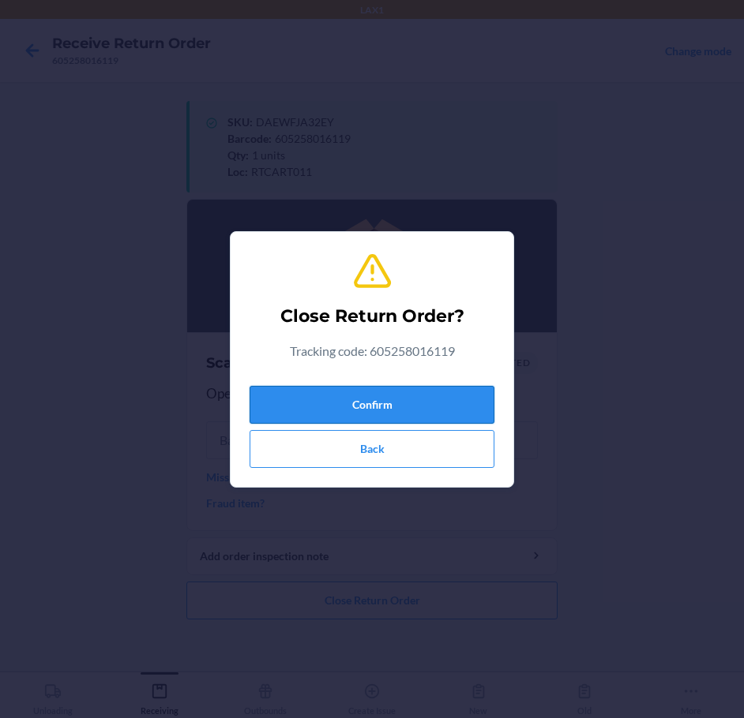
click at [396, 401] on button "Confirm" at bounding box center [372, 405] width 245 height 38
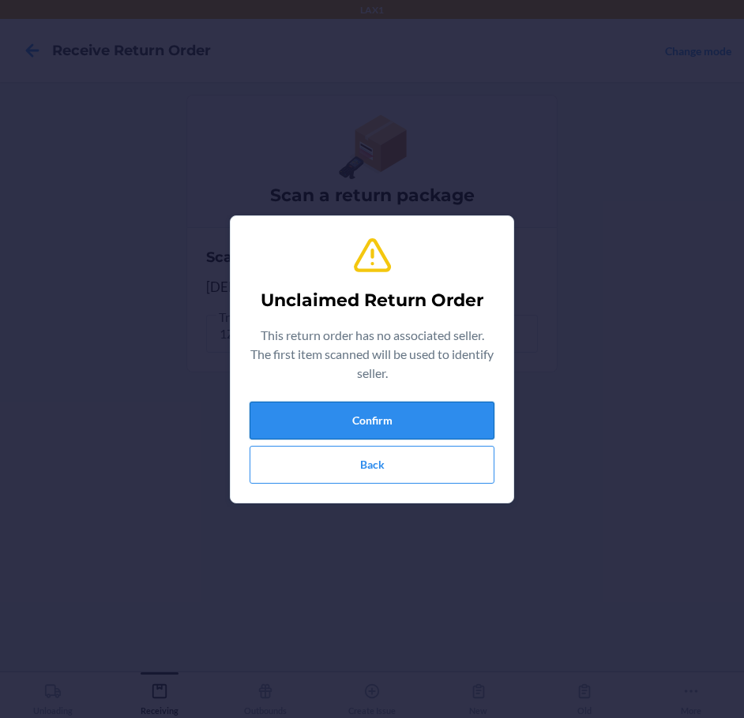
click at [430, 423] on button "Confirm" at bounding box center [372, 421] width 245 height 38
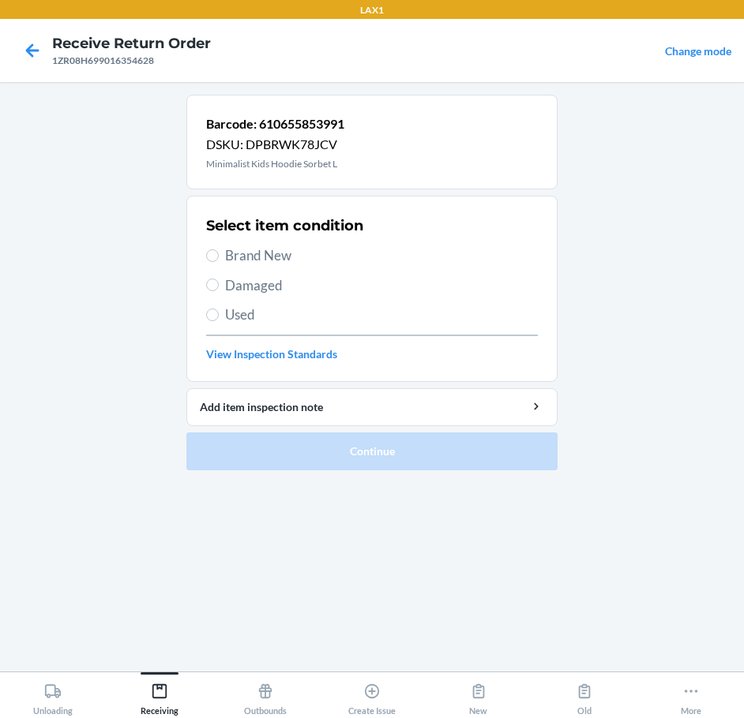
click at [273, 263] on span "Brand New" at bounding box center [381, 256] width 313 height 21
click at [219, 262] on input "Brand New" at bounding box center [212, 256] width 13 height 13
radio input "true"
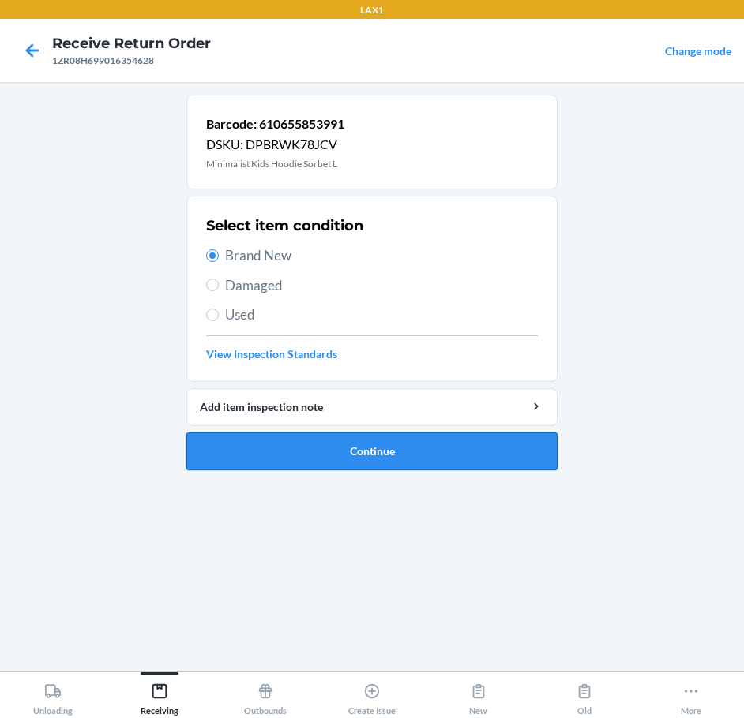
click at [460, 456] on button "Continue" at bounding box center [371, 452] width 371 height 38
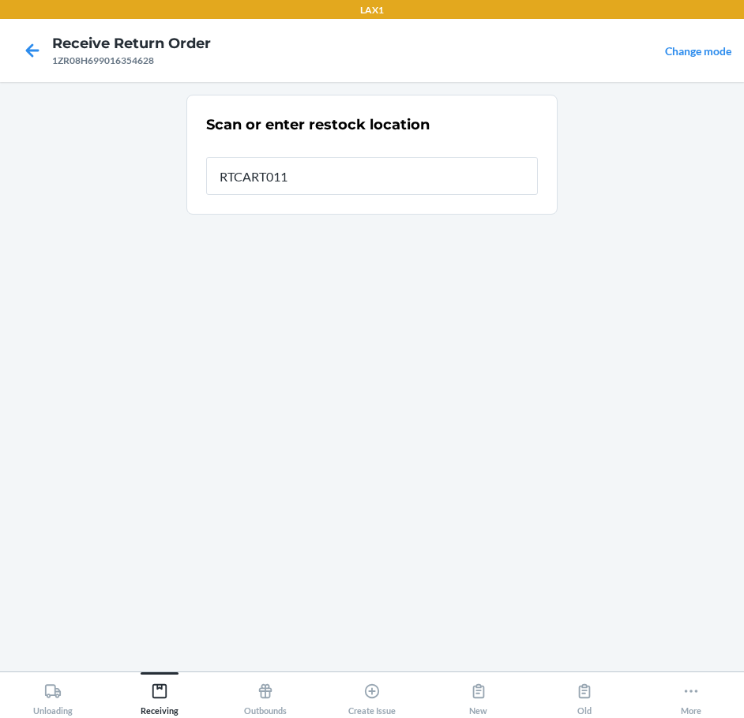
type input "RTCART011"
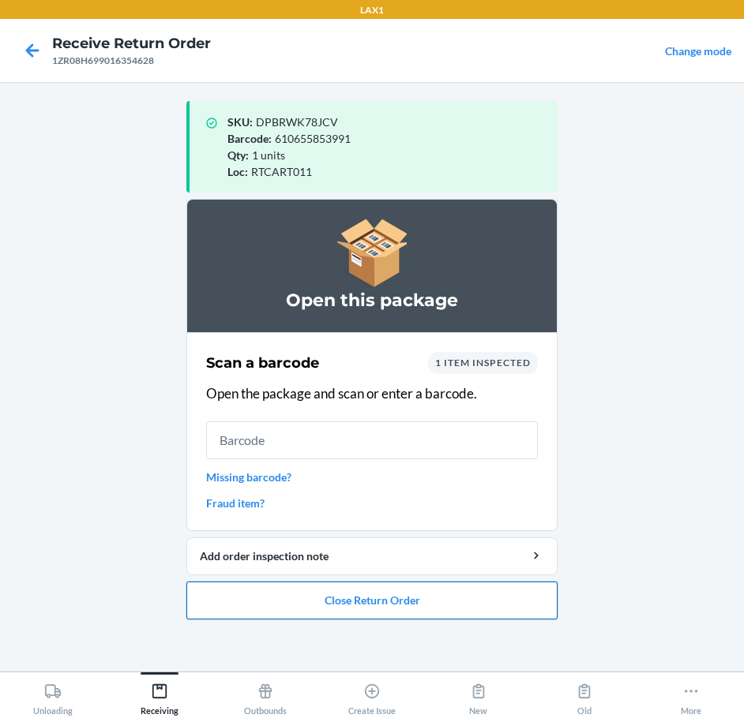
click at [413, 606] on button "Close Return Order" at bounding box center [371, 601] width 371 height 38
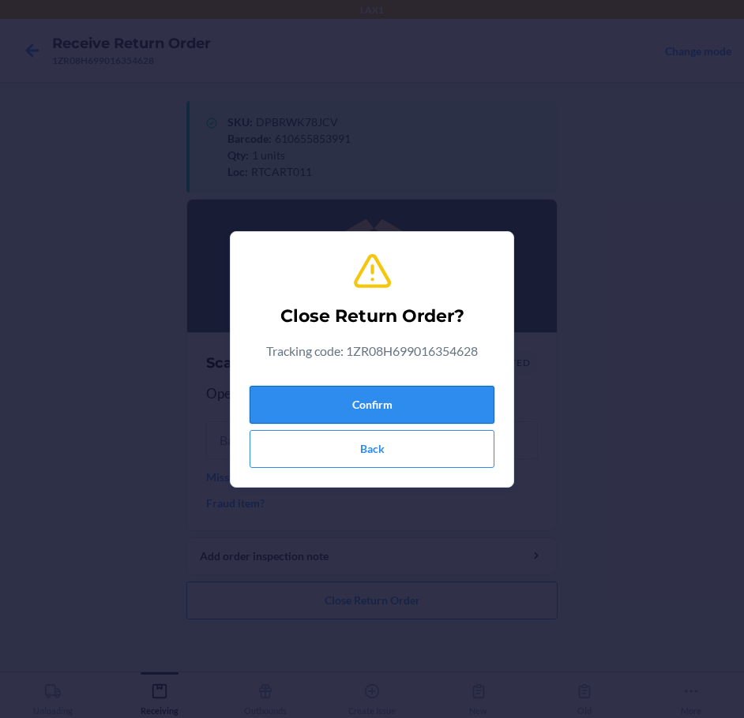
click at [403, 417] on button "Confirm" at bounding box center [372, 405] width 245 height 38
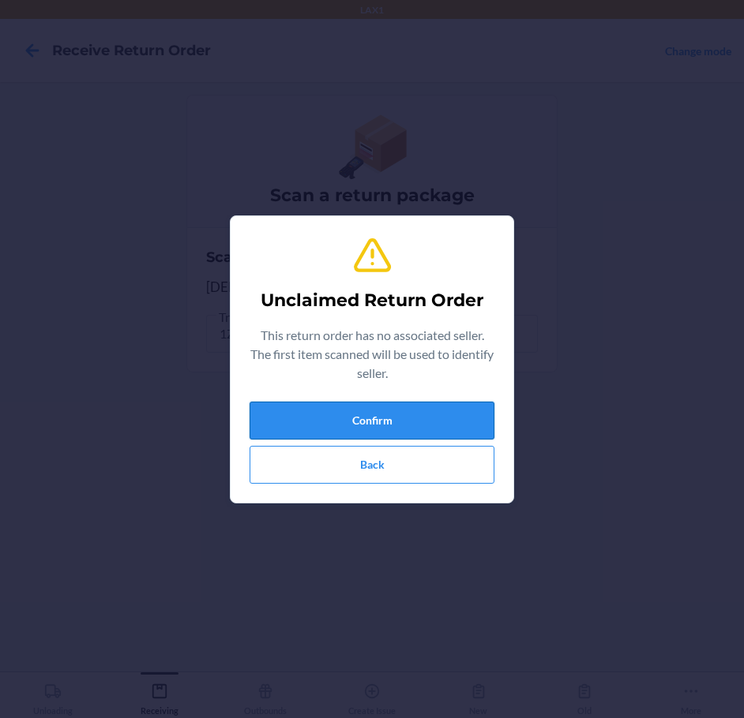
click at [398, 416] on button "Confirm" at bounding box center [372, 421] width 245 height 38
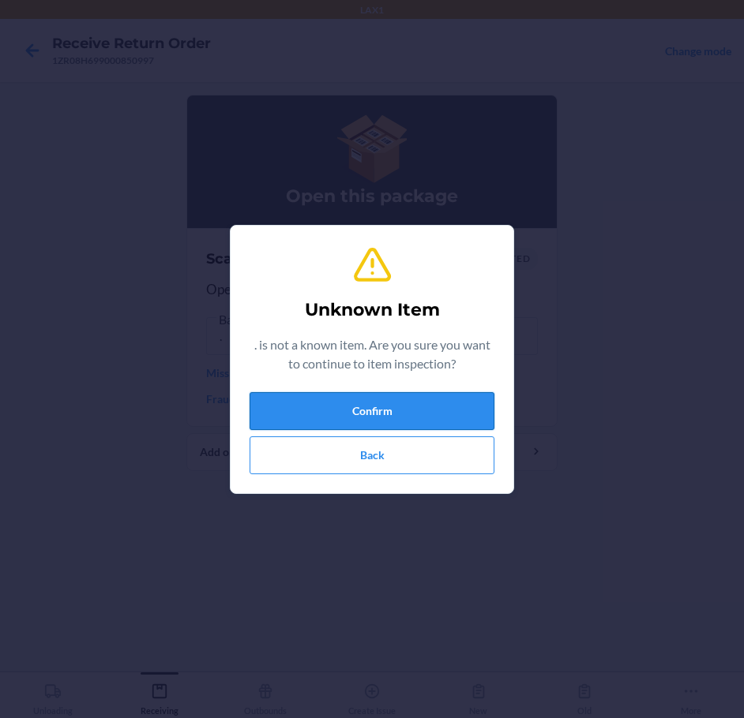
click at [403, 421] on button "Confirm" at bounding box center [372, 411] width 245 height 38
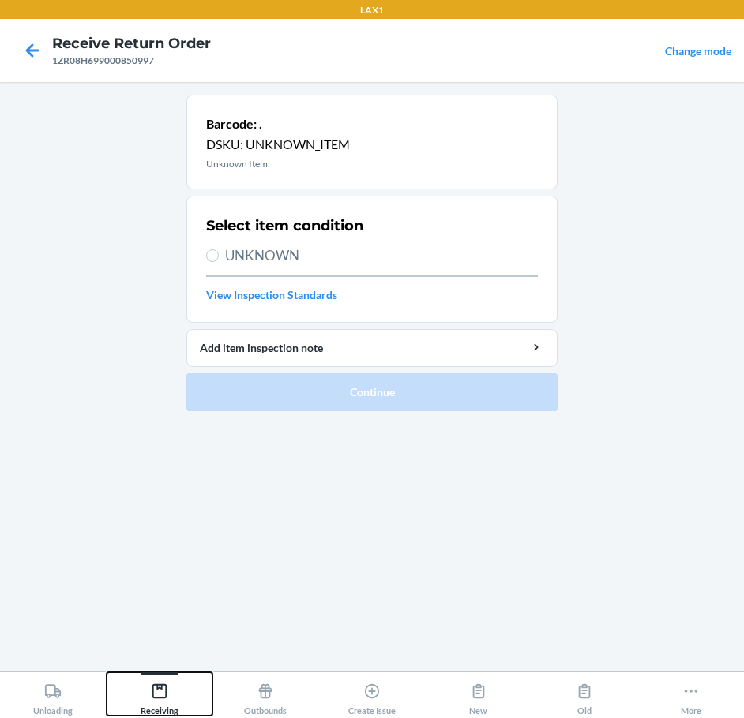
click at [156, 701] on div "Receiving" at bounding box center [160, 696] width 38 height 39
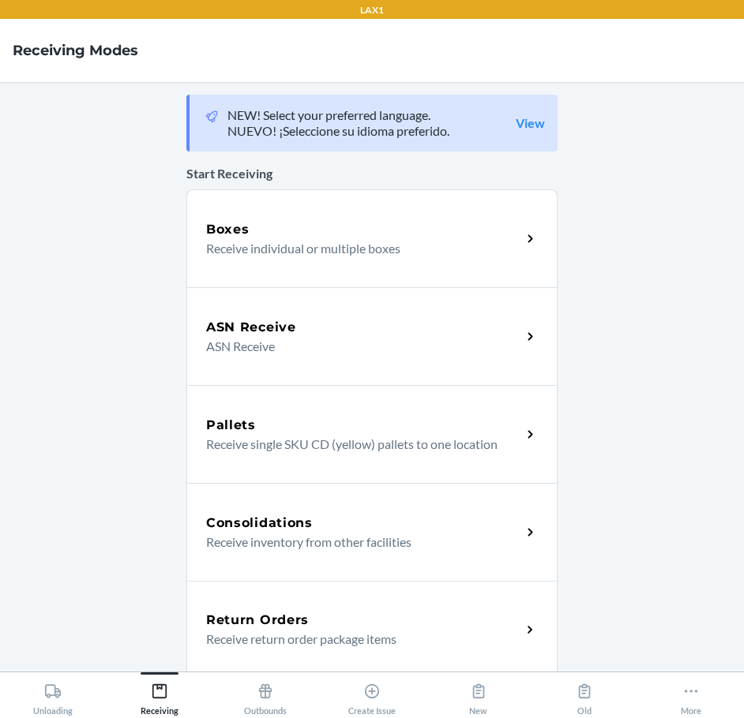
click at [246, 610] on div "Return Orders Receive return order package items" at bounding box center [371, 630] width 371 height 98
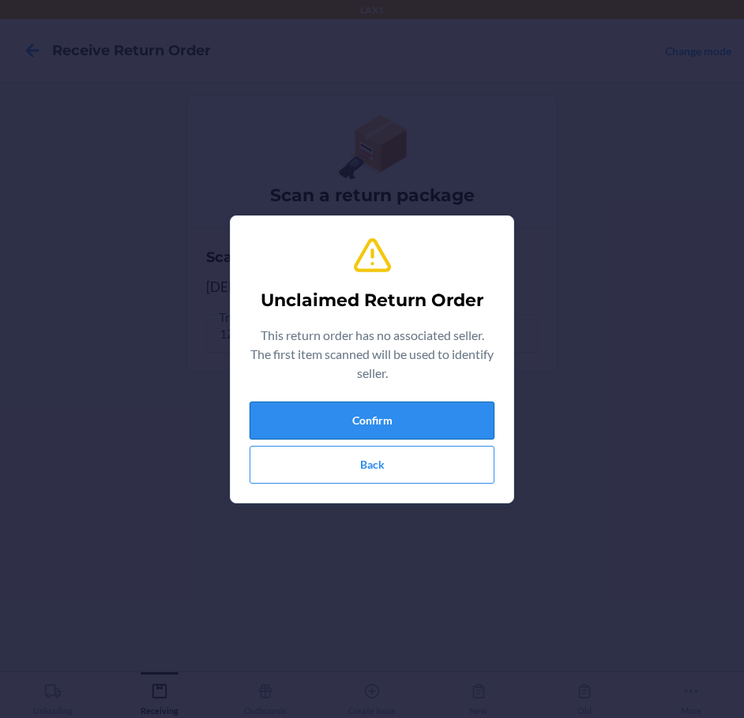
click at [396, 422] on button "Confirm" at bounding box center [372, 421] width 245 height 38
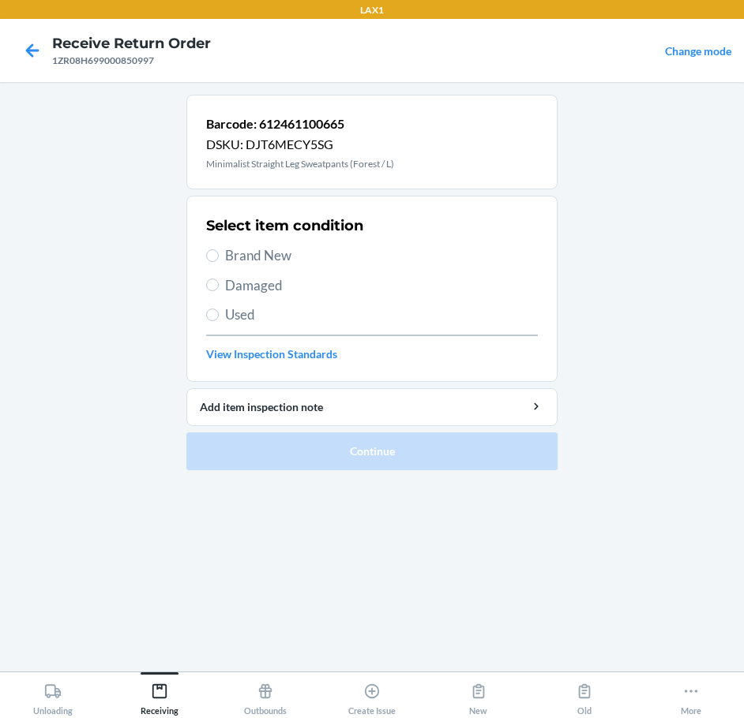
click at [276, 250] on span "Brand New" at bounding box center [381, 256] width 313 height 21
click at [219, 250] on input "Brand New" at bounding box center [212, 256] width 13 height 13
radio input "true"
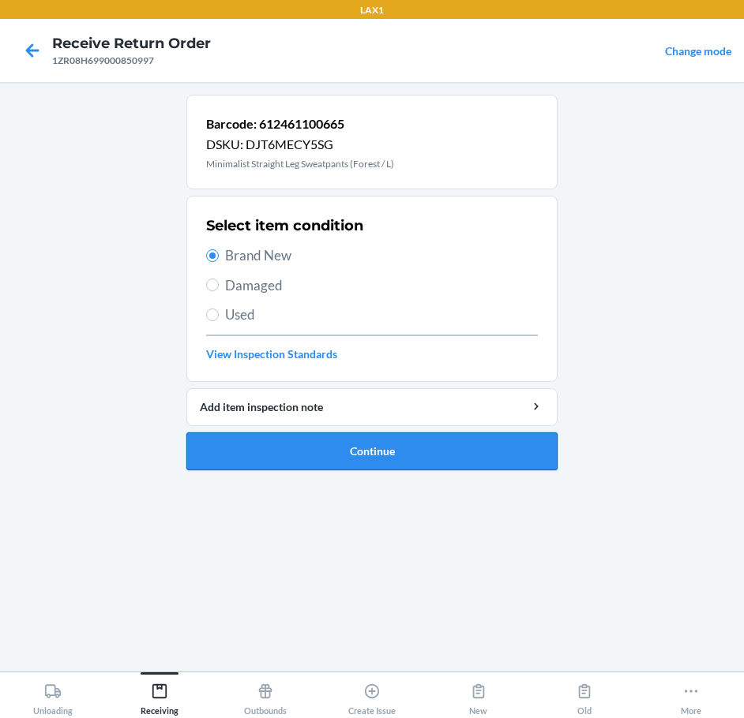
click at [486, 442] on button "Continue" at bounding box center [371, 452] width 371 height 38
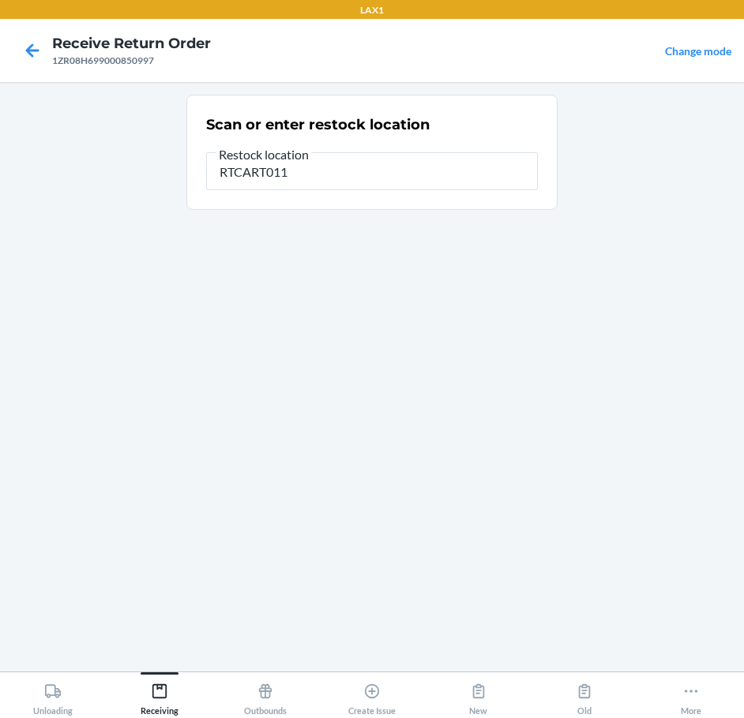
type input "RTCART011"
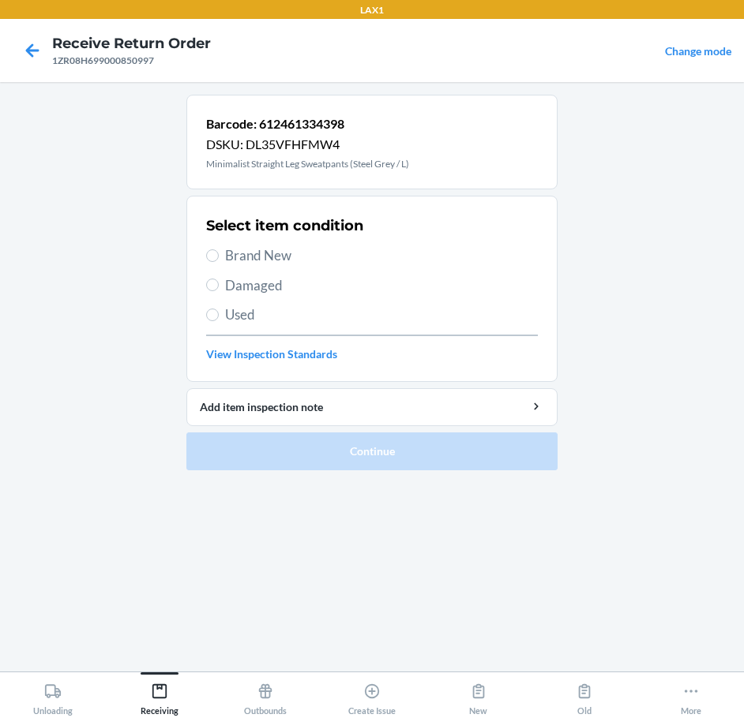
click at [242, 288] on span "Damaged" at bounding box center [381, 286] width 313 height 21
click at [219, 288] on input "Damaged" at bounding box center [212, 285] width 13 height 13
radio input "true"
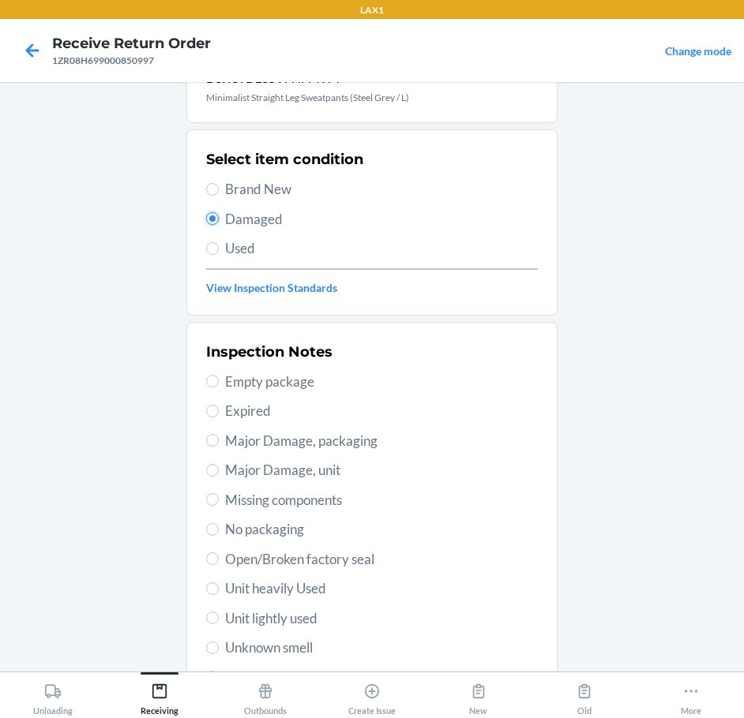
scroll to position [158, 0]
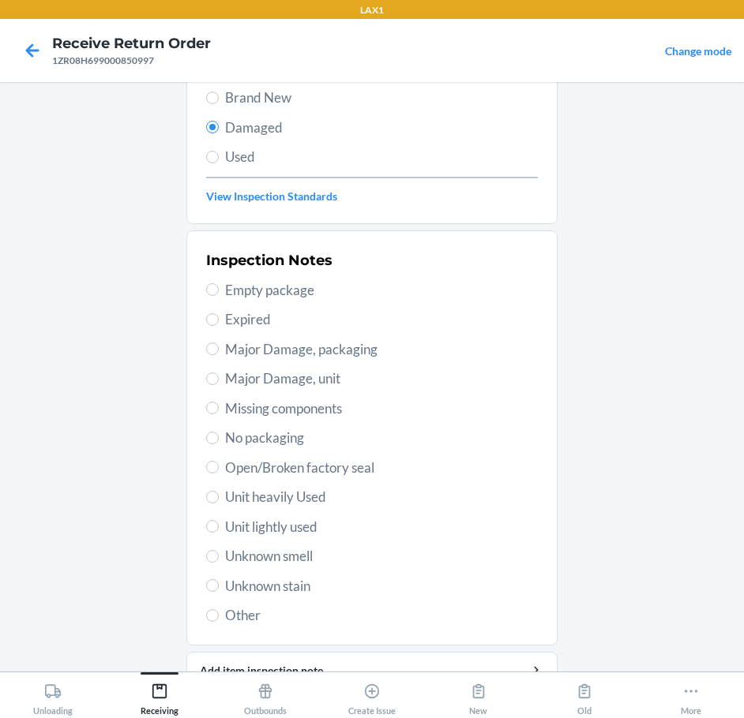
click at [320, 468] on span "Open/Broken factory seal" at bounding box center [381, 468] width 313 height 21
click at [219, 468] on input "Open/Broken factory seal" at bounding box center [212, 467] width 13 height 13
radio input "true"
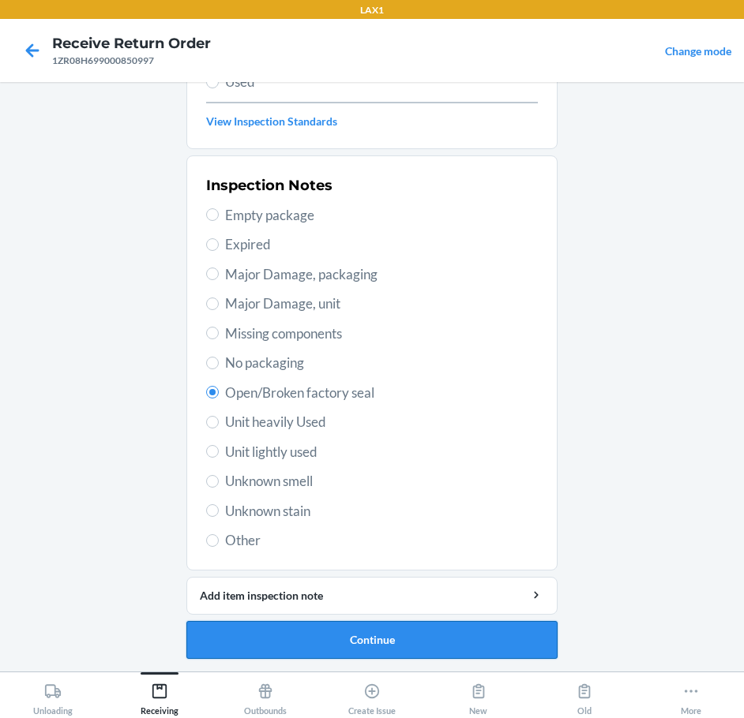
click at [392, 638] on button "Continue" at bounding box center [371, 640] width 371 height 38
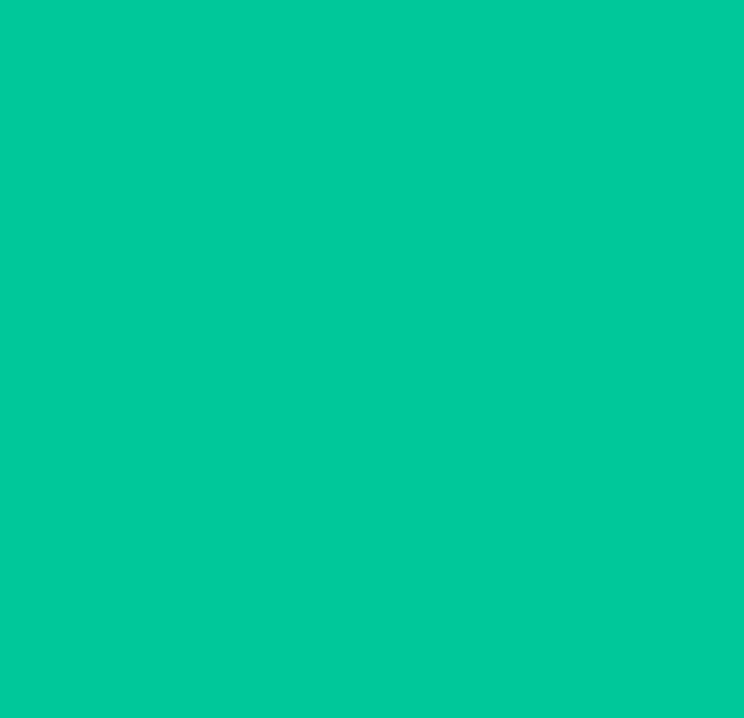
scroll to position [93, 0]
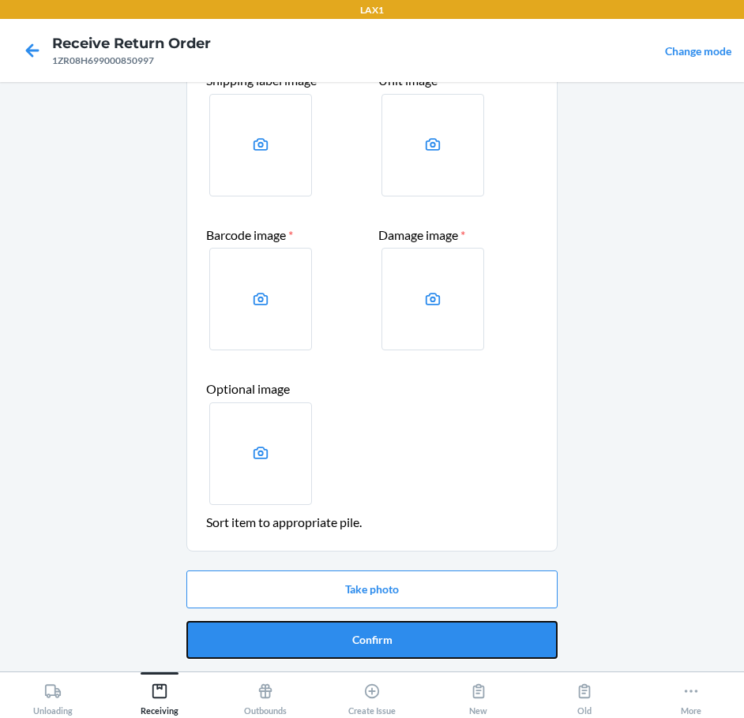
click at [392, 638] on button "Confirm" at bounding box center [371, 640] width 371 height 38
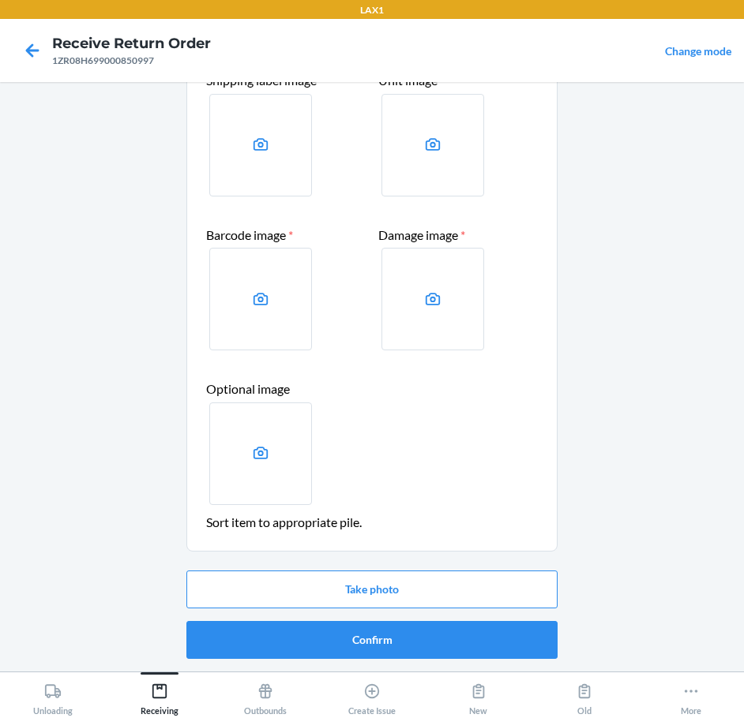
scroll to position [0, 0]
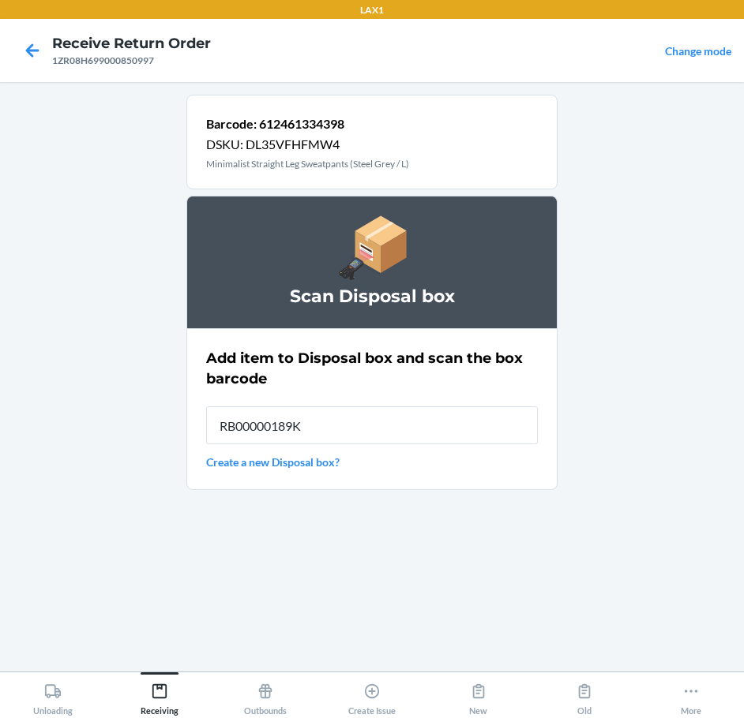
type input "RB00000189K"
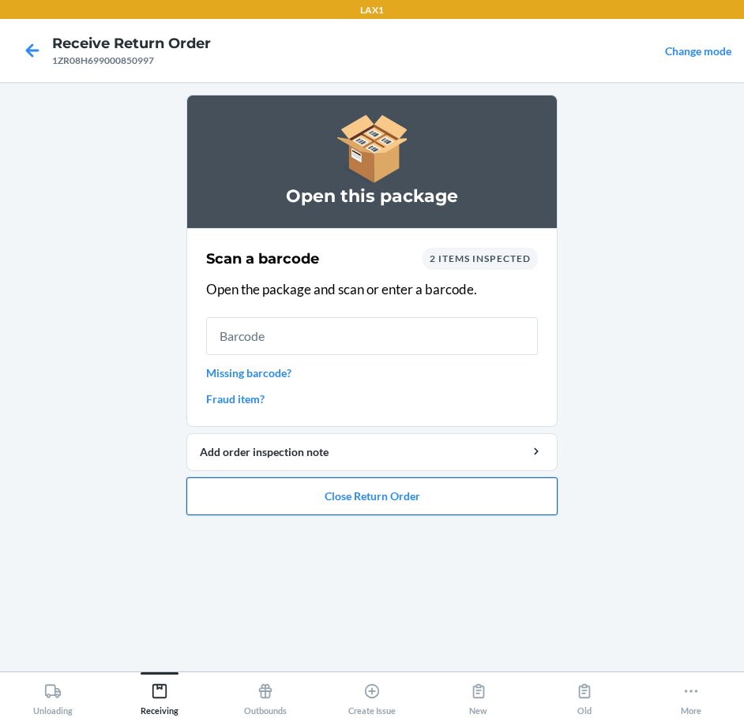
click at [321, 515] on button "Close Return Order" at bounding box center [371, 497] width 371 height 38
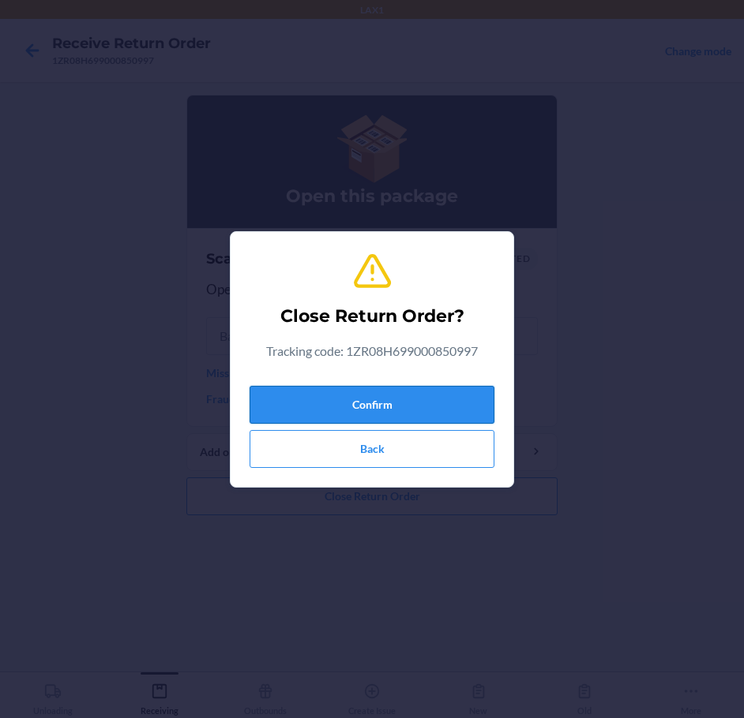
click at [360, 411] on button "Confirm" at bounding box center [372, 405] width 245 height 38
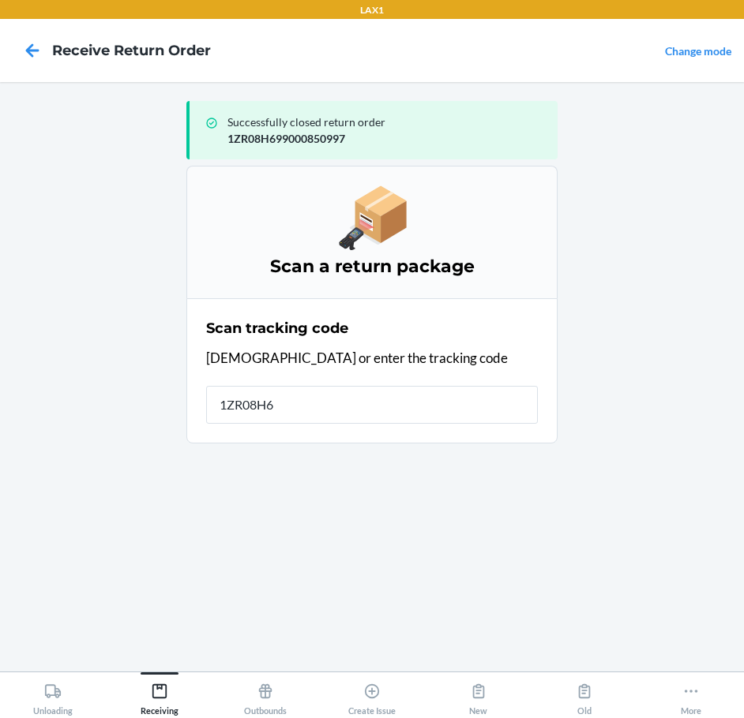
type input "1ZR08H69"
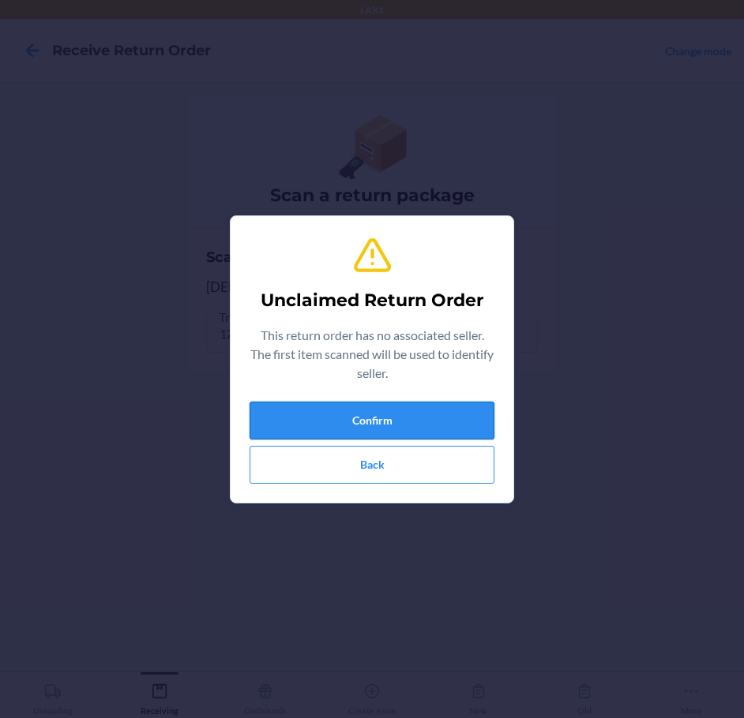
click at [390, 411] on button "Confirm" at bounding box center [372, 421] width 245 height 38
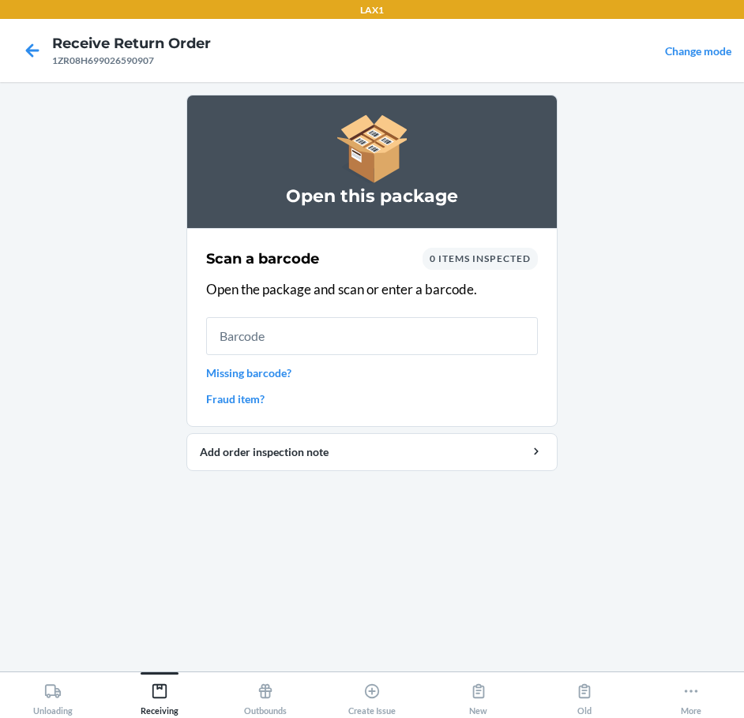
click at [280, 375] on link "Missing barcode?" at bounding box center [372, 373] width 332 height 17
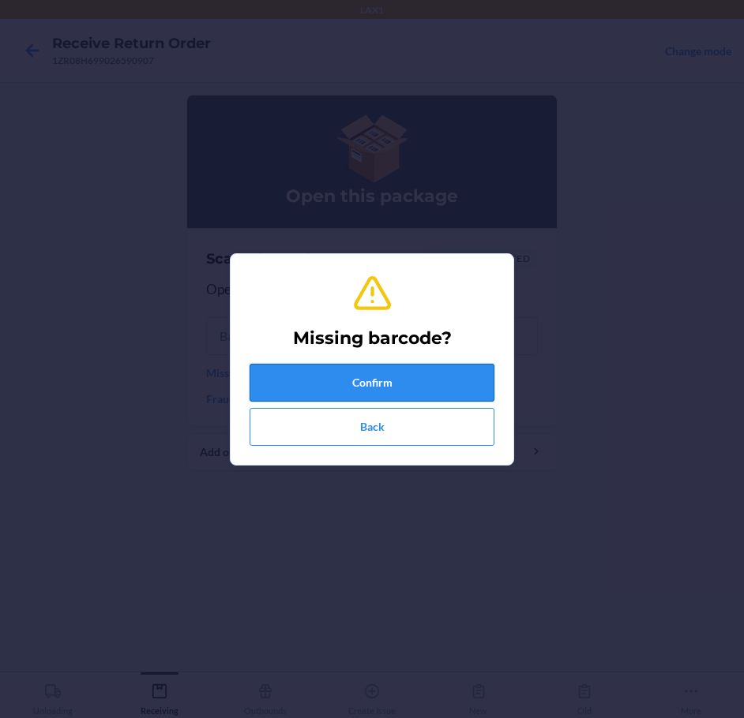
click at [295, 377] on button "Confirm" at bounding box center [372, 383] width 245 height 38
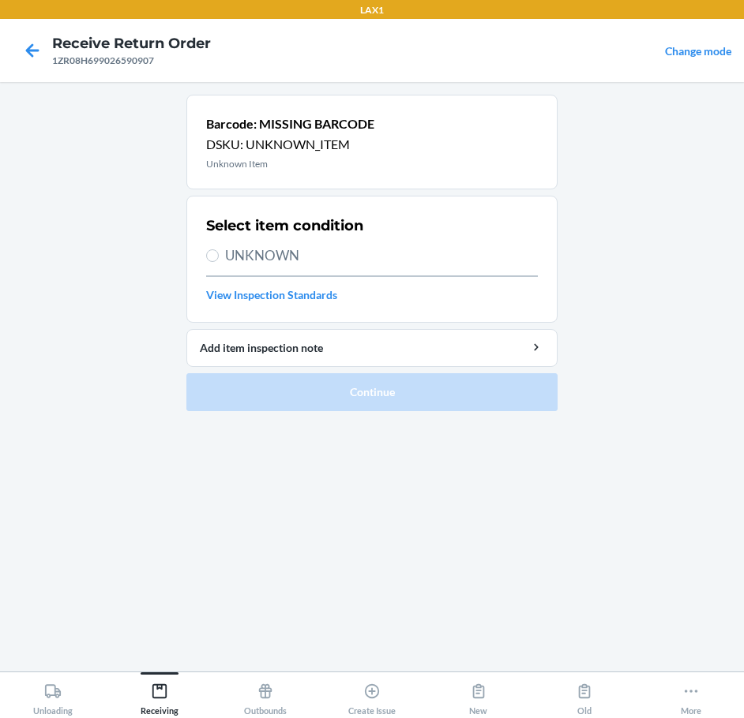
click at [270, 255] on span "UNKNOWN" at bounding box center [381, 256] width 313 height 21
click at [219, 255] on input "UNKNOWN" at bounding box center [212, 256] width 13 height 13
radio input "true"
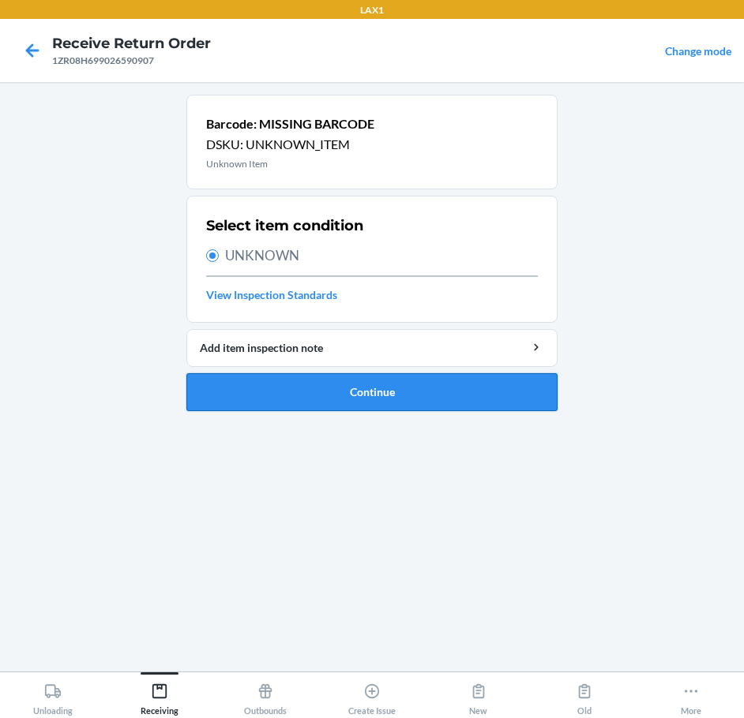
click at [396, 400] on button "Continue" at bounding box center [371, 392] width 371 height 38
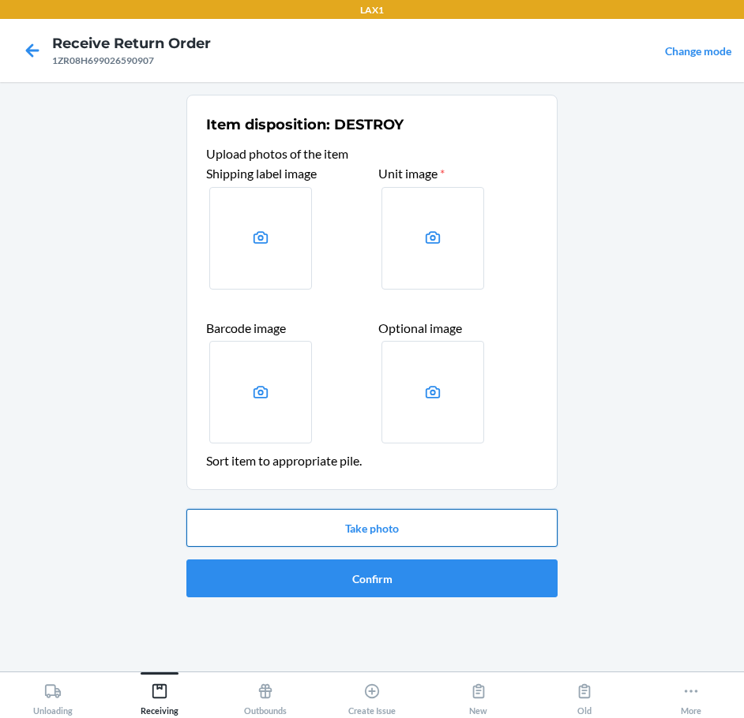
click at [424, 523] on button "Take photo" at bounding box center [371, 528] width 371 height 38
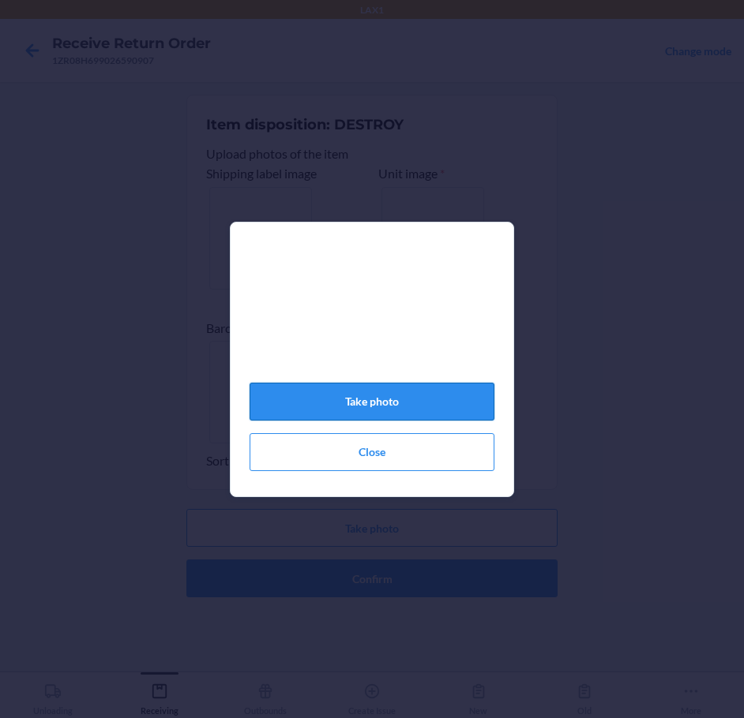
click at [471, 401] on button "Take photo" at bounding box center [372, 402] width 245 height 38
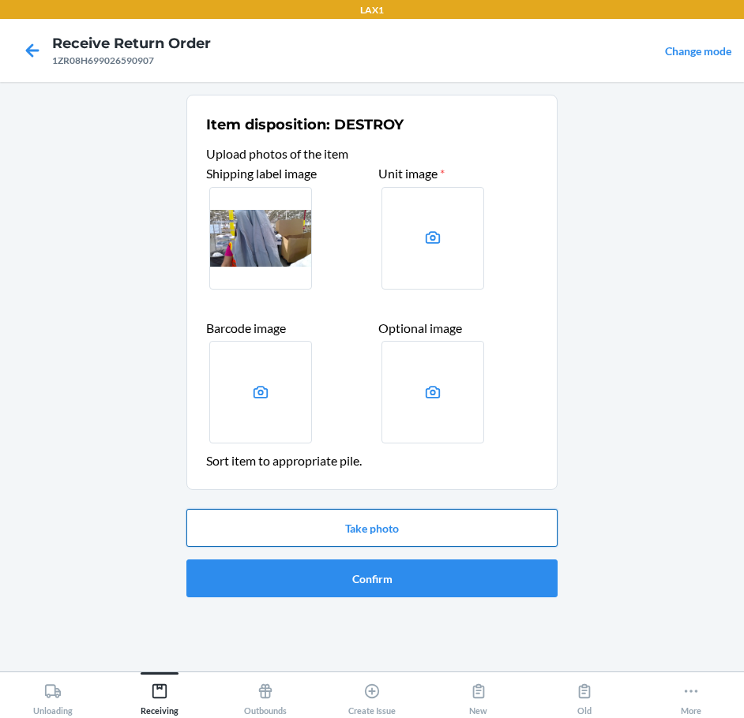
click at [400, 533] on button "Take photo" at bounding box center [371, 528] width 371 height 38
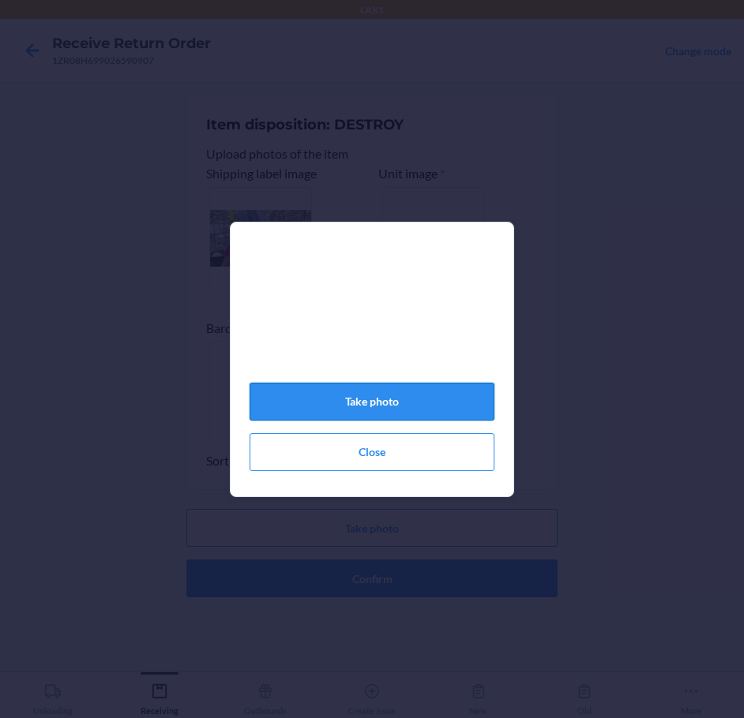
click at [425, 415] on button "Take photo" at bounding box center [372, 402] width 245 height 38
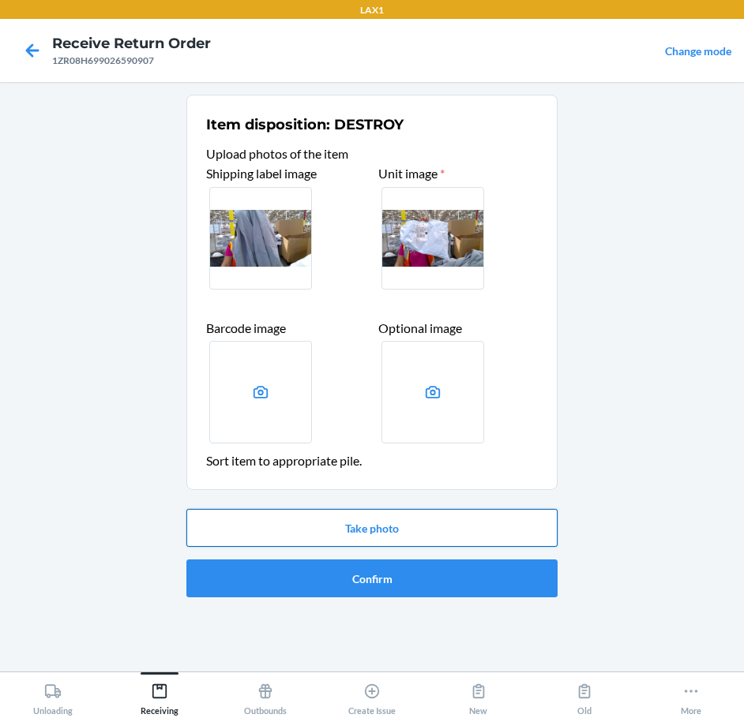
click at [409, 527] on button "Take photo" at bounding box center [371, 528] width 371 height 38
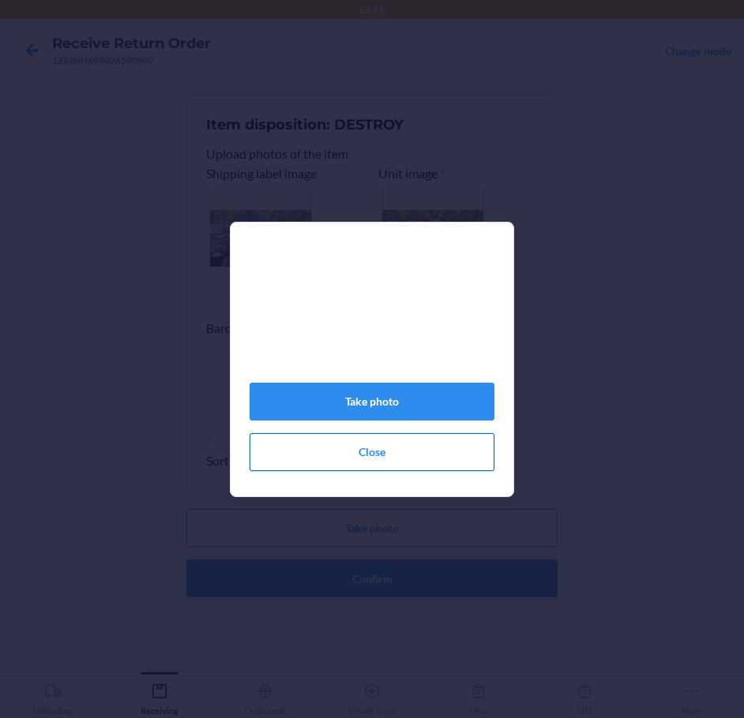
click at [398, 471] on button "Close" at bounding box center [372, 452] width 245 height 38
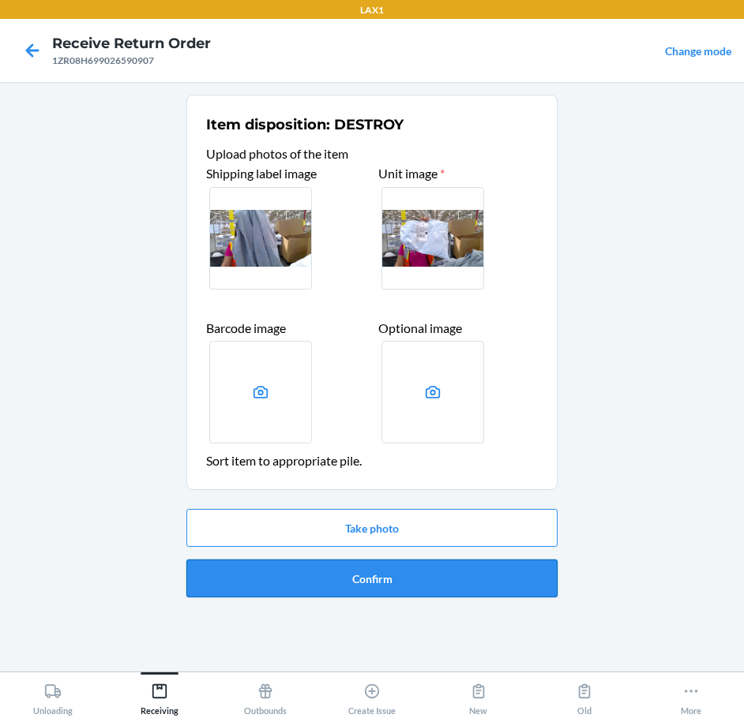
click at [410, 579] on button "Confirm" at bounding box center [371, 579] width 371 height 38
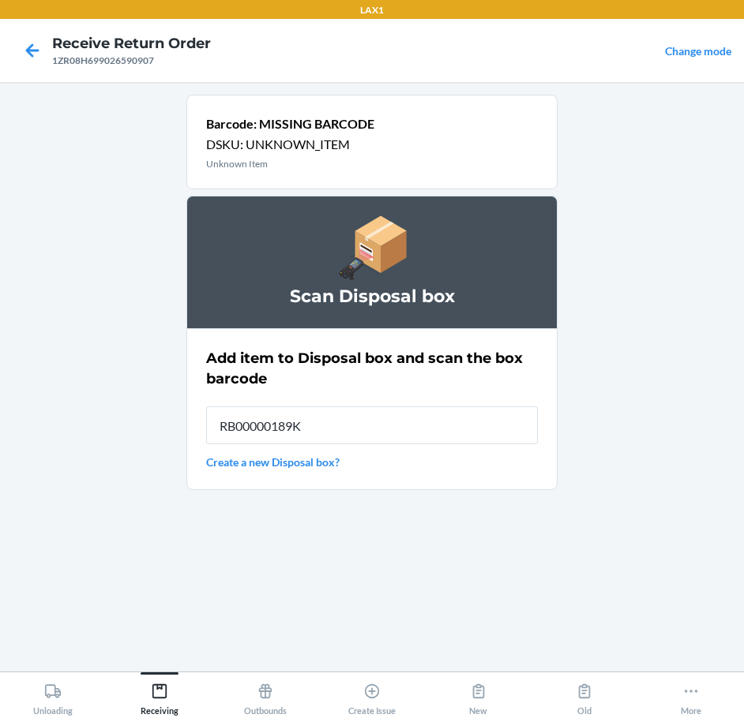
type input "RB00000189K"
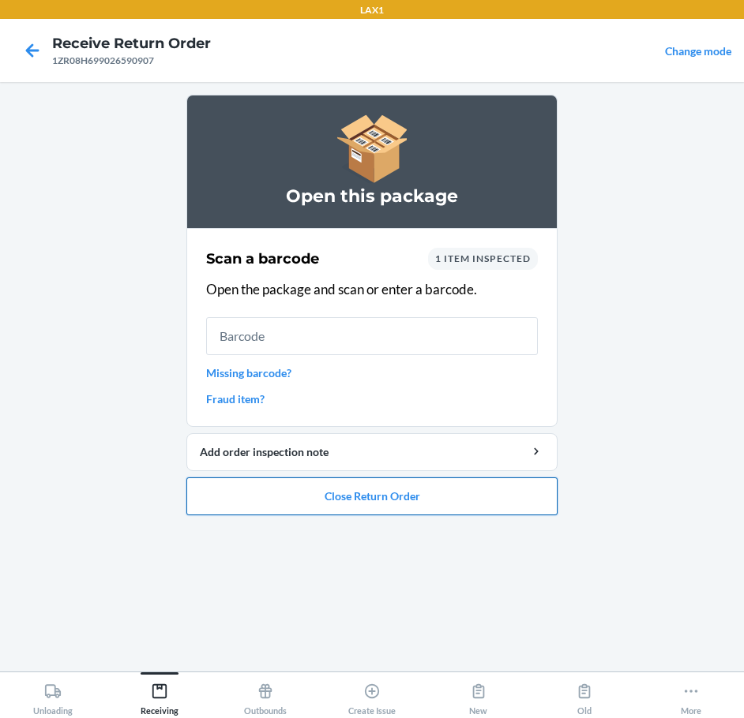
click at [397, 493] on button "Close Return Order" at bounding box center [371, 497] width 371 height 38
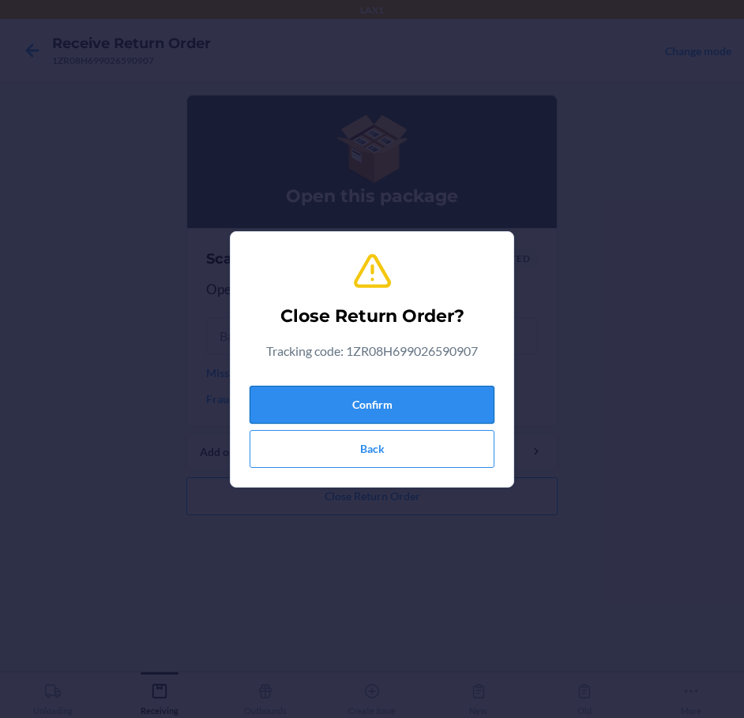
click at [411, 399] on button "Confirm" at bounding box center [372, 405] width 245 height 38
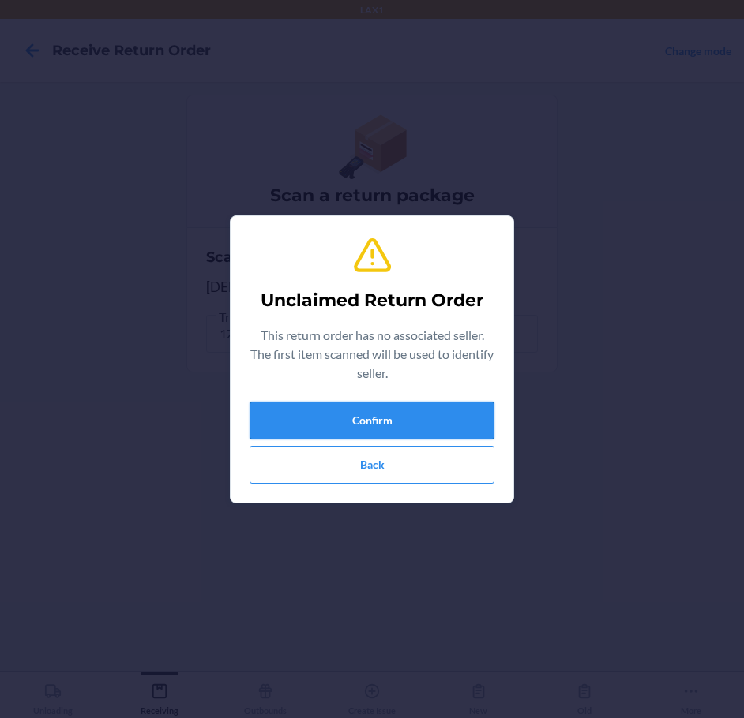
click at [463, 417] on button "Confirm" at bounding box center [372, 421] width 245 height 38
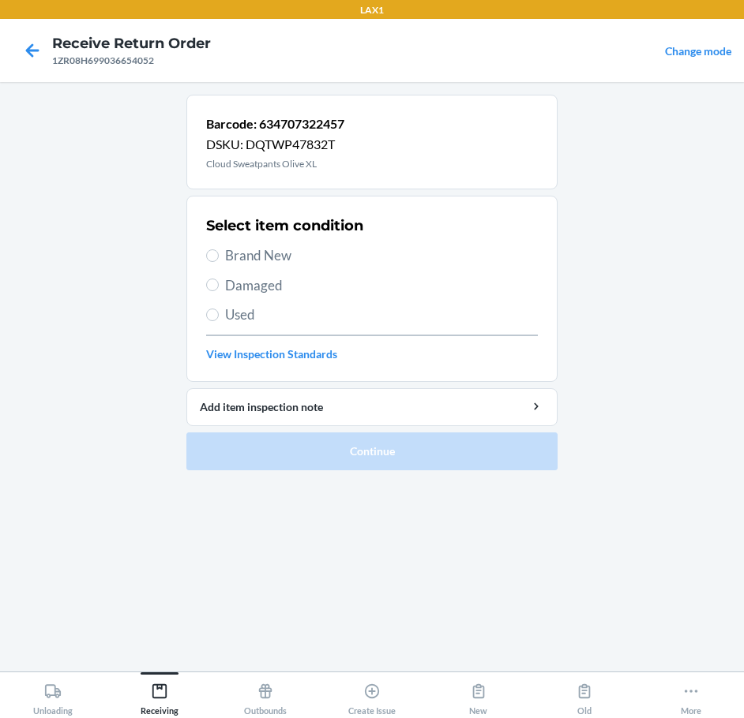
click at [258, 258] on span "Brand New" at bounding box center [381, 256] width 313 height 21
click at [219, 258] on input "Brand New" at bounding box center [212, 256] width 13 height 13
radio input "true"
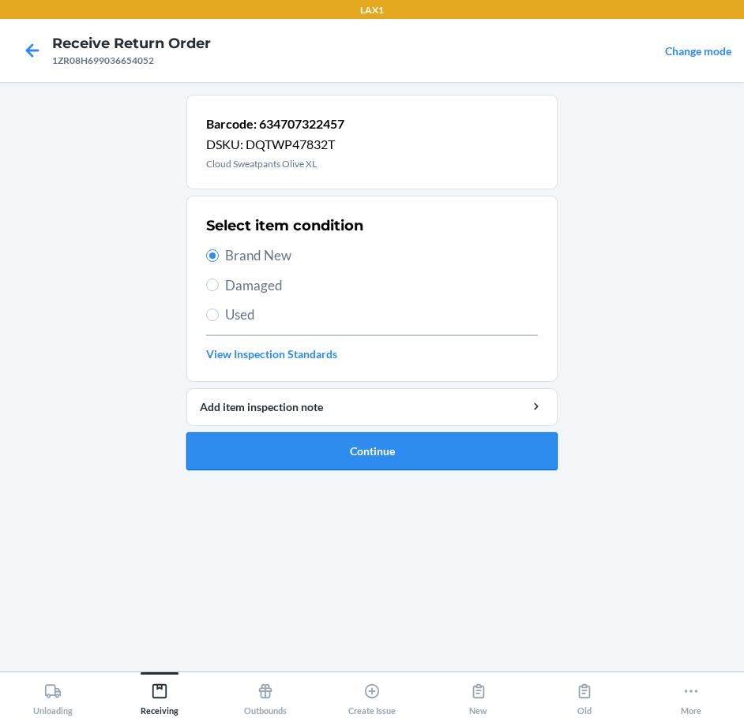
click at [491, 454] on button "Continue" at bounding box center [371, 452] width 371 height 38
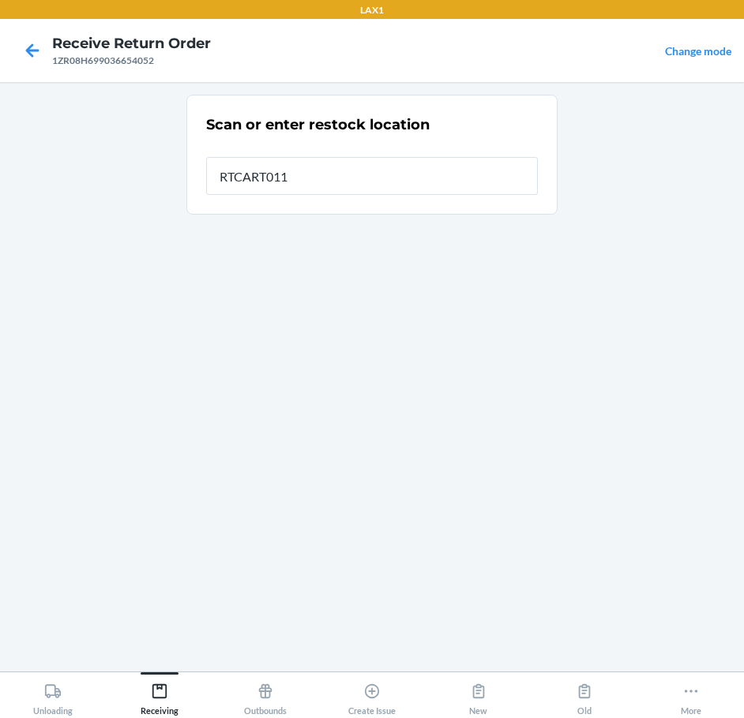
type input "RTCART011"
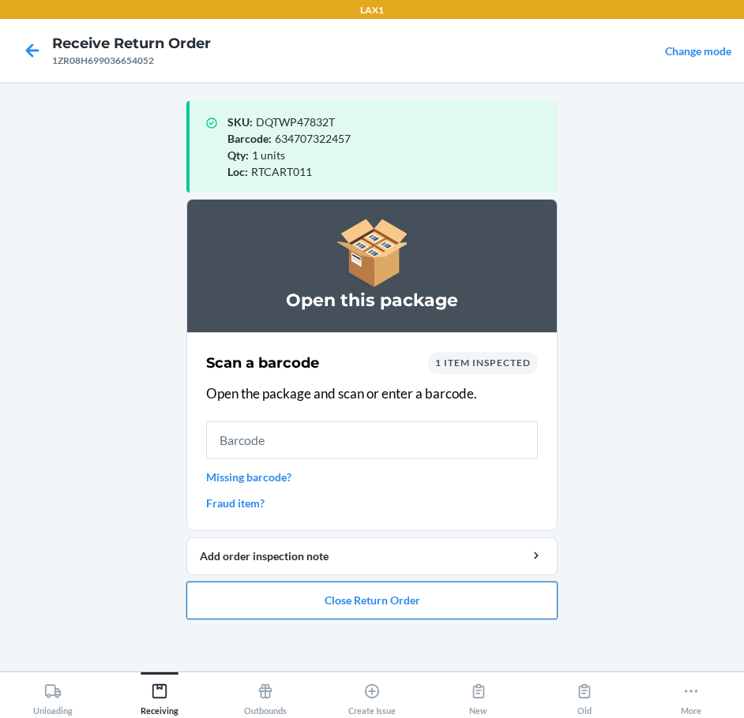
click at [476, 596] on button "Close Return Order" at bounding box center [371, 601] width 371 height 38
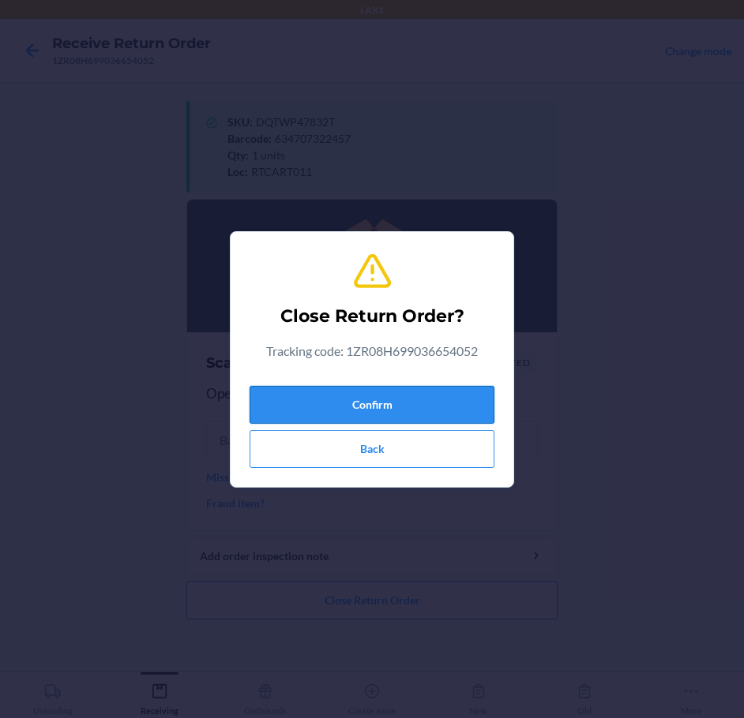
click at [486, 406] on button "Confirm" at bounding box center [372, 405] width 245 height 38
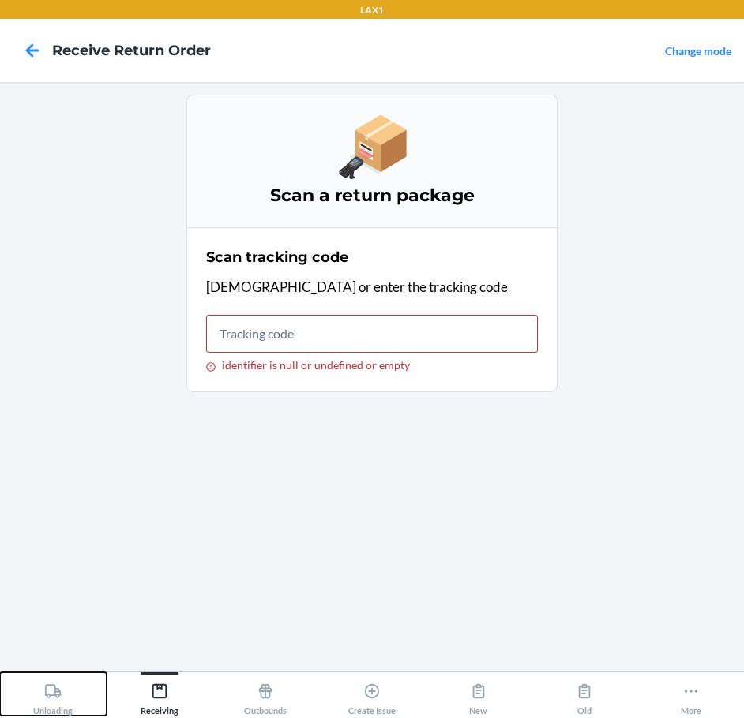
click at [45, 695] on icon at bounding box center [52, 691] width 17 height 17
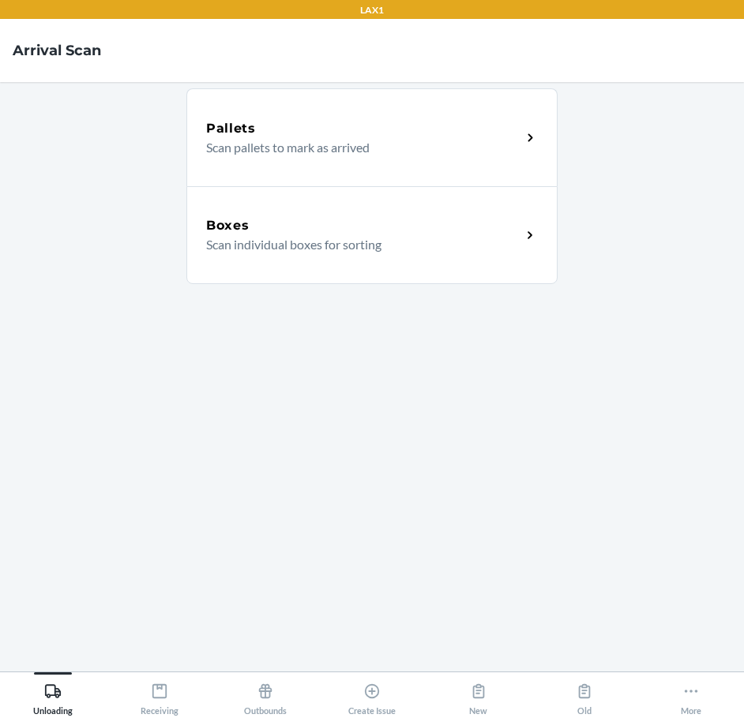
click at [265, 254] on div "Boxes Scan individual boxes for sorting" at bounding box center [371, 235] width 371 height 98
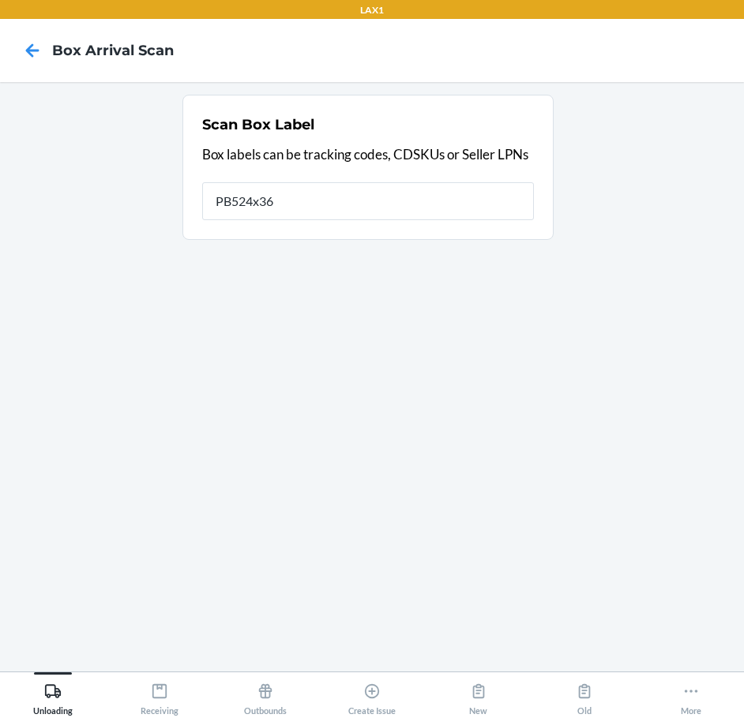
type input "PB524x36"
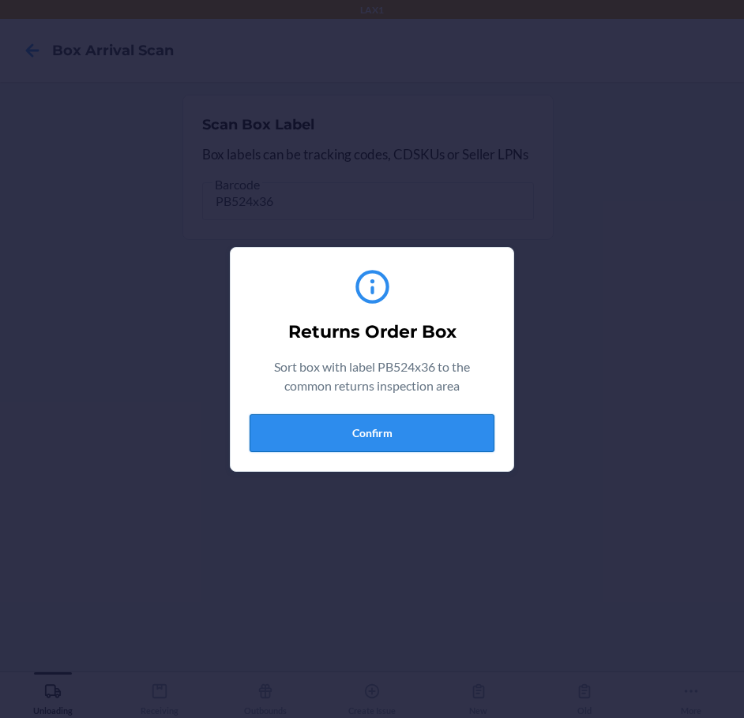
click at [408, 445] on button "Confirm" at bounding box center [372, 434] width 245 height 38
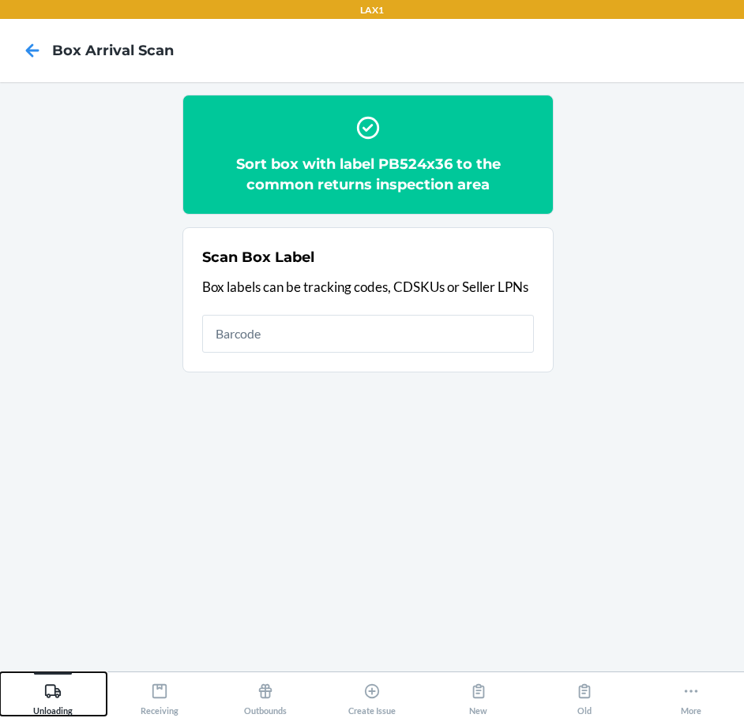
click at [64, 681] on div "Unloading" at bounding box center [52, 696] width 39 height 39
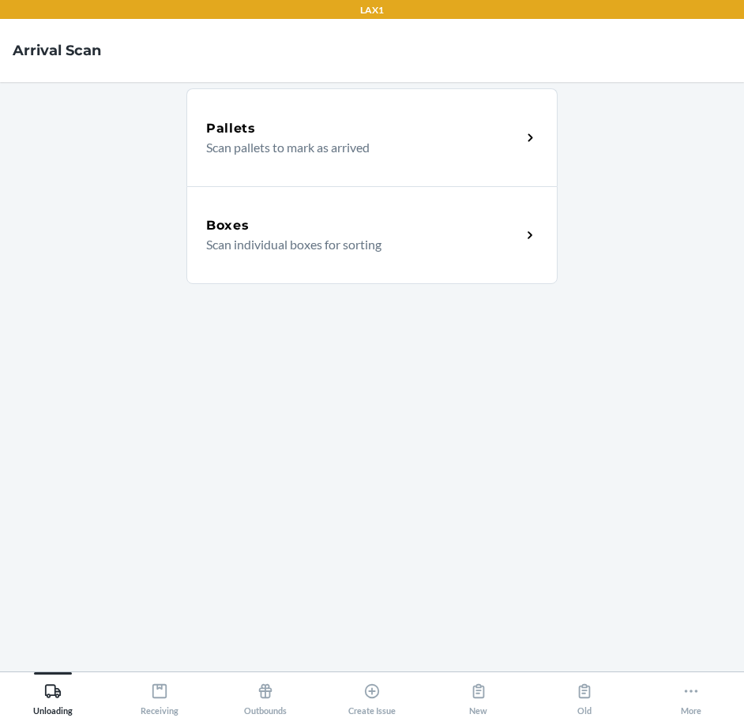
click at [313, 246] on p "Scan individual boxes for sorting" at bounding box center [357, 244] width 302 height 19
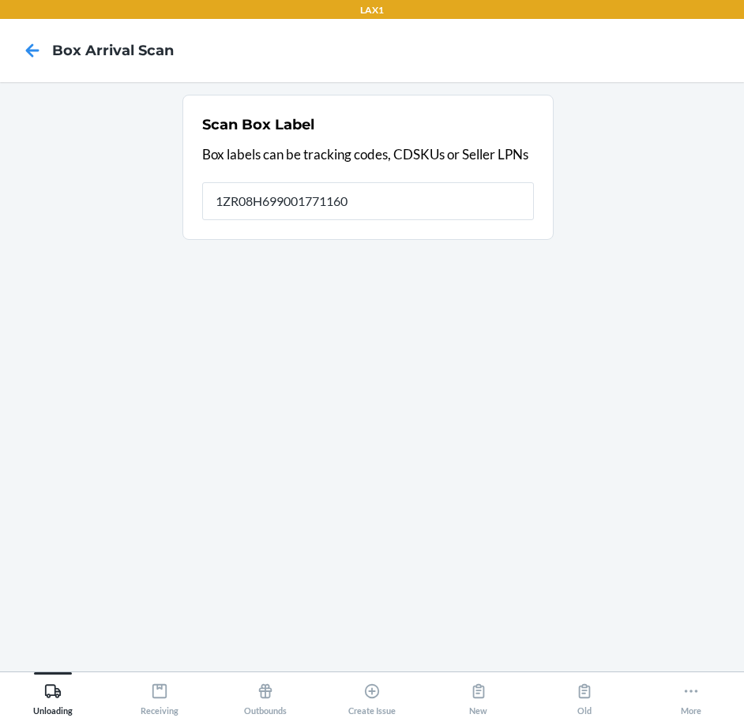
type input "1ZR08H699001771160"
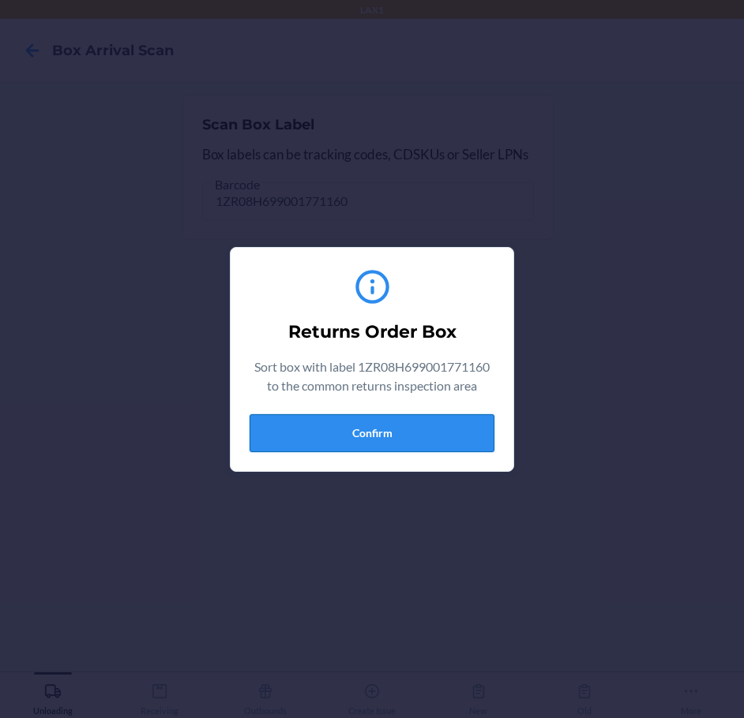
click at [372, 433] on button "Confirm" at bounding box center [372, 434] width 245 height 38
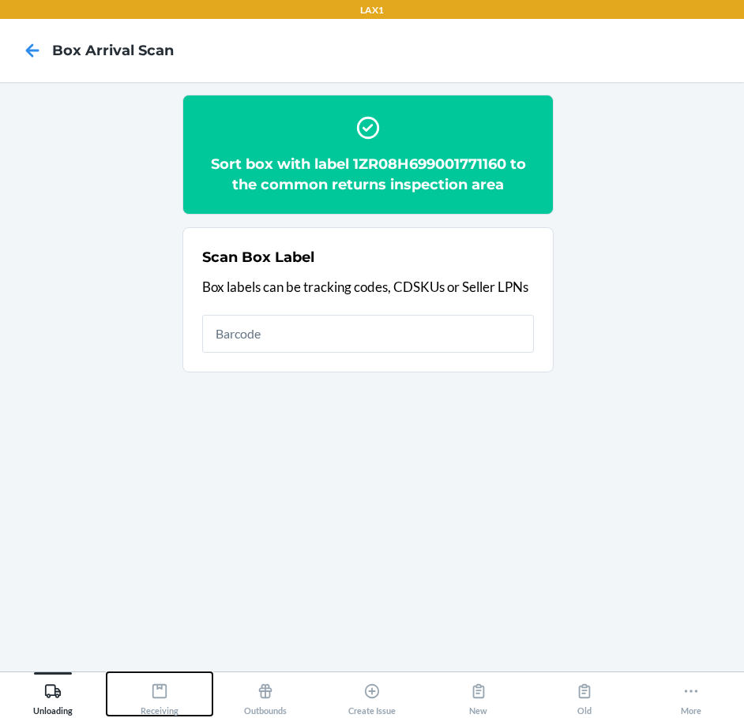
click at [166, 675] on button "Receiving" at bounding box center [160, 694] width 107 height 43
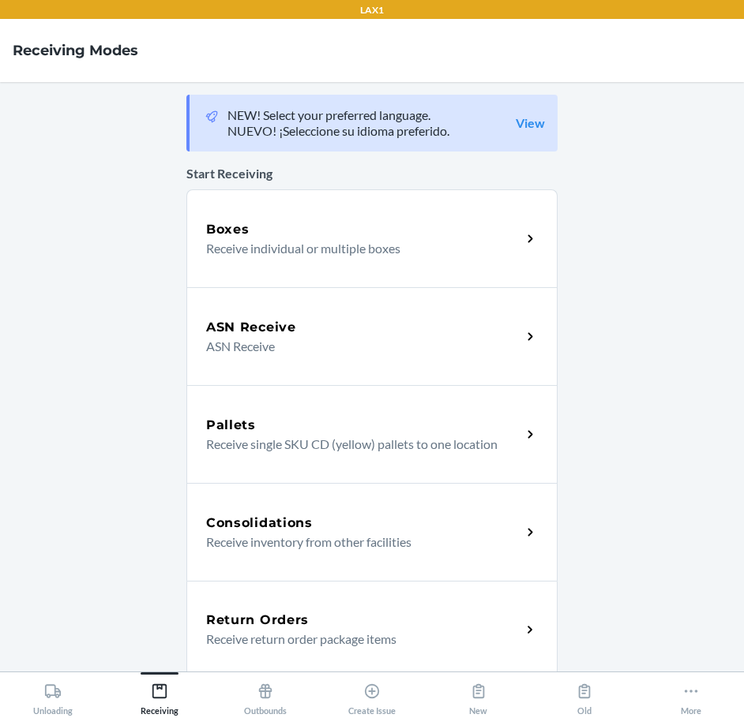
click at [281, 630] on p "Receive return order package items" at bounding box center [357, 639] width 302 height 19
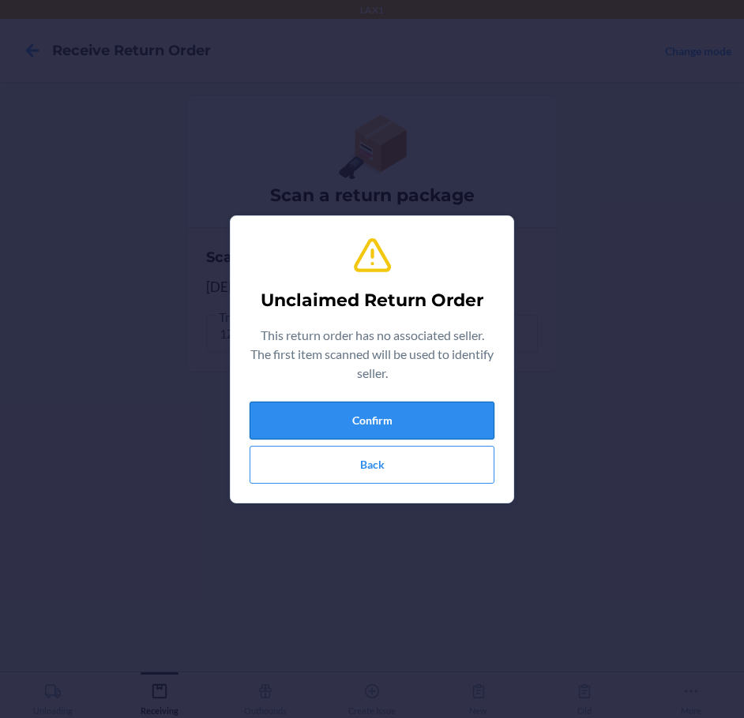
click at [347, 412] on button "Confirm" at bounding box center [372, 421] width 245 height 38
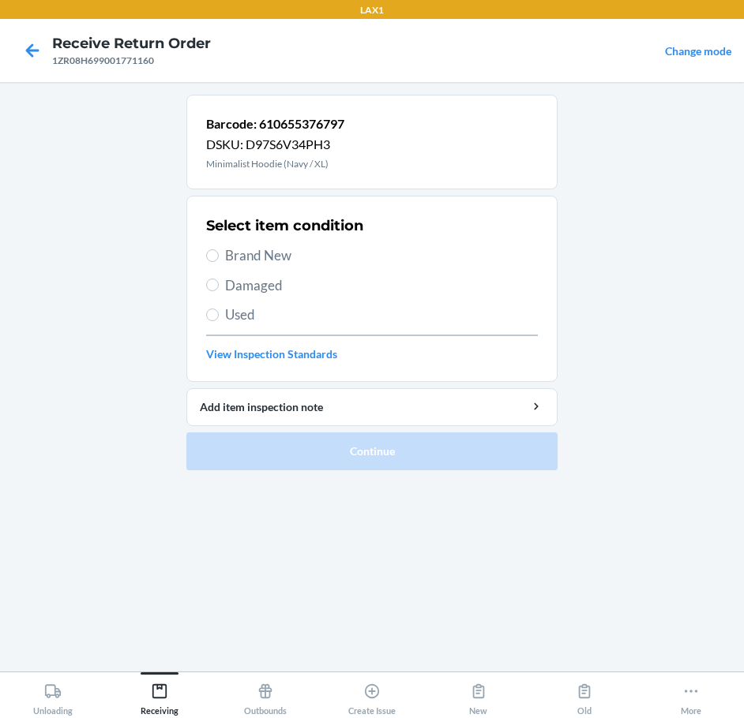
click at [231, 282] on span "Damaged" at bounding box center [381, 286] width 313 height 21
click at [219, 282] on input "Damaged" at bounding box center [212, 285] width 13 height 13
radio input "true"
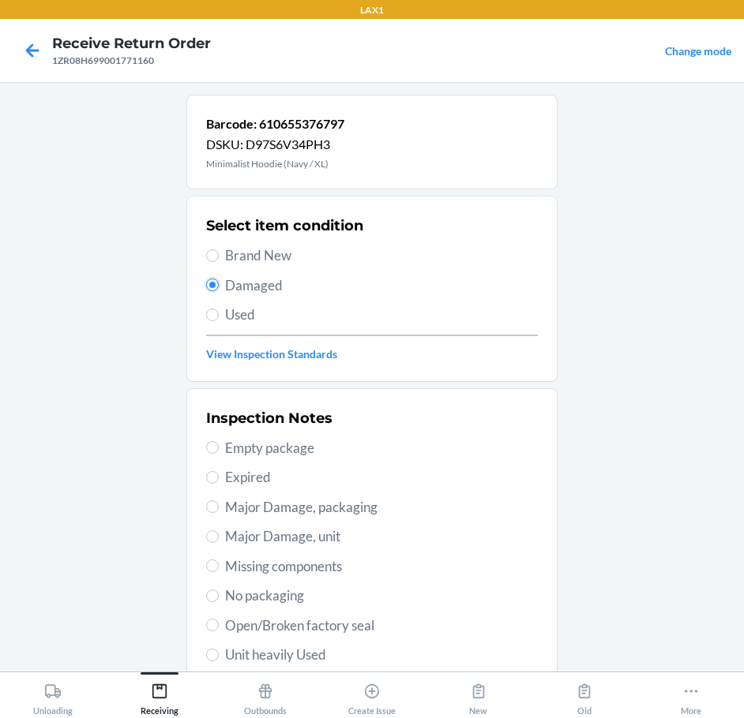
scroll to position [233, 0]
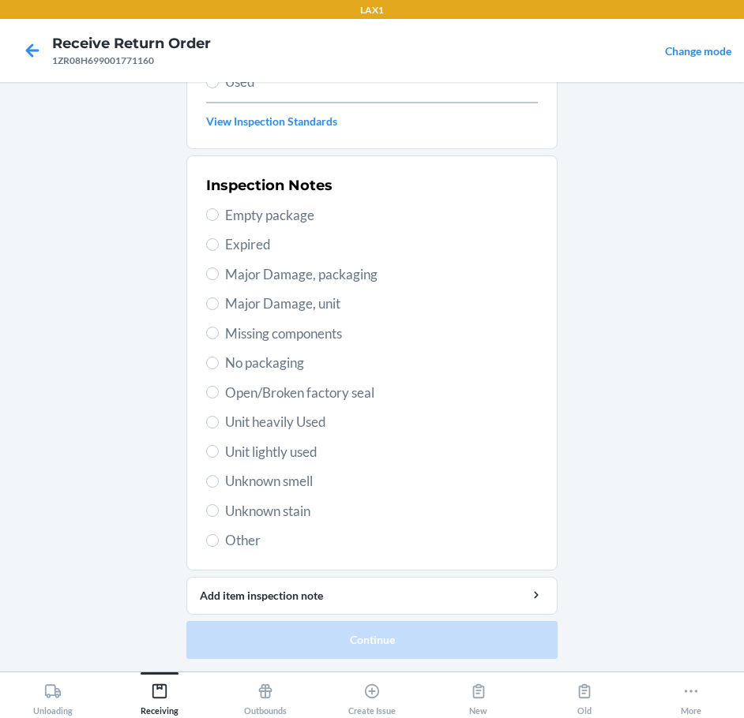
click at [258, 426] on span "Unit heavily Used" at bounding box center [381, 422] width 313 height 21
click at [219, 426] on input "Unit heavily Used" at bounding box center [212, 422] width 13 height 13
radio input "true"
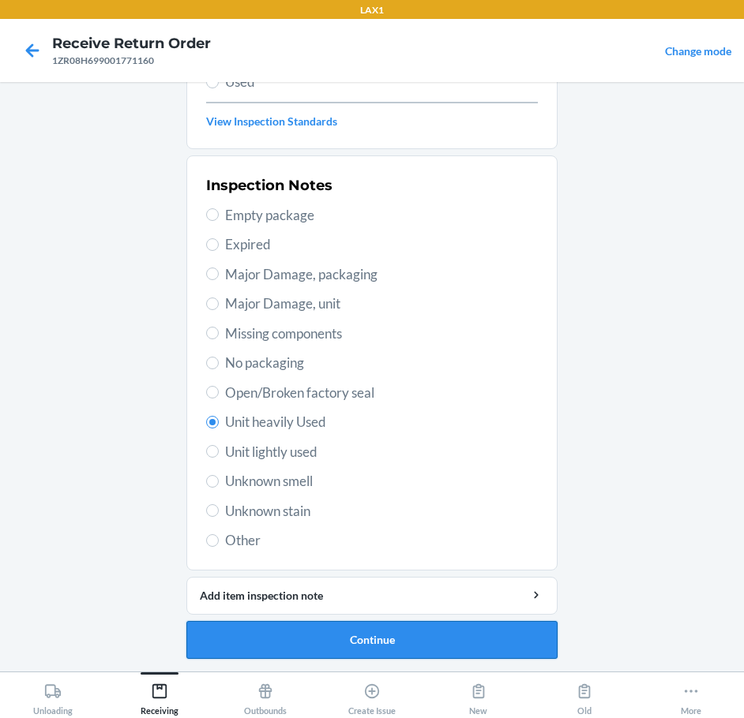
click at [424, 632] on button "Continue" at bounding box center [371, 640] width 371 height 38
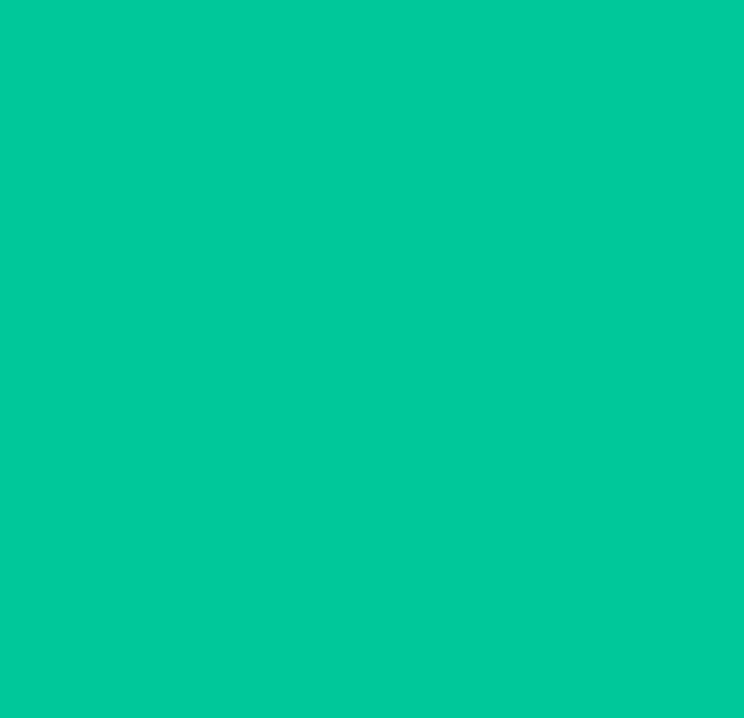
scroll to position [93, 0]
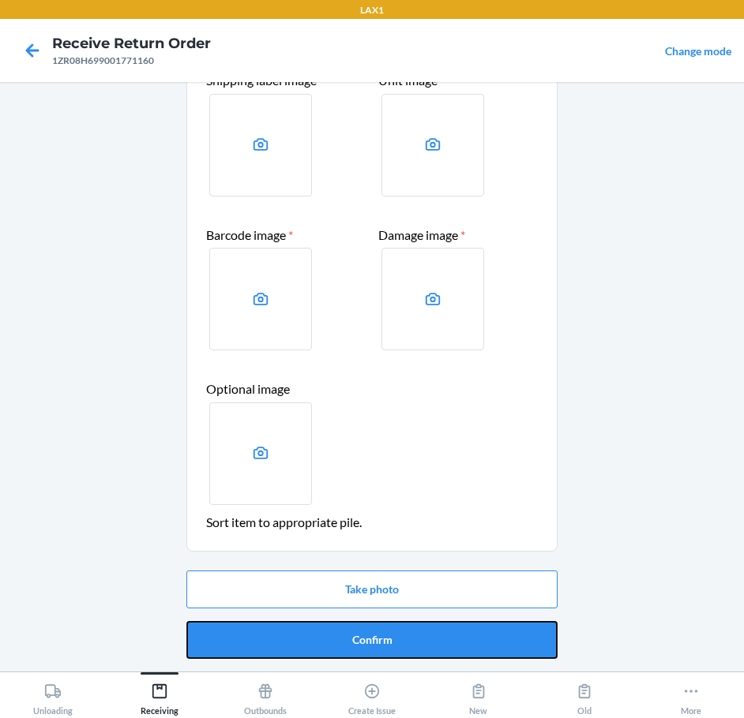
click at [424, 632] on button "Confirm" at bounding box center [371, 640] width 371 height 38
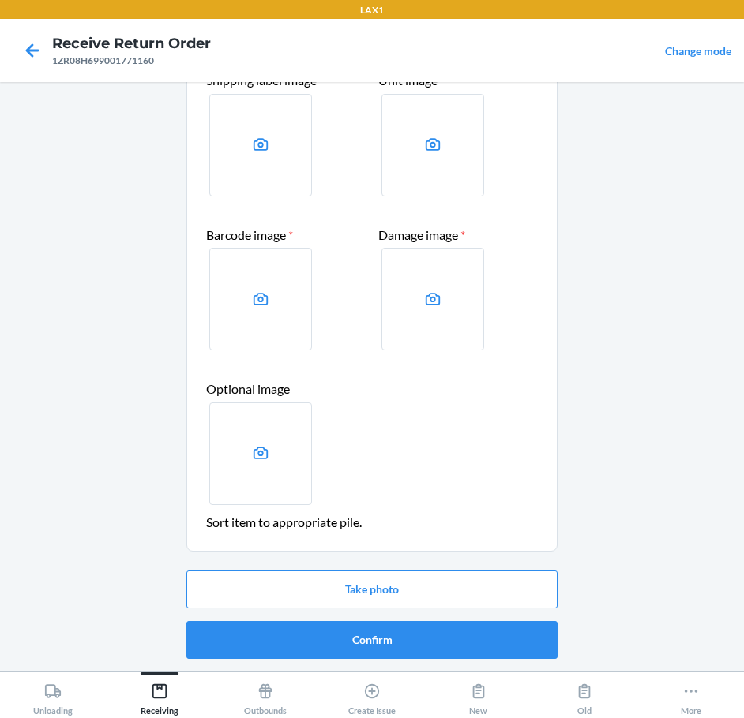
scroll to position [0, 0]
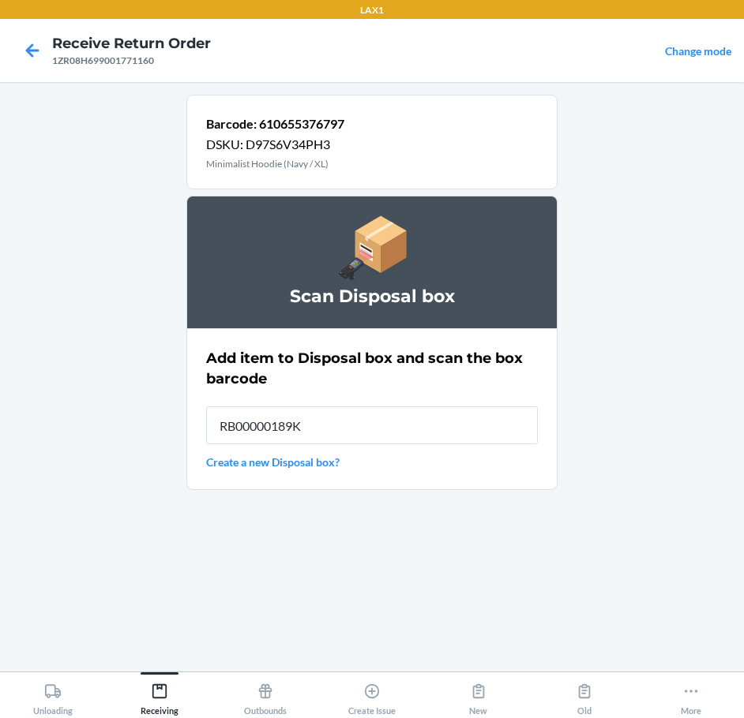
type input "RB00000189K"
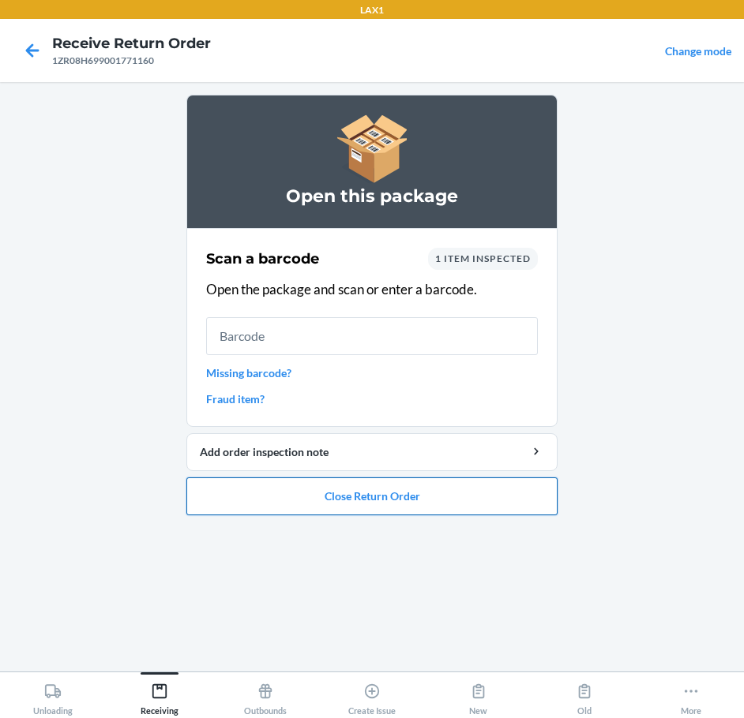
click at [414, 498] on button "Close Return Order" at bounding box center [371, 497] width 371 height 38
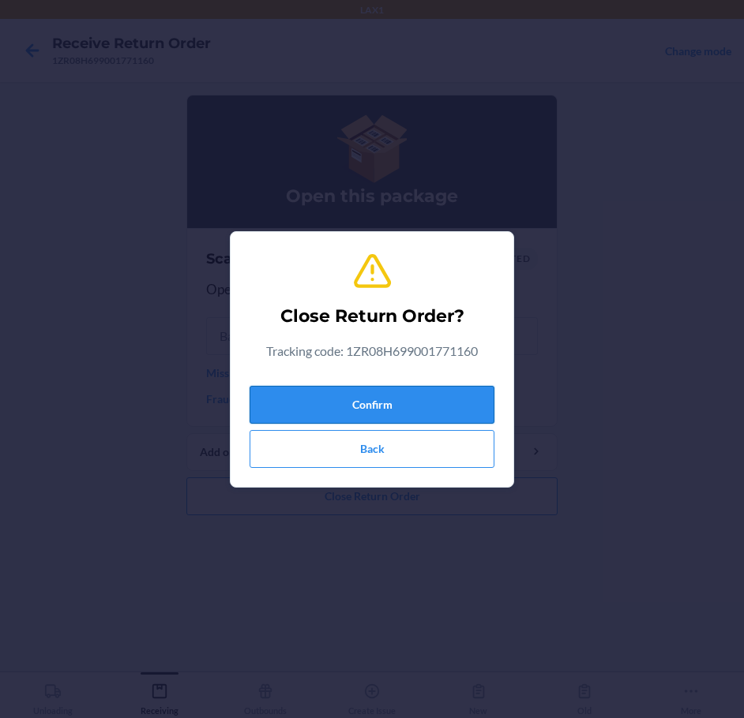
click at [406, 401] on button "Confirm" at bounding box center [372, 405] width 245 height 38
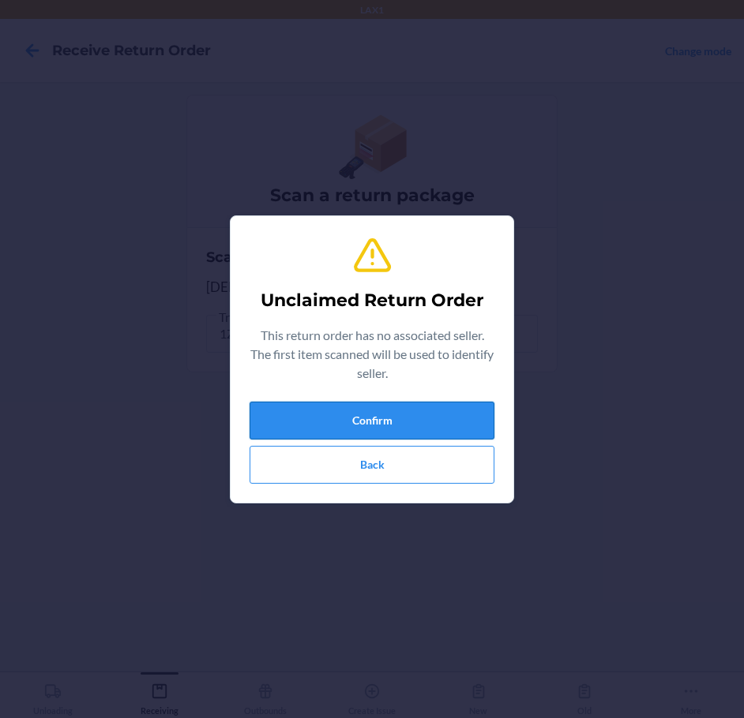
click at [427, 433] on button "Confirm" at bounding box center [372, 421] width 245 height 38
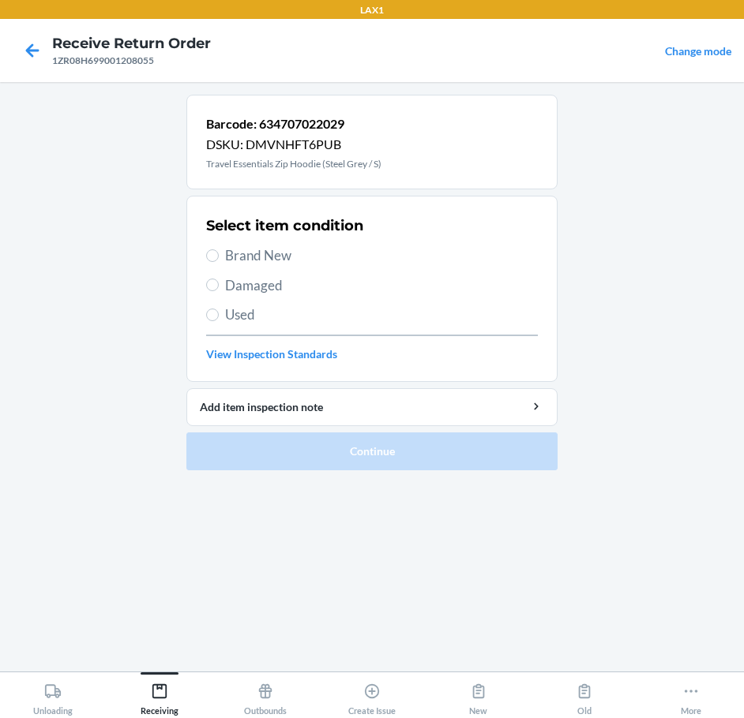
click at [238, 286] on span "Damaged" at bounding box center [381, 286] width 313 height 21
click at [219, 286] on input "Damaged" at bounding box center [212, 285] width 13 height 13
radio input "true"
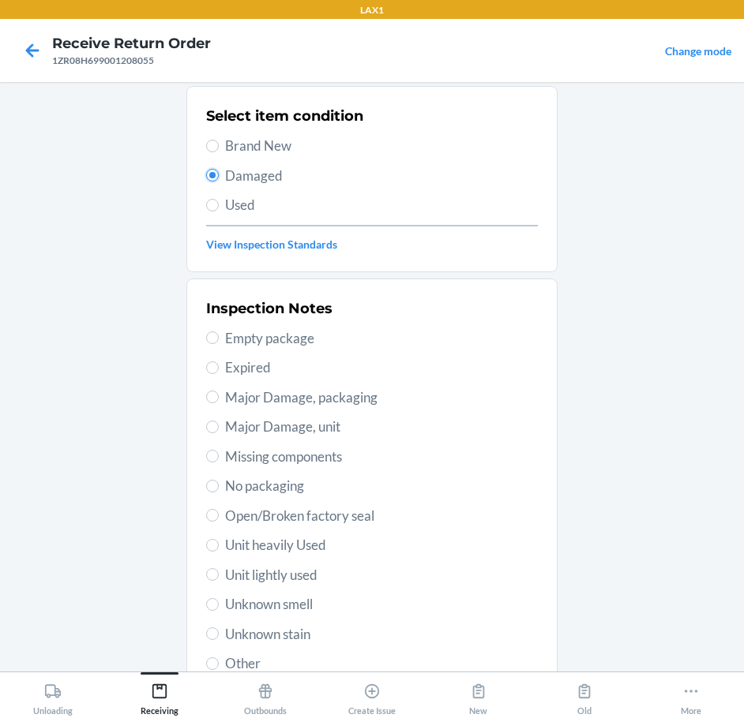
scroll to position [233, 0]
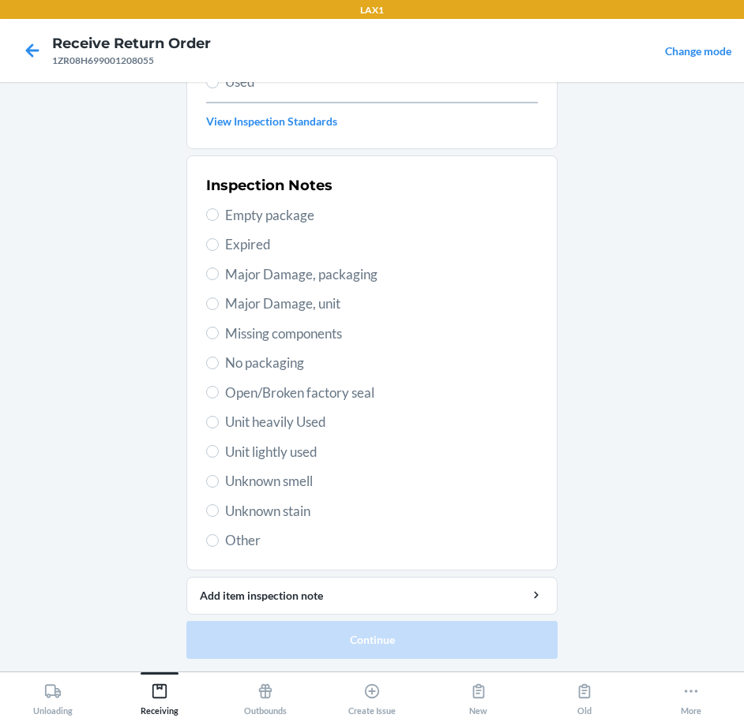
click at [283, 515] on span "Unknown stain" at bounding box center [381, 511] width 313 height 21
click at [219, 515] on input "Unknown stain" at bounding box center [212, 511] width 13 height 13
radio input "true"
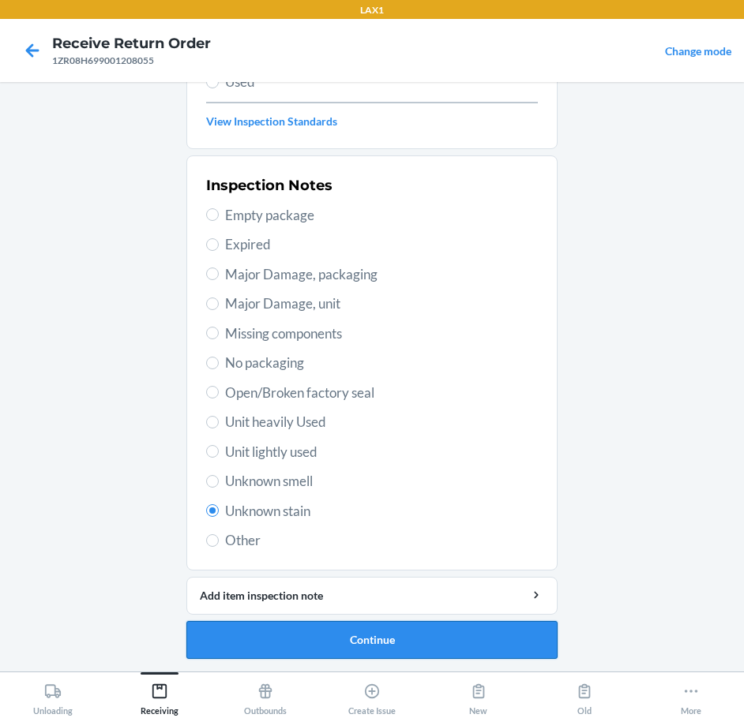
click at [351, 642] on button "Continue" at bounding box center [371, 640] width 371 height 38
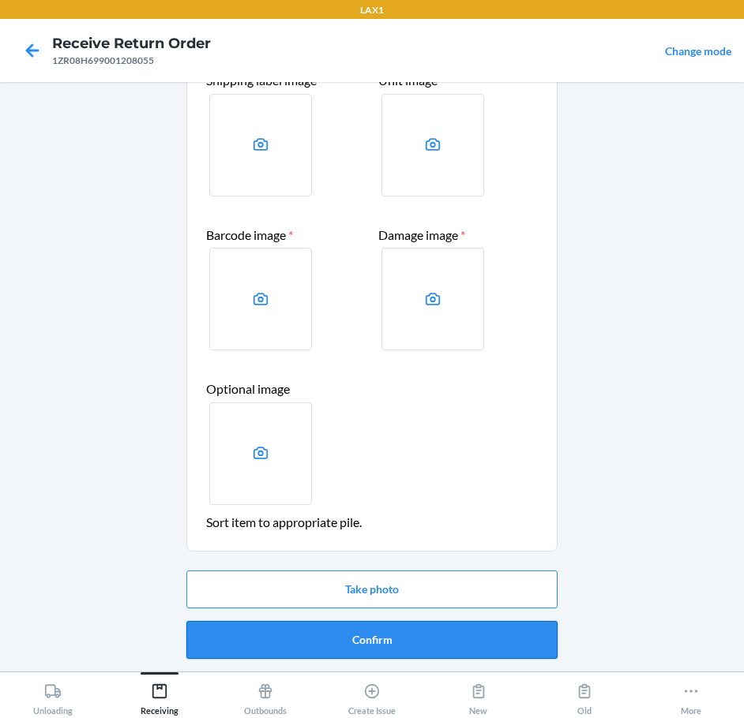
click at [351, 642] on button "Confirm" at bounding box center [371, 640] width 371 height 38
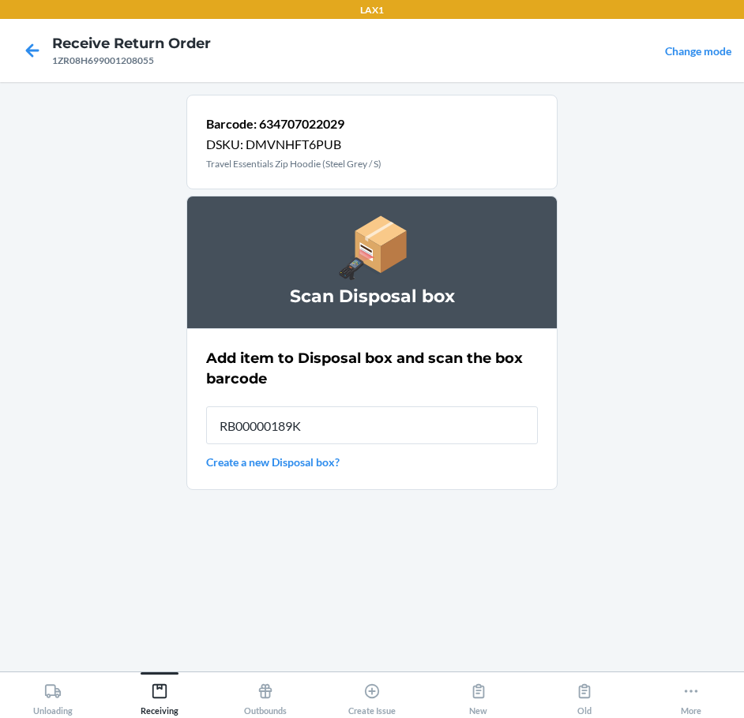
type input "RB00000189K"
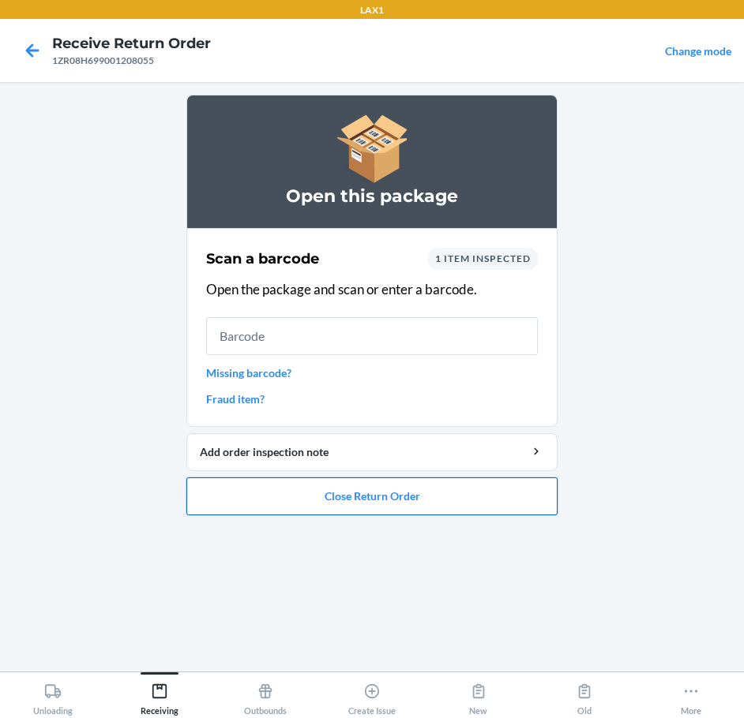
click at [391, 494] on button "Close Return Order" at bounding box center [371, 497] width 371 height 38
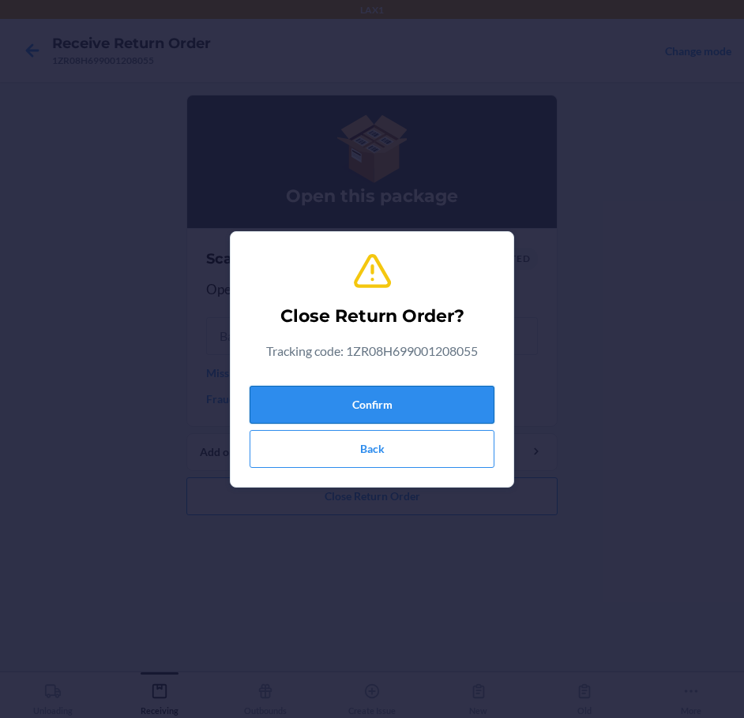
click at [425, 396] on button "Confirm" at bounding box center [372, 405] width 245 height 38
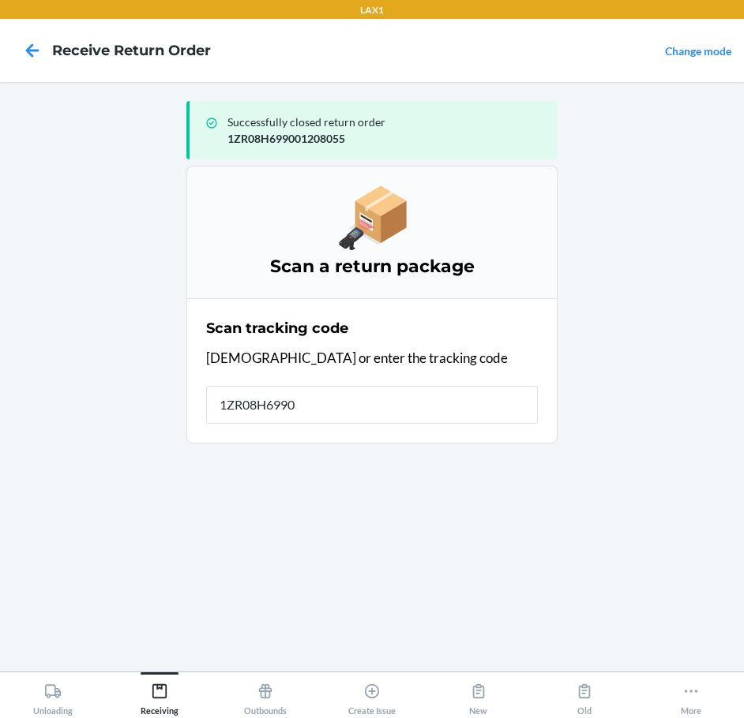
type input "1ZR08H69900"
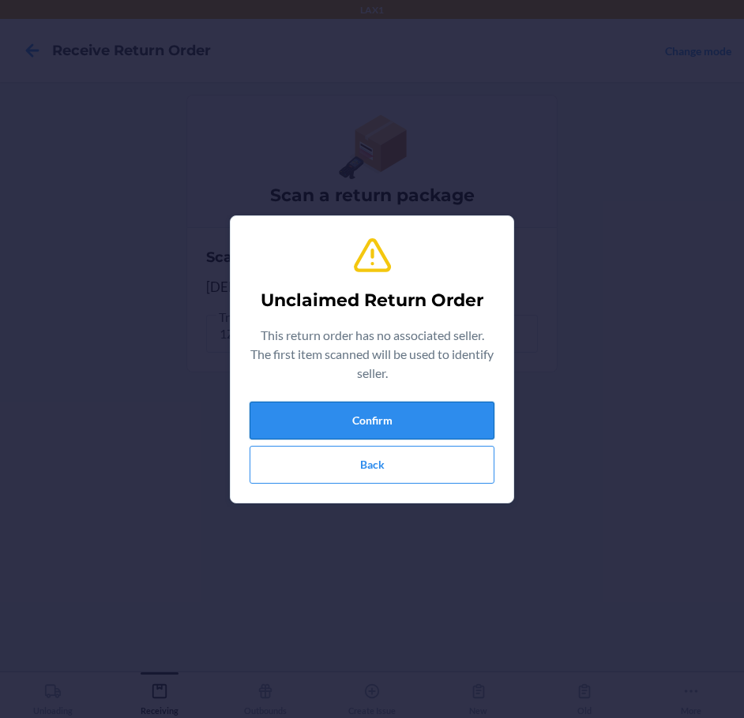
click at [434, 422] on button "Confirm" at bounding box center [372, 421] width 245 height 38
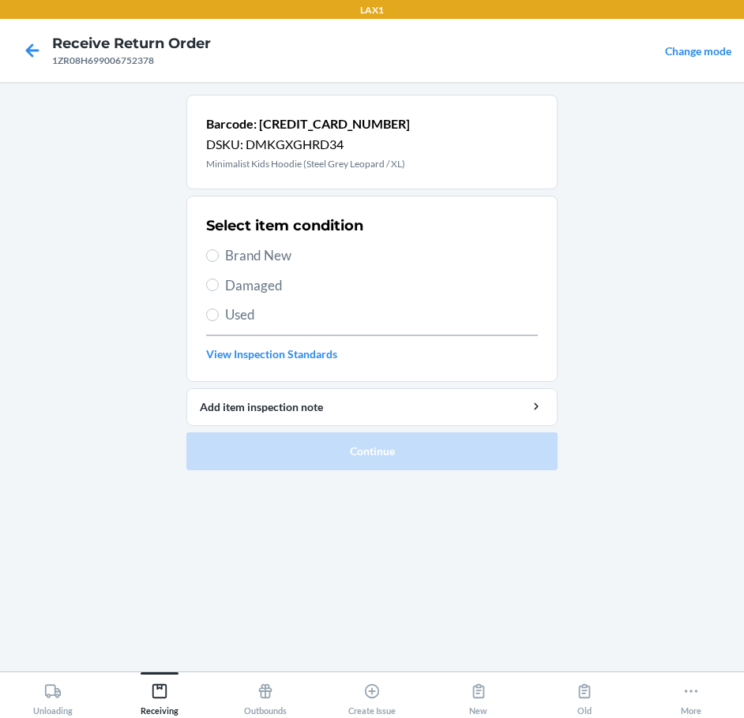
click at [263, 254] on span "Brand New" at bounding box center [381, 256] width 313 height 21
click at [219, 254] on input "Brand New" at bounding box center [212, 256] width 13 height 13
radio input "true"
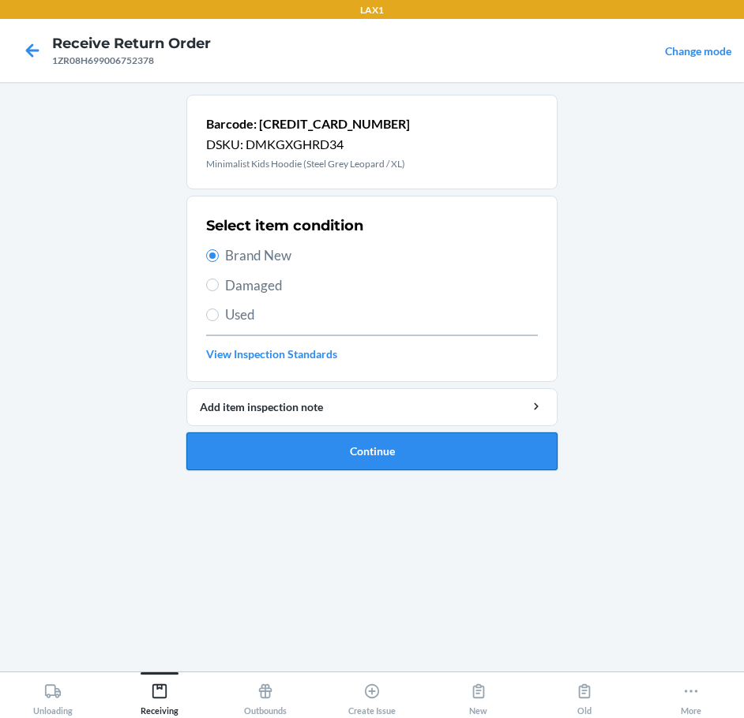
click at [418, 464] on button "Continue" at bounding box center [371, 452] width 371 height 38
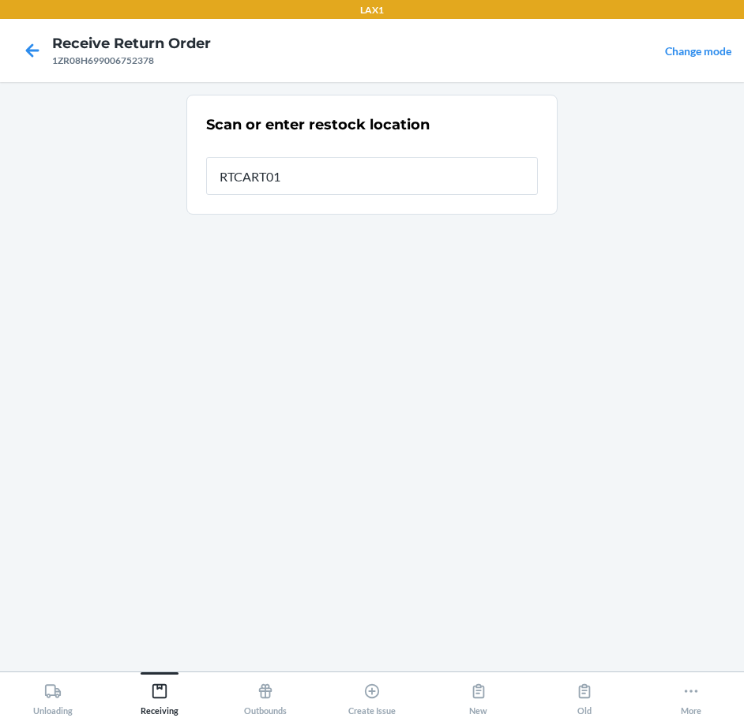
type input "RTCART011"
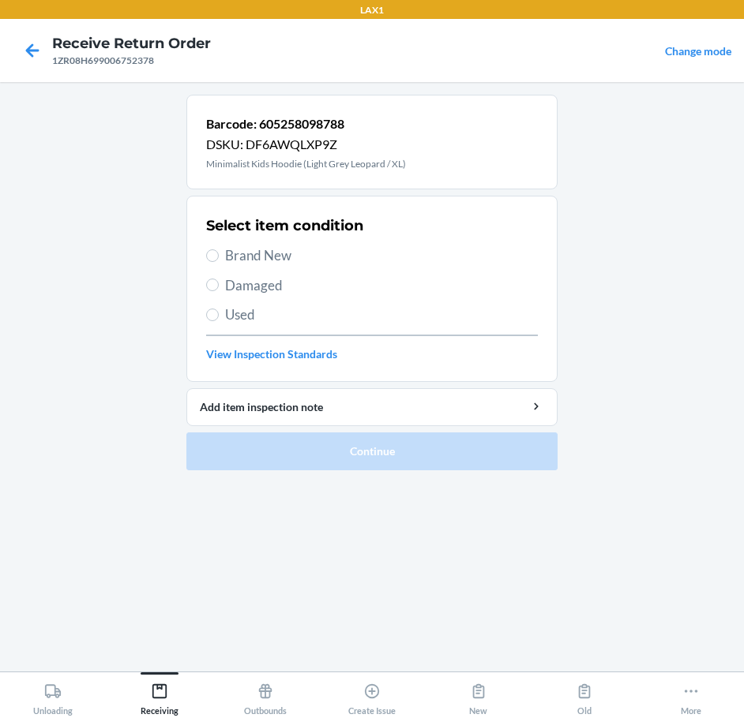
click at [287, 256] on span "Brand New" at bounding box center [381, 256] width 313 height 21
click at [219, 256] on input "Brand New" at bounding box center [212, 256] width 13 height 13
radio input "true"
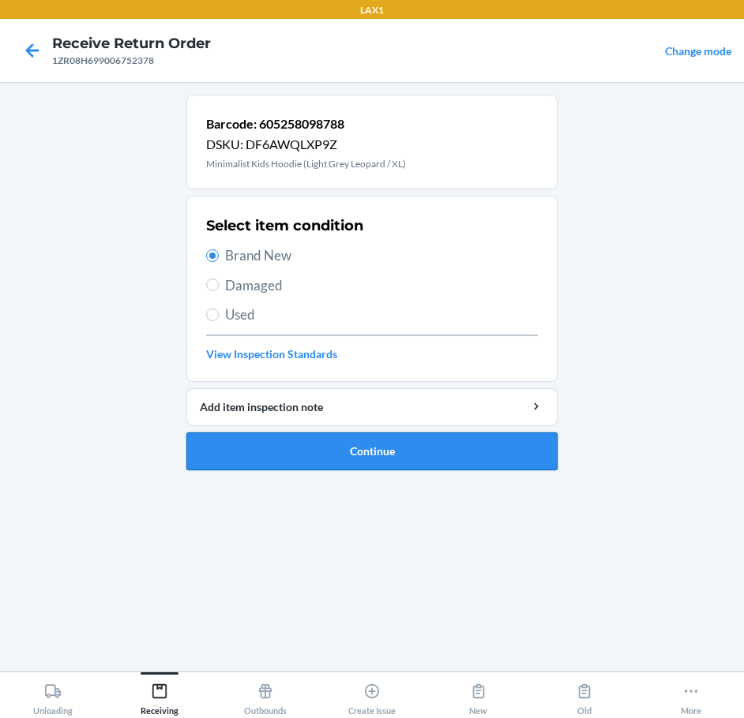
click at [484, 449] on button "Continue" at bounding box center [371, 452] width 371 height 38
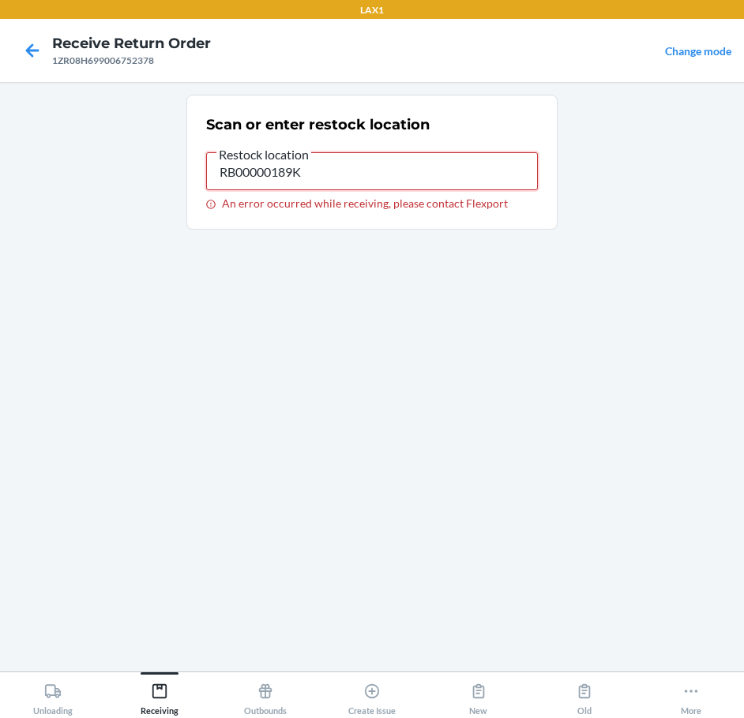
click at [348, 182] on input "RB00000189K" at bounding box center [372, 171] width 332 height 38
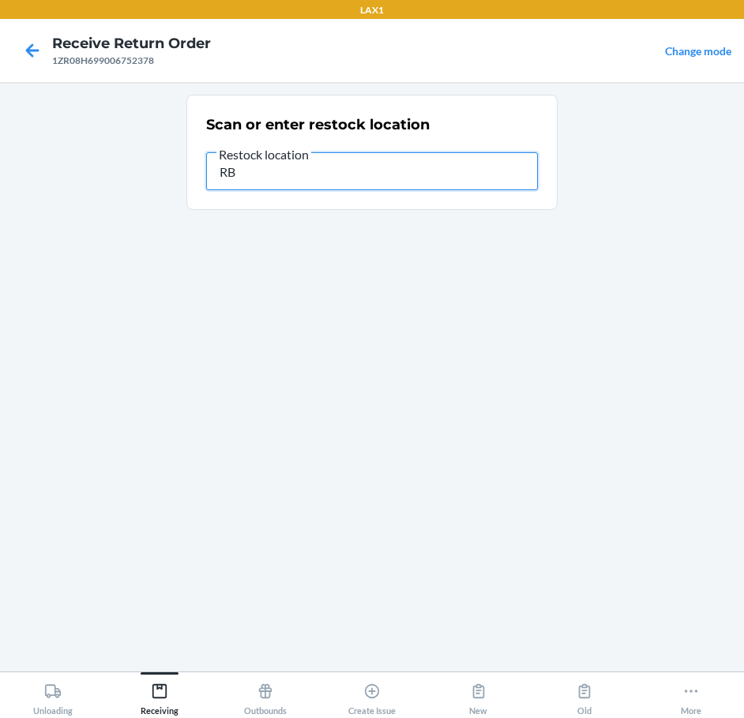
type input "R"
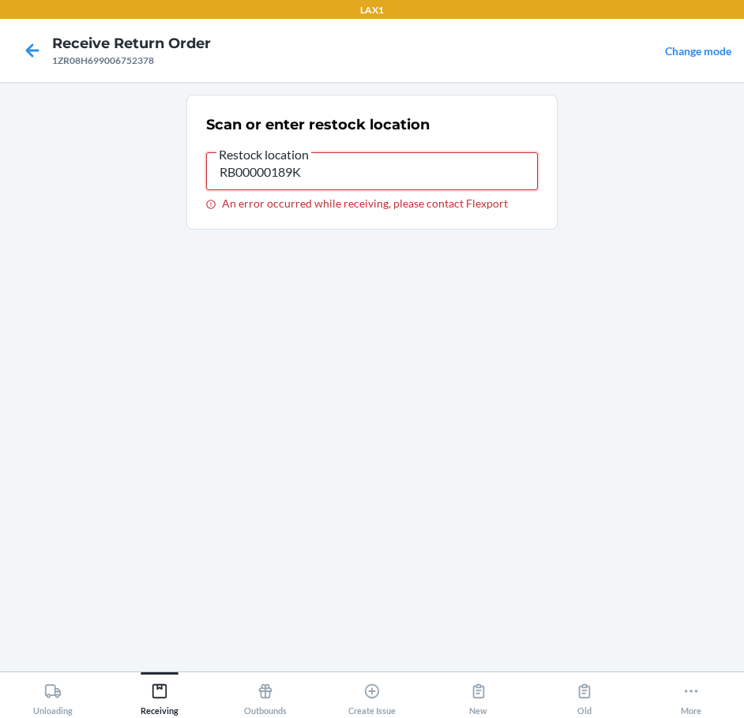
click at [348, 182] on input "RB00000189K" at bounding box center [372, 171] width 332 height 38
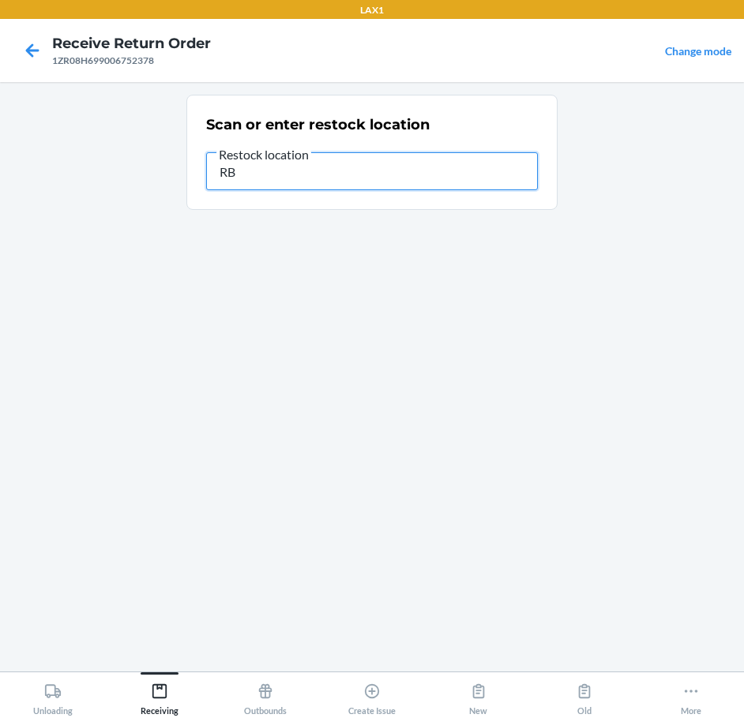
type input "R"
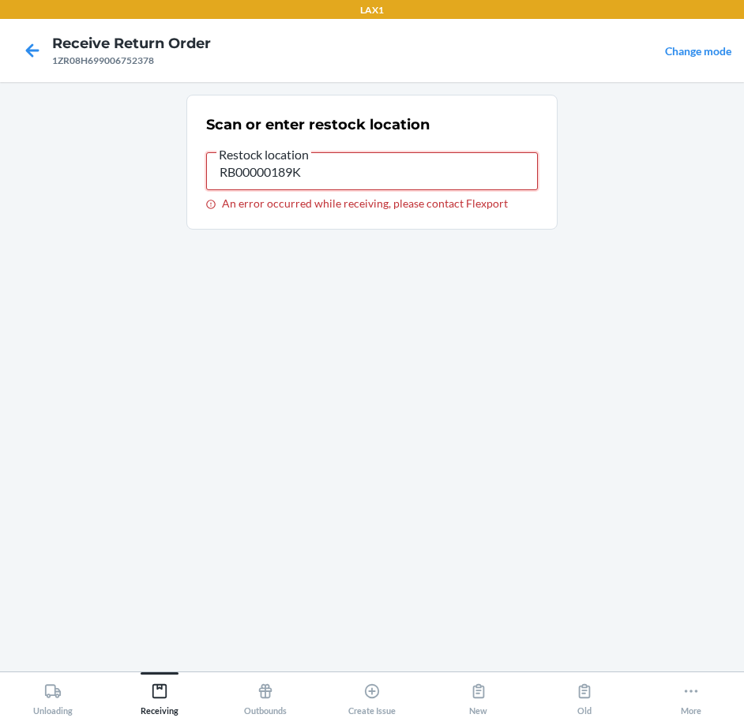
click at [376, 170] on input "RB00000189K" at bounding box center [372, 171] width 332 height 38
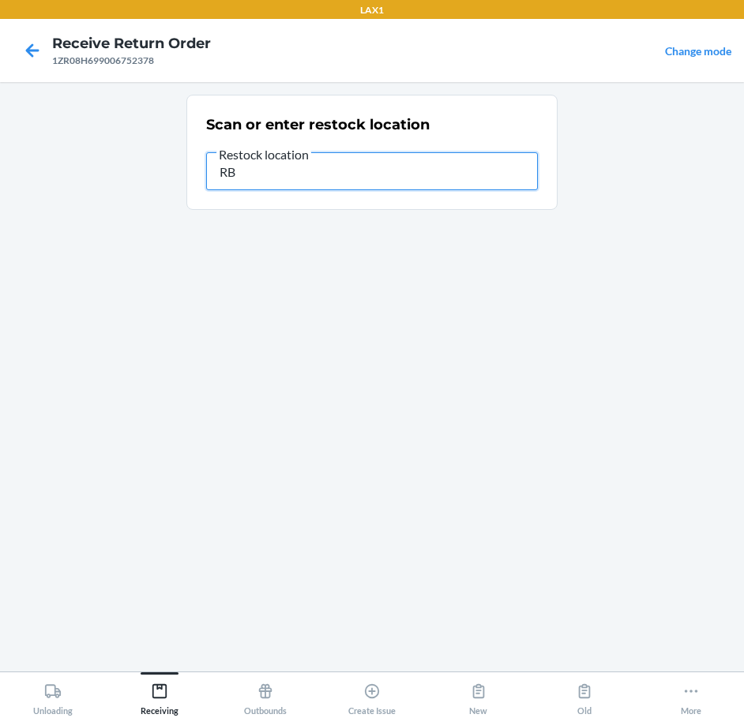
type input "R"
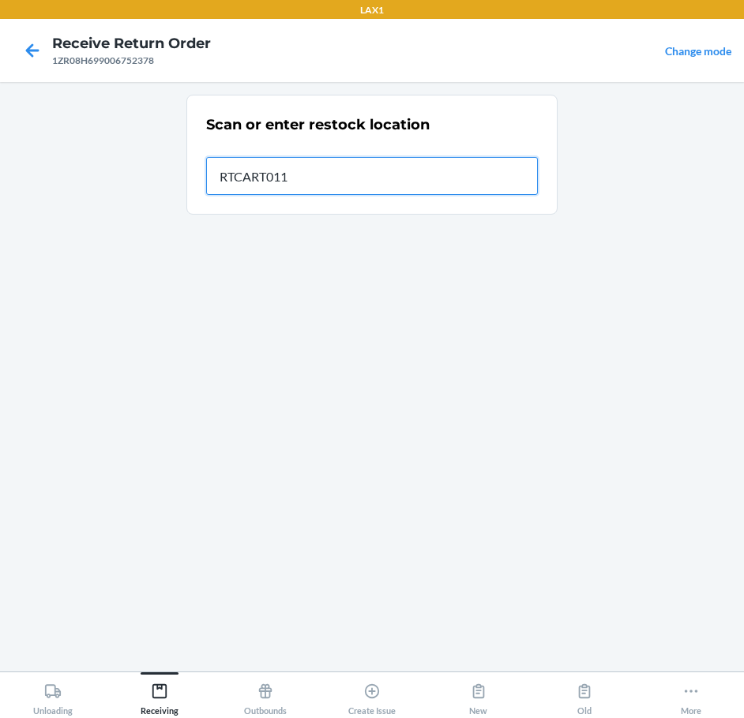
type input "RTCART011"
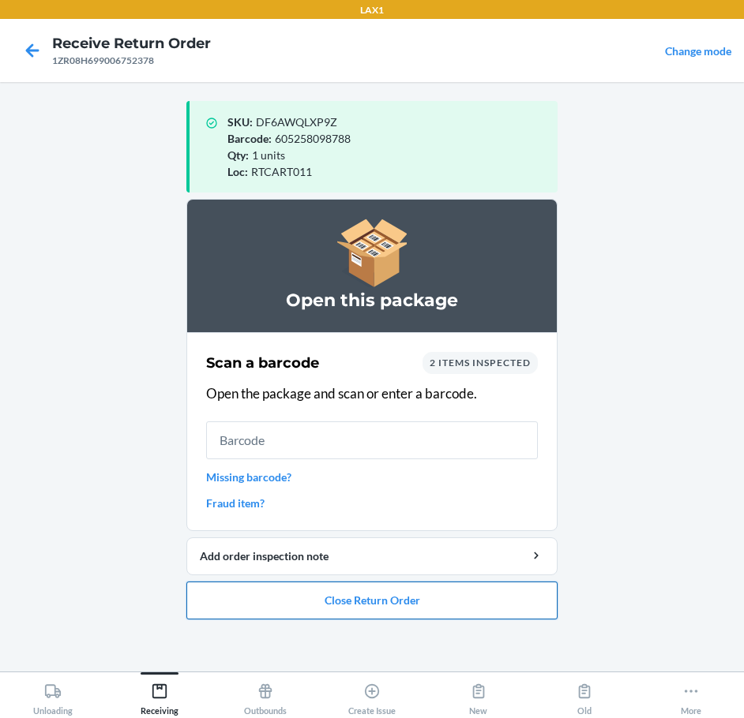
click at [426, 606] on button "Close Return Order" at bounding box center [371, 601] width 371 height 38
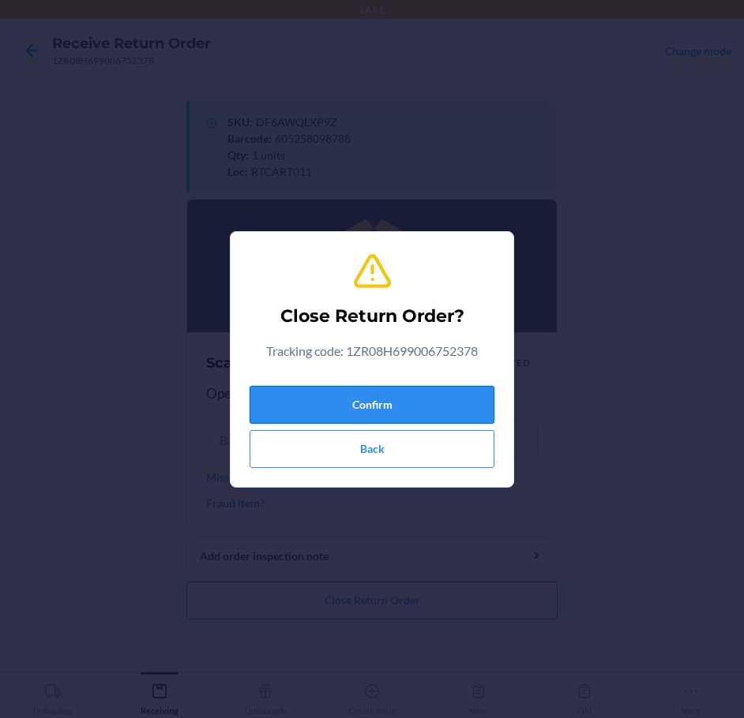
click at [386, 411] on button "Confirm" at bounding box center [372, 405] width 245 height 38
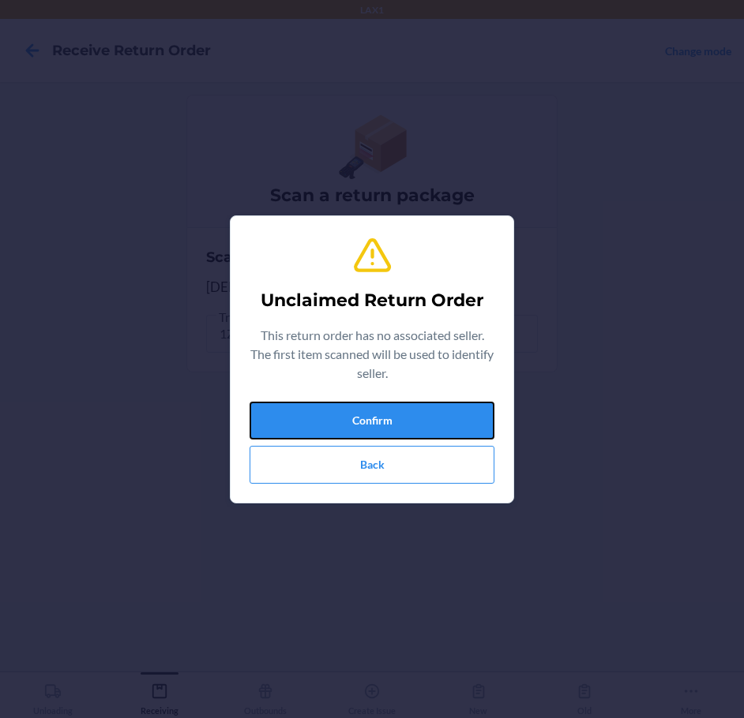
click at [386, 411] on button "Confirm" at bounding box center [372, 421] width 245 height 38
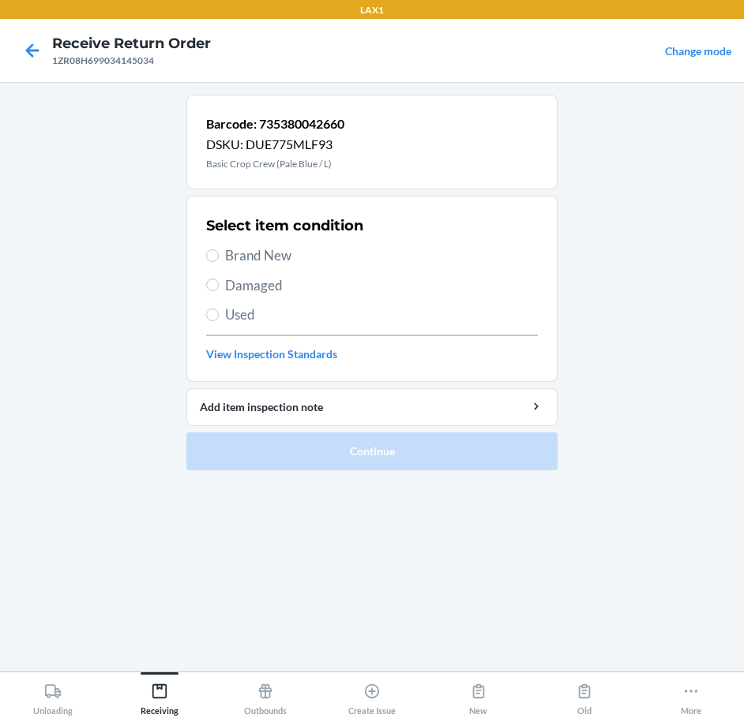
click at [242, 253] on span "Brand New" at bounding box center [381, 256] width 313 height 21
click at [219, 253] on input "Brand New" at bounding box center [212, 256] width 13 height 13
radio input "true"
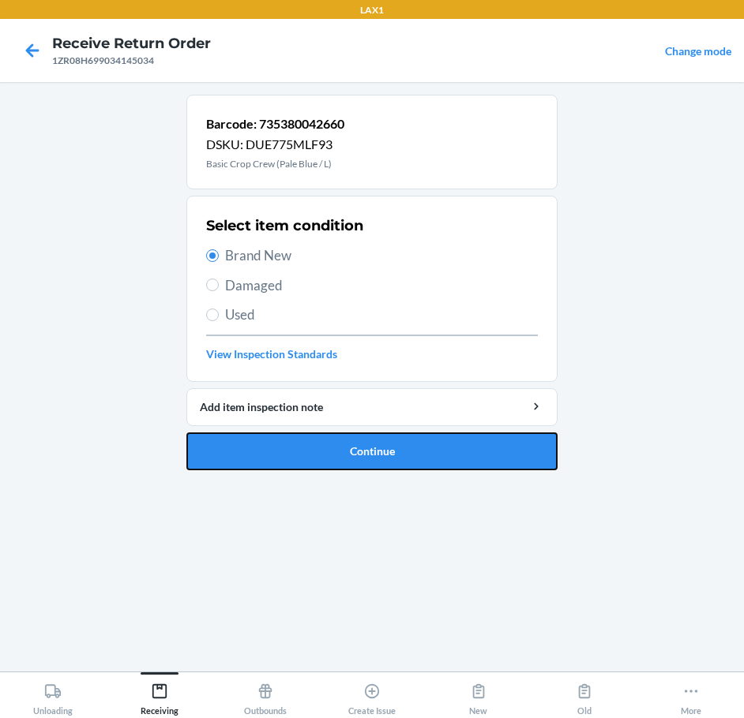
drag, startPoint x: 412, startPoint y: 456, endPoint x: 418, endPoint y: 463, distance: 9.5
click at [413, 455] on button "Continue" at bounding box center [371, 452] width 371 height 38
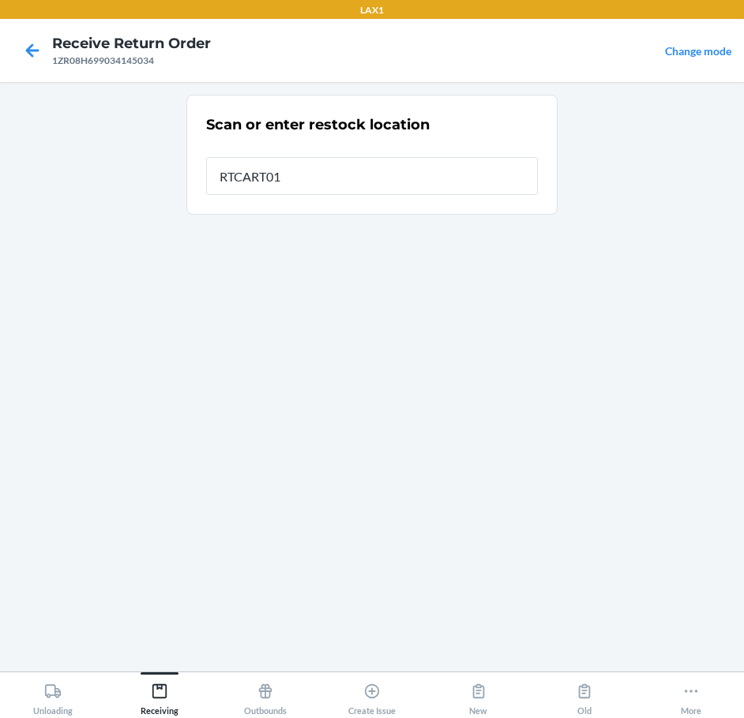
type input "RTCART011"
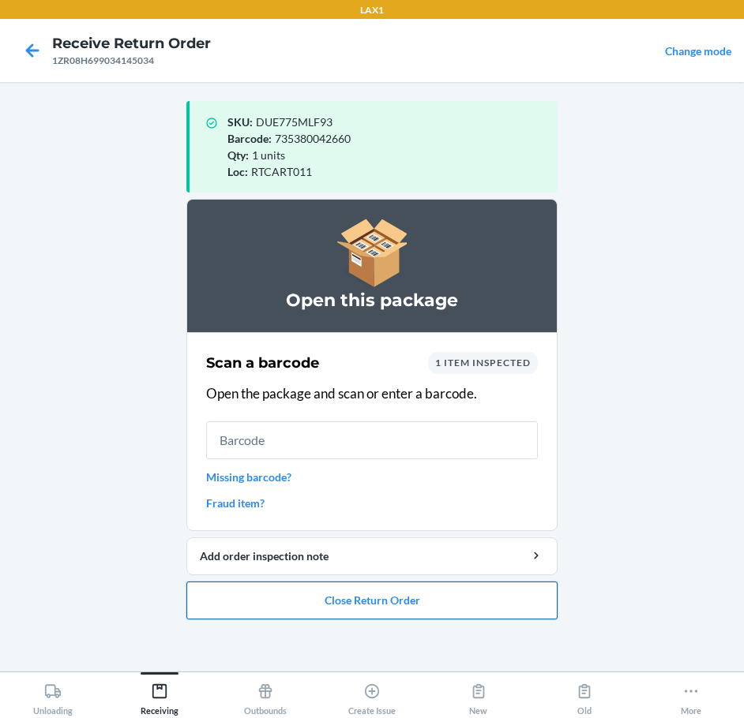
click at [454, 604] on button "Close Return Order" at bounding box center [371, 601] width 371 height 38
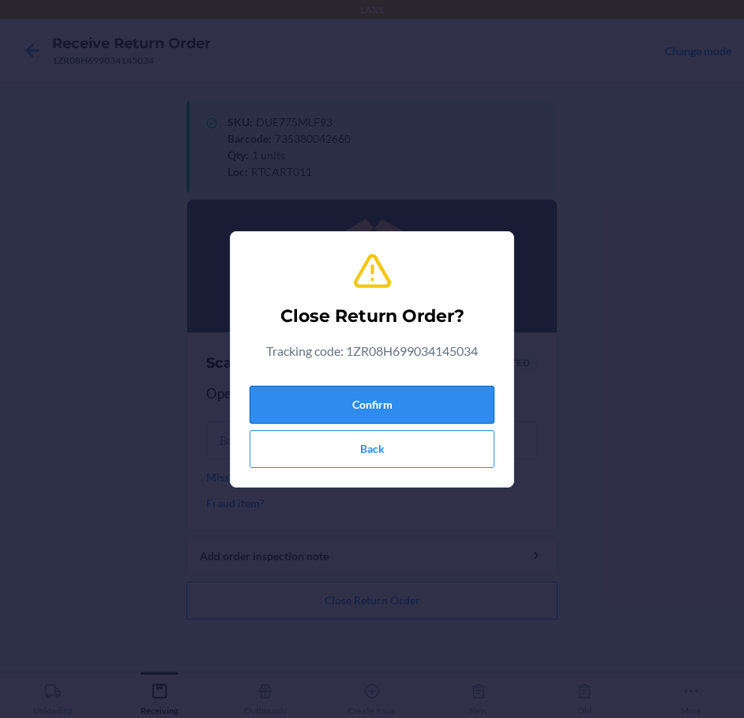
click at [446, 404] on button "Confirm" at bounding box center [372, 405] width 245 height 38
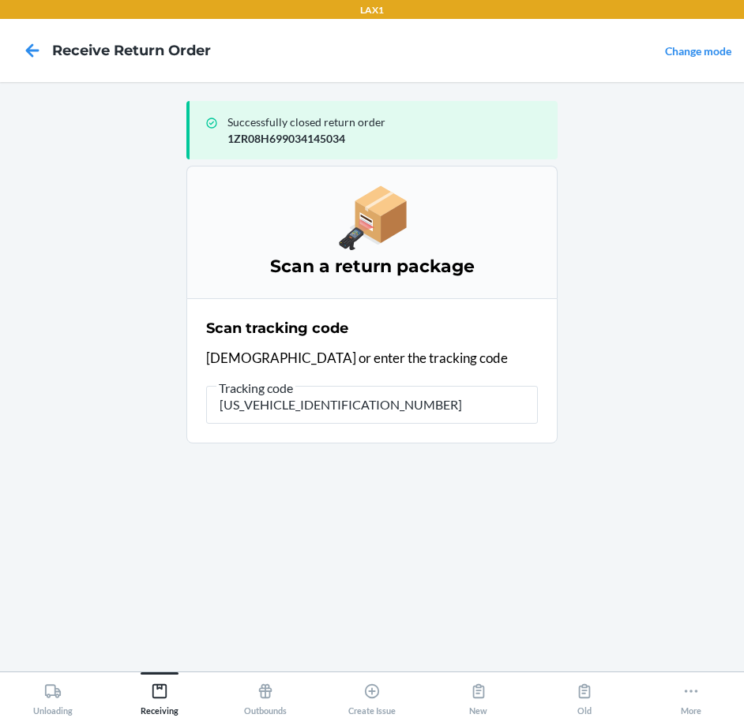
type input "1ZR08H699015785334"
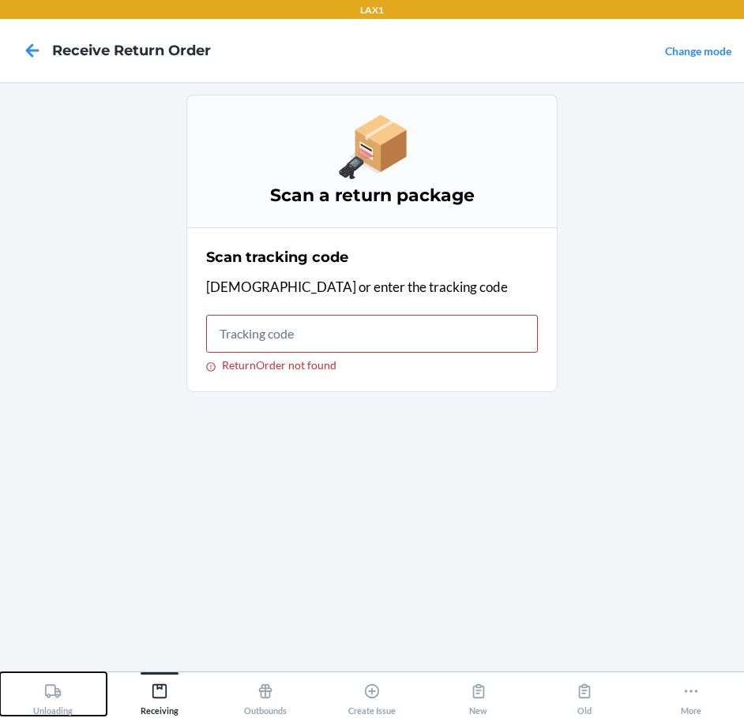
click at [43, 688] on div "Unloading" at bounding box center [52, 696] width 39 height 39
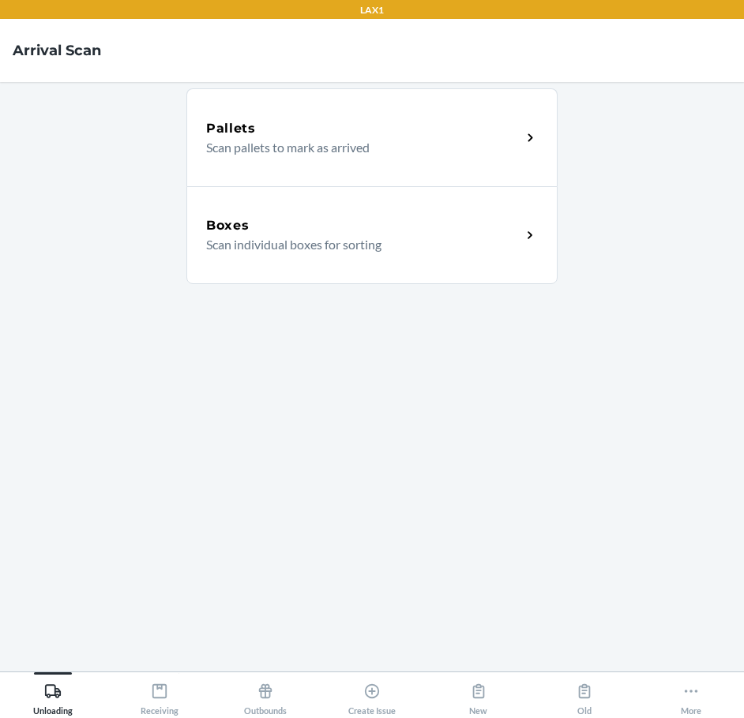
click at [346, 258] on div "Boxes Scan individual boxes for sorting" at bounding box center [371, 235] width 371 height 98
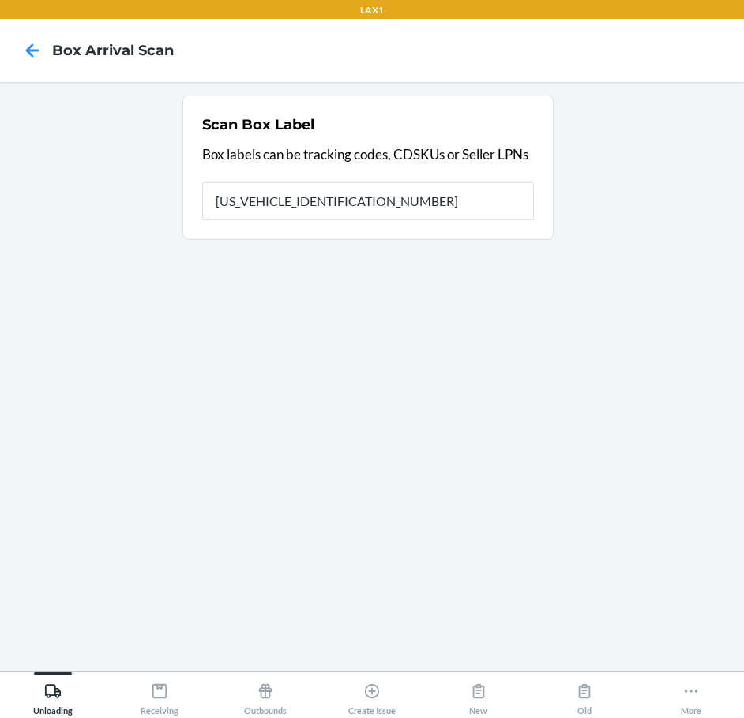
type input "1ZR08H699015785334"
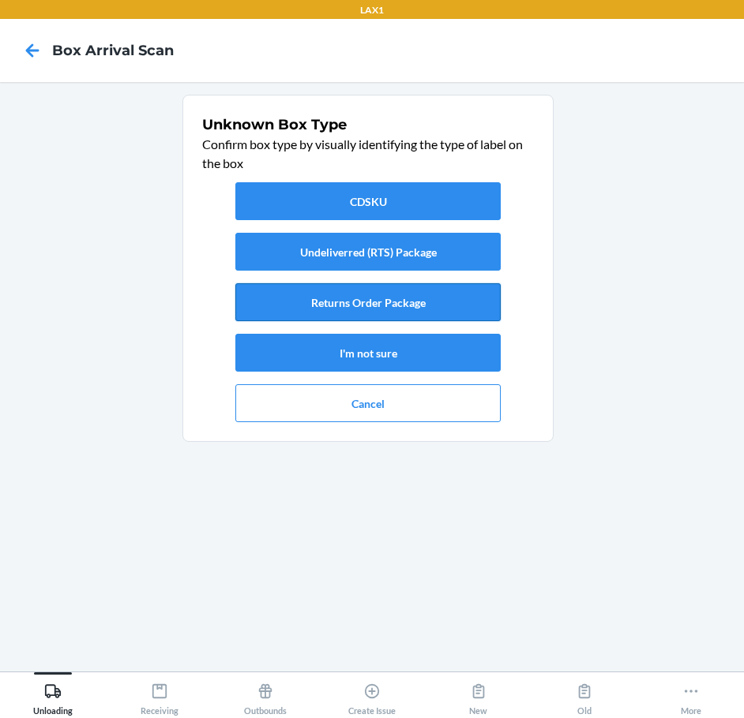
click at [370, 303] on button "Returns Order Package" at bounding box center [367, 302] width 265 height 38
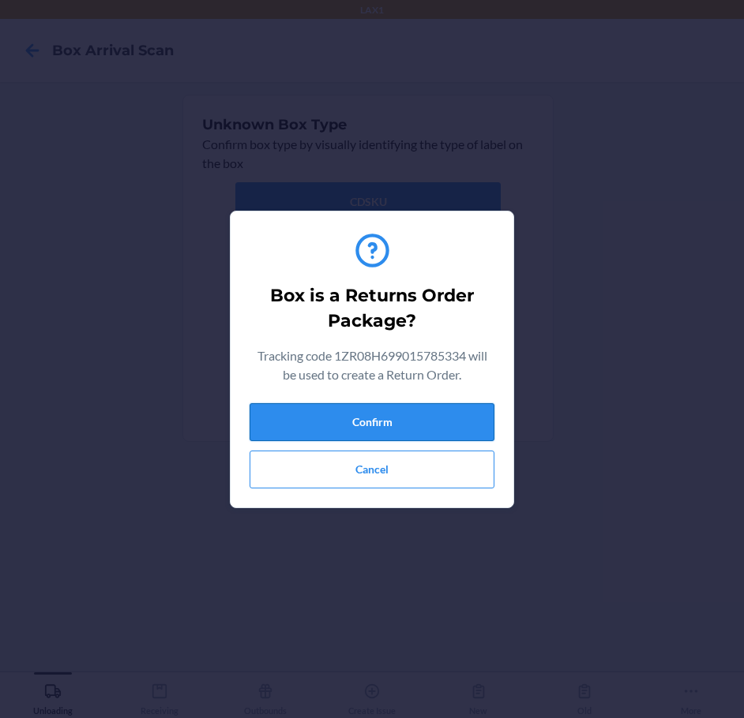
click at [441, 418] on button "Confirm" at bounding box center [372, 422] width 245 height 38
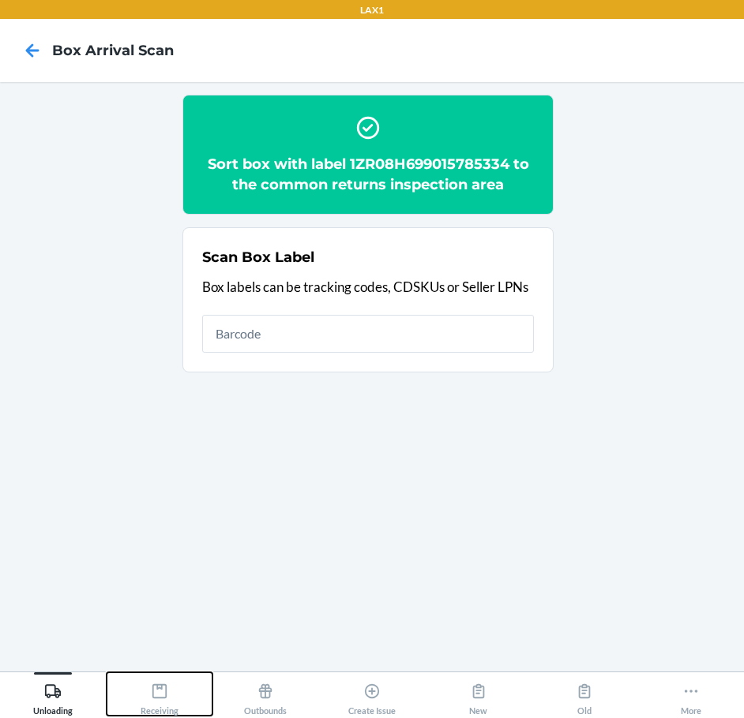
click at [164, 689] on icon at bounding box center [159, 691] width 17 height 17
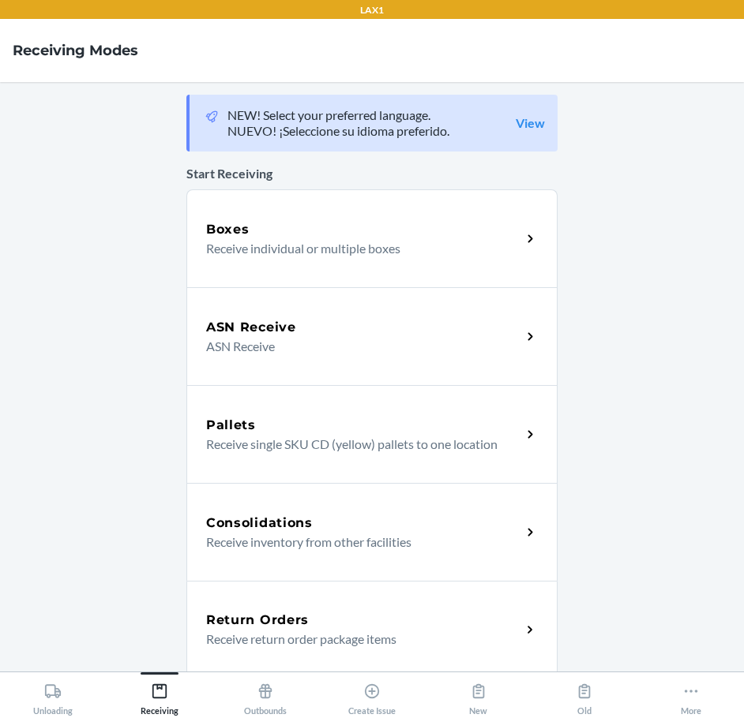
click at [287, 613] on h5 "Return Orders" at bounding box center [257, 620] width 103 height 19
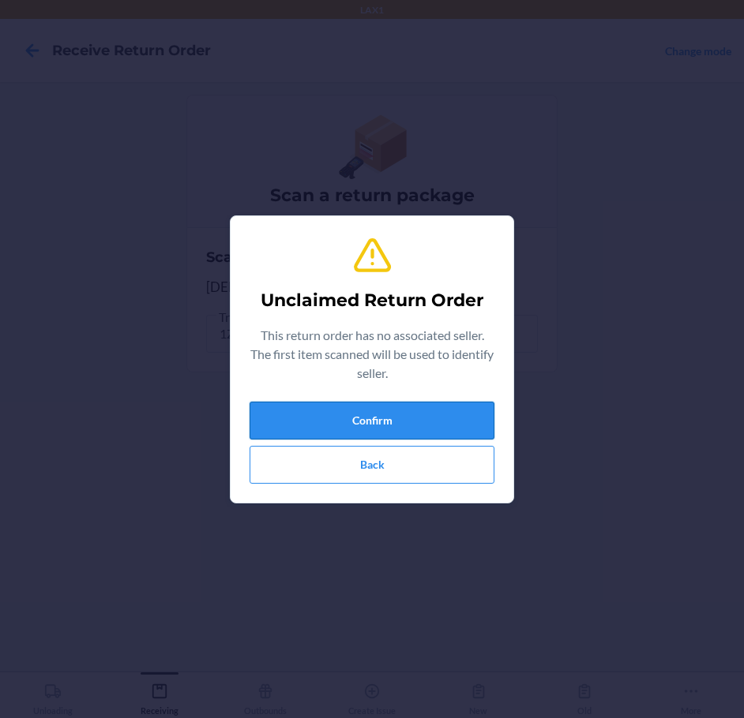
click at [358, 427] on button "Confirm" at bounding box center [372, 421] width 245 height 38
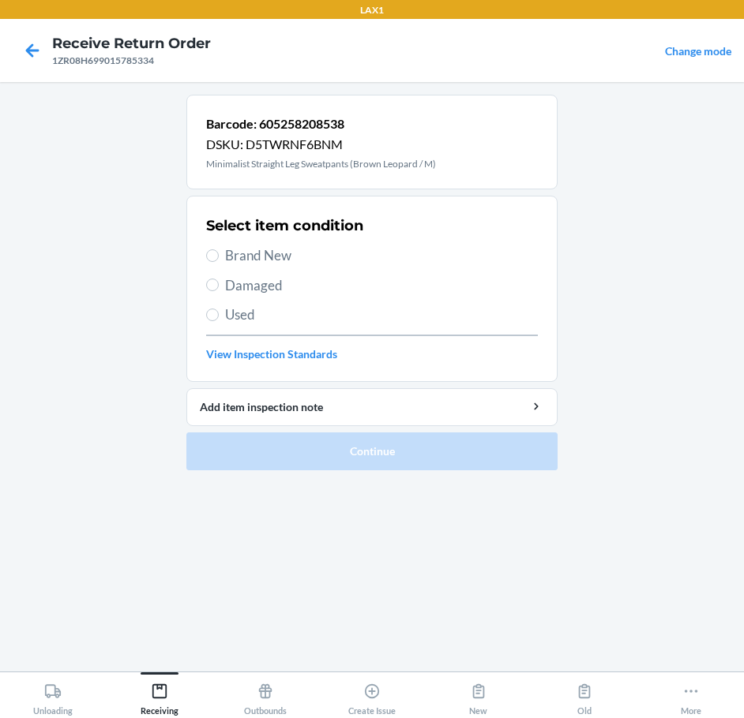
click at [278, 248] on span "Brand New" at bounding box center [381, 256] width 313 height 21
click at [219, 250] on input "Brand New" at bounding box center [212, 256] width 13 height 13
radio input "true"
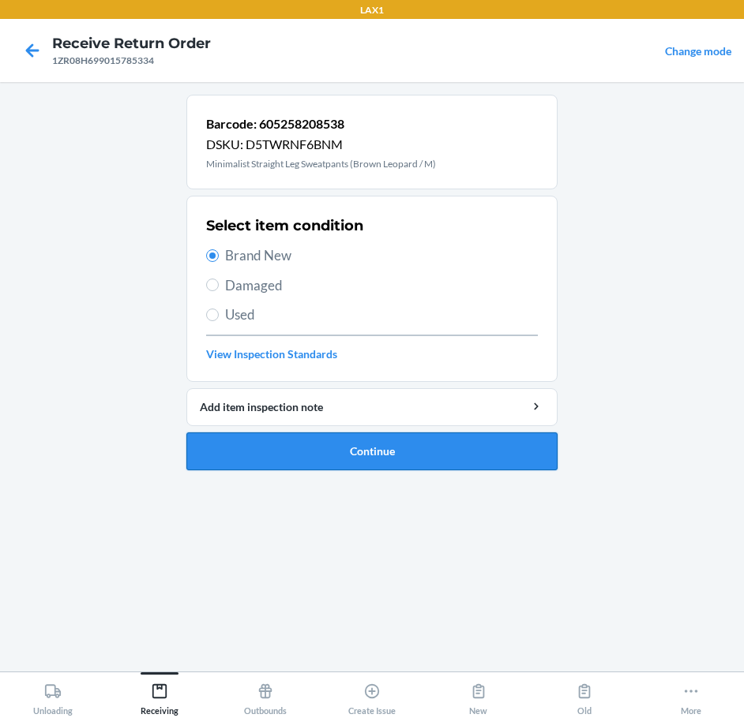
click at [405, 448] on button "Continue" at bounding box center [371, 452] width 371 height 38
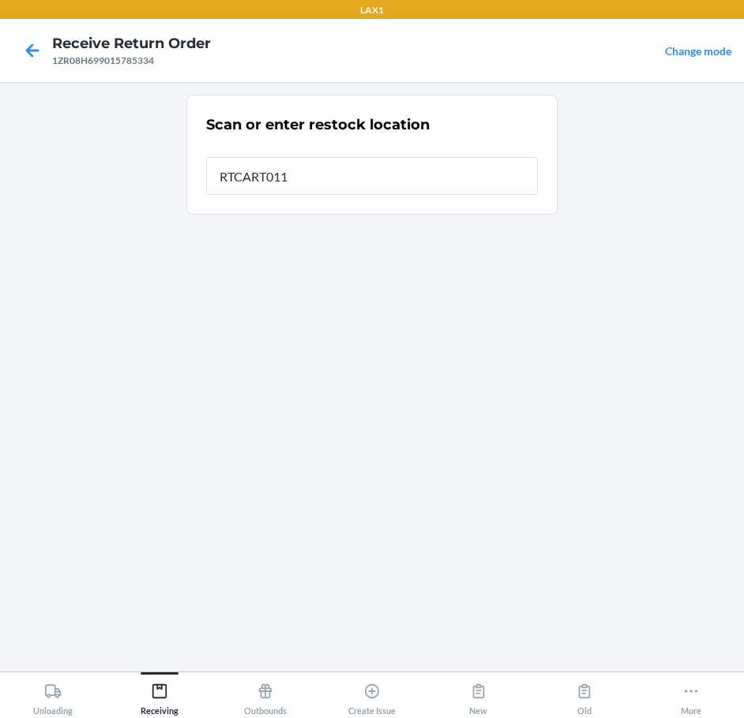
type input "RTCART011"
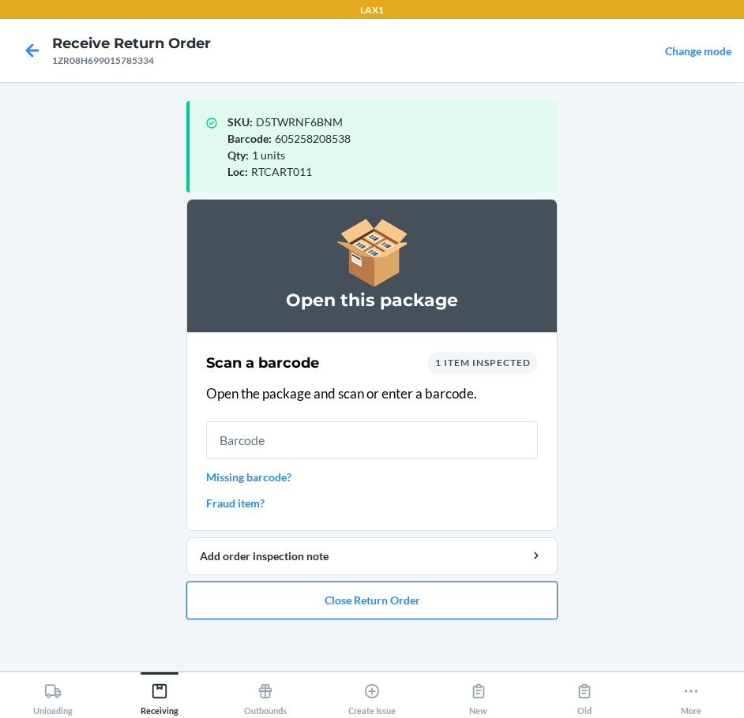
click at [501, 597] on button "Close Return Order" at bounding box center [371, 601] width 371 height 38
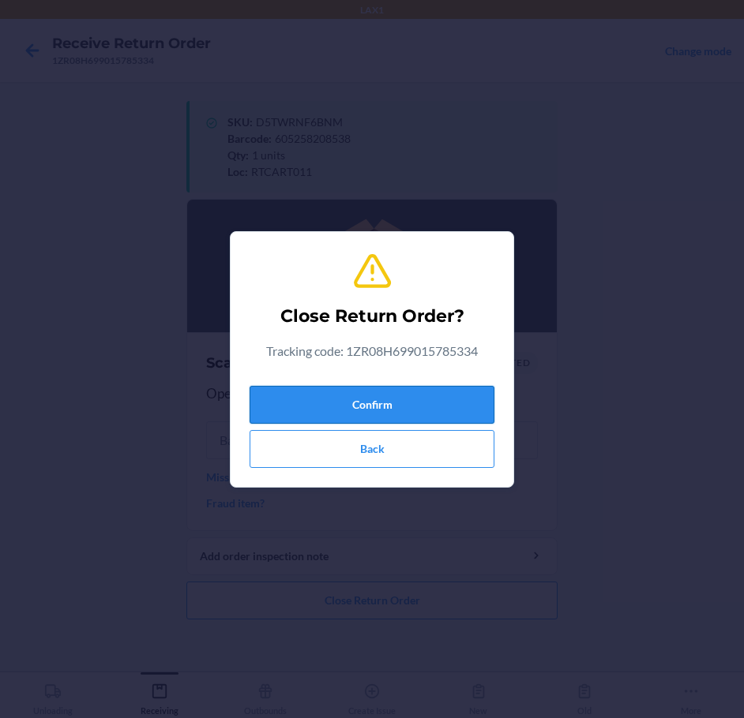
click at [448, 411] on button "Confirm" at bounding box center [372, 405] width 245 height 38
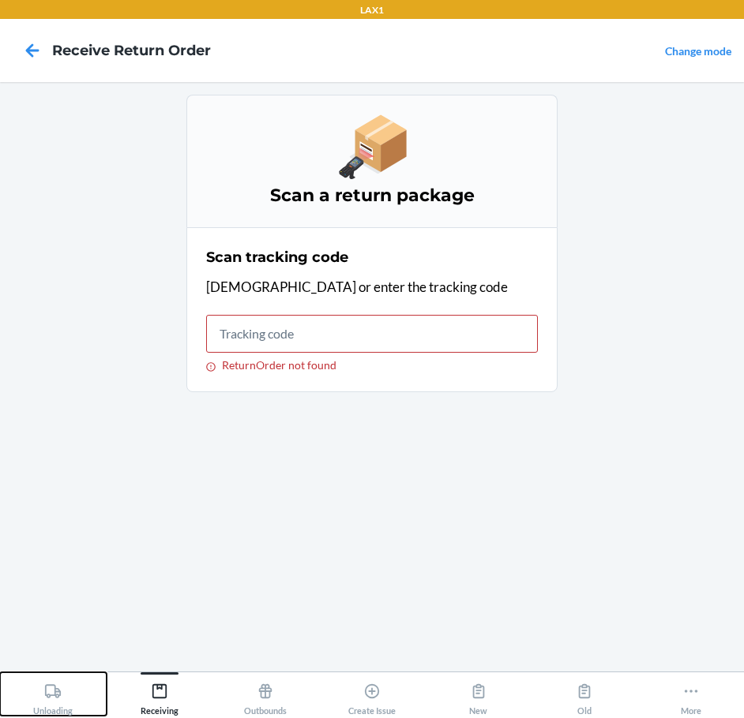
click at [55, 707] on div "Unloading" at bounding box center [52, 696] width 39 height 39
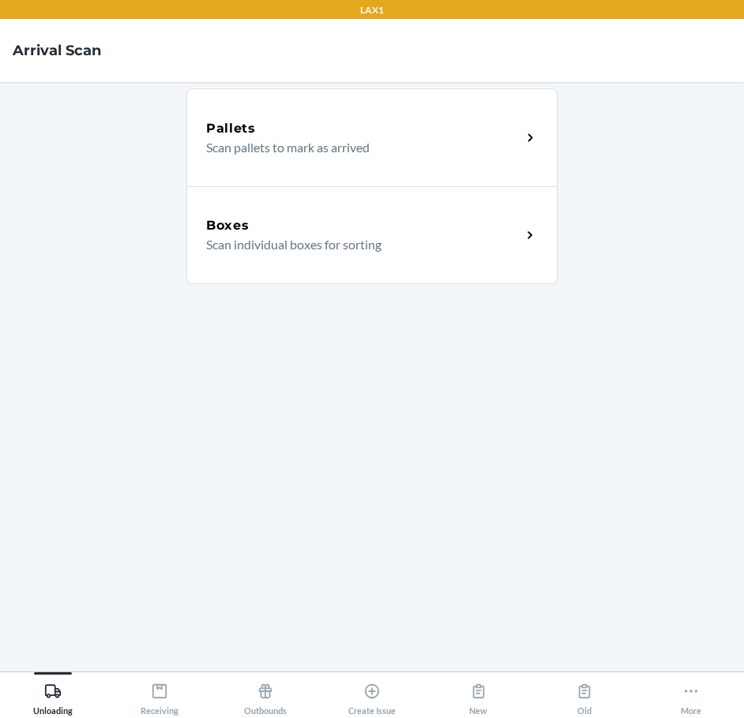
click at [306, 236] on p "Scan individual boxes for sorting" at bounding box center [357, 244] width 302 height 19
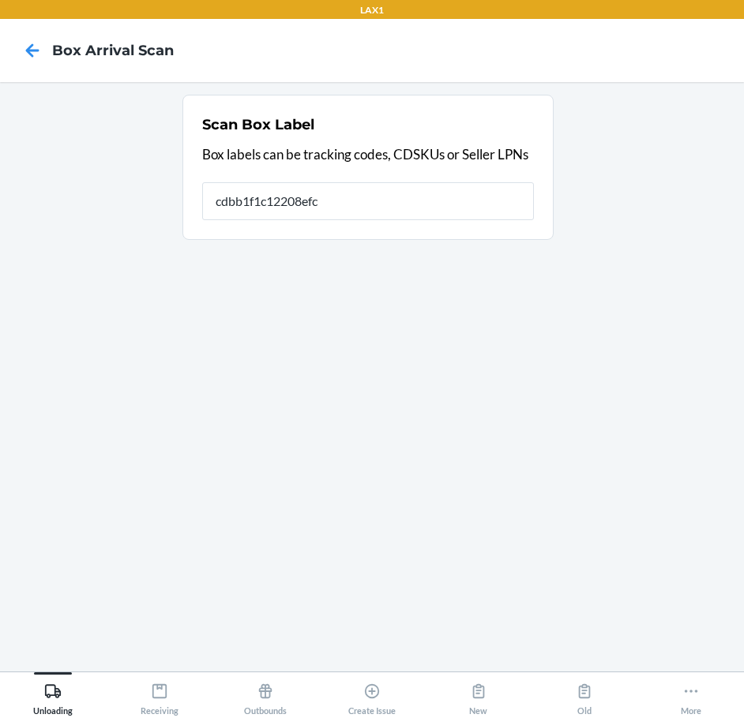
type input "cdbb1f1c12208efc4"
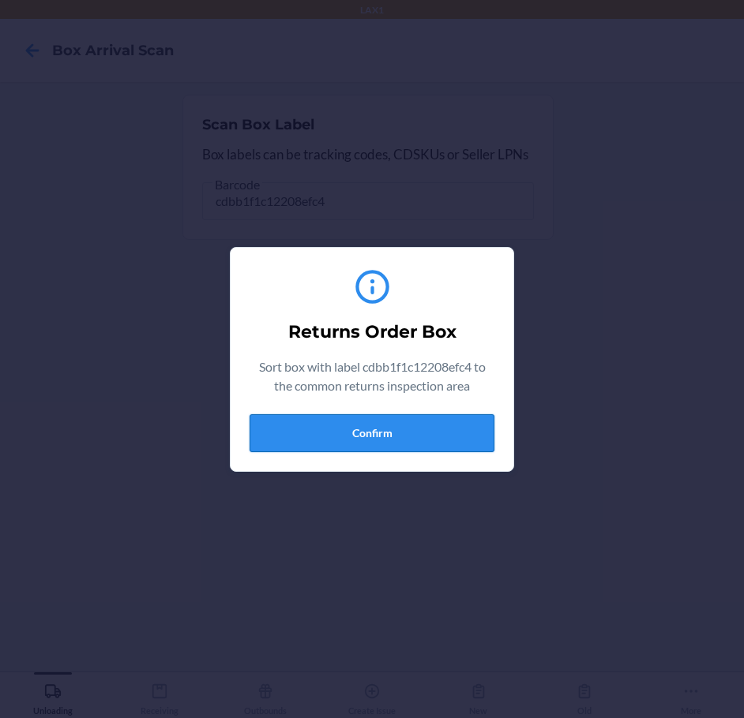
click at [356, 430] on button "Confirm" at bounding box center [372, 434] width 245 height 38
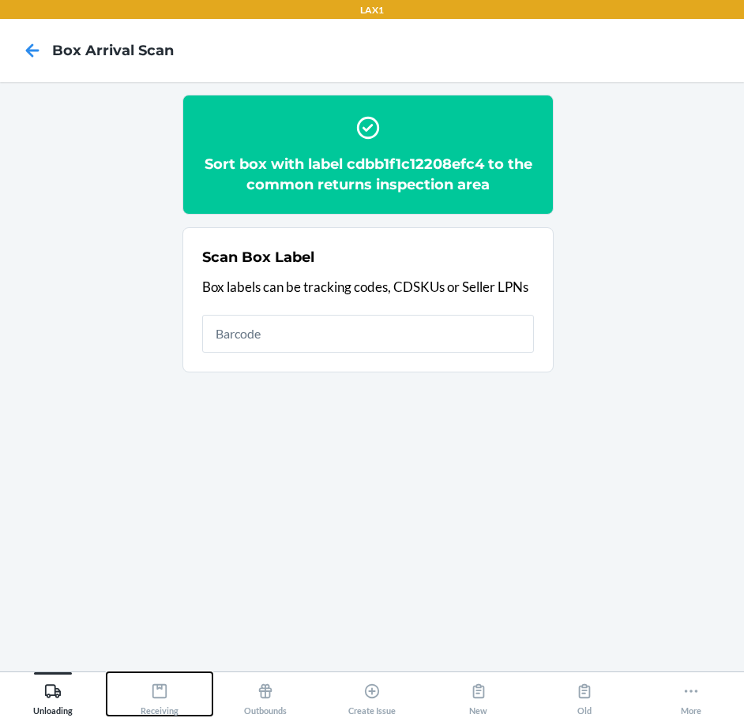
click at [174, 686] on div "Receiving" at bounding box center [160, 696] width 38 height 39
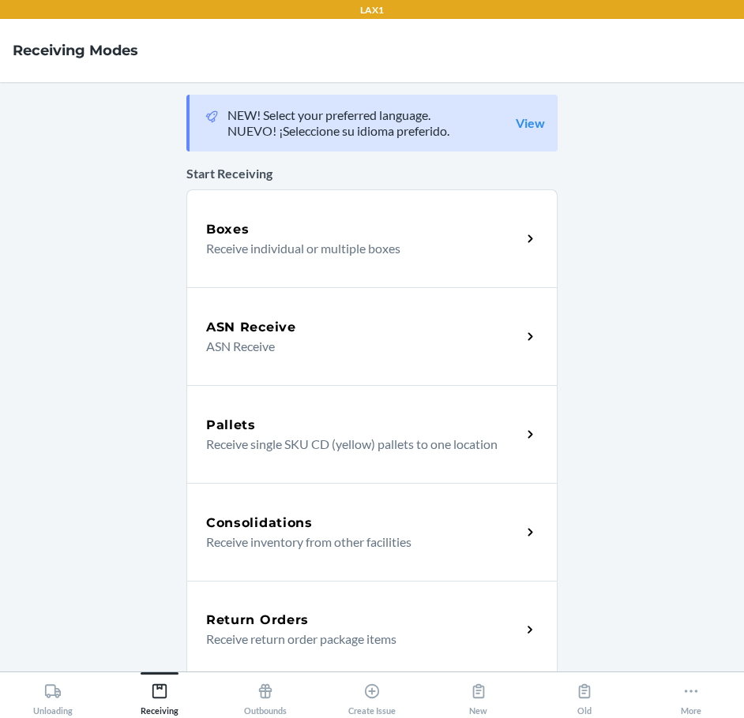
click at [272, 620] on h5 "Return Orders" at bounding box center [257, 620] width 103 height 19
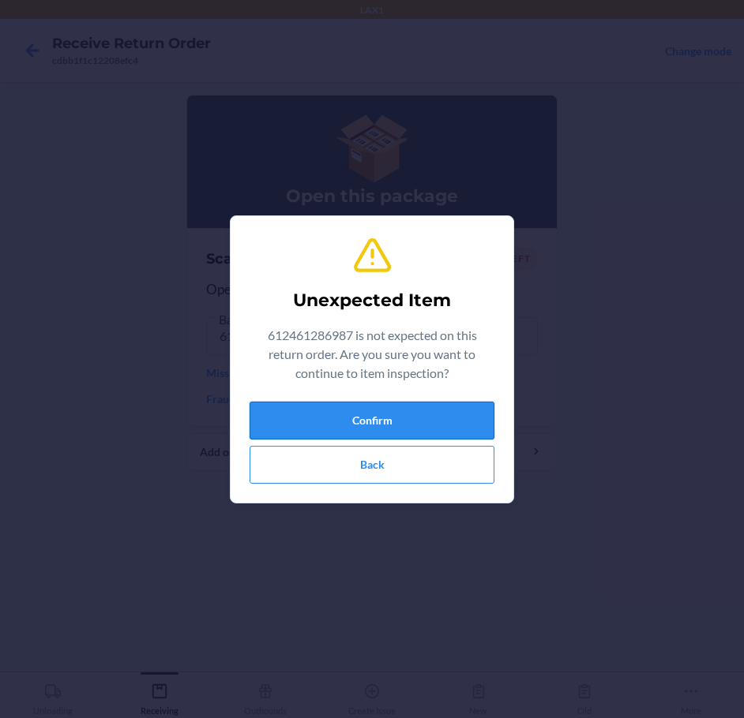
click at [429, 403] on button "Confirm" at bounding box center [372, 421] width 245 height 38
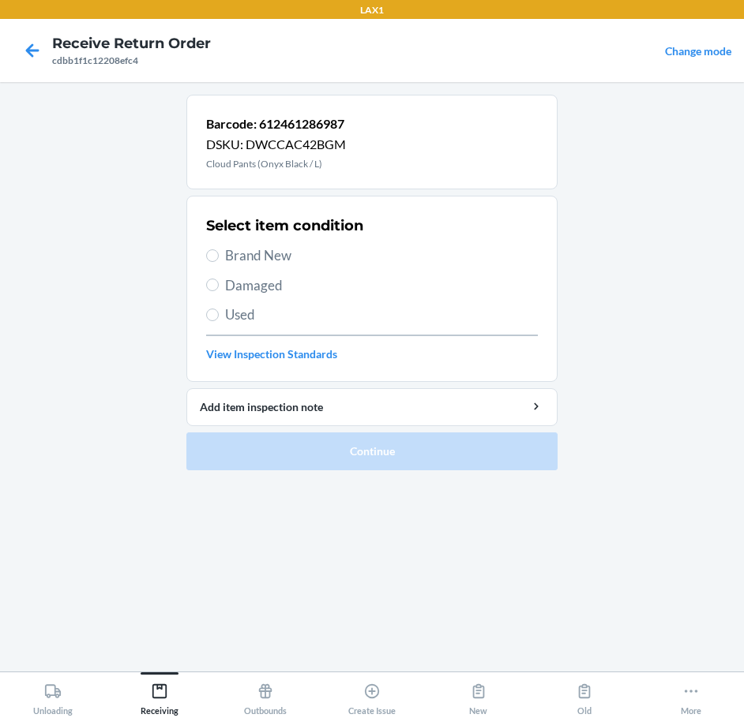
click at [274, 257] on span "Brand New" at bounding box center [381, 256] width 313 height 21
click at [219, 257] on input "Brand New" at bounding box center [212, 256] width 13 height 13
radio input "true"
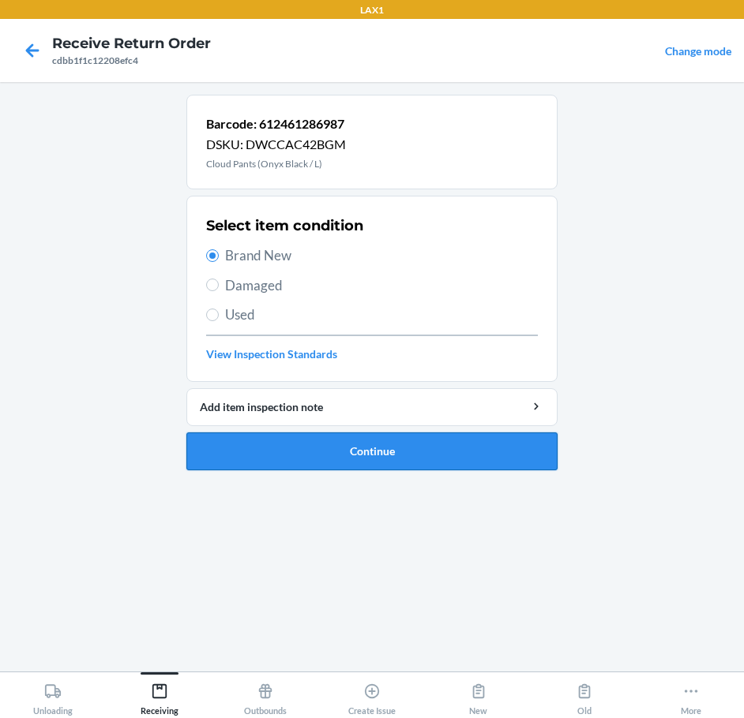
click at [411, 463] on button "Continue" at bounding box center [371, 452] width 371 height 38
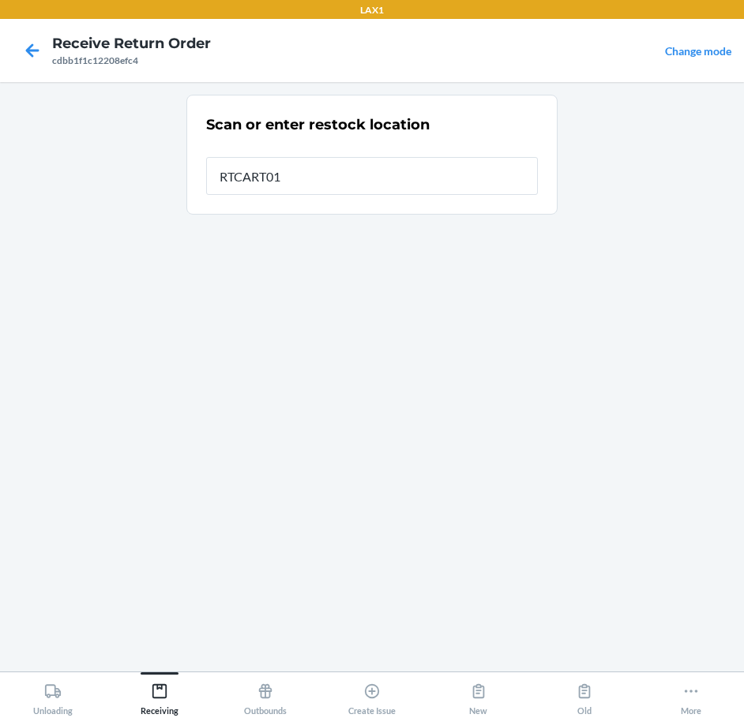
type input "RTCART011"
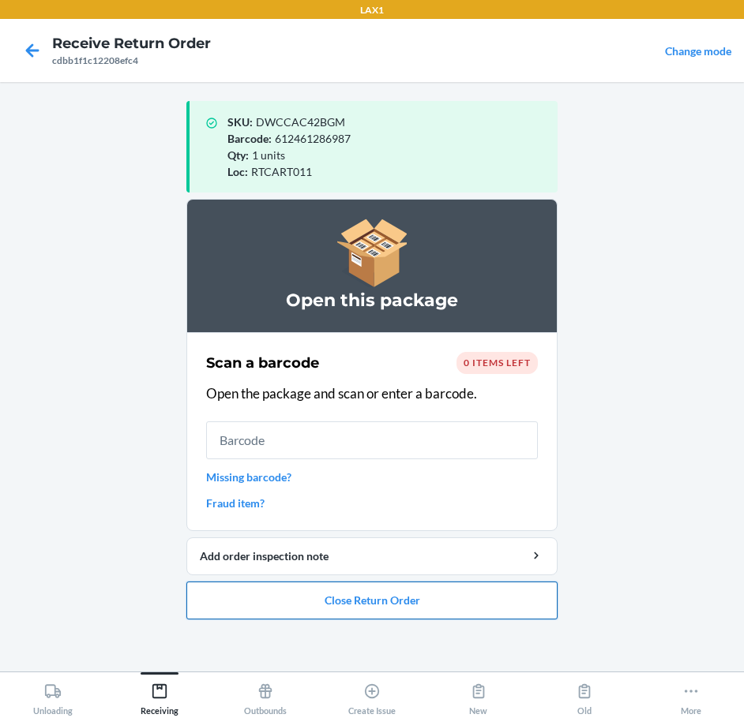
click at [370, 594] on button "Close Return Order" at bounding box center [371, 601] width 371 height 38
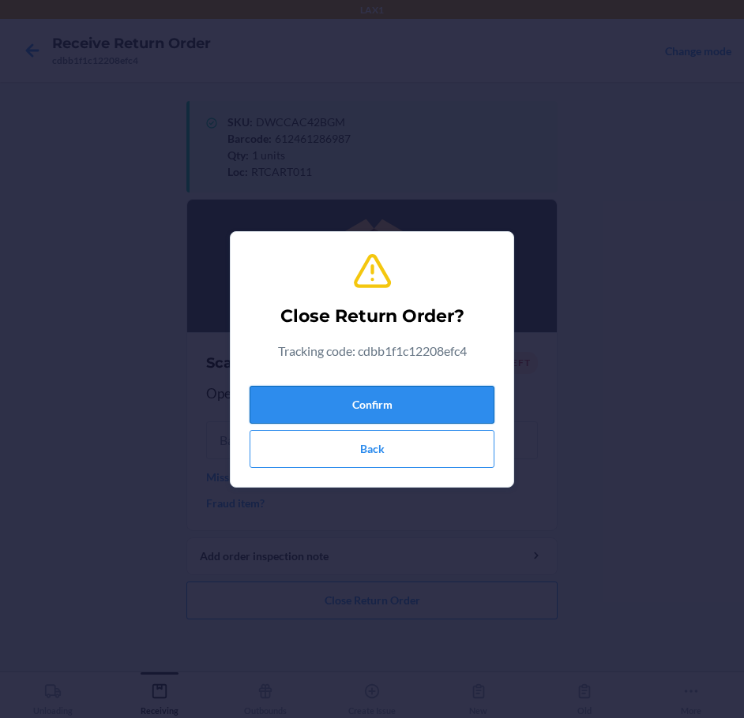
click at [351, 396] on button "Confirm" at bounding box center [372, 405] width 245 height 38
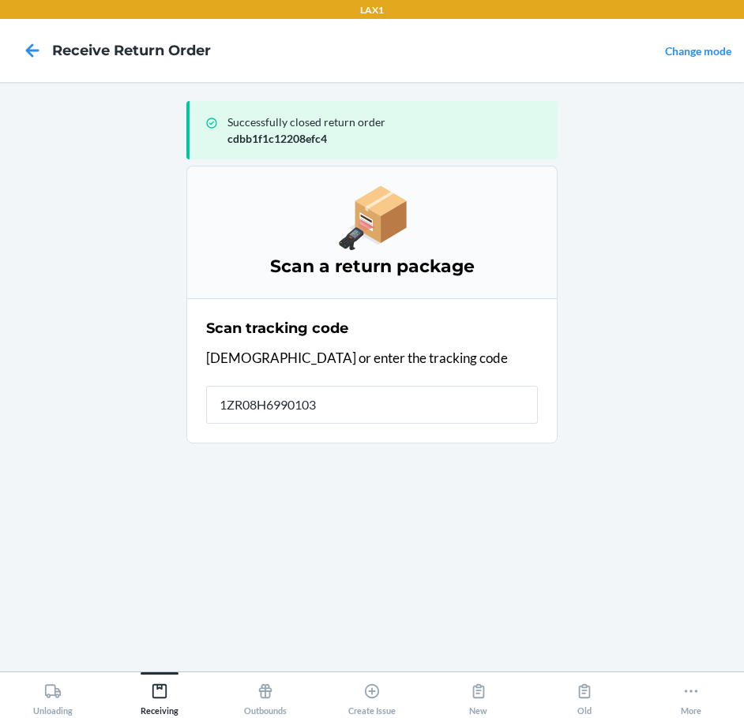
type input "1ZR08H69901031"
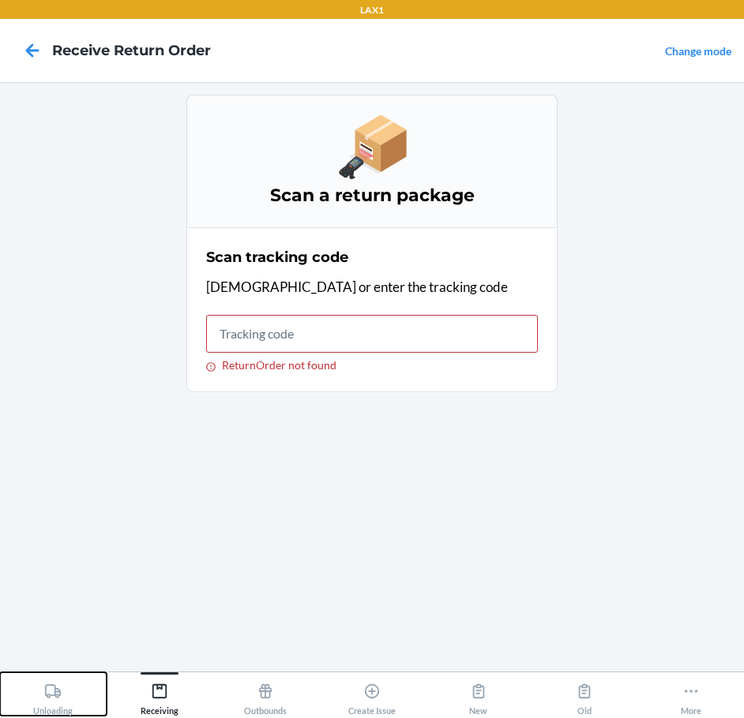
click at [55, 688] on icon at bounding box center [52, 691] width 17 height 17
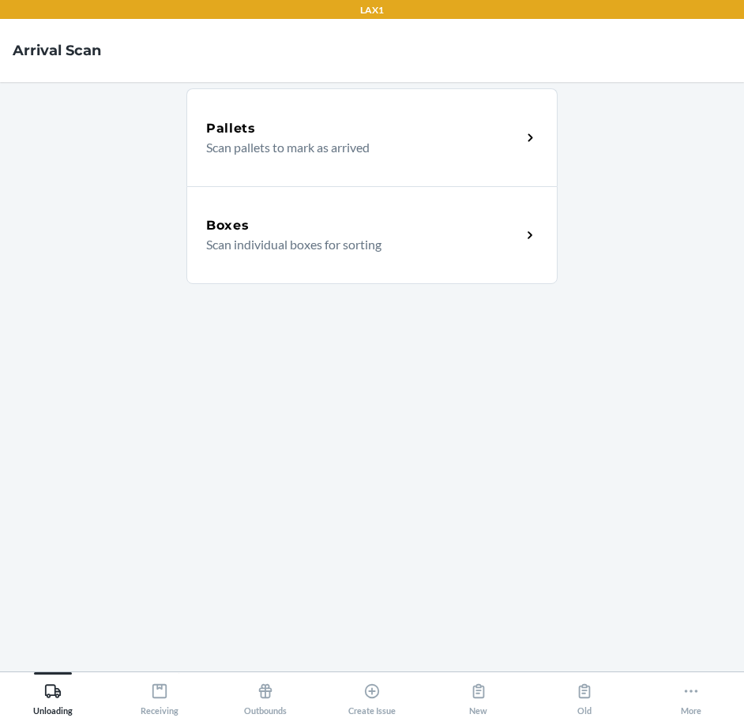
click at [283, 245] on p "Scan individual boxes for sorting" at bounding box center [357, 244] width 302 height 19
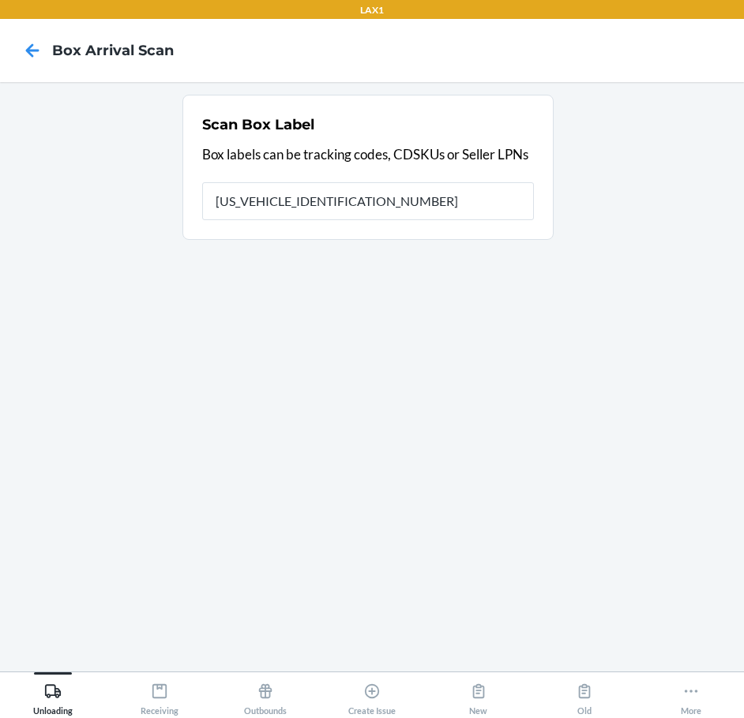
type input "1ZR08H699010314413"
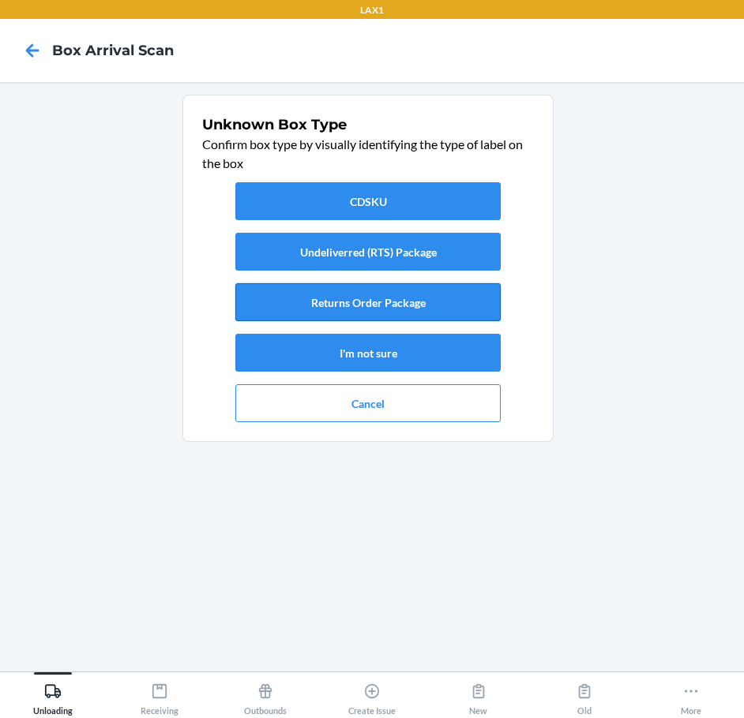
click at [325, 297] on button "Returns Order Package" at bounding box center [367, 302] width 265 height 38
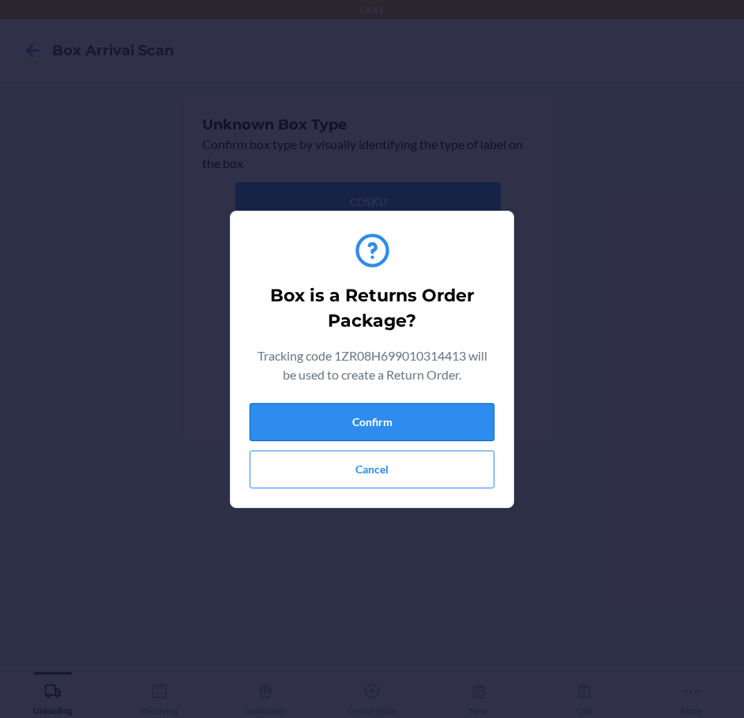
click at [370, 420] on button "Confirm" at bounding box center [372, 422] width 245 height 38
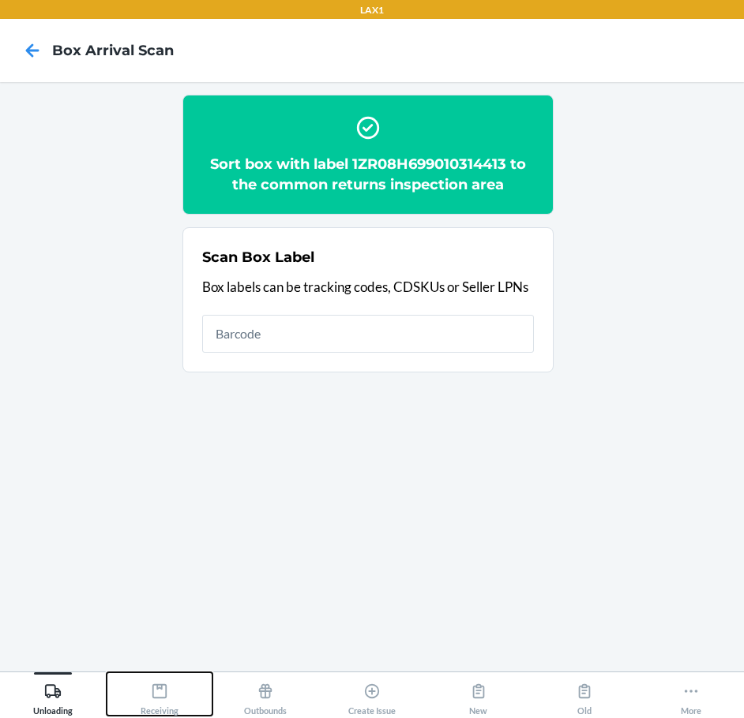
click at [157, 688] on icon at bounding box center [159, 692] width 14 height 14
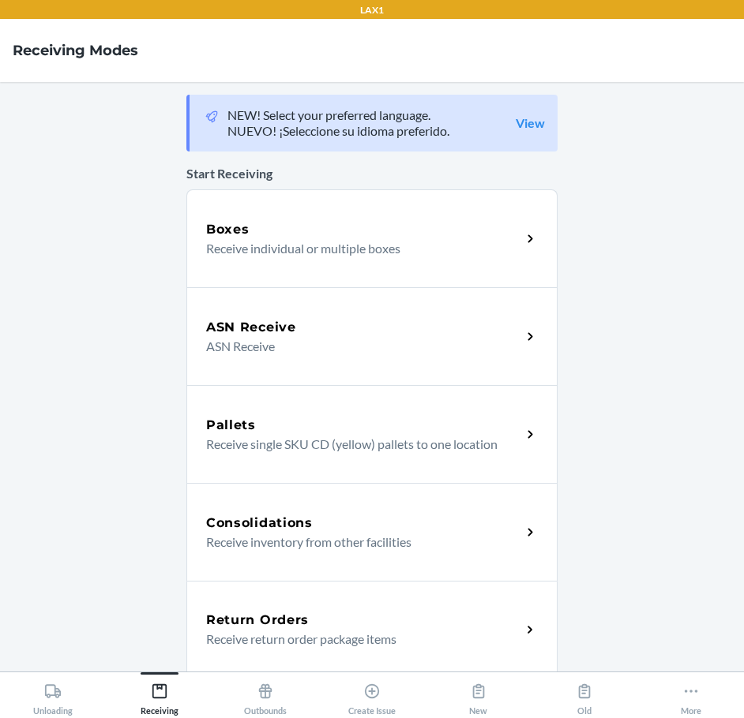
click at [266, 621] on h5 "Return Orders" at bounding box center [257, 620] width 103 height 19
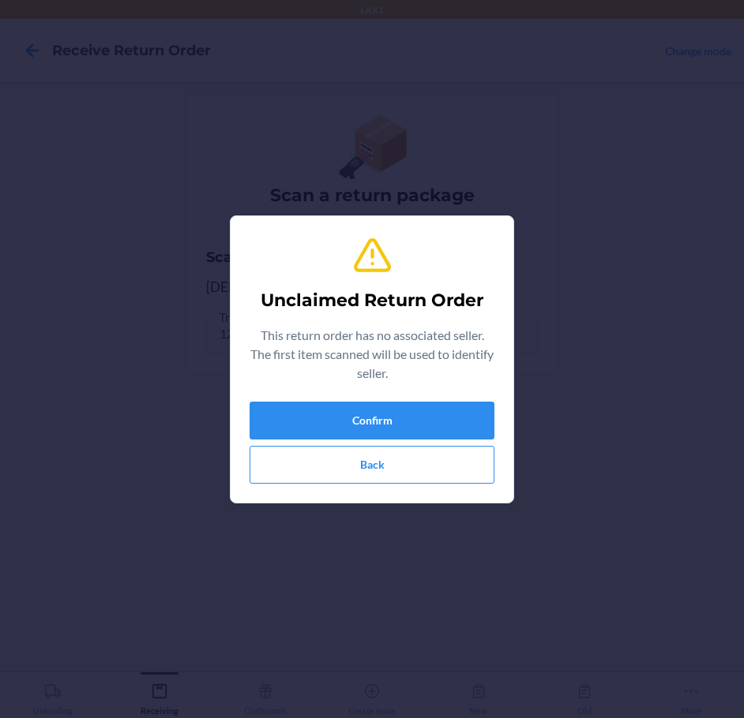
click at [426, 441] on div "Confirm Back" at bounding box center [372, 443] width 245 height 82
click at [358, 418] on button "Confirm" at bounding box center [372, 421] width 245 height 38
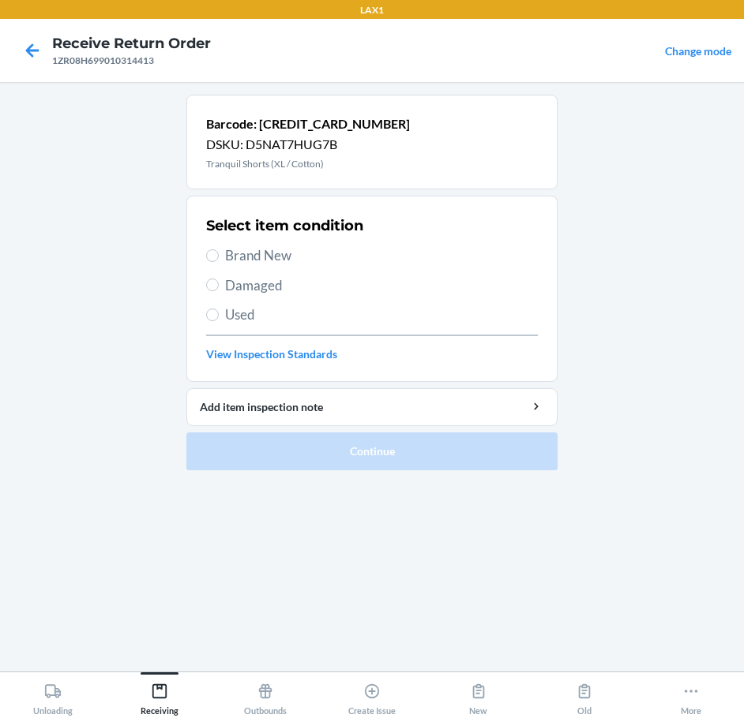
click at [256, 293] on span "Damaged" at bounding box center [381, 286] width 313 height 21
click at [219, 291] on input "Damaged" at bounding box center [212, 285] width 13 height 13
radio input "true"
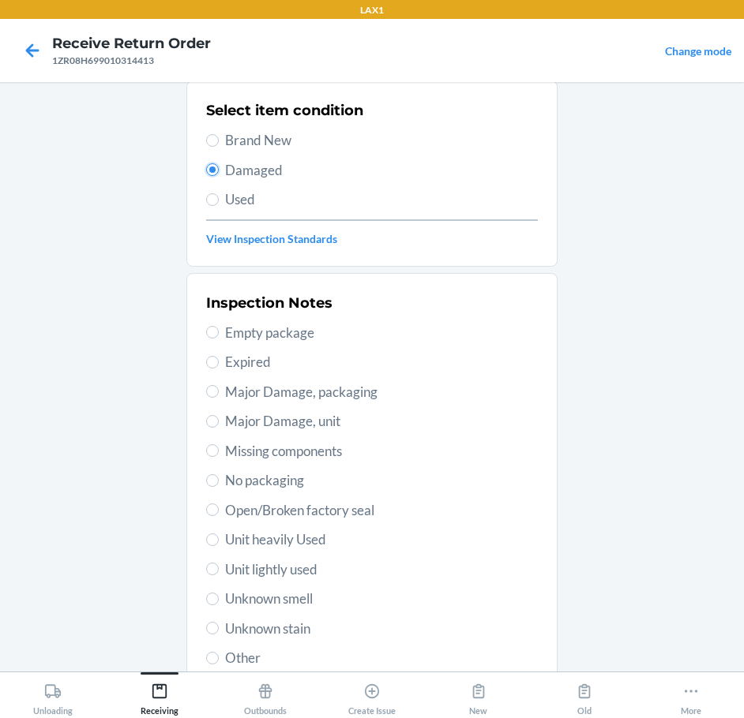
scroll to position [233, 0]
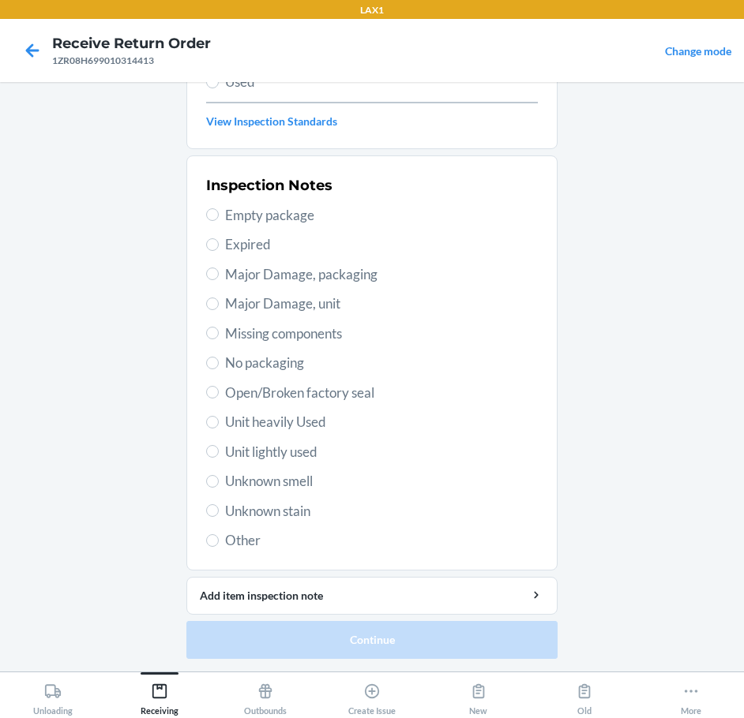
click at [289, 392] on span "Open/Broken factory seal" at bounding box center [381, 393] width 313 height 21
click at [219, 392] on input "Open/Broken factory seal" at bounding box center [212, 392] width 13 height 13
radio input "true"
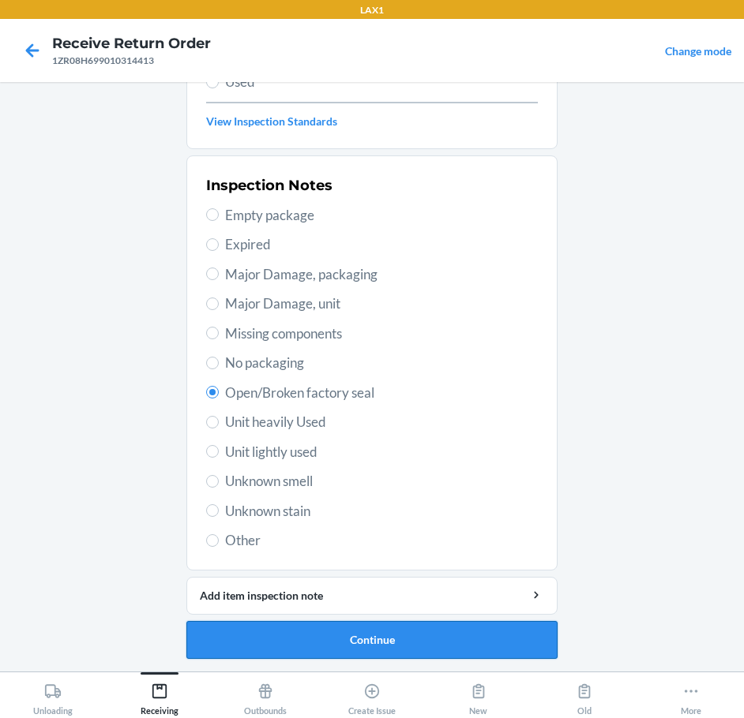
click at [393, 641] on button "Continue" at bounding box center [371, 640] width 371 height 38
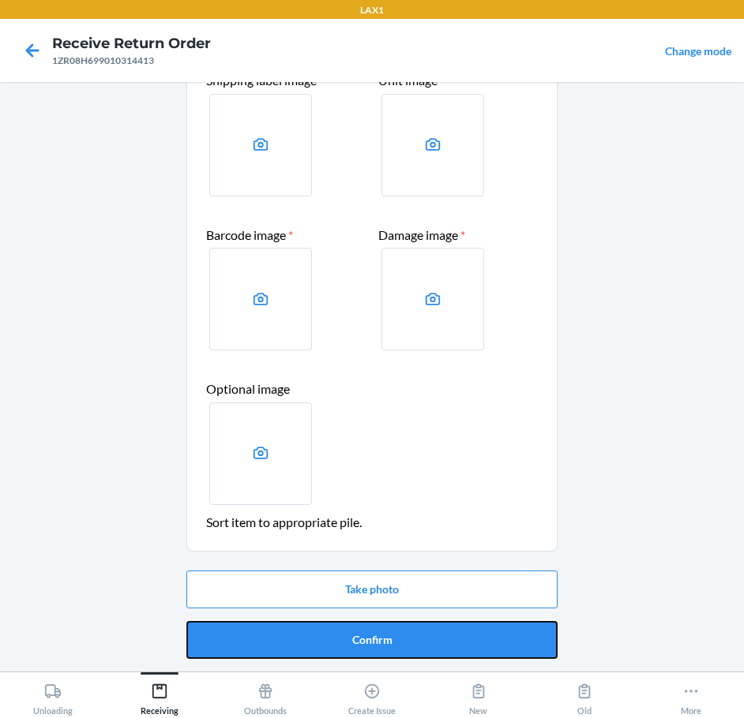
click at [393, 640] on button "Confirm" at bounding box center [371, 640] width 371 height 38
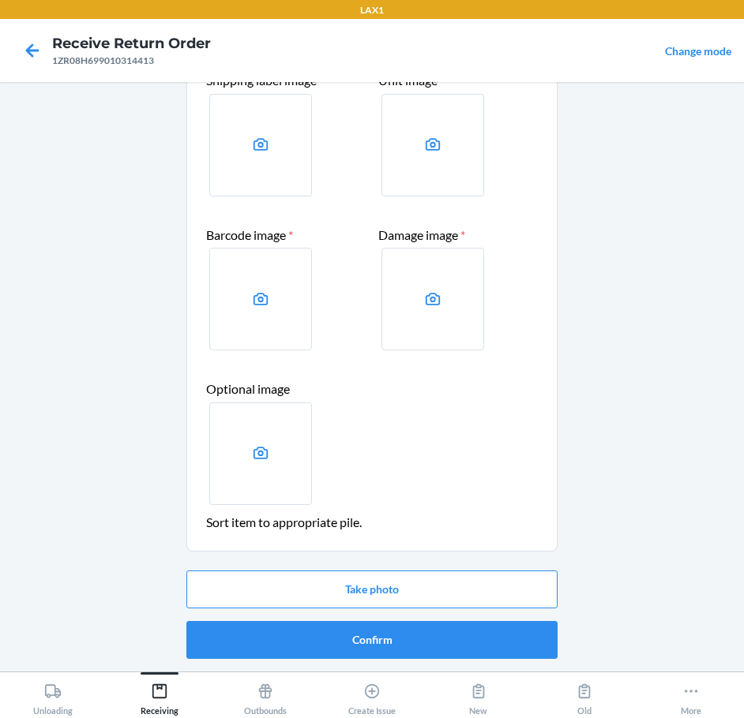
scroll to position [0, 0]
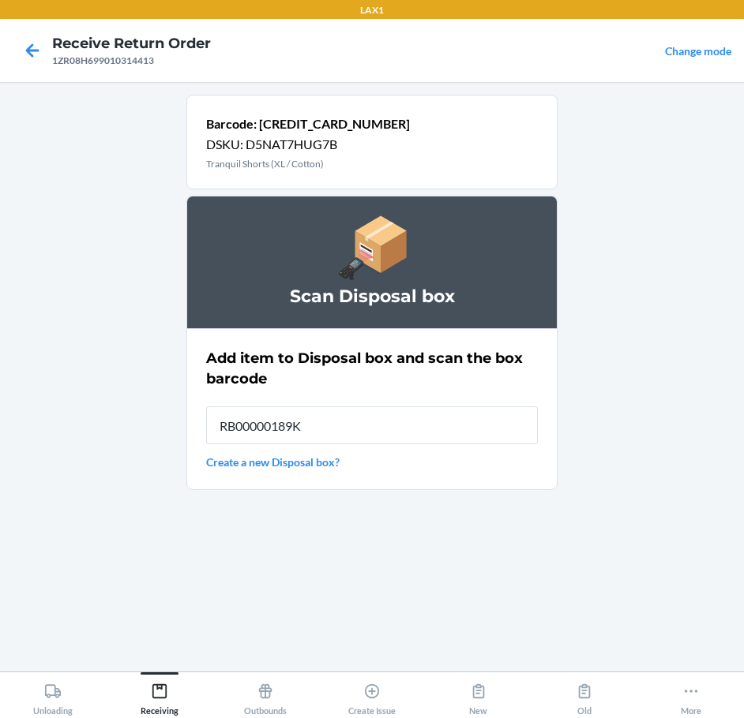
type input "RB00000189K"
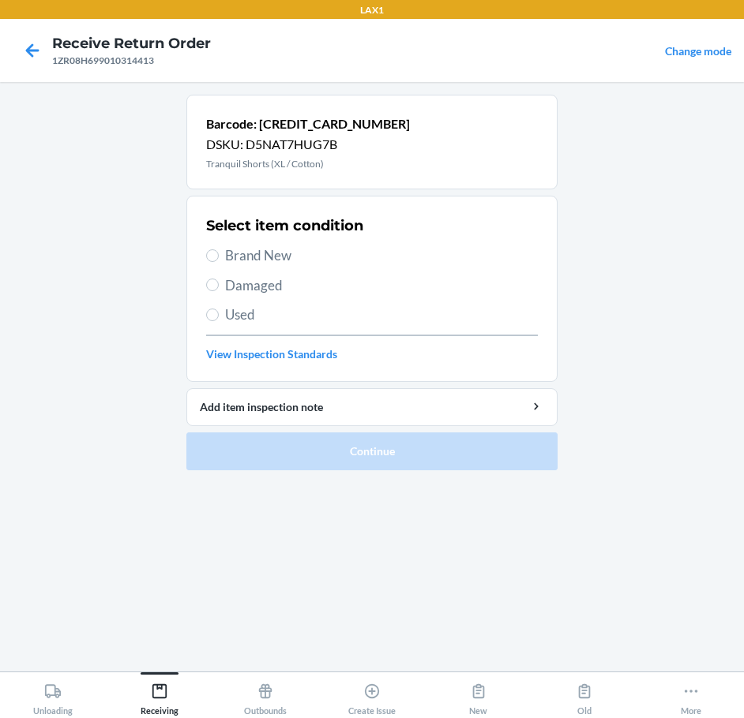
click at [270, 280] on span "Damaged" at bounding box center [381, 286] width 313 height 21
click at [219, 280] on input "Damaged" at bounding box center [212, 285] width 13 height 13
radio input "true"
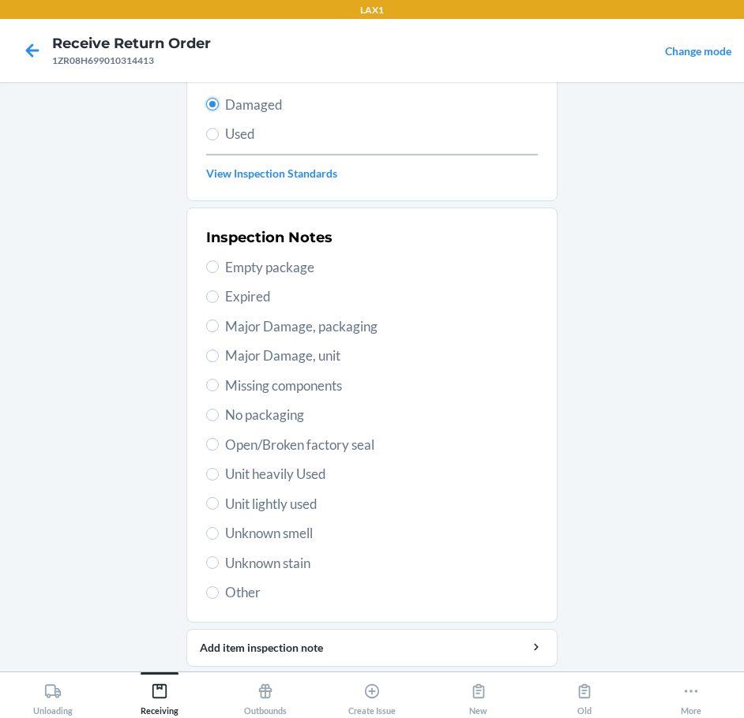
scroll to position [233, 0]
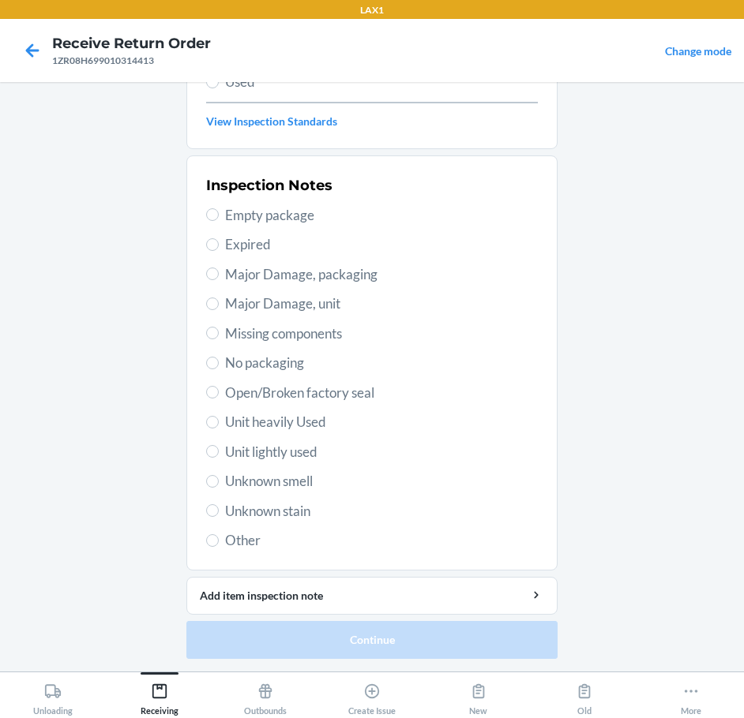
click at [301, 398] on span "Open/Broken factory seal" at bounding box center [381, 393] width 313 height 21
click at [219, 398] on input "Open/Broken factory seal" at bounding box center [212, 392] width 13 height 13
radio input "true"
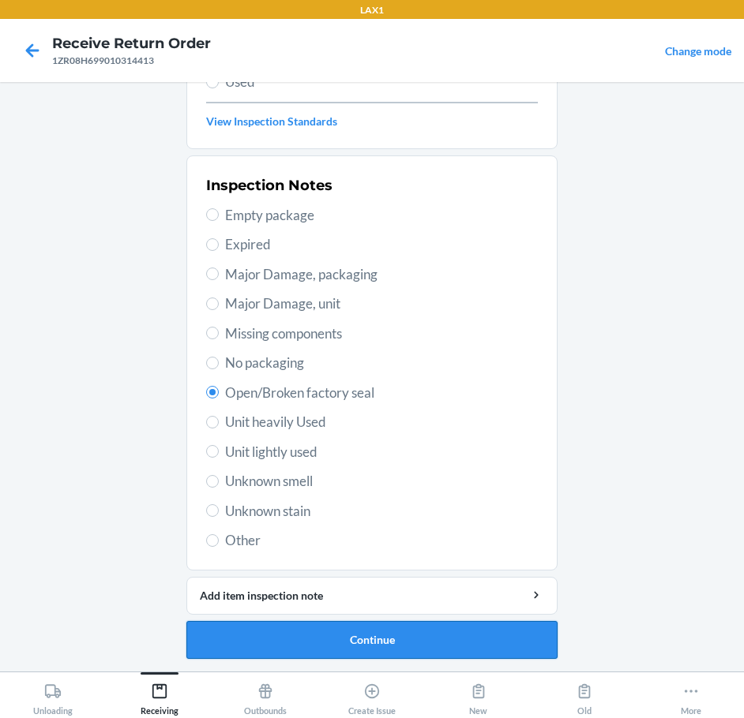
click at [481, 647] on button "Continue" at bounding box center [371, 640] width 371 height 38
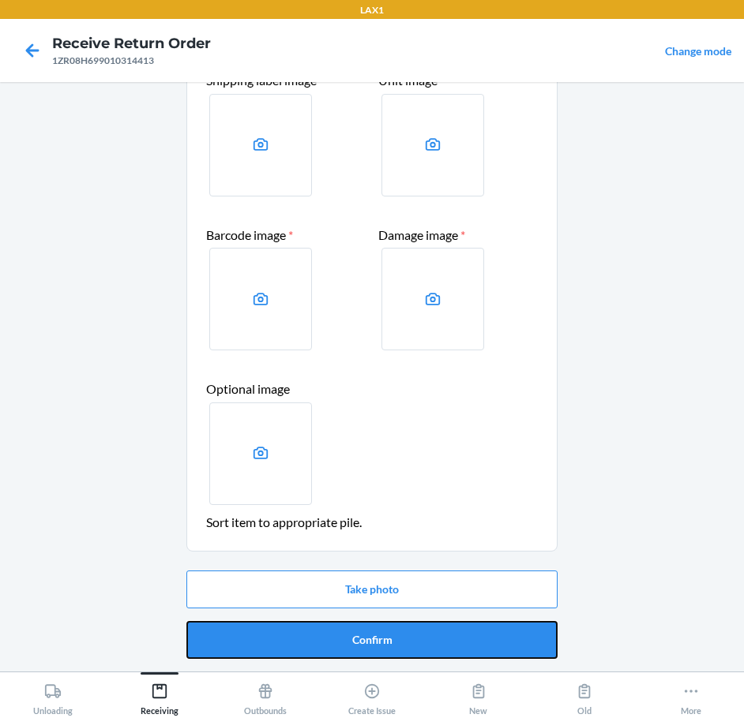
click at [481, 647] on button "Confirm" at bounding box center [371, 640] width 371 height 38
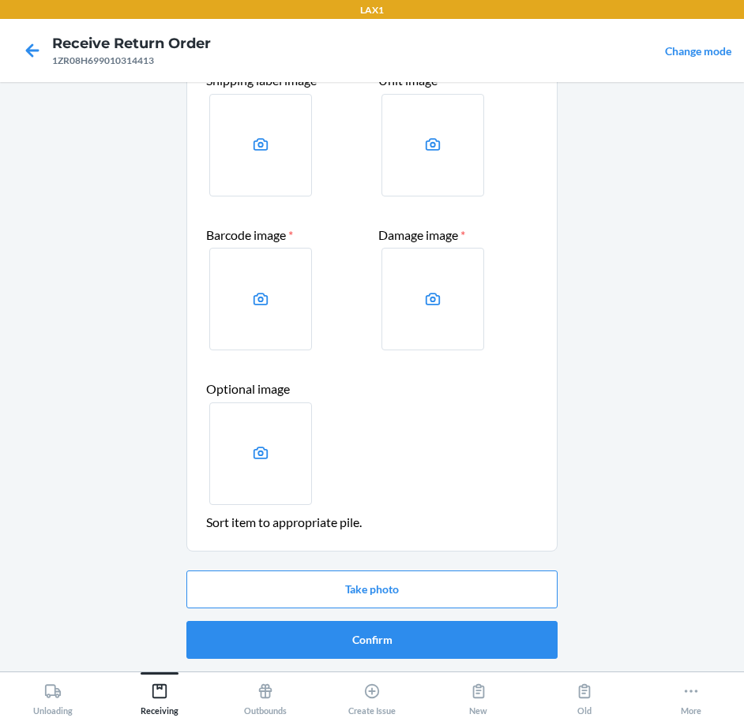
scroll to position [0, 0]
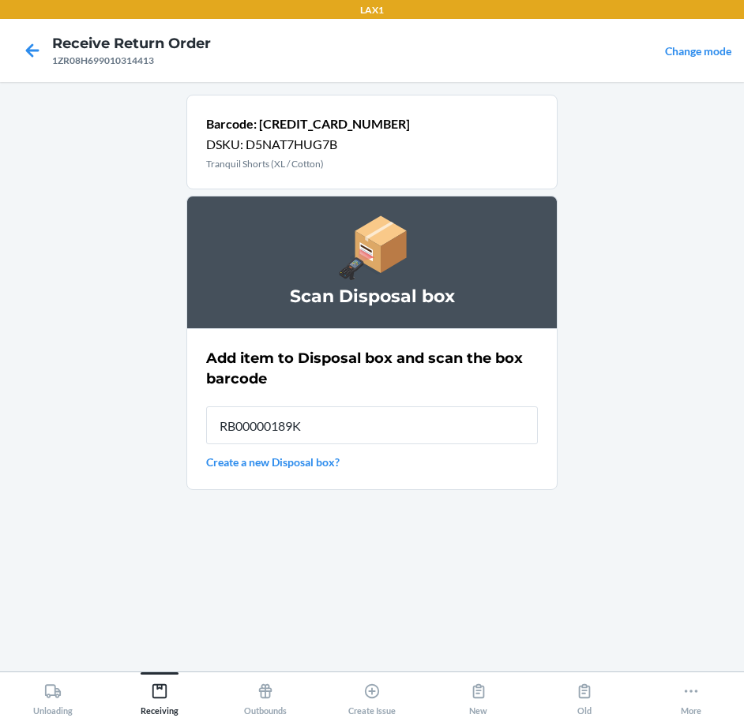
type input "RB00000189K"
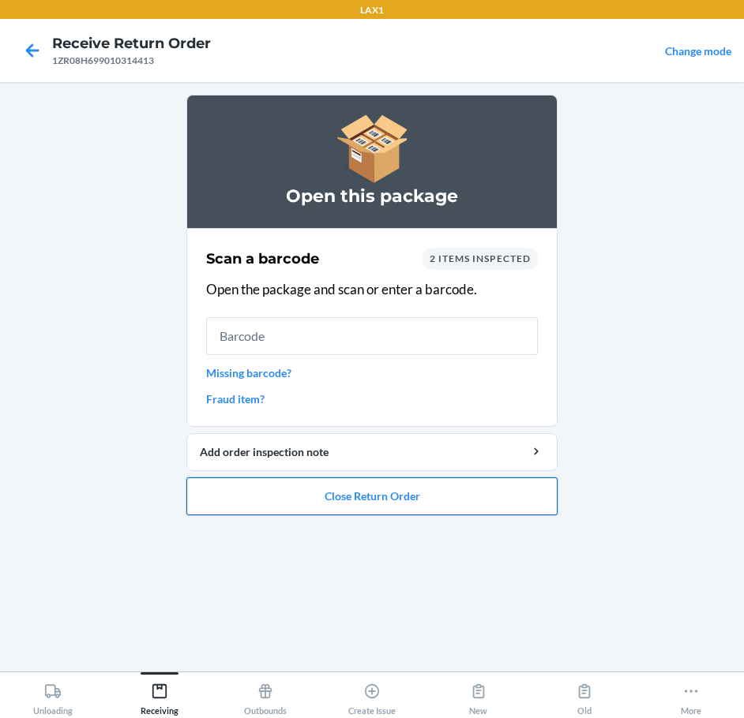
click at [482, 505] on button "Close Return Order" at bounding box center [371, 497] width 371 height 38
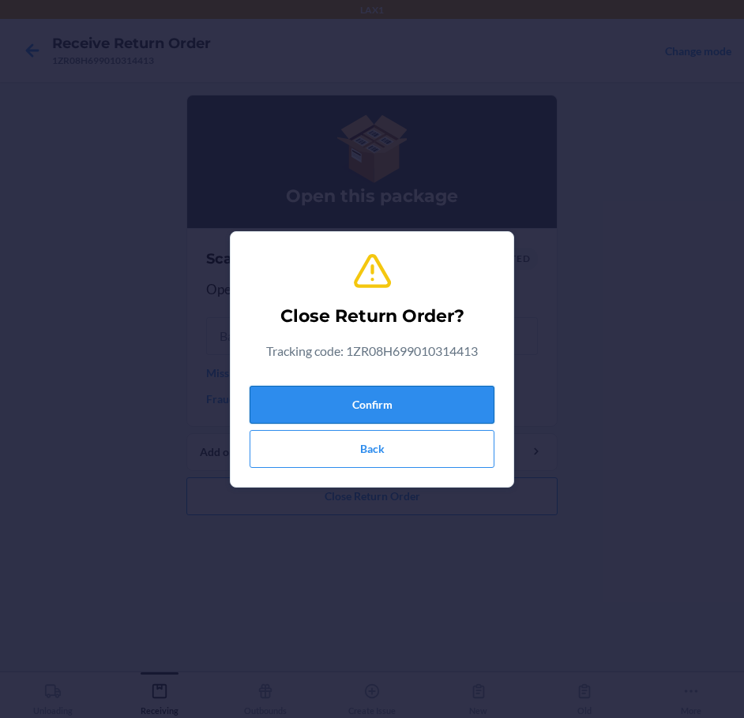
click at [468, 398] on button "Confirm" at bounding box center [372, 405] width 245 height 38
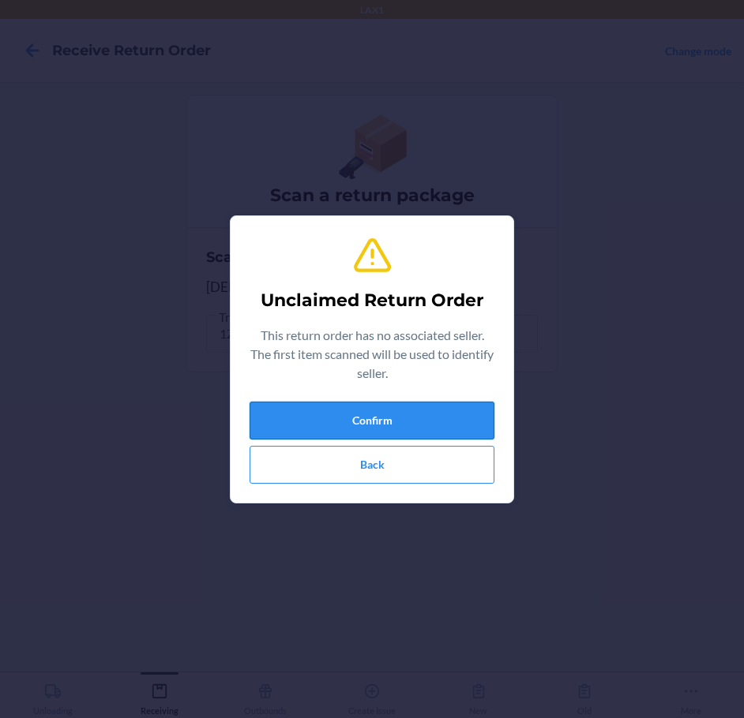
click at [437, 427] on button "Confirm" at bounding box center [372, 421] width 245 height 38
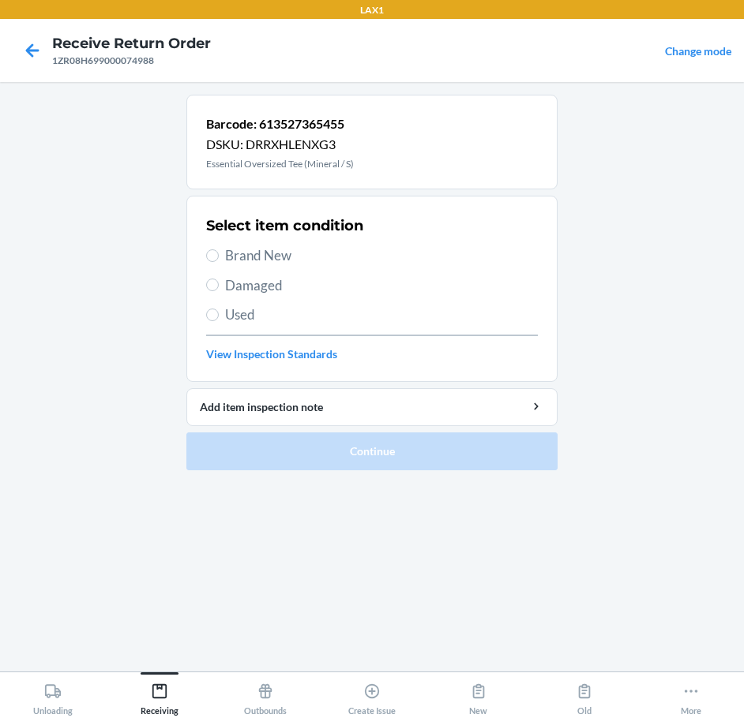
click at [264, 250] on span "Brand New" at bounding box center [381, 256] width 313 height 21
click at [219, 250] on input "Brand New" at bounding box center [212, 256] width 13 height 13
radio input "true"
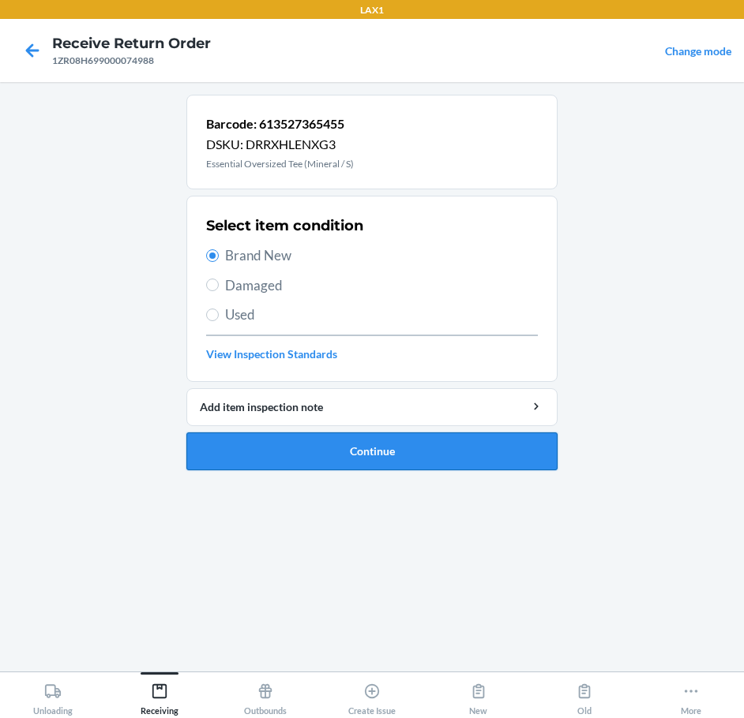
click at [437, 461] on button "Continue" at bounding box center [371, 452] width 371 height 38
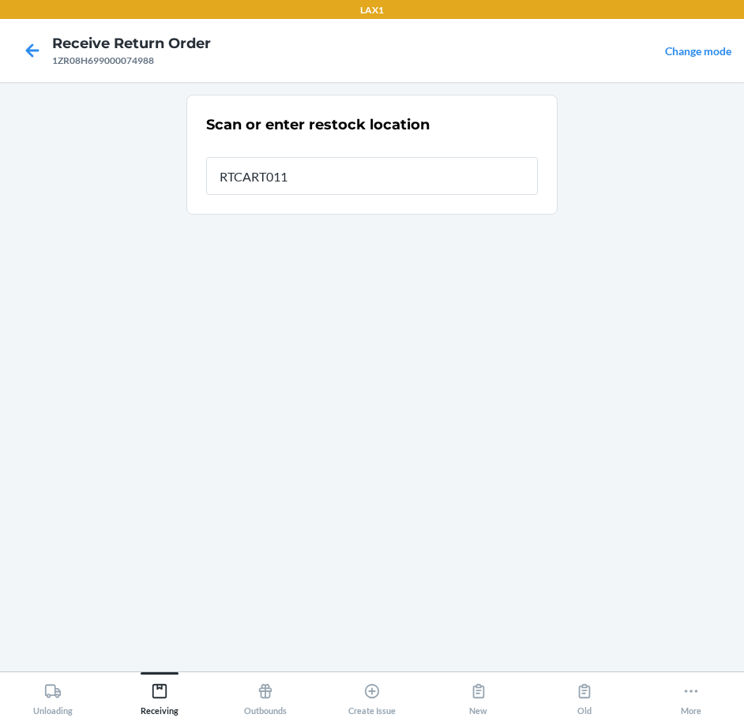
type input "RTCART011"
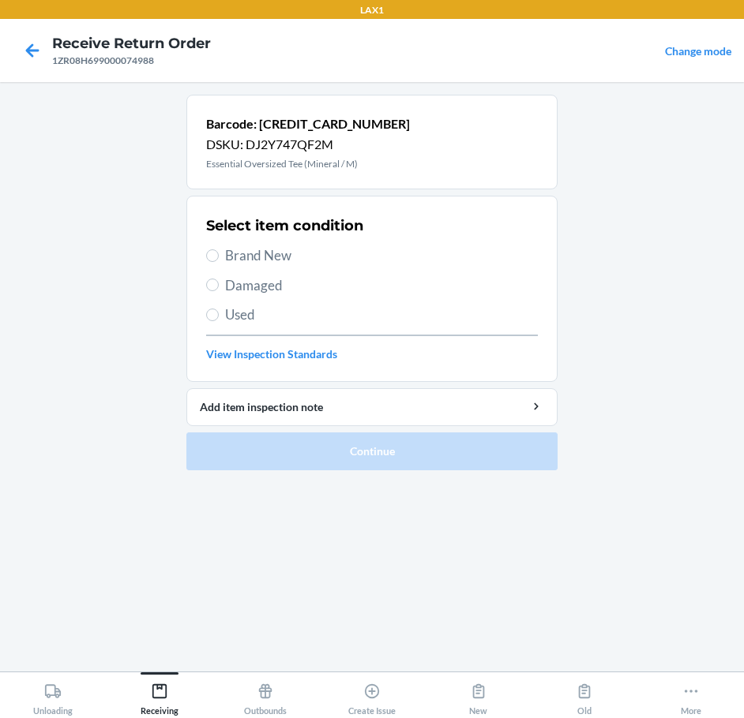
click at [273, 259] on span "Brand New" at bounding box center [381, 256] width 313 height 21
click at [219, 259] on input "Brand New" at bounding box center [212, 256] width 13 height 13
radio input "true"
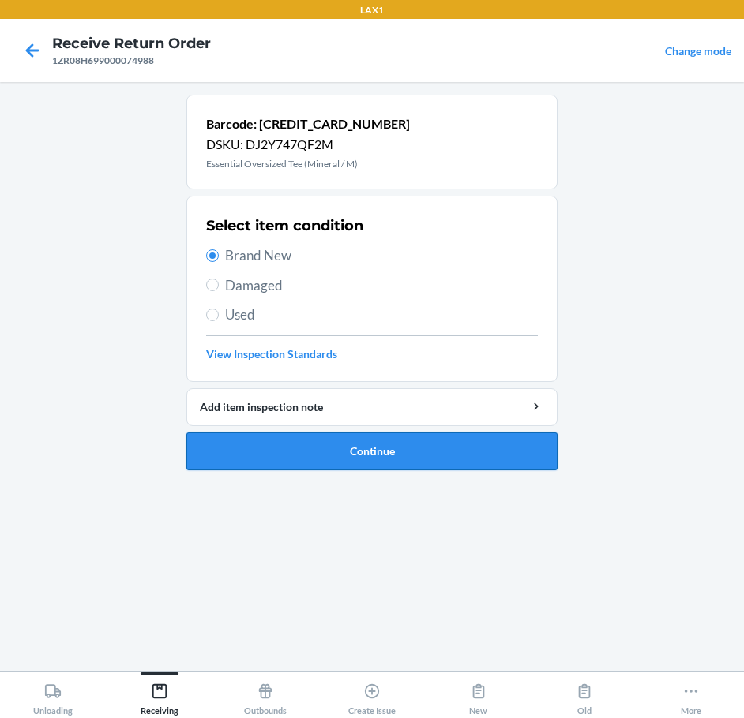
click at [418, 452] on button "Continue" at bounding box center [371, 452] width 371 height 38
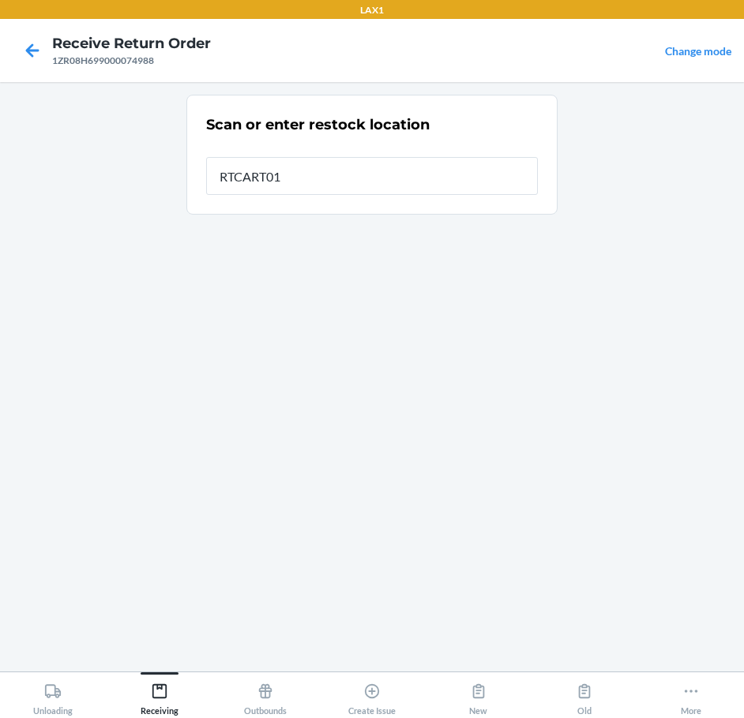
type input "RTCART011"
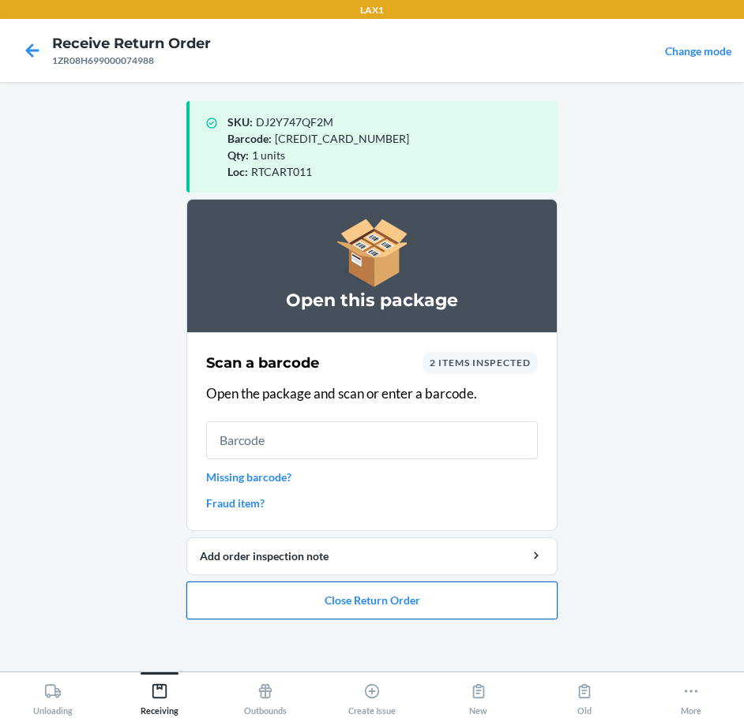
click at [392, 598] on button "Close Return Order" at bounding box center [371, 601] width 371 height 38
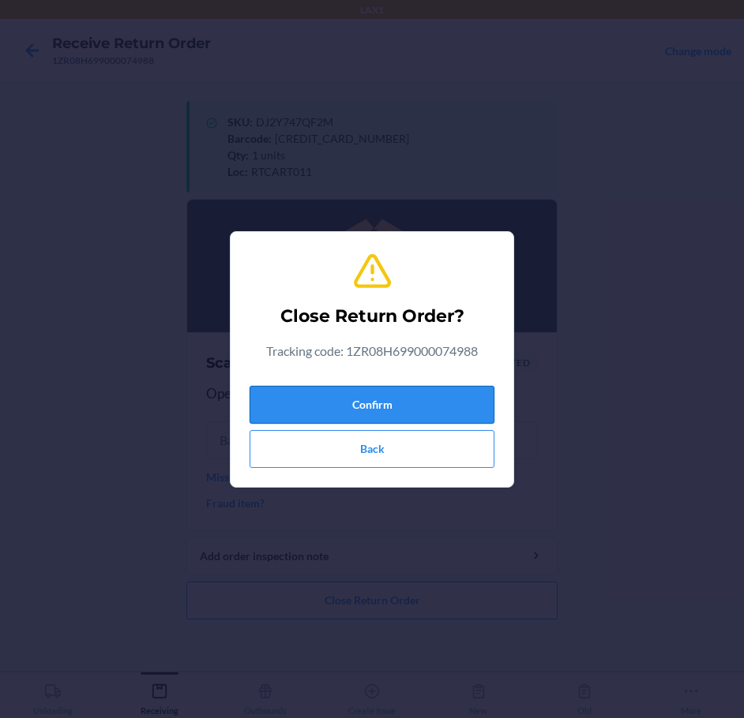
click at [430, 405] on button "Confirm" at bounding box center [372, 405] width 245 height 38
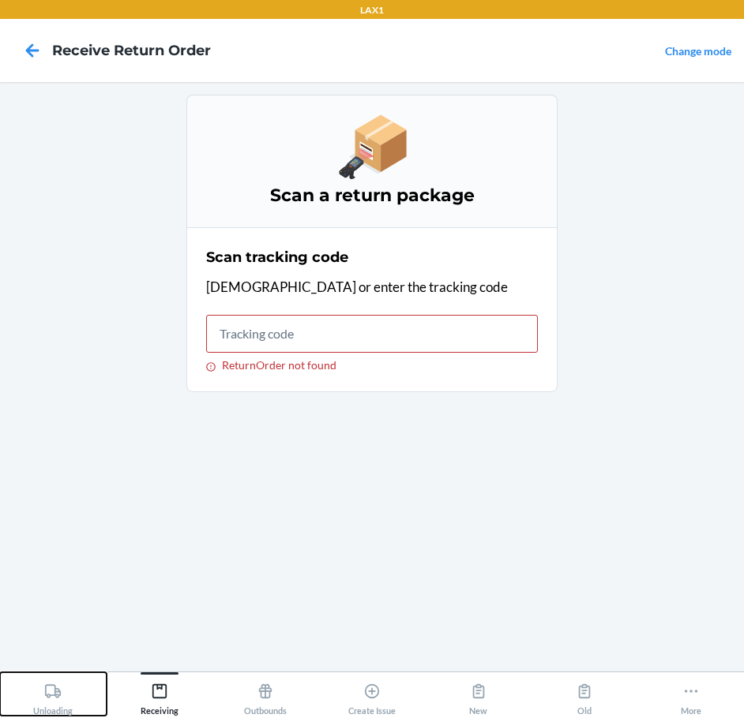
click at [60, 689] on icon at bounding box center [52, 691] width 17 height 17
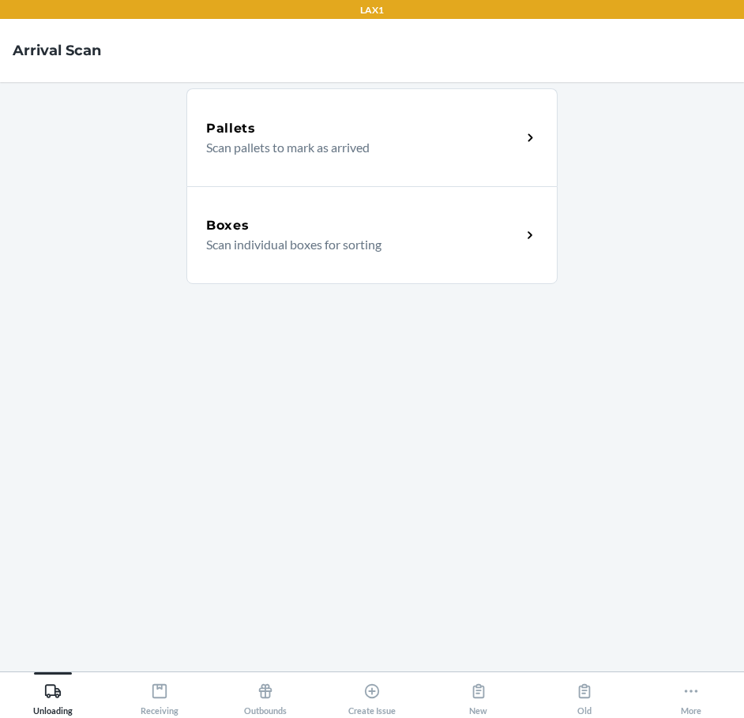
click at [350, 219] on div "Boxes" at bounding box center [363, 225] width 315 height 19
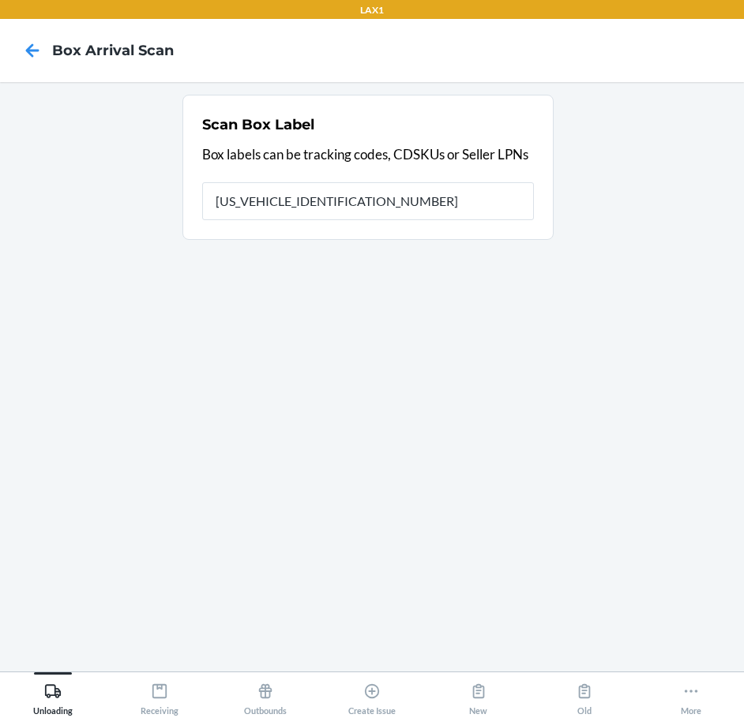
type input "1ZR08H699012437180"
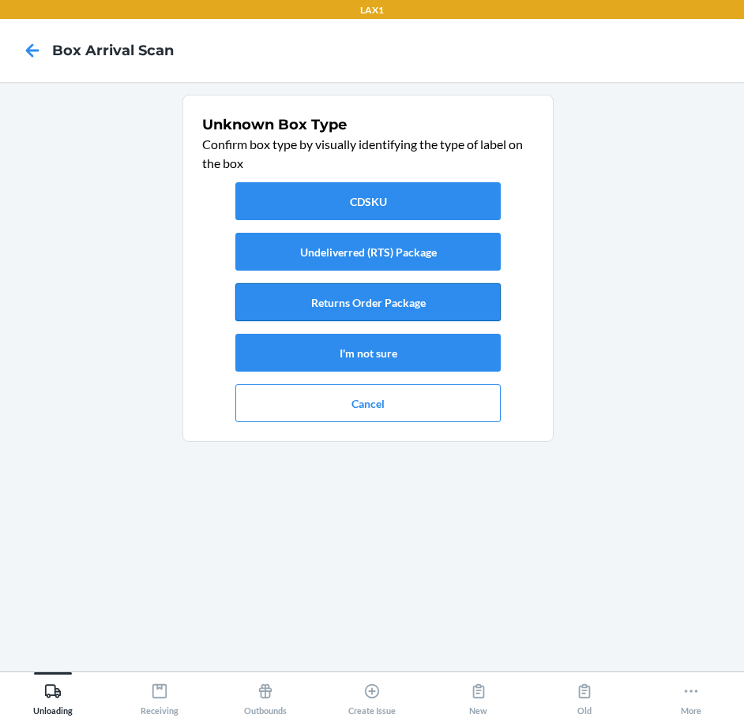
click at [350, 298] on button "Returns Order Package" at bounding box center [367, 302] width 265 height 38
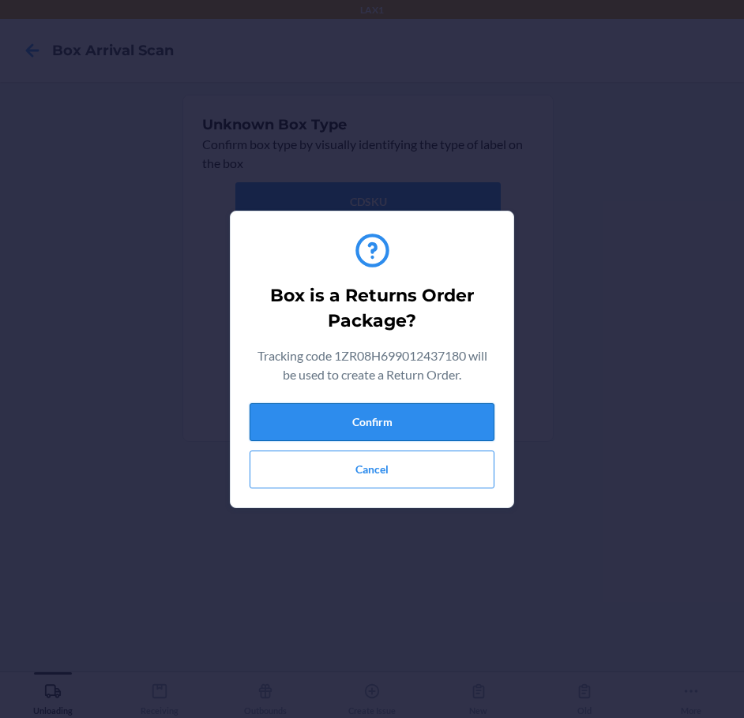
click at [380, 421] on button "Confirm" at bounding box center [372, 422] width 245 height 38
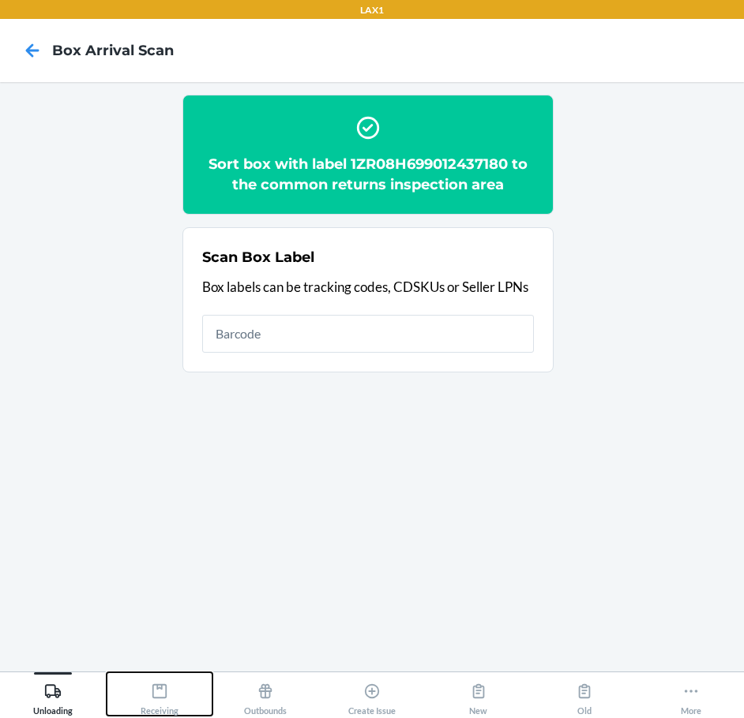
click at [163, 683] on icon at bounding box center [159, 691] width 17 height 17
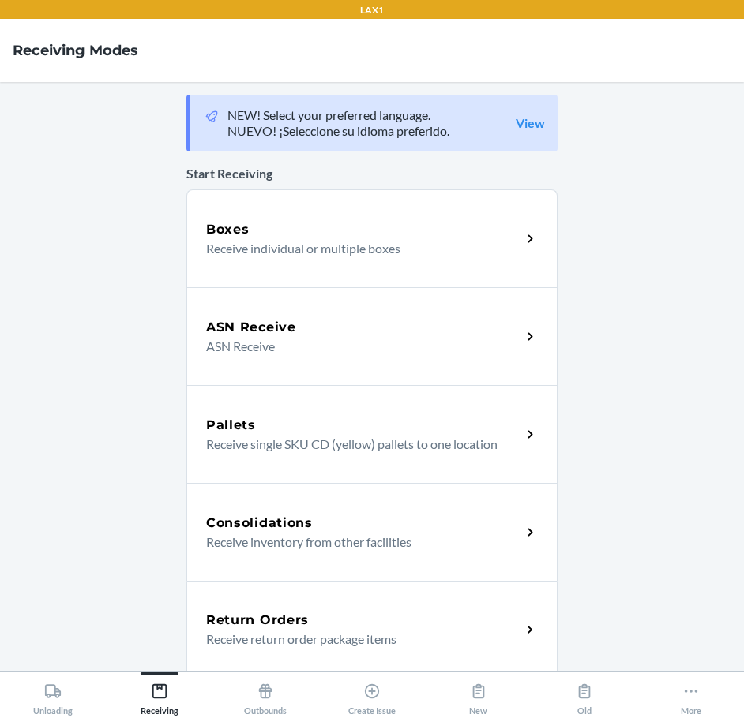
click at [256, 631] on p "Receive return order package items" at bounding box center [357, 639] width 302 height 19
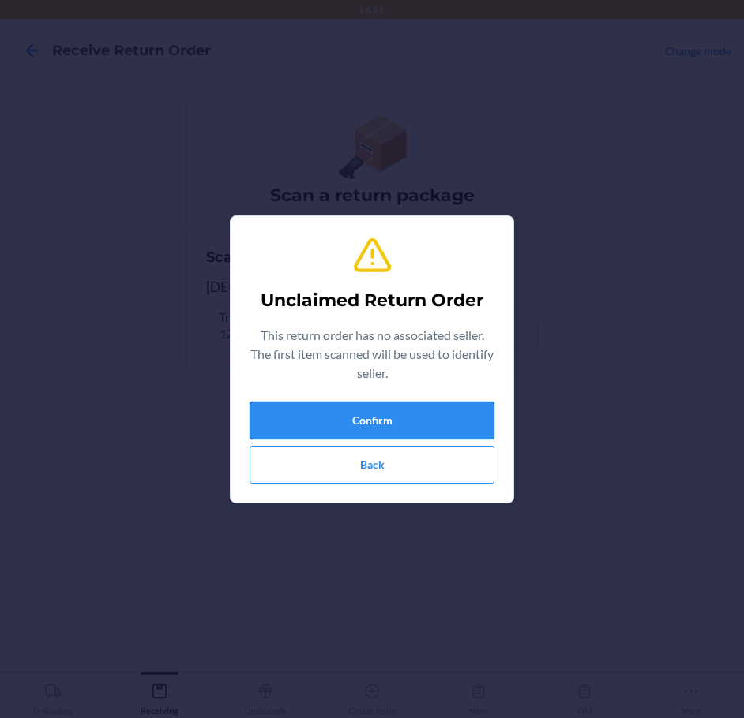
click at [403, 430] on button "Confirm" at bounding box center [372, 421] width 245 height 38
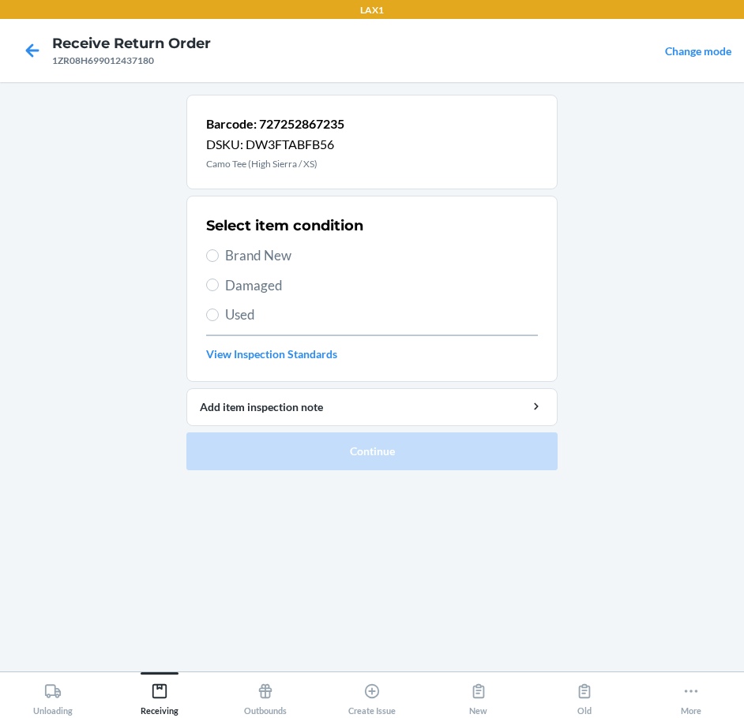
click at [281, 291] on span "Damaged" at bounding box center [381, 286] width 313 height 21
click at [219, 291] on input "Damaged" at bounding box center [212, 285] width 13 height 13
radio input "true"
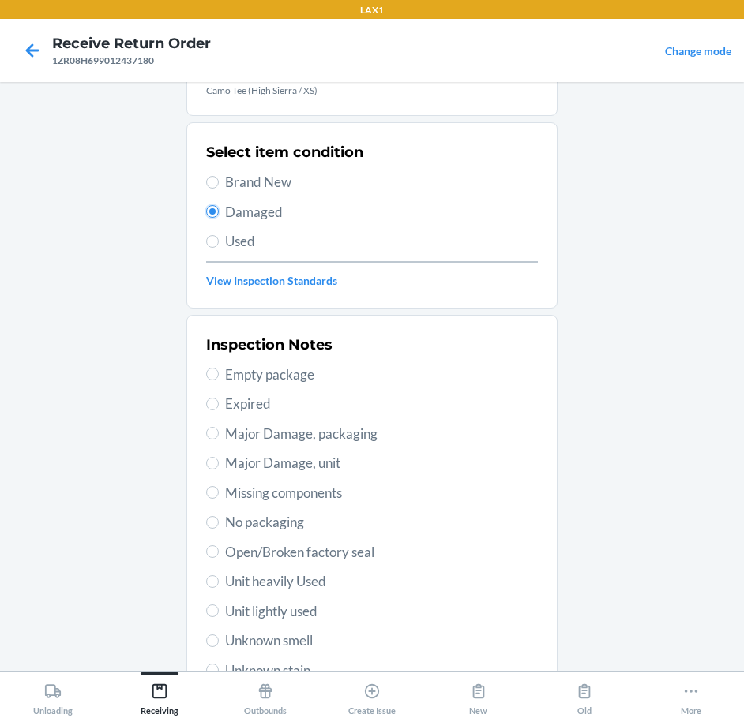
scroll to position [158, 0]
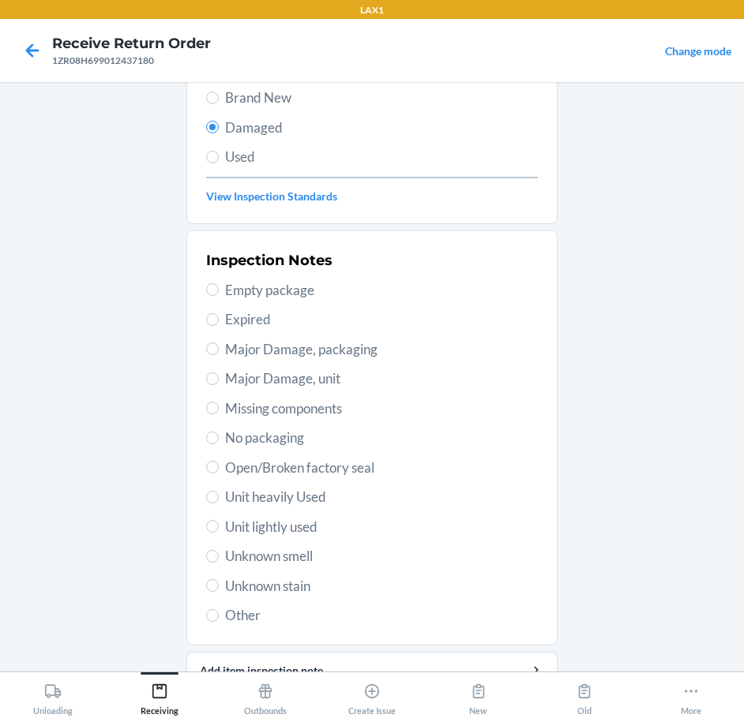
click at [298, 469] on span "Open/Broken factory seal" at bounding box center [381, 468] width 313 height 21
click at [219, 469] on input "Open/Broken factory seal" at bounding box center [212, 467] width 13 height 13
radio input "true"
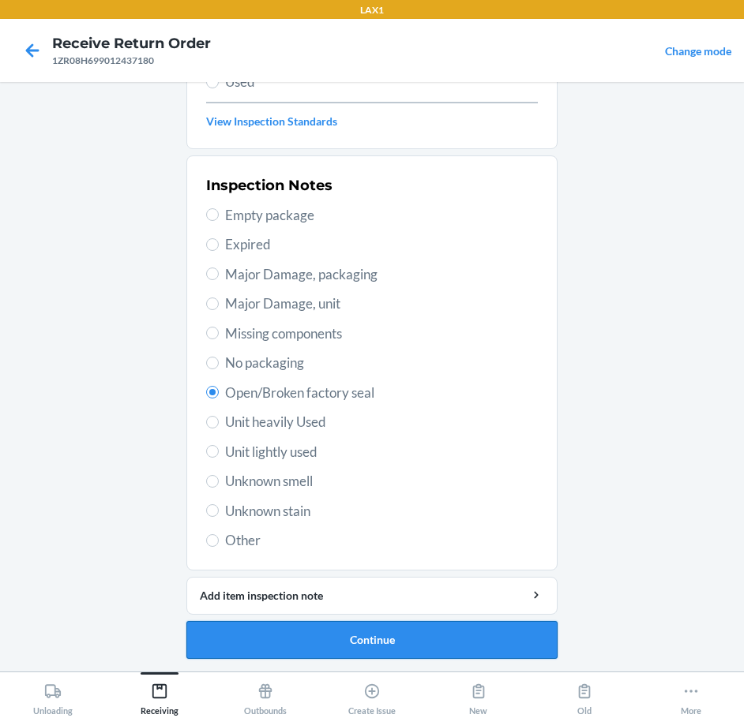
click at [360, 625] on button "Continue" at bounding box center [371, 640] width 371 height 38
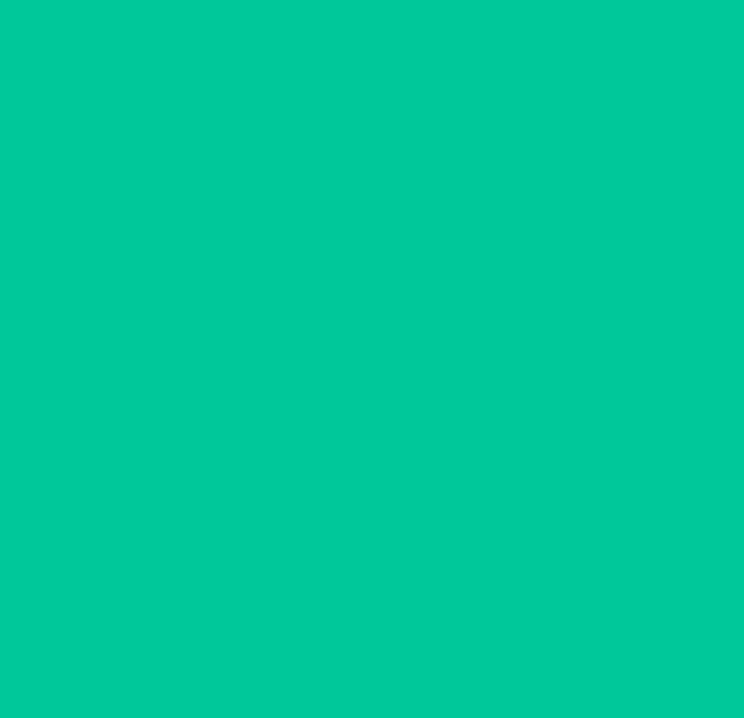
click at [360, 625] on button "Confirm" at bounding box center [371, 640] width 371 height 38
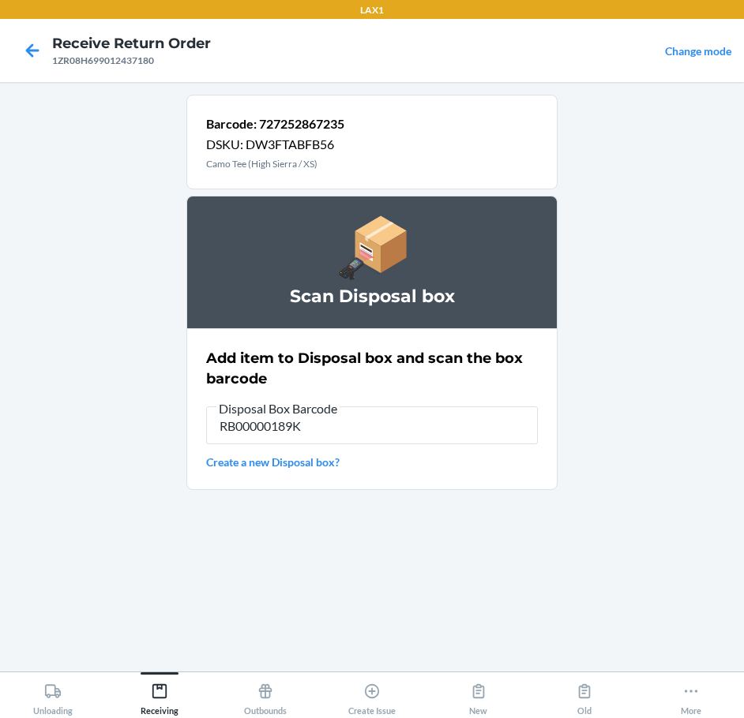
type input "RB00000189K"
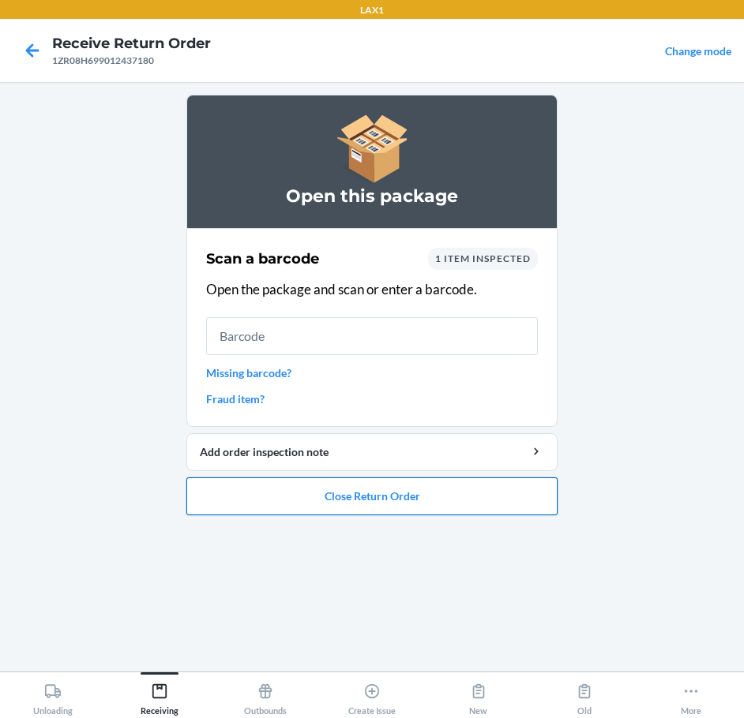
click at [404, 489] on button "Close Return Order" at bounding box center [371, 497] width 371 height 38
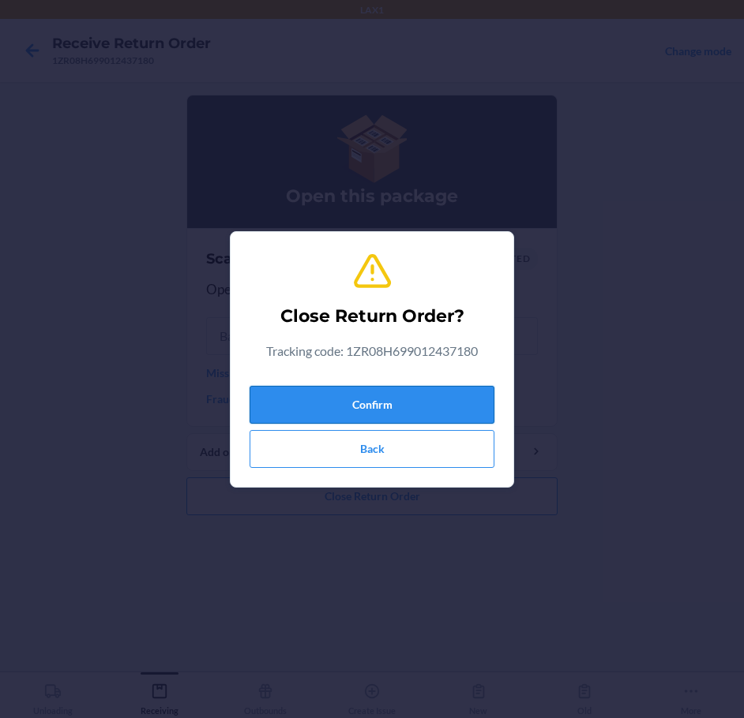
click at [385, 388] on button "Confirm" at bounding box center [372, 405] width 245 height 38
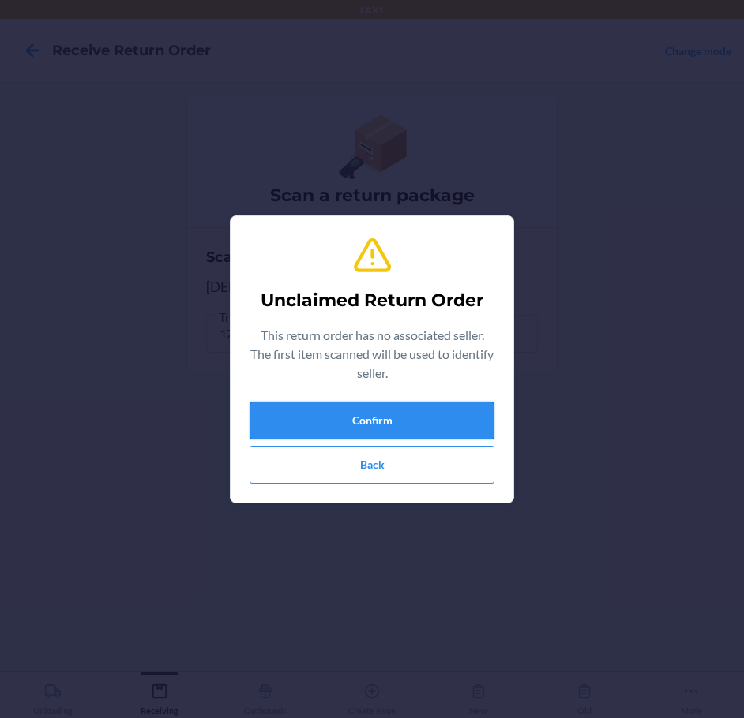
click at [372, 426] on button "Confirm" at bounding box center [372, 421] width 245 height 38
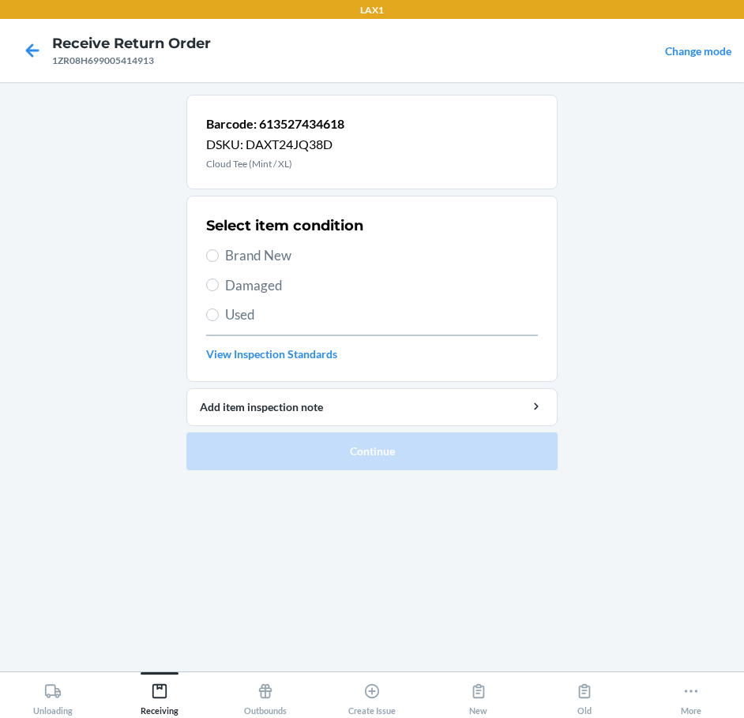
click at [258, 260] on span "Brand New" at bounding box center [381, 256] width 313 height 21
click at [219, 260] on input "Brand New" at bounding box center [212, 256] width 13 height 13
radio input "true"
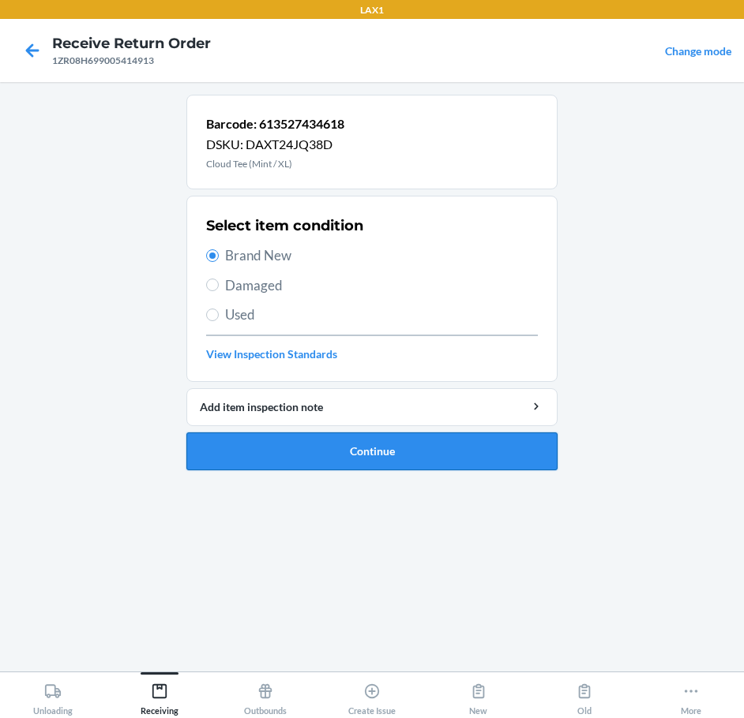
click at [449, 458] on button "Continue" at bounding box center [371, 452] width 371 height 38
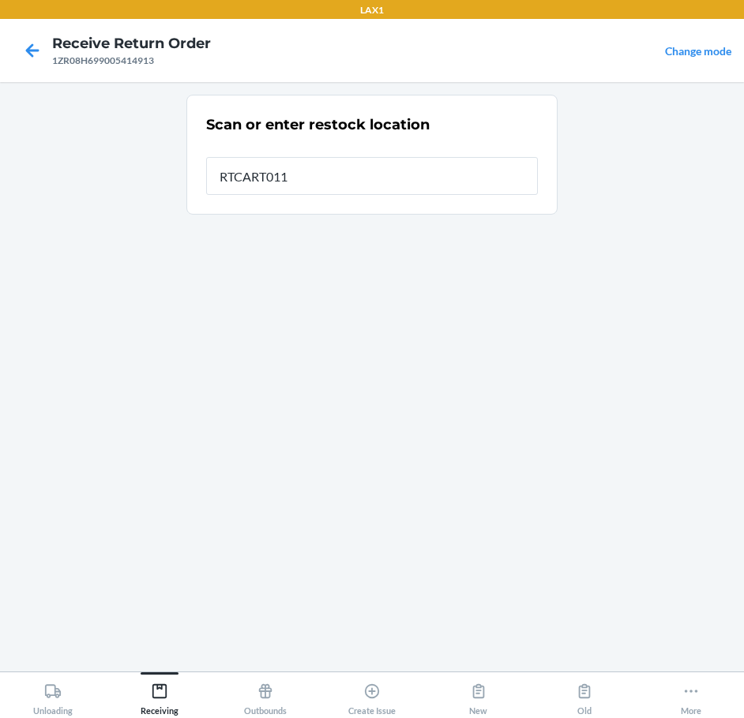
type input "RTCART011"
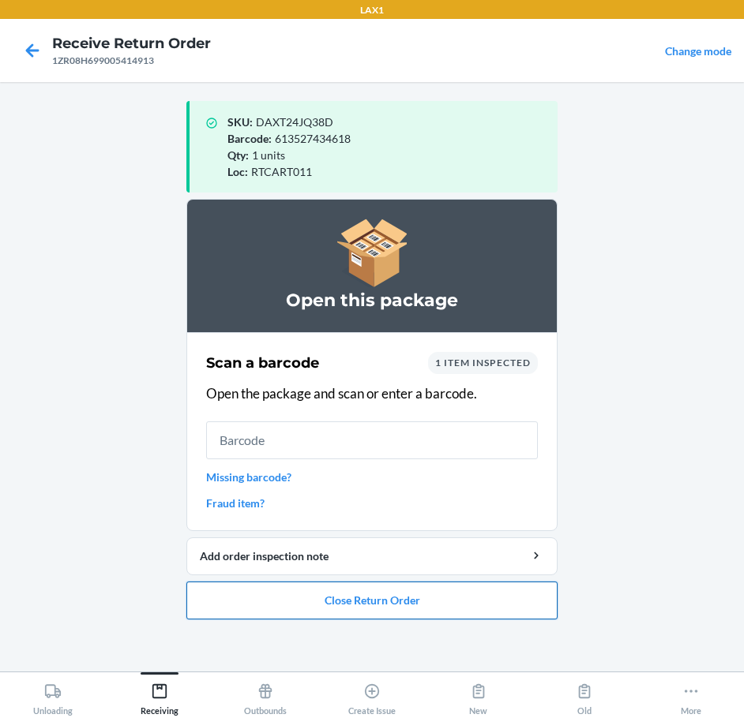
click at [441, 603] on button "Close Return Order" at bounding box center [371, 601] width 371 height 38
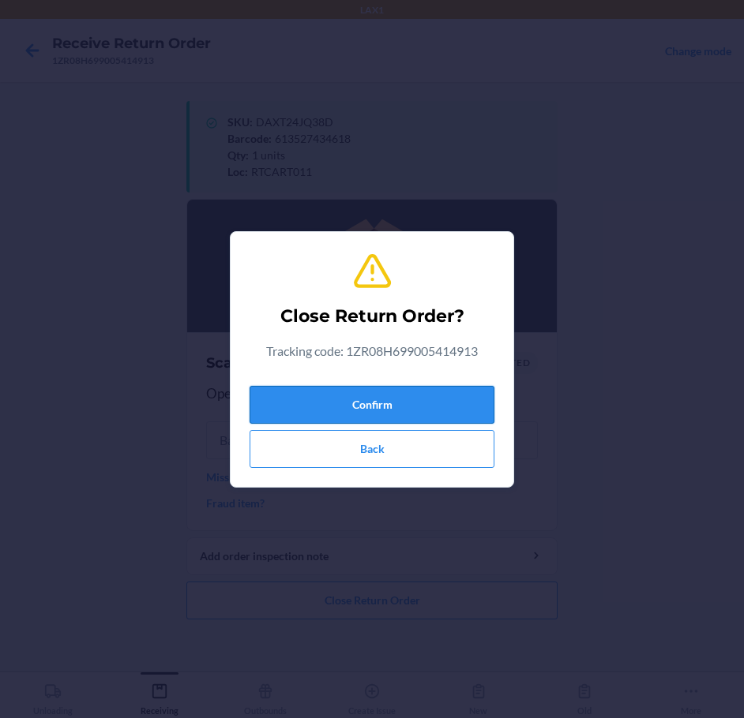
click at [428, 414] on button "Confirm" at bounding box center [372, 405] width 245 height 38
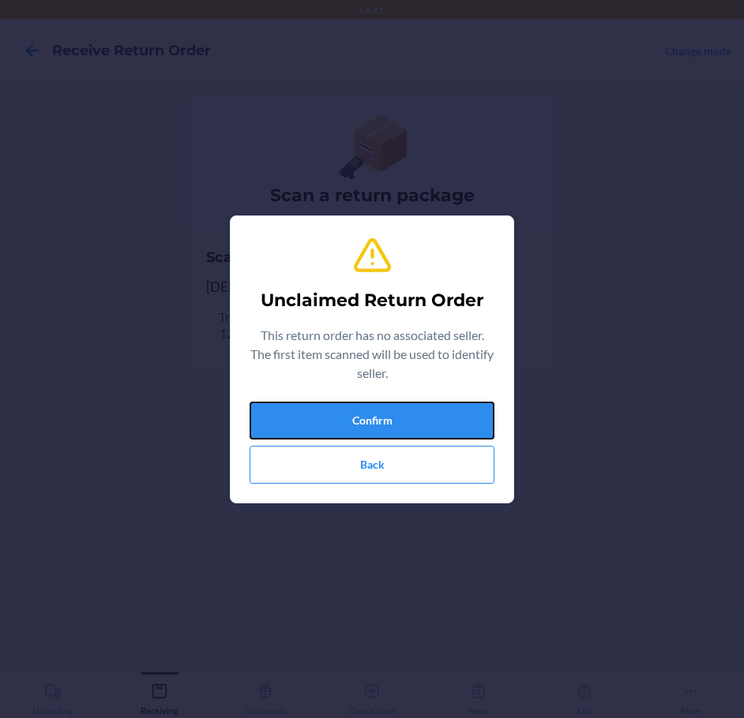
click at [428, 414] on button "Confirm" at bounding box center [372, 421] width 245 height 38
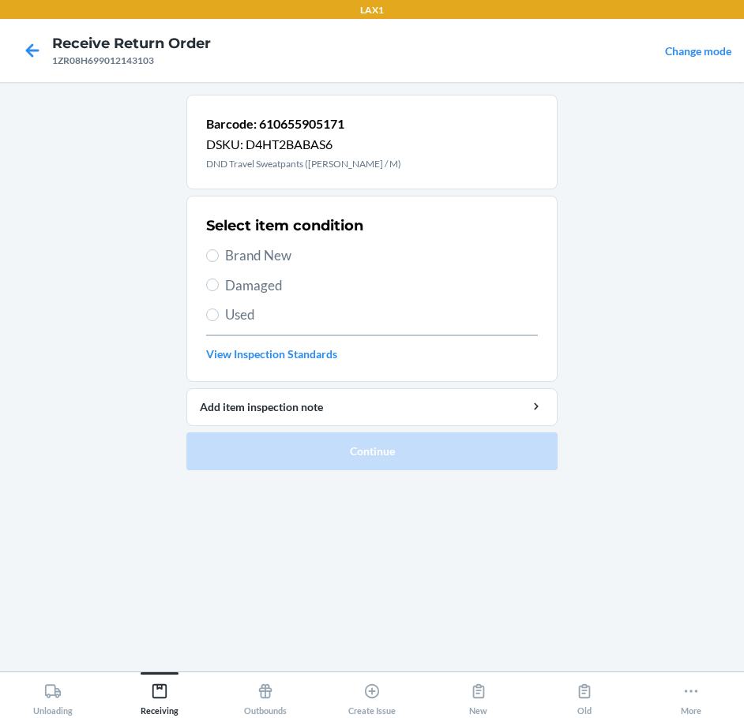
click at [273, 261] on span "Brand New" at bounding box center [381, 256] width 313 height 21
click at [219, 261] on input "Brand New" at bounding box center [212, 256] width 13 height 13
radio input "true"
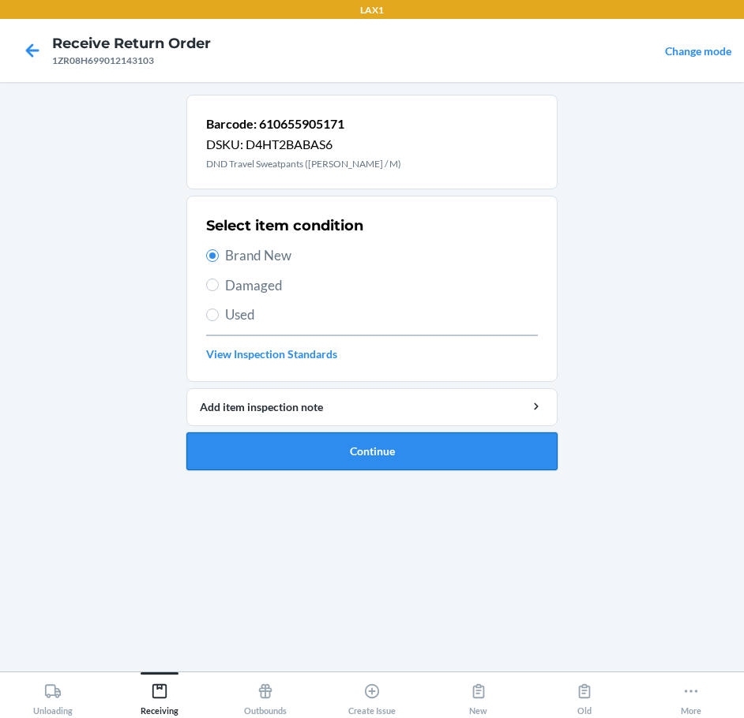
click at [442, 441] on button "Continue" at bounding box center [371, 452] width 371 height 38
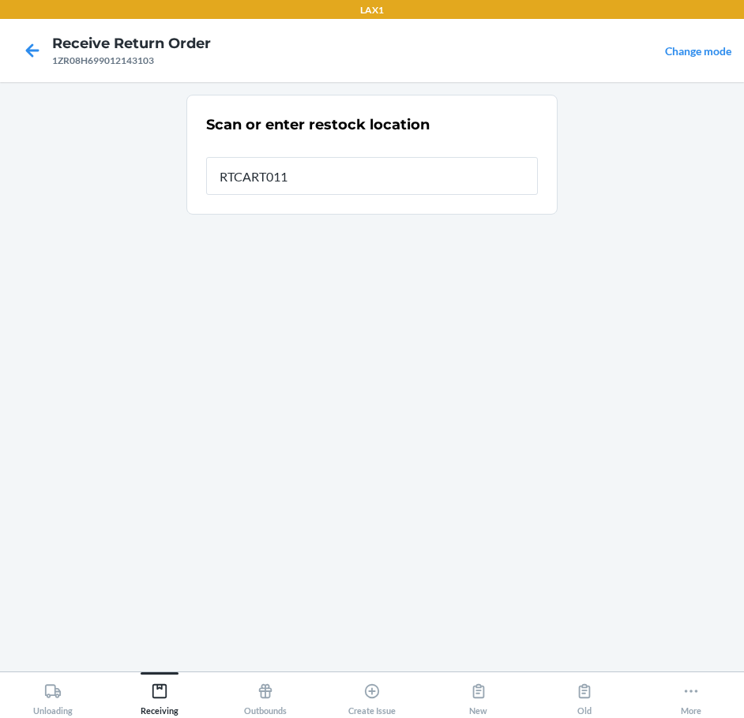
type input "RTCART011"
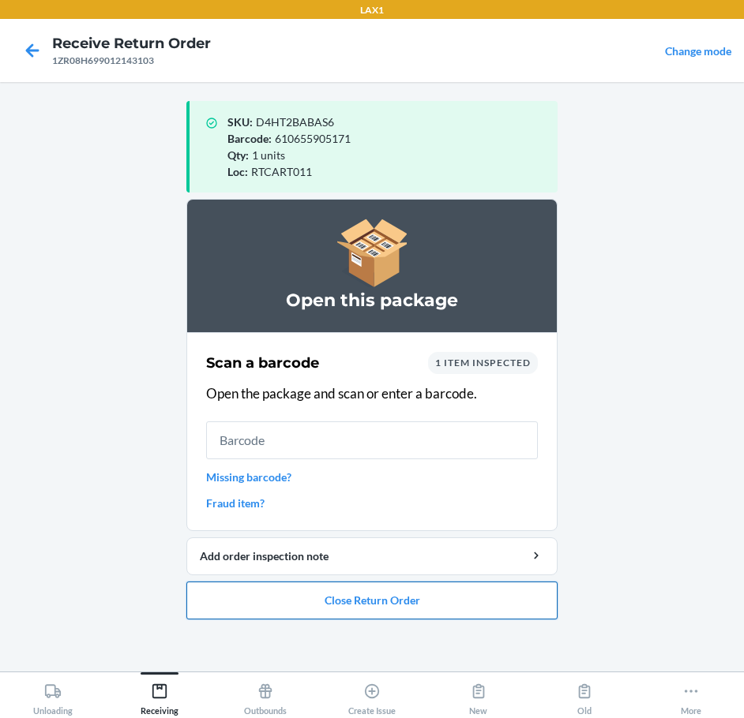
click at [421, 605] on button "Close Return Order" at bounding box center [371, 601] width 371 height 38
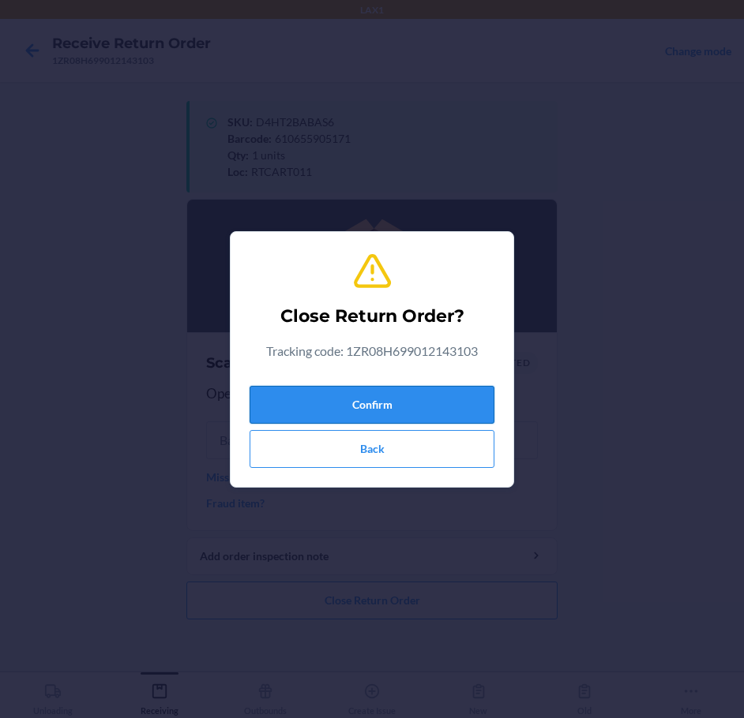
click at [412, 418] on button "Confirm" at bounding box center [372, 405] width 245 height 38
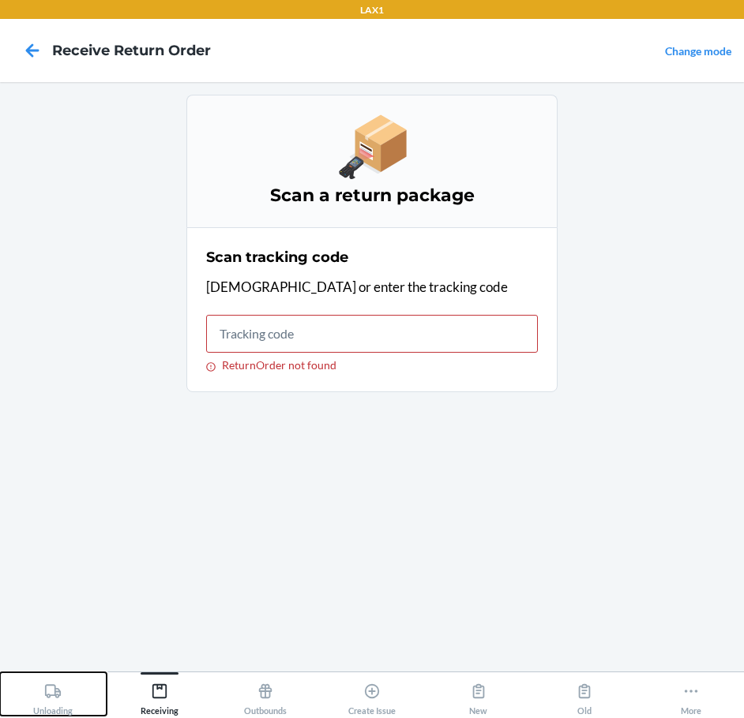
click at [54, 686] on icon at bounding box center [53, 691] width 16 height 13
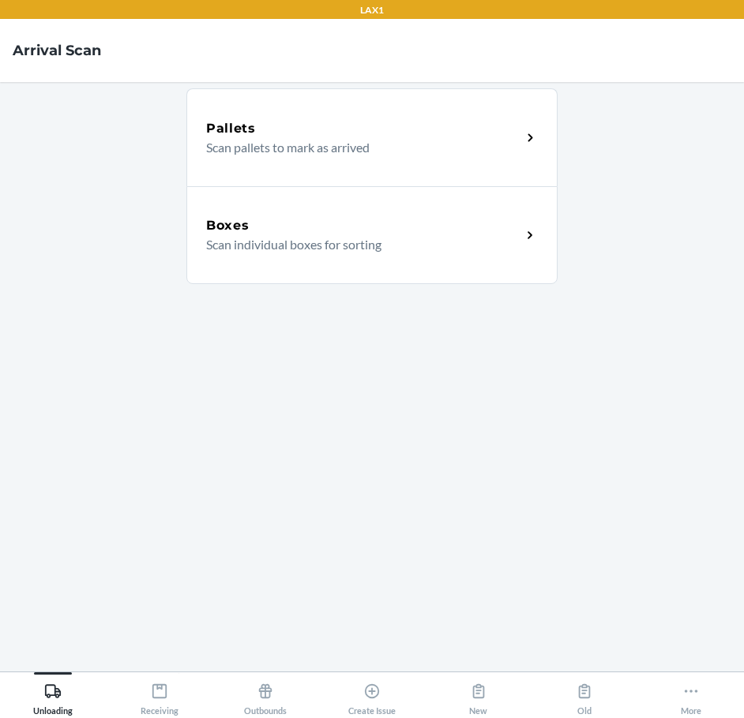
click at [292, 254] on div "Boxes Scan individual boxes for sorting" at bounding box center [371, 235] width 371 height 98
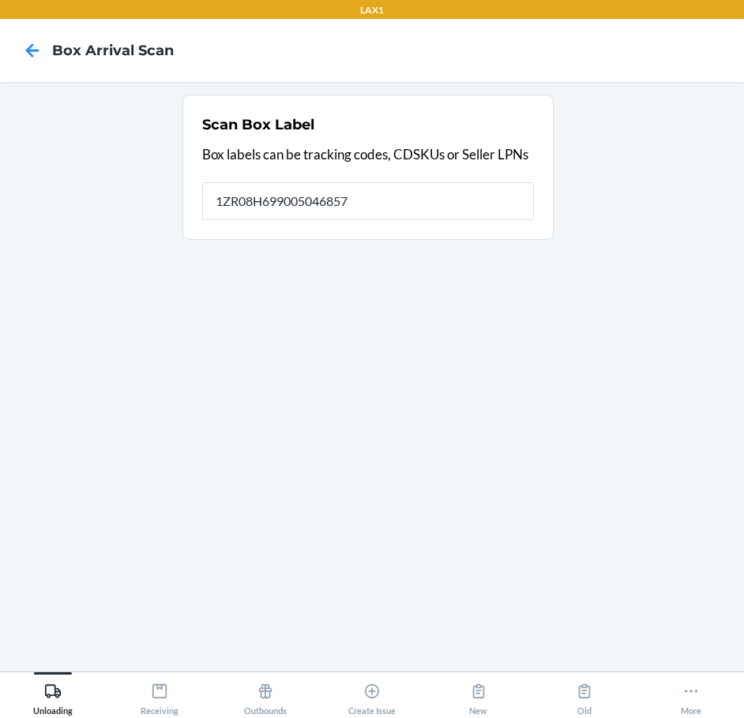
type input "1ZR08H699005046857"
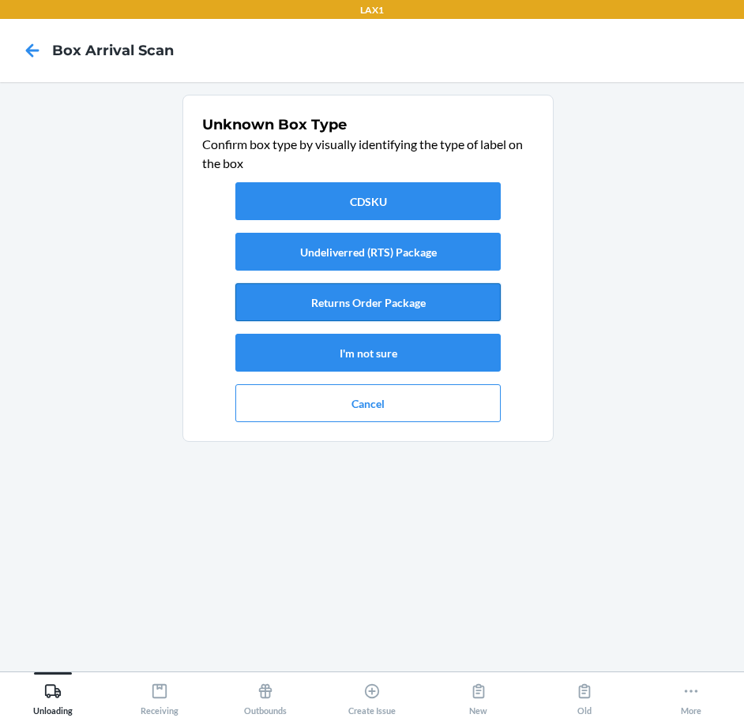
click at [329, 305] on button "Returns Order Package" at bounding box center [367, 302] width 265 height 38
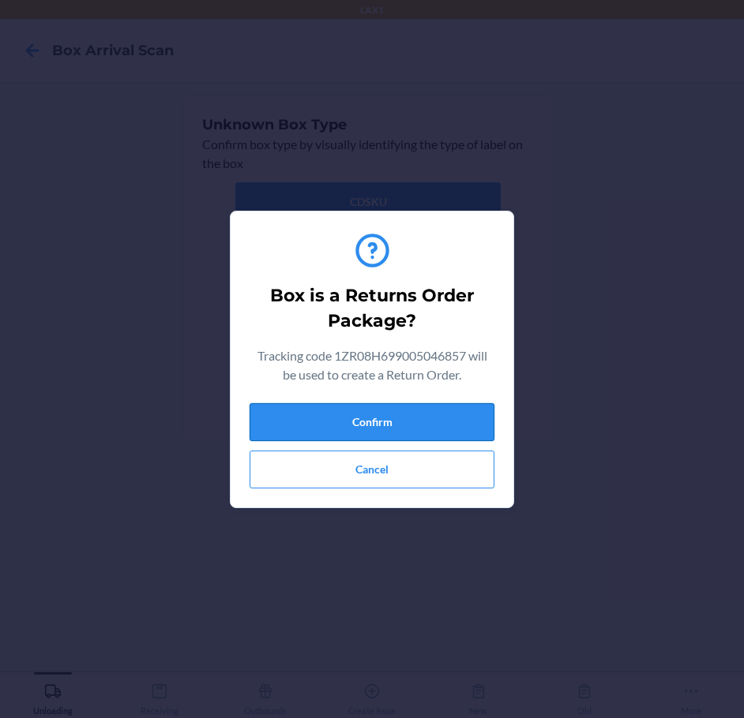
click at [377, 416] on button "Confirm" at bounding box center [372, 422] width 245 height 38
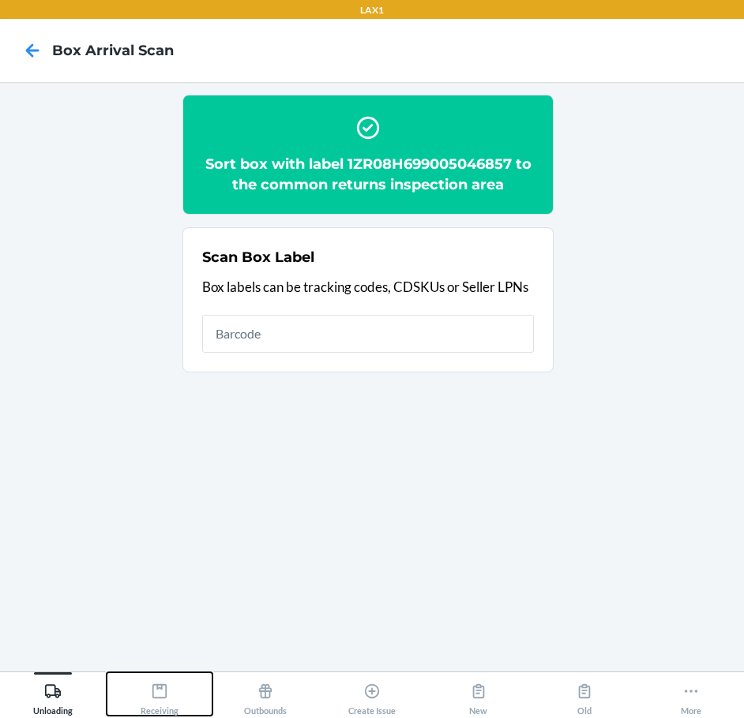
click at [161, 699] on icon at bounding box center [159, 692] width 14 height 14
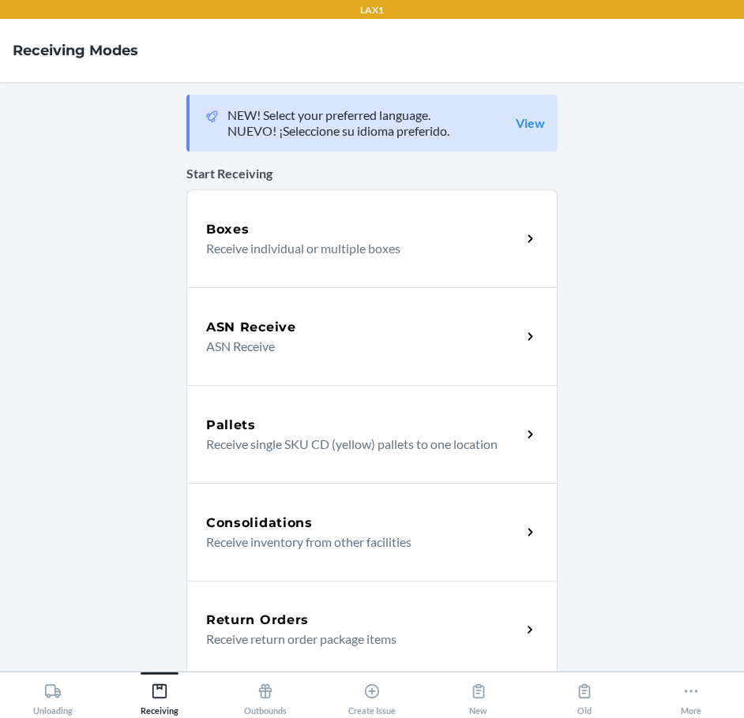
click at [290, 618] on h5 "Return Orders" at bounding box center [257, 620] width 103 height 19
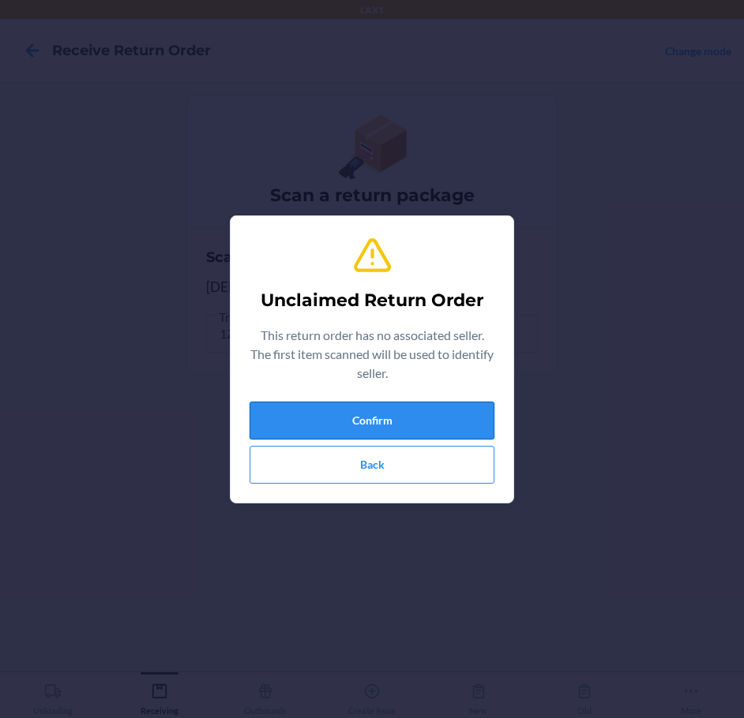
click at [400, 422] on button "Confirm" at bounding box center [372, 421] width 245 height 38
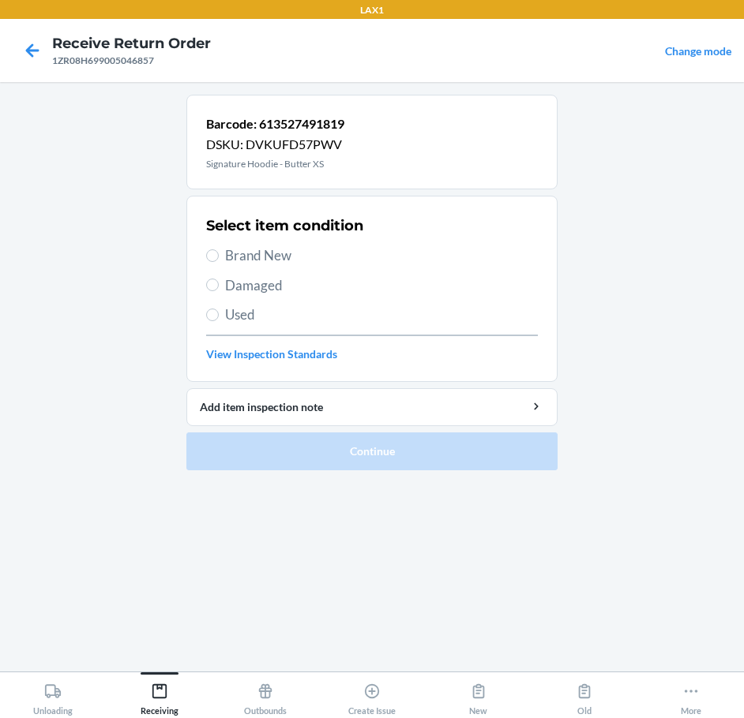
click at [266, 259] on span "Brand New" at bounding box center [381, 256] width 313 height 21
click at [219, 259] on input "Brand New" at bounding box center [212, 256] width 13 height 13
radio input "true"
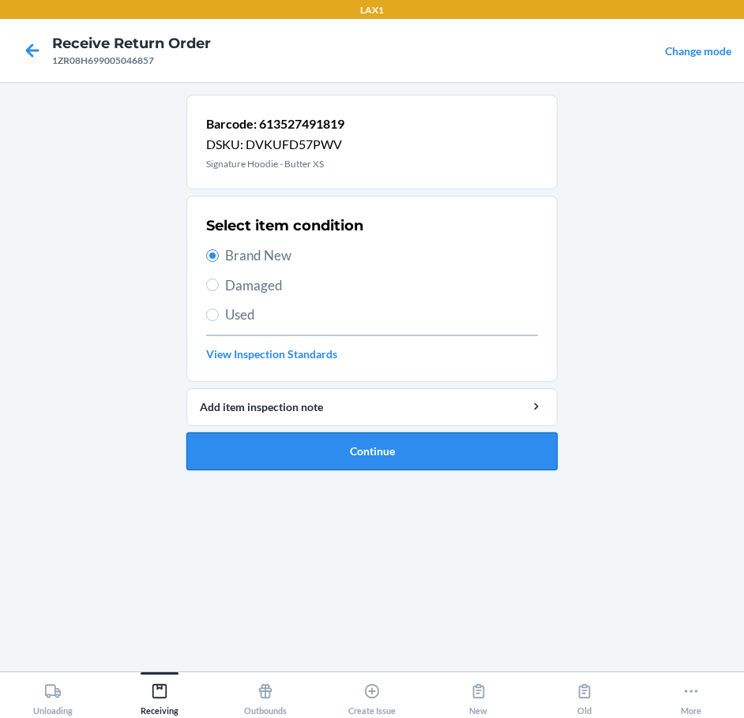
click at [440, 451] on button "Continue" at bounding box center [371, 452] width 371 height 38
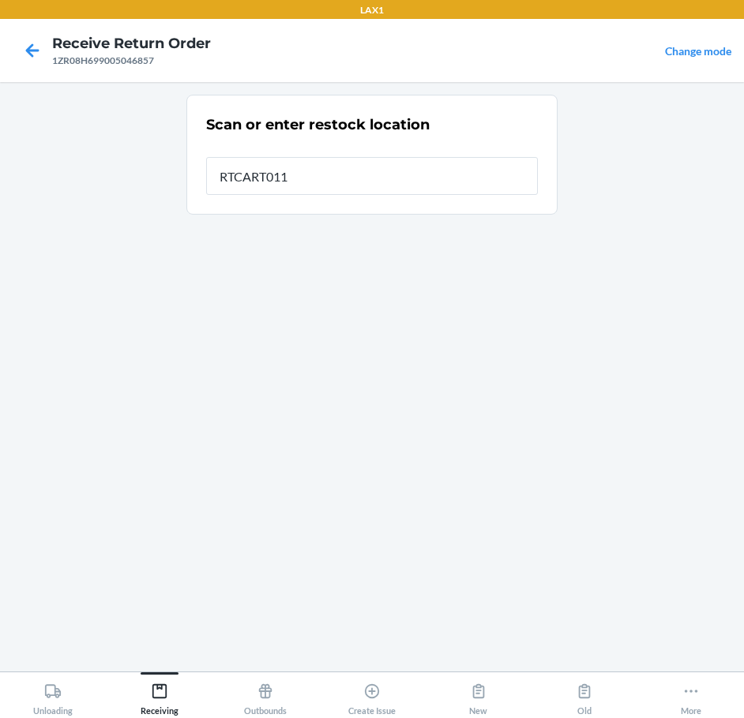
type input "RTCART011"
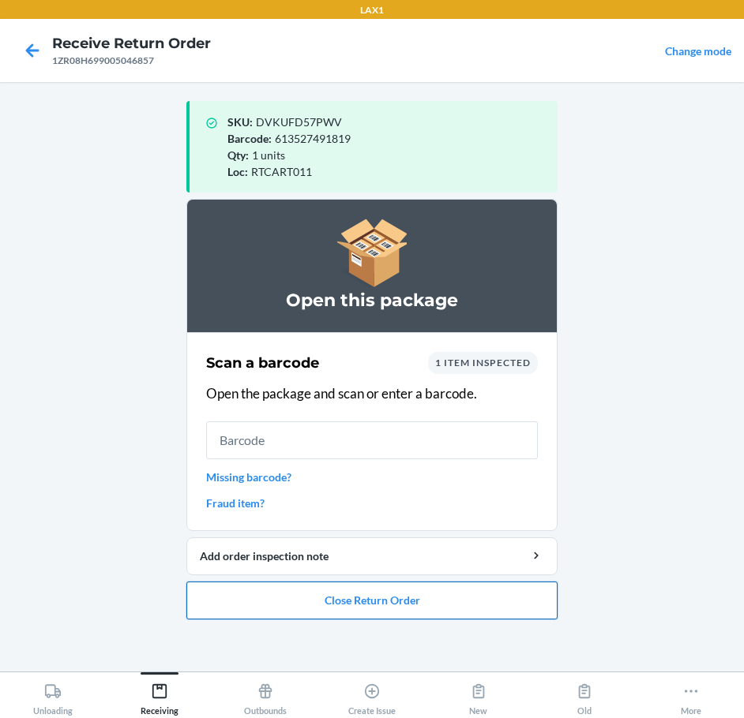
click at [463, 591] on button "Close Return Order" at bounding box center [371, 601] width 371 height 38
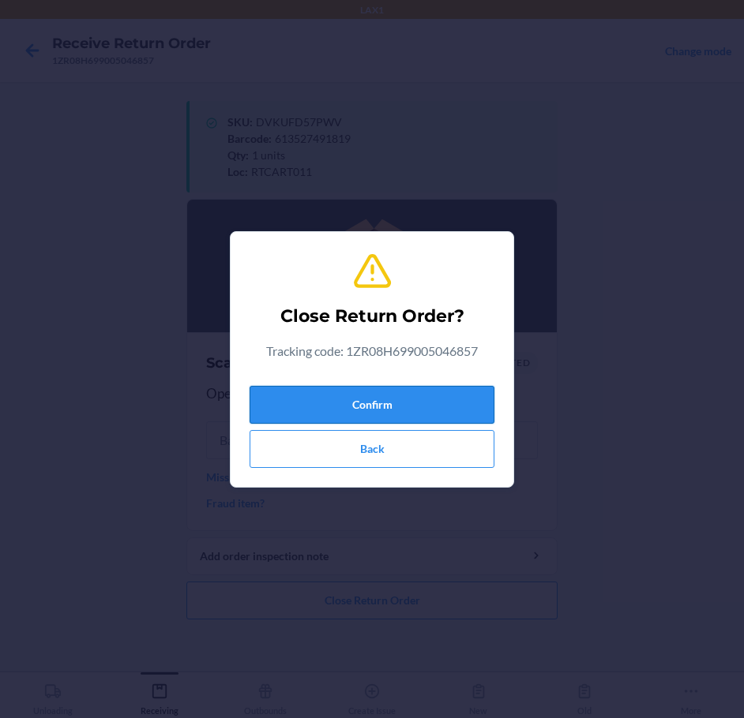
click at [424, 395] on button "Confirm" at bounding box center [372, 405] width 245 height 38
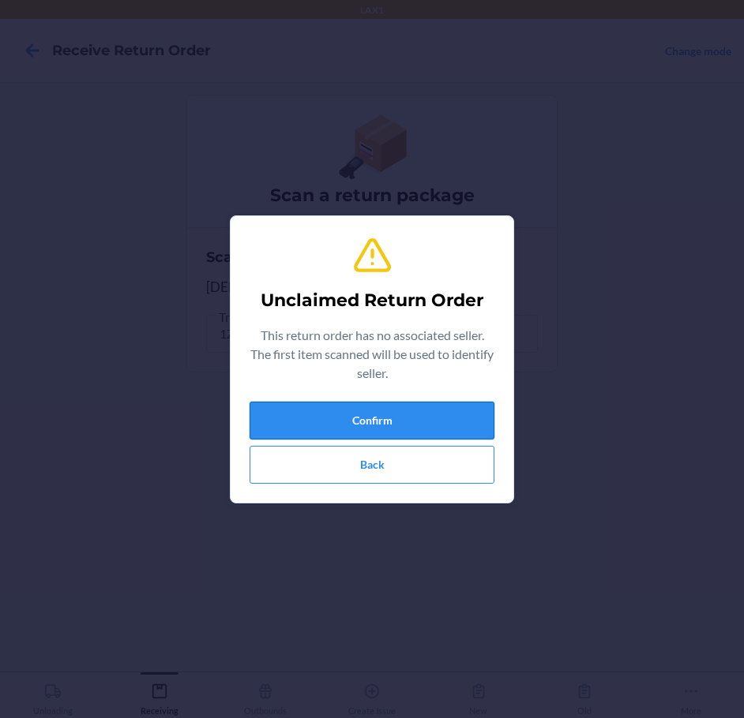
click at [434, 428] on button "Confirm" at bounding box center [372, 421] width 245 height 38
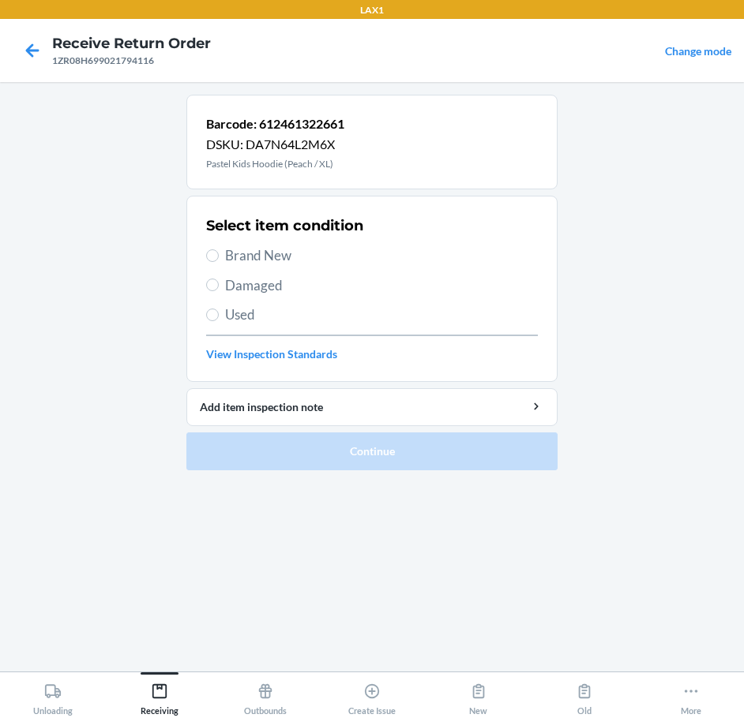
click at [275, 290] on span "Damaged" at bounding box center [381, 286] width 313 height 21
click at [219, 290] on input "Damaged" at bounding box center [212, 285] width 13 height 13
radio input "true"
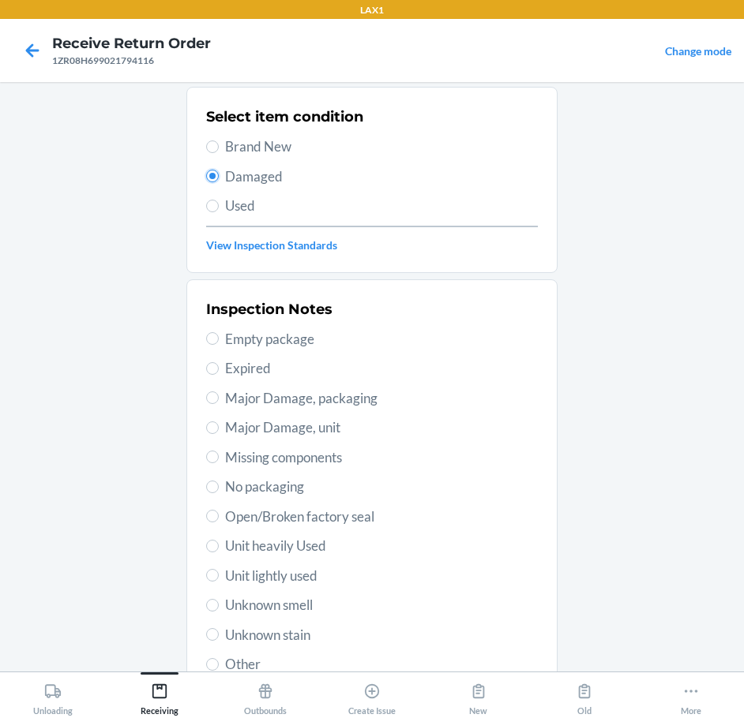
scroll to position [233, 0]
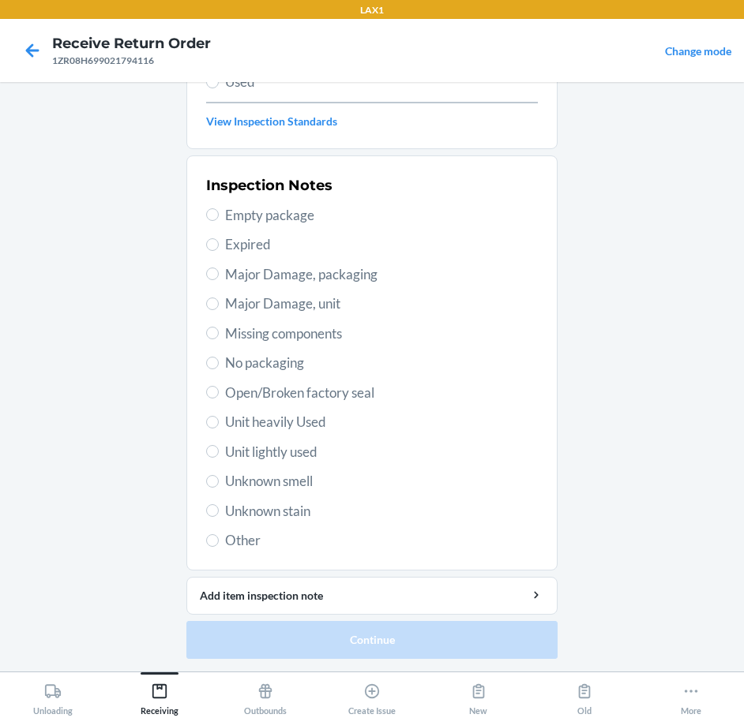
click at [289, 420] on span "Unit heavily Used" at bounding box center [381, 422] width 313 height 21
click at [219, 420] on input "Unit heavily Used" at bounding box center [212, 422] width 13 height 13
radio input "true"
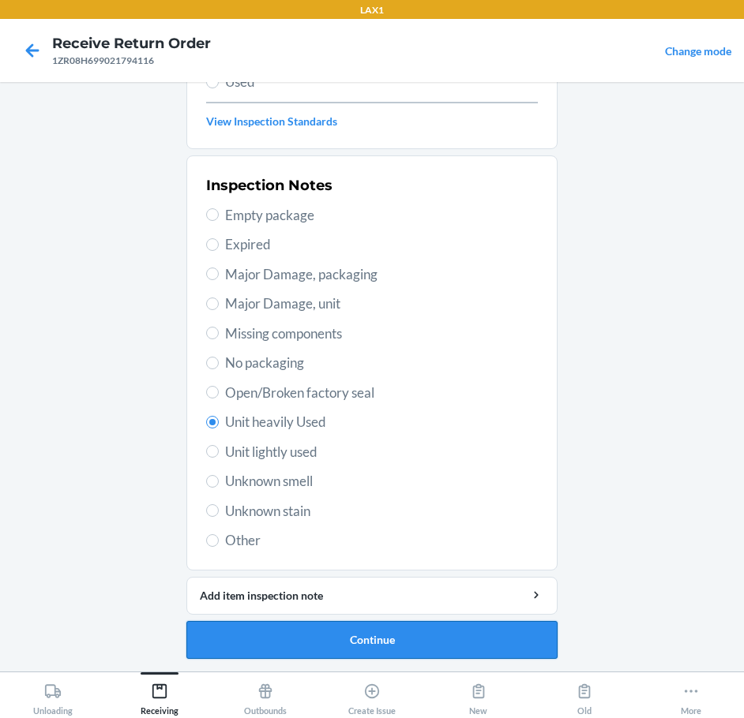
click at [422, 636] on button "Continue" at bounding box center [371, 640] width 371 height 38
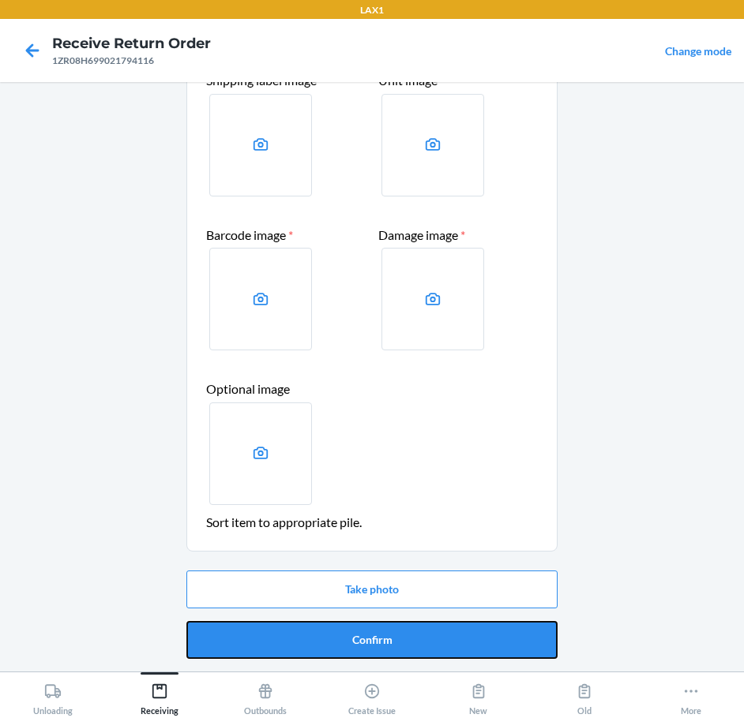
click at [422, 636] on button "Confirm" at bounding box center [371, 640] width 371 height 38
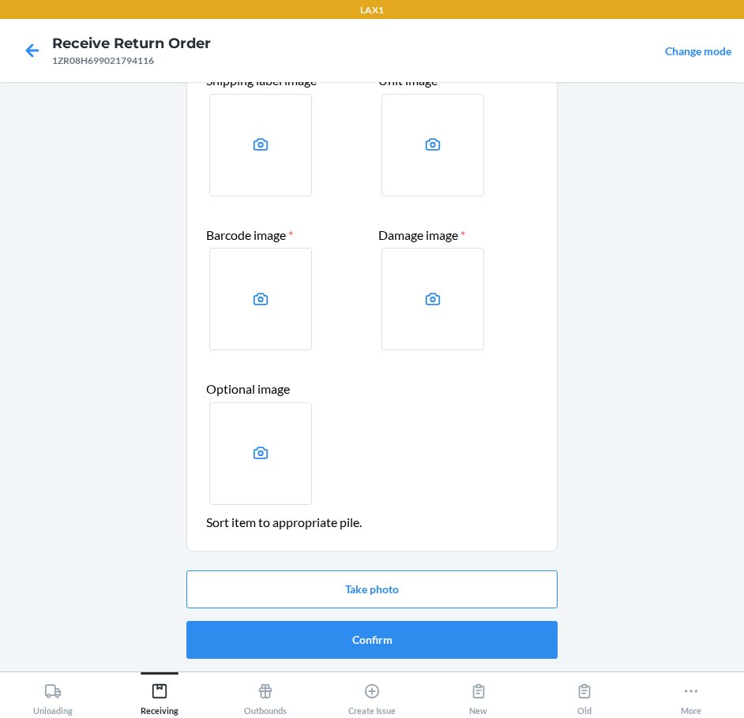
scroll to position [0, 0]
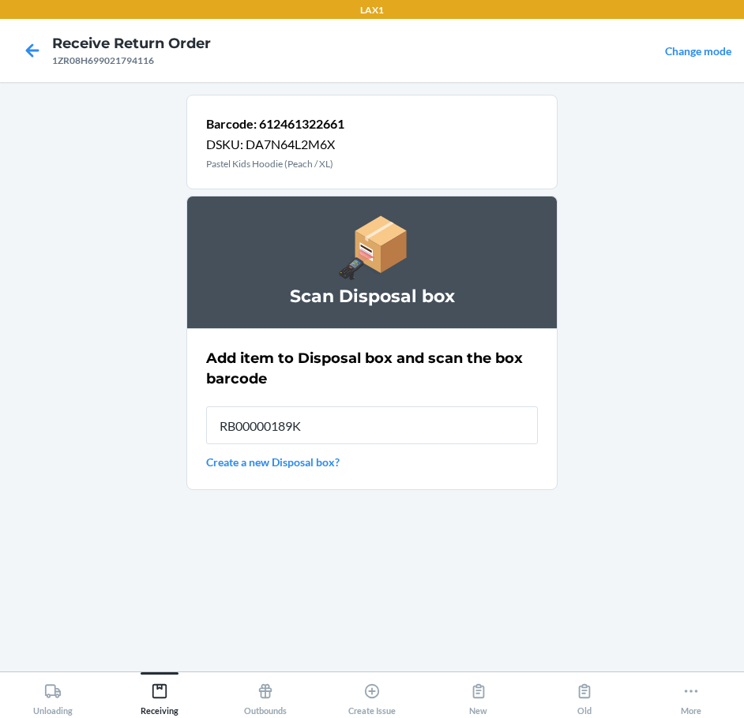
type input "RB00000189K"
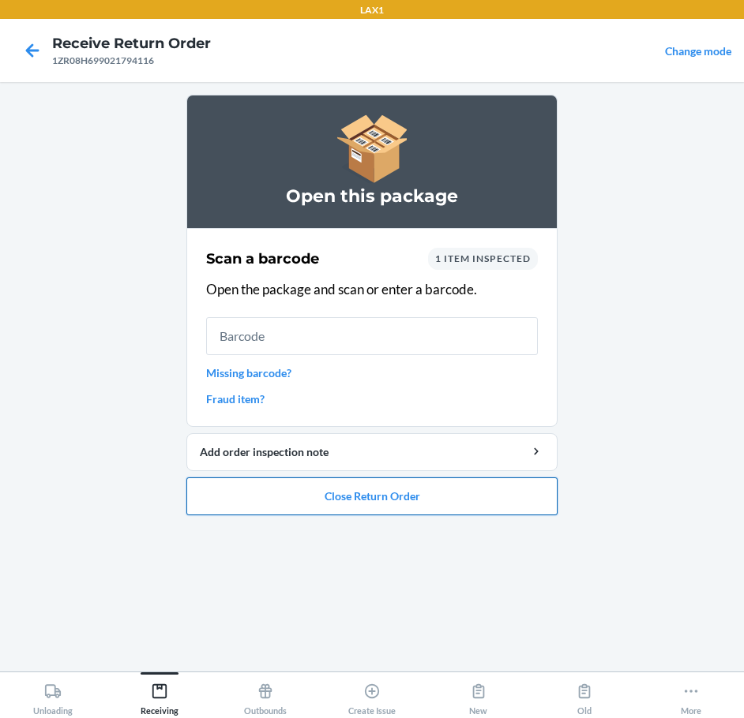
click at [420, 490] on button "Close Return Order" at bounding box center [371, 497] width 371 height 38
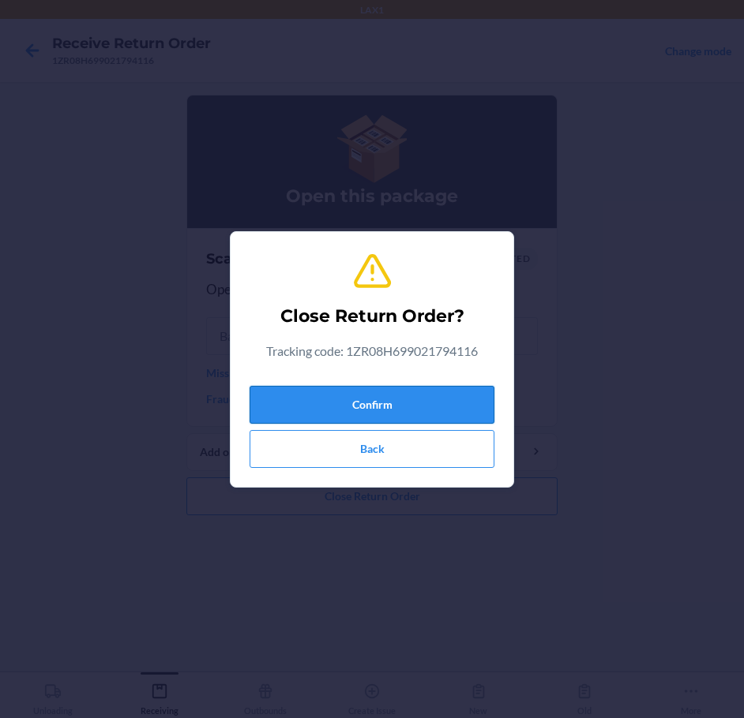
click at [374, 407] on button "Confirm" at bounding box center [372, 405] width 245 height 38
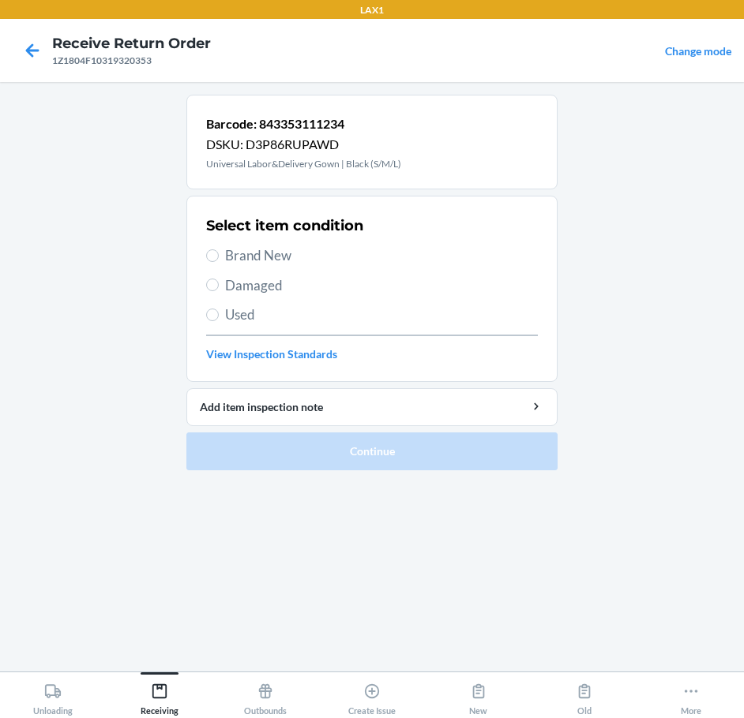
click at [247, 286] on span "Damaged" at bounding box center [381, 286] width 313 height 21
click at [219, 286] on input "Damaged" at bounding box center [212, 285] width 13 height 13
radio input "true"
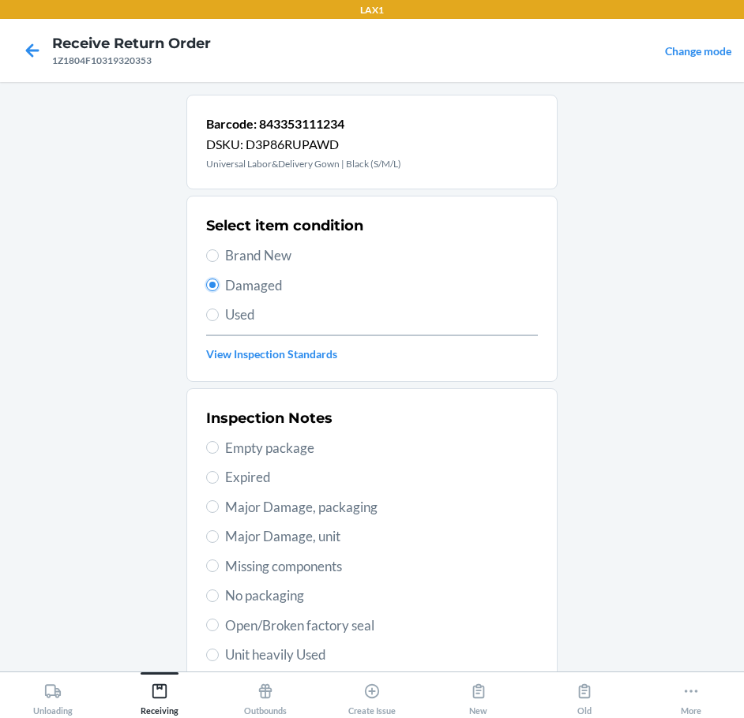
scroll to position [233, 0]
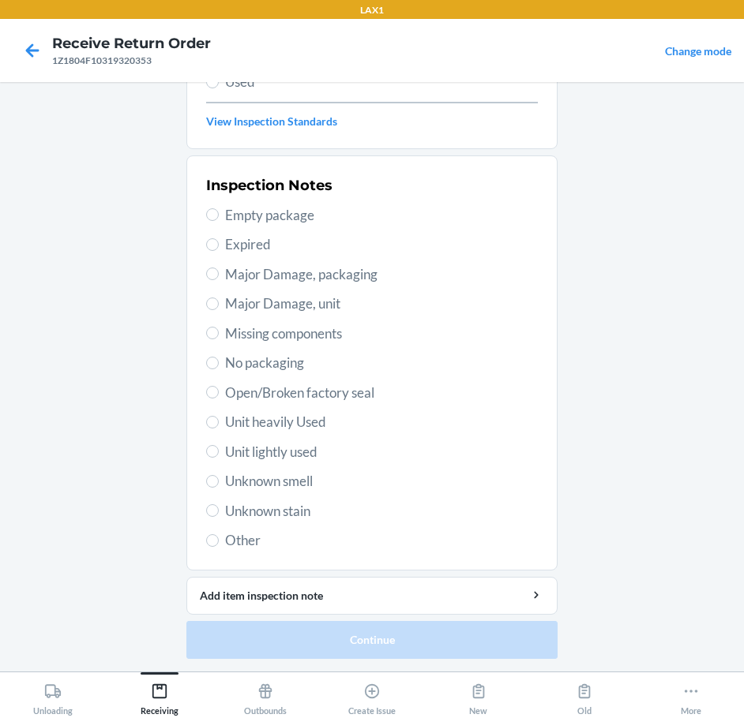
click at [267, 425] on span "Unit heavily Used" at bounding box center [381, 422] width 313 height 21
click at [219, 425] on input "Unit heavily Used" at bounding box center [212, 422] width 13 height 13
radio input "true"
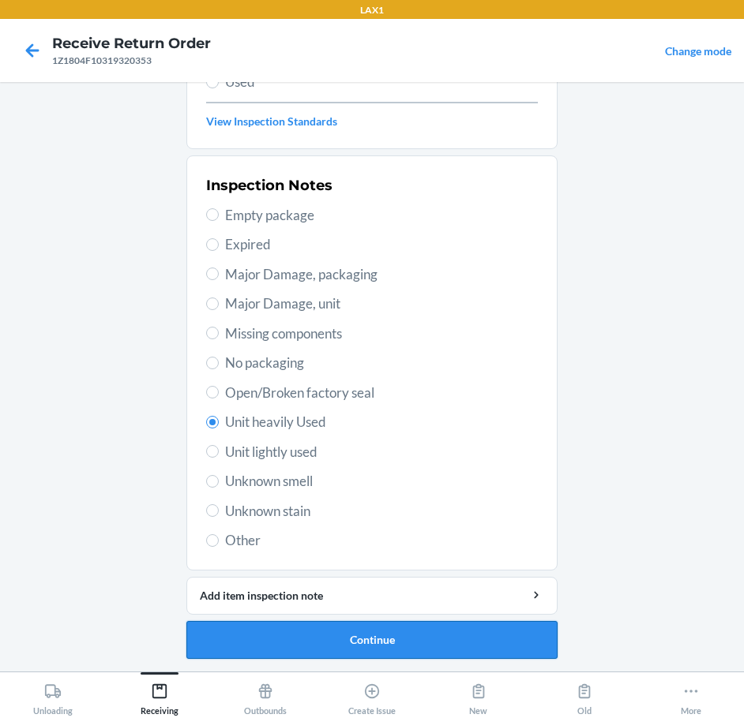
click at [374, 650] on button "Continue" at bounding box center [371, 640] width 371 height 38
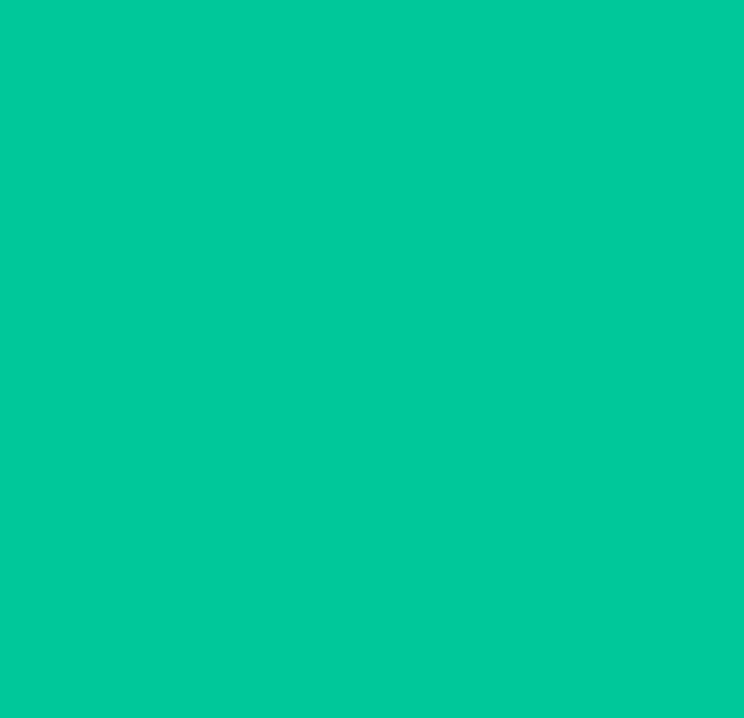
scroll to position [93, 0]
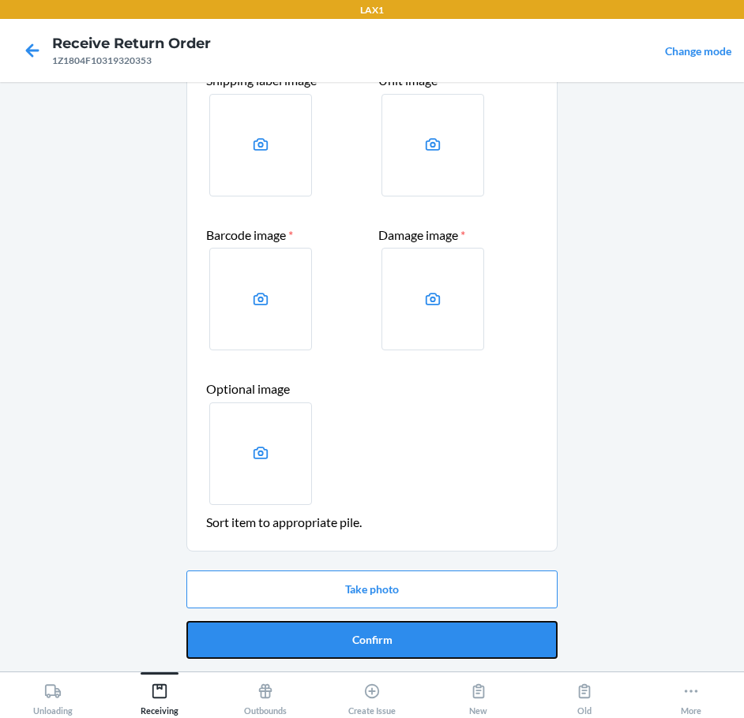
click at [374, 650] on button "Confirm" at bounding box center [371, 640] width 371 height 38
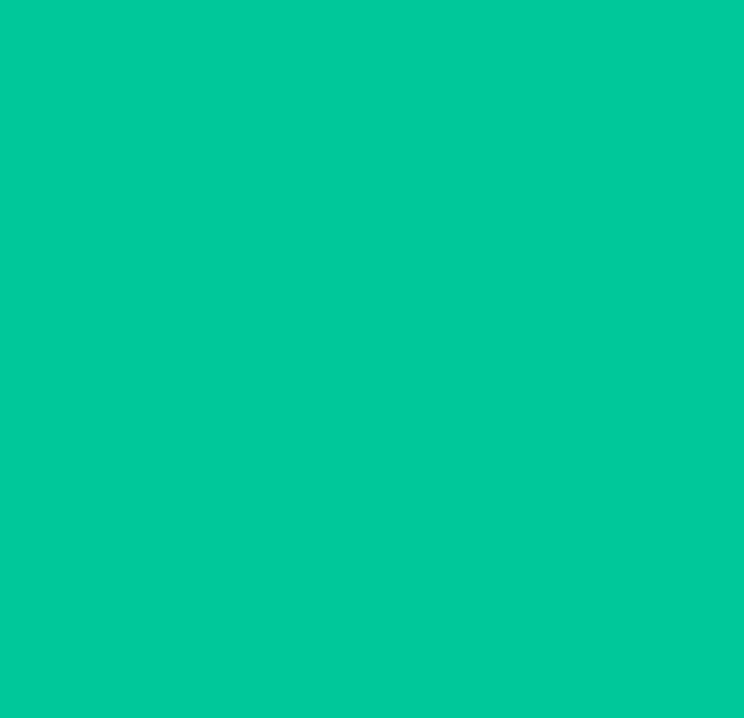
scroll to position [0, 0]
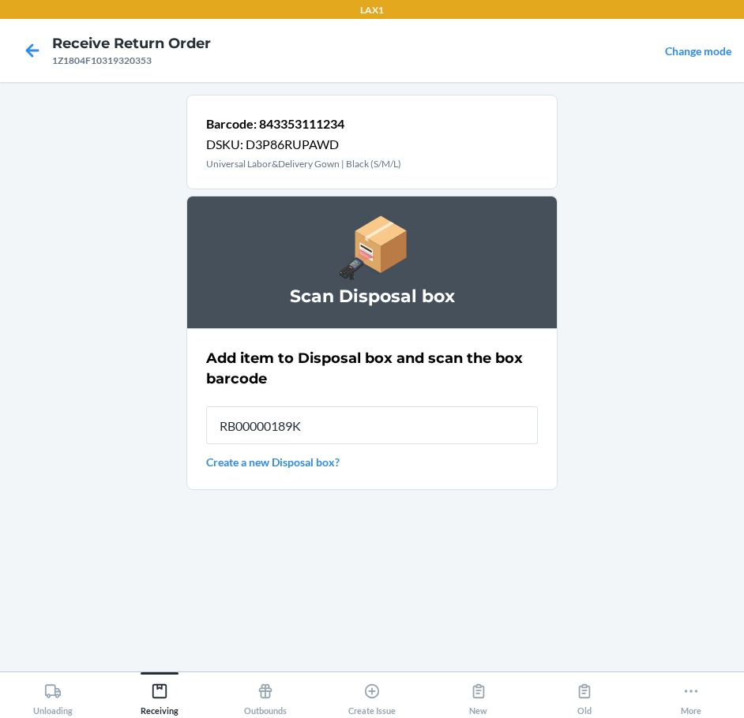
type input "RB00000189K"
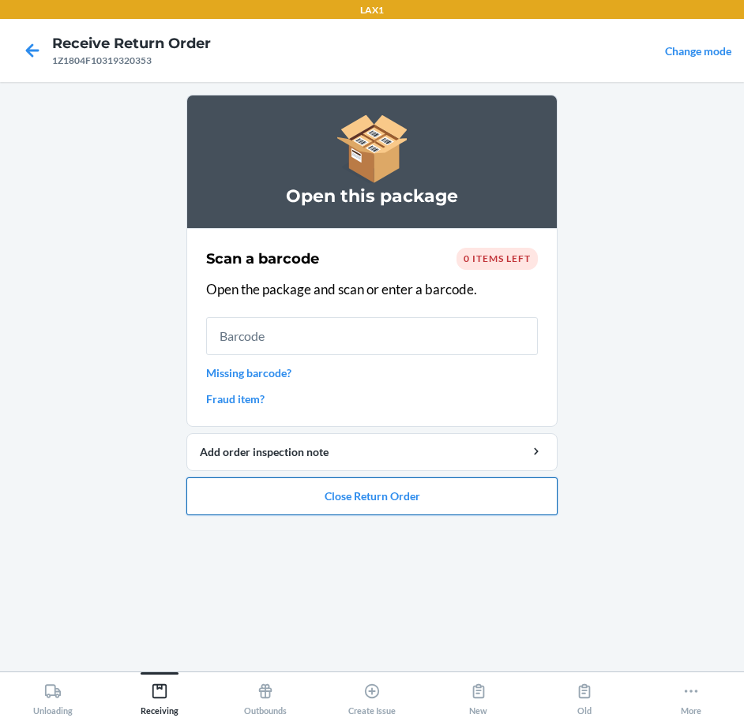
click at [368, 492] on button "Close Return Order" at bounding box center [371, 497] width 371 height 38
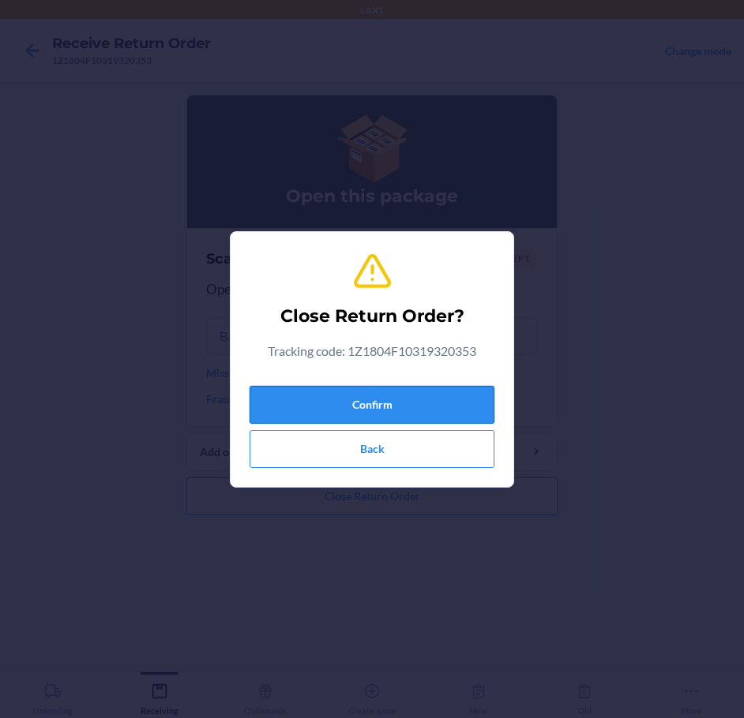
click at [371, 400] on button "Confirm" at bounding box center [372, 405] width 245 height 38
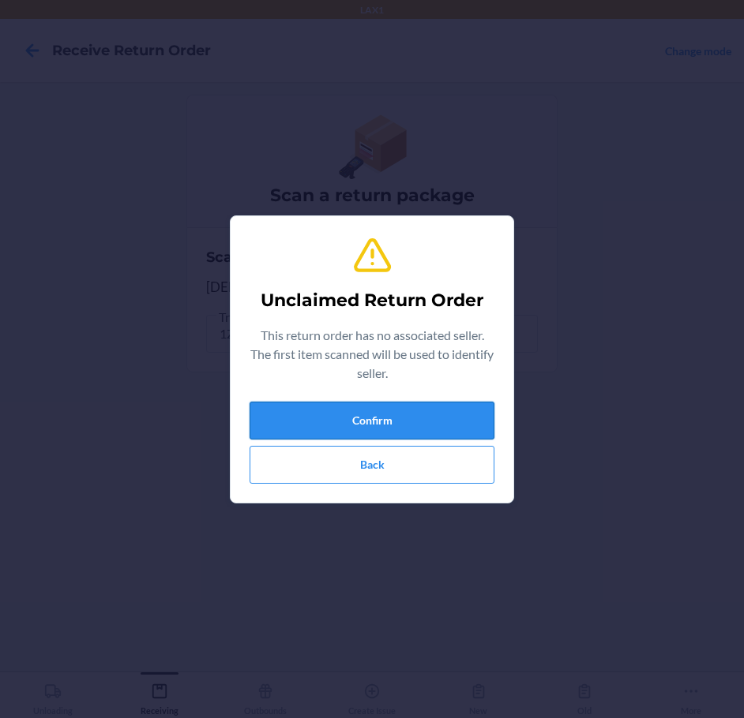
click at [371, 417] on button "Confirm" at bounding box center [372, 421] width 245 height 38
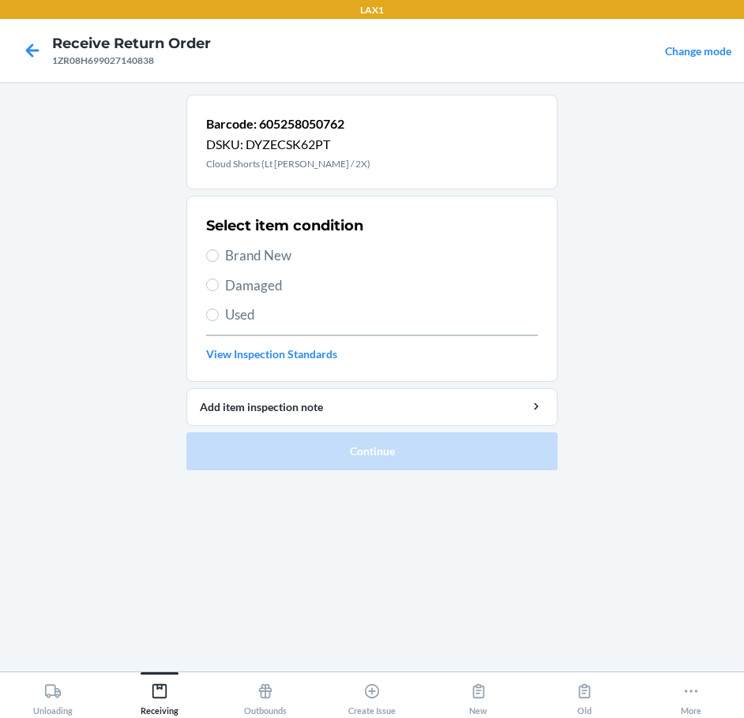
click at [269, 251] on span "Brand New" at bounding box center [381, 256] width 313 height 21
click at [219, 251] on input "Brand New" at bounding box center [212, 256] width 13 height 13
radio input "true"
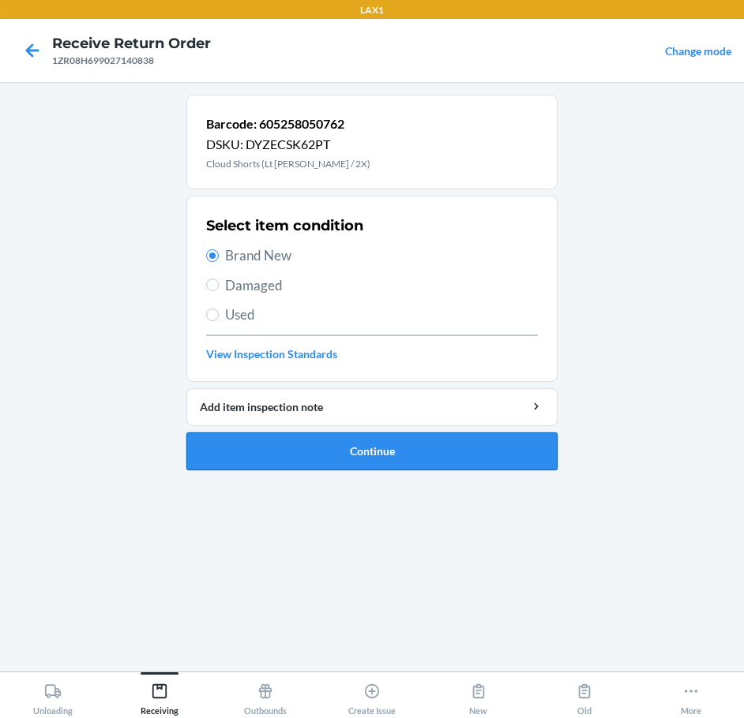
click at [417, 439] on button "Continue" at bounding box center [371, 452] width 371 height 38
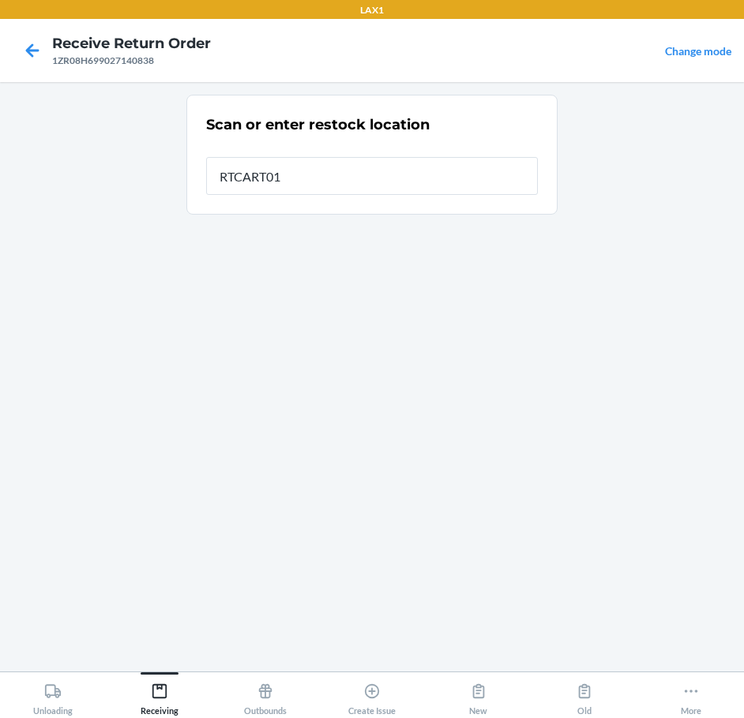
type input "RTCART011"
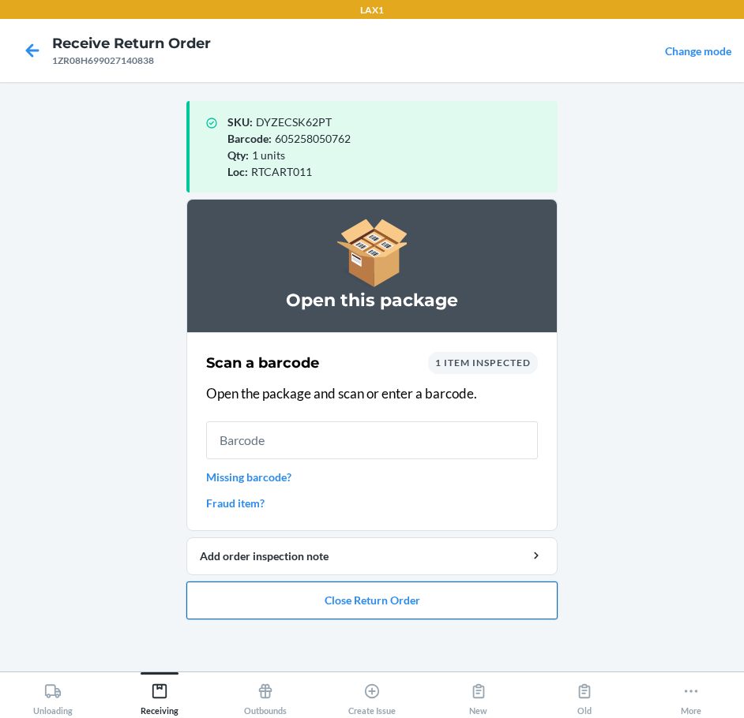
click at [355, 603] on button "Close Return Order" at bounding box center [371, 601] width 371 height 38
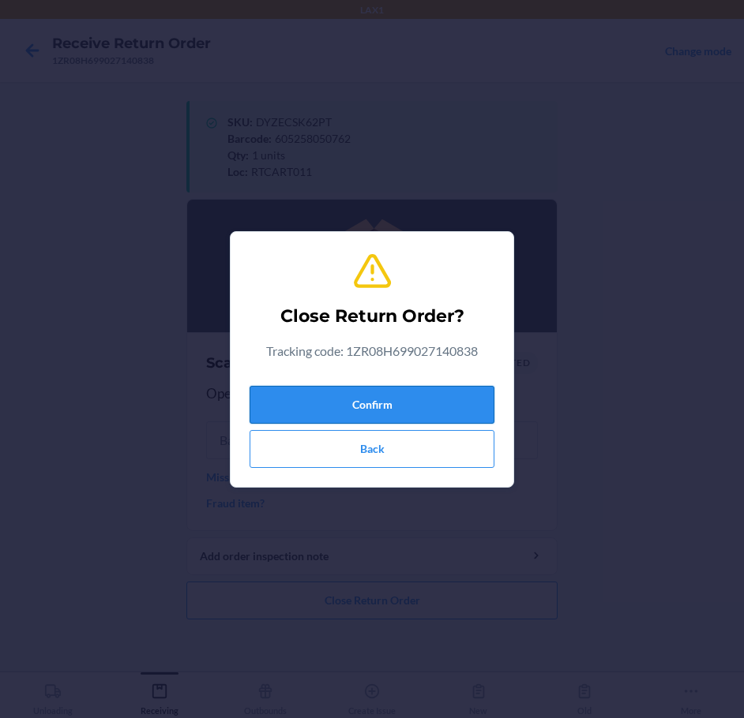
click at [380, 406] on button "Confirm" at bounding box center [372, 405] width 245 height 38
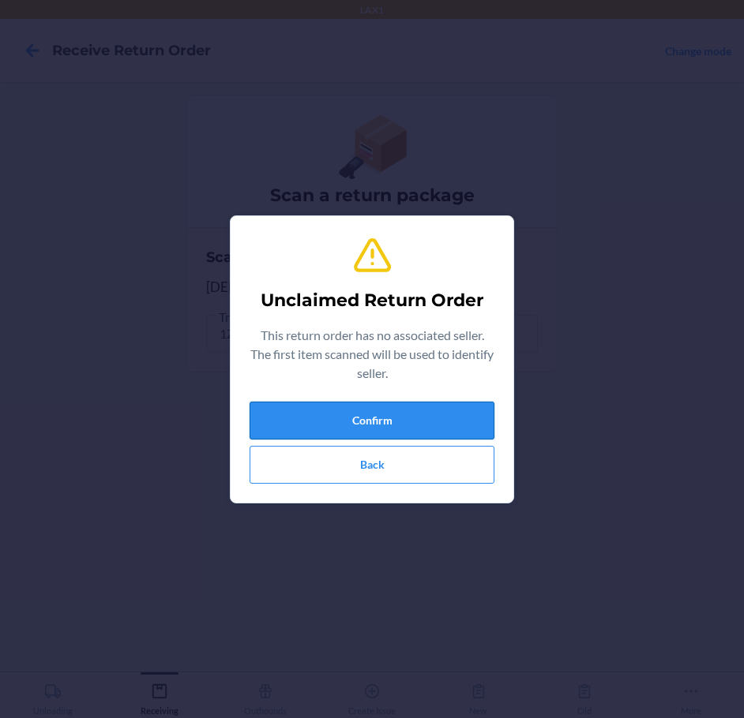
click at [362, 412] on button "Confirm" at bounding box center [372, 421] width 245 height 38
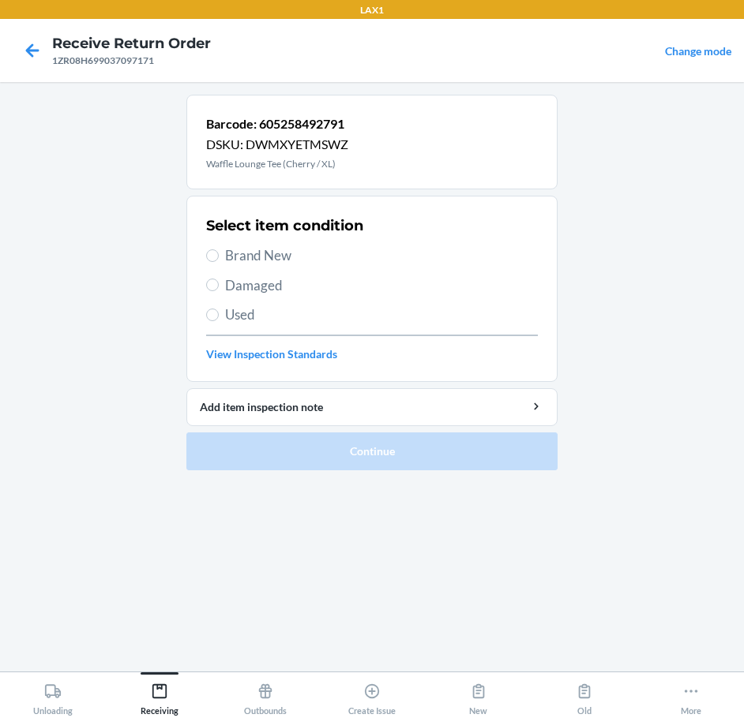
click at [284, 253] on span "Brand New" at bounding box center [381, 256] width 313 height 21
click at [219, 253] on input "Brand New" at bounding box center [212, 256] width 13 height 13
radio input "true"
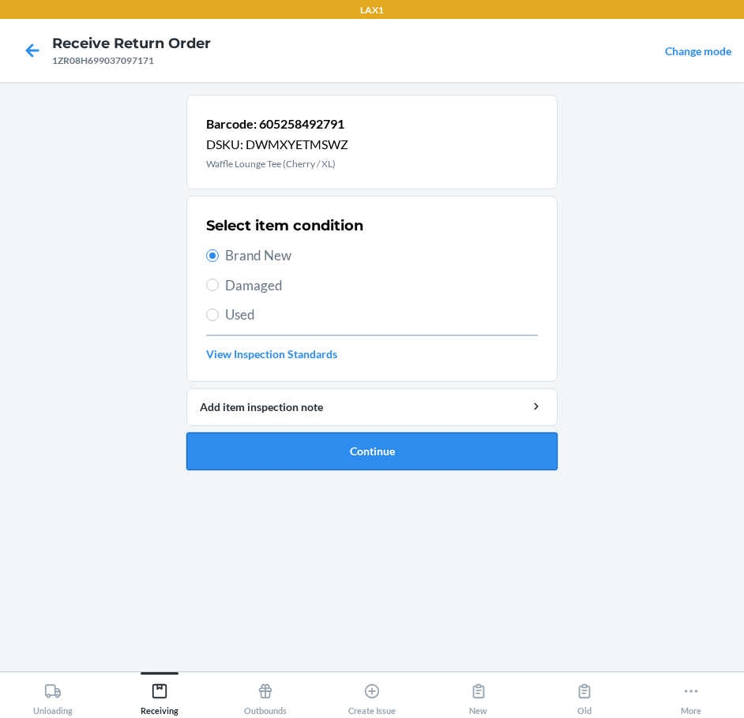
click at [403, 457] on button "Continue" at bounding box center [371, 452] width 371 height 38
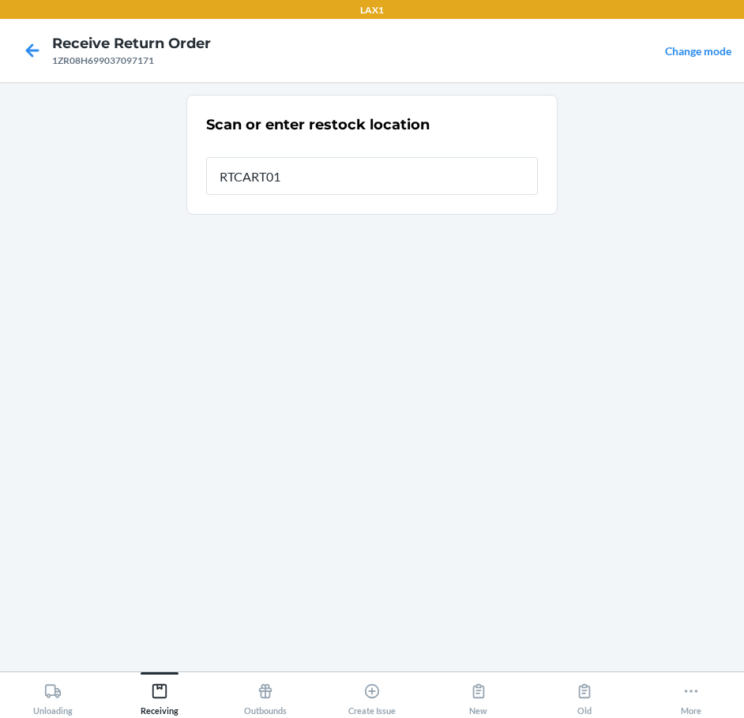
type input "RTCART011"
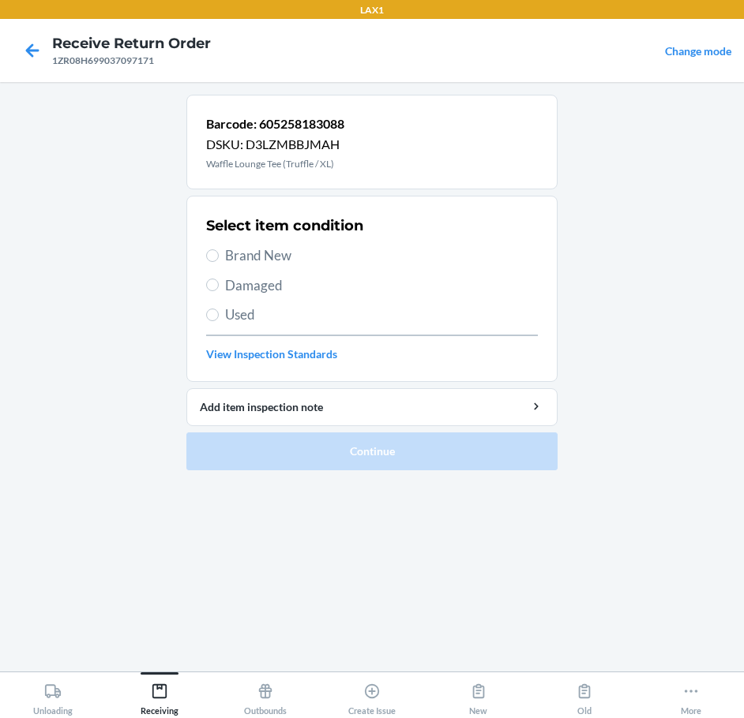
click at [231, 257] on span "Brand New" at bounding box center [381, 256] width 313 height 21
click at [219, 257] on input "Brand New" at bounding box center [212, 256] width 13 height 13
radio input "true"
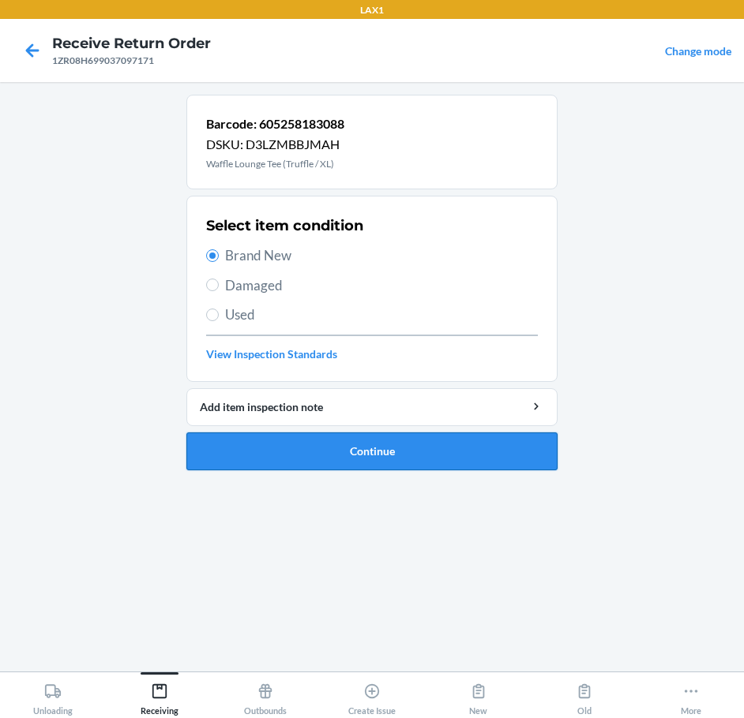
click at [419, 456] on button "Continue" at bounding box center [371, 452] width 371 height 38
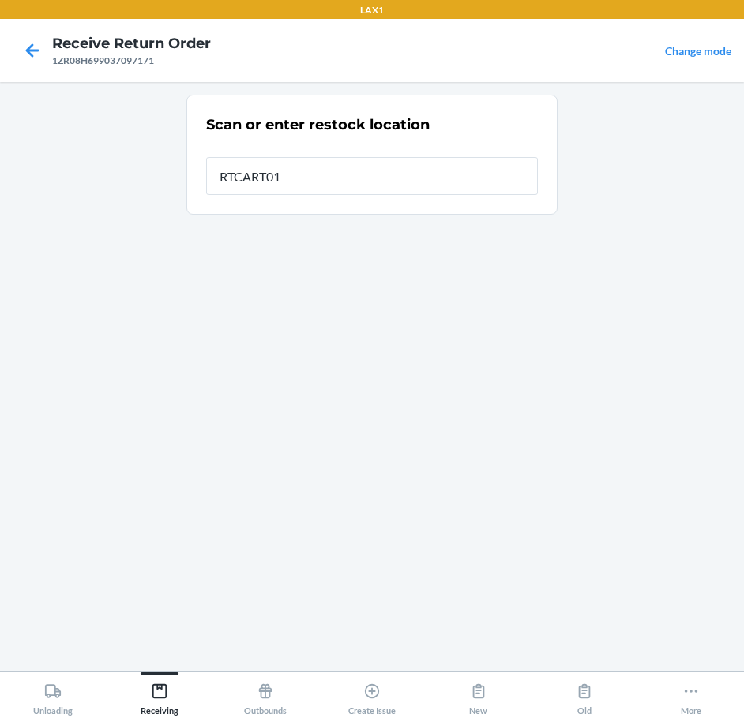
type input "RTCART011"
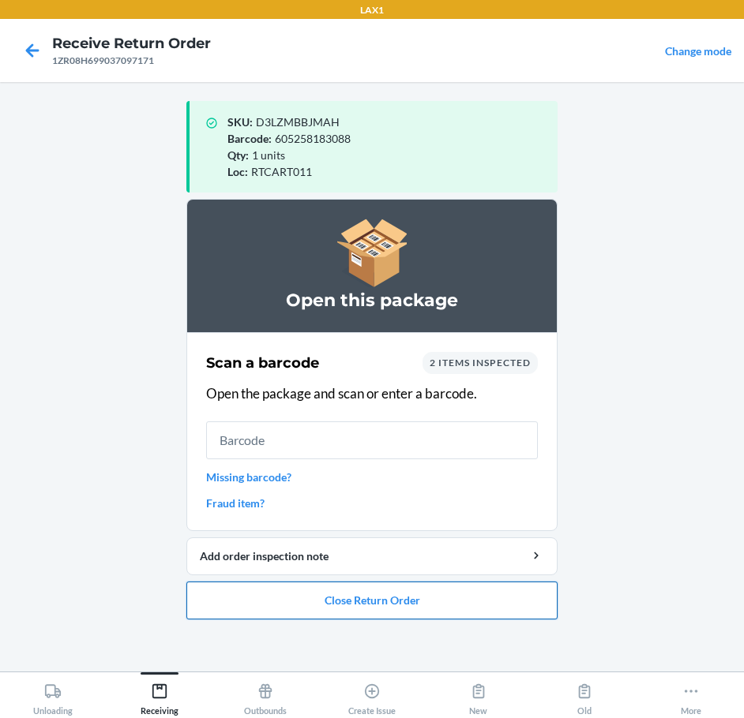
click at [400, 598] on button "Close Return Order" at bounding box center [371, 601] width 371 height 38
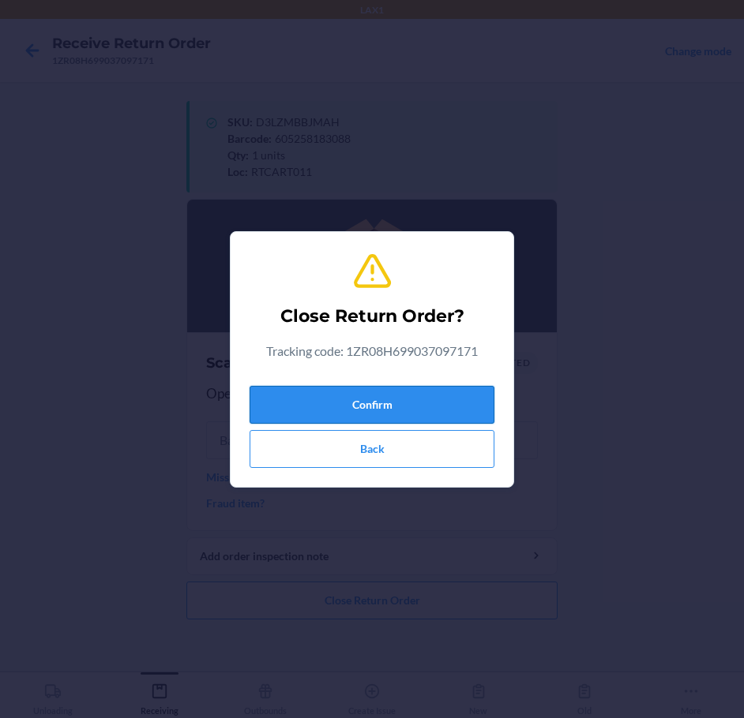
click at [384, 389] on button "Confirm" at bounding box center [372, 405] width 245 height 38
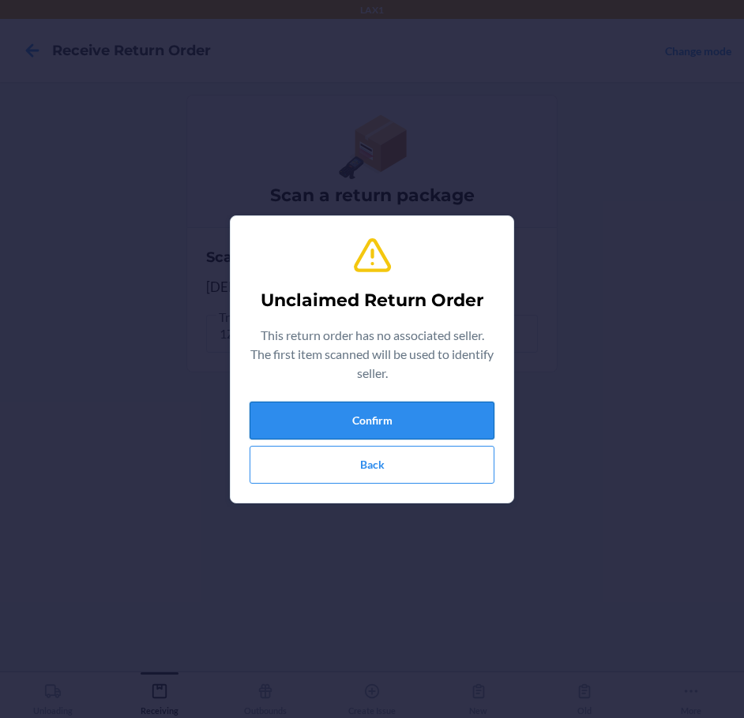
click at [401, 414] on button "Confirm" at bounding box center [372, 421] width 245 height 38
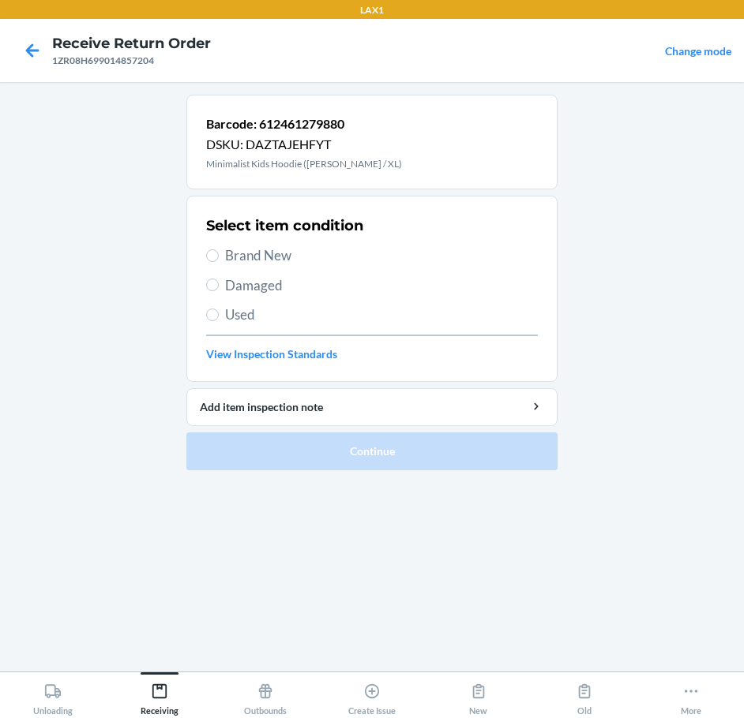
click at [253, 283] on span "Damaged" at bounding box center [381, 286] width 313 height 21
click at [219, 283] on input "Damaged" at bounding box center [212, 285] width 13 height 13
radio input "true"
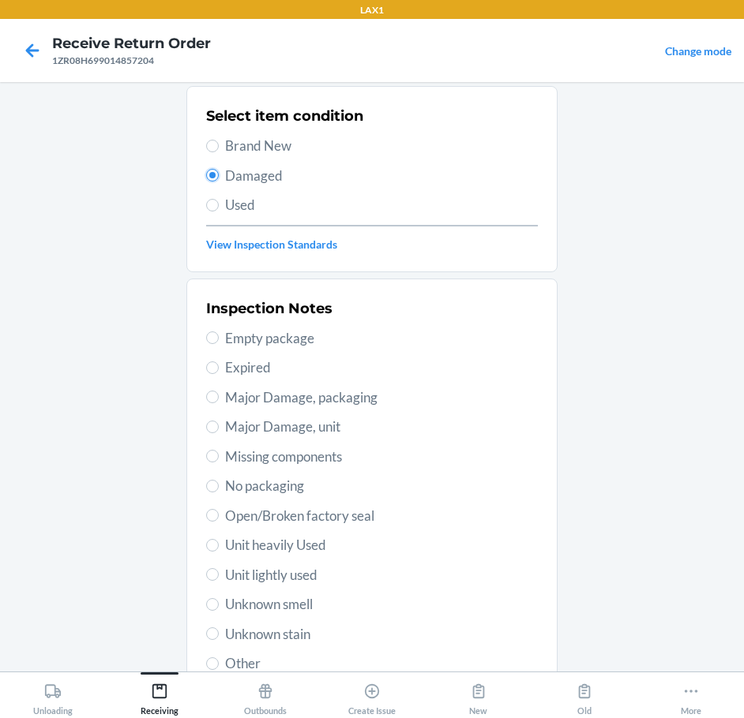
scroll to position [233, 0]
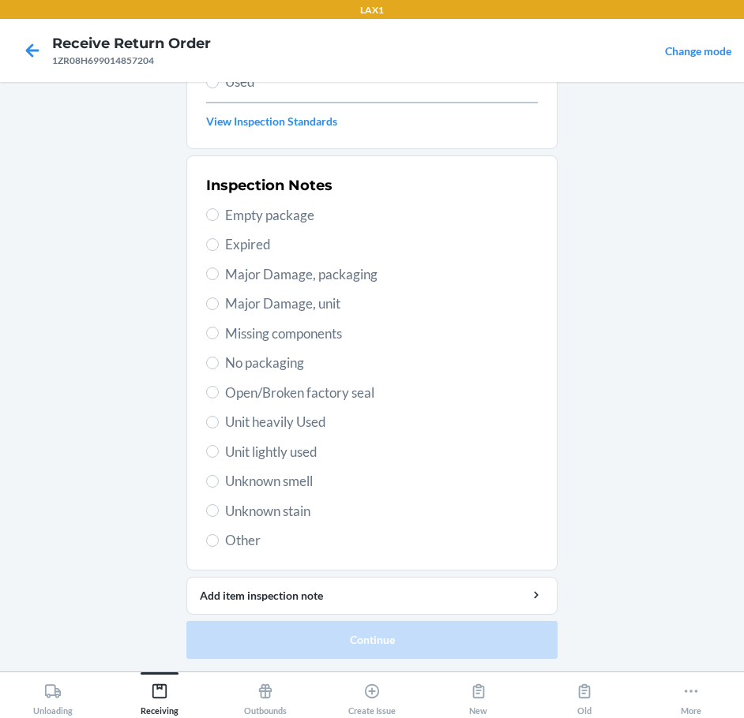
click at [296, 516] on span "Unknown stain" at bounding box center [381, 511] width 313 height 21
click at [219, 516] on input "Unknown stain" at bounding box center [212, 511] width 13 height 13
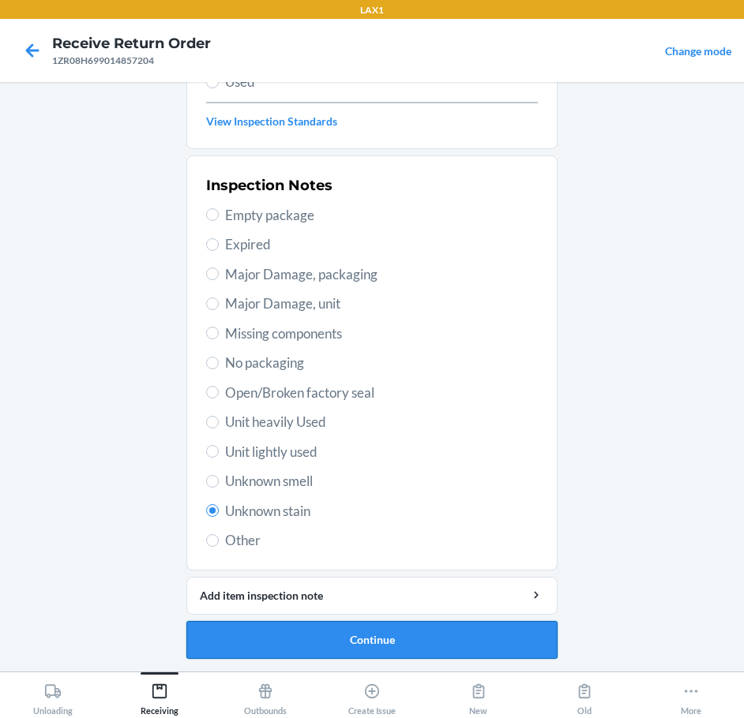
click at [352, 648] on button "Continue" at bounding box center [371, 640] width 371 height 38
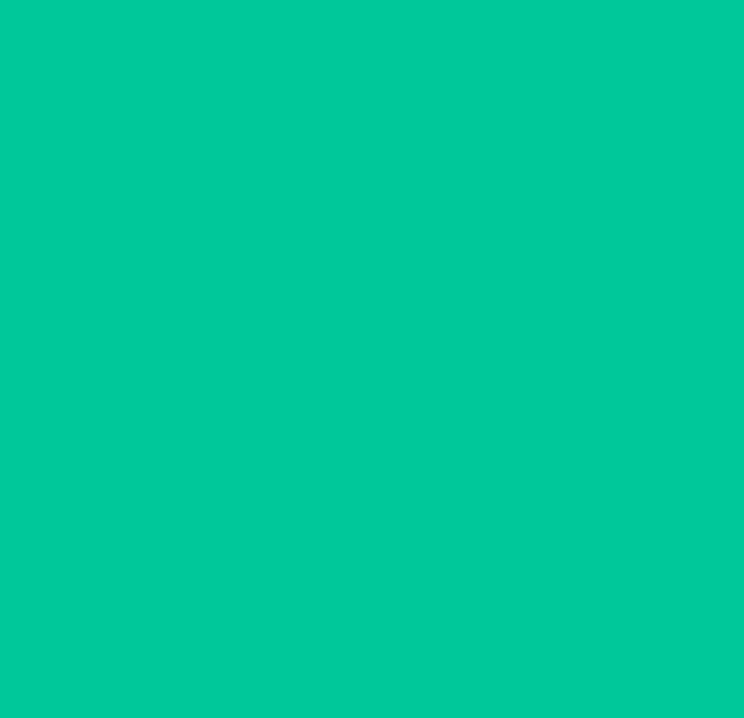
scroll to position [93, 0]
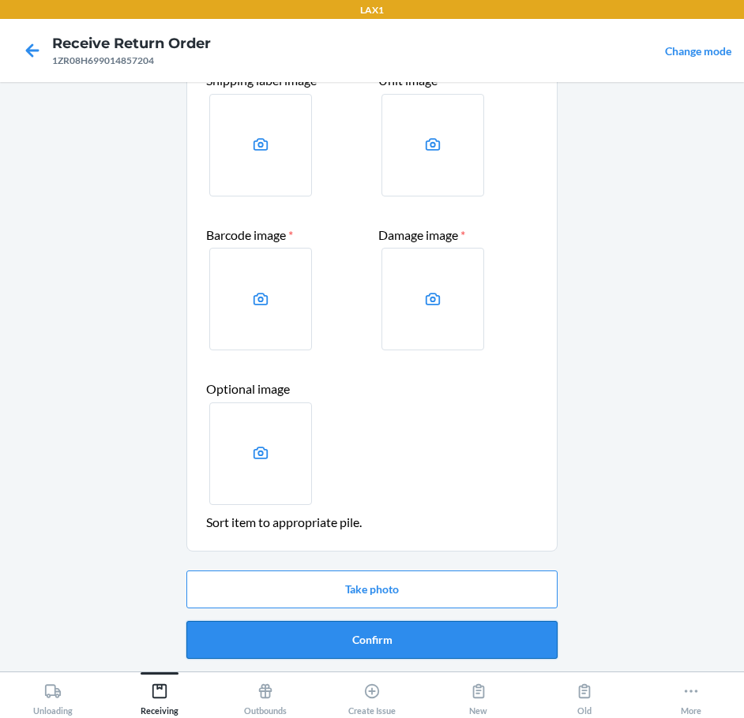
click at [365, 643] on button "Confirm" at bounding box center [371, 640] width 371 height 38
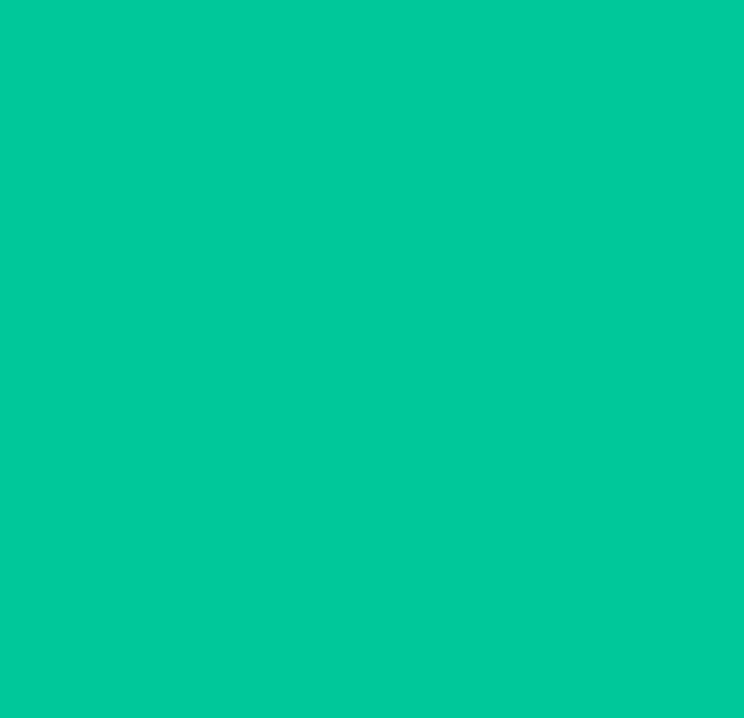
scroll to position [0, 0]
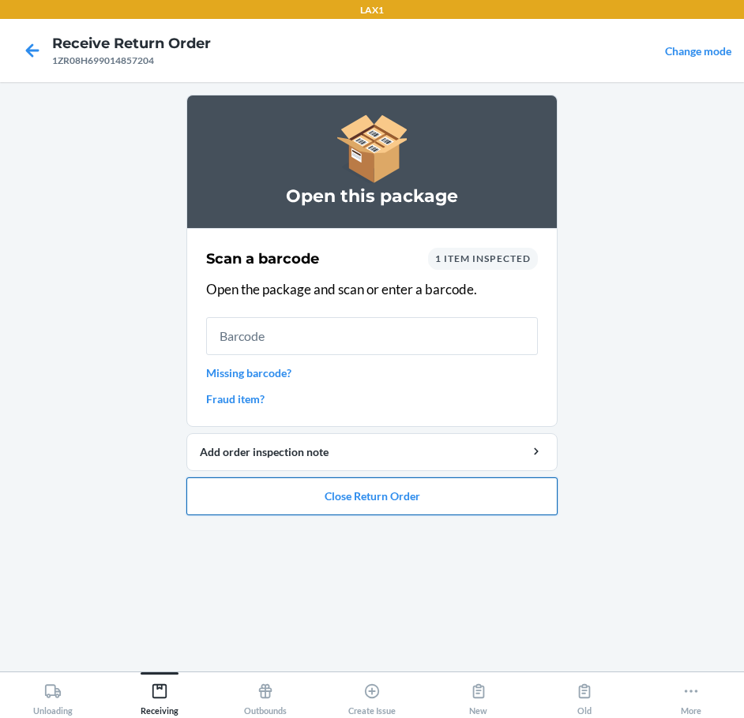
click at [442, 497] on button "Close Return Order" at bounding box center [371, 497] width 371 height 38
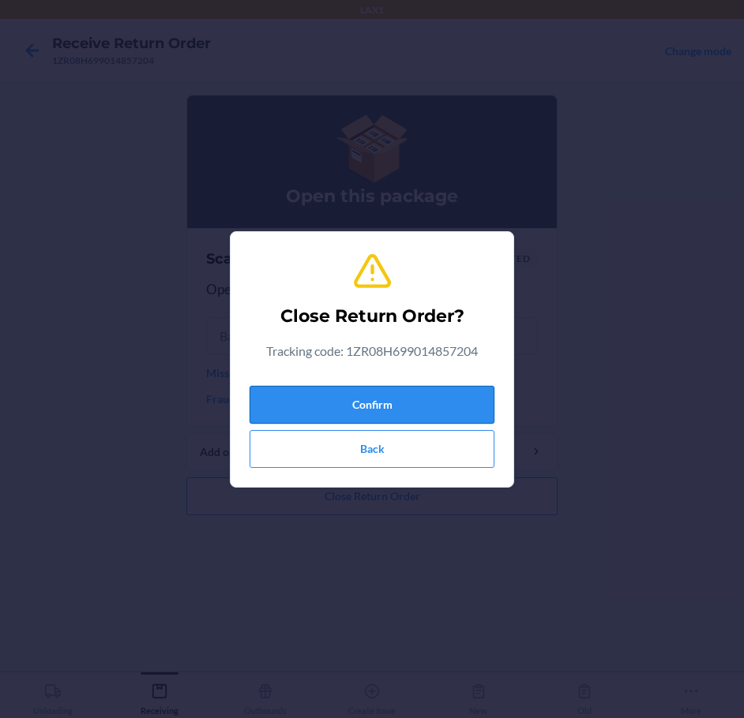
click at [418, 401] on button "Confirm" at bounding box center [372, 405] width 245 height 38
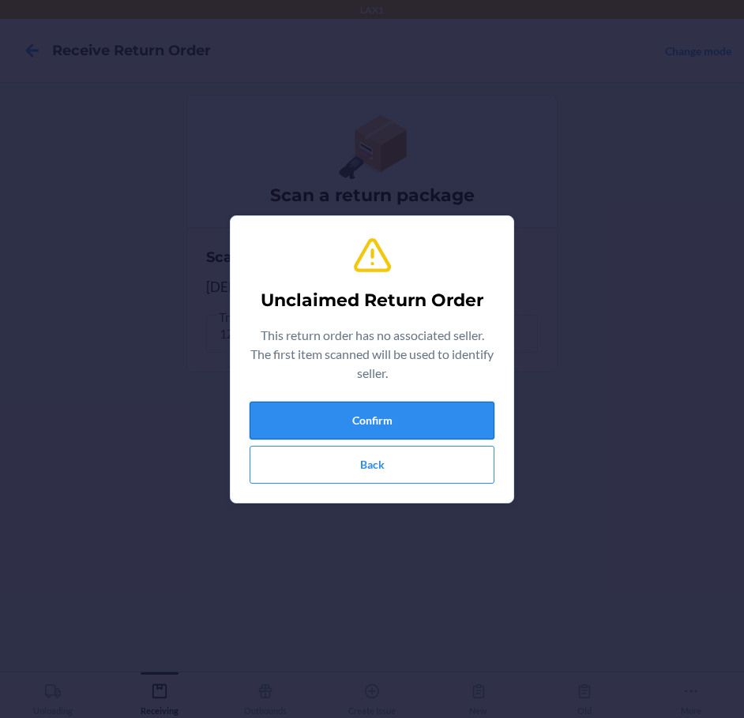
click at [400, 424] on button "Confirm" at bounding box center [372, 421] width 245 height 38
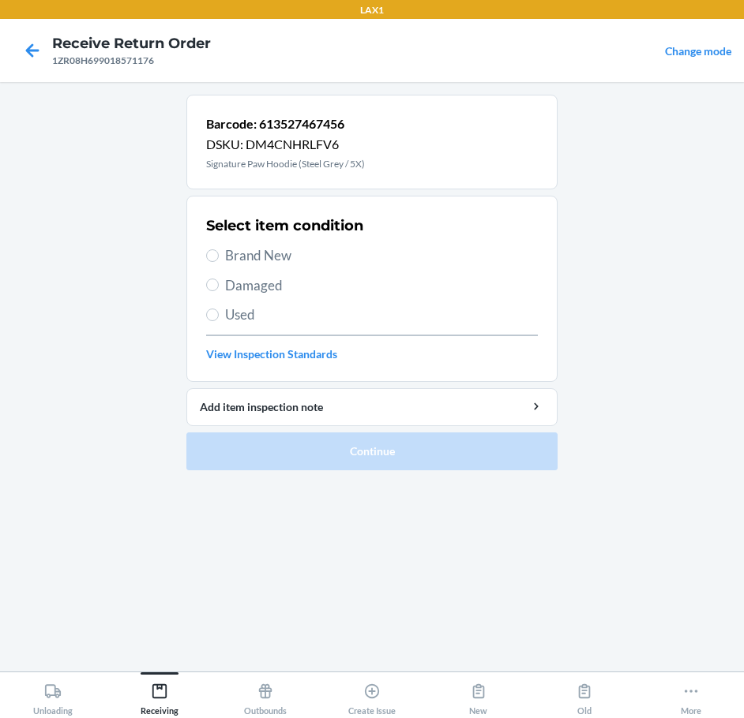
click at [242, 280] on span "Damaged" at bounding box center [381, 286] width 313 height 21
click at [219, 280] on input "Damaged" at bounding box center [212, 285] width 13 height 13
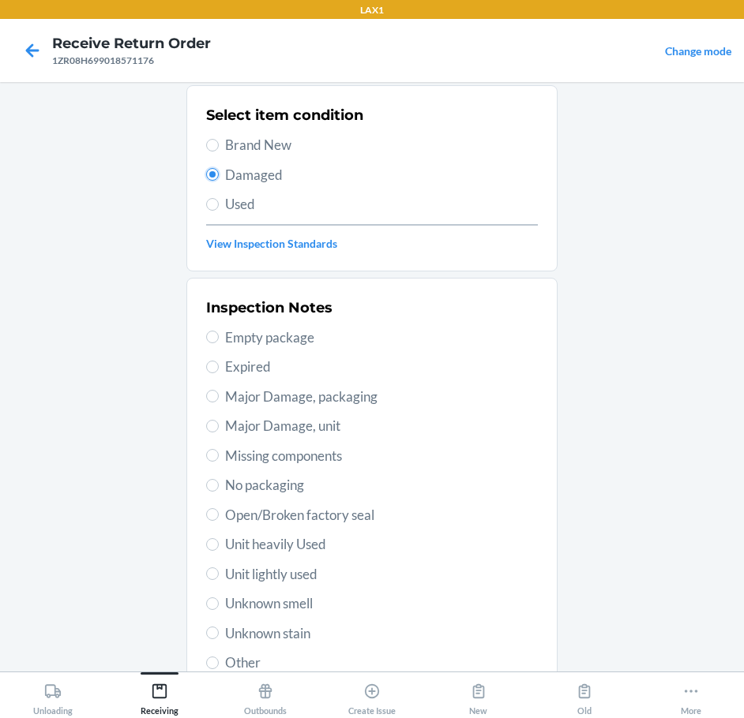
scroll to position [233, 0]
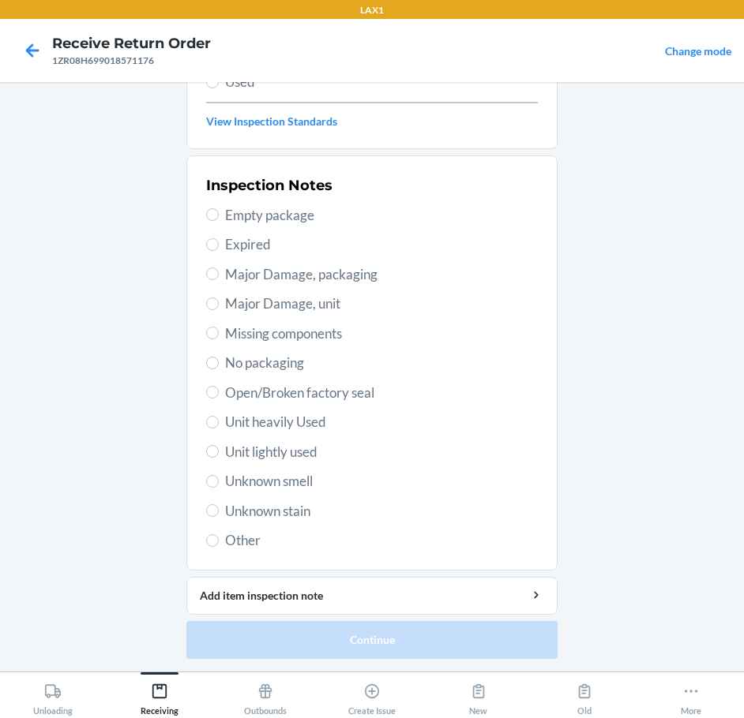
click at [270, 396] on span "Open/Broken factory seal" at bounding box center [381, 393] width 313 height 21
click at [219, 396] on input "Open/Broken factory seal" at bounding box center [212, 392] width 13 height 13
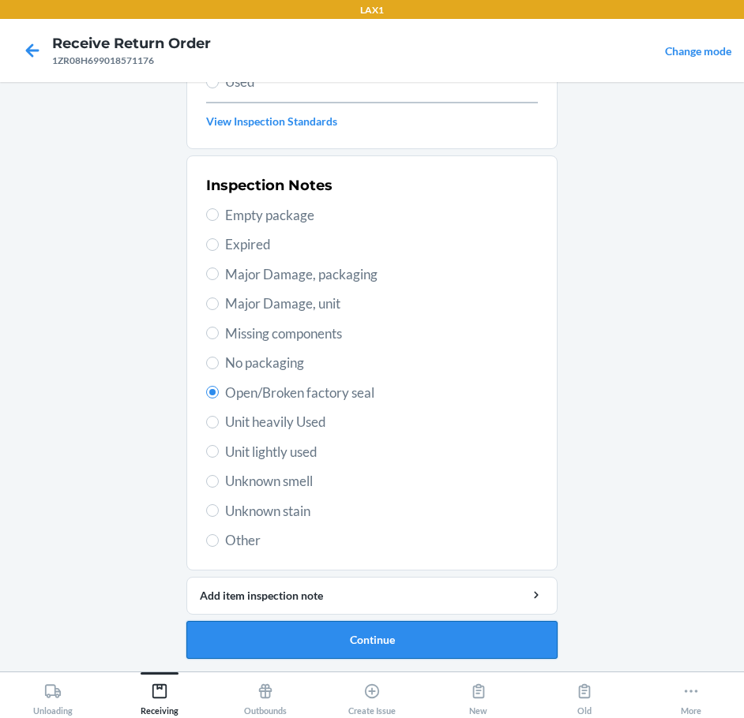
click at [386, 632] on button "Continue" at bounding box center [371, 640] width 371 height 38
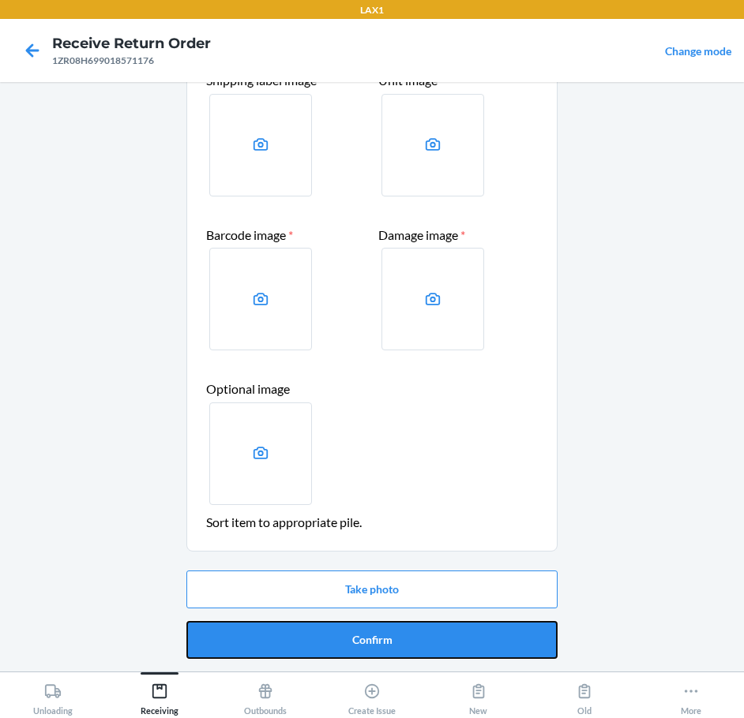
click at [386, 632] on button "Confirm" at bounding box center [371, 640] width 371 height 38
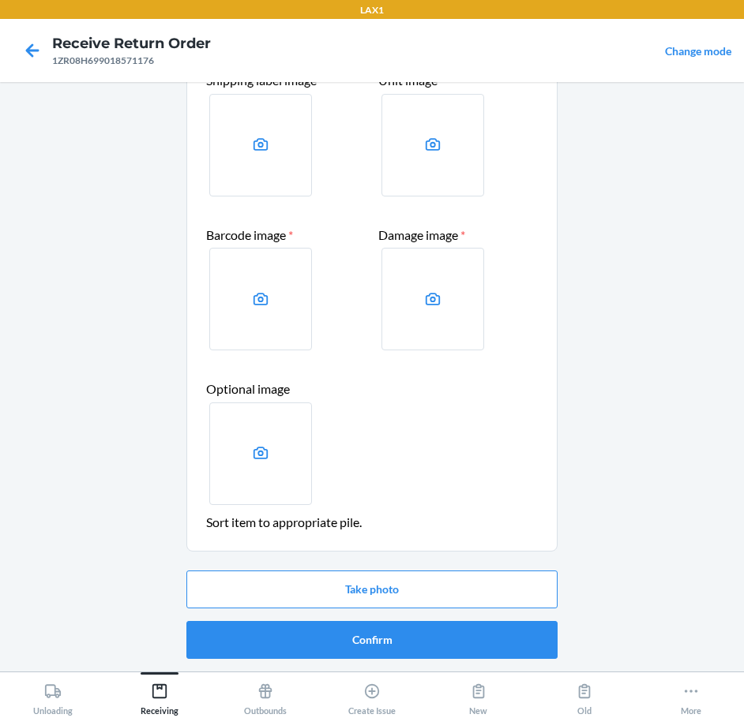
scroll to position [0, 0]
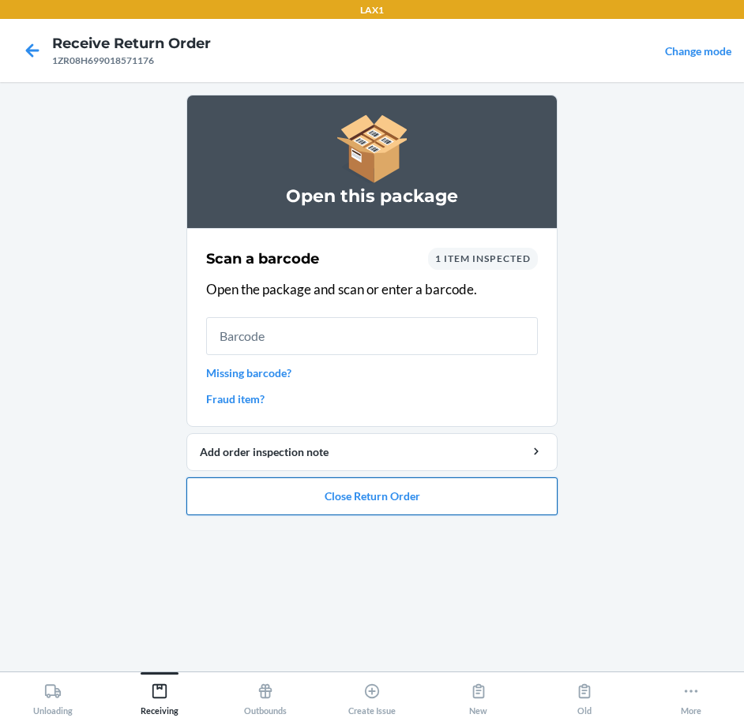
click at [407, 491] on button "Close Return Order" at bounding box center [371, 497] width 371 height 38
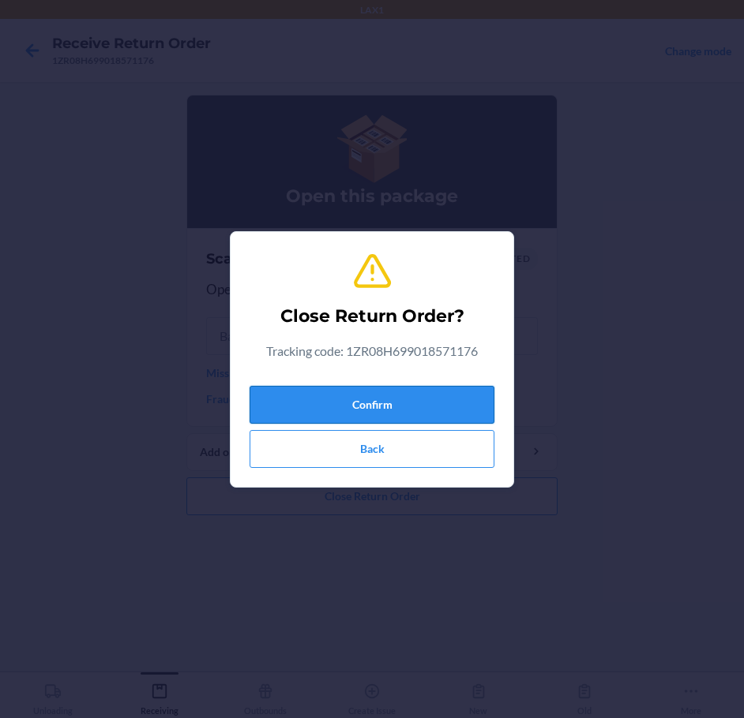
click at [437, 404] on button "Confirm" at bounding box center [372, 405] width 245 height 38
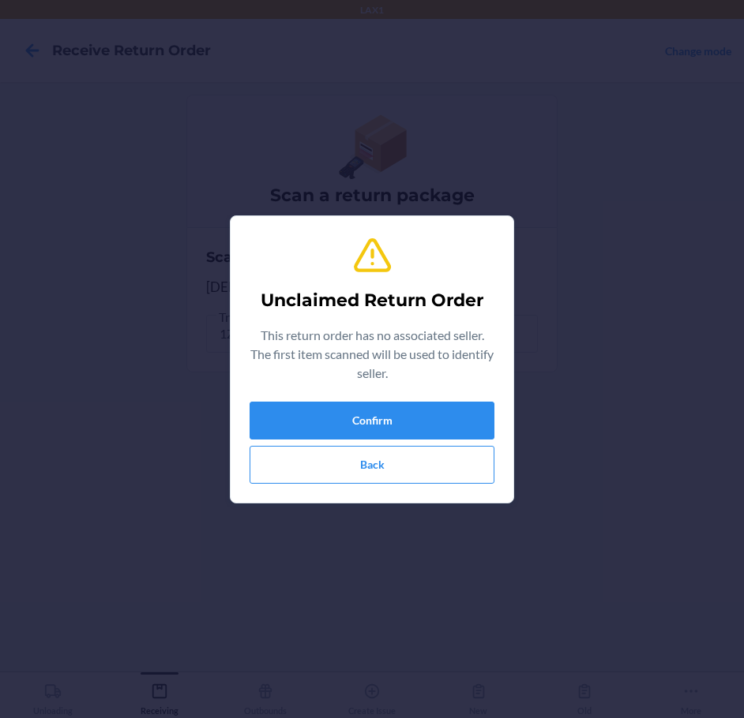
click at [334, 442] on div "Confirm Back" at bounding box center [372, 443] width 245 height 82
click at [350, 438] on button "Confirm" at bounding box center [372, 421] width 245 height 38
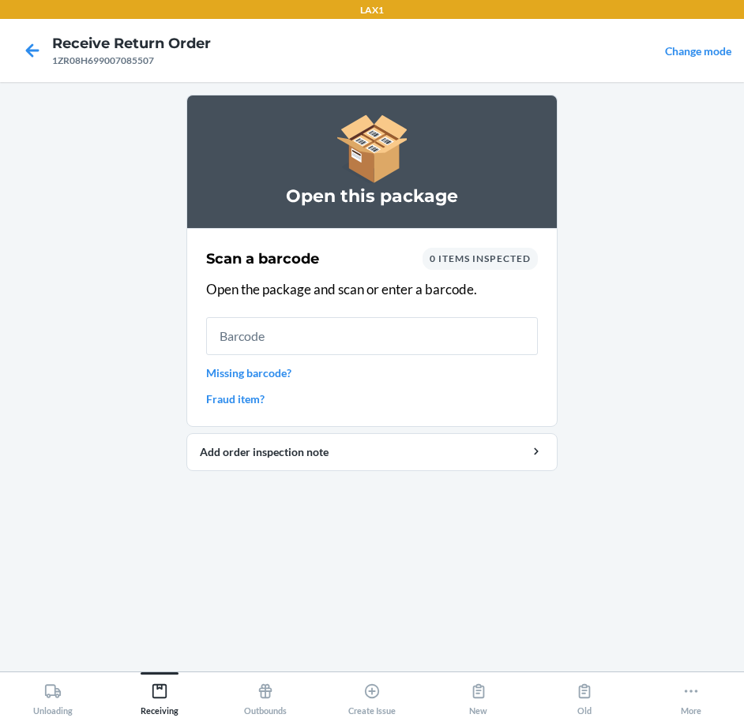
click at [285, 376] on link "Missing barcode?" at bounding box center [372, 373] width 332 height 17
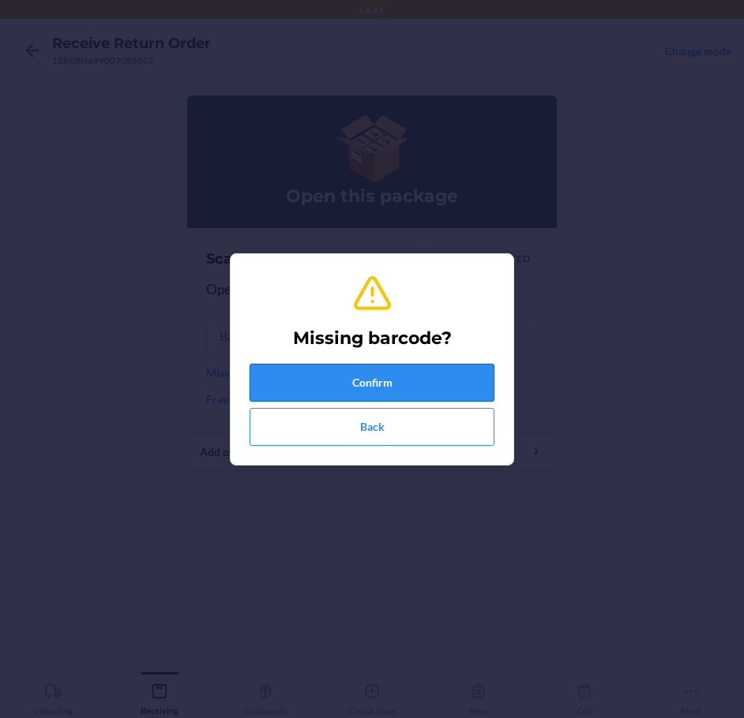
click at [298, 387] on button "Confirm" at bounding box center [372, 383] width 245 height 38
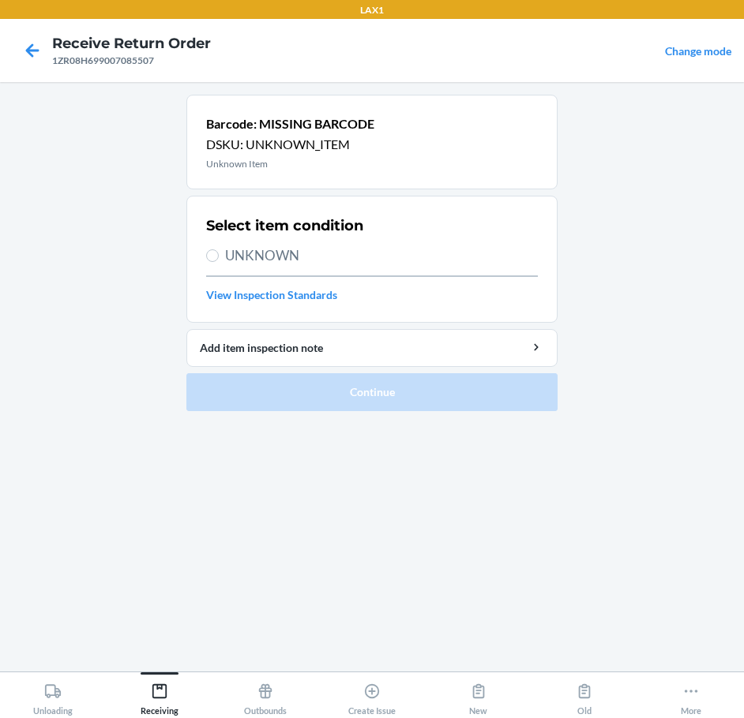
click at [293, 253] on span "UNKNOWN" at bounding box center [381, 256] width 313 height 21
click at [219, 253] on input "UNKNOWN" at bounding box center [212, 256] width 13 height 13
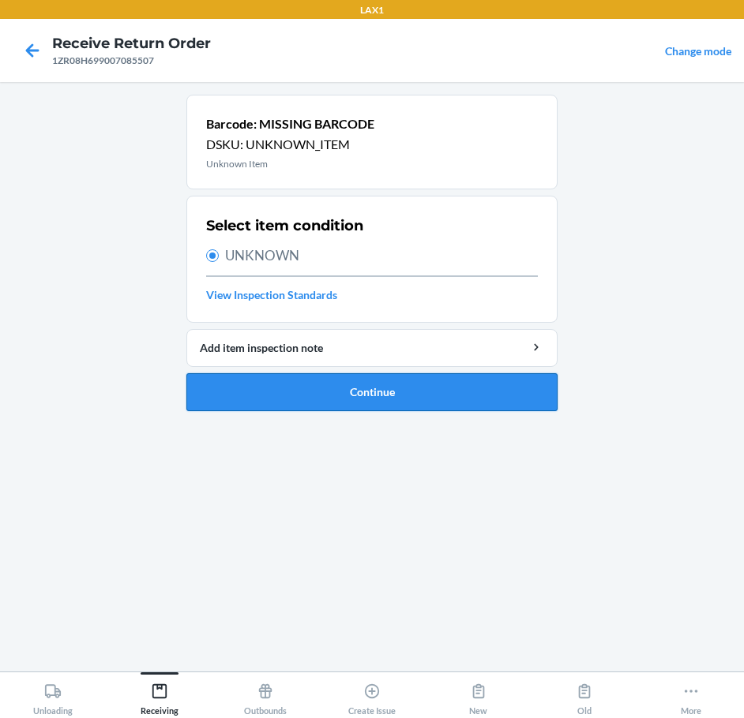
click at [358, 401] on button "Continue" at bounding box center [371, 392] width 371 height 38
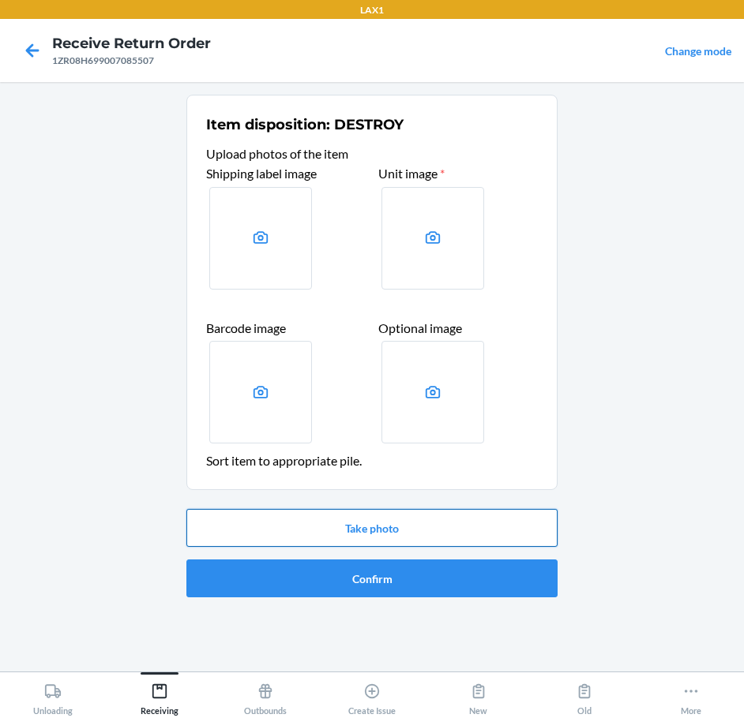
click at [370, 529] on button "Take photo" at bounding box center [371, 528] width 371 height 38
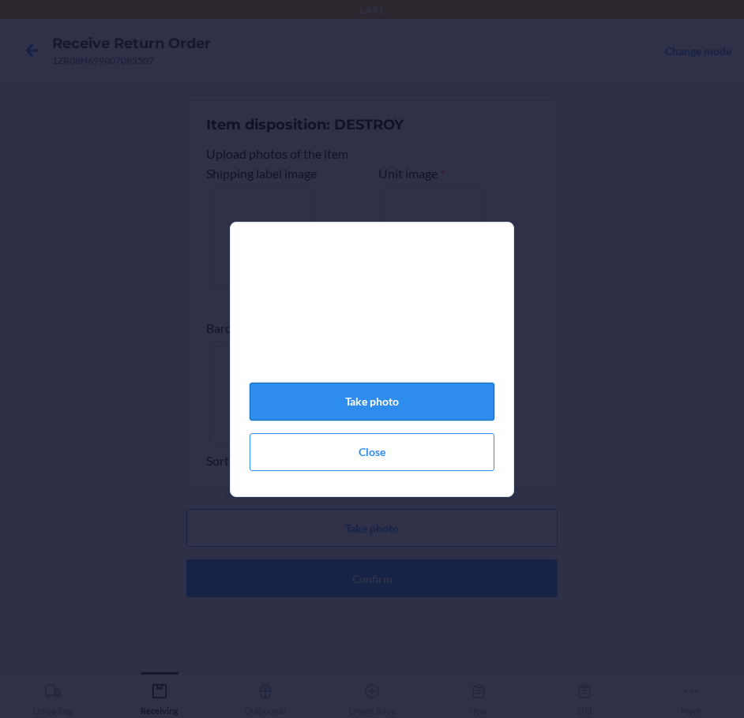
click at [381, 417] on button "Take photo" at bounding box center [372, 402] width 245 height 38
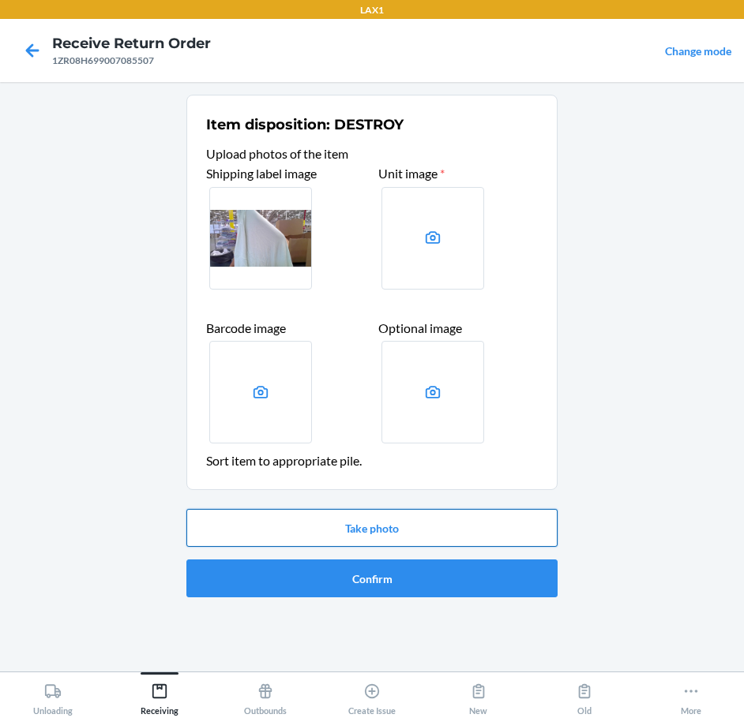
click at [373, 522] on button "Take photo" at bounding box center [371, 528] width 371 height 38
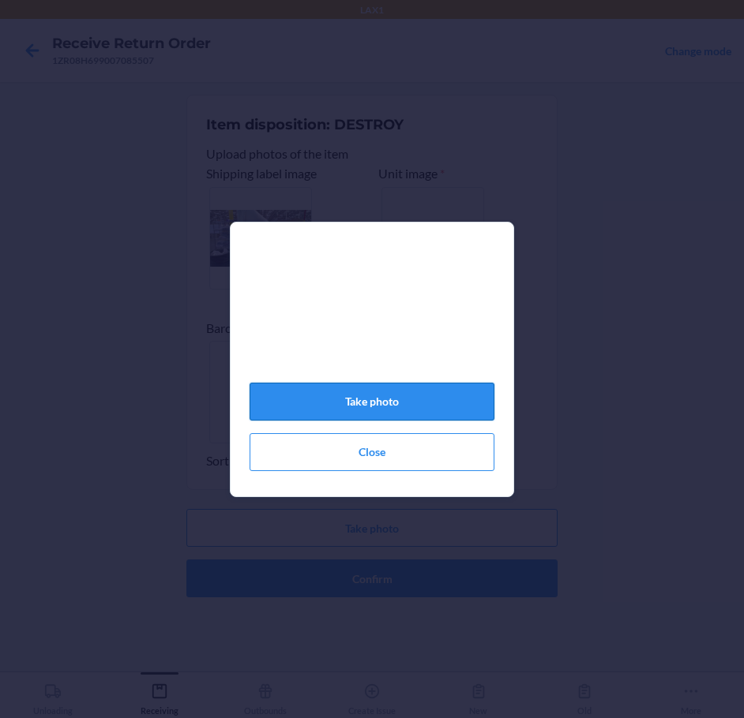
click at [415, 417] on button "Take photo" at bounding box center [372, 402] width 245 height 38
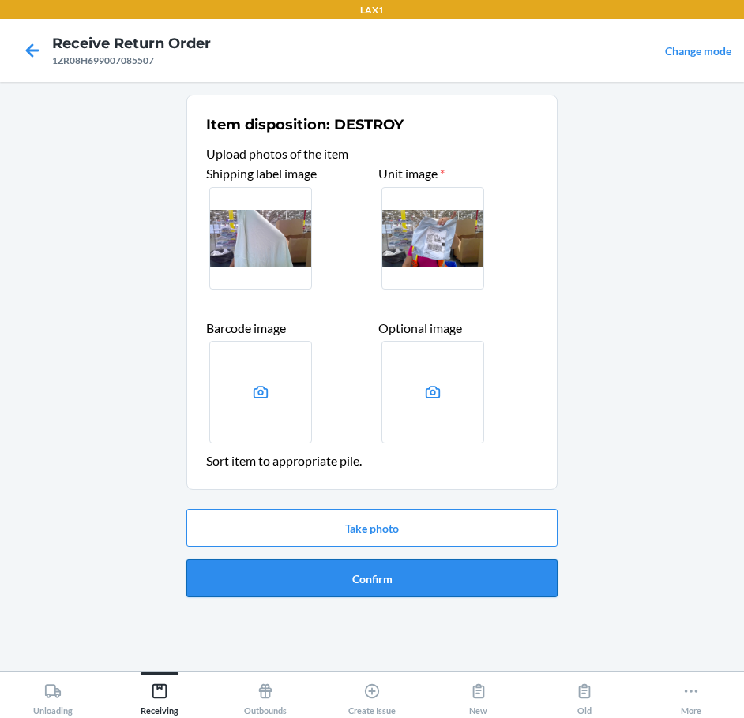
click at [431, 569] on button "Confirm" at bounding box center [371, 579] width 371 height 38
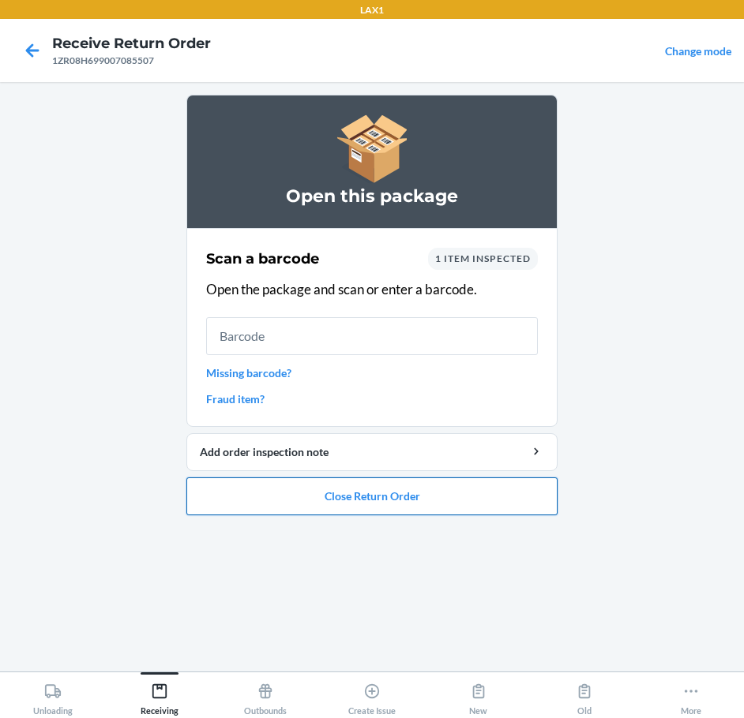
click at [362, 486] on button "Close Return Order" at bounding box center [371, 497] width 371 height 38
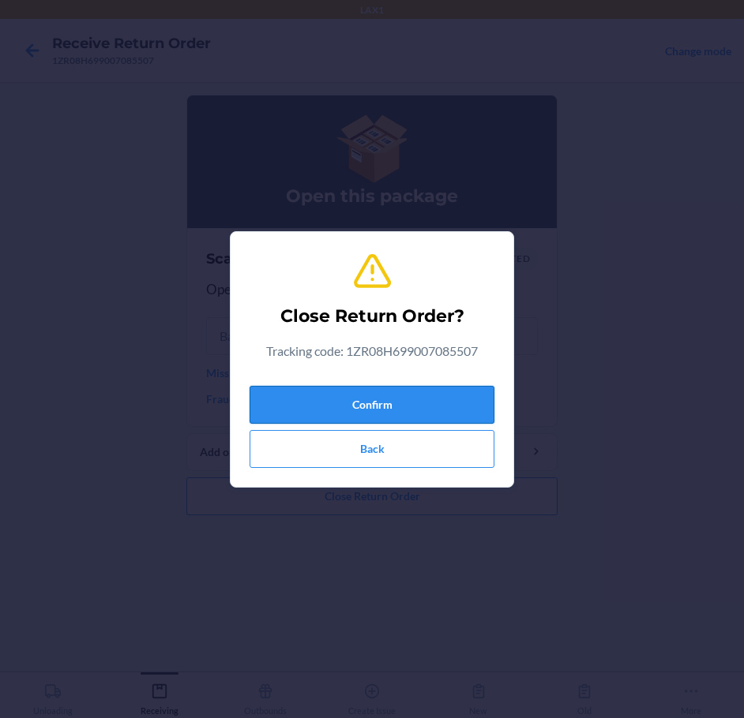
click at [362, 400] on button "Confirm" at bounding box center [372, 405] width 245 height 38
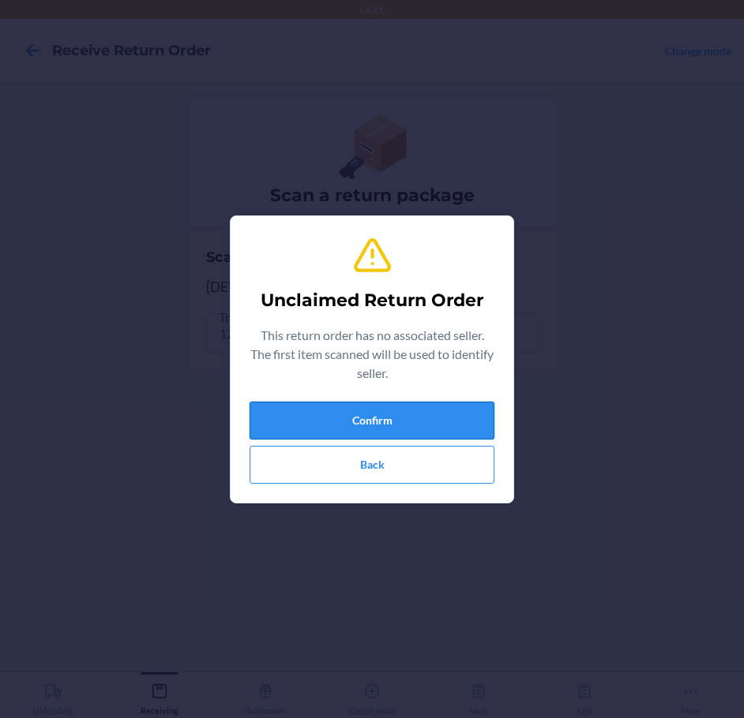
click at [359, 426] on button "Confirm" at bounding box center [372, 421] width 245 height 38
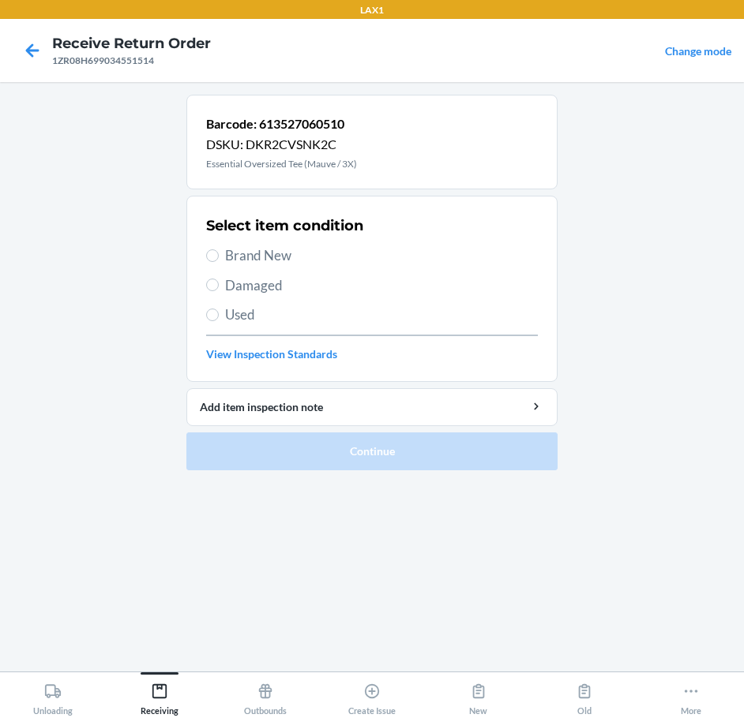
click at [232, 255] on span "Brand New" at bounding box center [381, 256] width 313 height 21
click at [219, 255] on input "Brand New" at bounding box center [212, 256] width 13 height 13
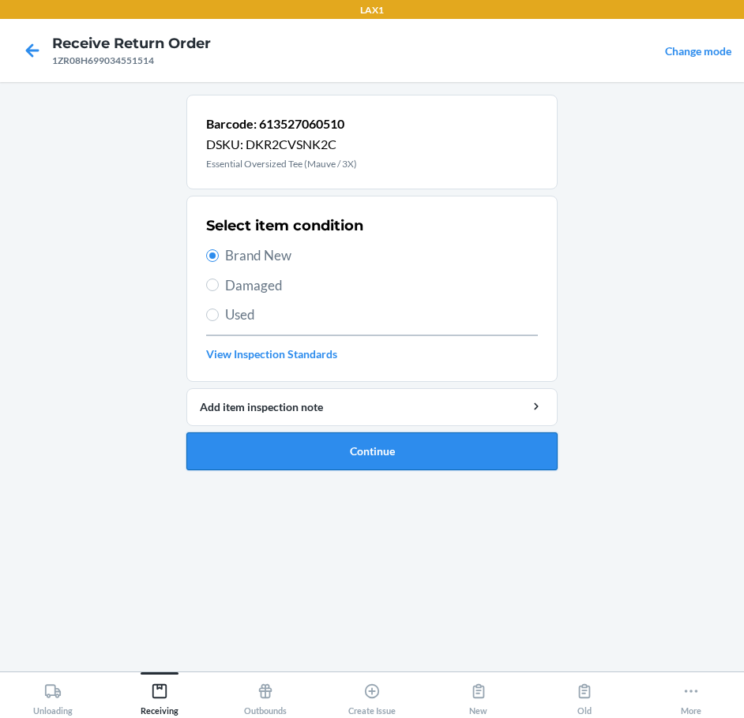
click at [377, 441] on button "Continue" at bounding box center [371, 452] width 371 height 38
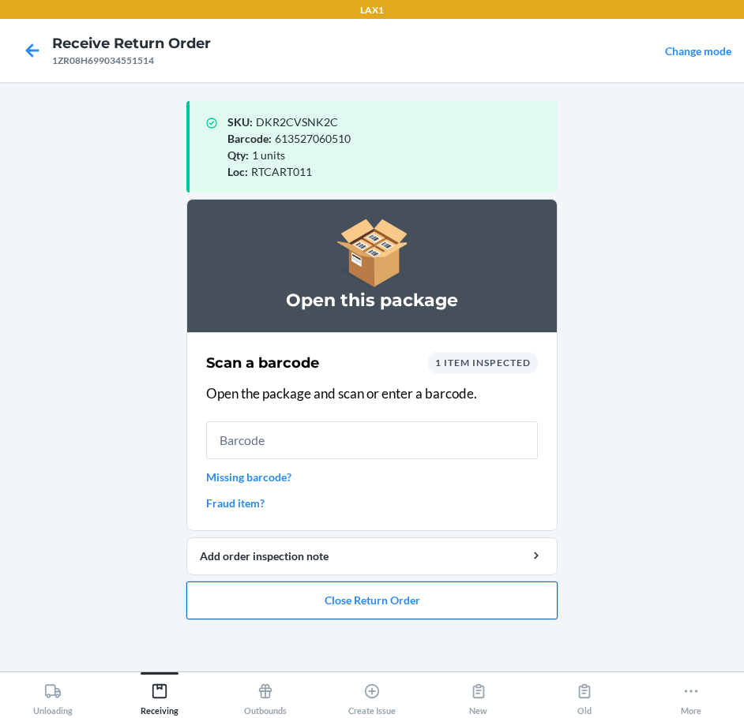
click at [394, 597] on button "Close Return Order" at bounding box center [371, 601] width 371 height 38
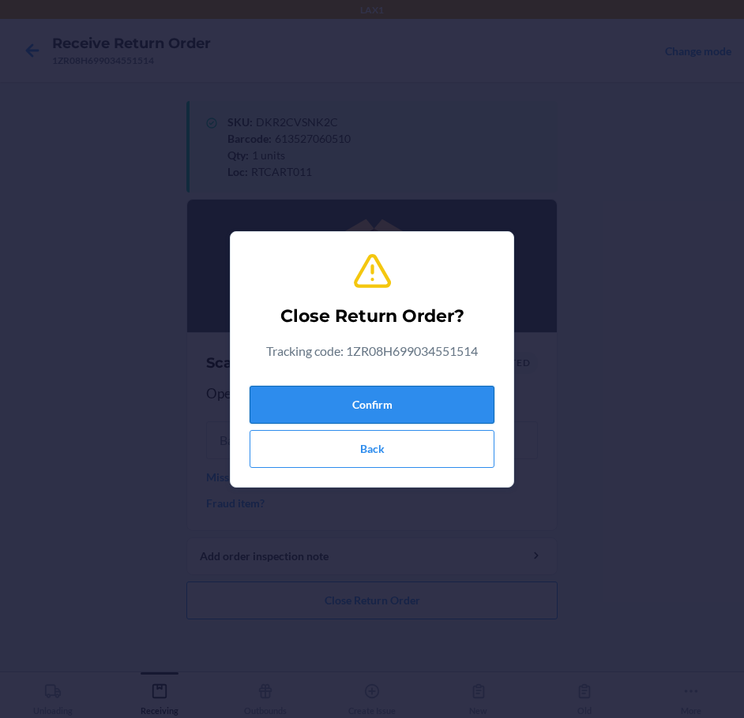
click at [373, 397] on button "Confirm" at bounding box center [372, 405] width 245 height 38
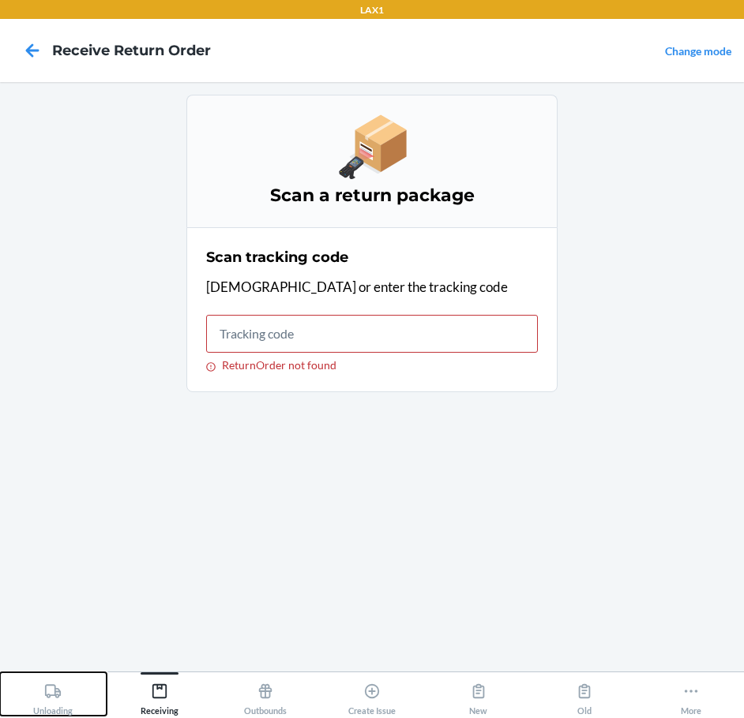
click at [43, 708] on div "Unloading" at bounding box center [52, 696] width 39 height 39
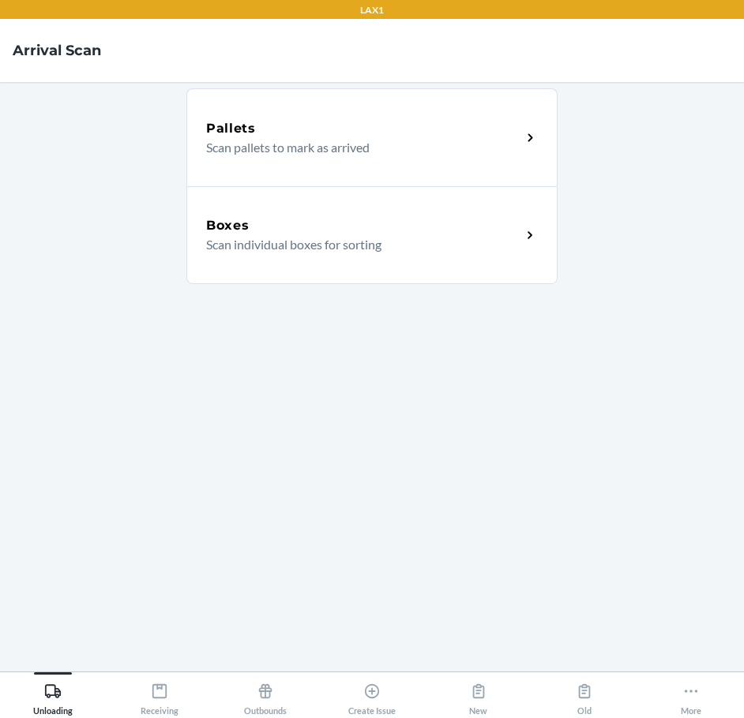
click at [338, 219] on div "Boxes" at bounding box center [363, 225] width 315 height 19
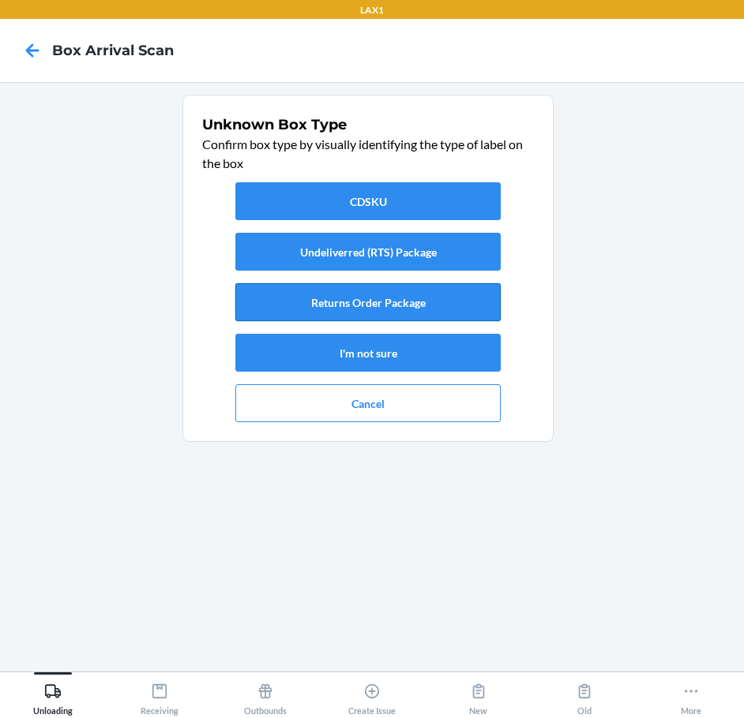
click at [348, 302] on button "Returns Order Package" at bounding box center [367, 302] width 265 height 38
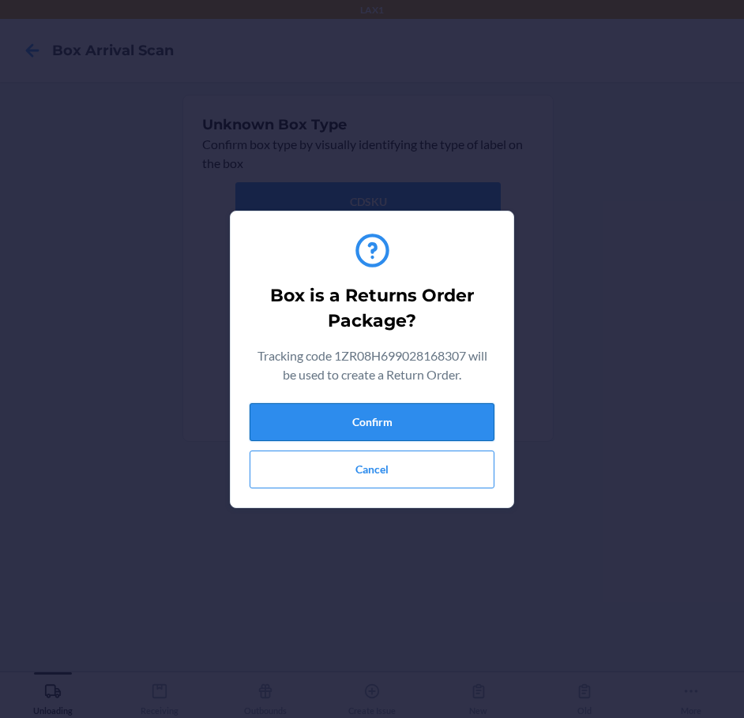
click at [382, 422] on button "Confirm" at bounding box center [372, 422] width 245 height 38
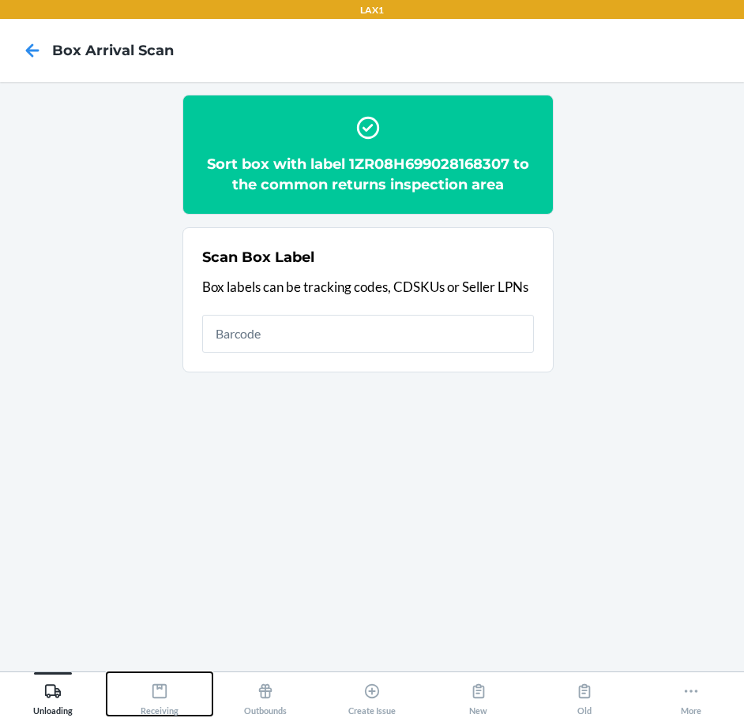
click at [163, 688] on icon at bounding box center [159, 691] width 17 height 17
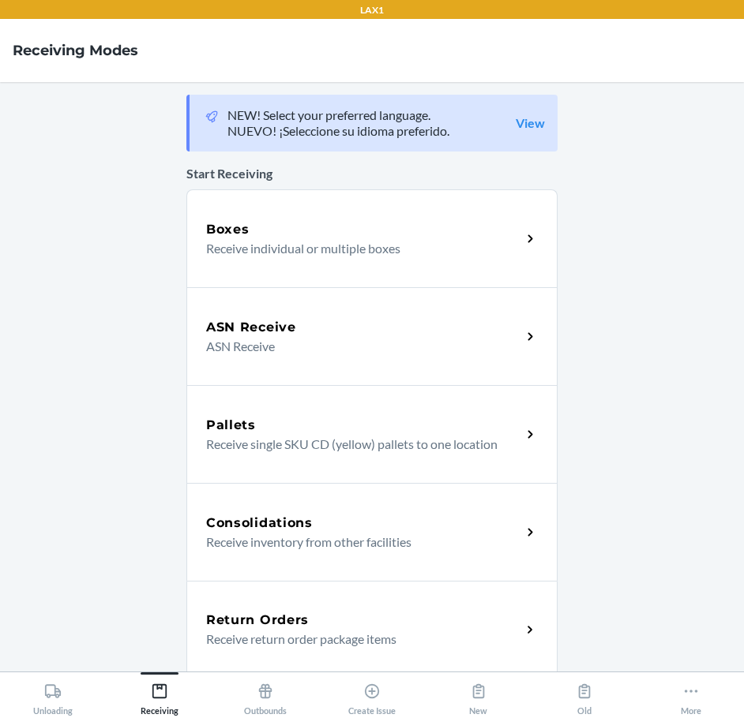
click at [298, 622] on h5 "Return Orders" at bounding box center [257, 620] width 103 height 19
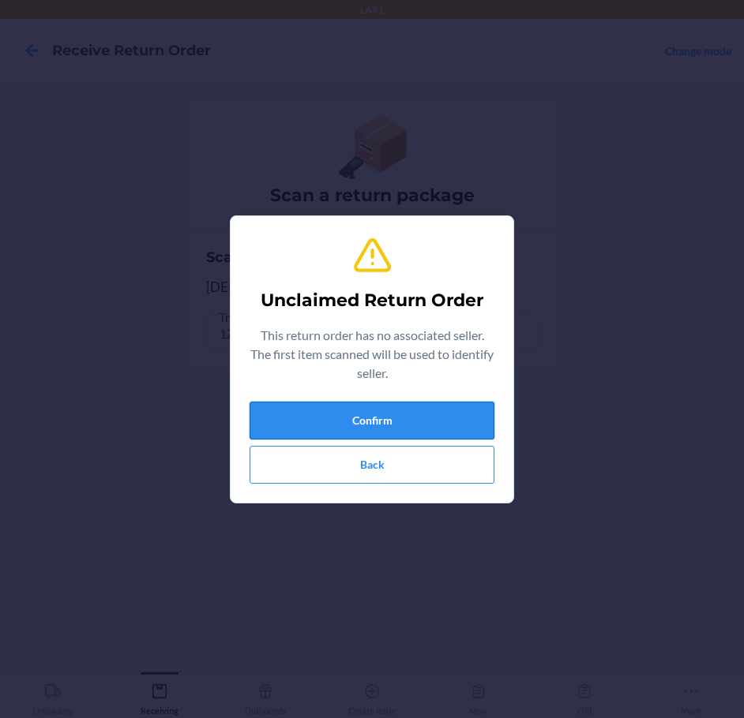
click at [363, 413] on button "Confirm" at bounding box center [372, 421] width 245 height 38
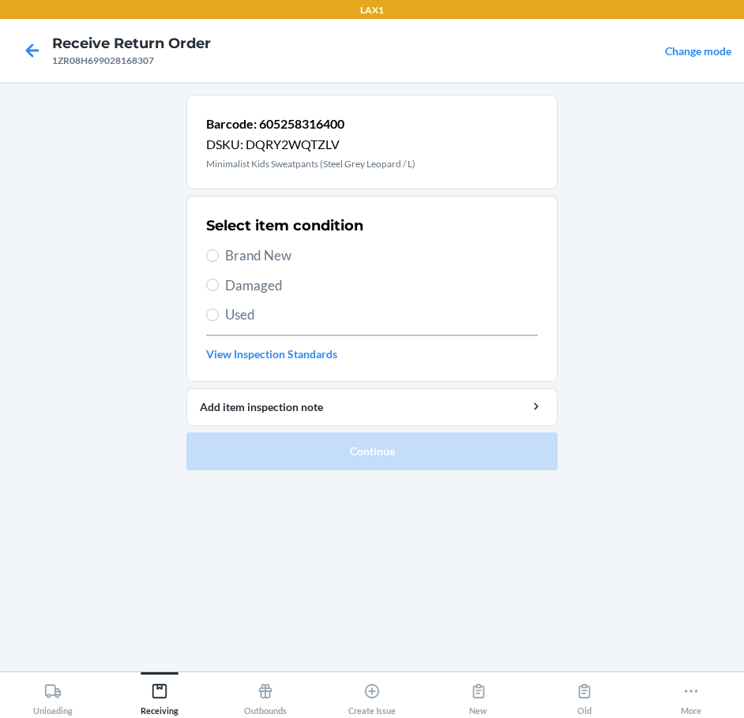
click at [229, 274] on div "Select item condition Brand New Damaged Used View Inspection Standards" at bounding box center [372, 289] width 332 height 156
click at [231, 285] on span "Damaged" at bounding box center [381, 286] width 313 height 21
click at [219, 285] on input "Damaged" at bounding box center [212, 285] width 13 height 13
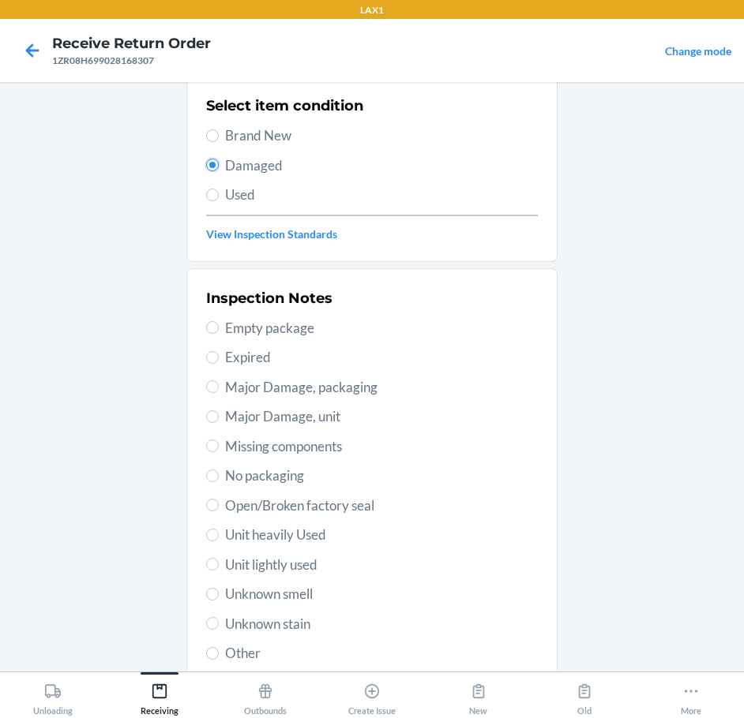
scroll to position [233, 0]
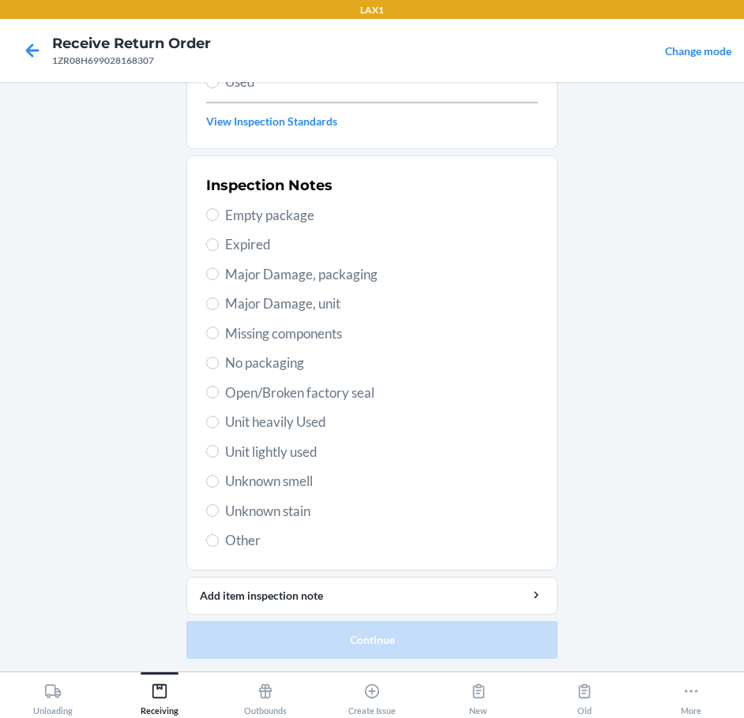
click at [275, 508] on span "Unknown stain" at bounding box center [381, 511] width 313 height 21
click at [219, 508] on input "Unknown stain" at bounding box center [212, 511] width 13 height 13
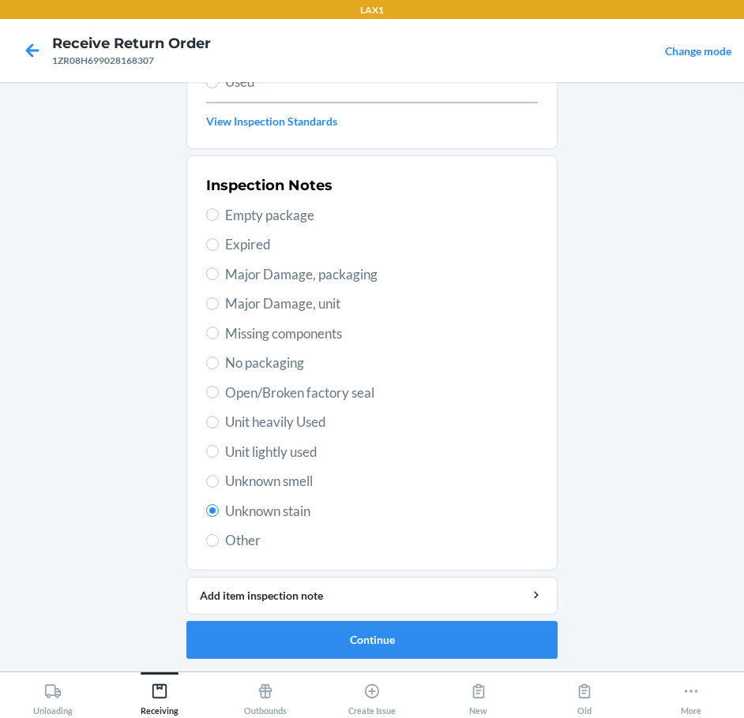
click at [277, 399] on span "Open/Broken factory seal" at bounding box center [381, 393] width 313 height 21
click at [219, 399] on input "Open/Broken factory seal" at bounding box center [212, 392] width 13 height 13
click at [442, 638] on button "Continue" at bounding box center [371, 640] width 371 height 38
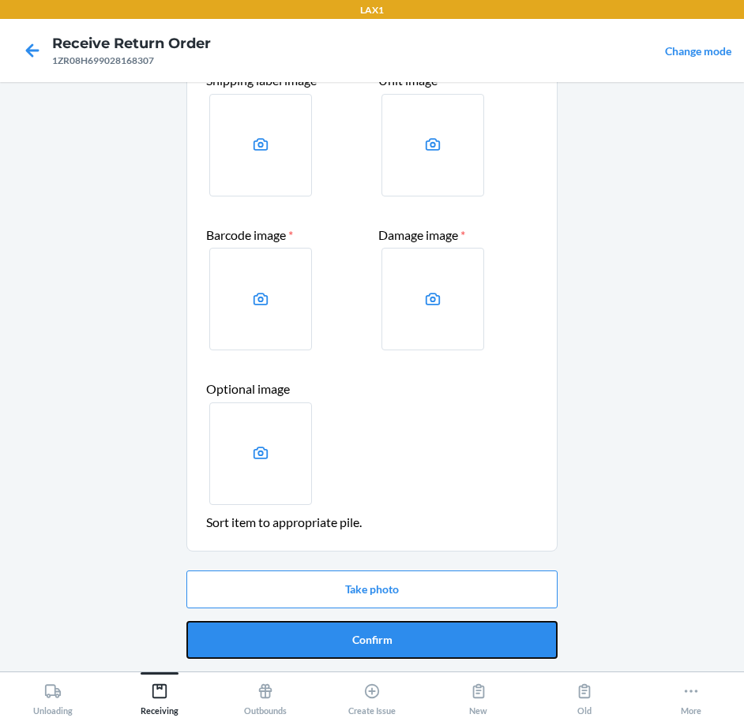
click at [442, 638] on button "Confirm" at bounding box center [371, 640] width 371 height 38
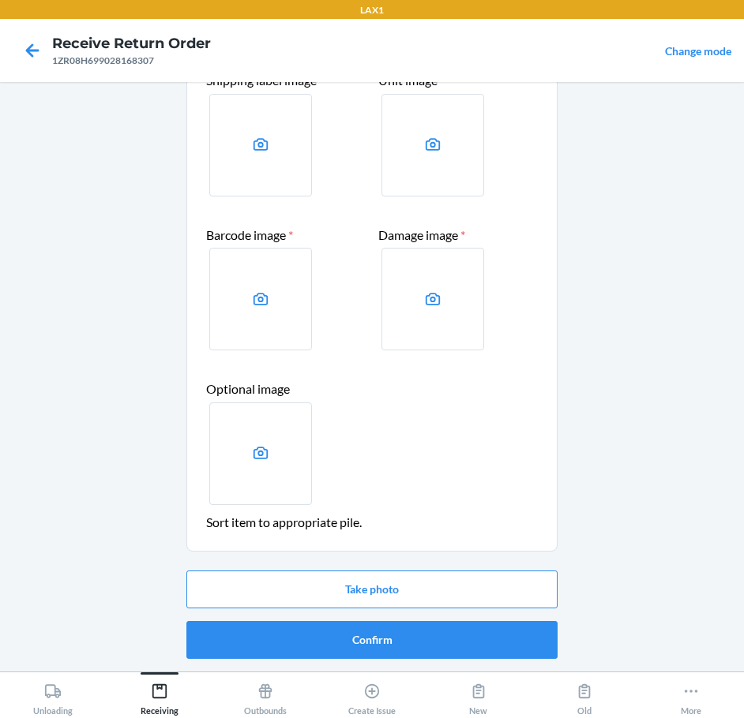
scroll to position [0, 0]
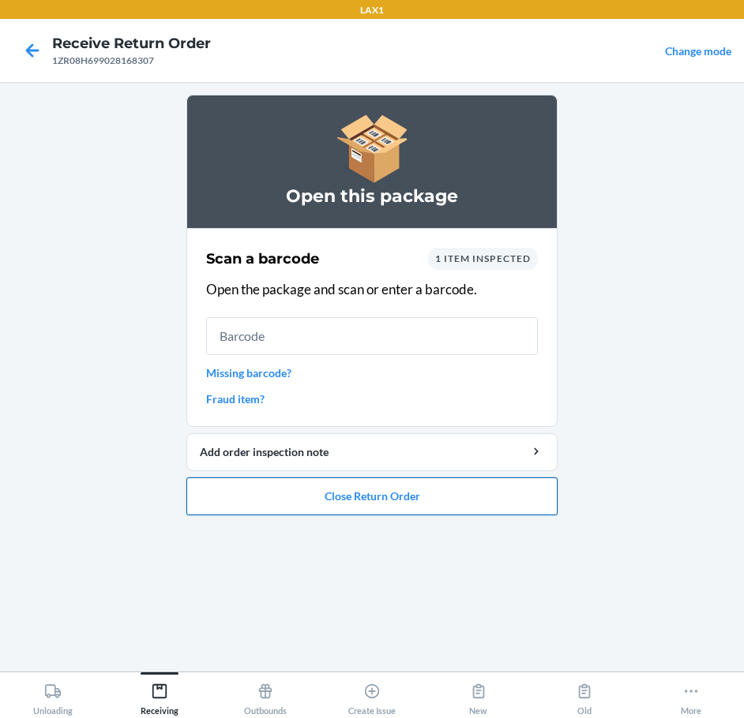
click at [335, 491] on button "Close Return Order" at bounding box center [371, 497] width 371 height 38
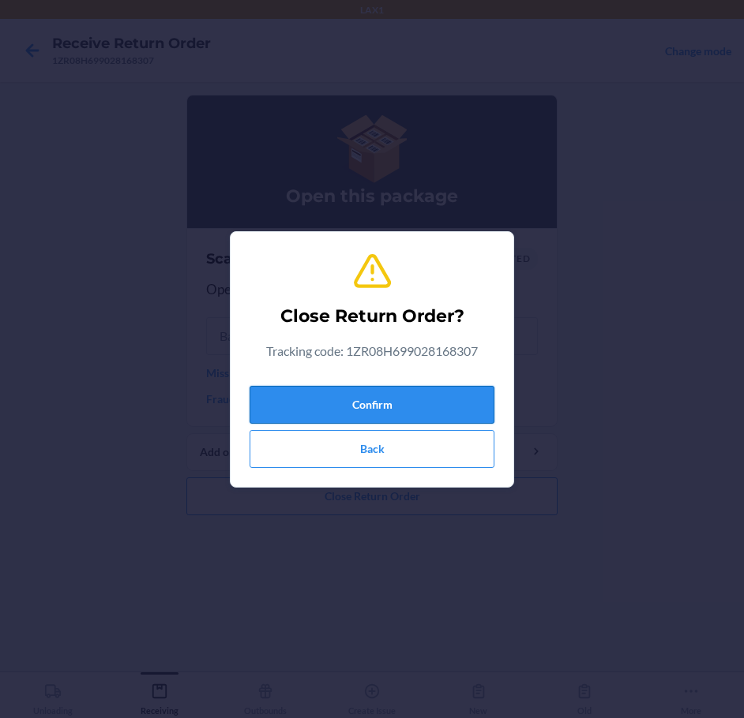
click at [383, 400] on button "Confirm" at bounding box center [372, 405] width 245 height 38
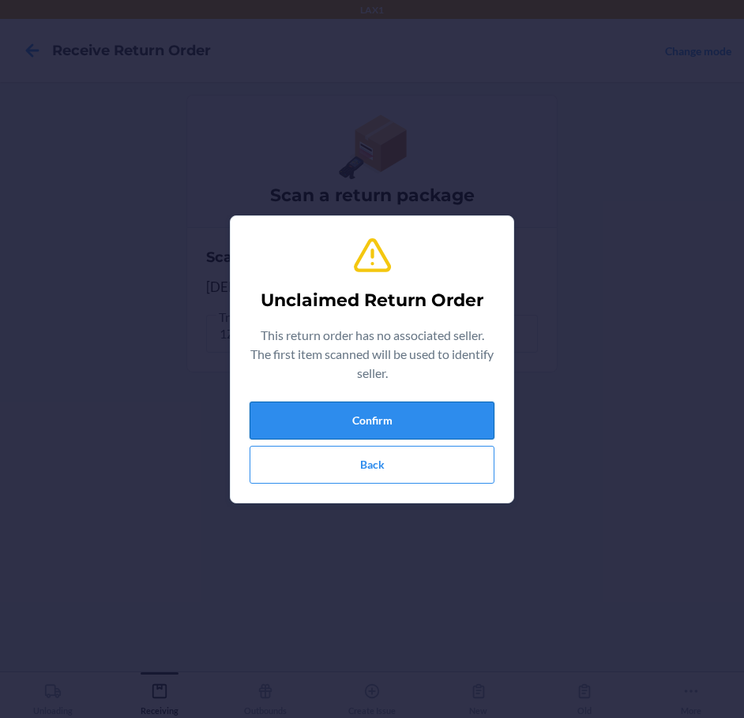
click at [410, 418] on button "Confirm" at bounding box center [372, 421] width 245 height 38
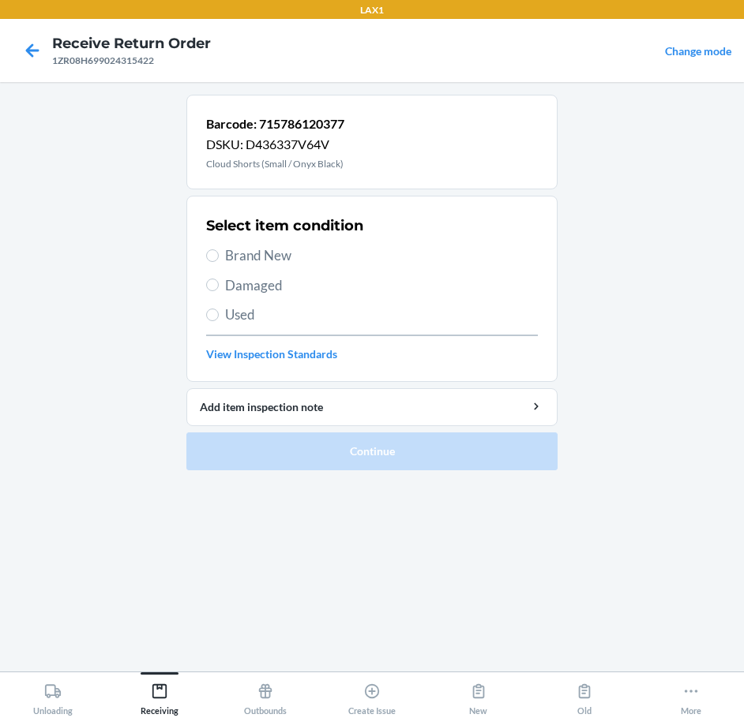
click at [240, 287] on span "Damaged" at bounding box center [381, 286] width 313 height 21
click at [219, 287] on input "Damaged" at bounding box center [212, 285] width 13 height 13
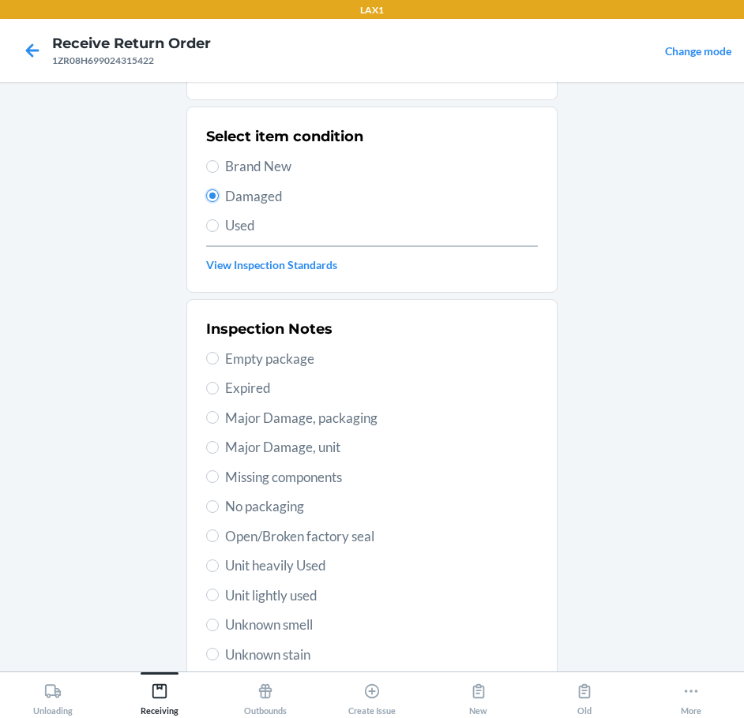
scroll to position [233, 0]
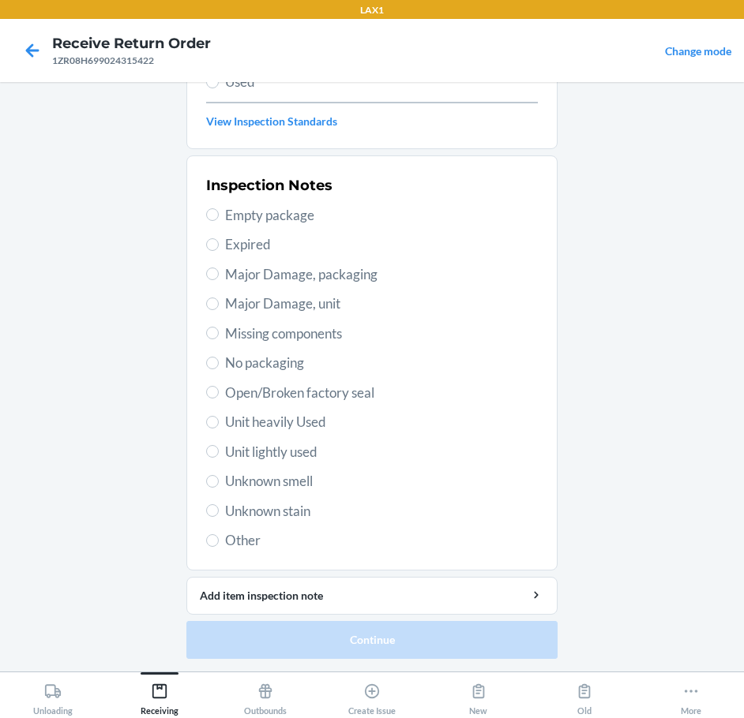
click at [308, 392] on span "Open/Broken factory seal" at bounding box center [381, 393] width 313 height 21
click at [219, 392] on input "Open/Broken factory seal" at bounding box center [212, 392] width 13 height 13
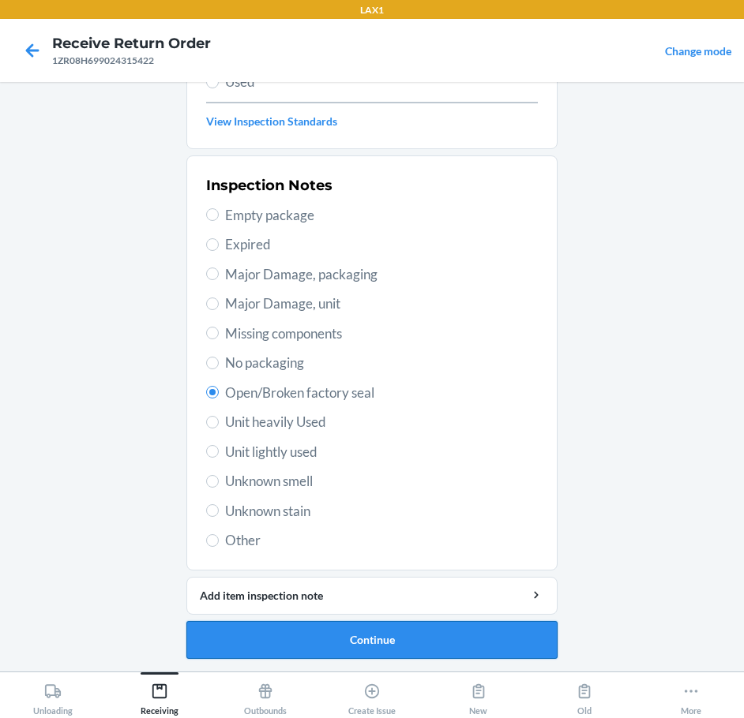
click at [418, 639] on button "Continue" at bounding box center [371, 640] width 371 height 38
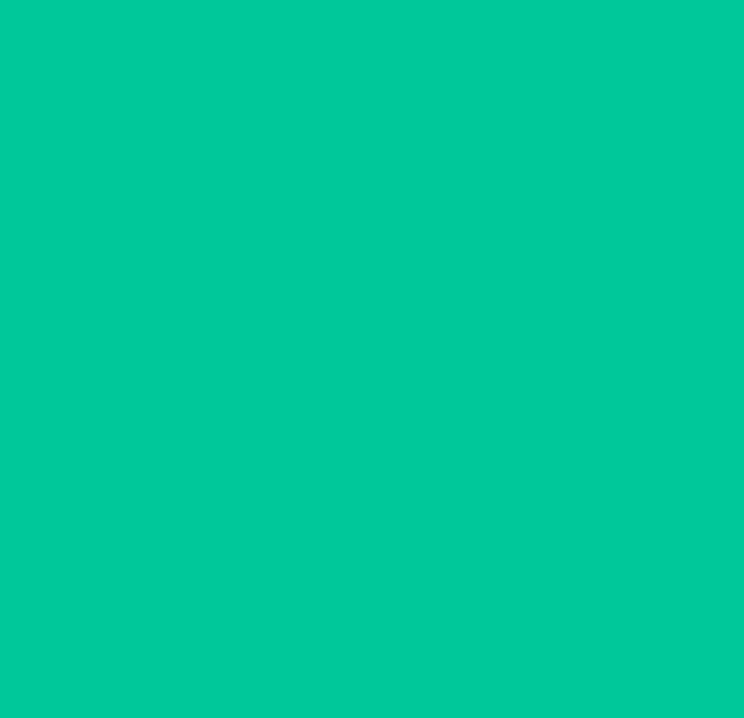
scroll to position [93, 0]
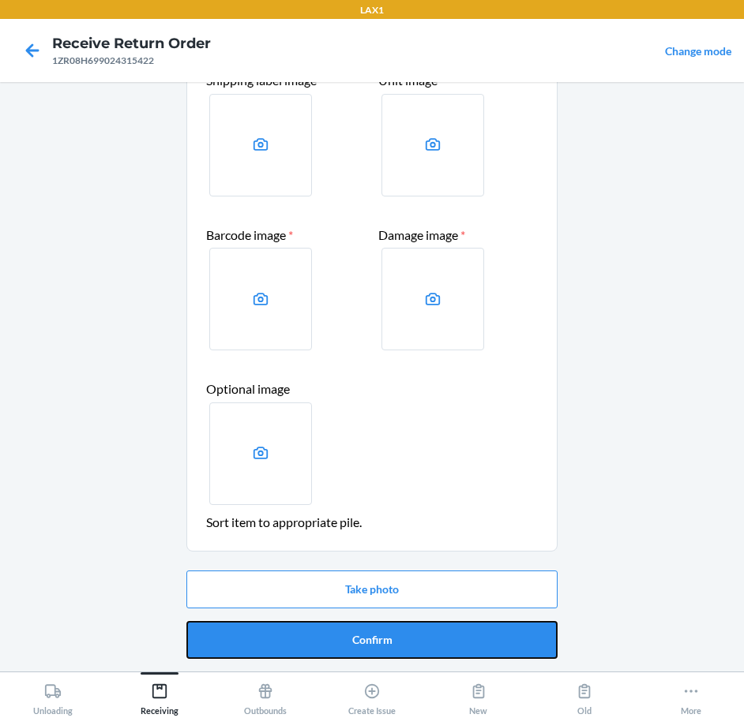
click at [418, 639] on button "Confirm" at bounding box center [371, 640] width 371 height 38
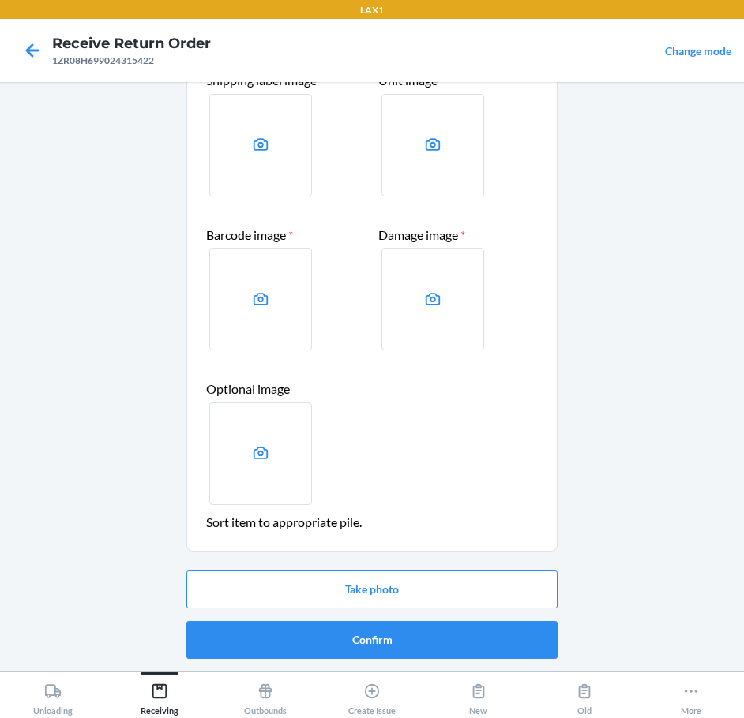
scroll to position [0, 0]
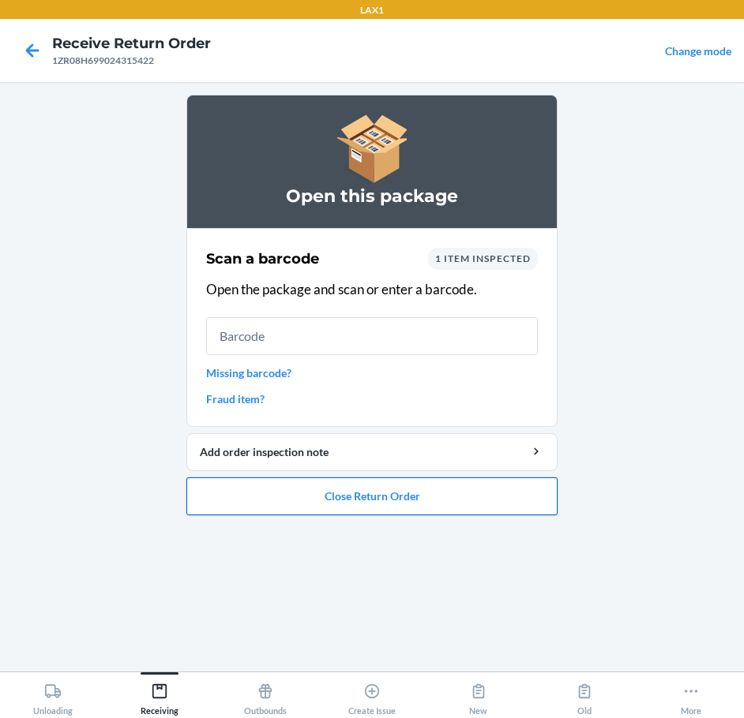
click at [404, 497] on button "Close Return Order" at bounding box center [371, 497] width 371 height 38
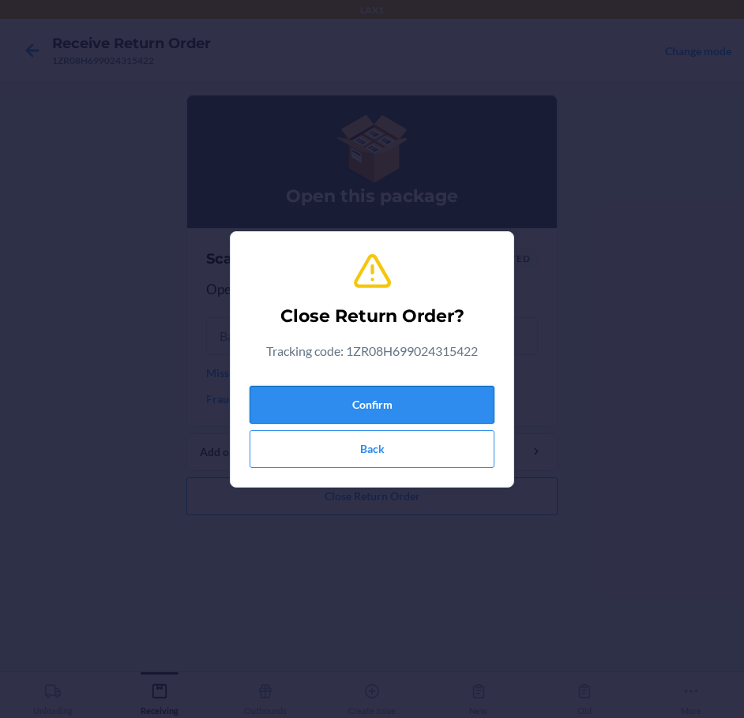
click at [392, 402] on button "Confirm" at bounding box center [372, 405] width 245 height 38
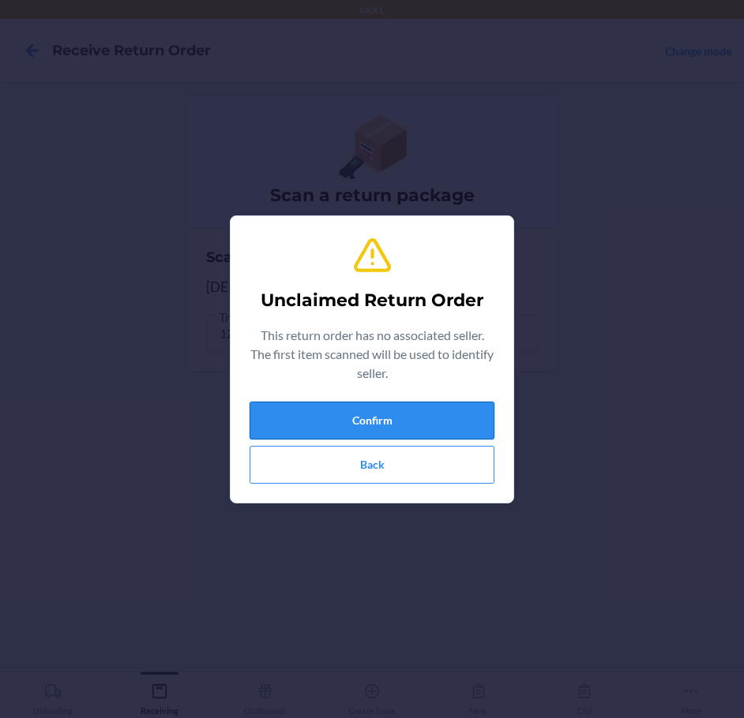
click at [398, 425] on button "Confirm" at bounding box center [372, 421] width 245 height 38
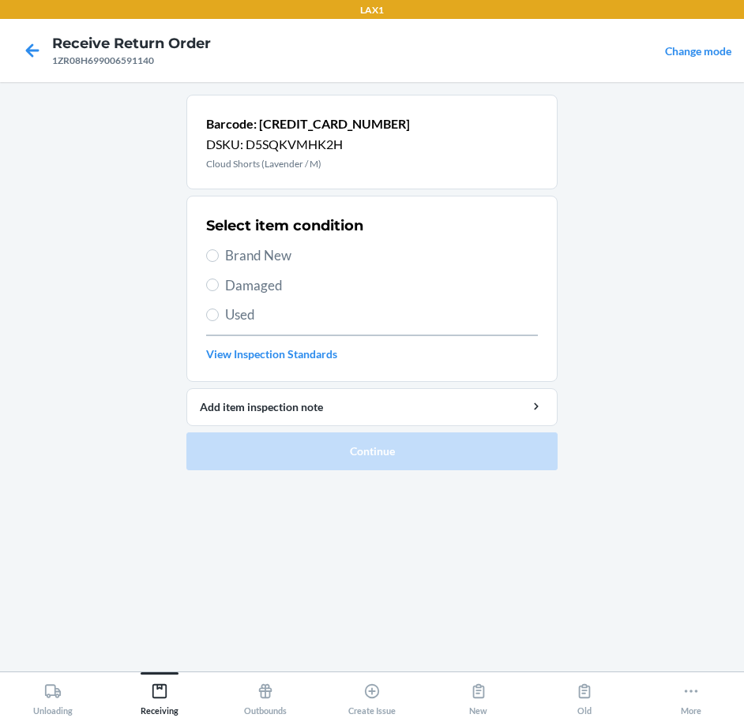
click at [249, 256] on span "Brand New" at bounding box center [381, 256] width 313 height 21
click at [219, 256] on input "Brand New" at bounding box center [212, 256] width 13 height 13
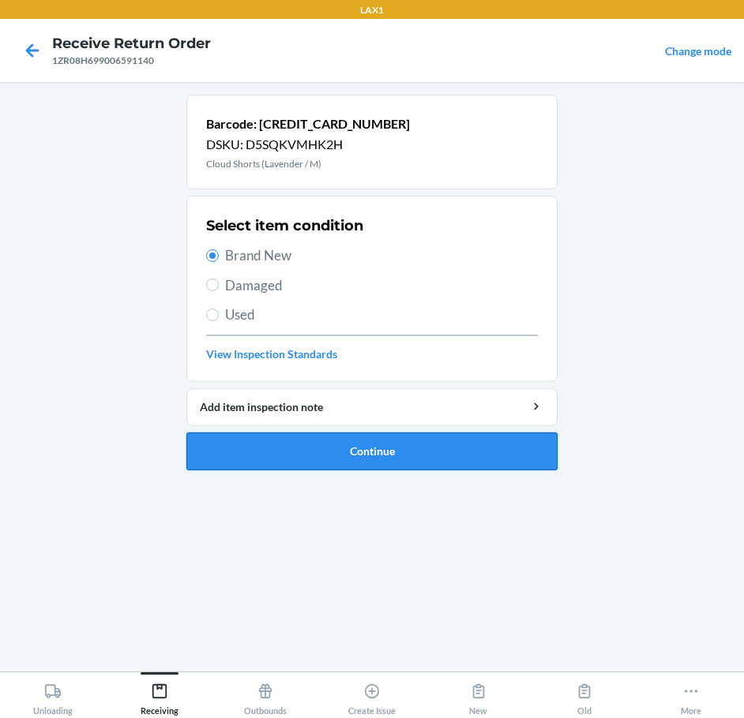
click at [462, 450] on button "Continue" at bounding box center [371, 452] width 371 height 38
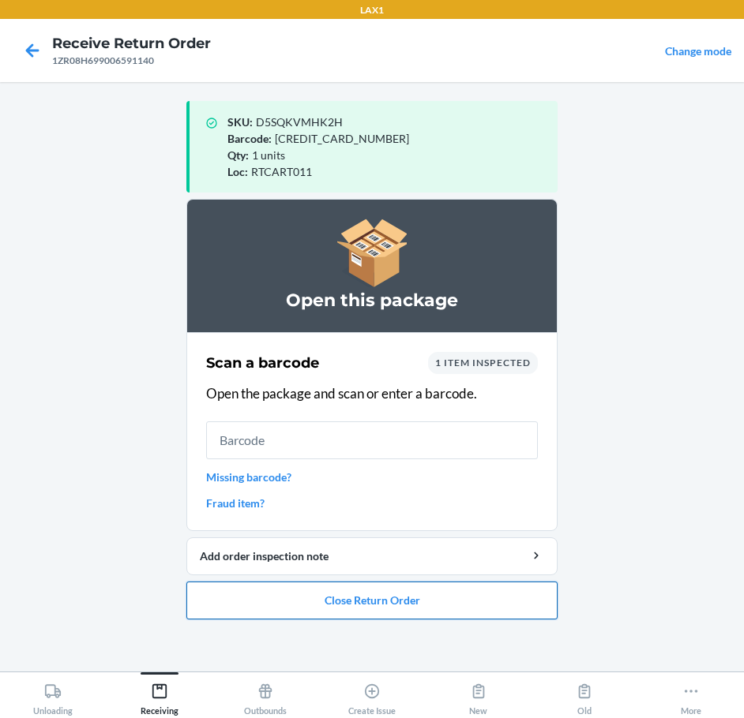
click at [448, 608] on button "Close Return Order" at bounding box center [371, 601] width 371 height 38
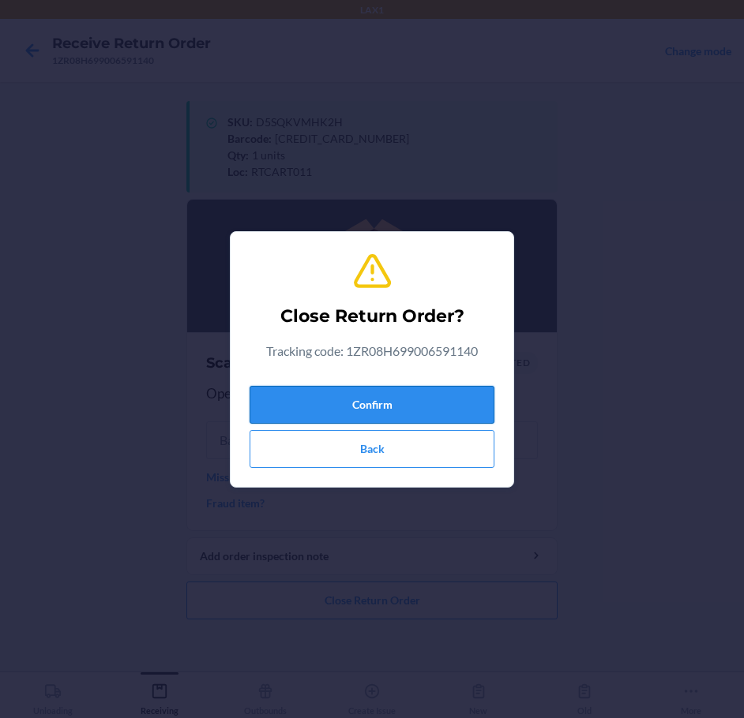
click at [386, 407] on button "Confirm" at bounding box center [372, 405] width 245 height 38
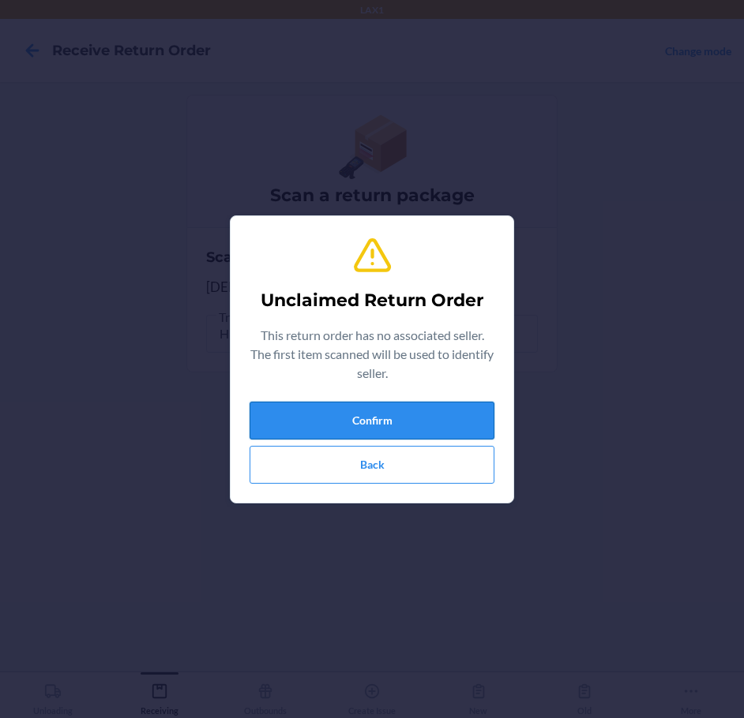
click at [407, 415] on button "Confirm" at bounding box center [372, 421] width 245 height 38
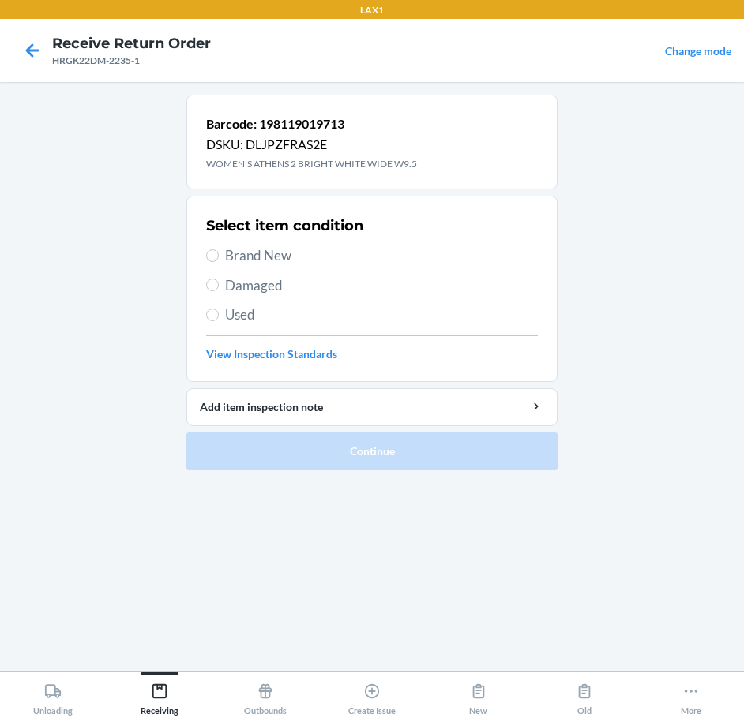
click at [259, 292] on span "Damaged" at bounding box center [381, 286] width 313 height 21
click at [219, 291] on input "Damaged" at bounding box center [212, 285] width 13 height 13
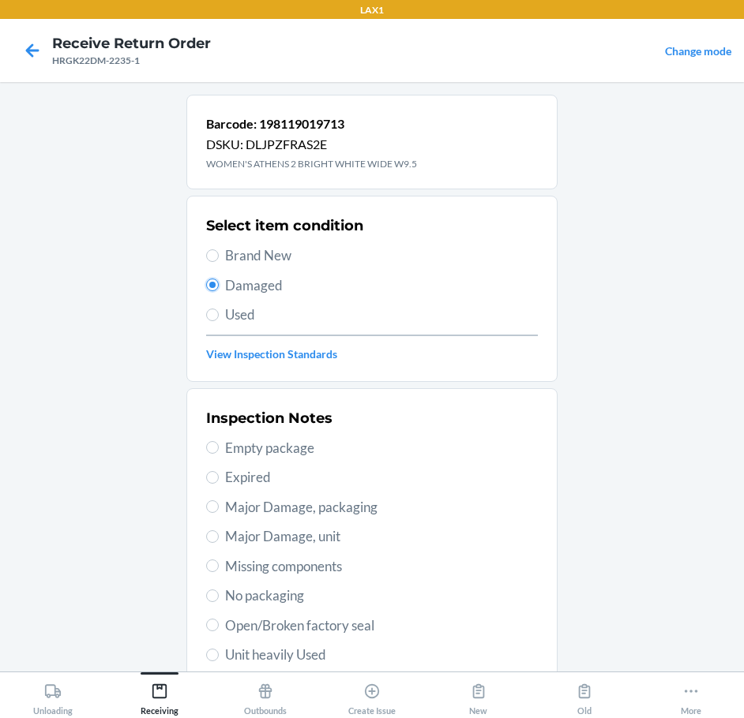
scroll to position [158, 0]
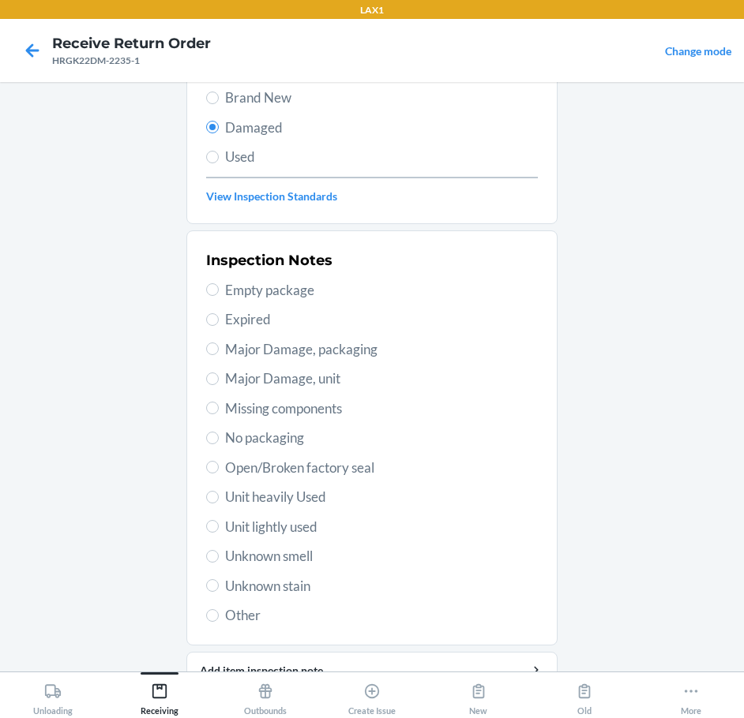
click at [310, 501] on span "Unit heavily Used" at bounding box center [381, 497] width 313 height 21
click at [219, 501] on input "Unit heavily Used" at bounding box center [212, 497] width 13 height 13
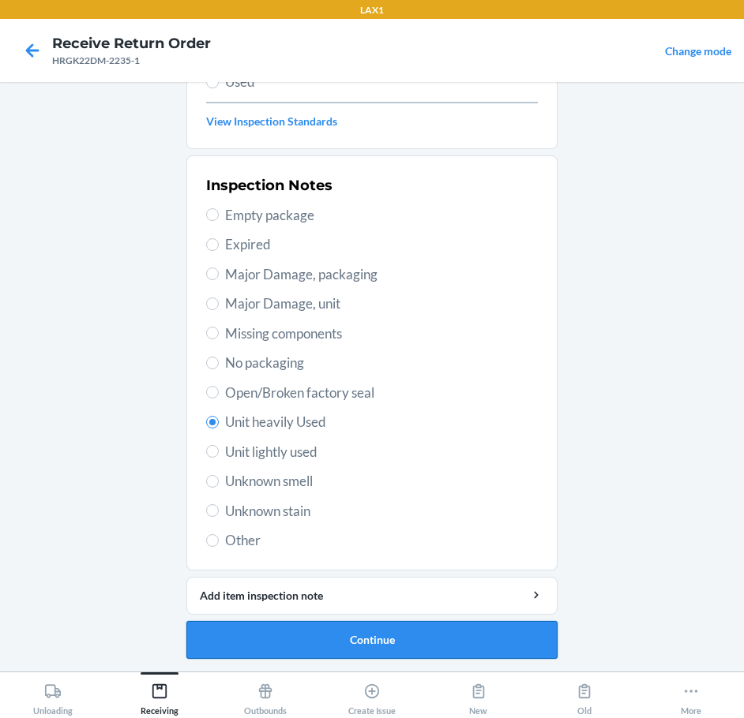
click at [478, 630] on button "Continue" at bounding box center [371, 640] width 371 height 38
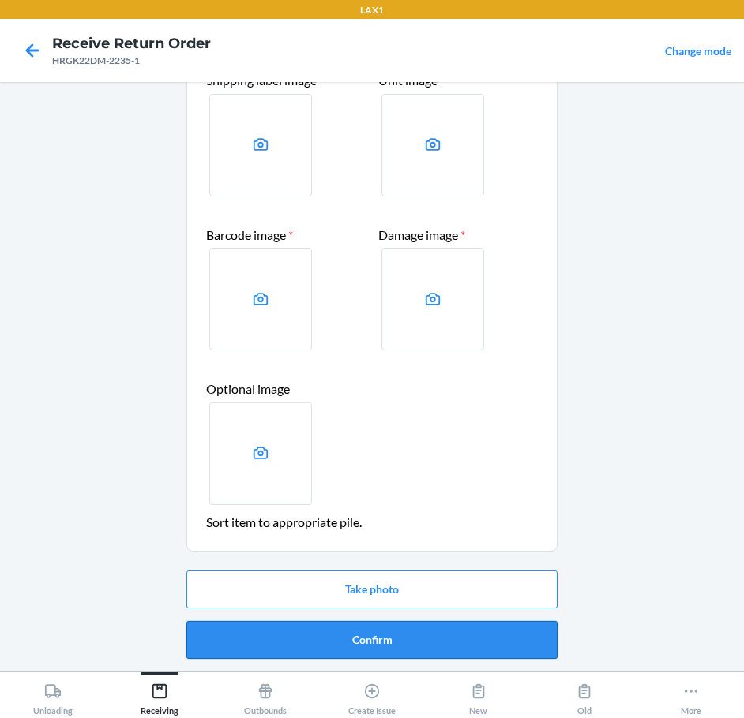
click at [485, 648] on button "Confirm" at bounding box center [371, 640] width 371 height 38
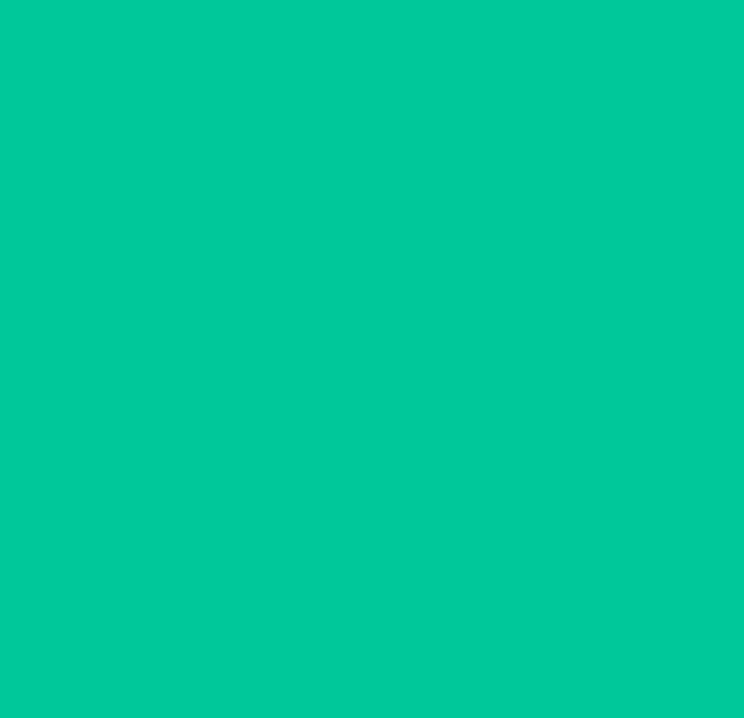
scroll to position [0, 0]
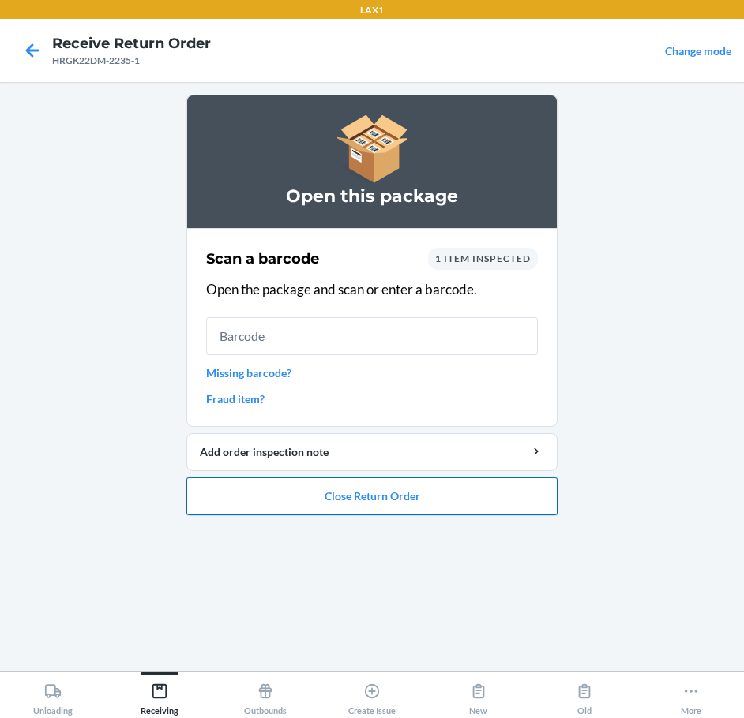
click at [422, 493] on button "Close Return Order" at bounding box center [371, 497] width 371 height 38
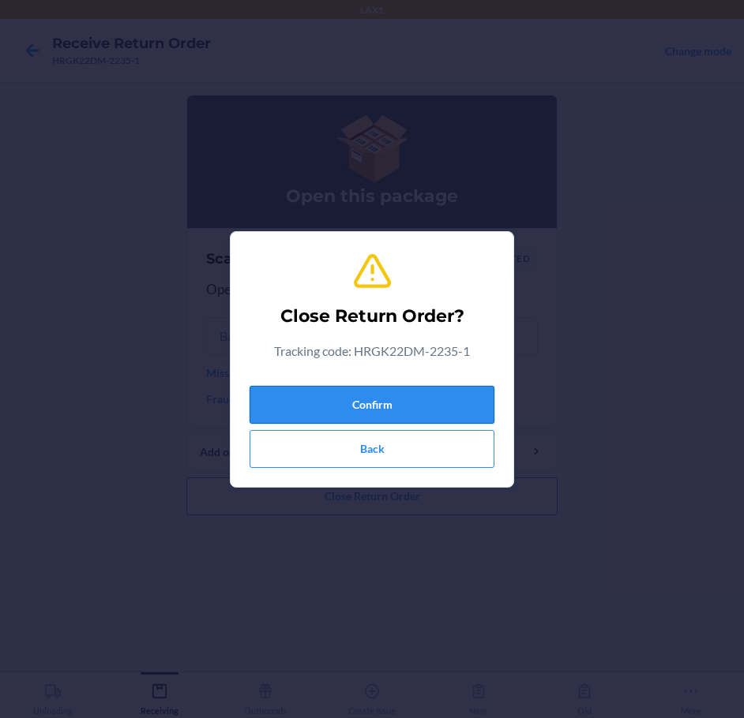
click at [422, 396] on button "Confirm" at bounding box center [372, 405] width 245 height 38
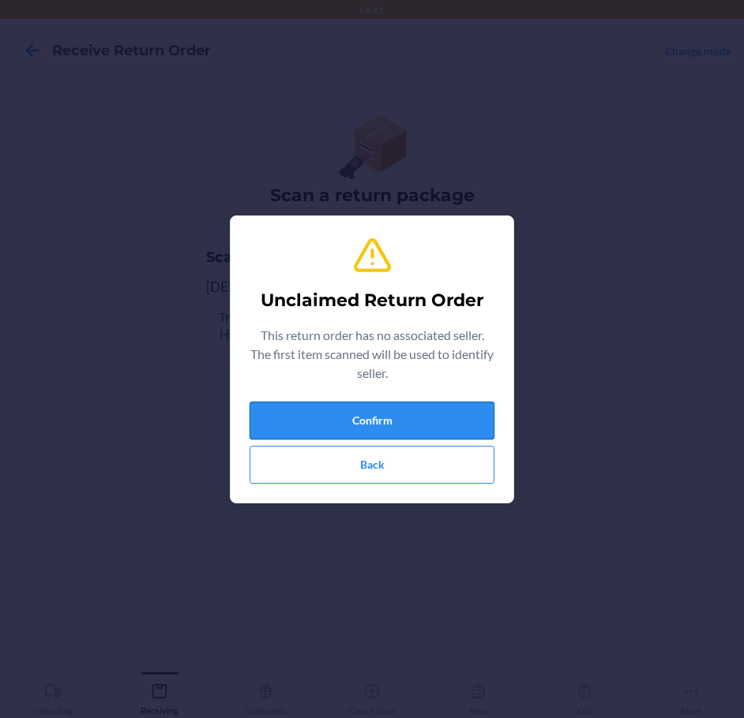
click at [411, 418] on button "Confirm" at bounding box center [372, 421] width 245 height 38
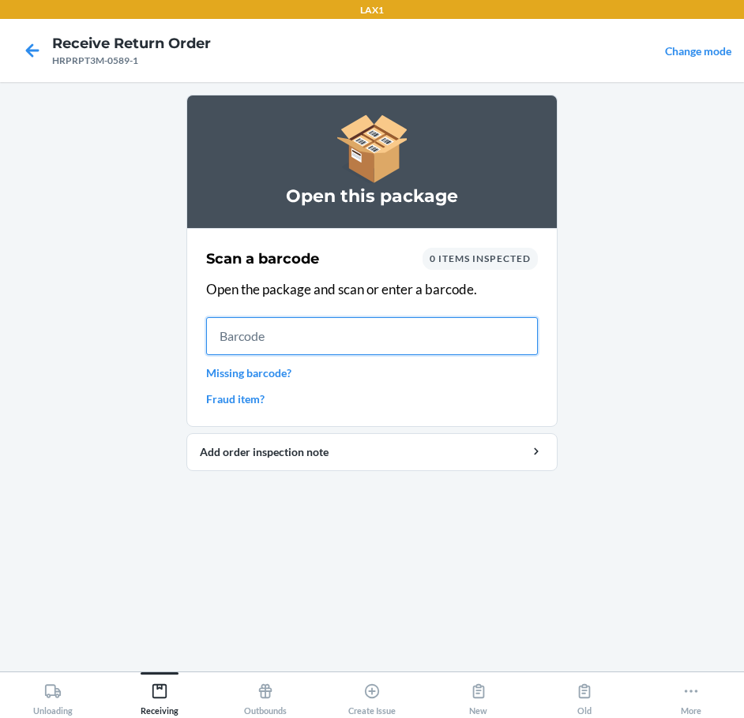
click at [264, 347] on input "text" at bounding box center [372, 336] width 332 height 38
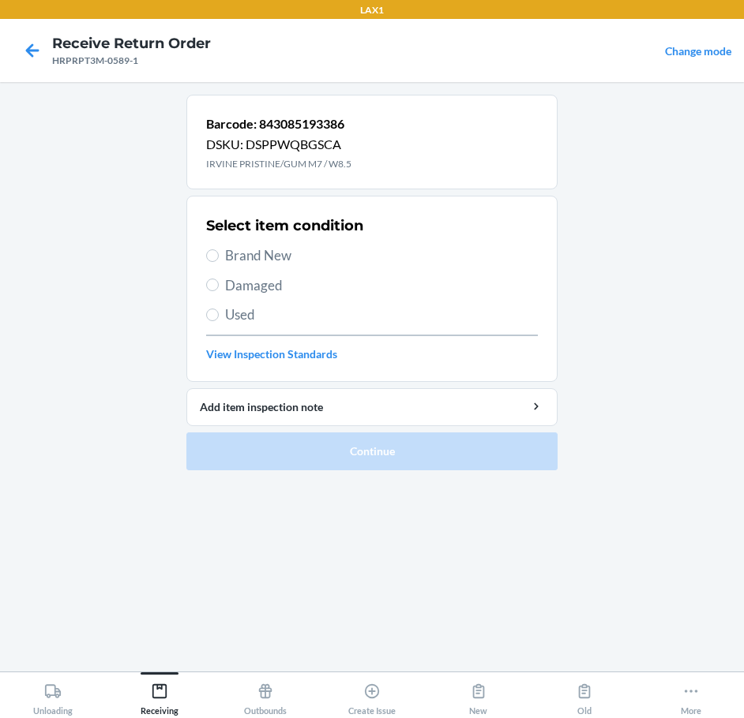
click at [221, 279] on label "Damaged" at bounding box center [372, 286] width 332 height 21
click at [219, 279] on input "Damaged" at bounding box center [212, 285] width 13 height 13
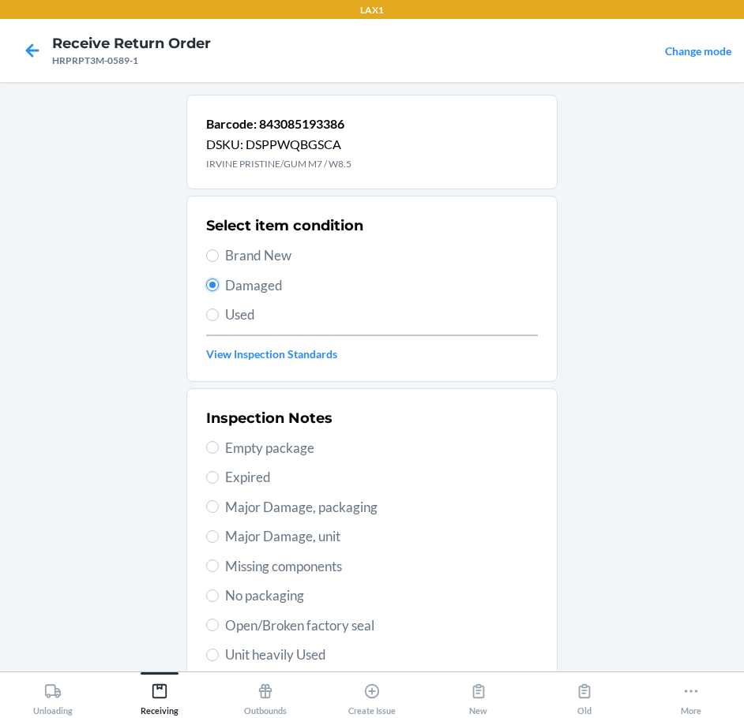
scroll to position [233, 0]
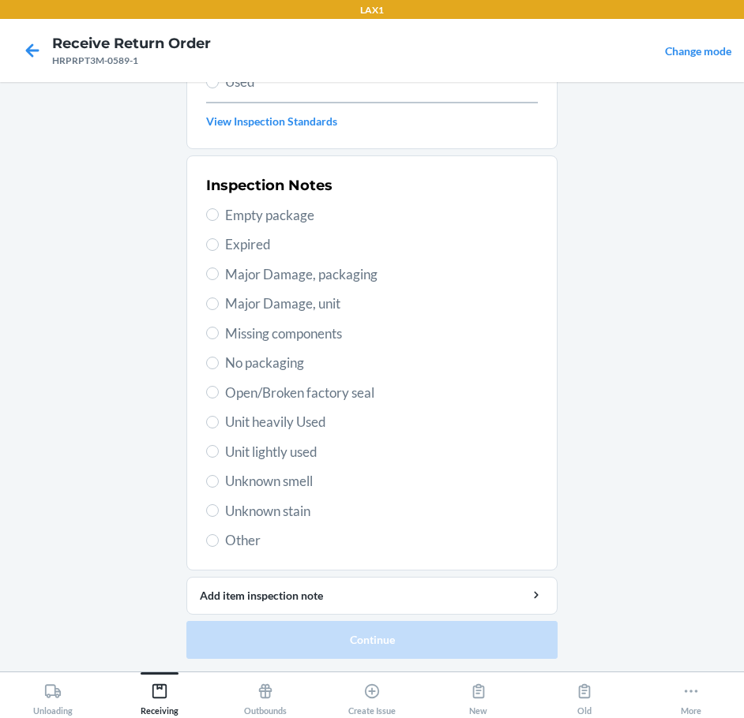
click at [287, 426] on span "Unit heavily Used" at bounding box center [381, 422] width 313 height 21
click at [219, 426] on input "Unit heavily Used" at bounding box center [212, 422] width 13 height 13
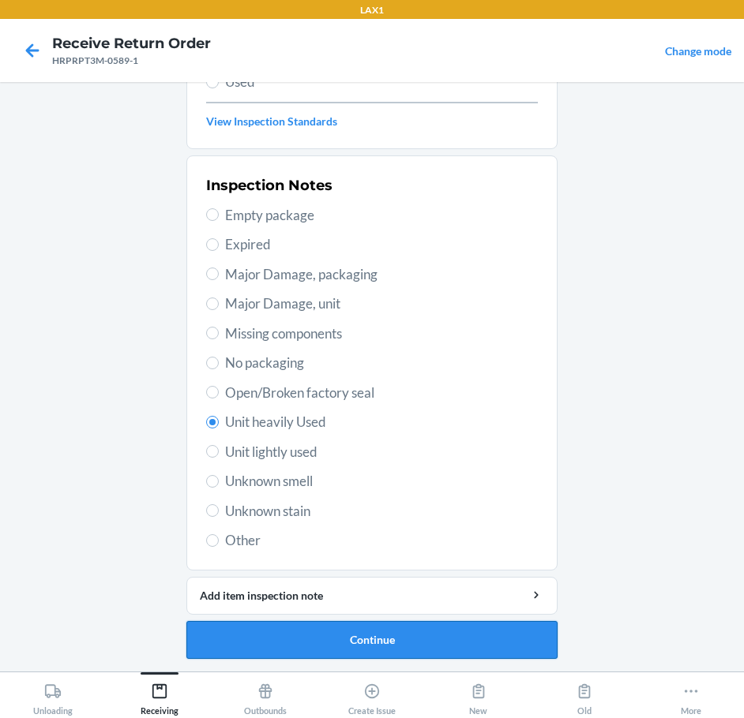
click at [441, 655] on button "Continue" at bounding box center [371, 640] width 371 height 38
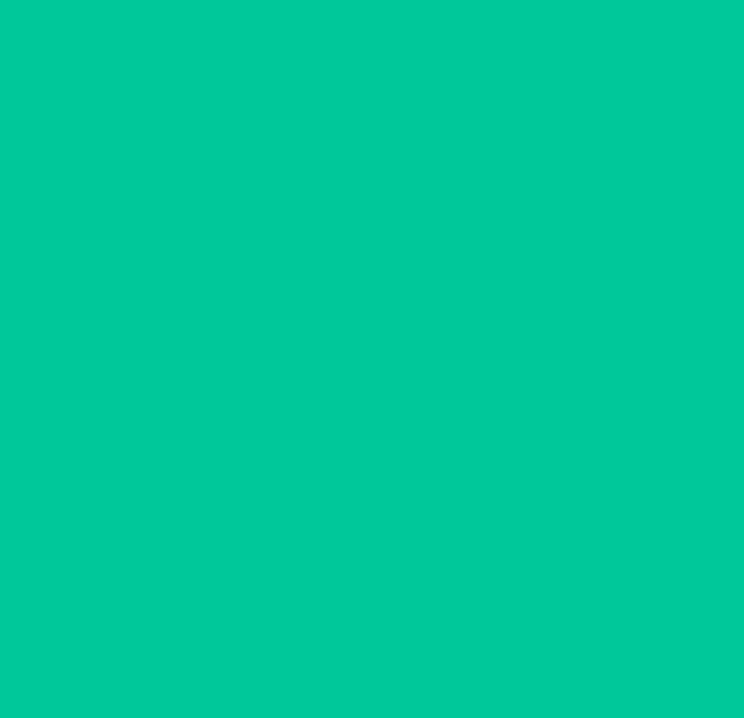
scroll to position [93, 0]
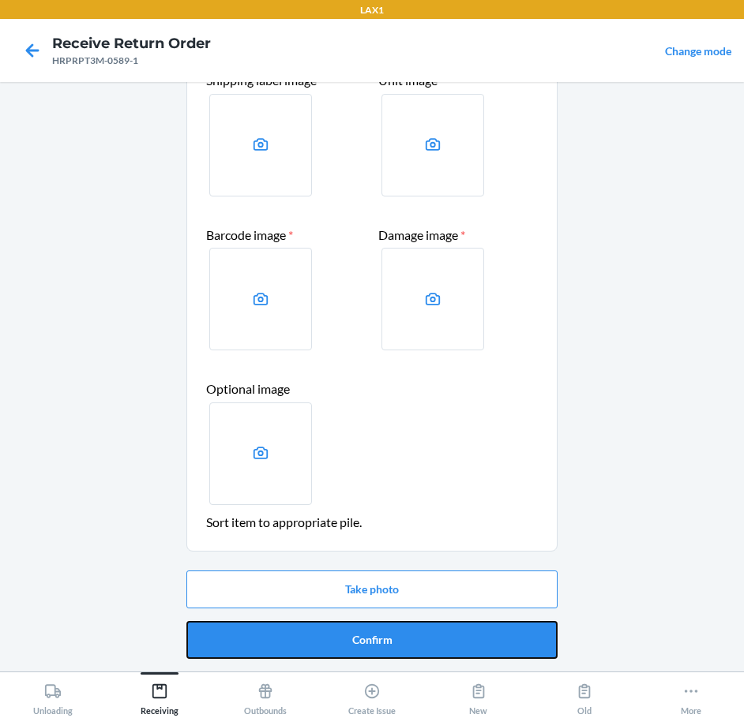
click at [441, 655] on button "Confirm" at bounding box center [371, 640] width 371 height 38
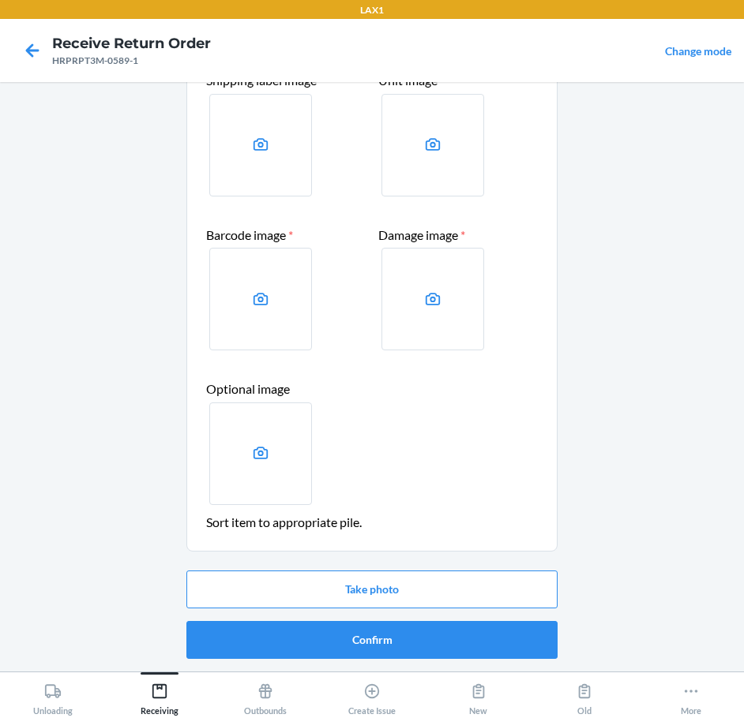
scroll to position [0, 0]
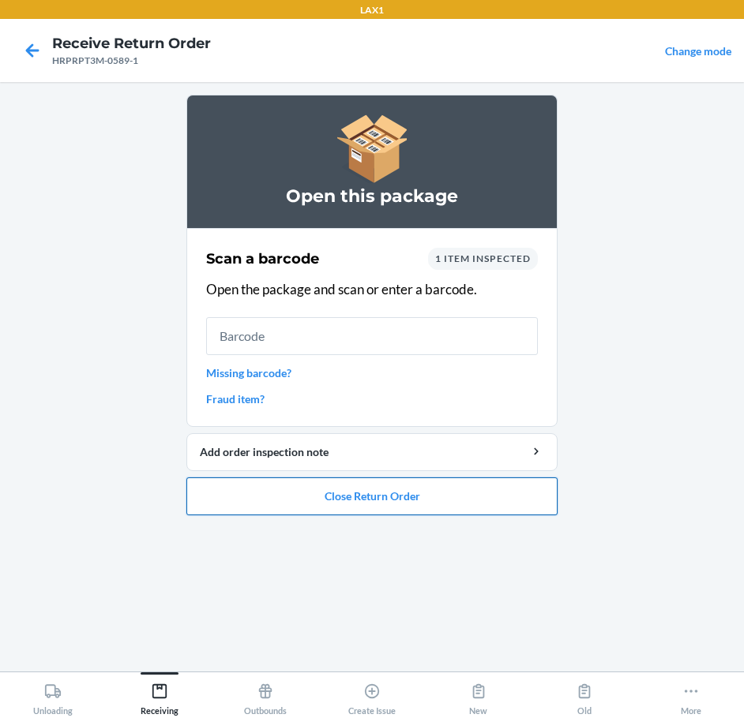
click at [494, 497] on button "Close Return Order" at bounding box center [371, 497] width 371 height 38
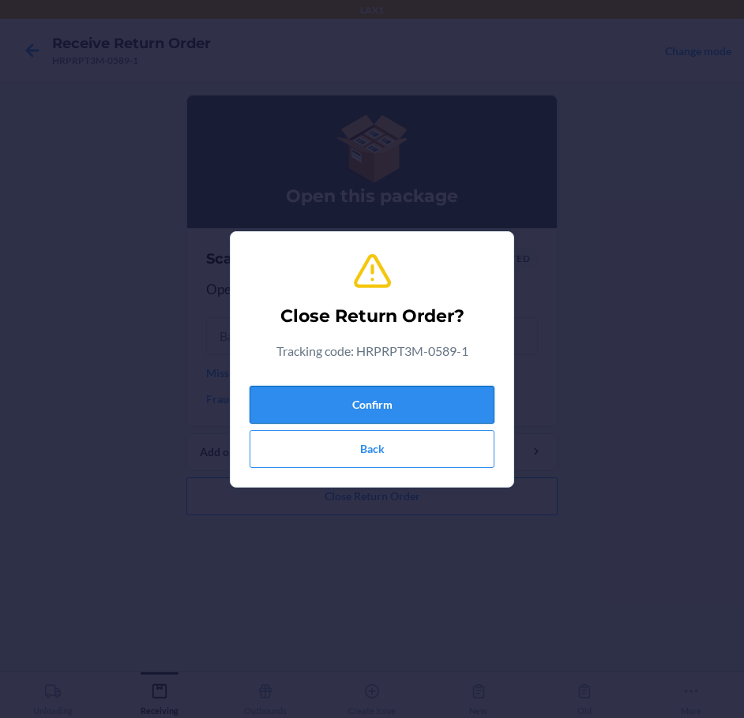
click at [463, 410] on button "Confirm" at bounding box center [372, 405] width 245 height 38
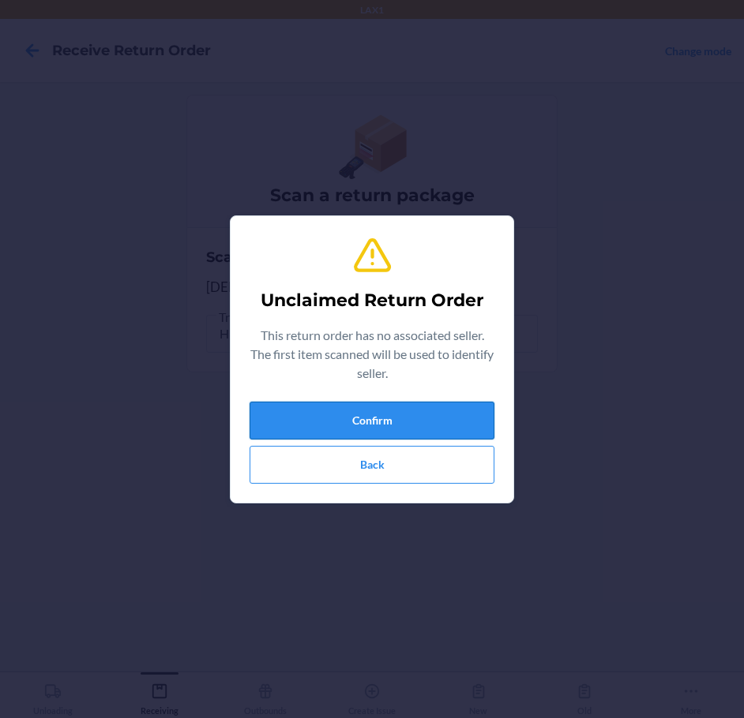
click at [467, 418] on button "Confirm" at bounding box center [372, 421] width 245 height 38
